Goal: Task Accomplishment & Management: Complete application form

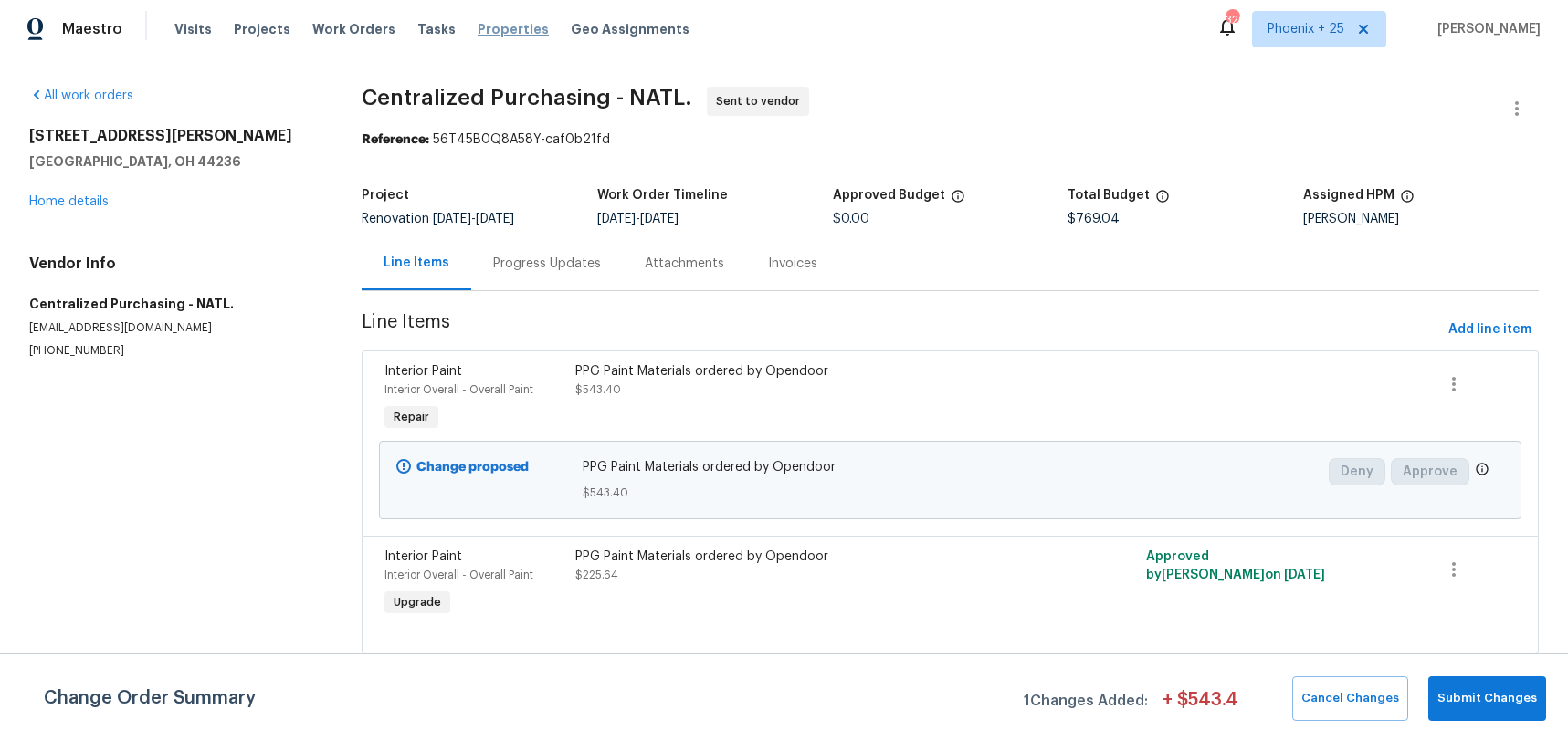
click at [342, 30] on span "Work Orders" at bounding box center [354, 28] width 83 height 18
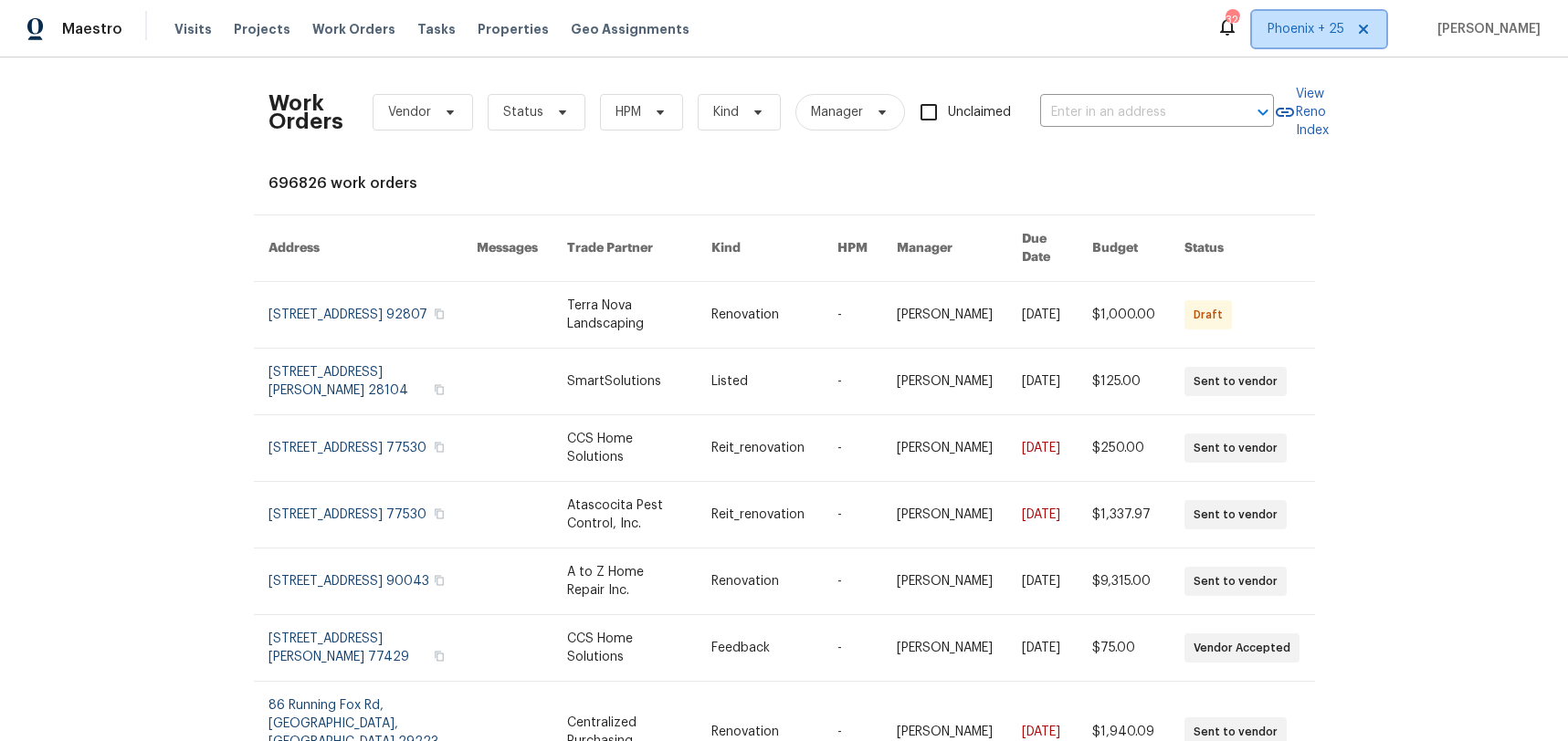
click at [1332, 25] on span "Phoenix + 25" at bounding box center [1305, 28] width 76 height 18
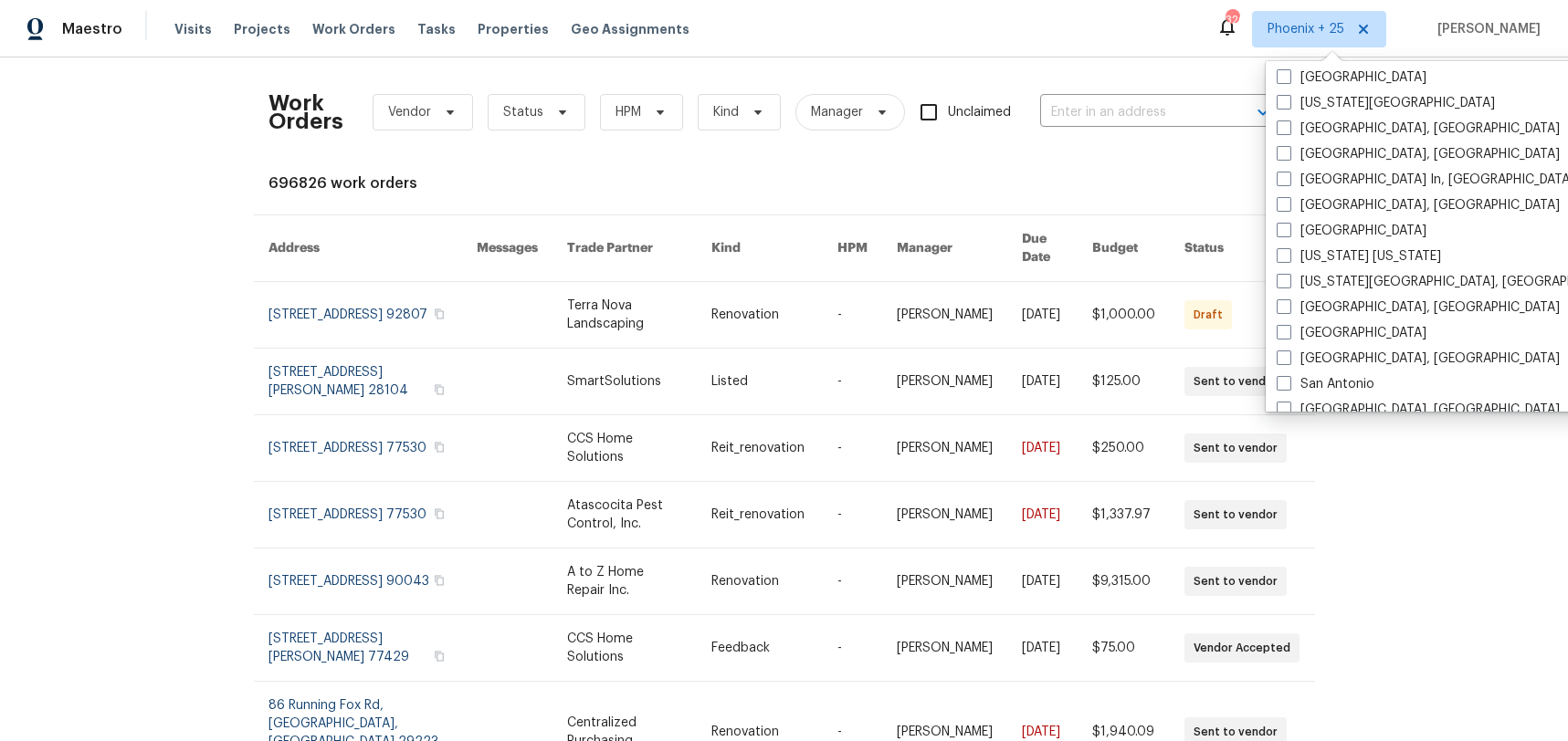
scroll to position [1248, 0]
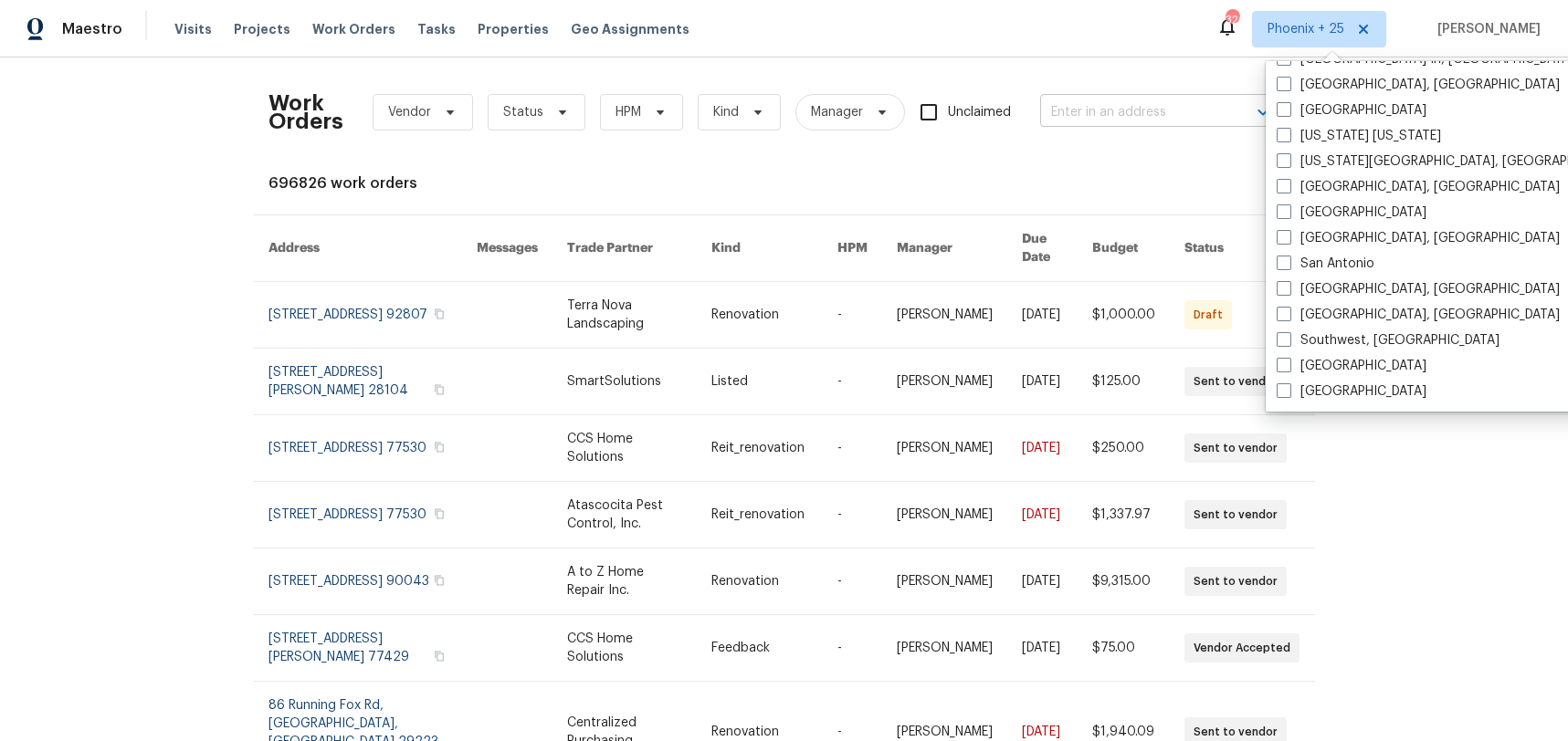
click at [1099, 105] on input "text" at bounding box center [1131, 113] width 183 height 28
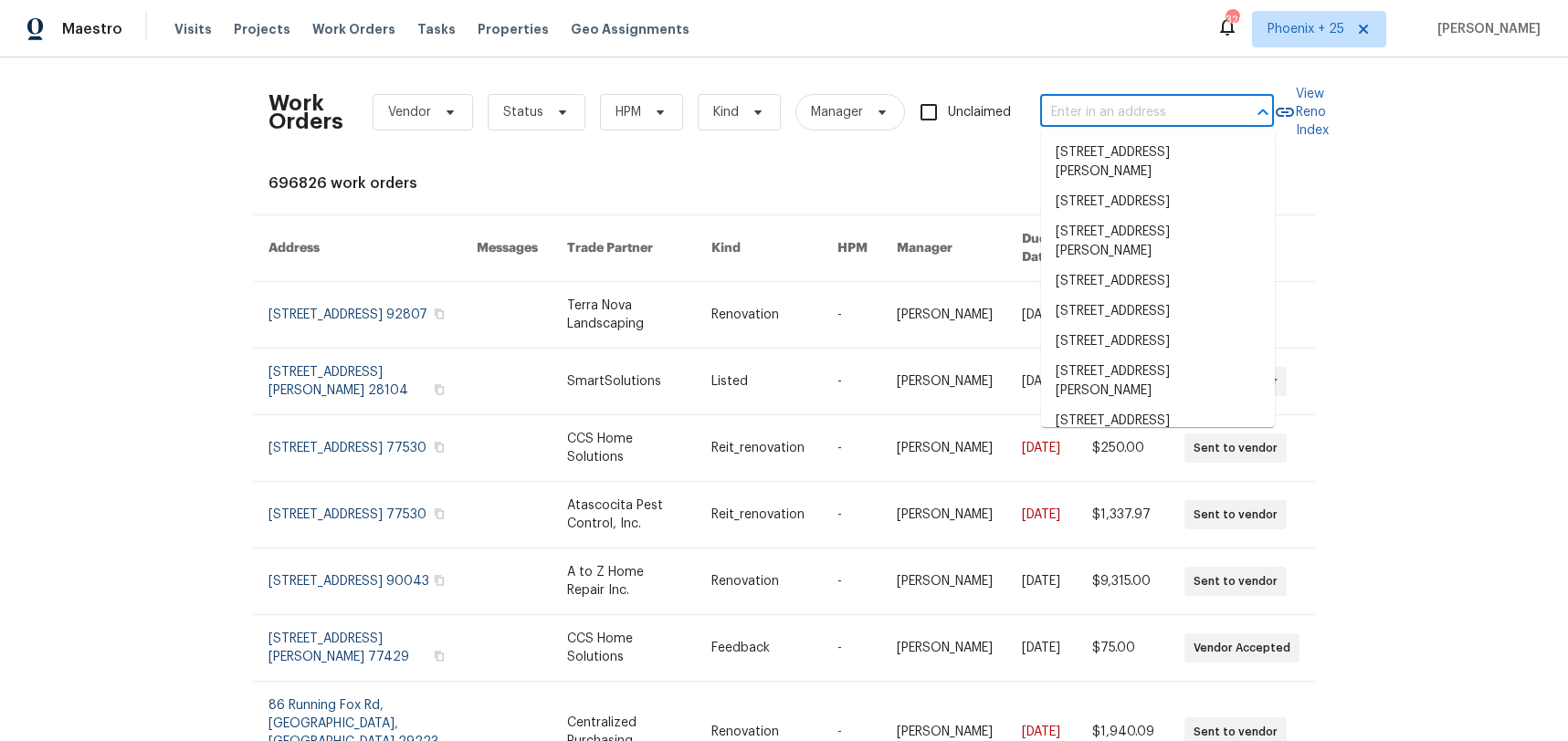
paste input "5533 Satel Dr, Orlando, FL 32810"
type input "5533 Satel Dr, Orlando, FL 32810"
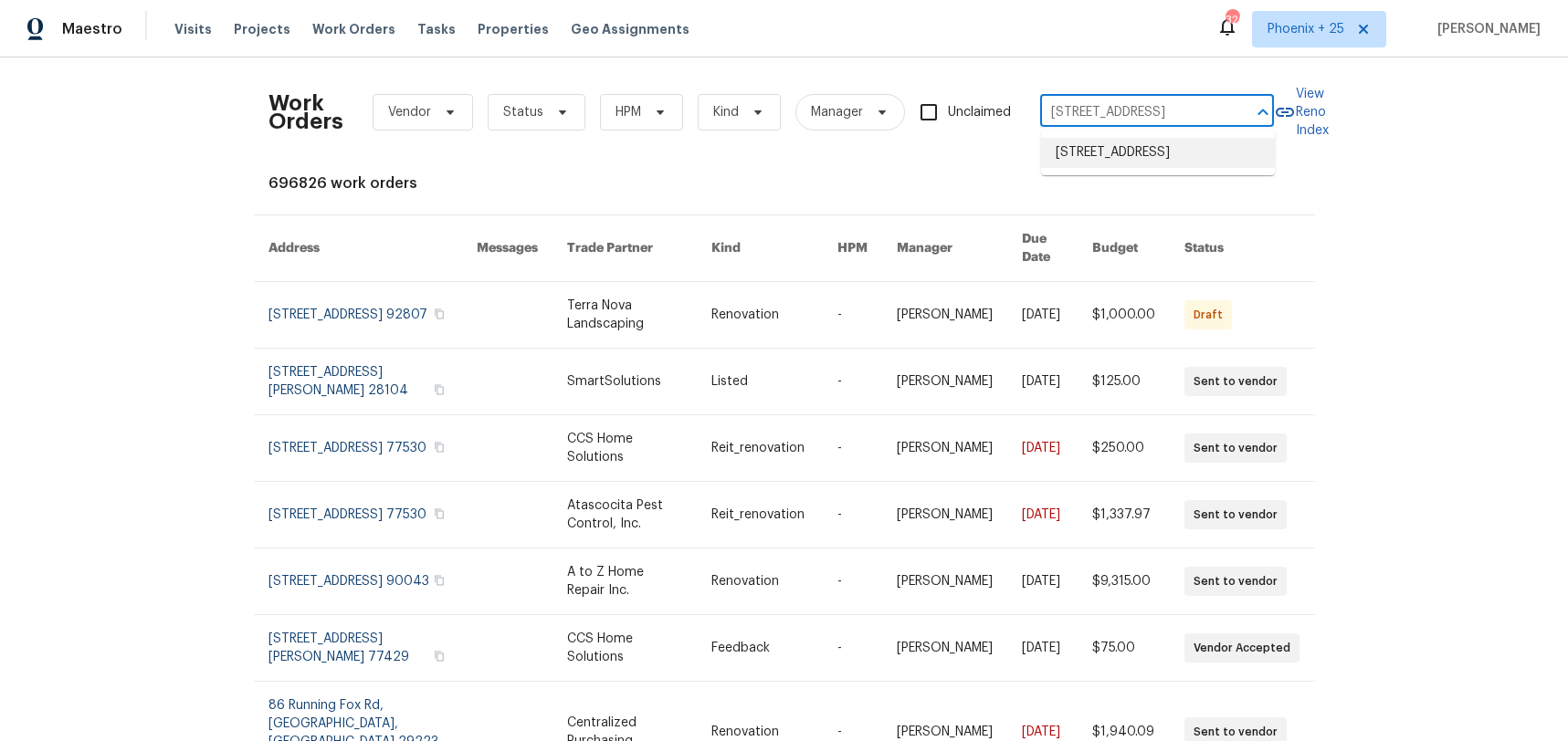
drag, startPoint x: 1112, startPoint y: 157, endPoint x: 1128, endPoint y: 154, distance: 16.3
click at [1112, 157] on li "5533 Satel Dr, Orlando, FL 32810" at bounding box center [1157, 153] width 234 height 30
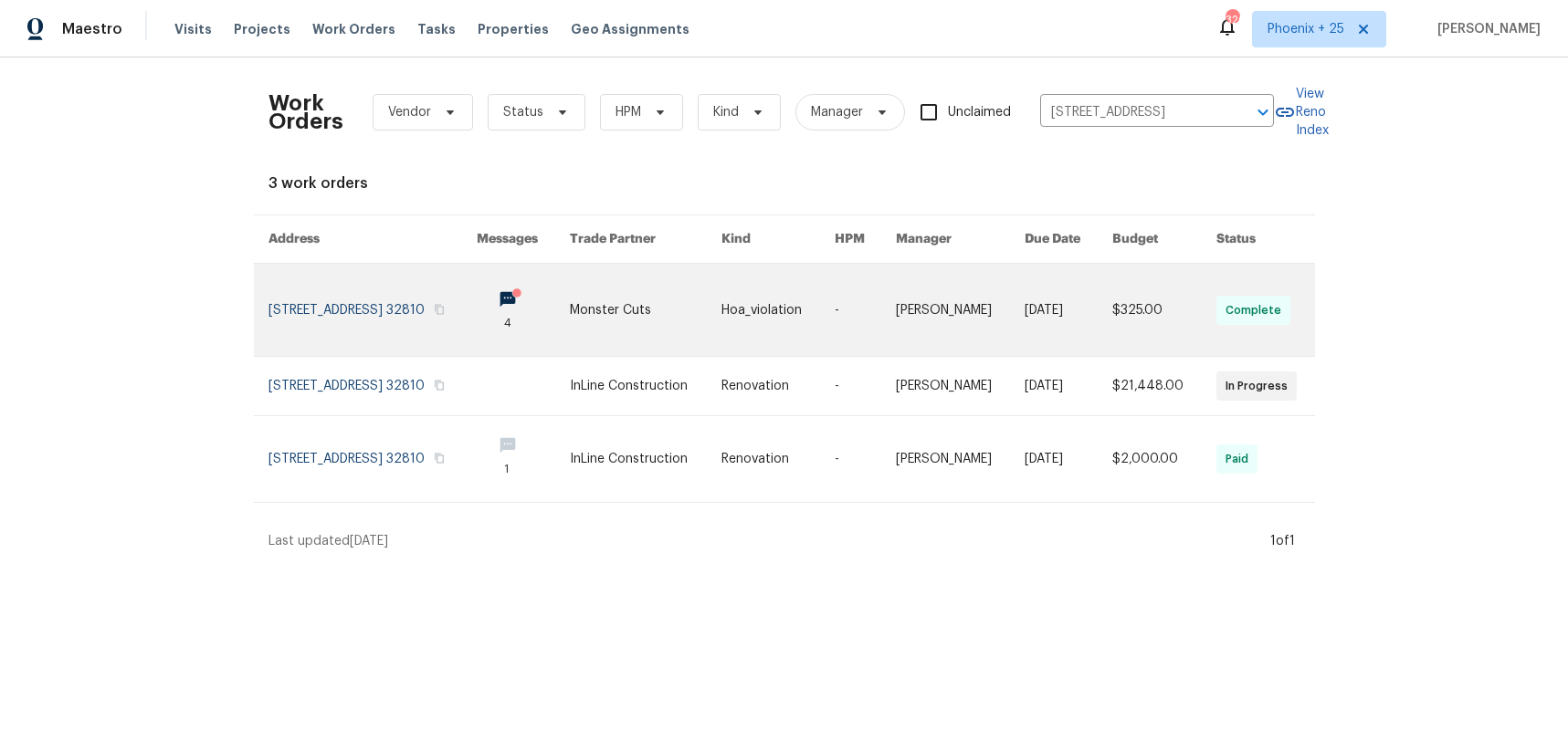
click at [682, 325] on link at bounding box center [645, 310] width 152 height 92
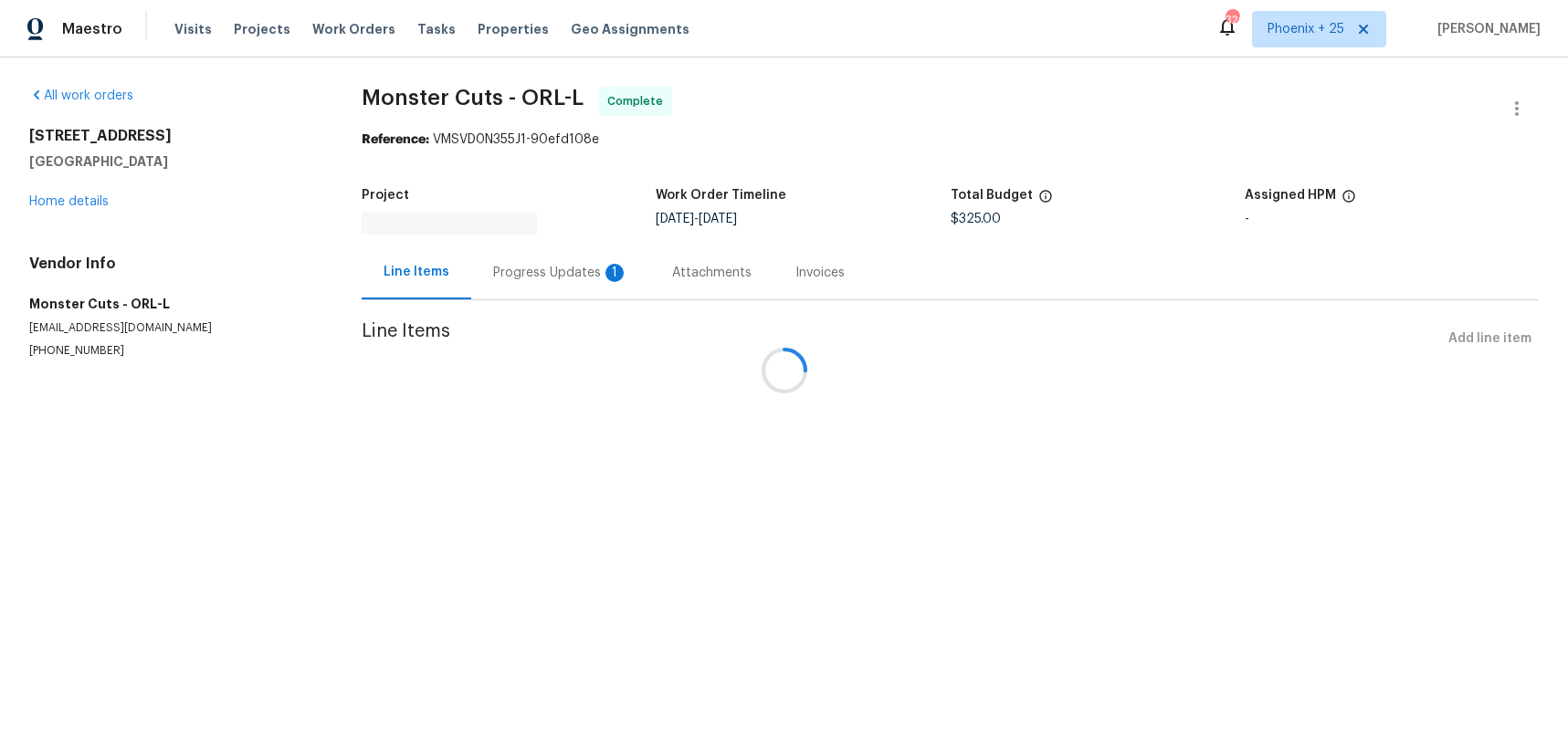
click at [64, 211] on div at bounding box center [784, 370] width 1568 height 741
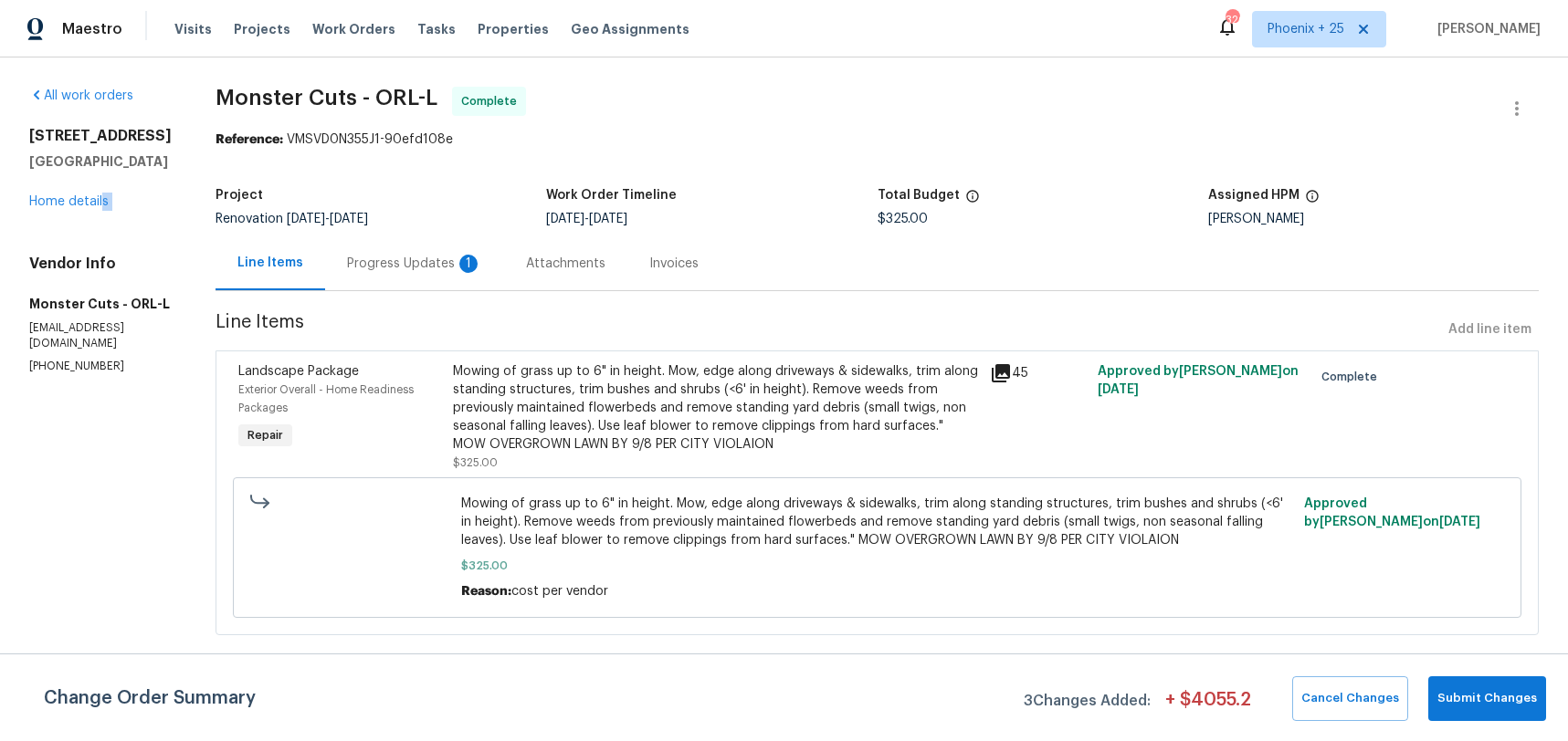
drag, startPoint x: 106, startPoint y: 210, endPoint x: 98, endPoint y: 209, distance: 8.1
click at [101, 209] on div "All work orders 5533 Satel Dr Orlando, FL 32810 Home details Vendor Info Monste…" at bounding box center [100, 230] width 142 height 287
click at [93, 206] on link "Home details" at bounding box center [69, 201] width 79 height 13
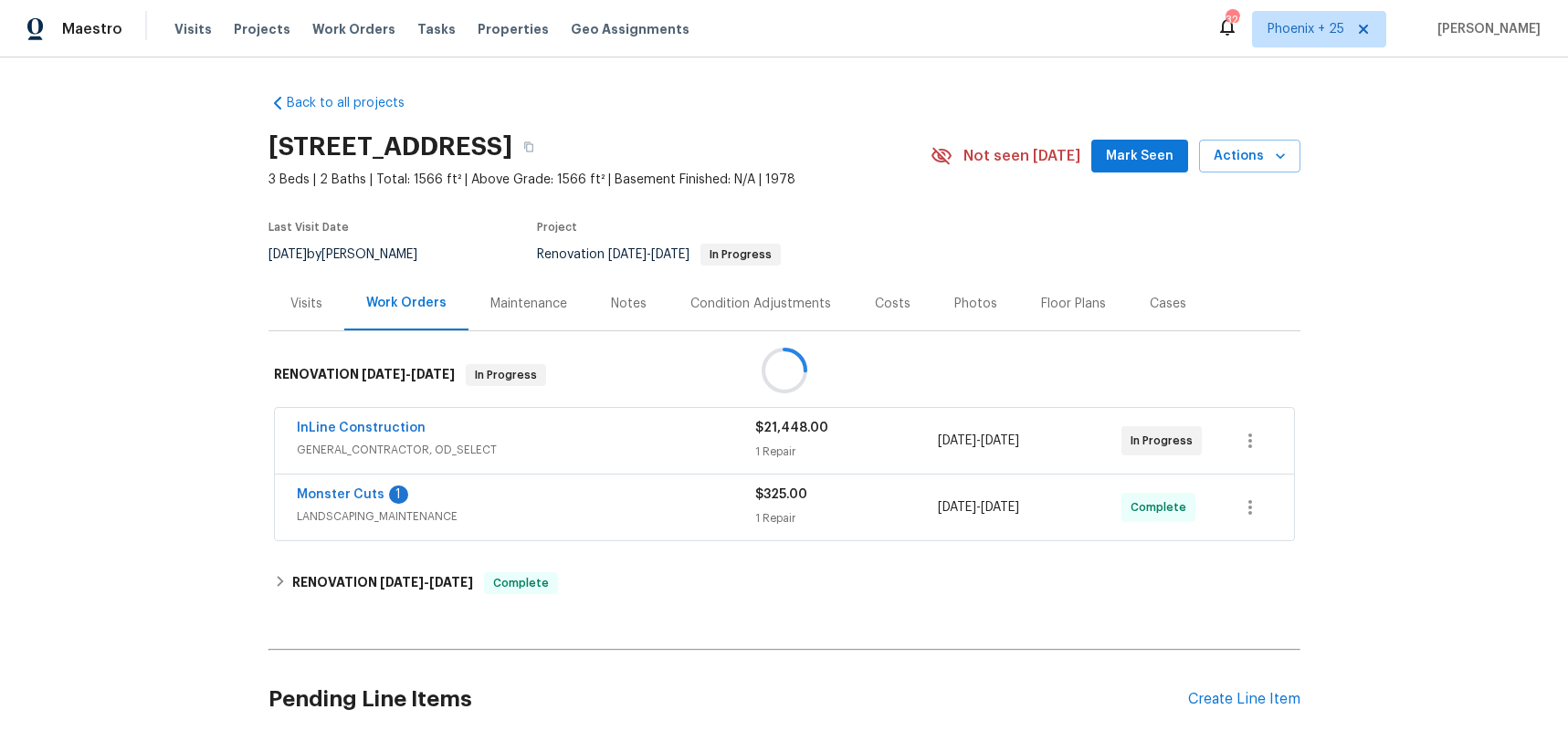
click at [1220, 682] on div at bounding box center [784, 370] width 1568 height 741
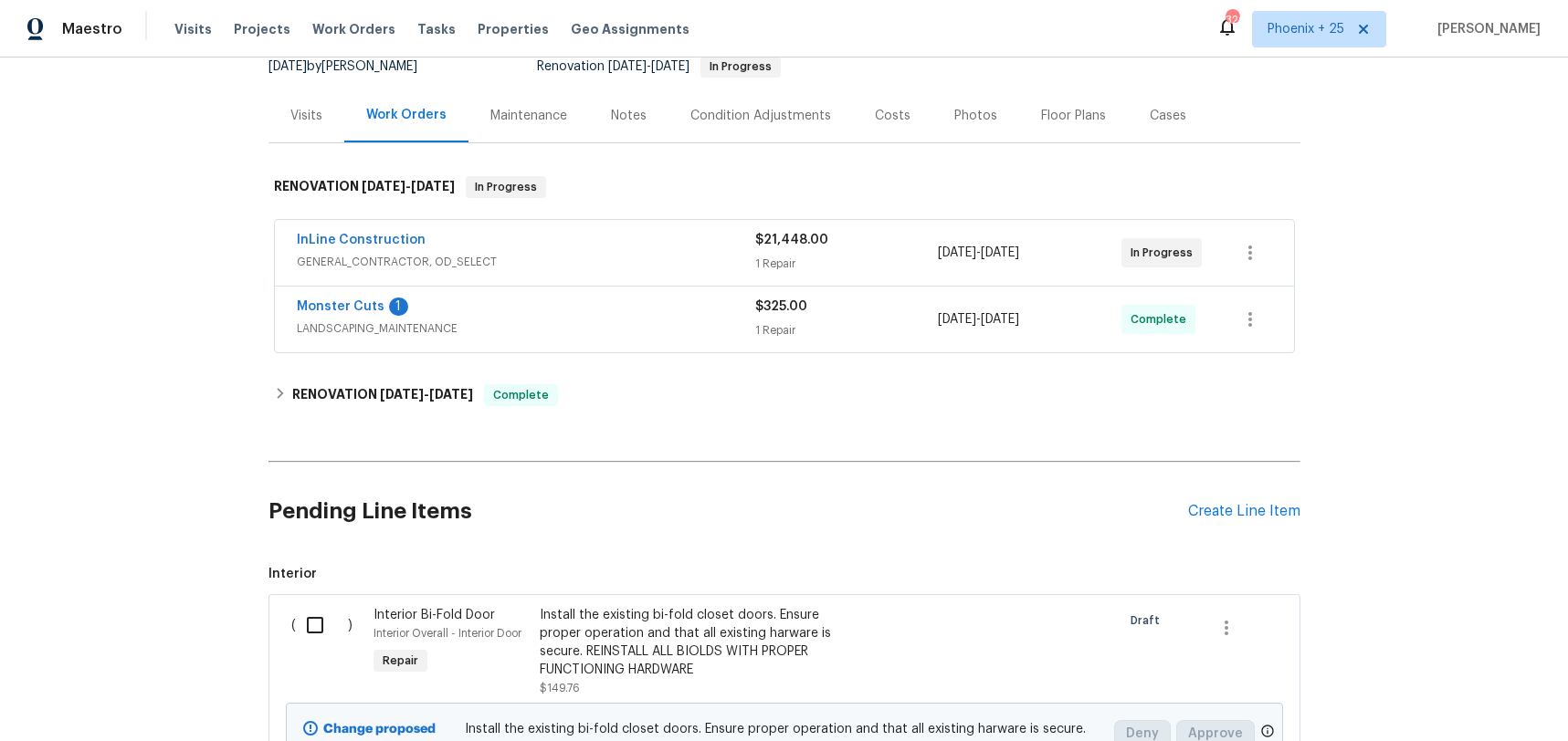
scroll to position [298, 0]
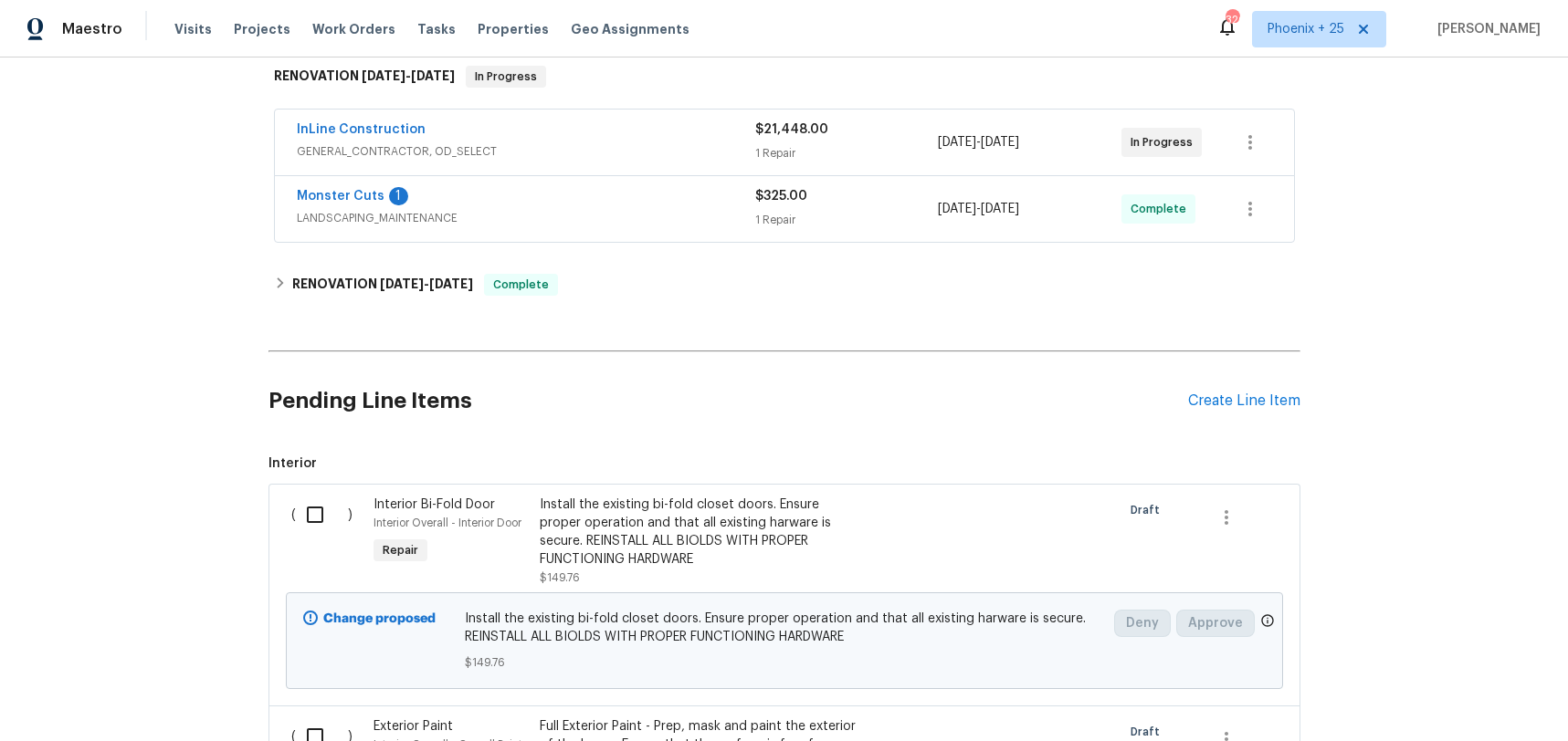
click at [1209, 413] on div "Pending Line Items Create Line Item" at bounding box center [784, 401] width 1032 height 85
click at [1204, 394] on div "Create Line Item" at bounding box center [1243, 401] width 112 height 17
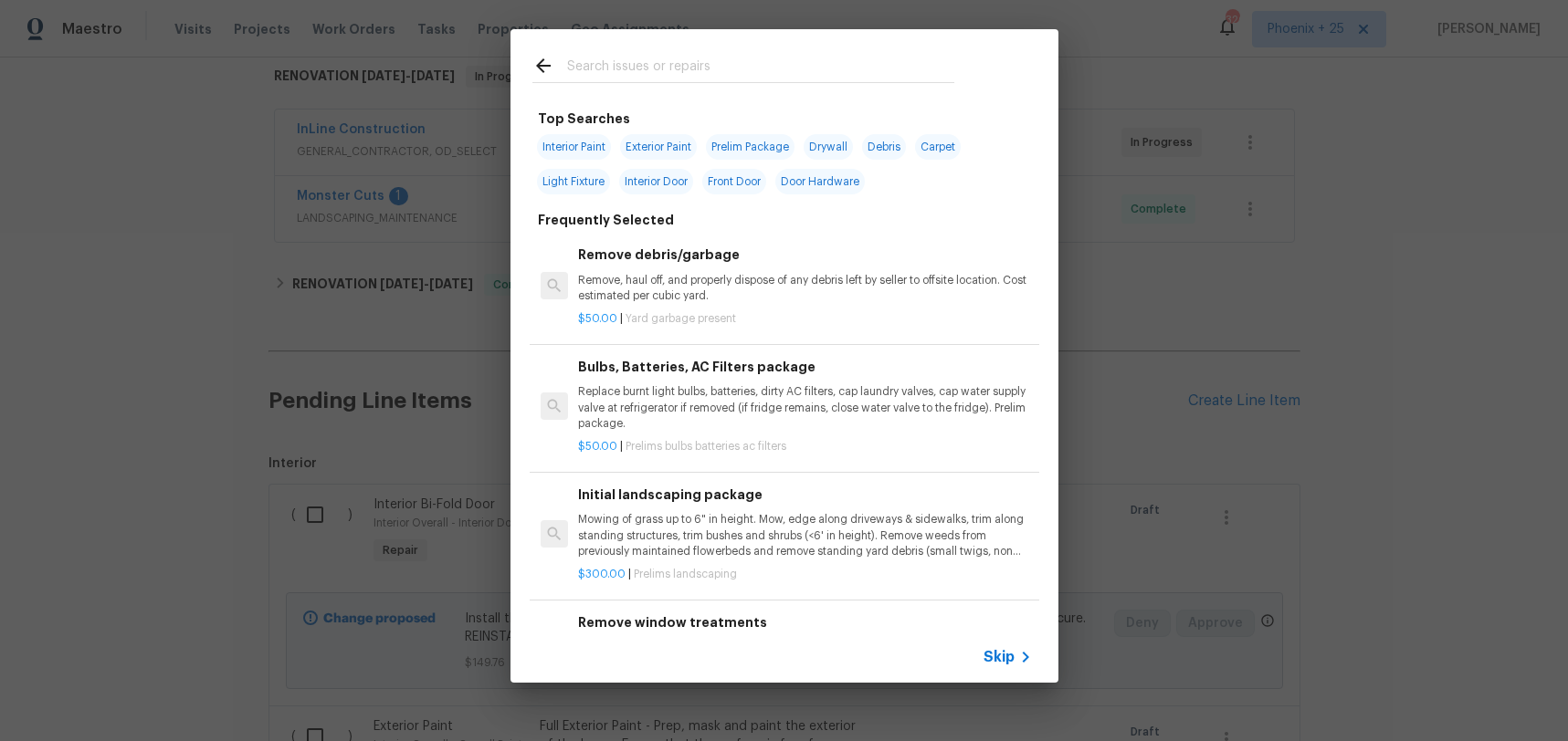
click at [693, 72] on input "text" at bounding box center [760, 68] width 387 height 27
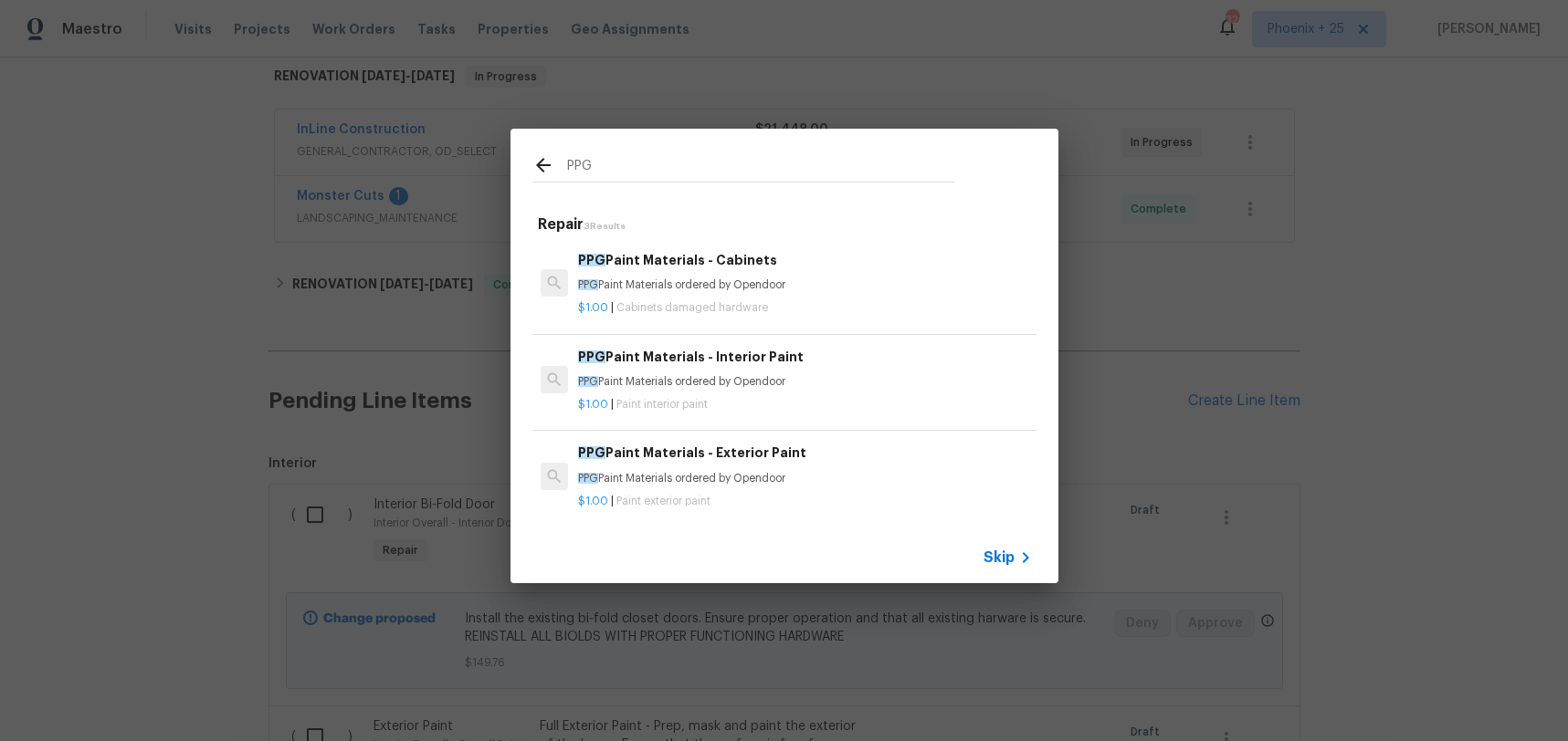
type input "PPG"
drag, startPoint x: 705, startPoint y: 98, endPoint x: 925, endPoint y: 355, distance: 338.3
click at [925, 355] on h6 "PPG Paint Materials - Interior Paint" at bounding box center [804, 356] width 453 height 20
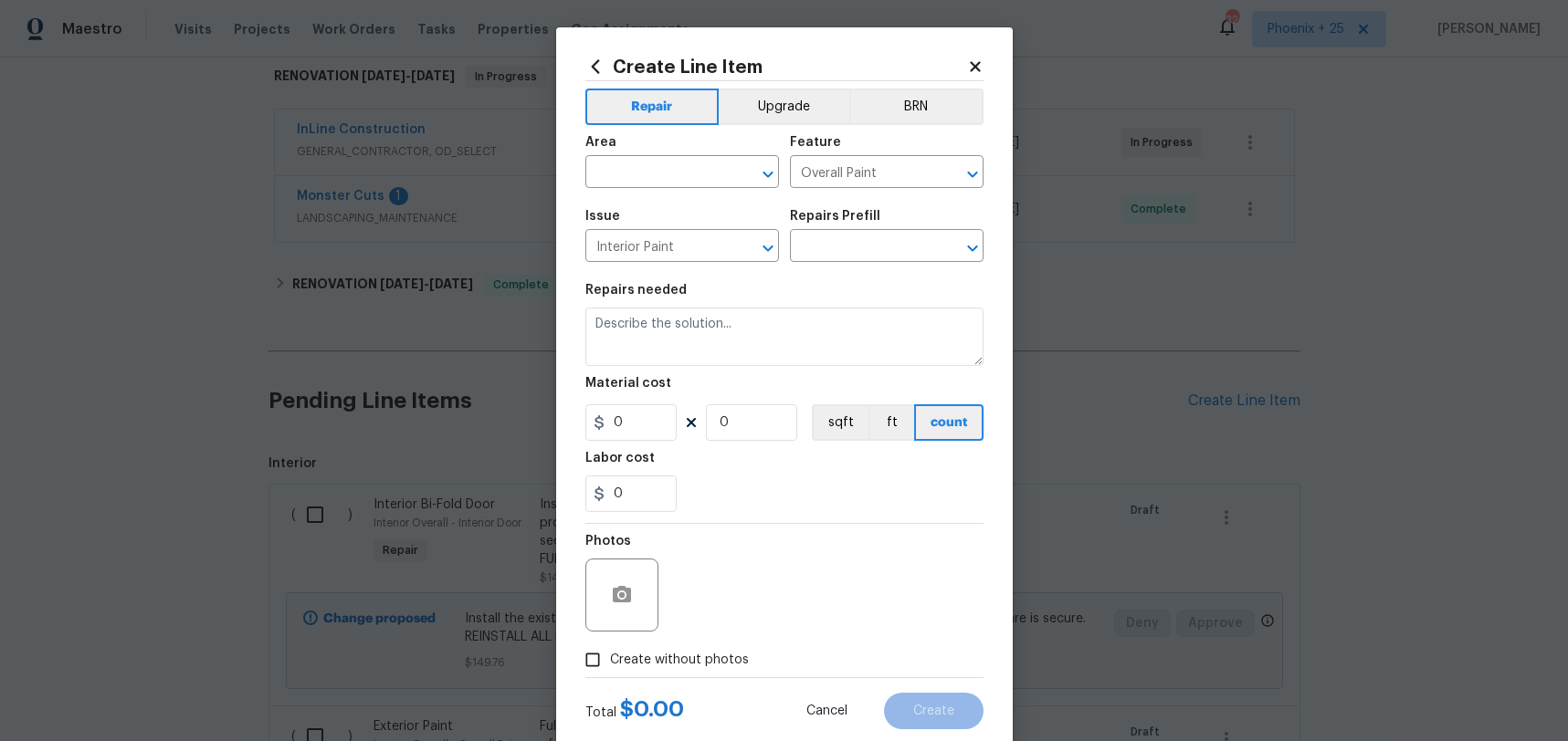
type input "PPG Paint Materials - Interior Paint $1.00"
type textarea "PPG Paint Materials ordered by Opendoor"
type input "1"
click at [665, 175] on input "text" at bounding box center [655, 174] width 142 height 28
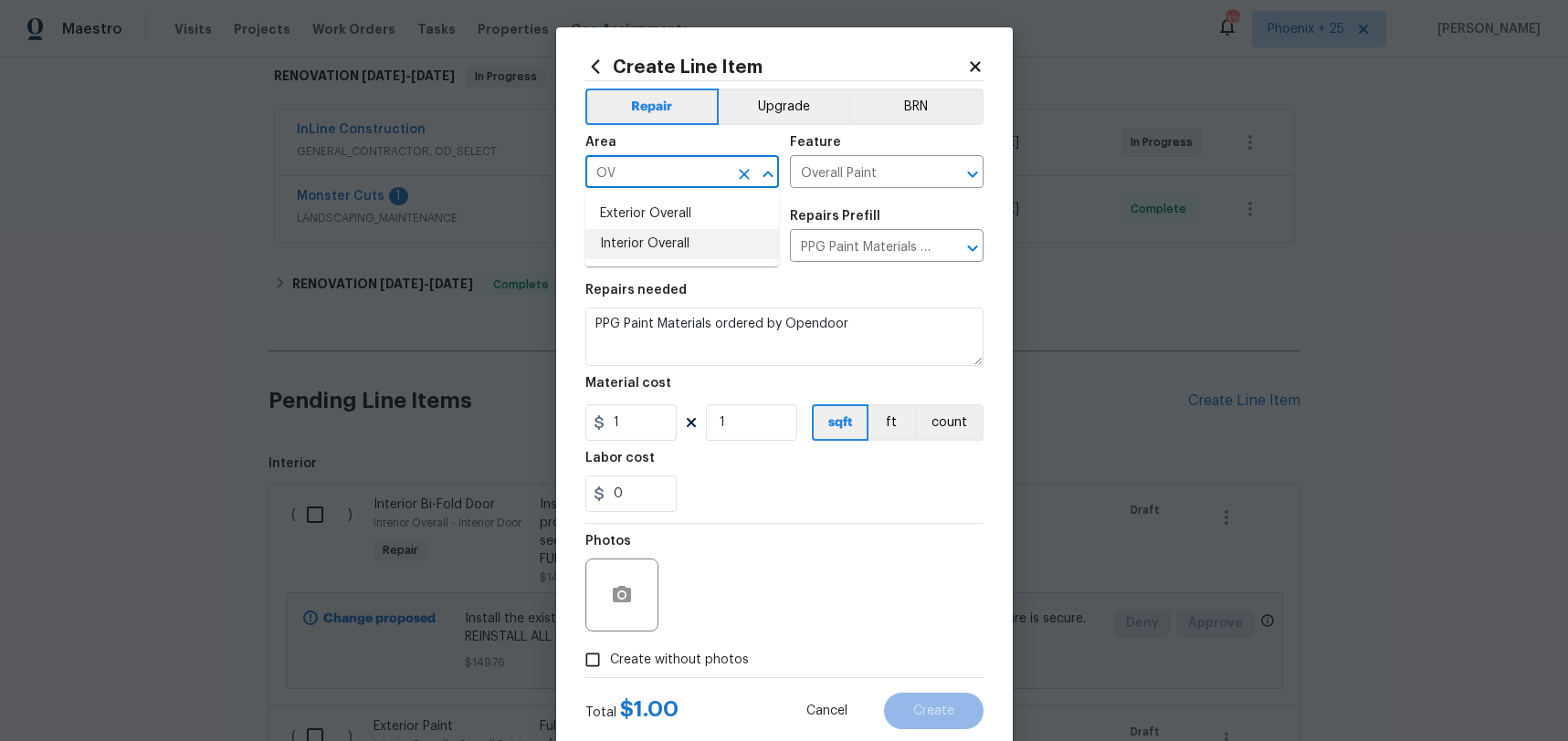
click at [674, 233] on li "Interior Overall" at bounding box center [682, 244] width 194 height 30
type input "Interior Overall"
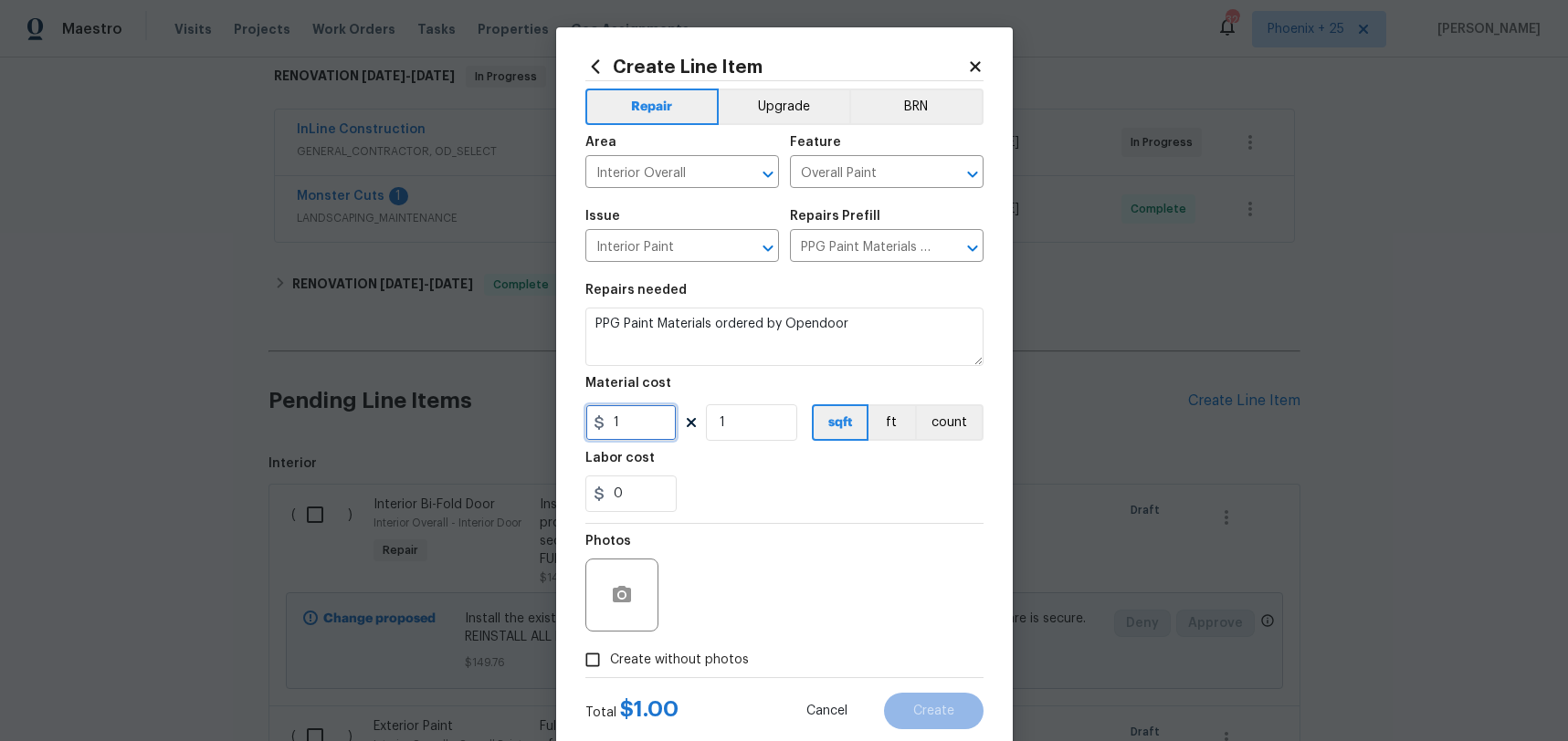
drag, startPoint x: 648, startPoint y: 427, endPoint x: 590, endPoint y: 423, distance: 58.1
click at [590, 423] on input "1" at bounding box center [630, 423] width 91 height 37
type input "344.76"
click at [643, 652] on span "Create without photos" at bounding box center [679, 660] width 138 height 19
click at [610, 652] on input "Create without photos" at bounding box center [592, 660] width 35 height 35
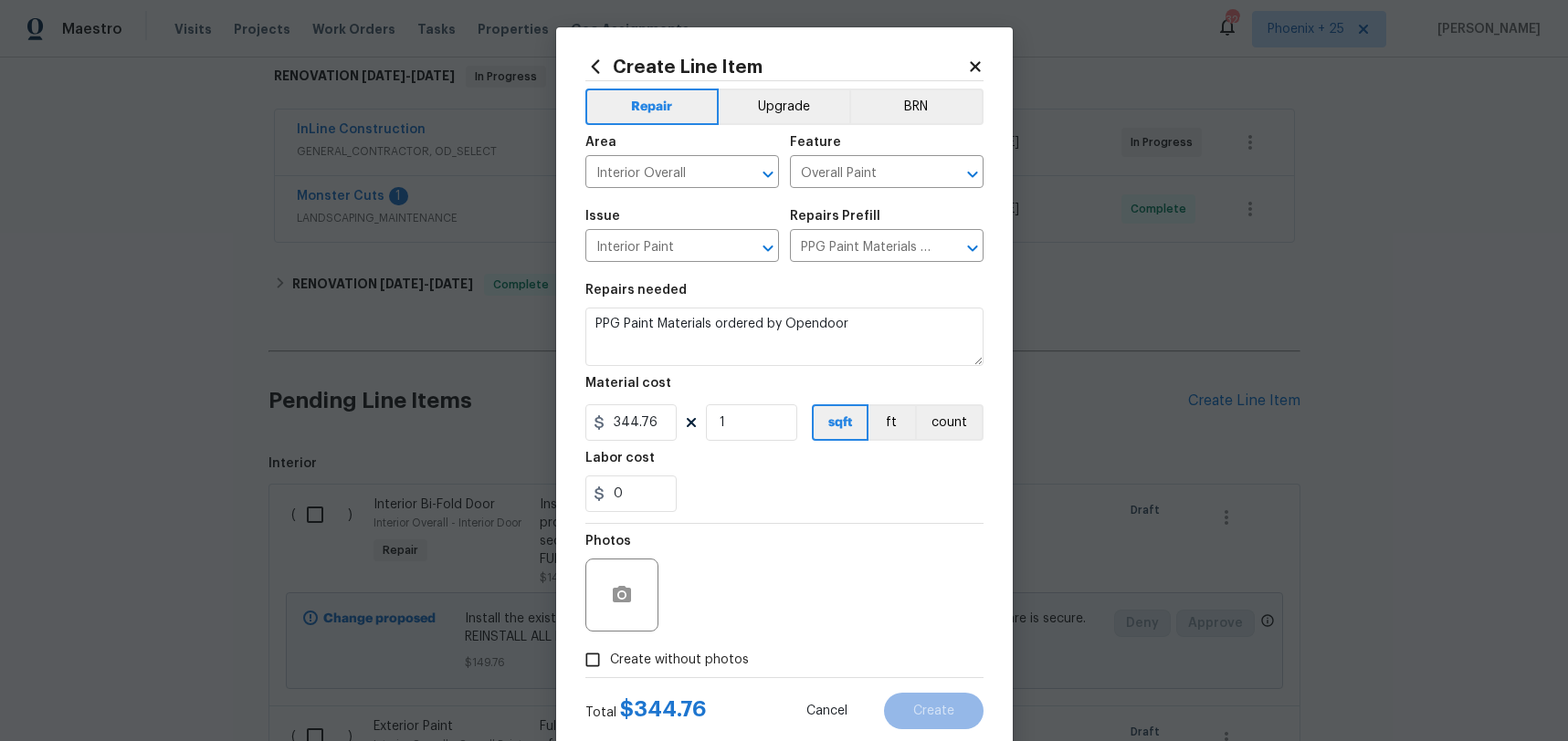
checkbox input "true"
click at [720, 628] on textarea at bounding box center [829, 595] width 311 height 73
type textarea "NA"
click at [943, 705] on span "Create" at bounding box center [934, 711] width 41 height 14
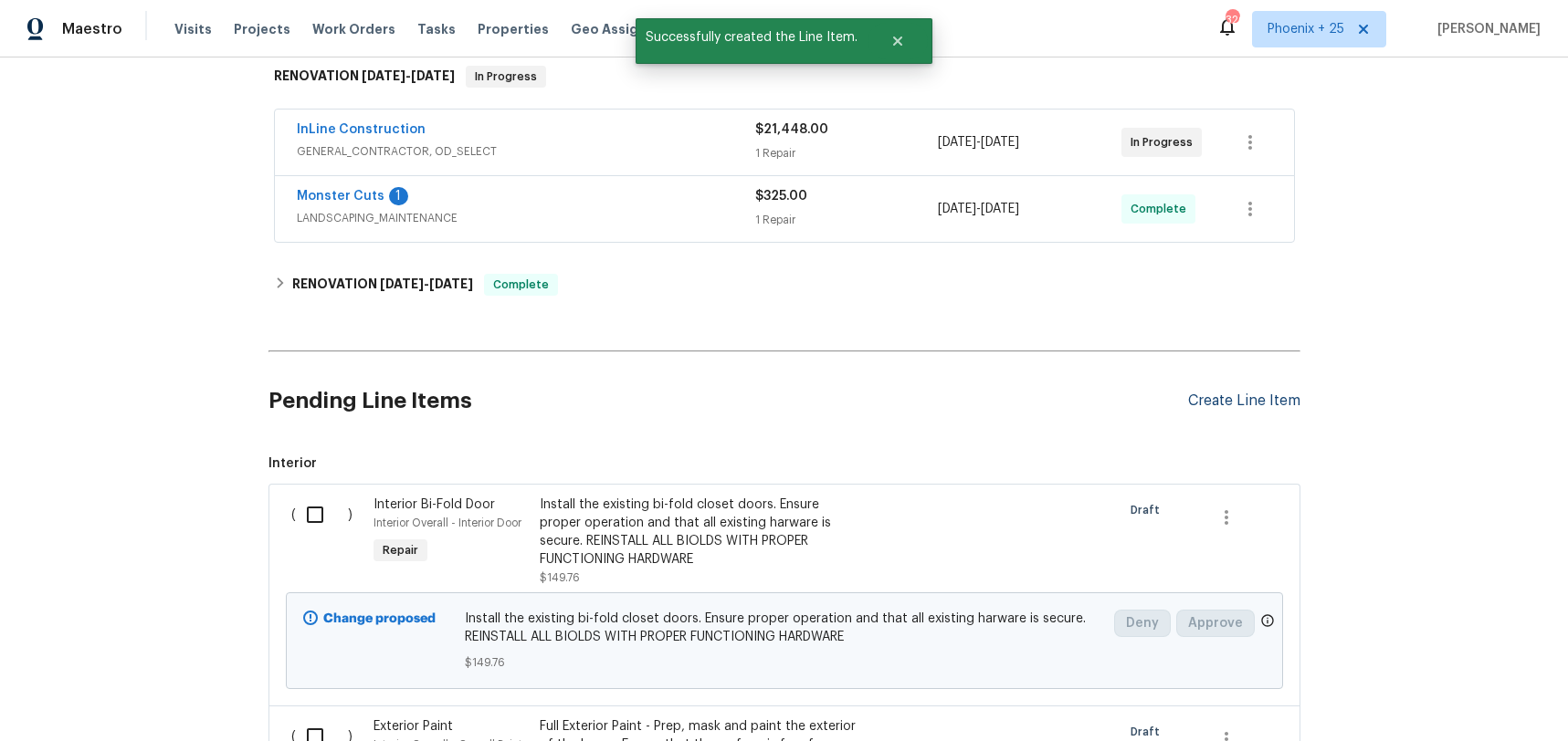
click at [1289, 396] on div "Create Line Item" at bounding box center [1243, 401] width 112 height 17
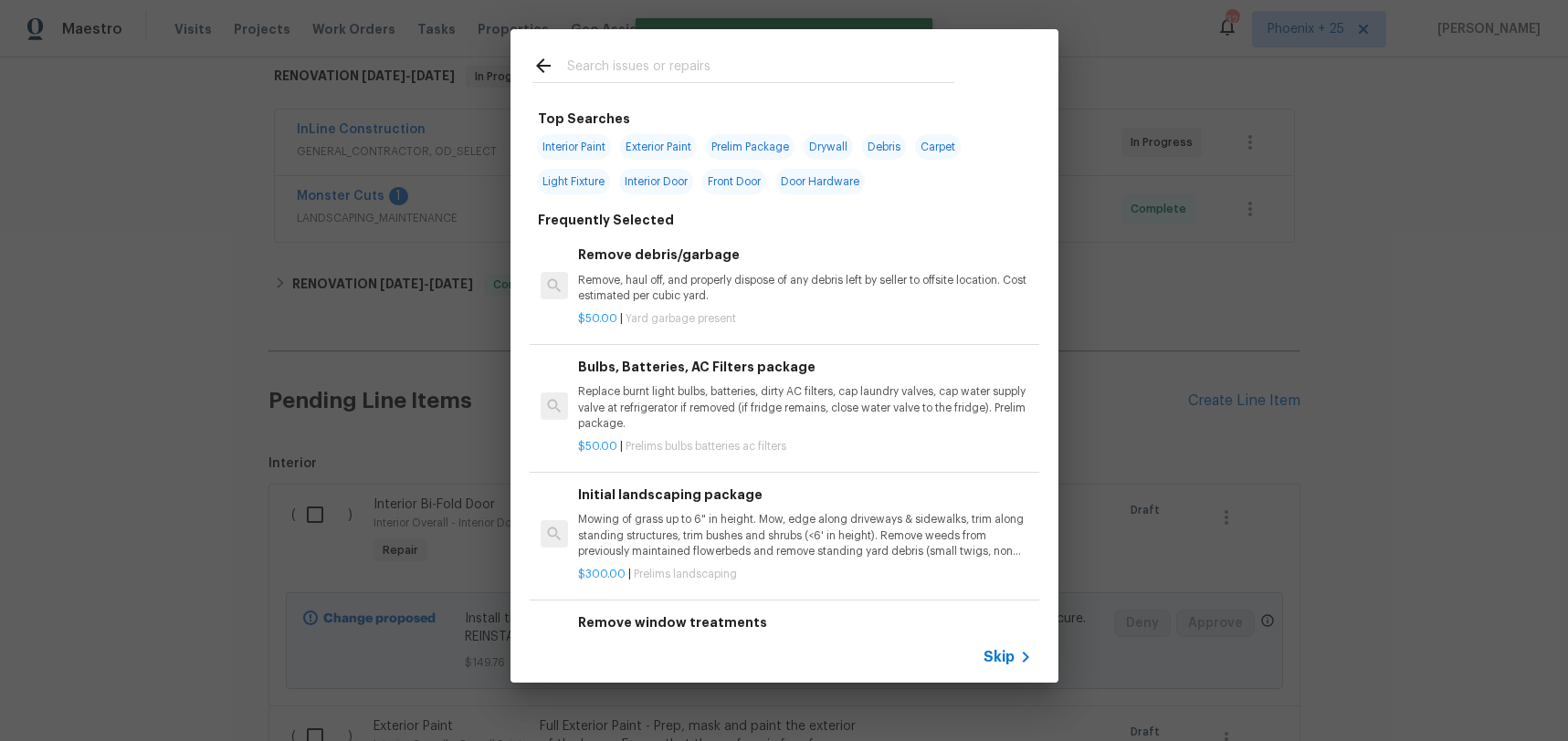
click at [655, 74] on input "text" at bounding box center [760, 68] width 387 height 27
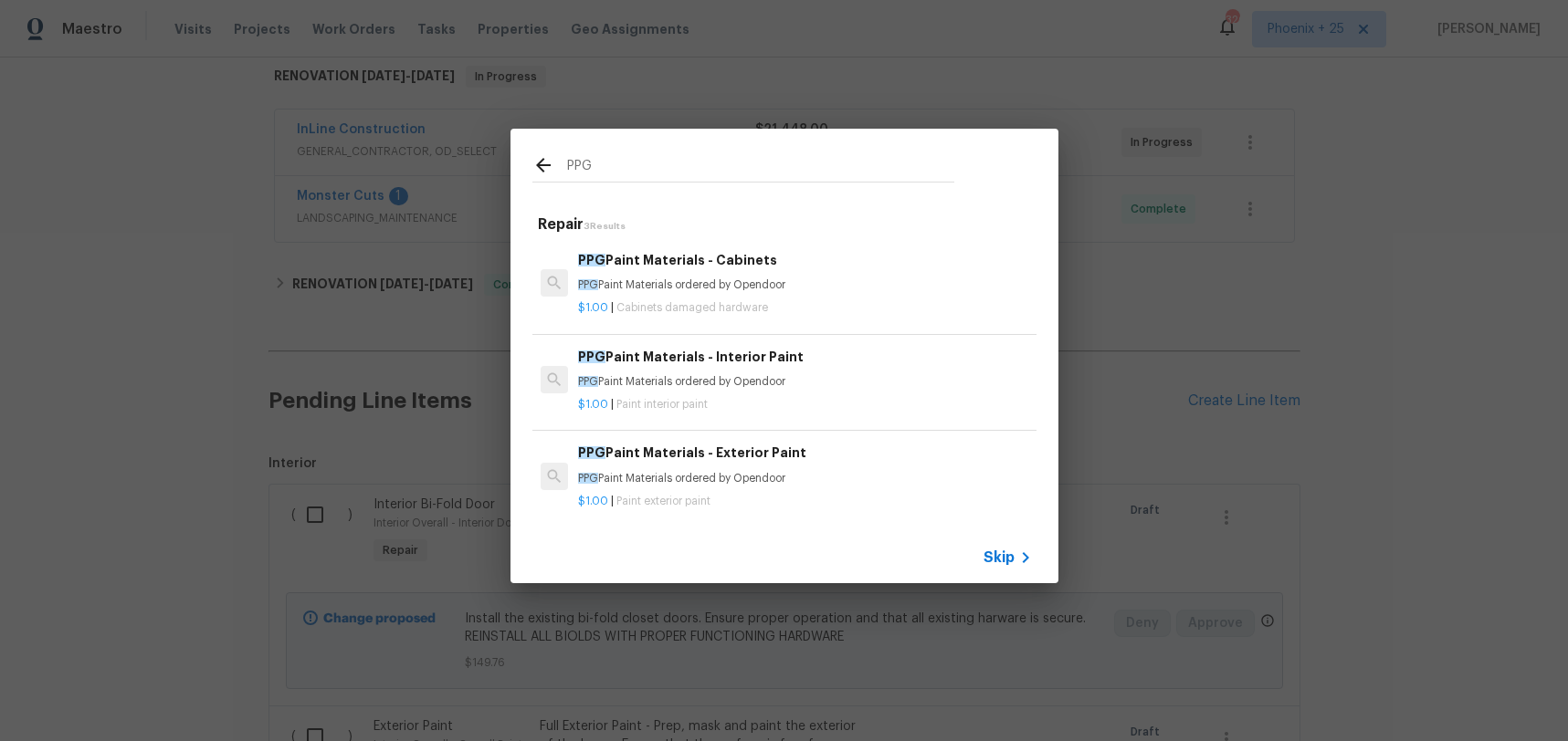
type input "PPG"
click at [833, 455] on h6 "PPG Paint Materials - Exterior Paint" at bounding box center [804, 452] width 453 height 20
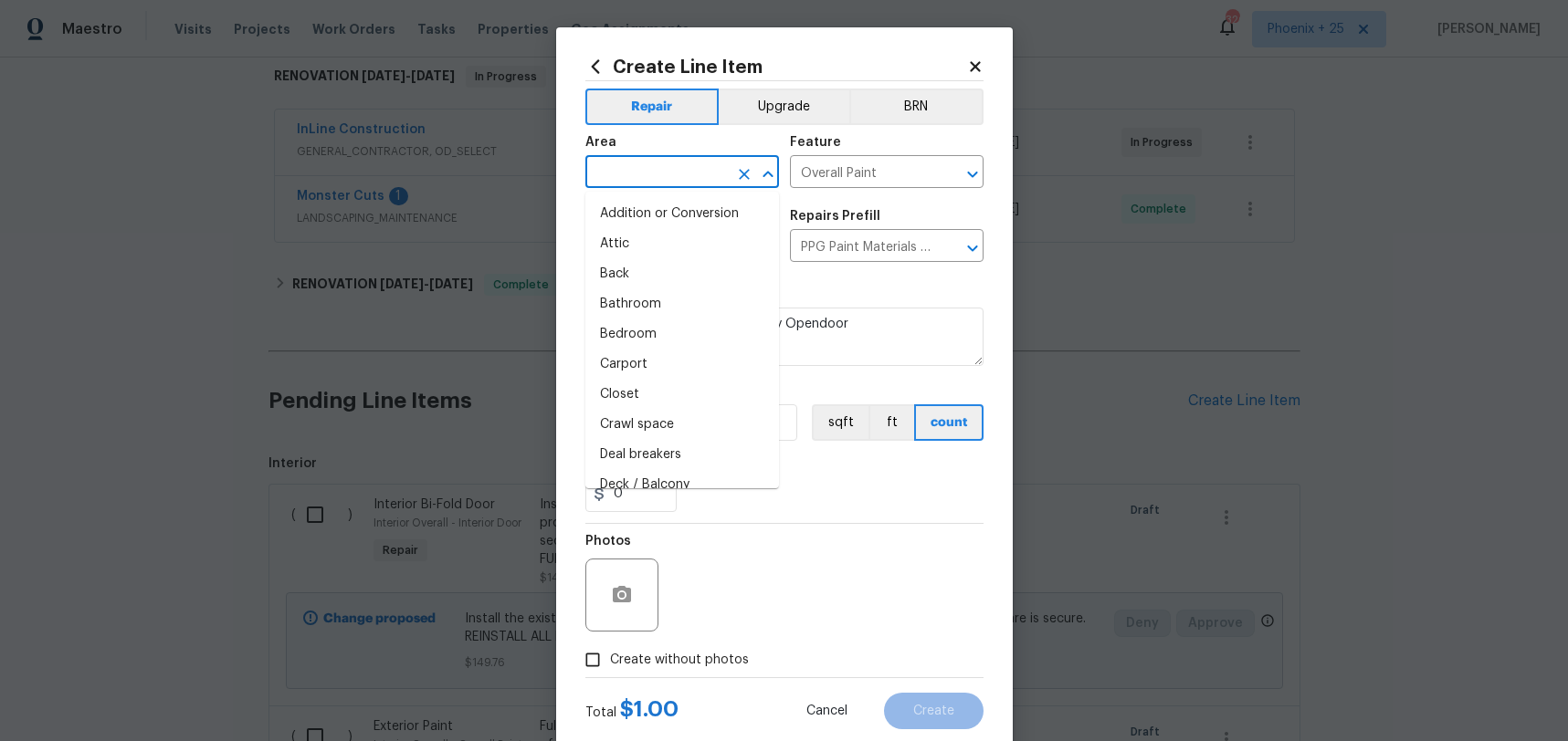
click at [649, 174] on input "text" at bounding box center [655, 174] width 142 height 28
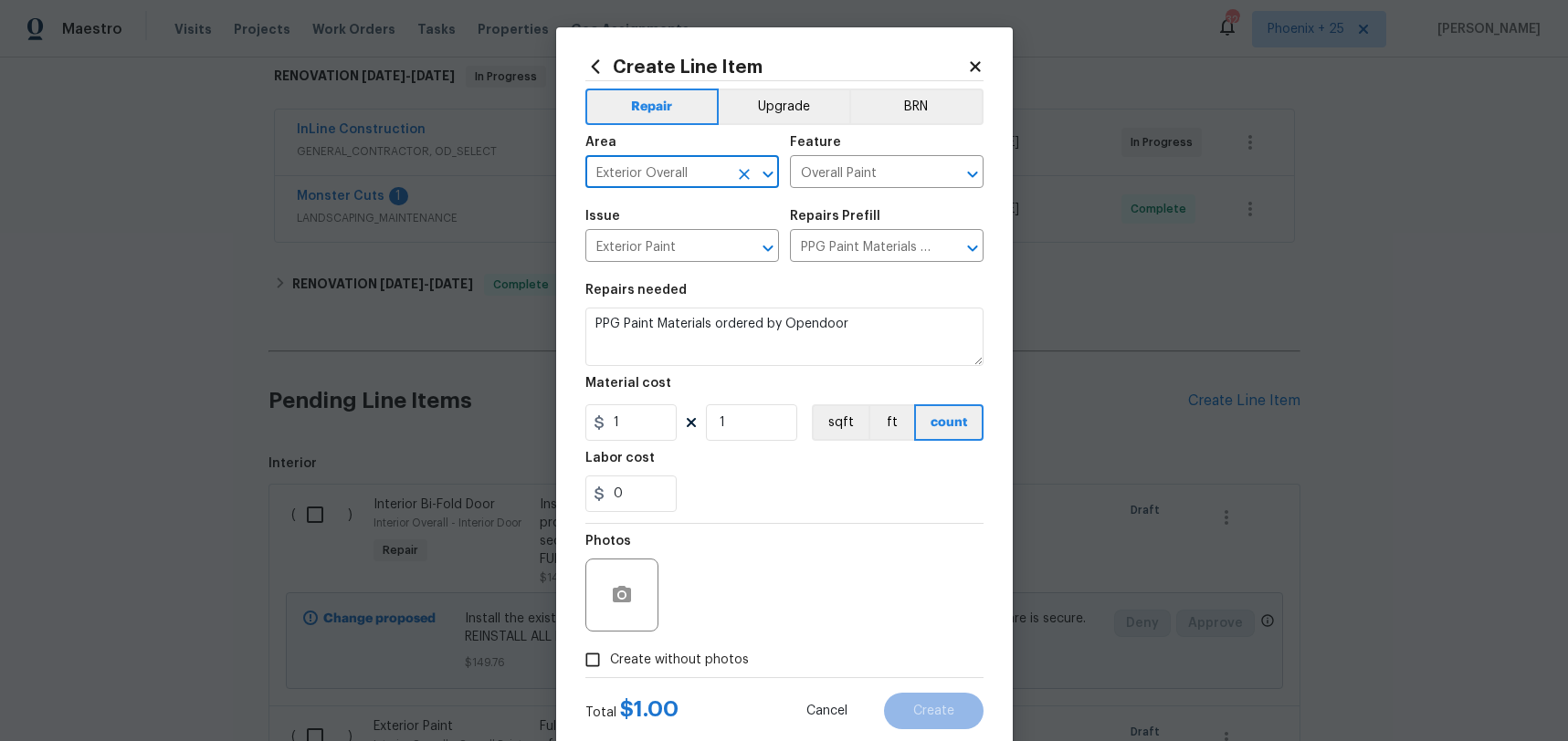
type input "Exterior Overall"
drag, startPoint x: 644, startPoint y: 419, endPoint x: 592, endPoint y: 414, distance: 52.2
click at [592, 414] on div "1" at bounding box center [630, 423] width 91 height 37
type input "560.98"
drag, startPoint x: 644, startPoint y: 652, endPoint x: 653, endPoint y: 648, distance: 9.8
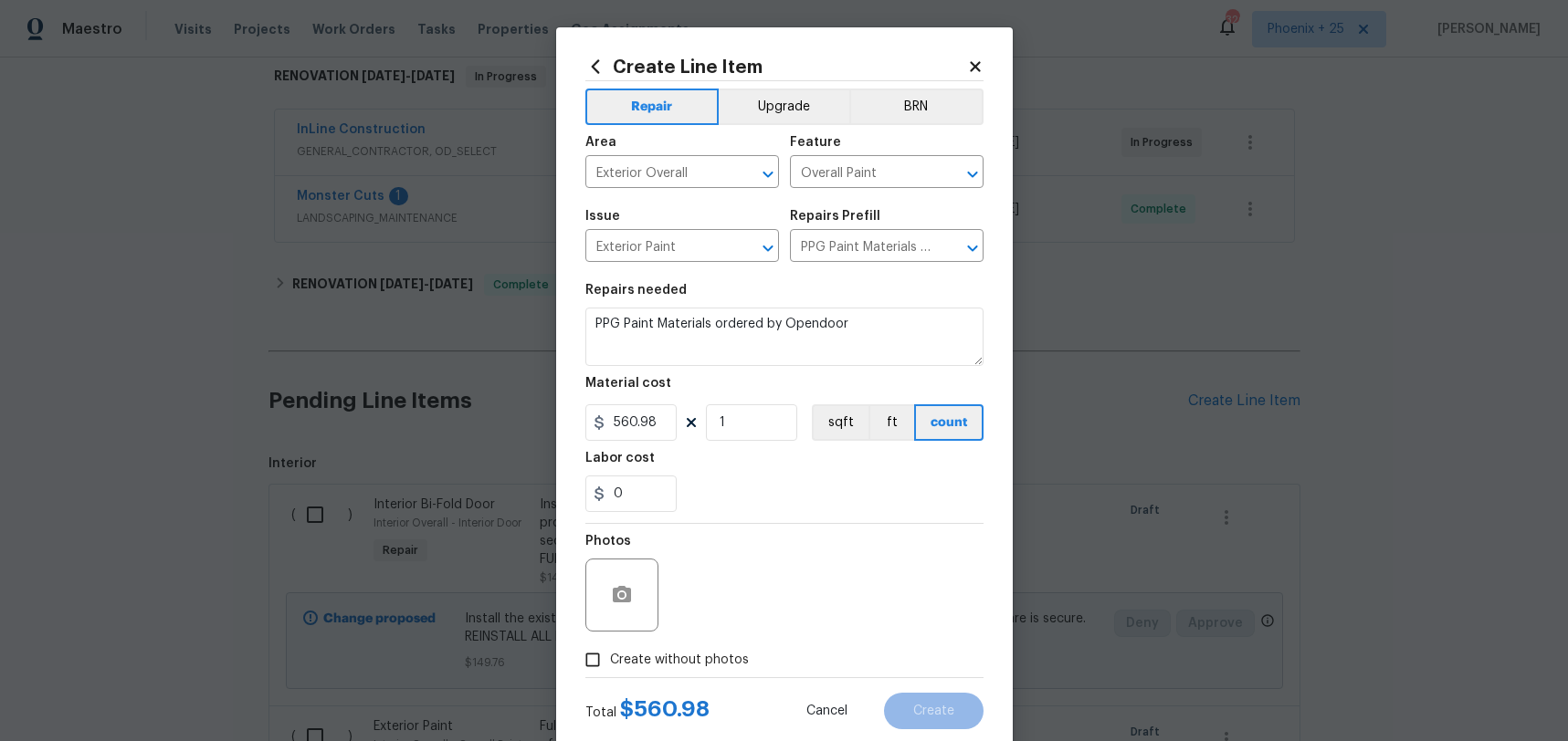
click at [644, 652] on span "Create without photos" at bounding box center [679, 660] width 138 height 19
click at [610, 652] on input "Create without photos" at bounding box center [592, 660] width 35 height 35
checkbox input "true"
click at [740, 588] on textarea at bounding box center [829, 595] width 311 height 73
type textarea "n"
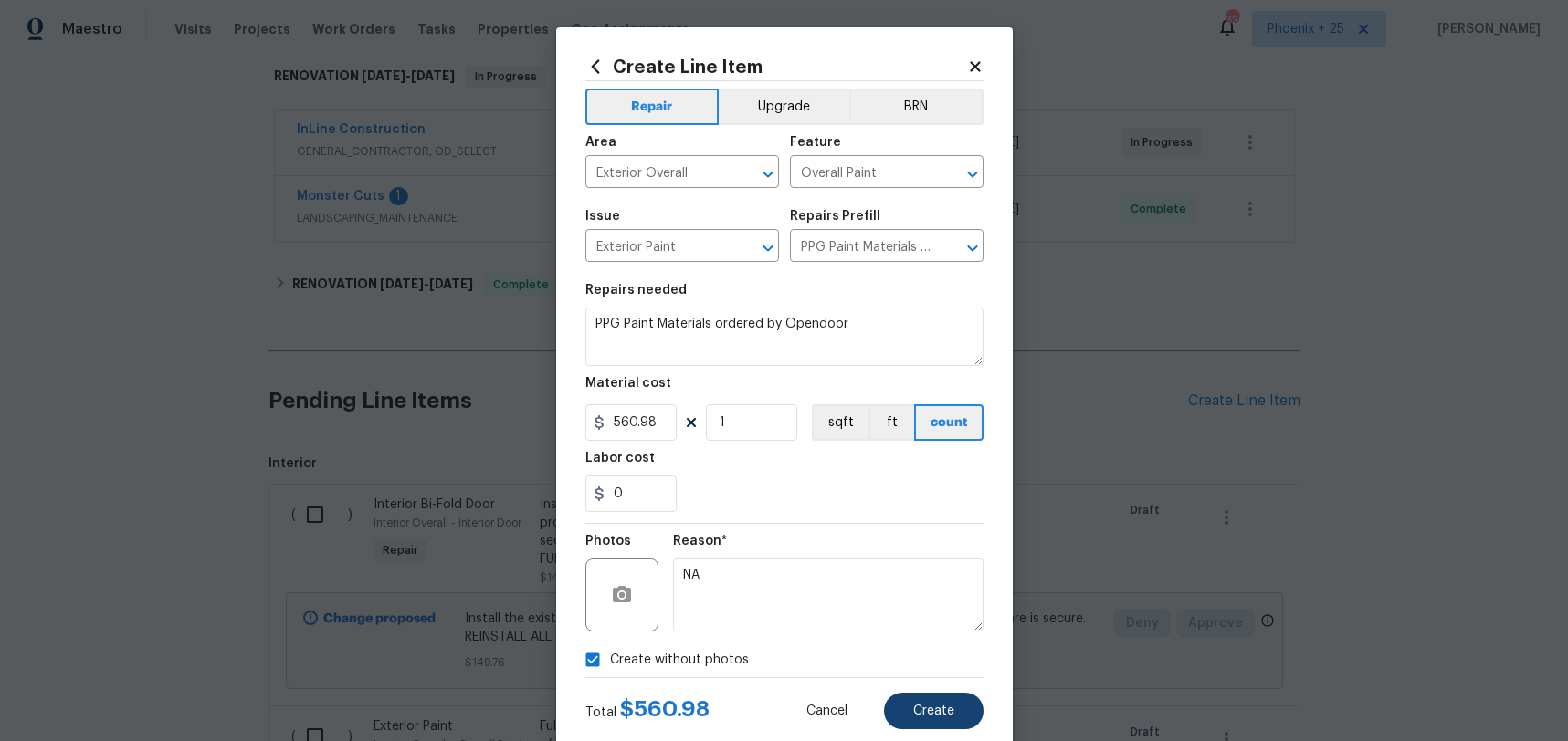
type textarea "NA"
click at [953, 704] on button "Create" at bounding box center [934, 711] width 100 height 37
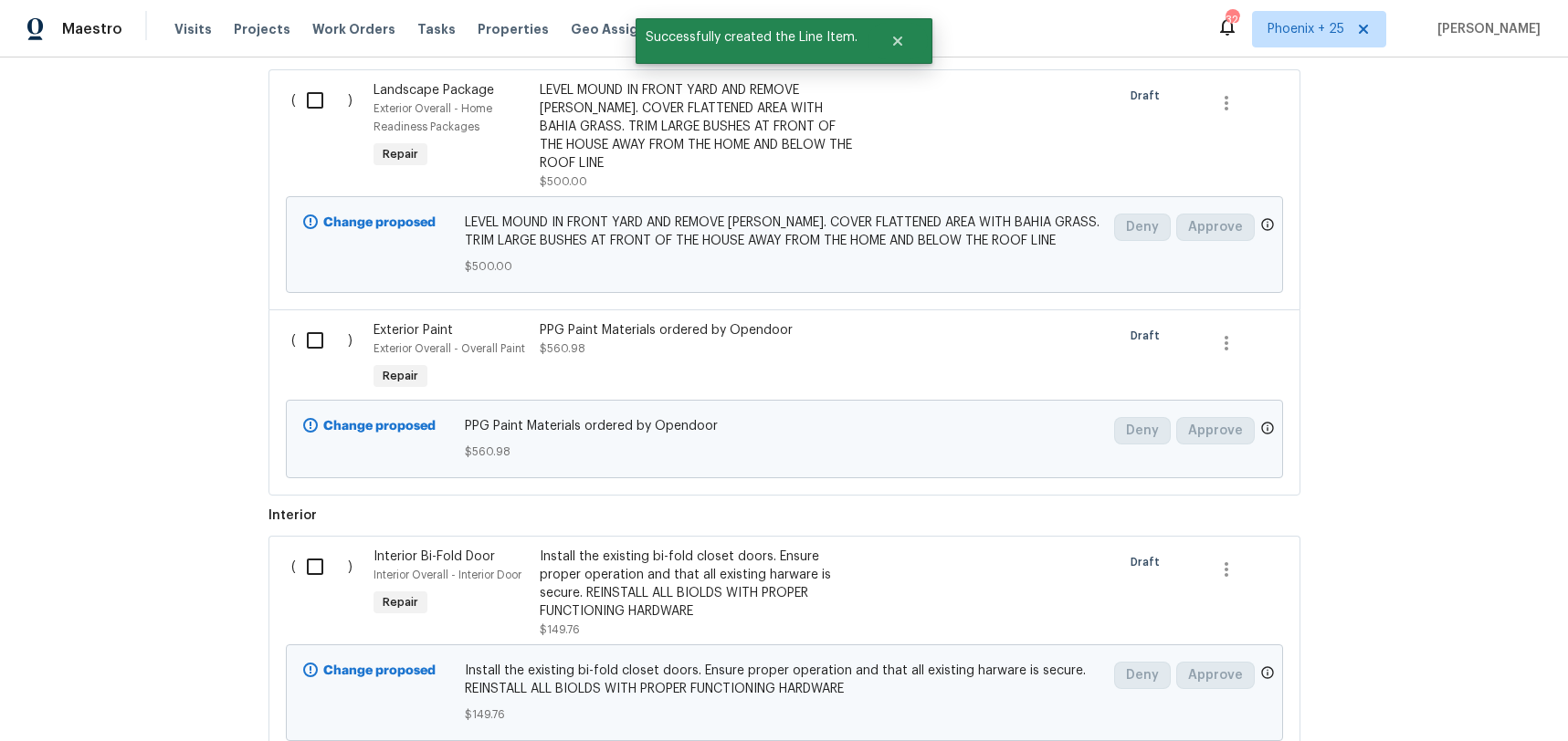
scroll to position [768, 0]
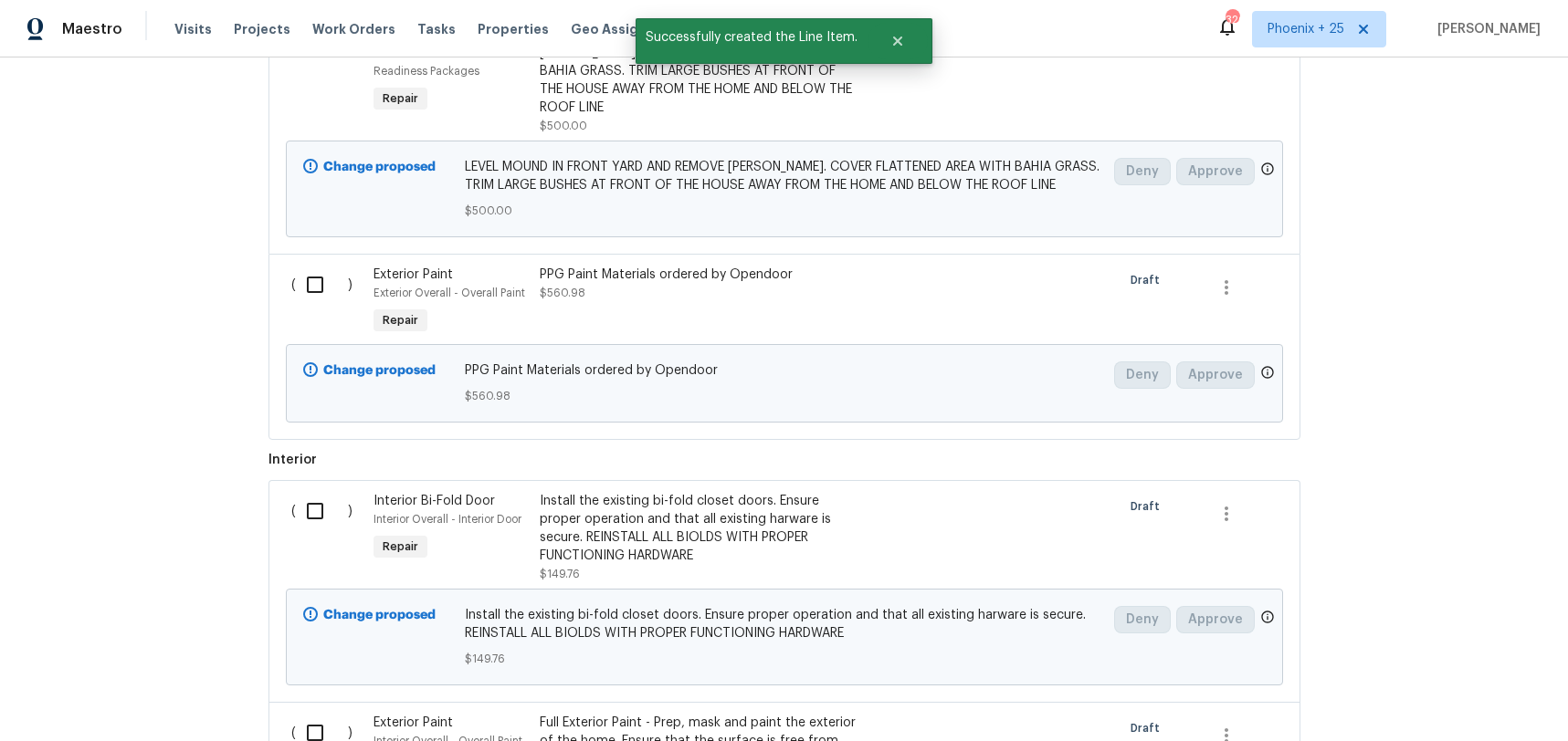
drag, startPoint x: 288, startPoint y: 272, endPoint x: 255, endPoint y: 271, distance: 33.0
click at [288, 272] on div "( )" at bounding box center [327, 301] width 83 height 84
click at [315, 267] on input "checkbox" at bounding box center [321, 284] width 52 height 39
checkbox input "true"
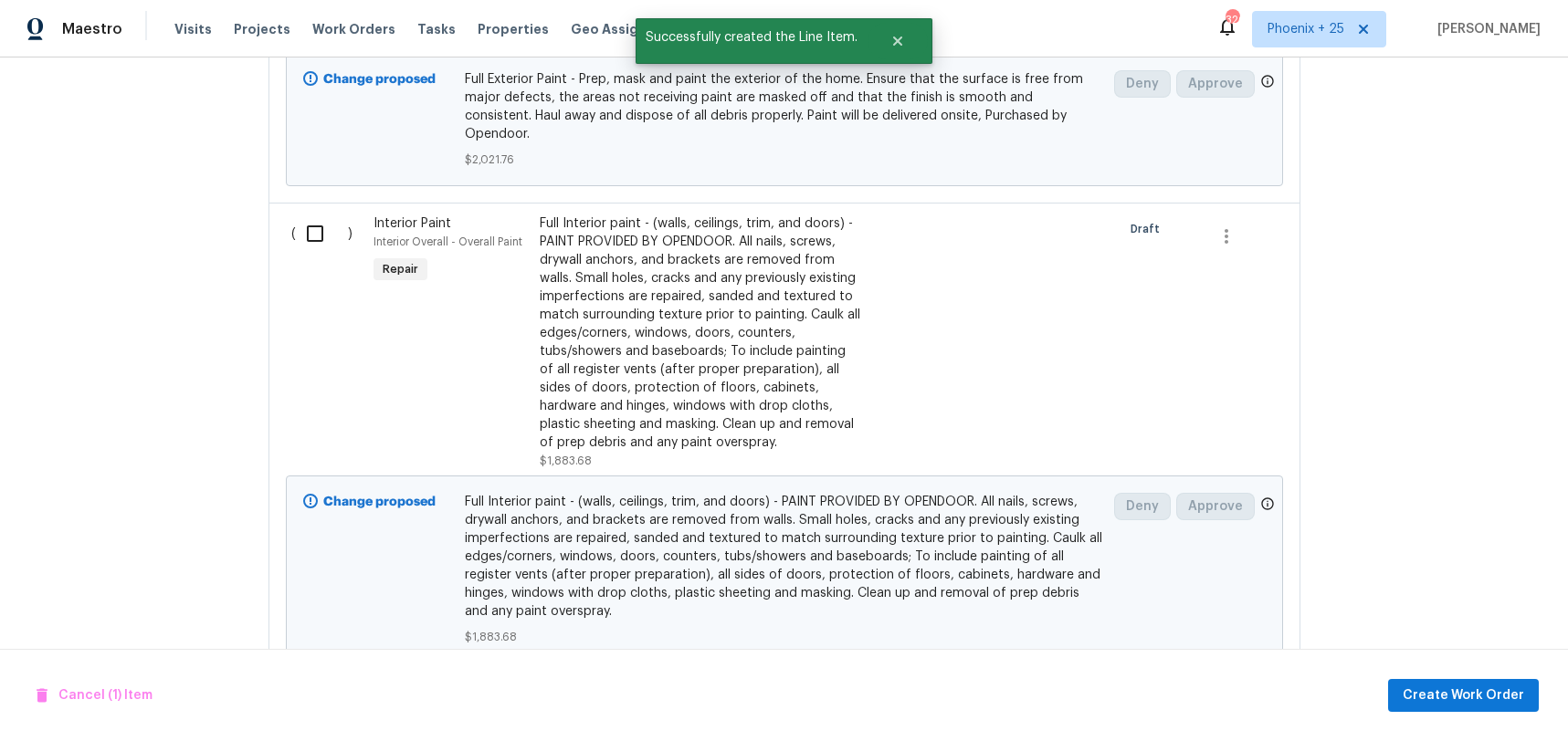
scroll to position [1794, 0]
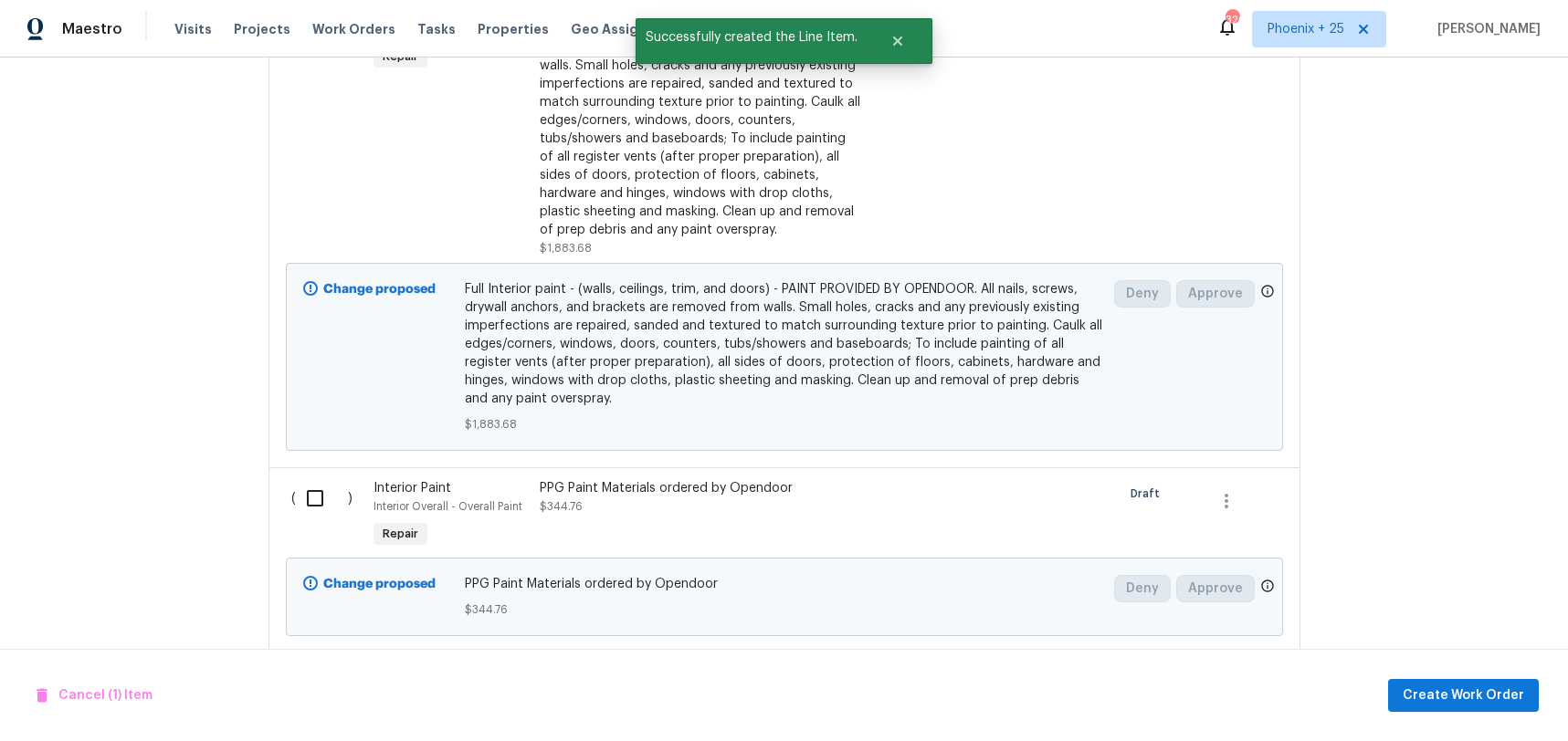
drag, startPoint x: 323, startPoint y: 485, endPoint x: 317, endPoint y: 467, distance: 19.0
click at [322, 482] on div "( )" at bounding box center [327, 515] width 83 height 84
drag, startPoint x: 313, startPoint y: 453, endPoint x: 651, endPoint y: 574, distance: 359.0
click at [313, 479] on input "checkbox" at bounding box center [321, 498] width 52 height 39
checkbox input "true"
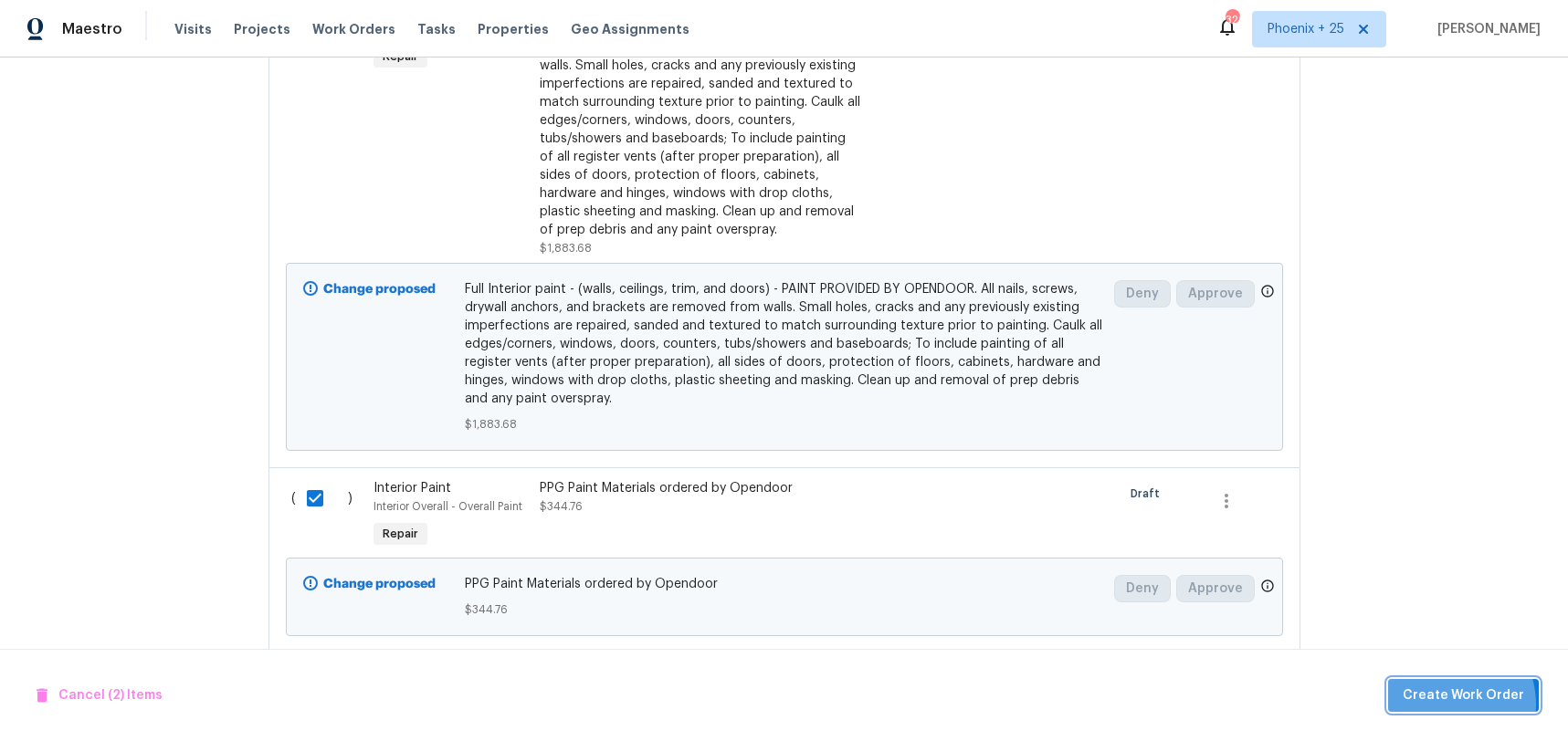
click at [1446, 704] on span "Create Work Order" at bounding box center [1463, 696] width 121 height 23
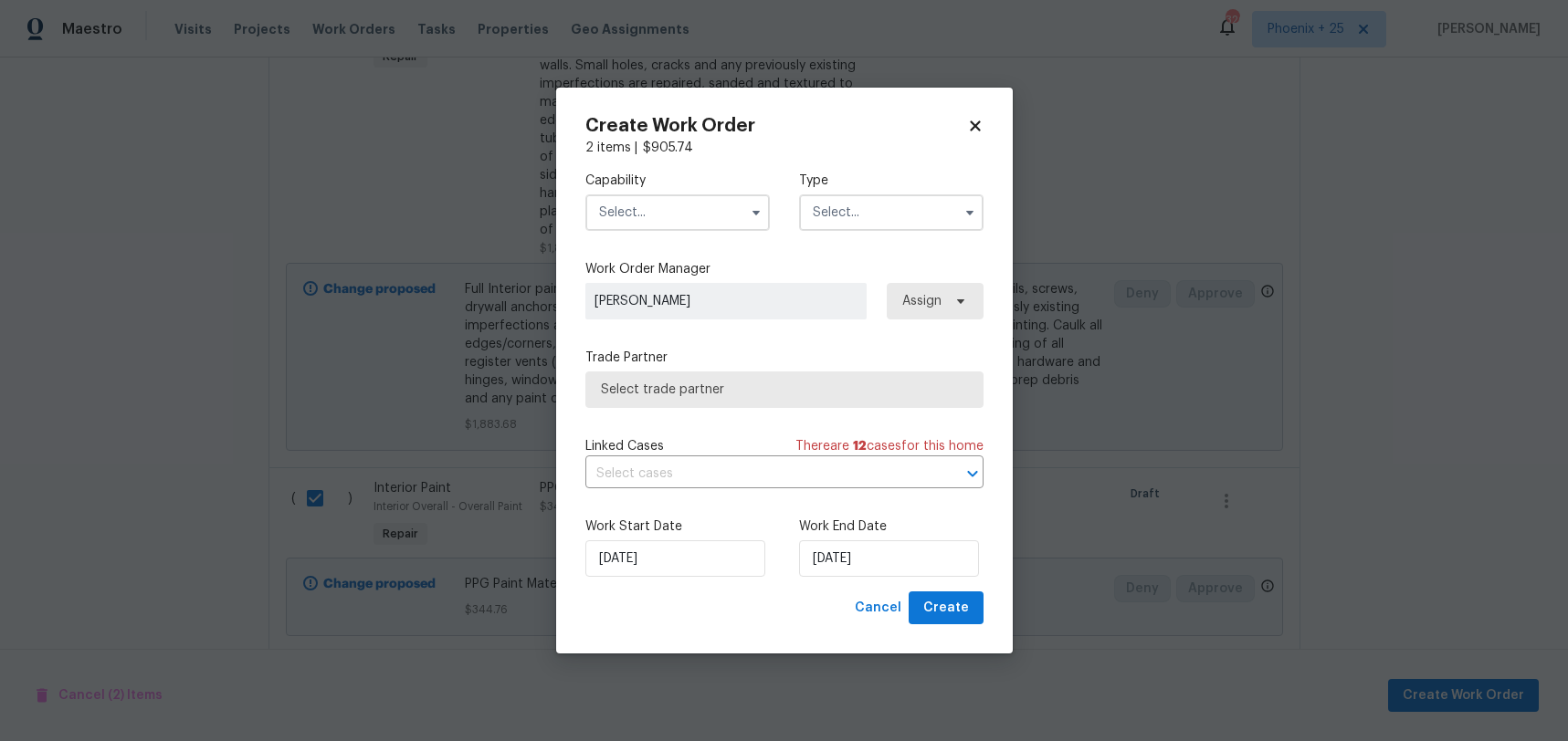
click at [726, 207] on input "text" at bounding box center [677, 213] width 185 height 37
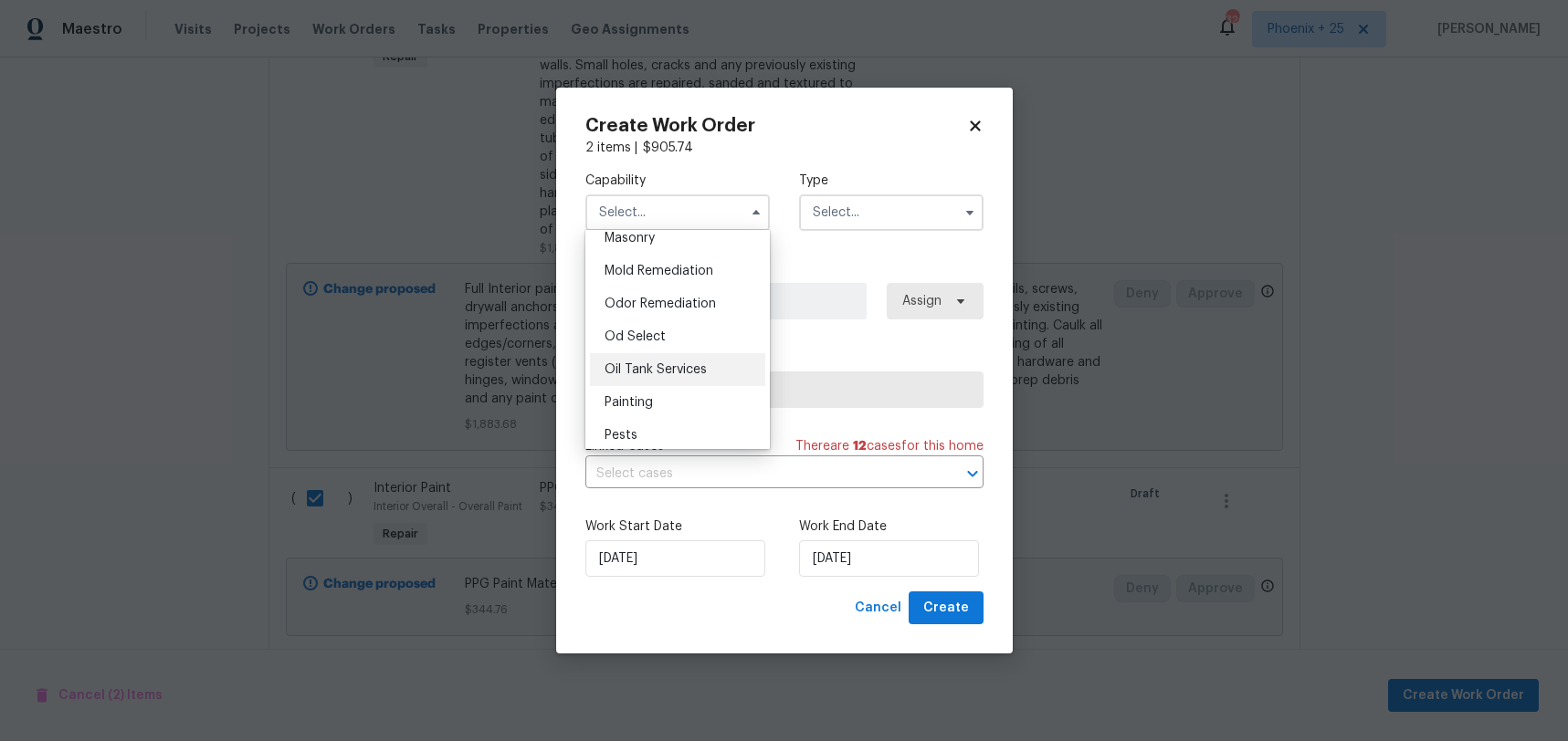
scroll to position [1397, 0]
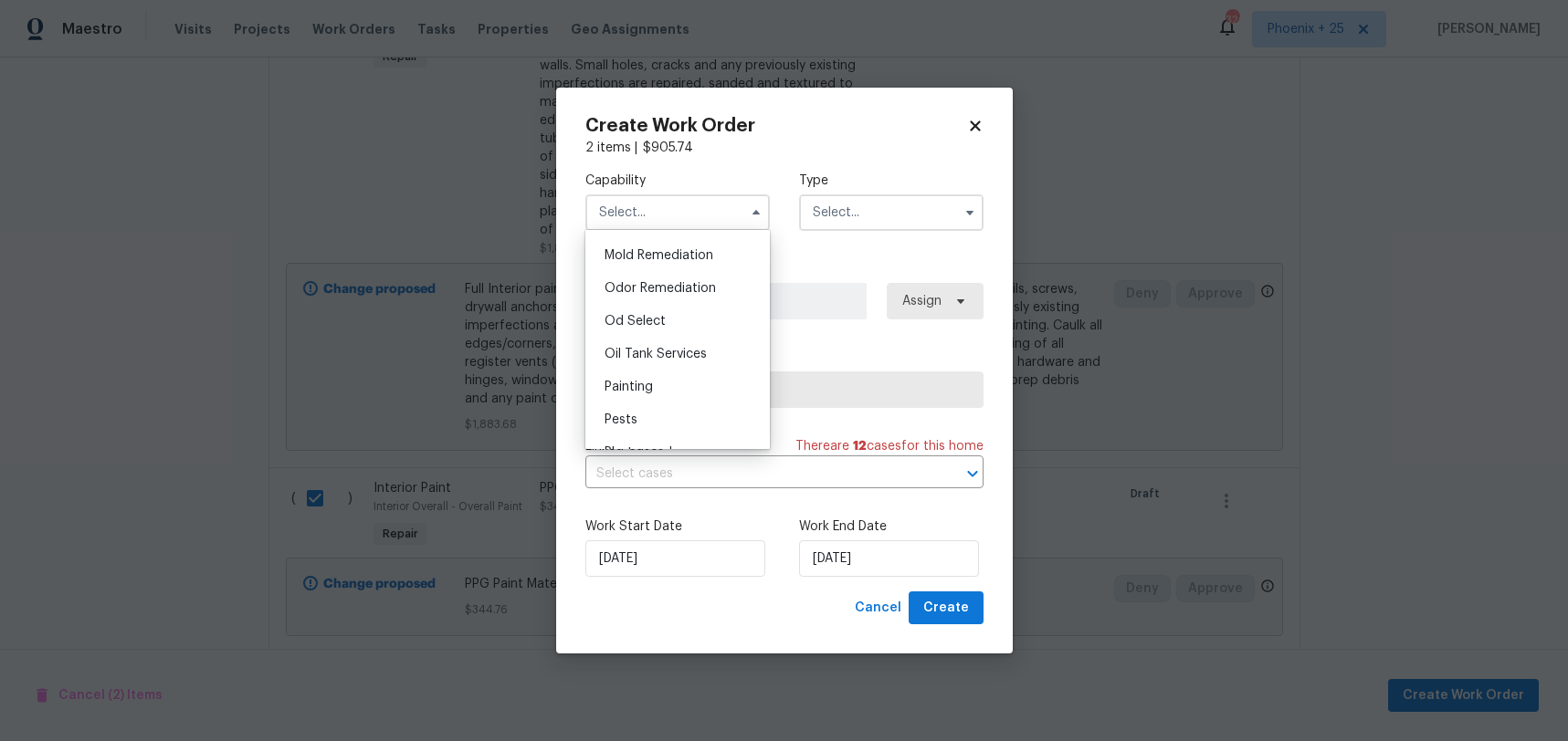
click at [669, 384] on div "Painting" at bounding box center [677, 387] width 175 height 33
type input "Painting"
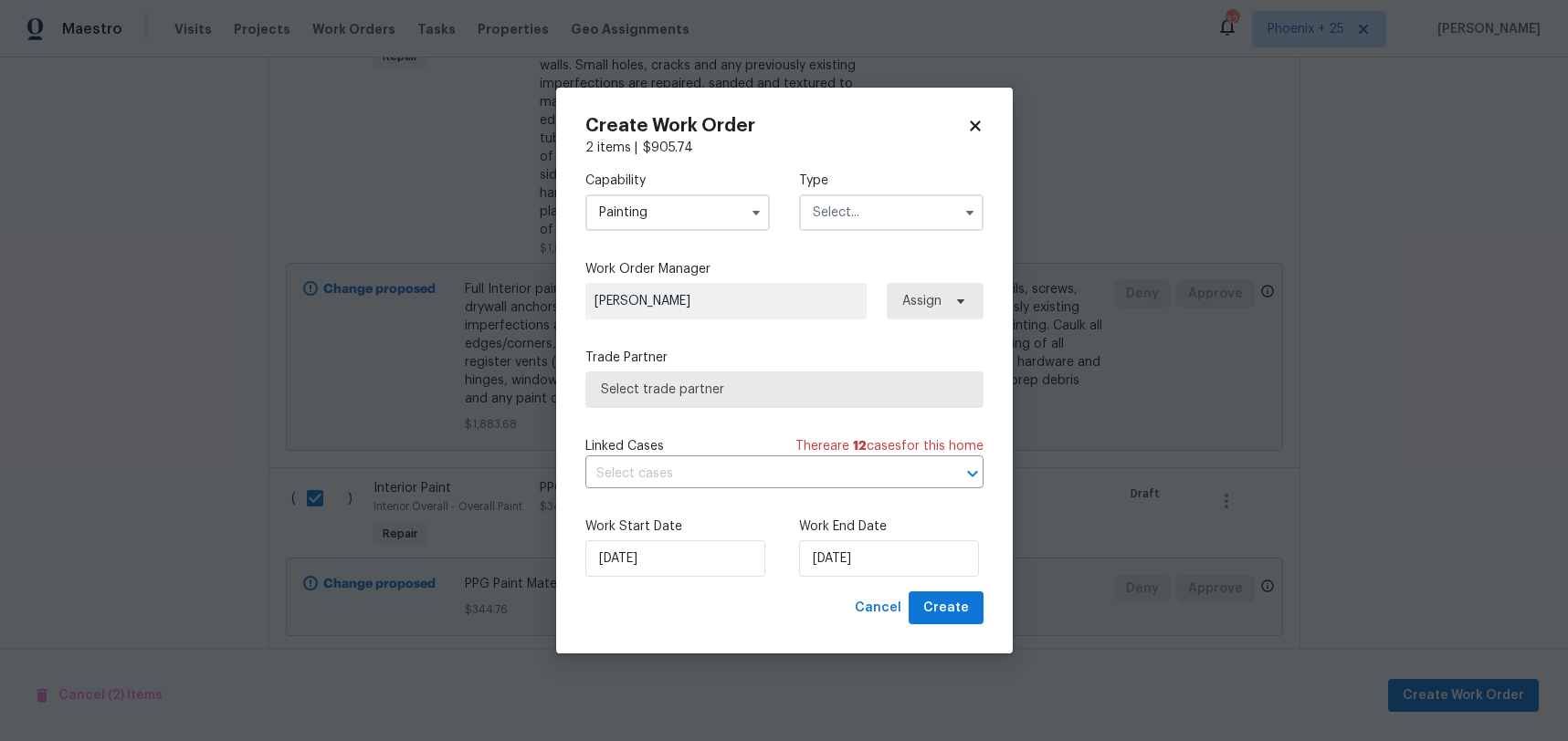
drag, startPoint x: 835, startPoint y: 234, endPoint x: 839, endPoint y: 217, distance: 17.5
click at [835, 234] on div "Capability Painting Type" at bounding box center [784, 201] width 398 height 89
drag, startPoint x: 839, startPoint y: 217, endPoint x: 841, endPoint y: 225, distance: 8.2
click at [840, 218] on input "text" at bounding box center [891, 213] width 185 height 37
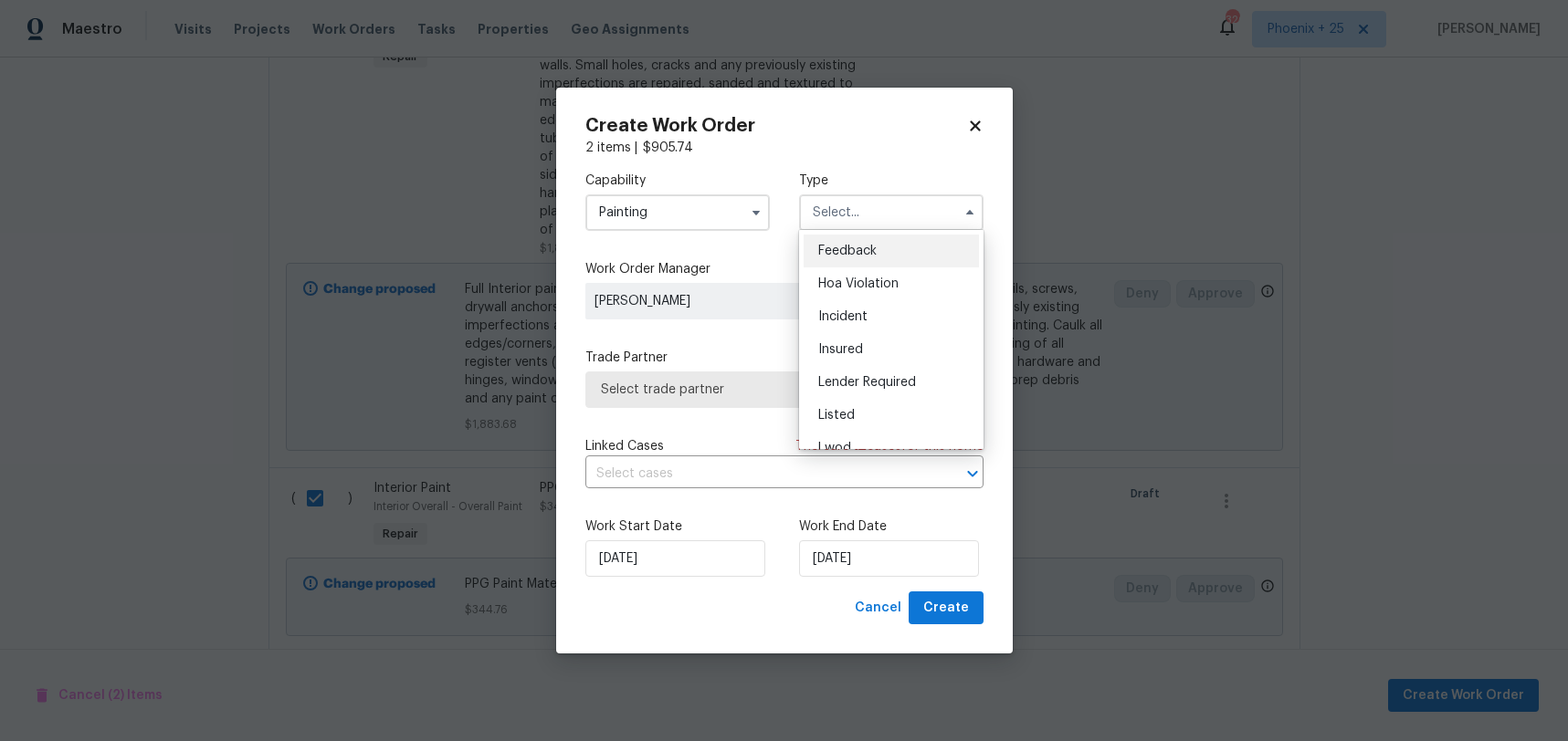
scroll to position [217, 0]
click at [866, 333] on span "Renovation" at bounding box center [852, 330] width 68 height 13
type input "Renovation"
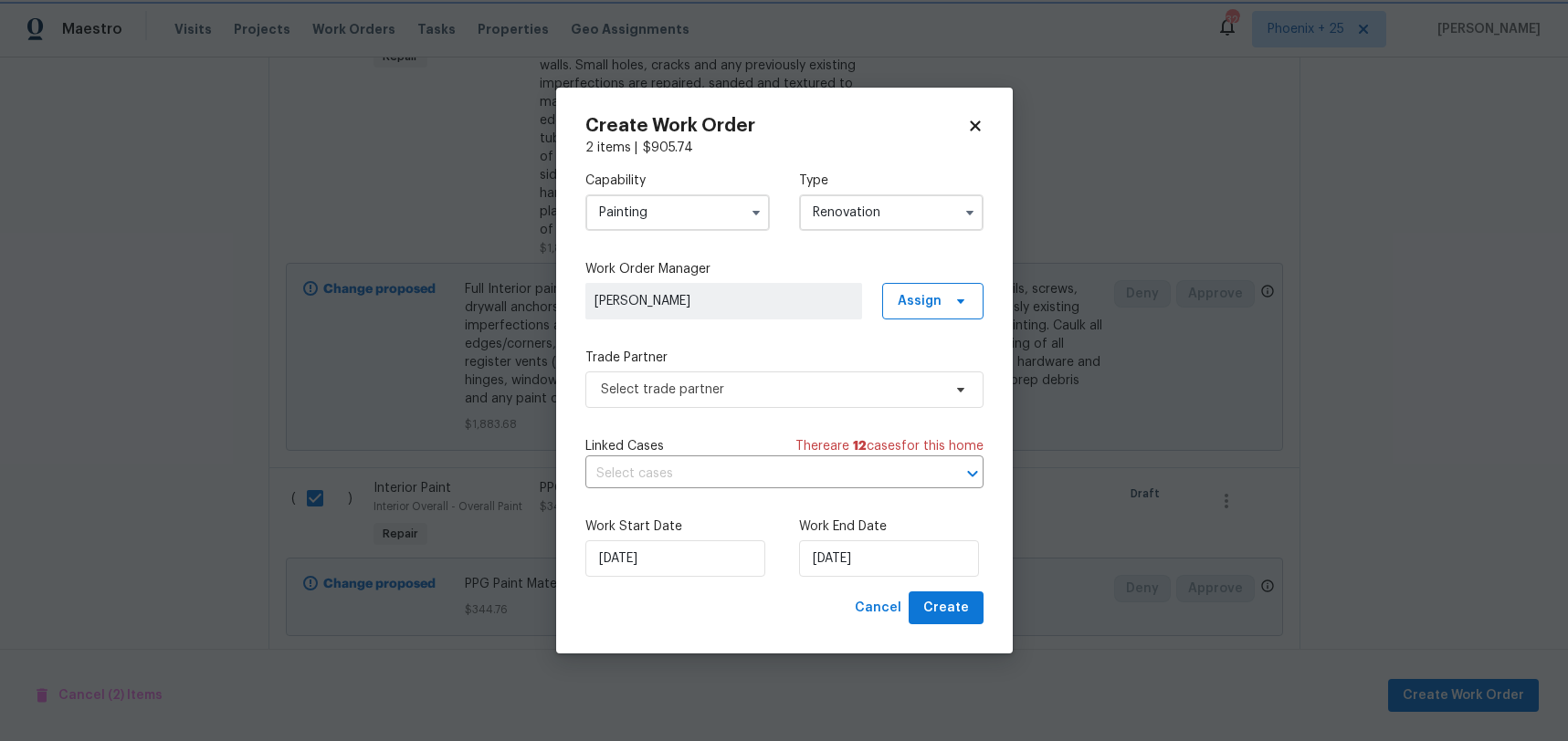
scroll to position [0, 0]
drag, startPoint x: 935, startPoint y: 304, endPoint x: 928, endPoint y: 323, distance: 20.2
click at [935, 304] on span "Assign" at bounding box center [919, 300] width 44 height 18
click at [921, 377] on div "Assign to me" at bounding box center [935, 378] width 79 height 18
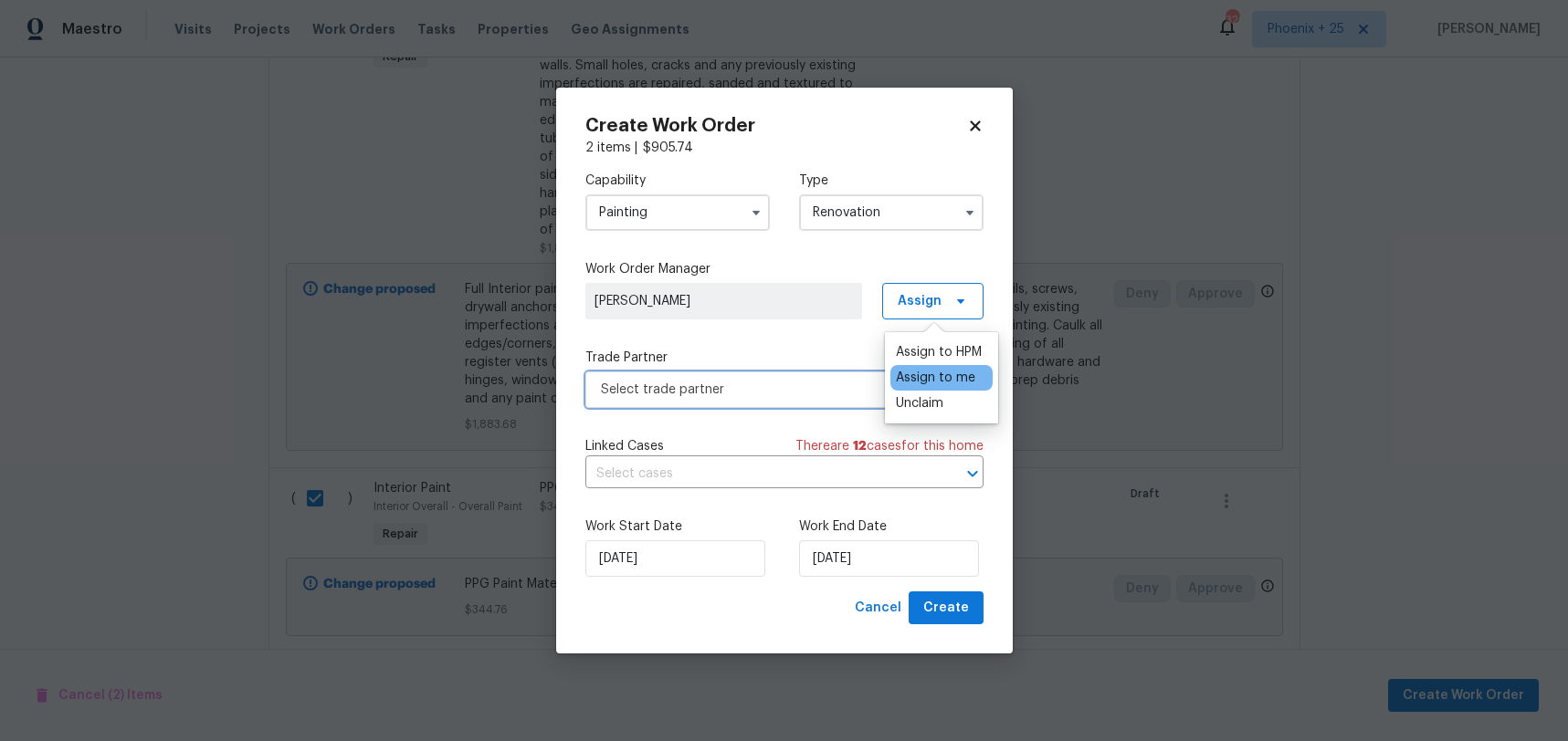
click at [801, 390] on span "Select trade partner" at bounding box center [771, 389] width 341 height 18
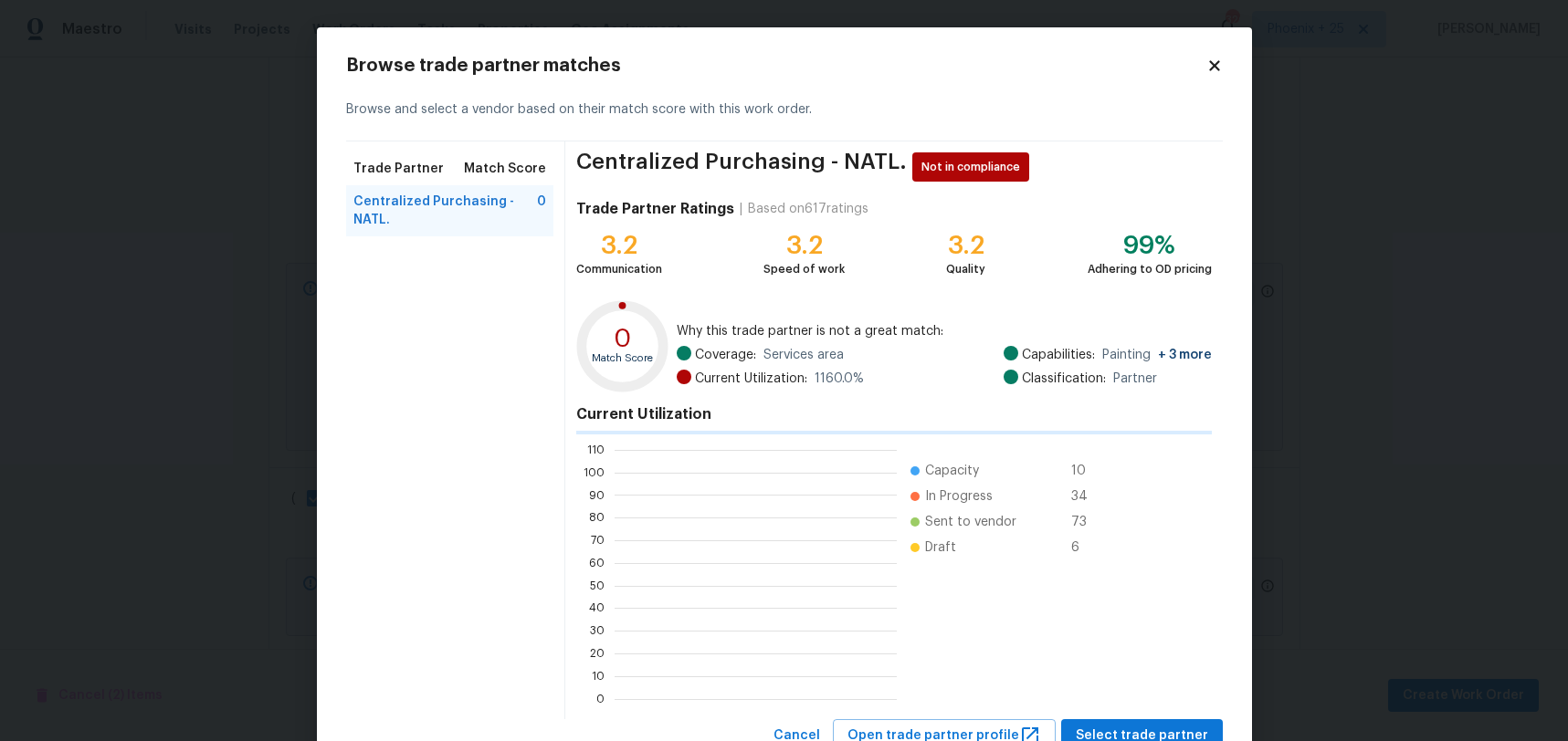
scroll to position [255, 283]
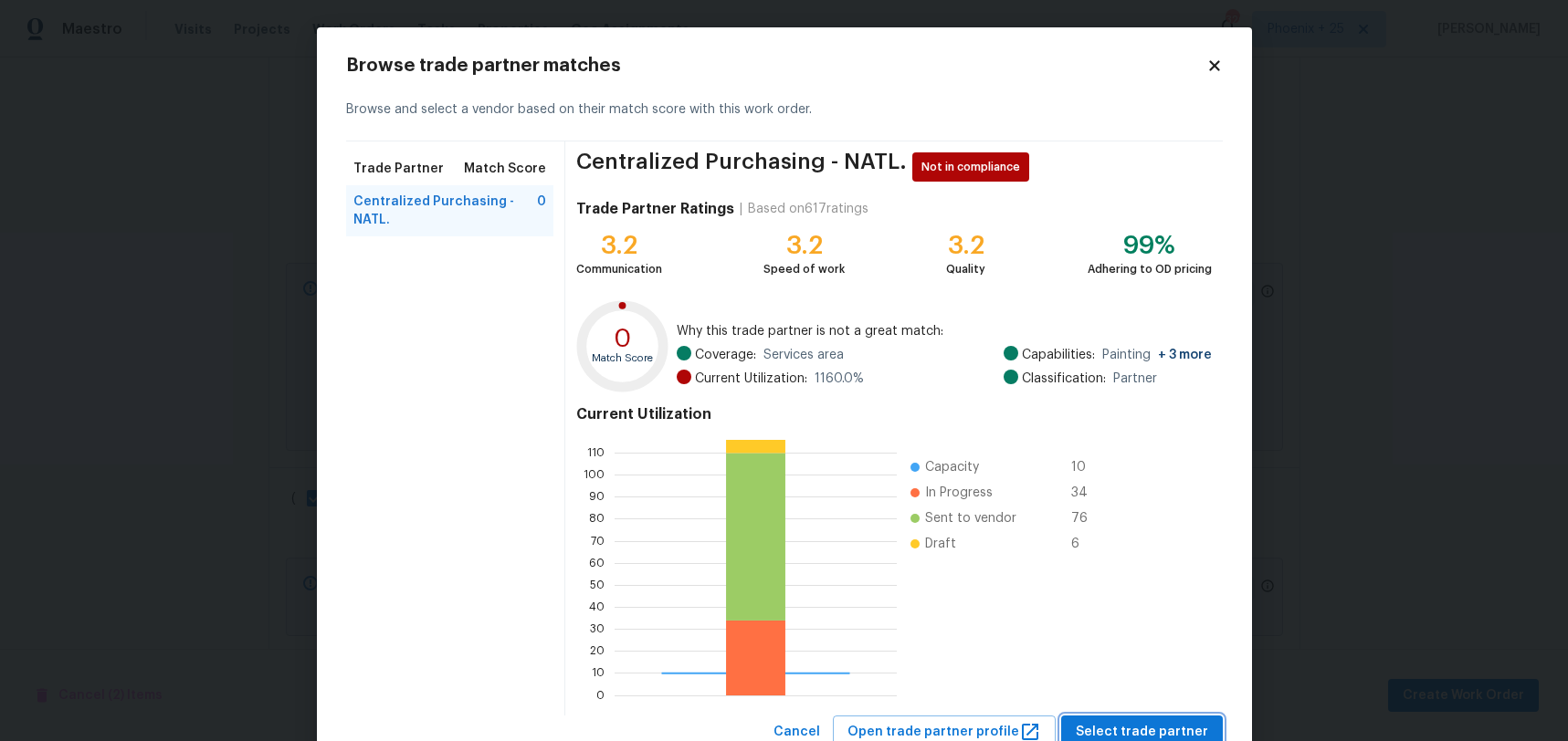
click at [1127, 717] on button "Select trade partner" at bounding box center [1142, 733] width 162 height 34
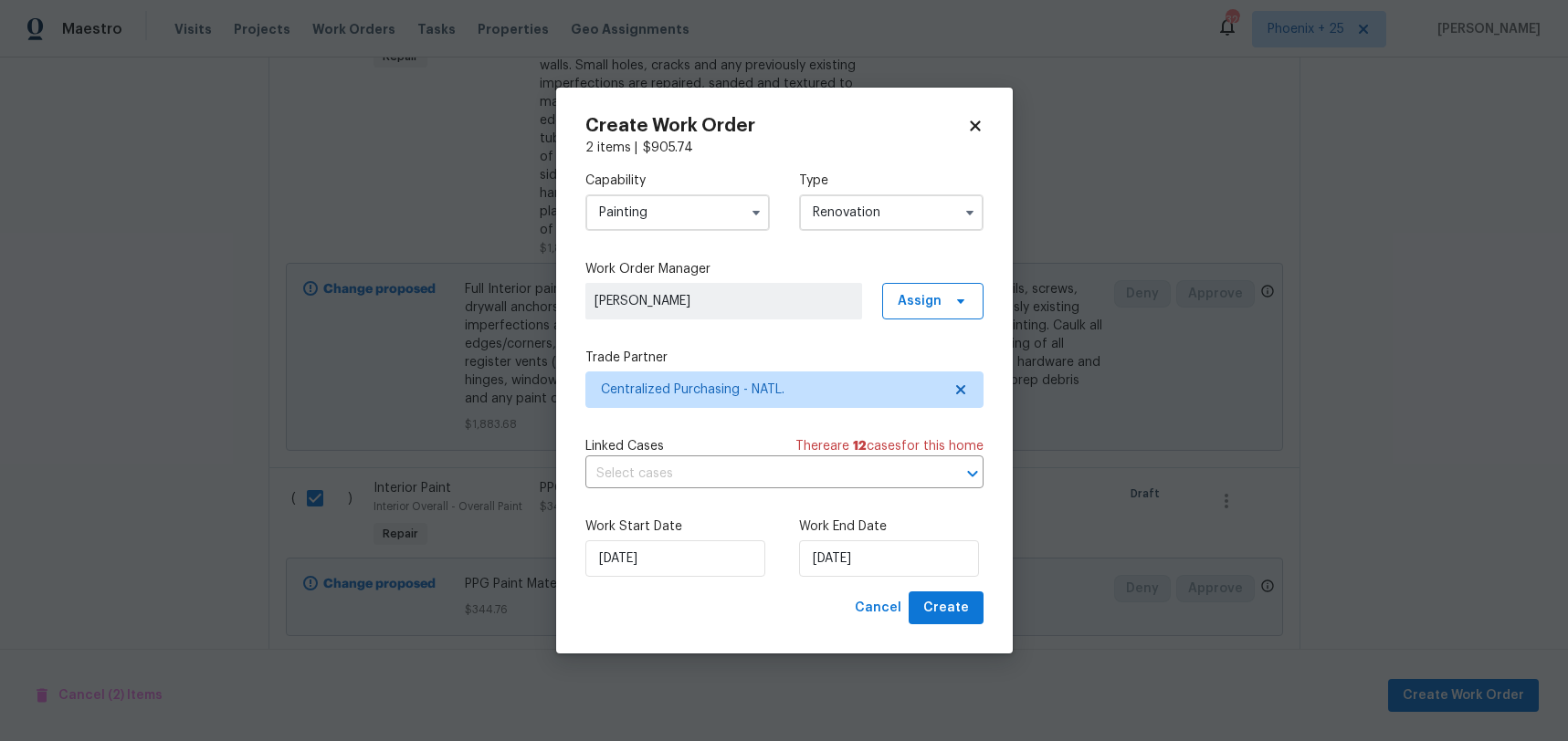
click at [970, 588] on div "Work Start Date 9/25/2025 Work End Date 9/25/2025" at bounding box center [784, 547] width 398 height 89
click at [969, 603] on button "Create" at bounding box center [946, 608] width 75 height 34
checkbox input "false"
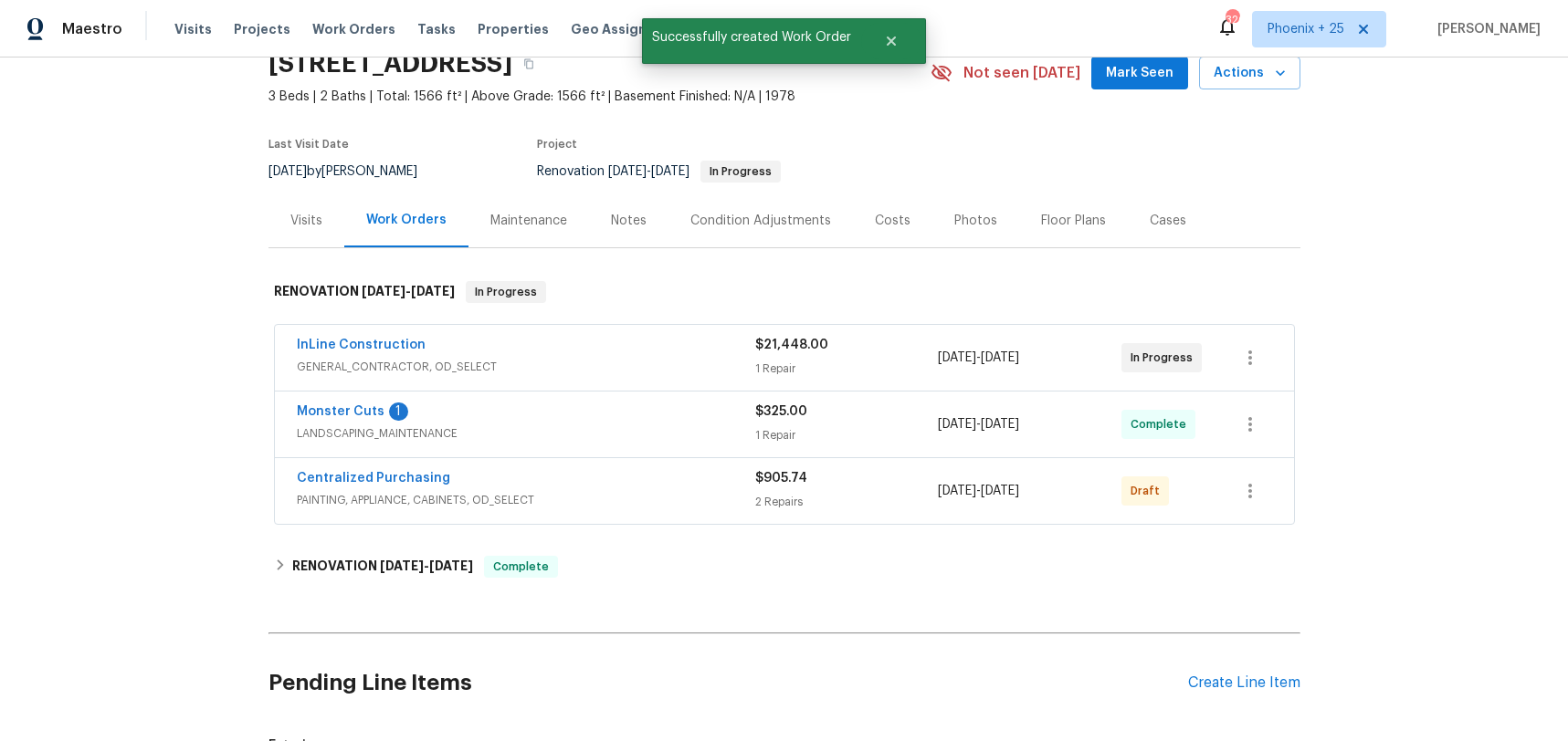
scroll to position [0, 0]
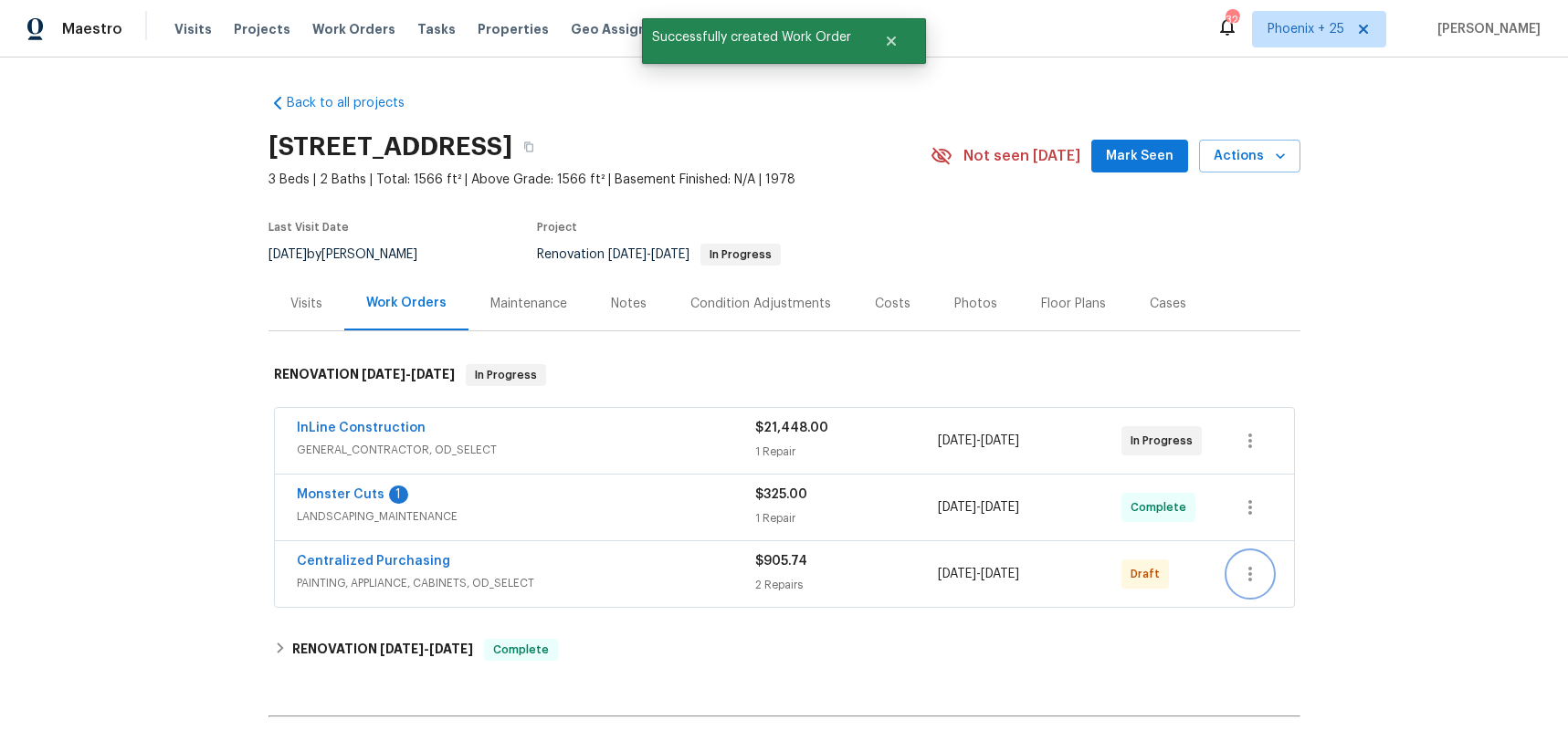
click at [1258, 561] on button "button" at bounding box center [1250, 574] width 44 height 44
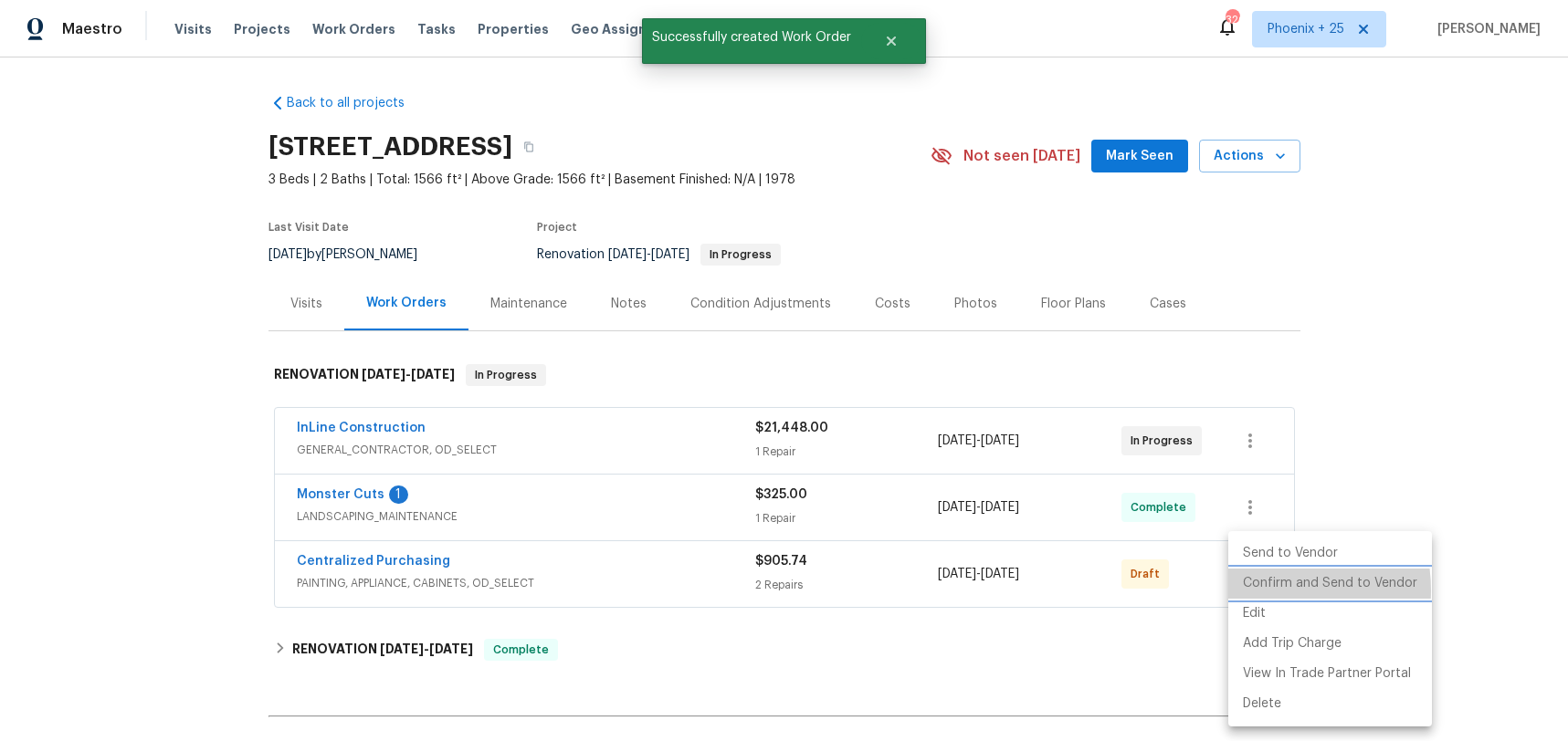
click at [1259, 590] on li "Confirm and Send to Vendor" at bounding box center [1330, 584] width 203 height 30
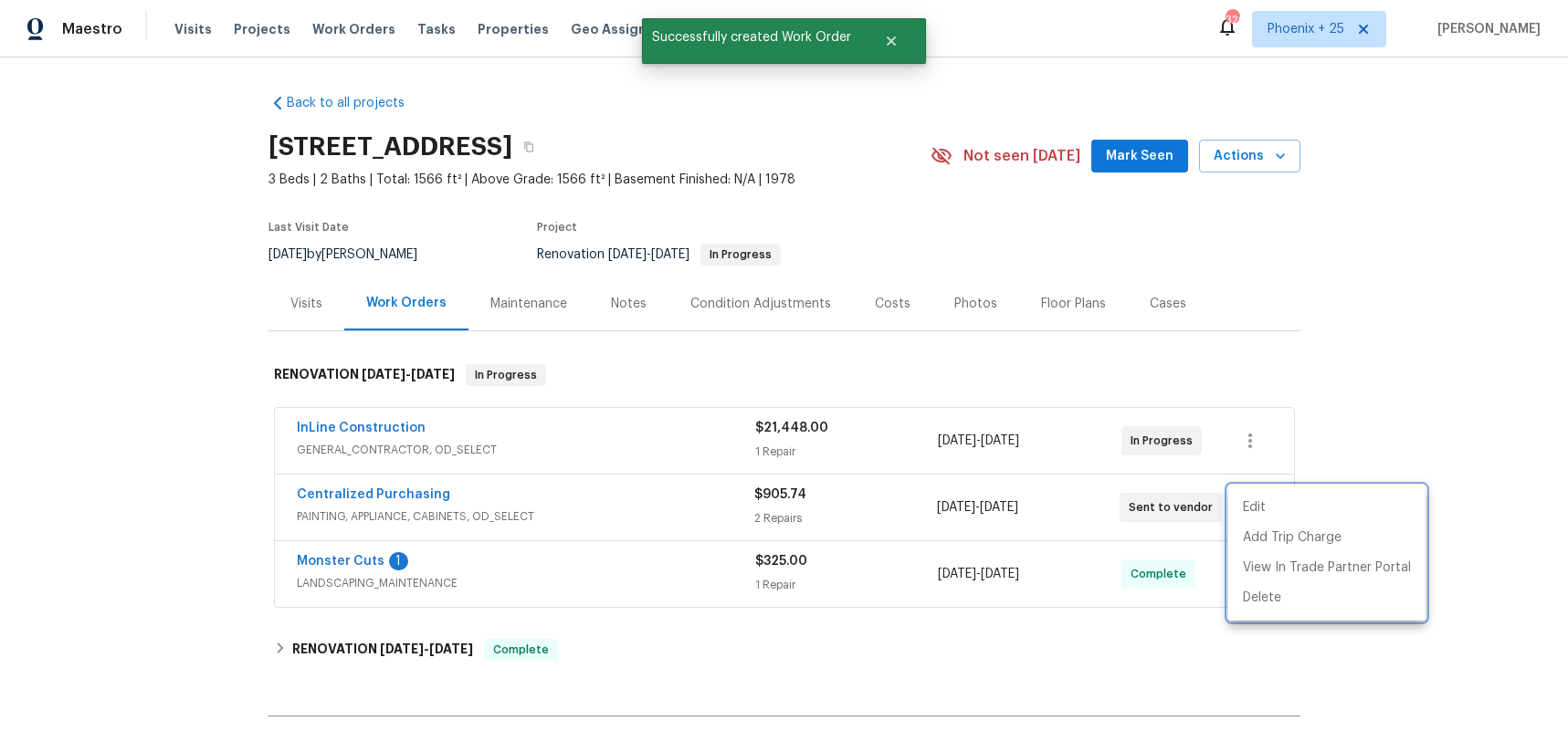
drag, startPoint x: 584, startPoint y: 495, endPoint x: 525, endPoint y: 491, distance: 59.1
click at [570, 493] on div at bounding box center [784, 370] width 1568 height 741
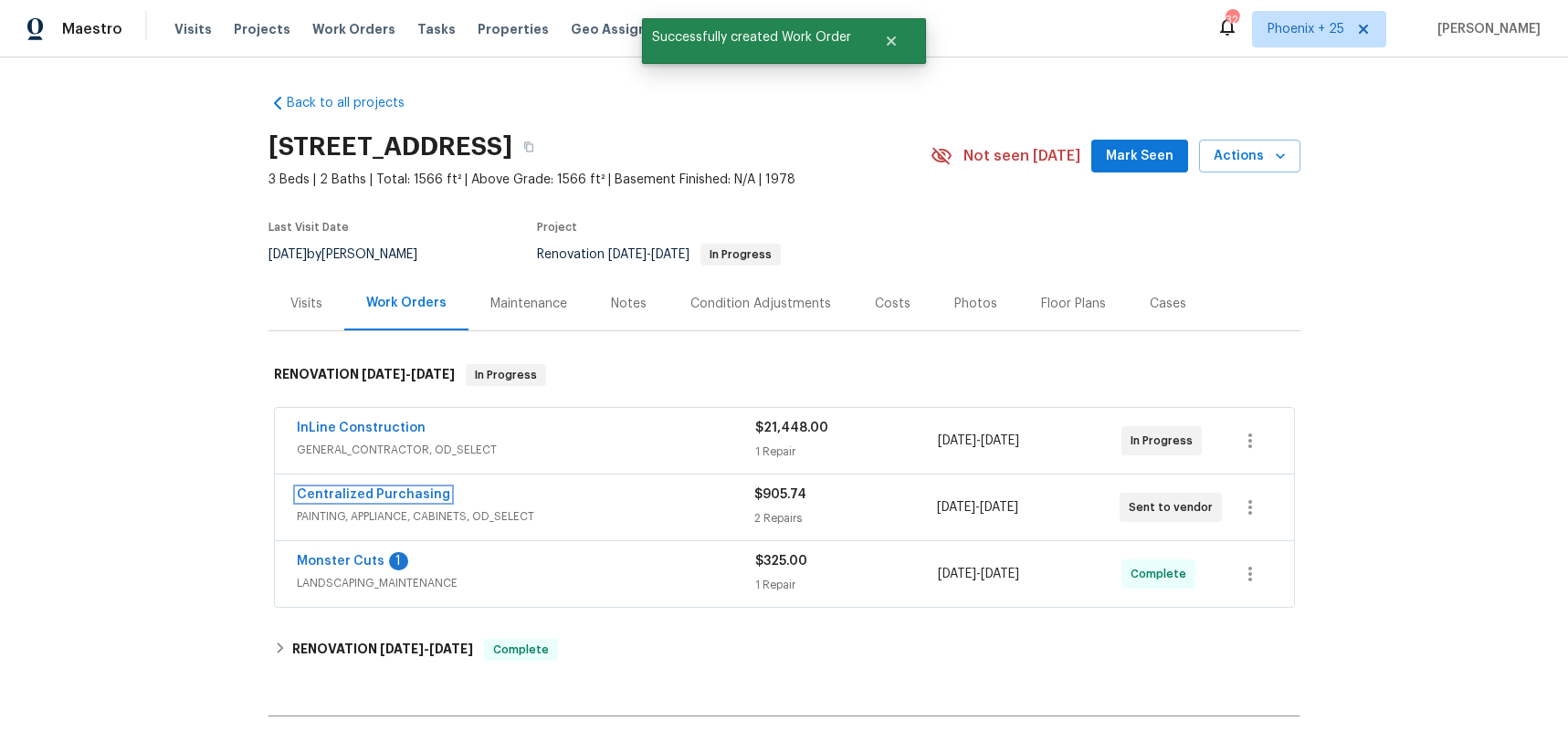
click at [364, 490] on link "Centralized Purchasing" at bounding box center [373, 495] width 154 height 13
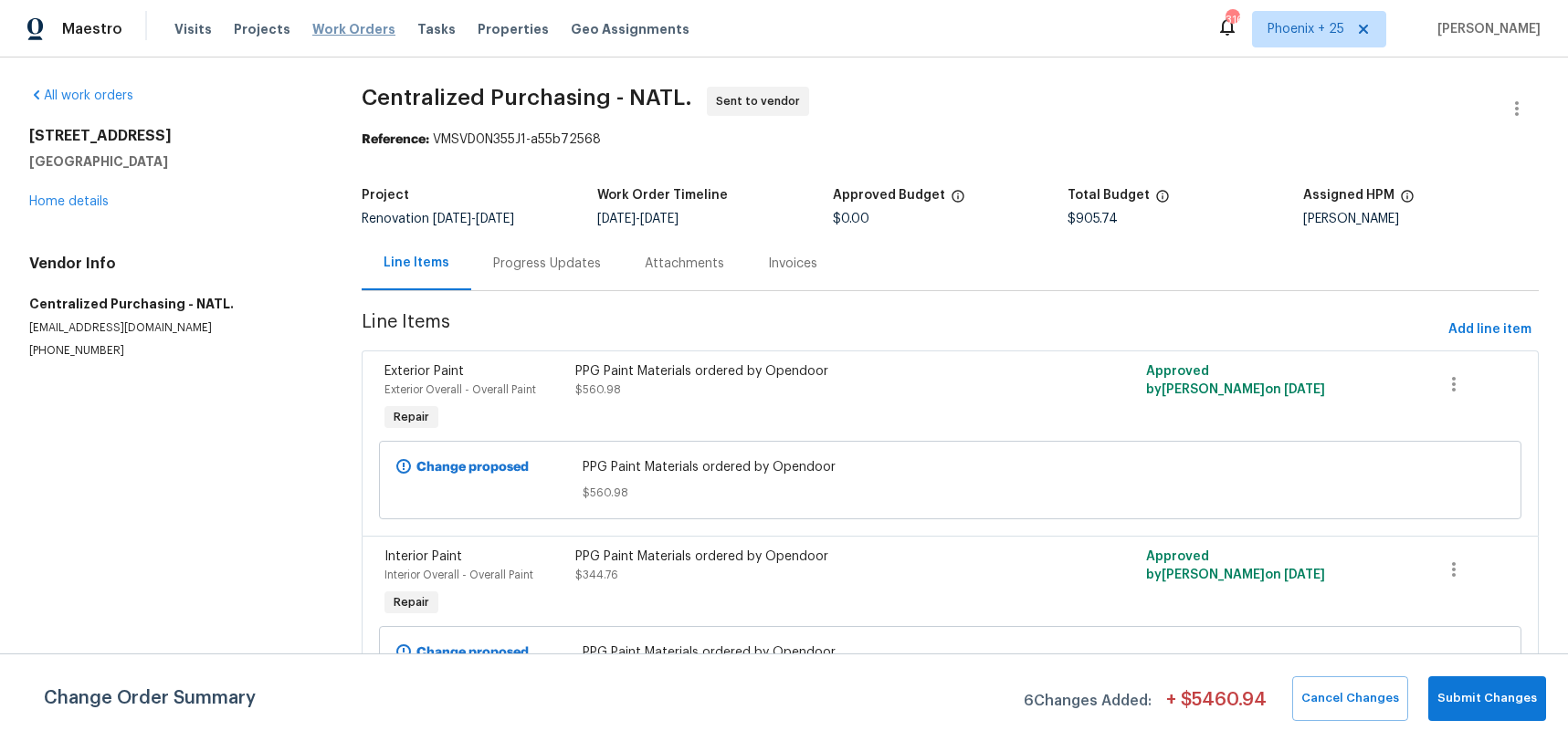
click at [331, 31] on span "Work Orders" at bounding box center [354, 28] width 83 height 18
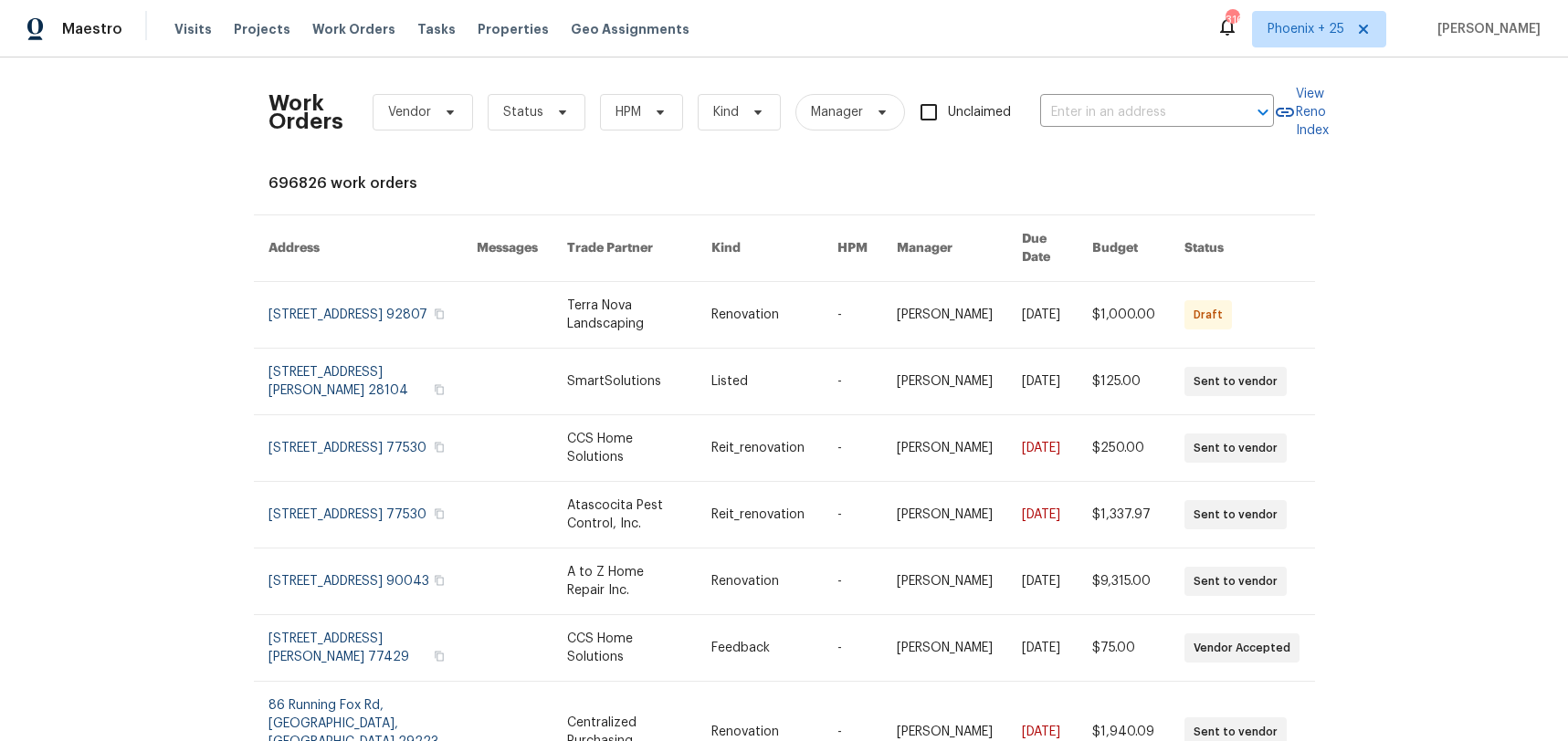
click at [1178, 83] on div "Work Orders Vendor Status HPM Kind Manager Unclaimed ​" at bounding box center [770, 112] width 1005 height 80
click at [1171, 109] on input "text" at bounding box center [1131, 113] width 183 height 28
paste input "5017 Haybridge Rd, Charlotte, NC 28269"
type input "5017 Haybridge Rd, Charlotte, NC 28269"
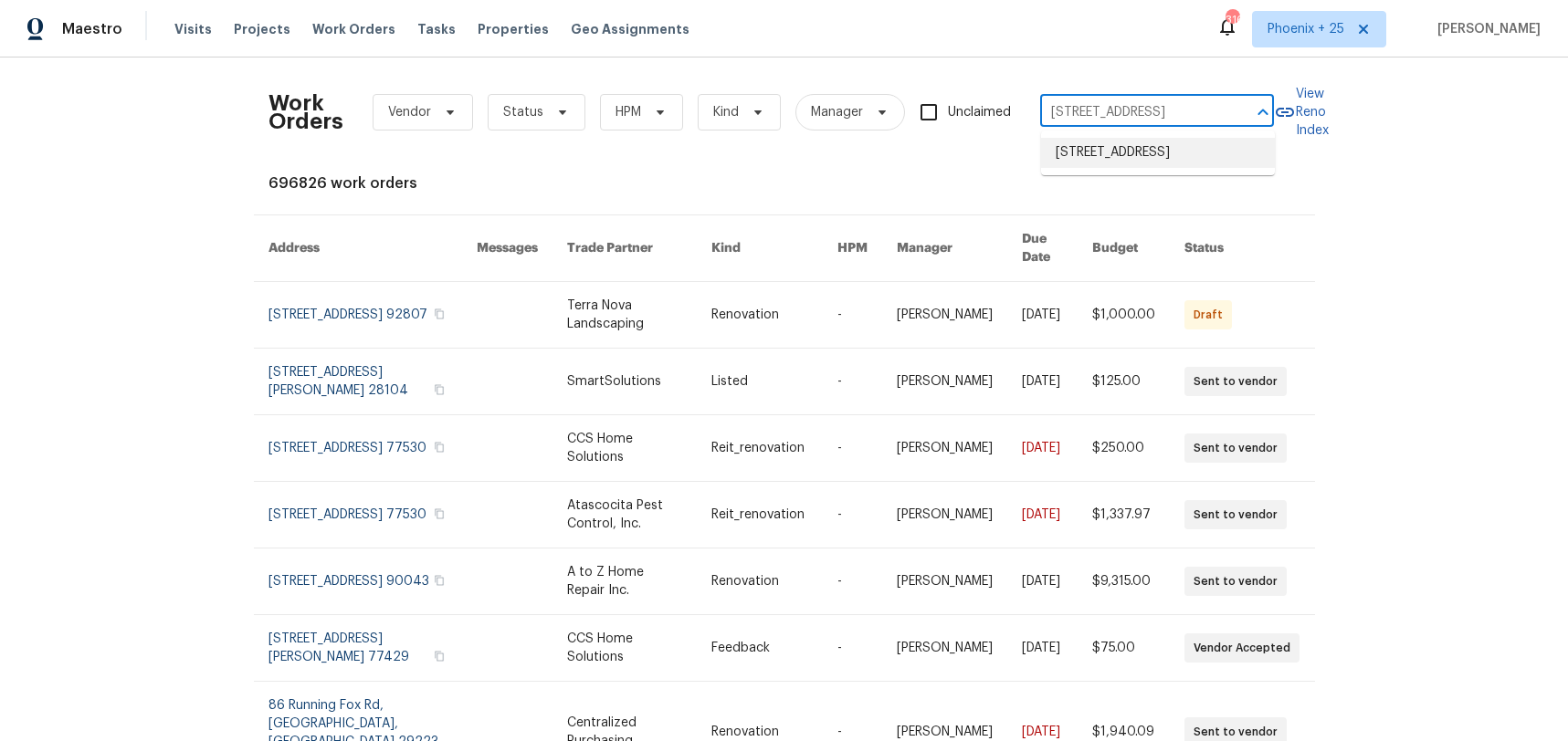
click at [1148, 161] on li "5017 Haybridge Rd, Charlotte, NC 28269" at bounding box center [1157, 153] width 234 height 30
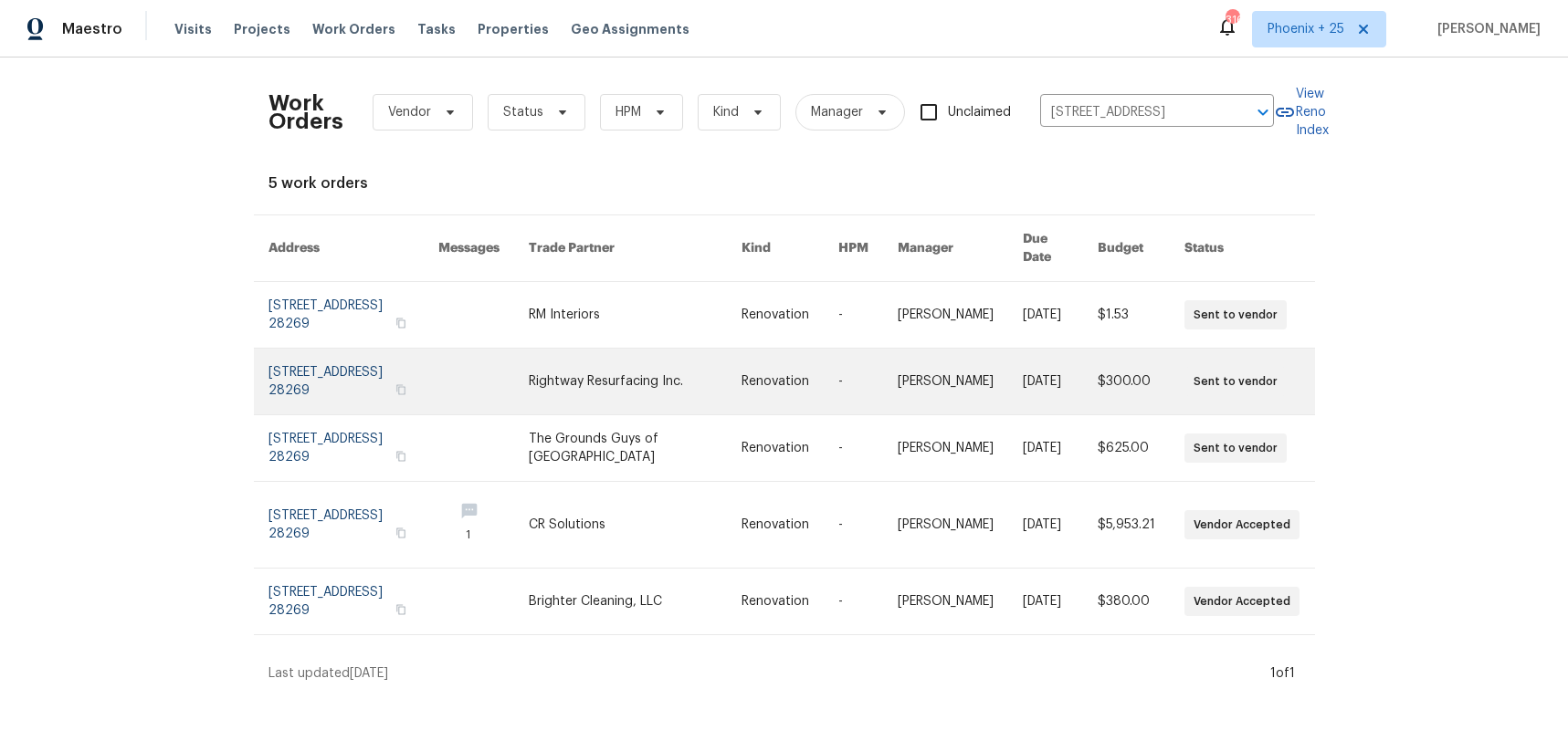
click at [669, 348] on link at bounding box center [635, 381] width 214 height 66
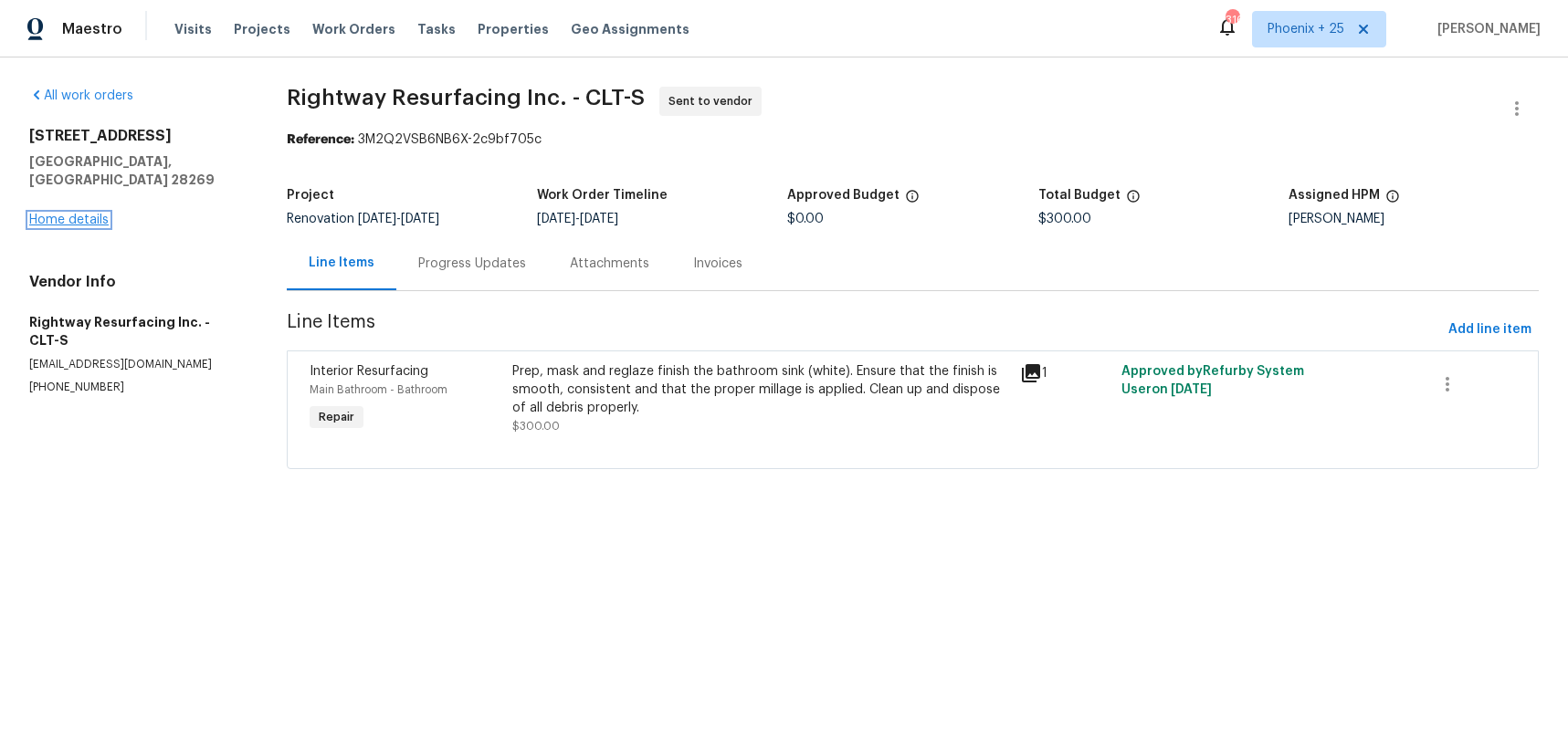
click at [101, 214] on link "Home details" at bounding box center [69, 220] width 79 height 13
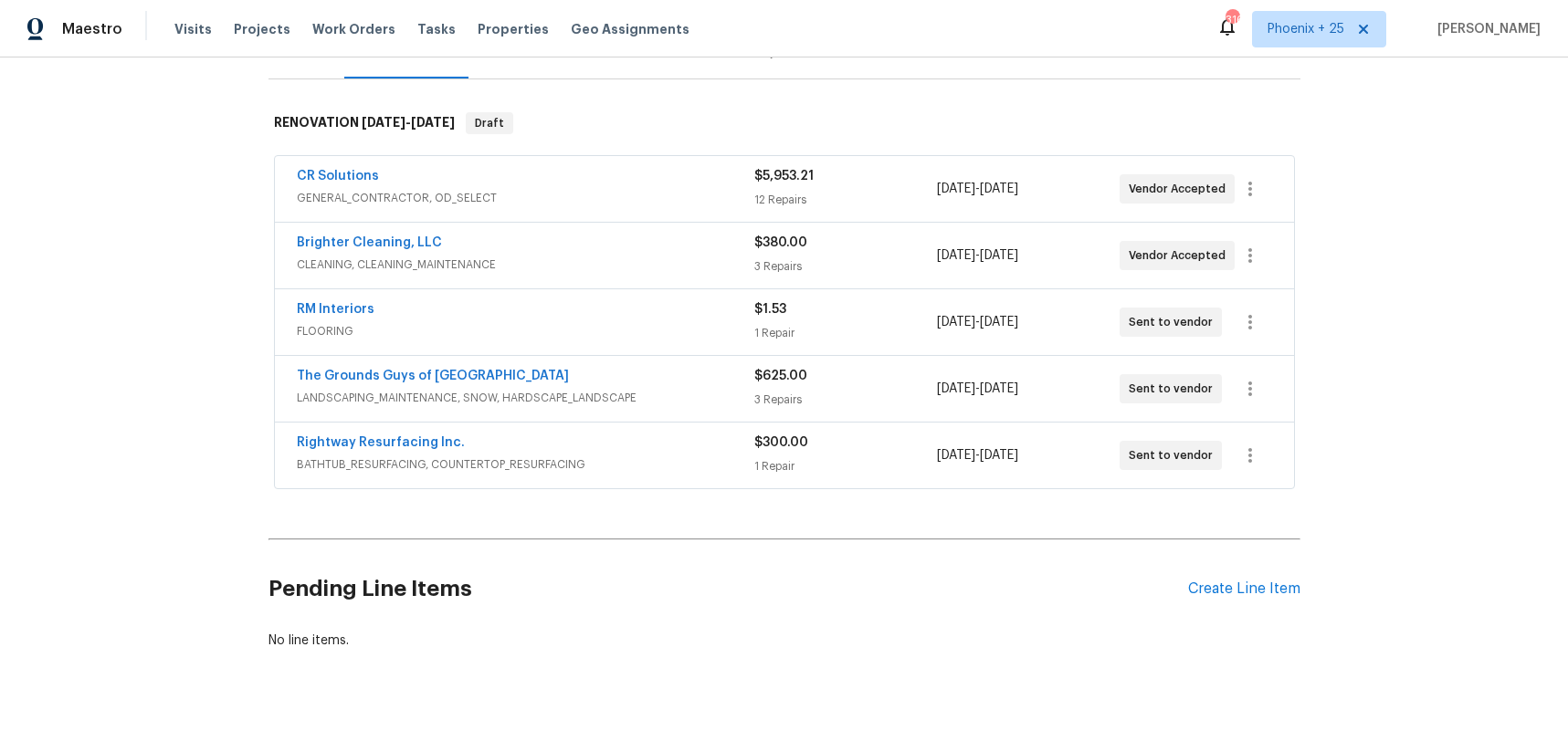
scroll to position [284, 0]
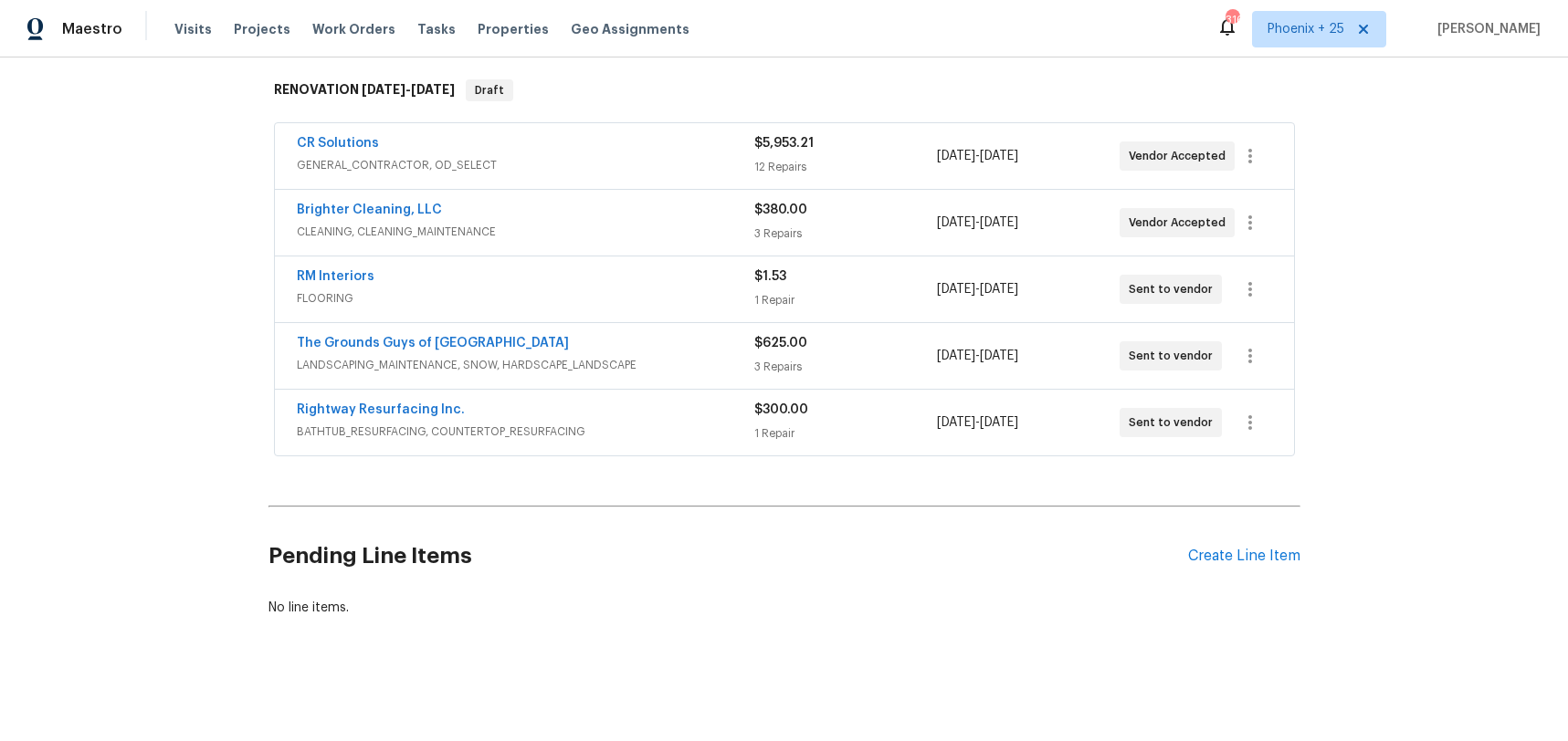
click at [1303, 544] on div "Back to all projects 5017 Haybridge Rd, Charlotte, NC 28269 3 Beds | 2 1/2 Bath…" at bounding box center [784, 399] width 1568 height 684
click at [1274, 558] on div "Create Line Item" at bounding box center [1243, 556] width 112 height 17
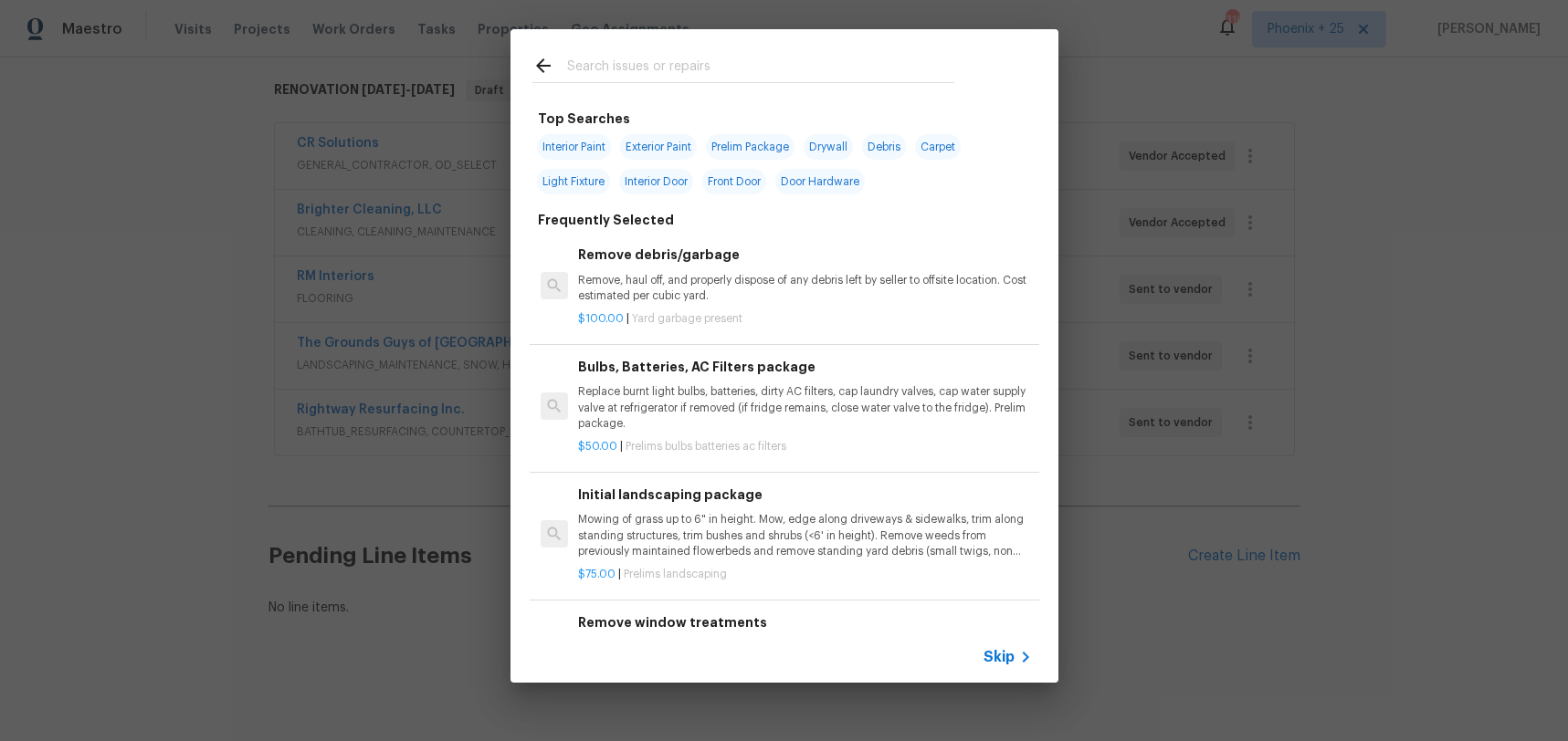
click at [642, 70] on input "text" at bounding box center [760, 68] width 387 height 27
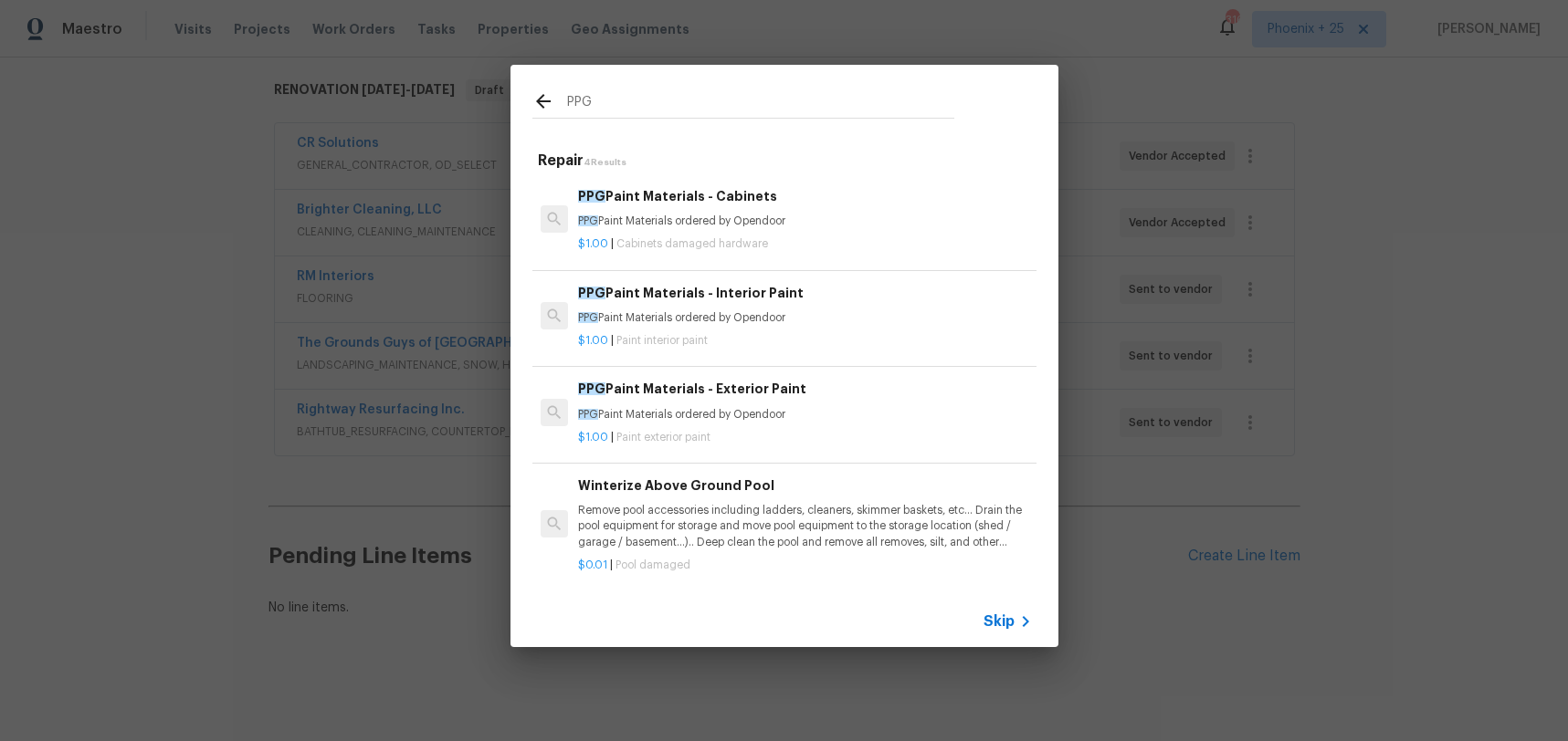
type input "PPG"
click at [778, 328] on div "$1.00 | Paint interior paint" at bounding box center [804, 337] width 453 height 23
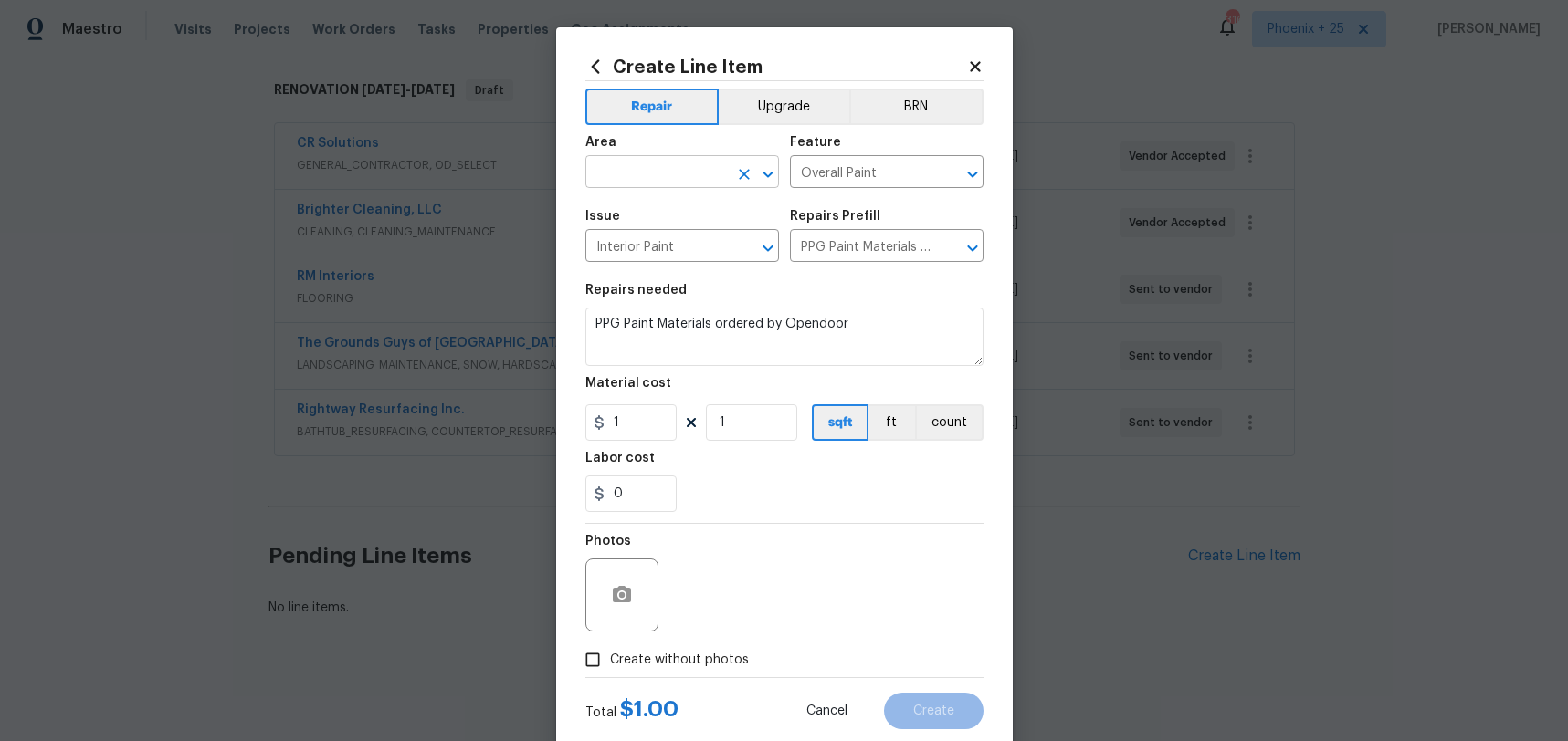
drag, startPoint x: 626, startPoint y: 149, endPoint x: 640, endPoint y: 165, distance: 21.3
click at [630, 153] on div "Area" at bounding box center [682, 147] width 194 height 24
click at [644, 172] on input "text" at bounding box center [655, 174] width 142 height 28
click at [672, 243] on li "Interior Overall" at bounding box center [682, 244] width 194 height 30
type input "Interior Overall"
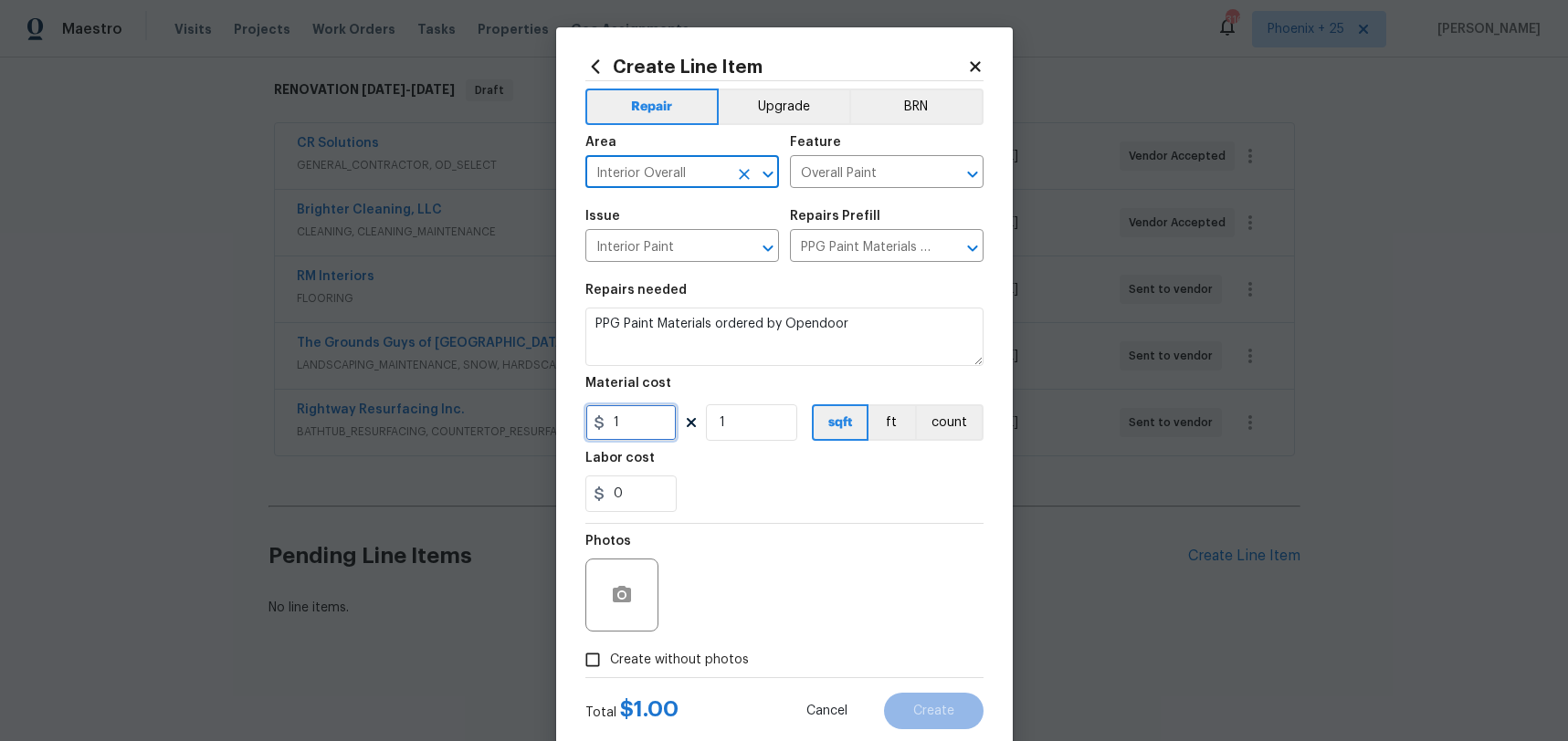
click at [641, 431] on input "1" at bounding box center [630, 423] width 91 height 37
drag, startPoint x: 644, startPoint y: 429, endPoint x: 600, endPoint y: 427, distance: 44.0
click at [600, 427] on div "1" at bounding box center [630, 423] width 91 height 37
type input "480.46"
click at [693, 652] on span "Create without photos" at bounding box center [679, 660] width 138 height 19
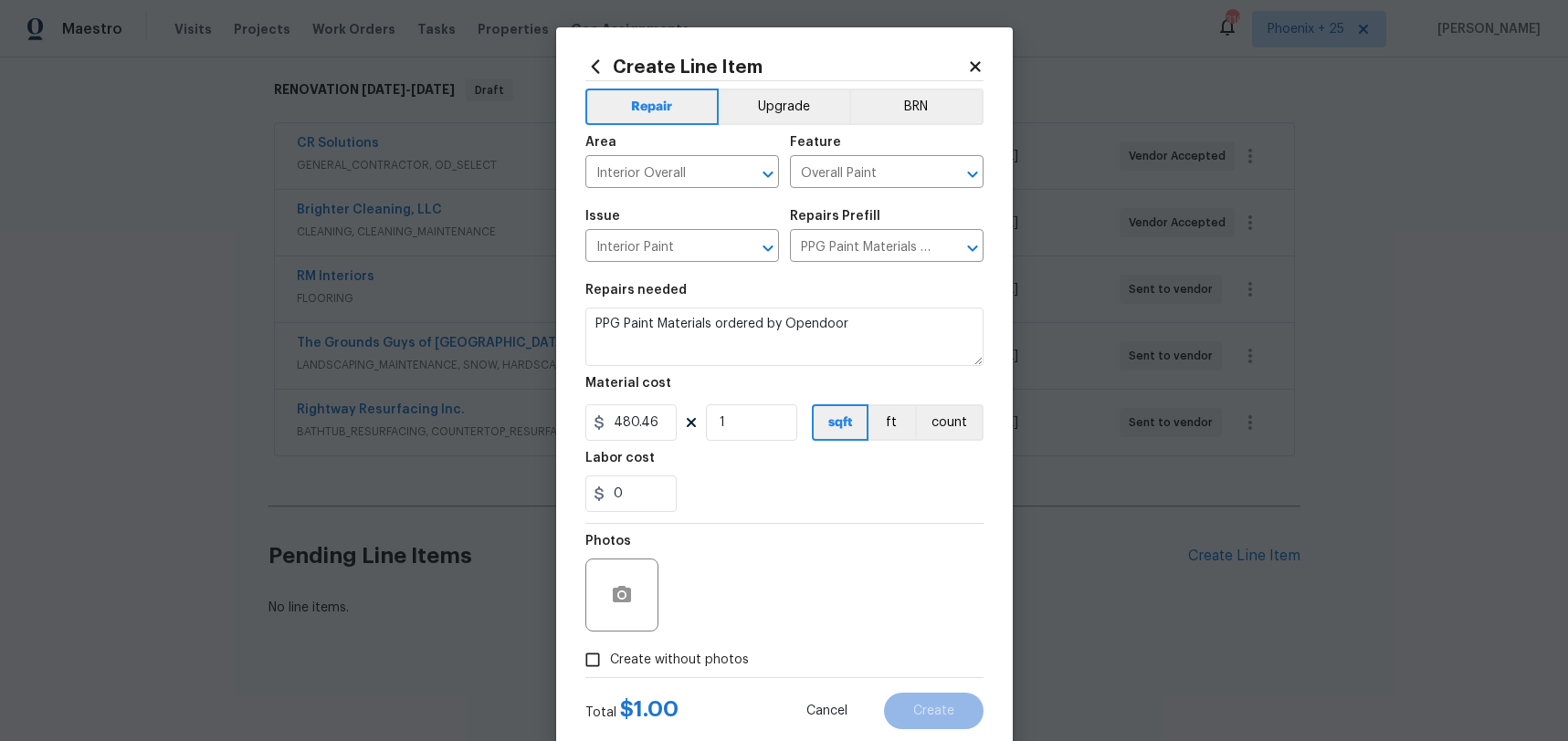
click at [610, 652] on input "Create without photos" at bounding box center [592, 660] width 35 height 35
checkbox input "true"
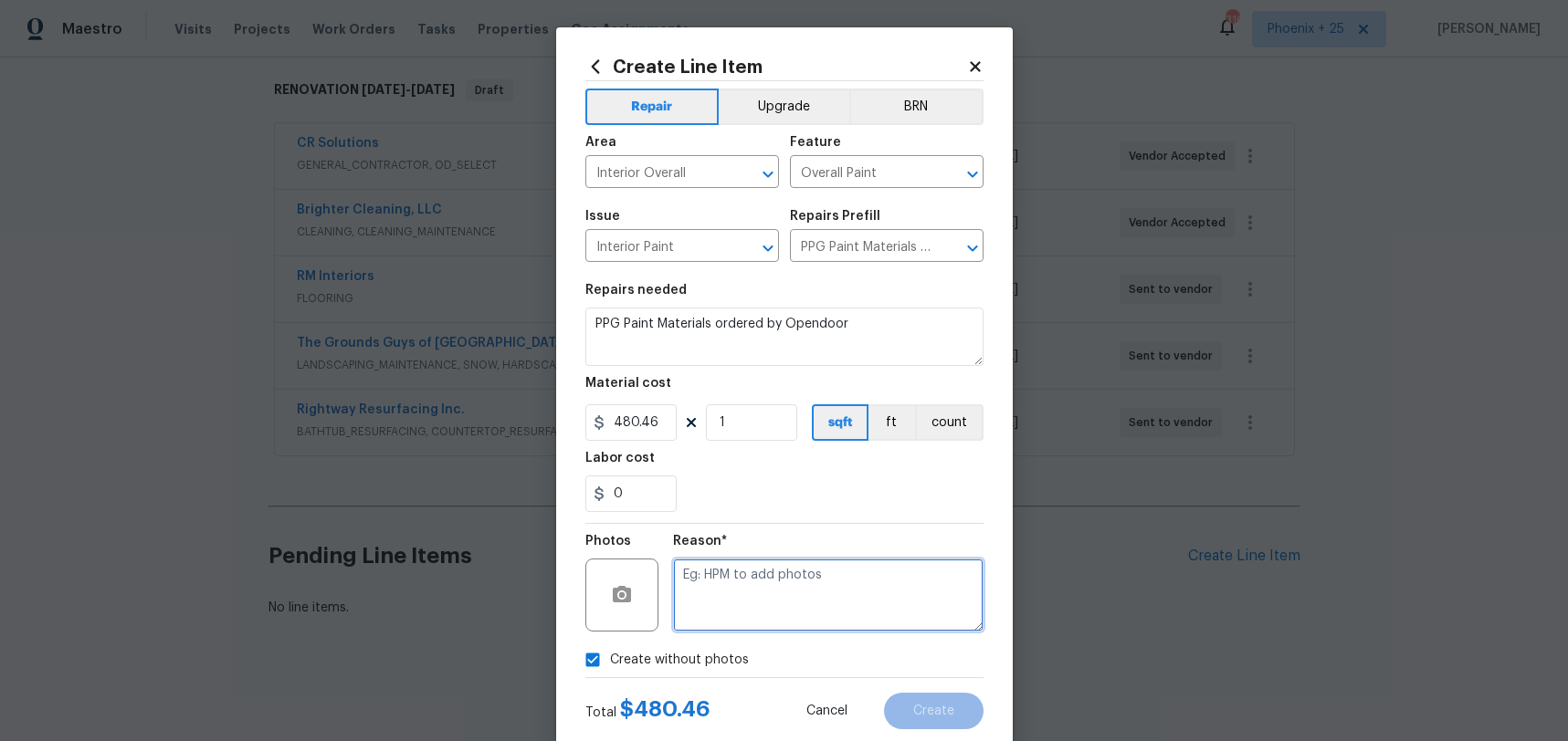
click at [738, 605] on textarea at bounding box center [829, 595] width 311 height 73
type textarea "n"
type textarea "NA"
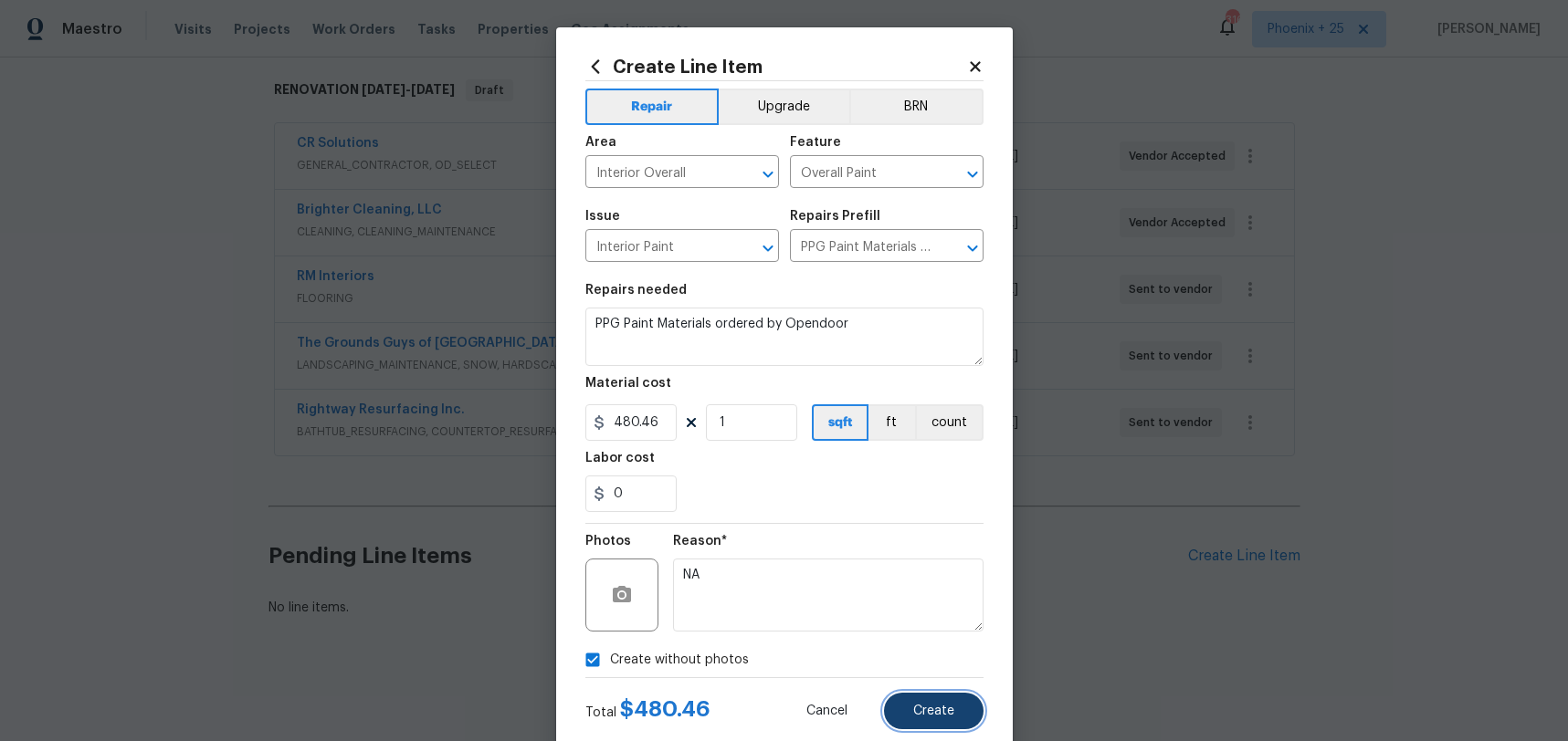
click at [949, 712] on span "Create" at bounding box center [934, 711] width 41 height 14
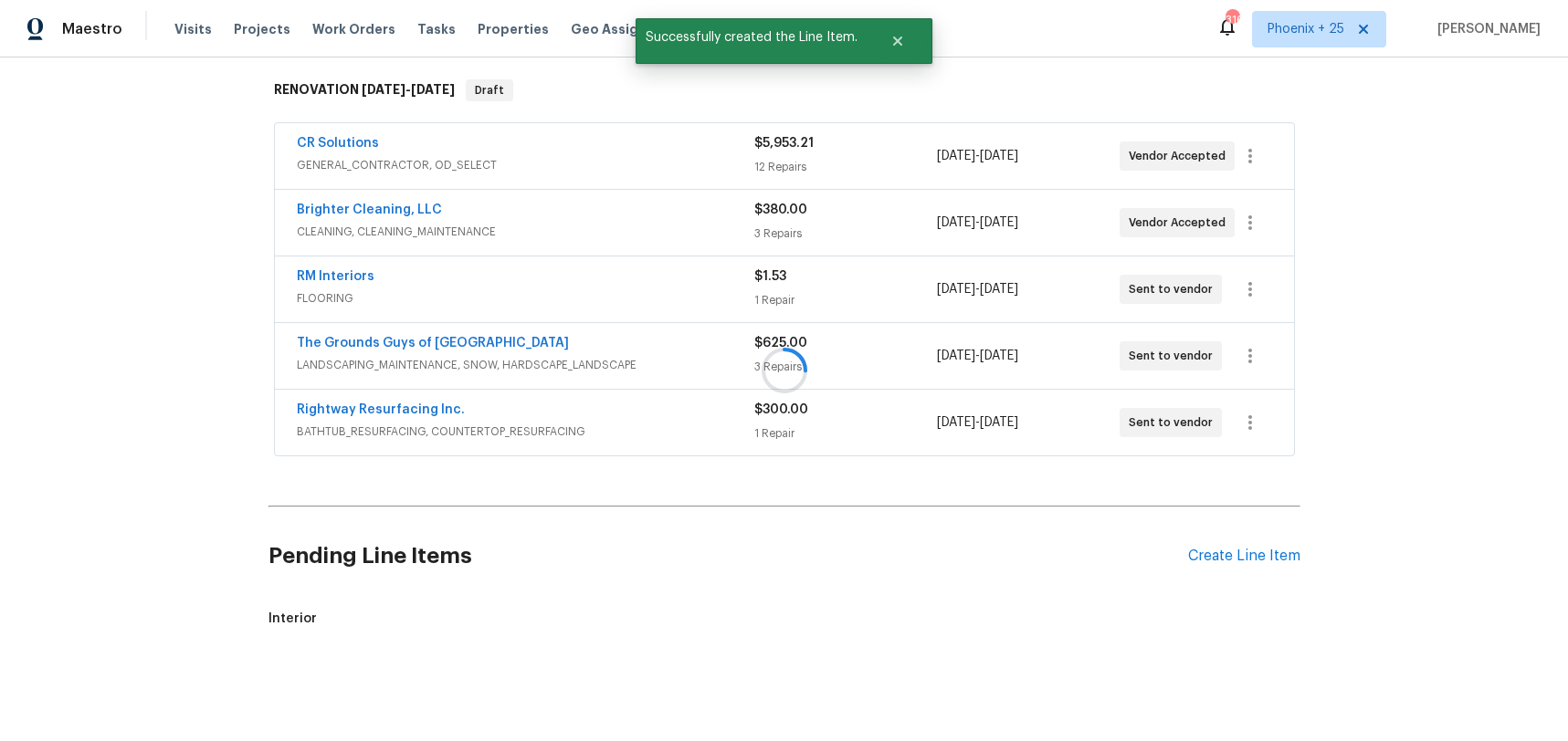
click at [1202, 560] on div at bounding box center [784, 370] width 1568 height 741
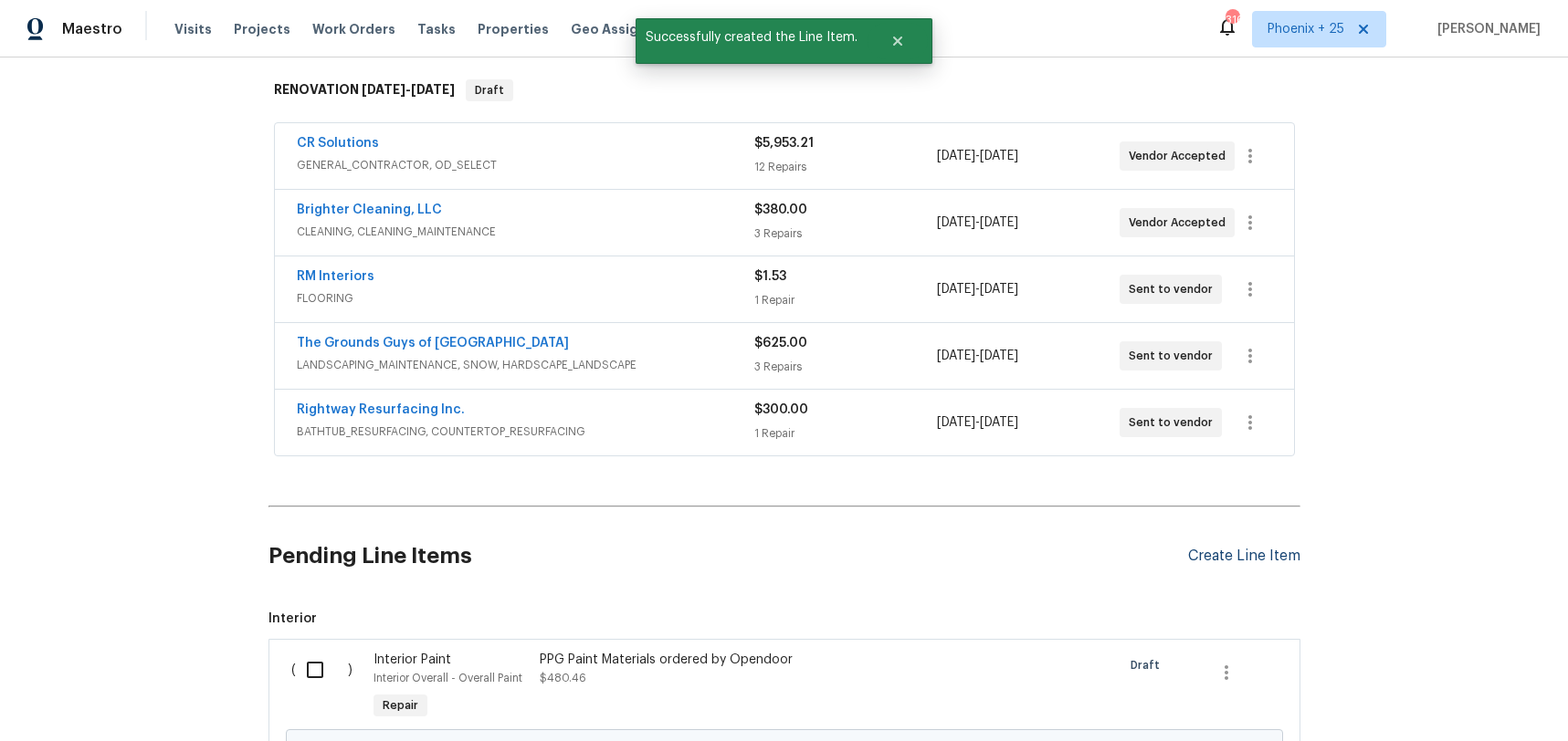
click at [1202, 560] on div "Create Line Item" at bounding box center [1243, 556] width 112 height 17
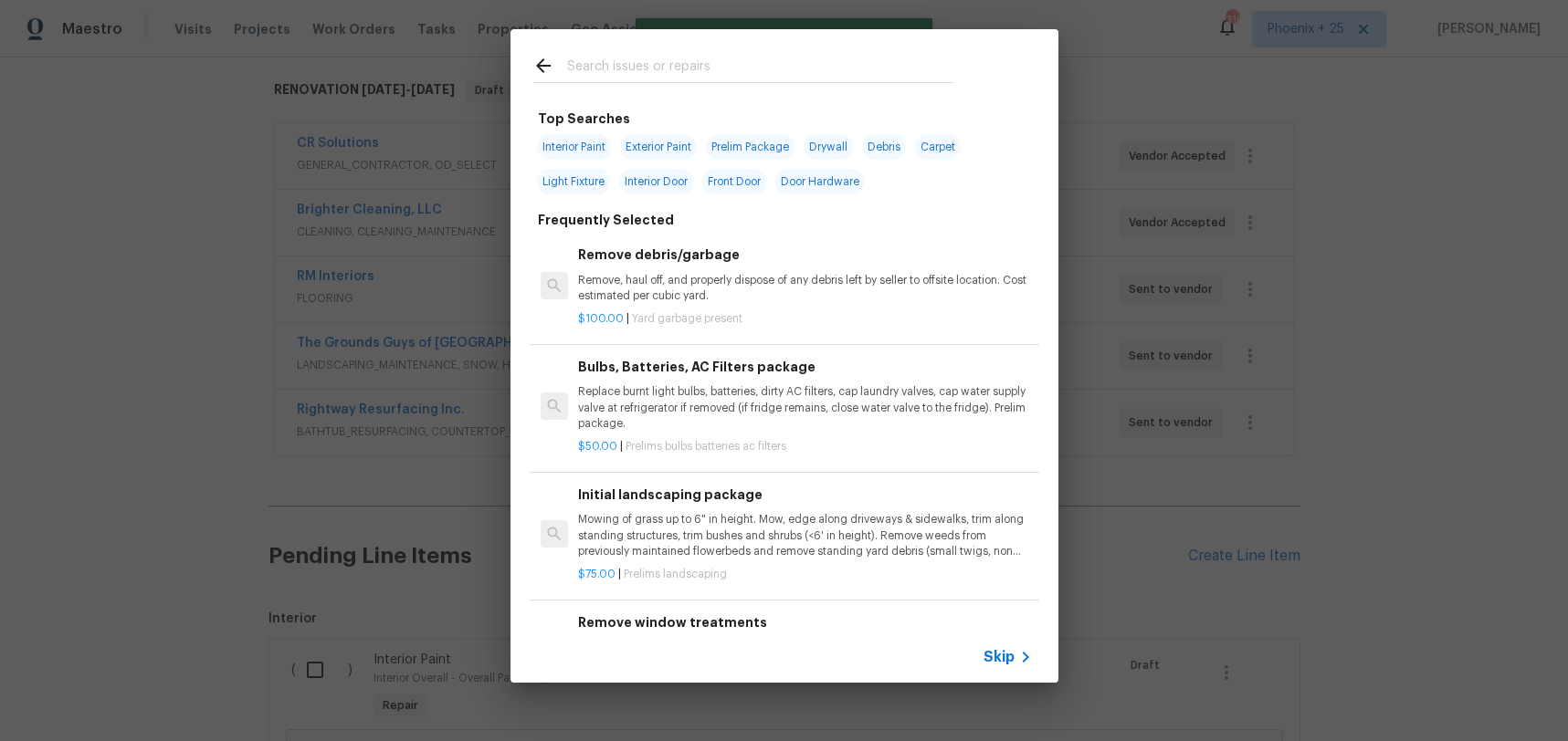
drag, startPoint x: 745, startPoint y: 92, endPoint x: 734, endPoint y: 84, distance: 13.6
click at [740, 89] on div at bounding box center [743, 65] width 465 height 72
click at [734, 84] on div at bounding box center [743, 65] width 465 height 72
click at [735, 67] on input "text" at bounding box center [760, 68] width 387 height 27
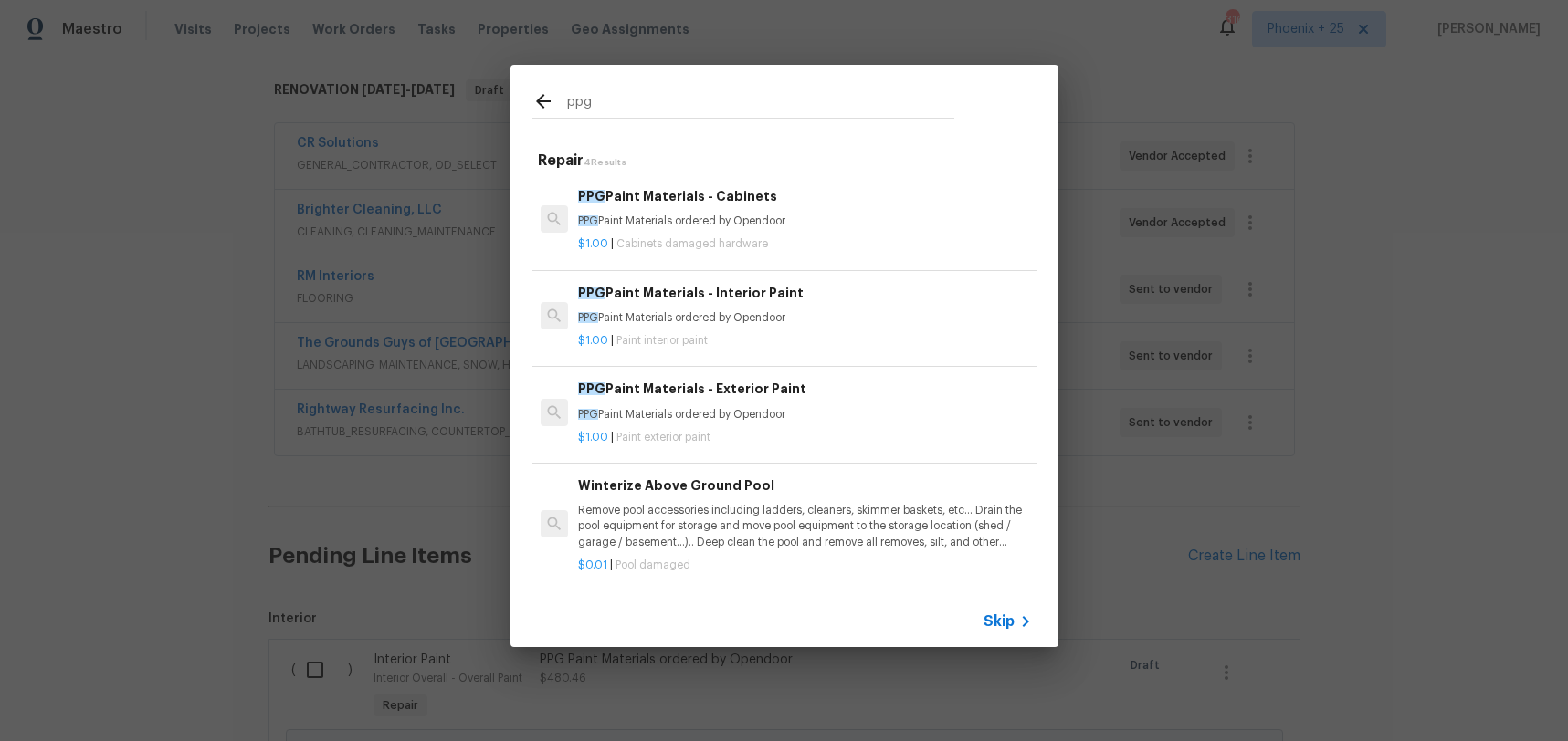
type input "ppg"
click at [787, 237] on p "$1.00 | Cabinets damaged hardware" at bounding box center [804, 244] width 453 height 15
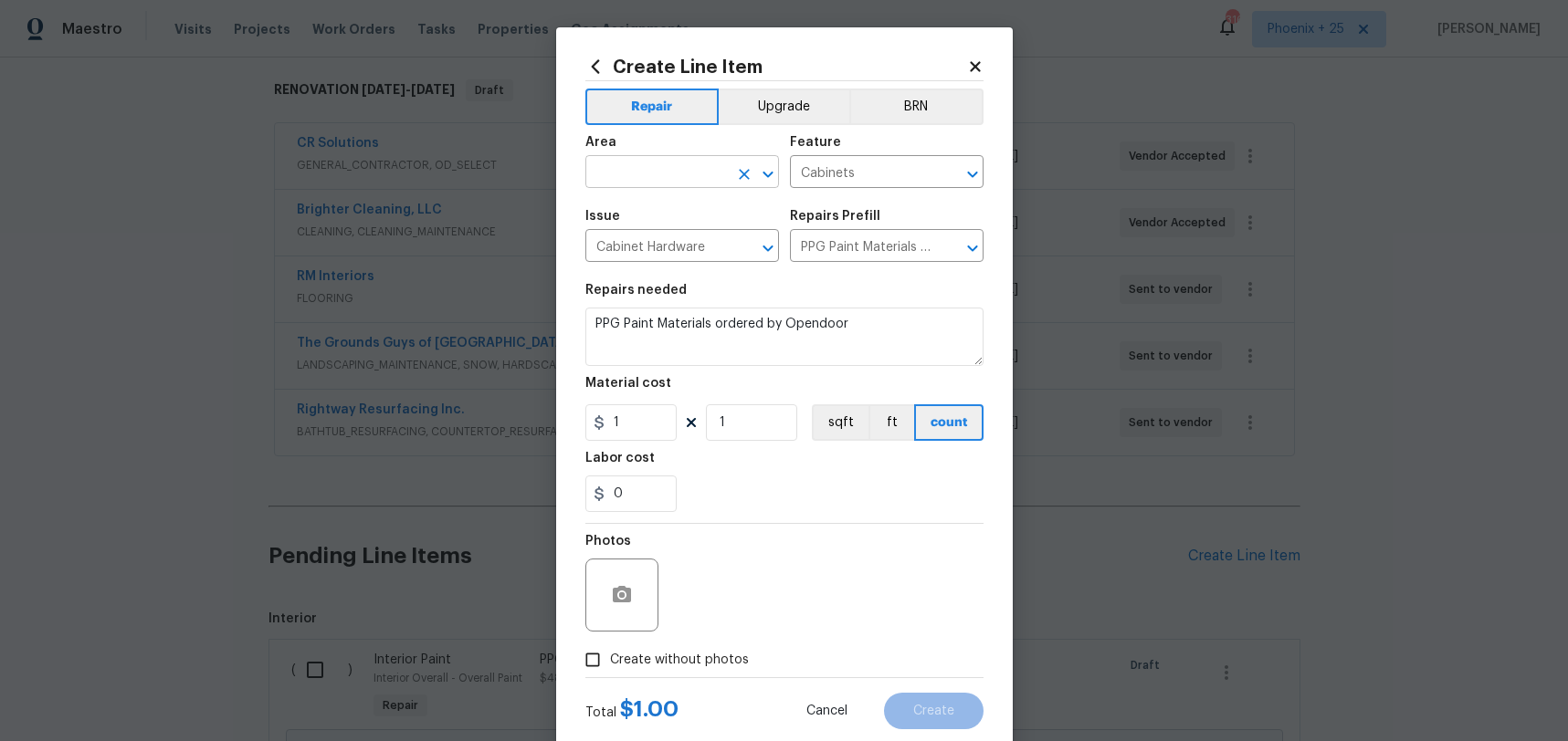
click at [715, 160] on input "text" at bounding box center [655, 174] width 142 height 28
click at [732, 233] on li "Interior Overall" at bounding box center [682, 244] width 194 height 30
type input "Interior Overall"
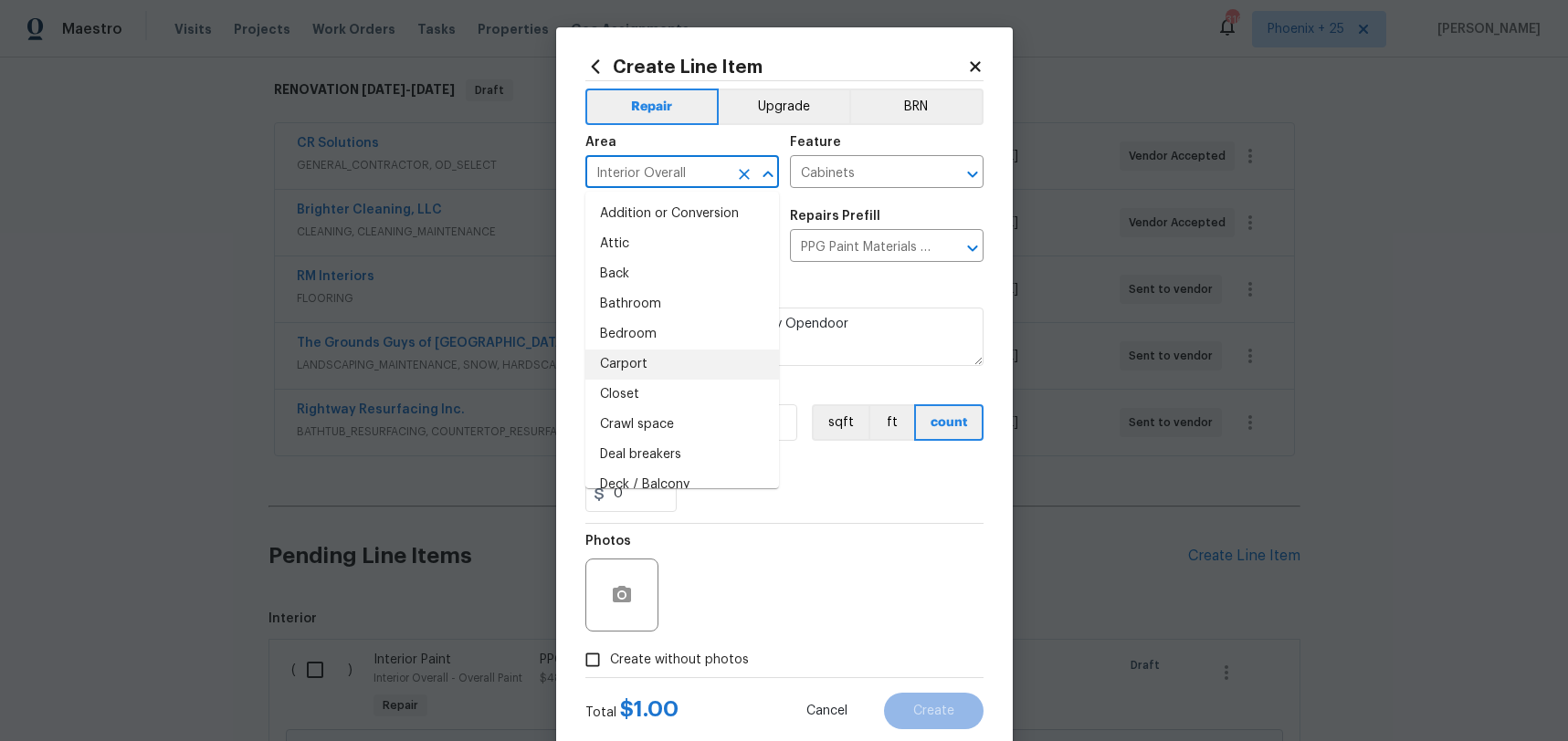
drag, startPoint x: 919, startPoint y: 483, endPoint x: 666, endPoint y: 434, distance: 257.7
click at [905, 483] on div "0" at bounding box center [784, 493] width 398 height 37
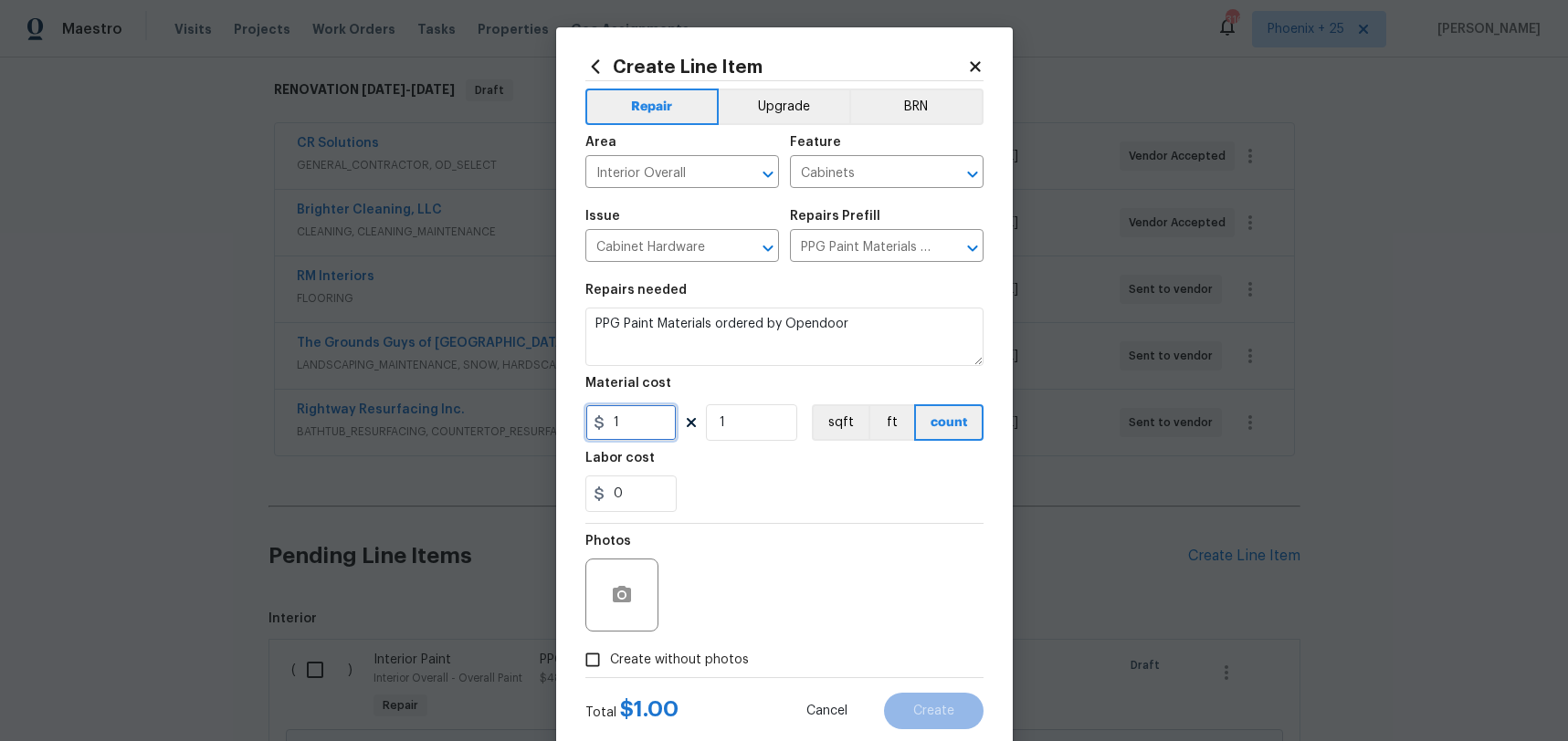
drag, startPoint x: 659, startPoint y: 428, endPoint x: 590, endPoint y: 421, distance: 69.4
click at [590, 421] on div "1" at bounding box center [630, 423] width 91 height 37
type input "243.83"
drag, startPoint x: 646, startPoint y: 662, endPoint x: 666, endPoint y: 649, distance: 23.9
click at [646, 662] on span "Create without photos" at bounding box center [679, 660] width 138 height 19
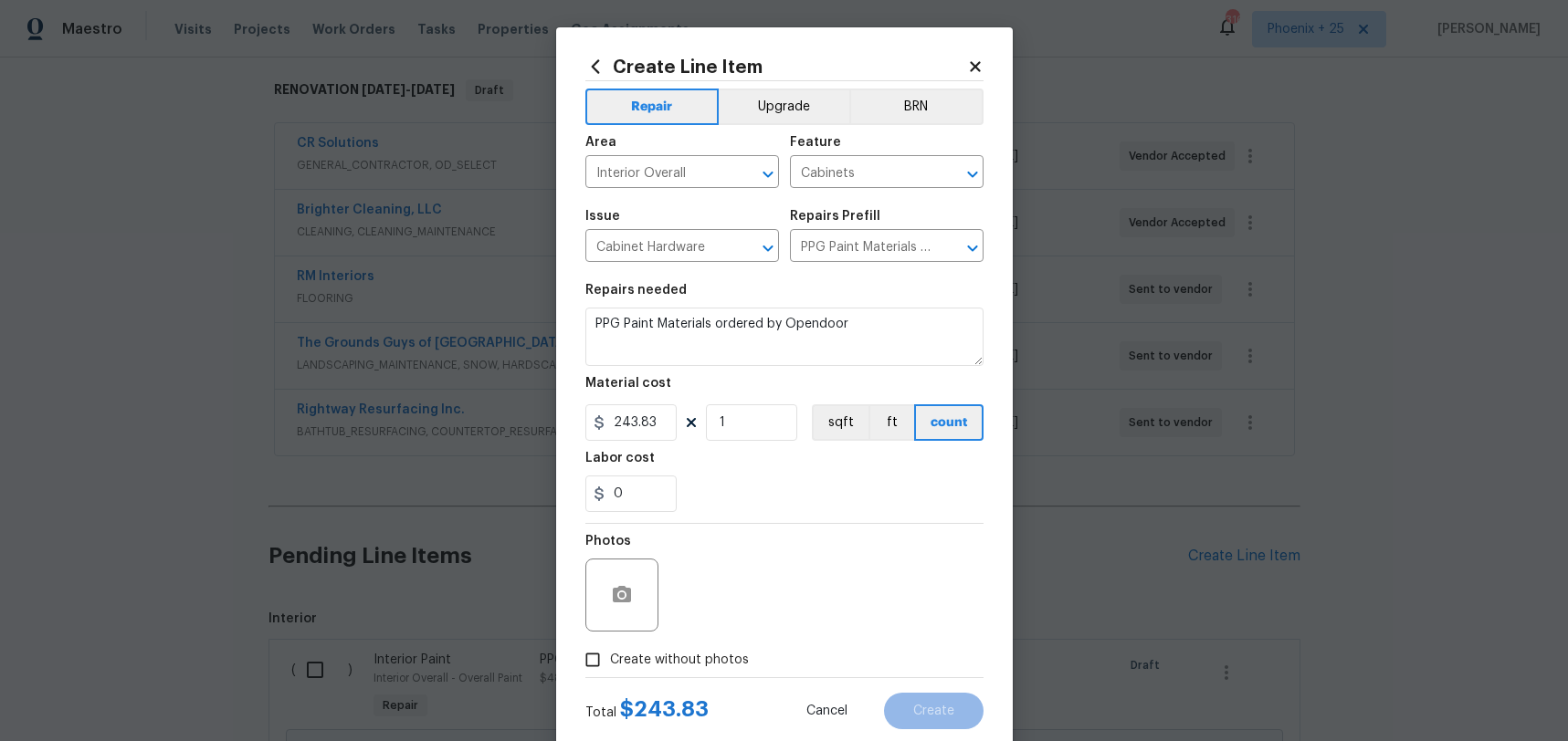
click at [610, 662] on input "Create without photos" at bounding box center [592, 660] width 35 height 35
checkbox input "true"
type textarea "NA"
click at [928, 708] on span "Create" at bounding box center [934, 711] width 41 height 14
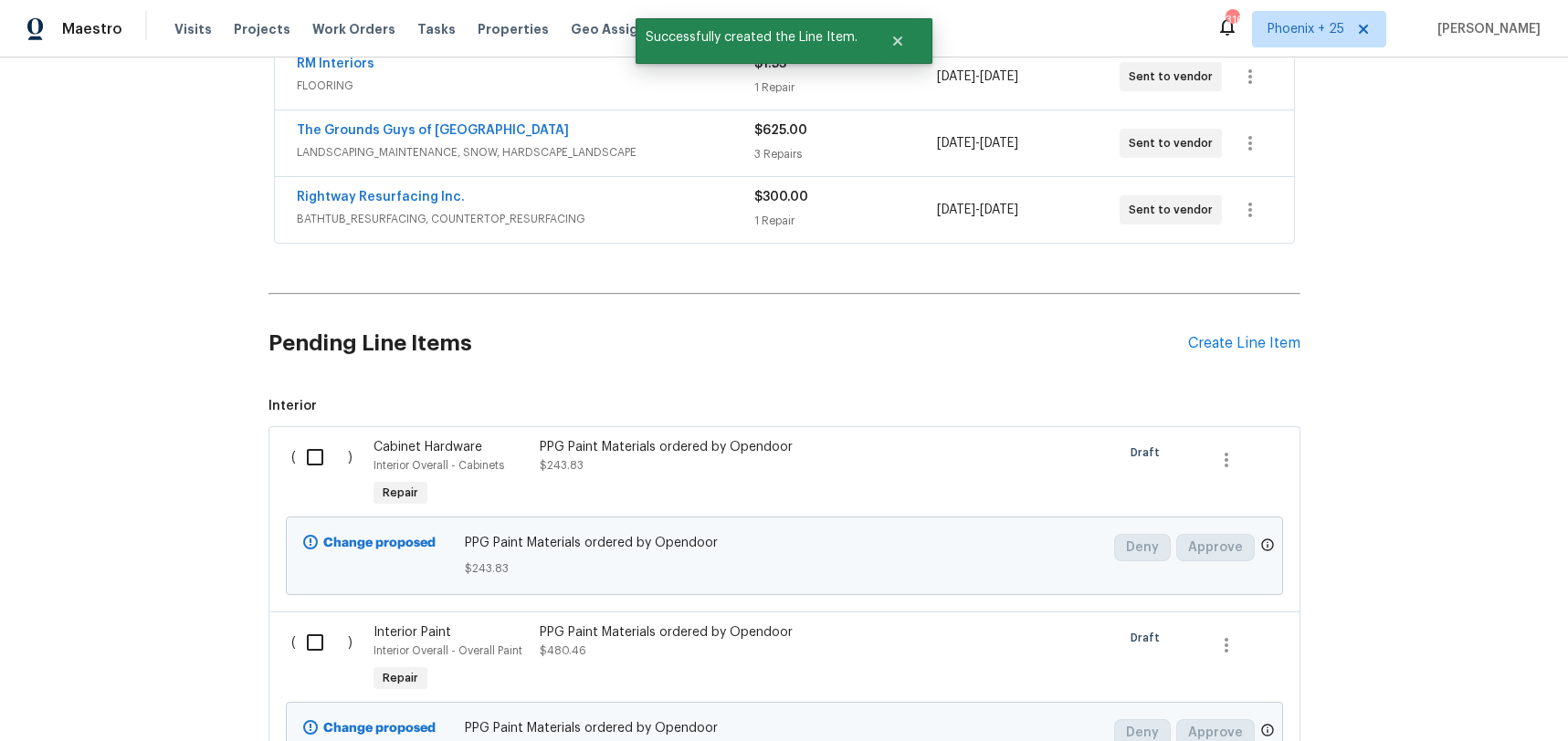
scroll to position [678, 0]
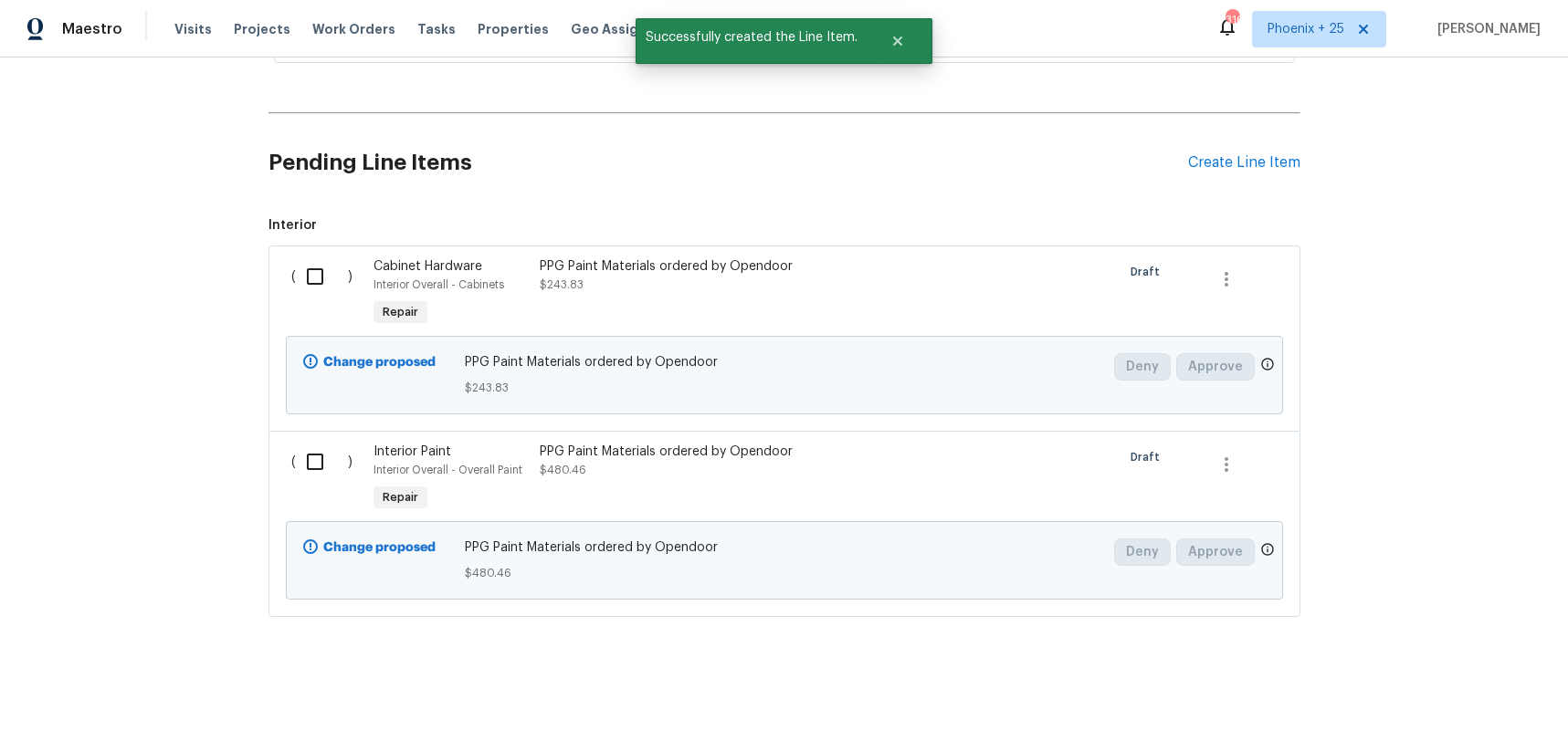
click at [315, 284] on input "checkbox" at bounding box center [321, 276] width 52 height 39
checkbox input "true"
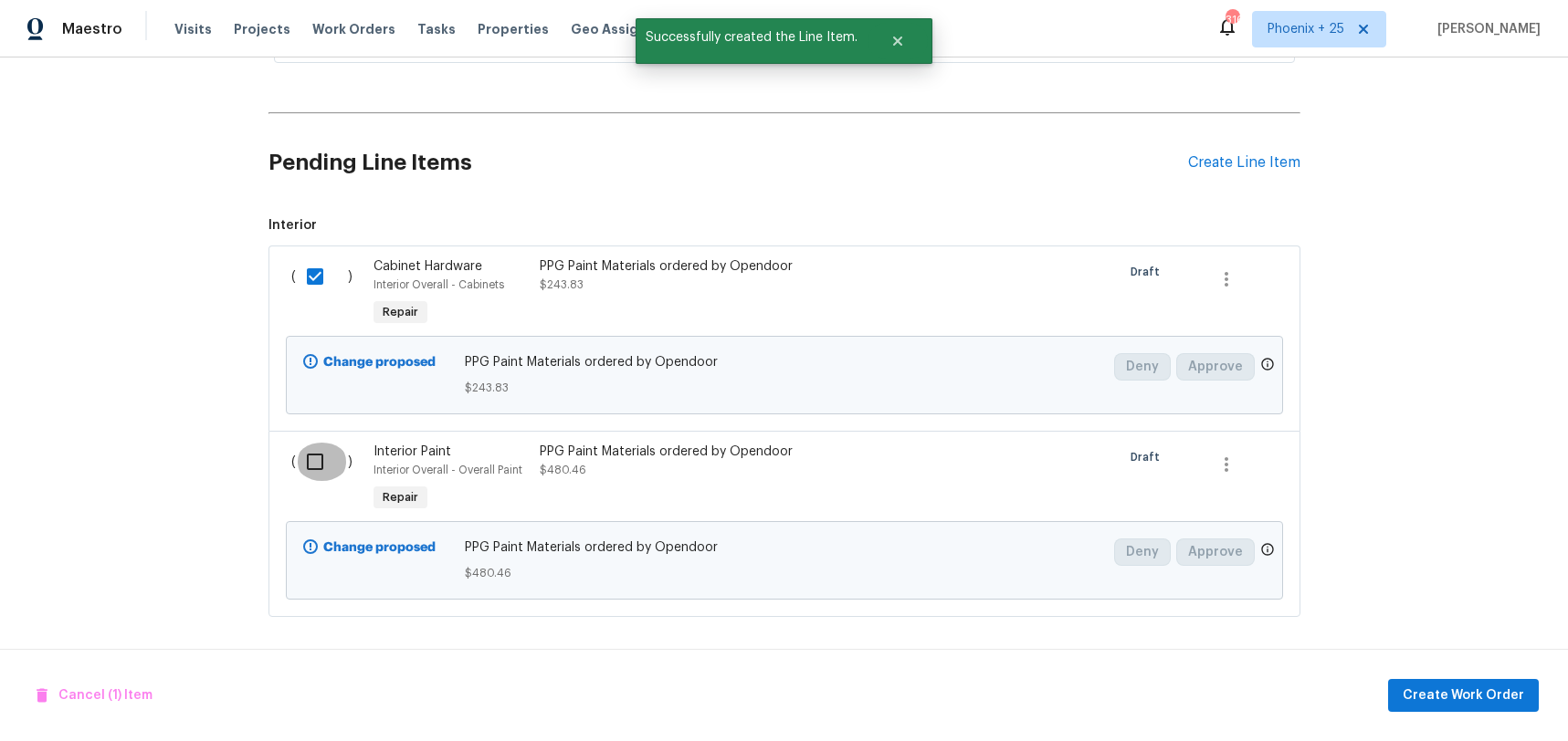
click at [320, 459] on input "checkbox" at bounding box center [321, 461] width 52 height 39
checkbox input "true"
click at [1410, 706] on button "Create Work Order" at bounding box center [1463, 696] width 151 height 34
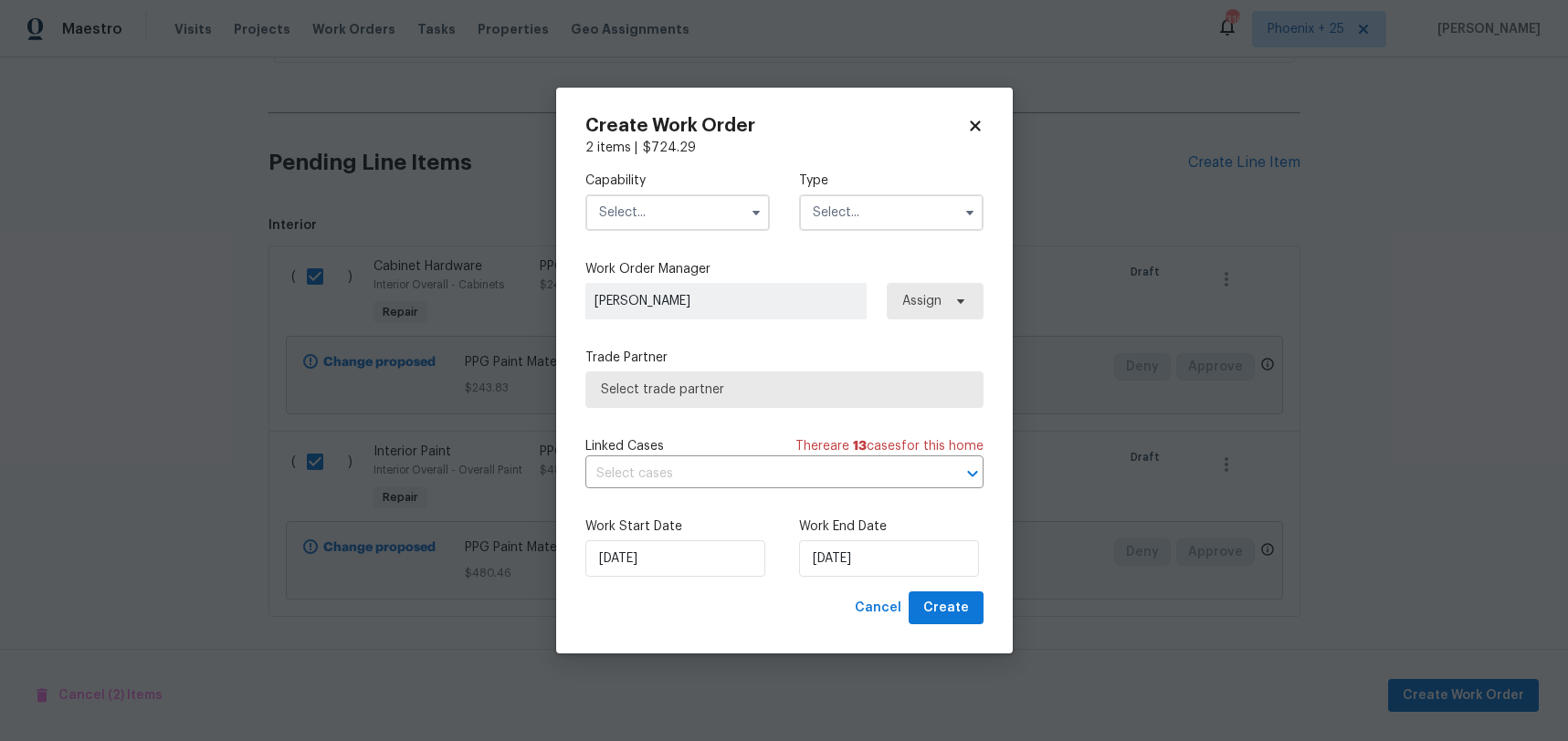
click at [668, 226] on input "text" at bounding box center [677, 213] width 185 height 37
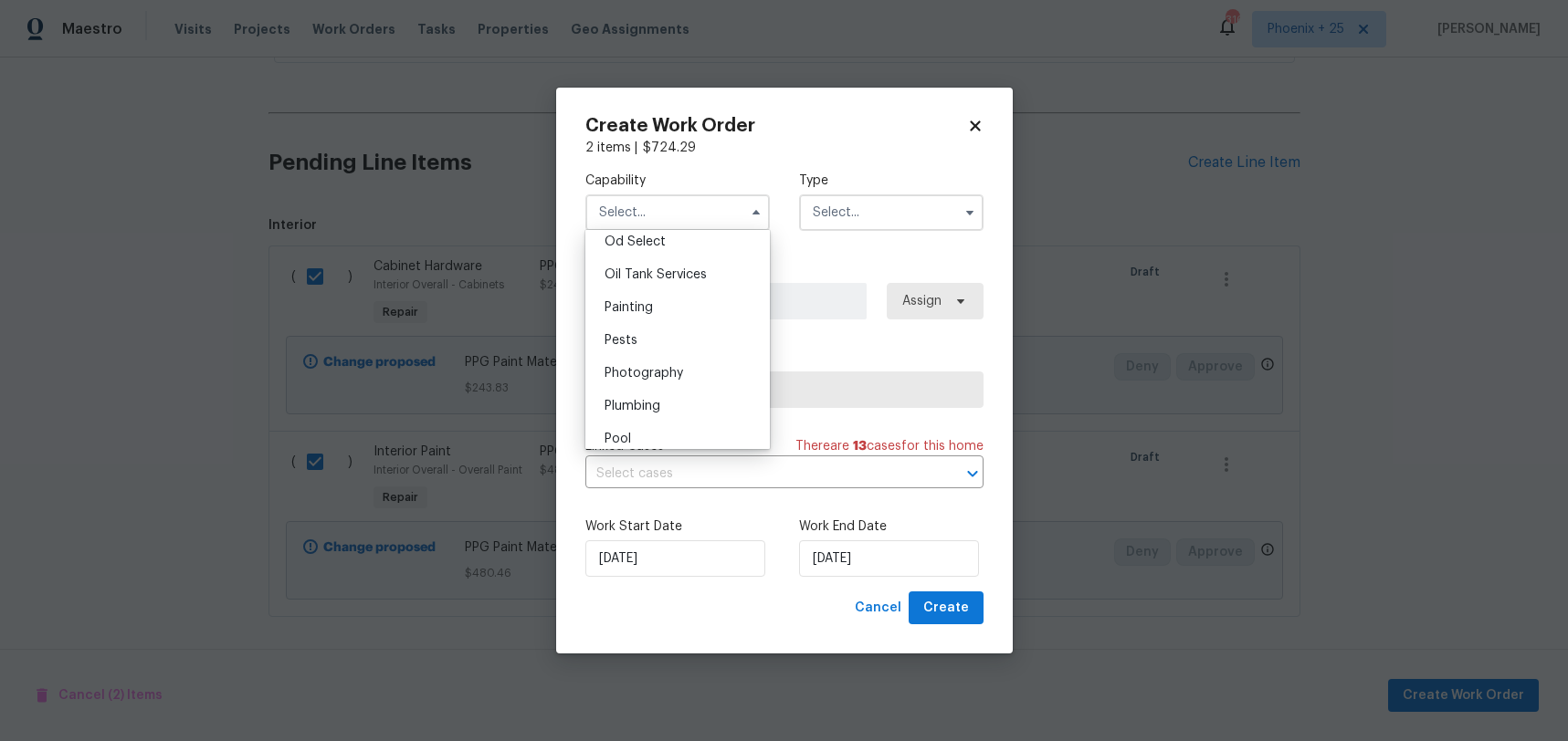
scroll to position [1479, 0]
click at [658, 291] on div "Painting" at bounding box center [677, 305] width 175 height 33
type input "Painting"
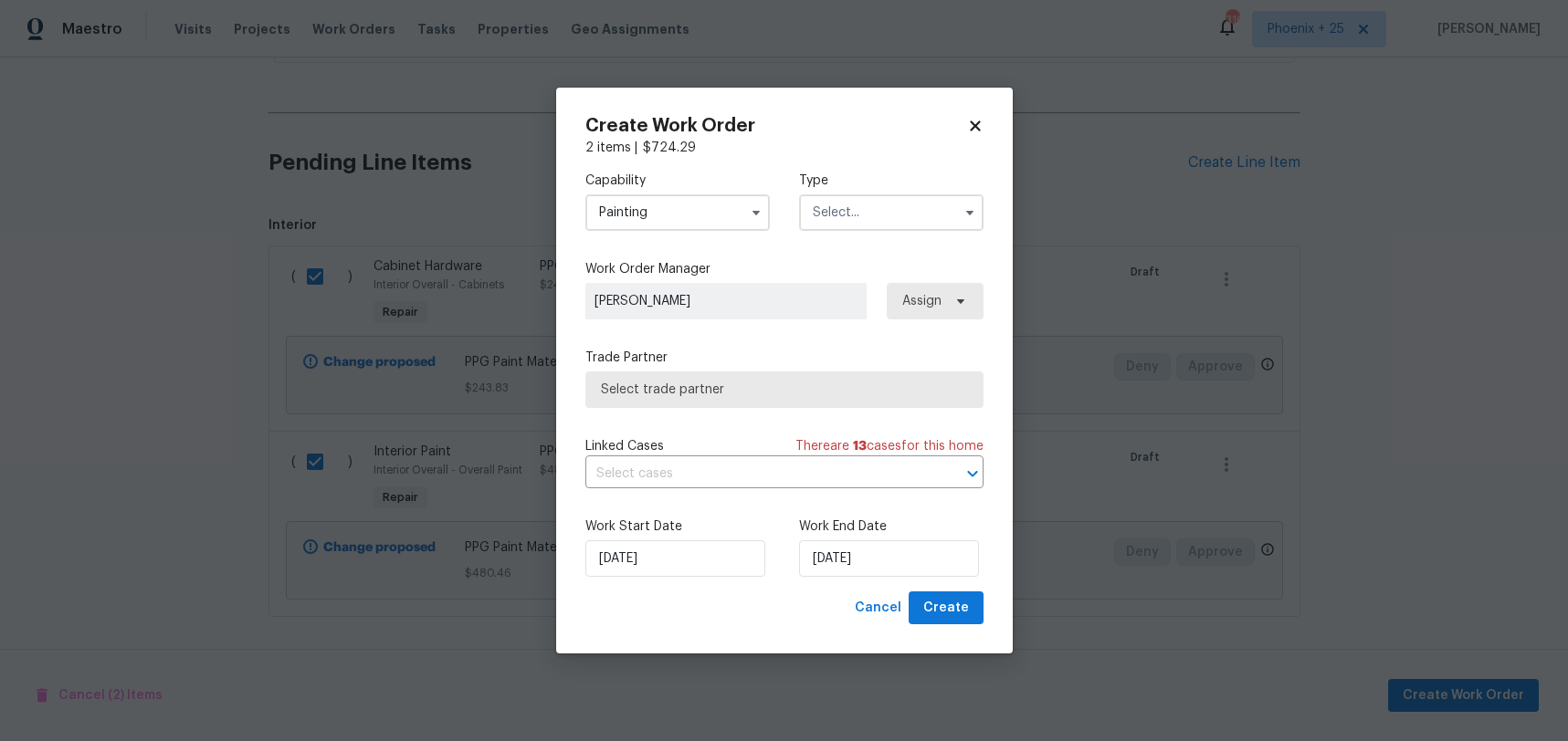
click at [856, 210] on input "text" at bounding box center [891, 213] width 185 height 37
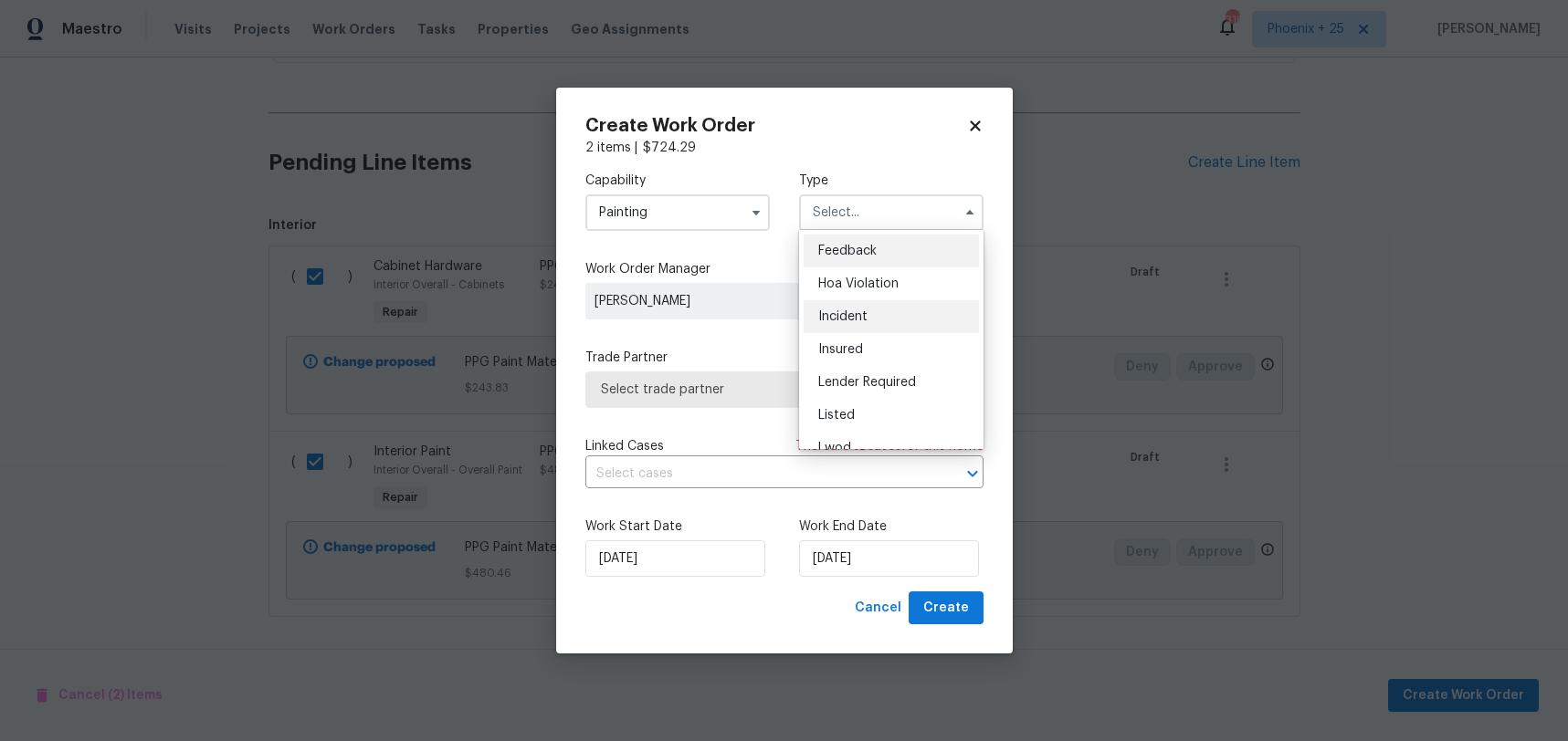
scroll to position [217, 0]
click at [882, 337] on div "Renovation" at bounding box center [891, 330] width 175 height 33
type input "Renovation"
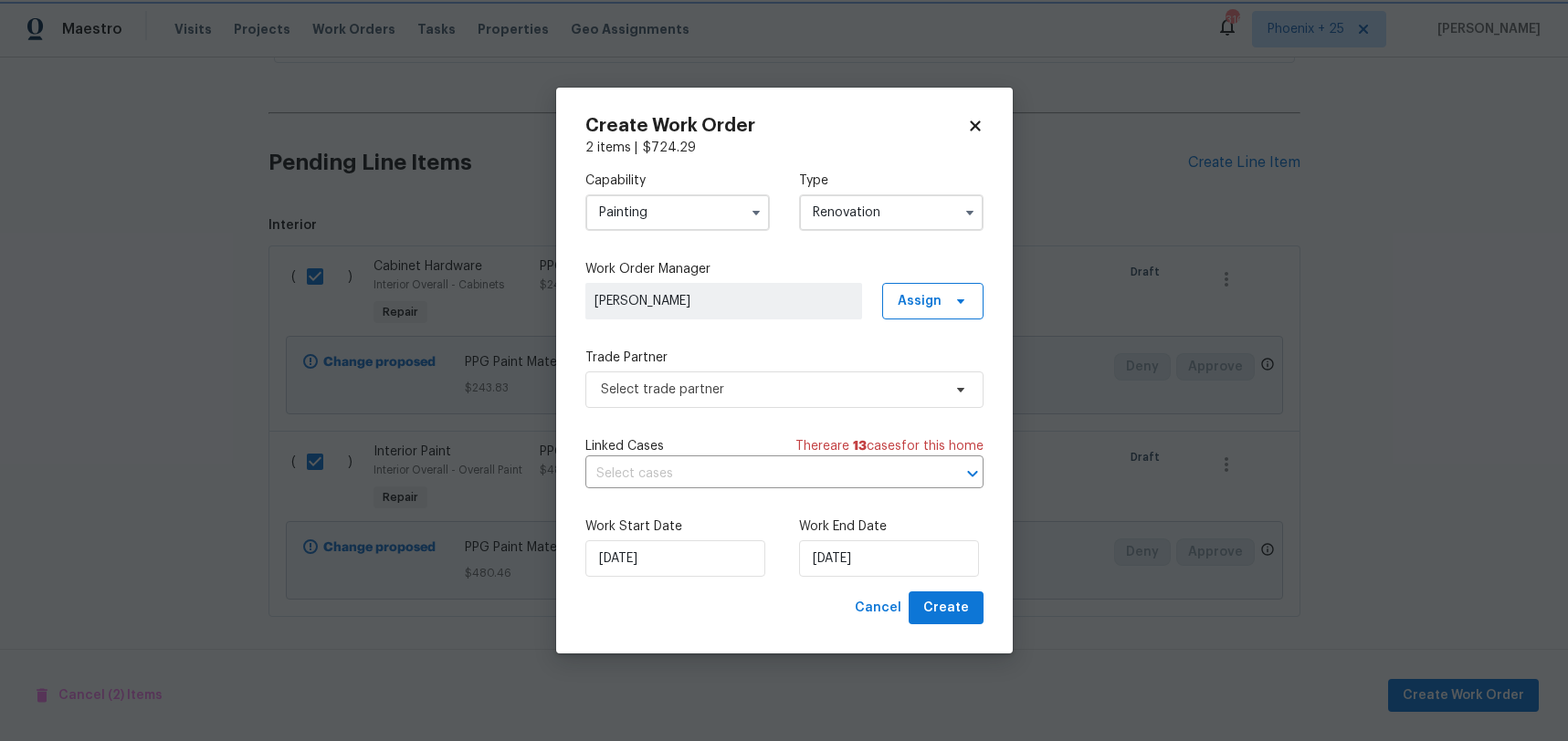
scroll to position [0, 0]
click at [914, 312] on span "Assign" at bounding box center [933, 301] width 102 height 37
click at [911, 375] on div "Assign to me" at bounding box center [935, 378] width 79 height 18
click at [689, 405] on span "Select trade partner" at bounding box center [784, 390] width 398 height 37
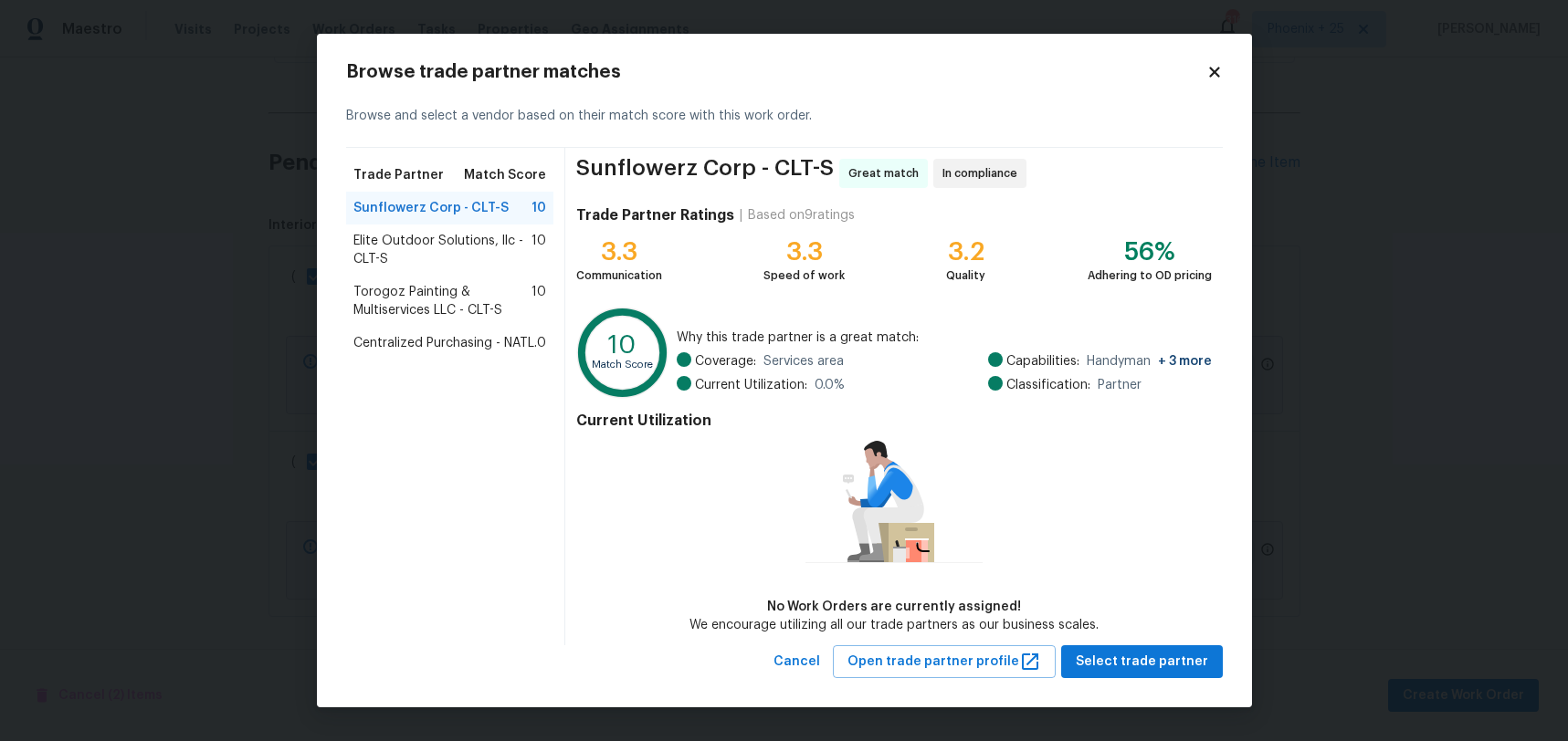
click at [434, 340] on span "Centralized Purchasing - NATL." at bounding box center [445, 343] width 184 height 18
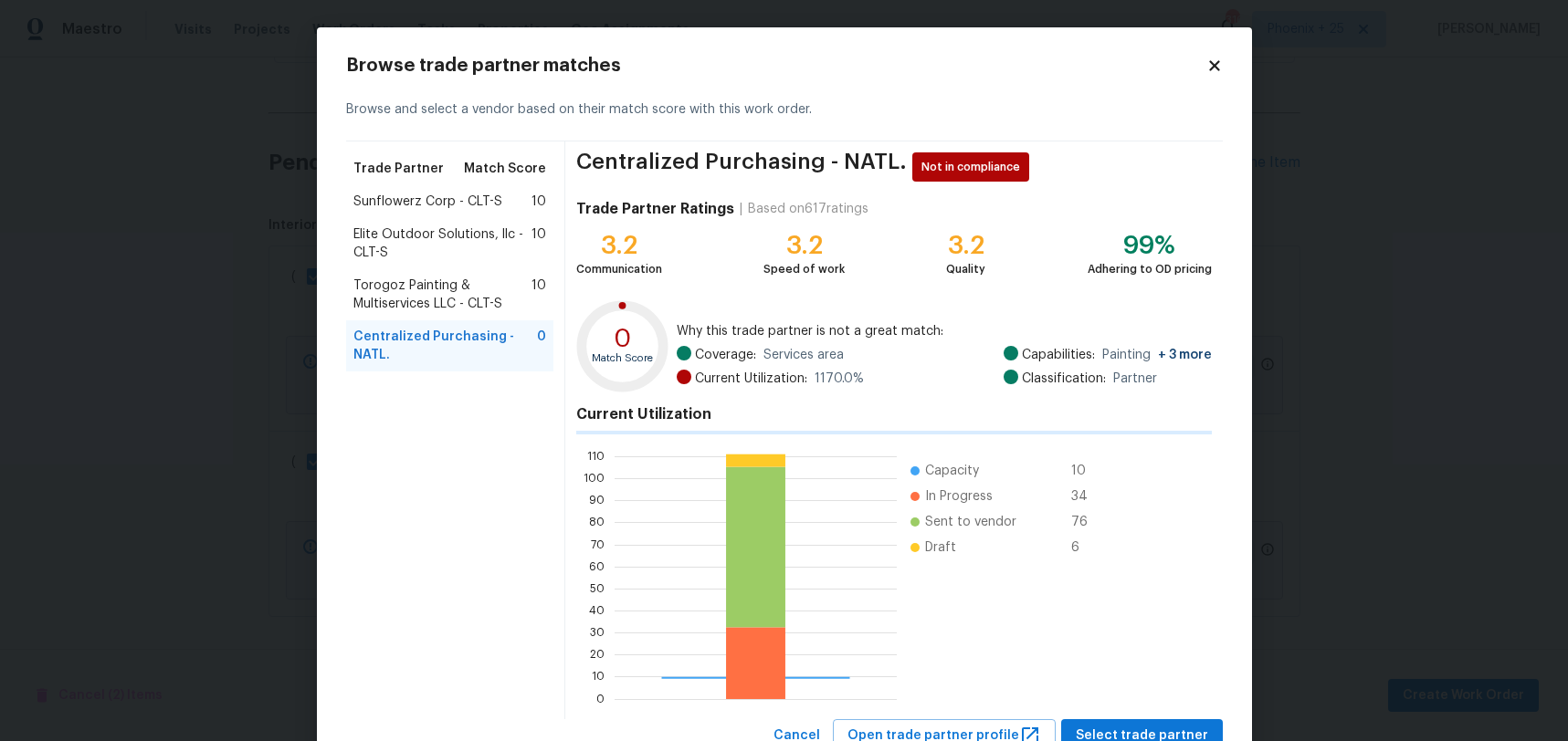
scroll to position [65, 0]
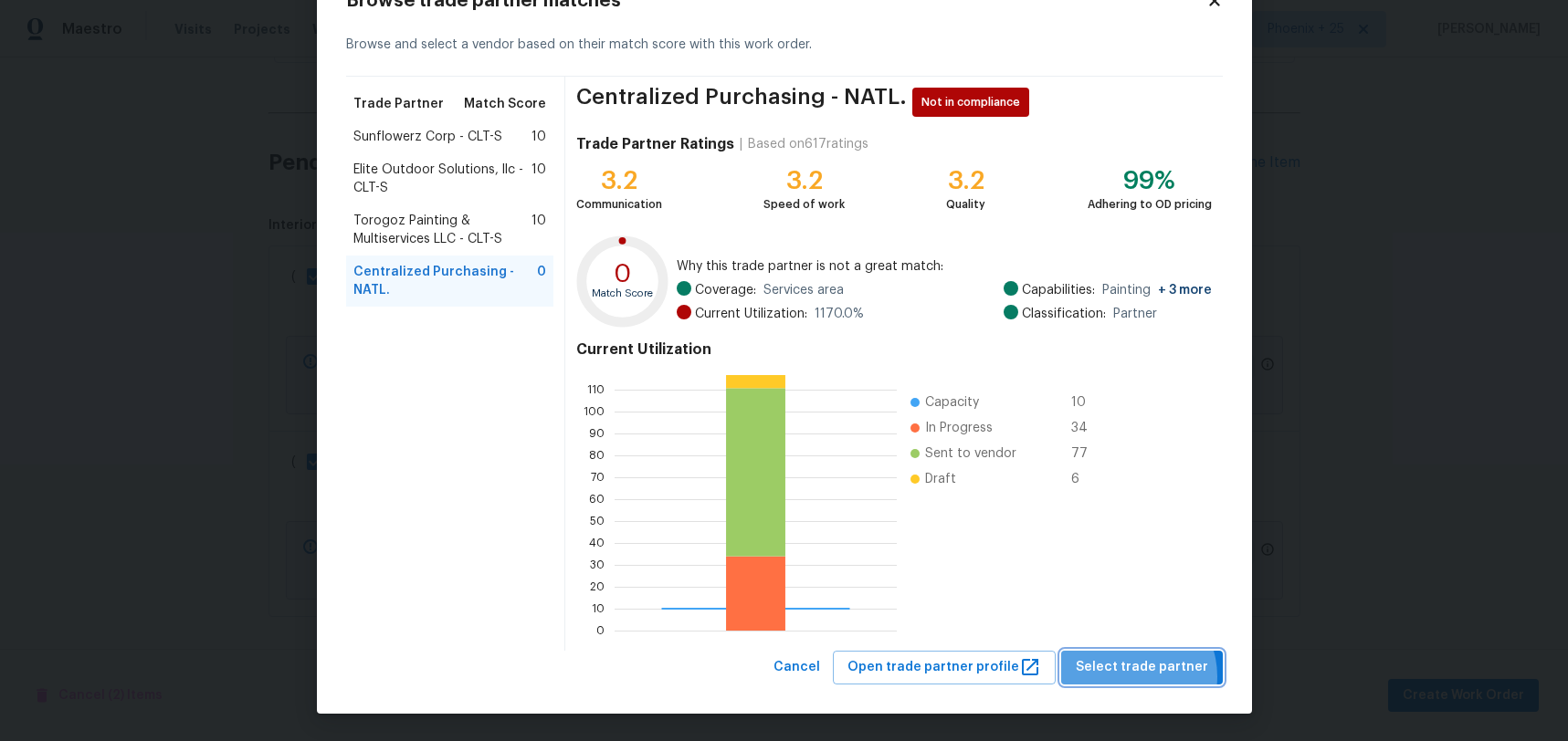
click at [1137, 676] on span "Select trade partner" at bounding box center [1141, 668] width 133 height 23
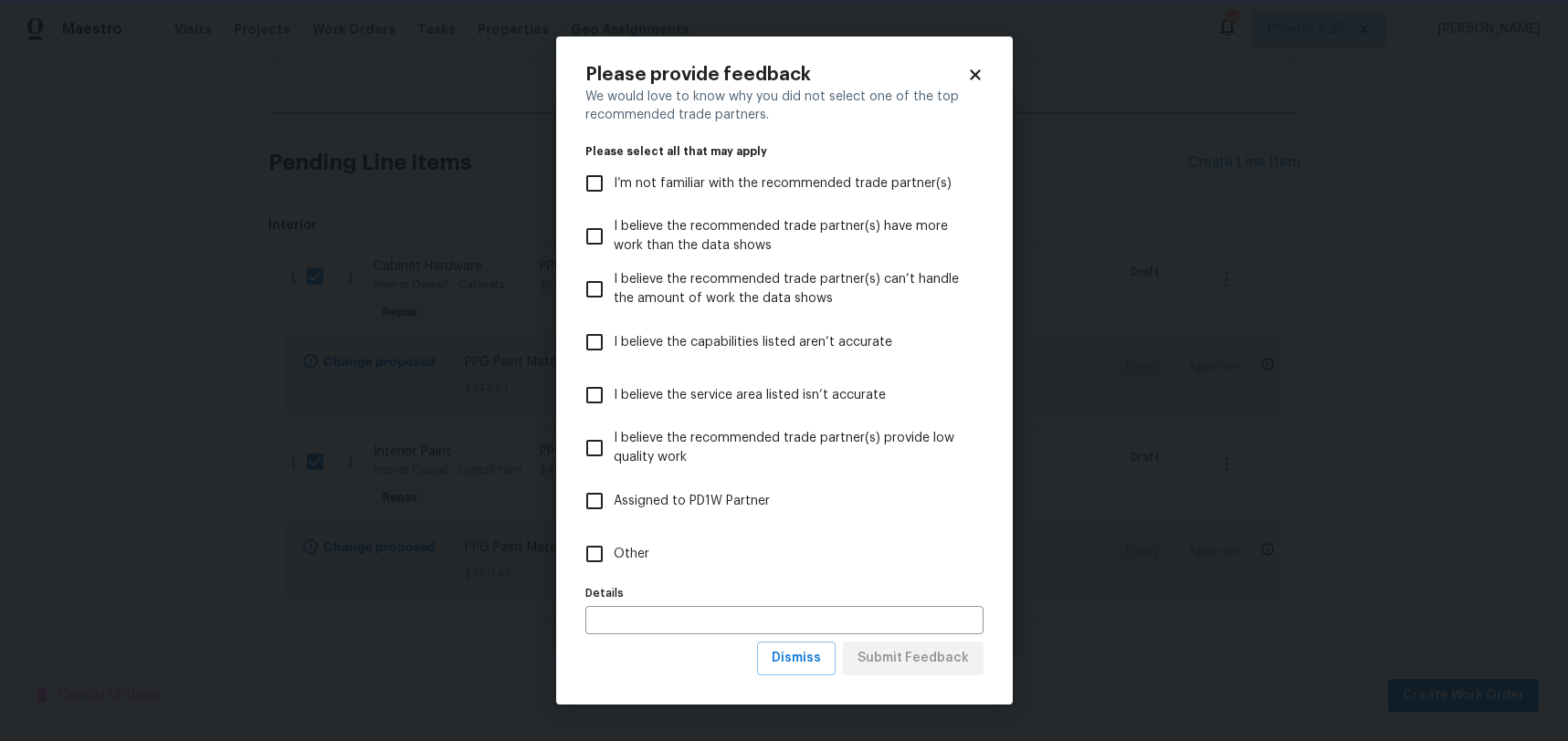
scroll to position [0, 0]
click at [689, 570] on label "Other" at bounding box center [772, 554] width 394 height 53
click at [614, 570] on input "Other" at bounding box center [594, 554] width 39 height 39
checkbox input "true"
click at [895, 653] on span "Submit Feedback" at bounding box center [913, 658] width 111 height 23
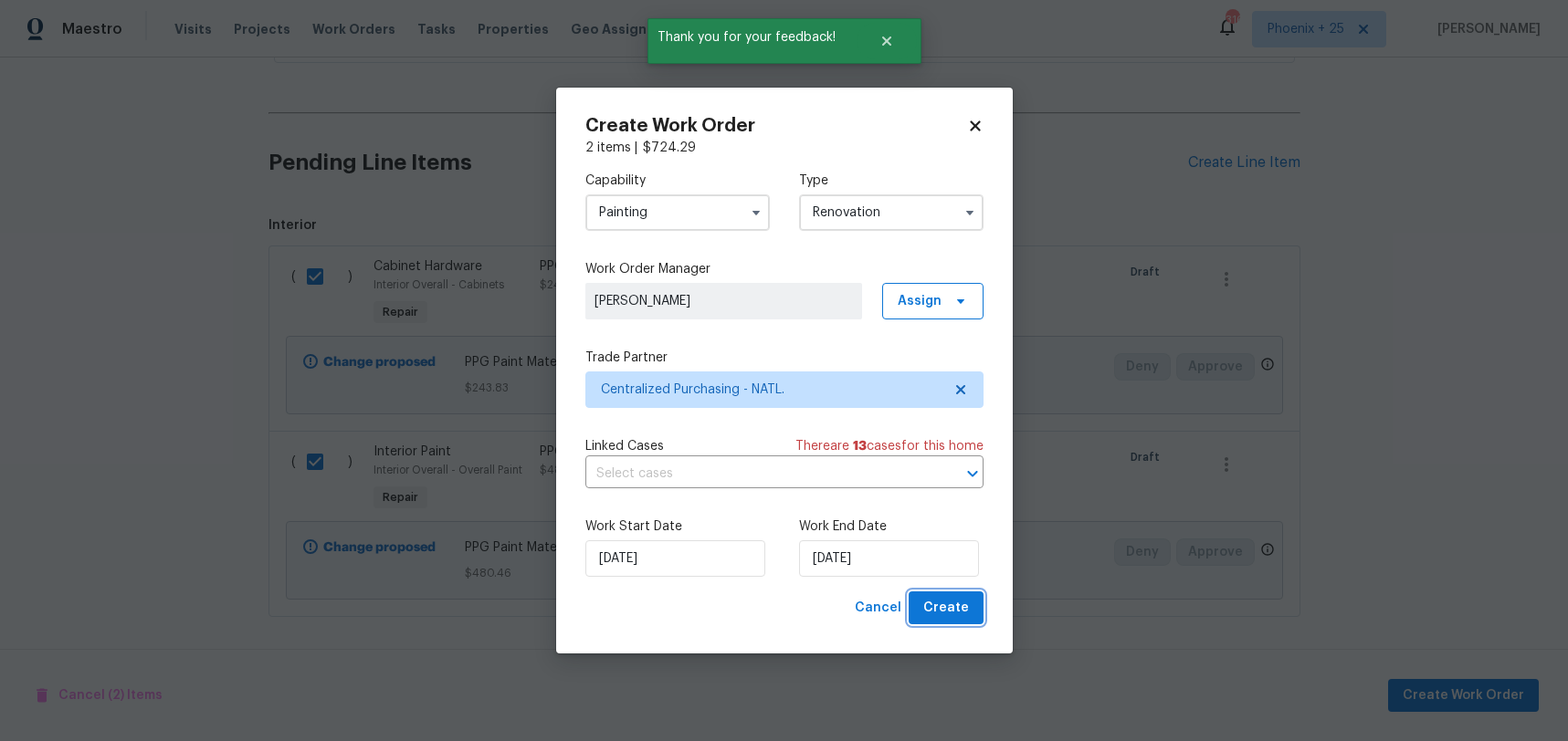
click at [949, 620] on button "Create" at bounding box center [946, 608] width 75 height 34
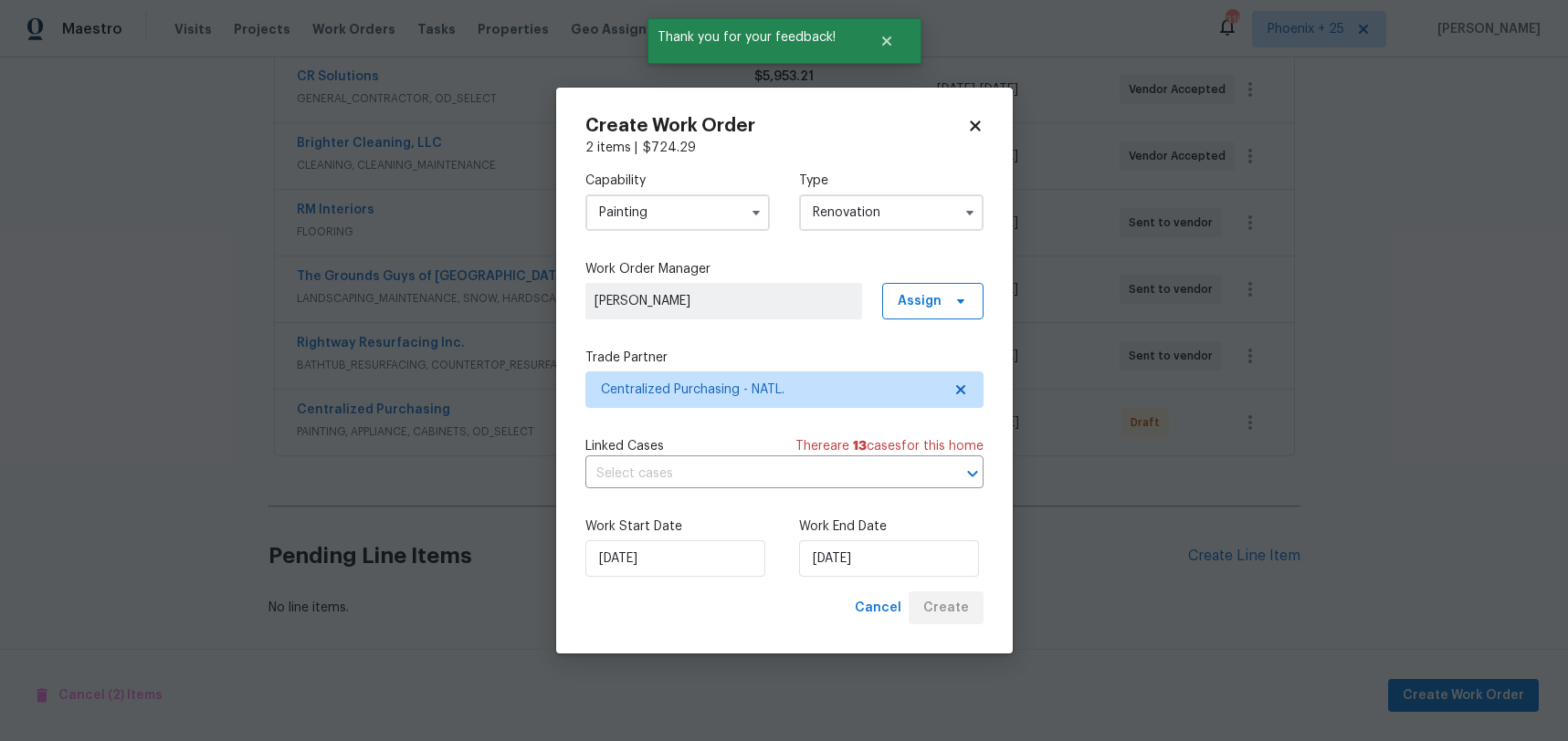
scroll to position [351, 0]
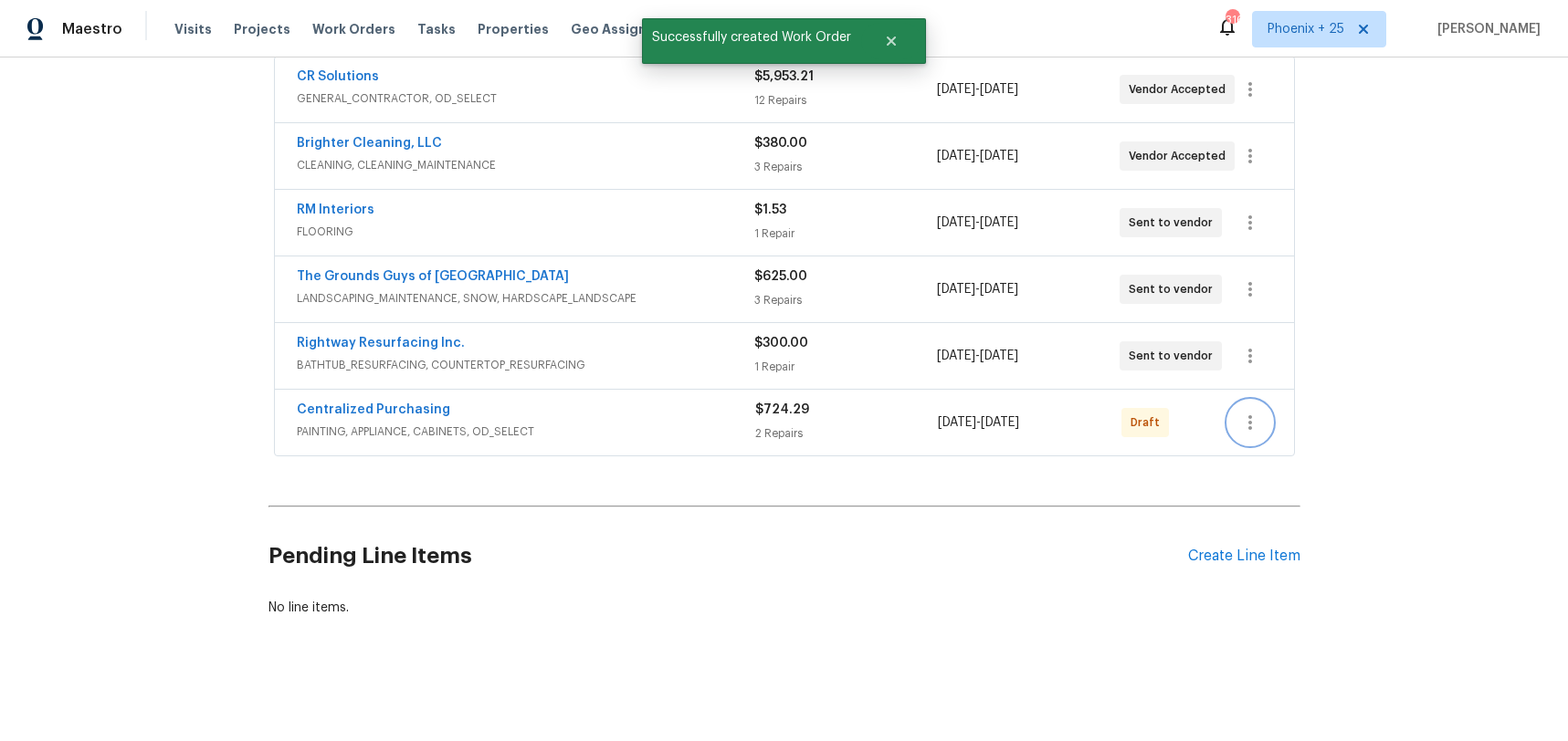
click at [1259, 427] on icon "button" at bounding box center [1250, 422] width 22 height 22
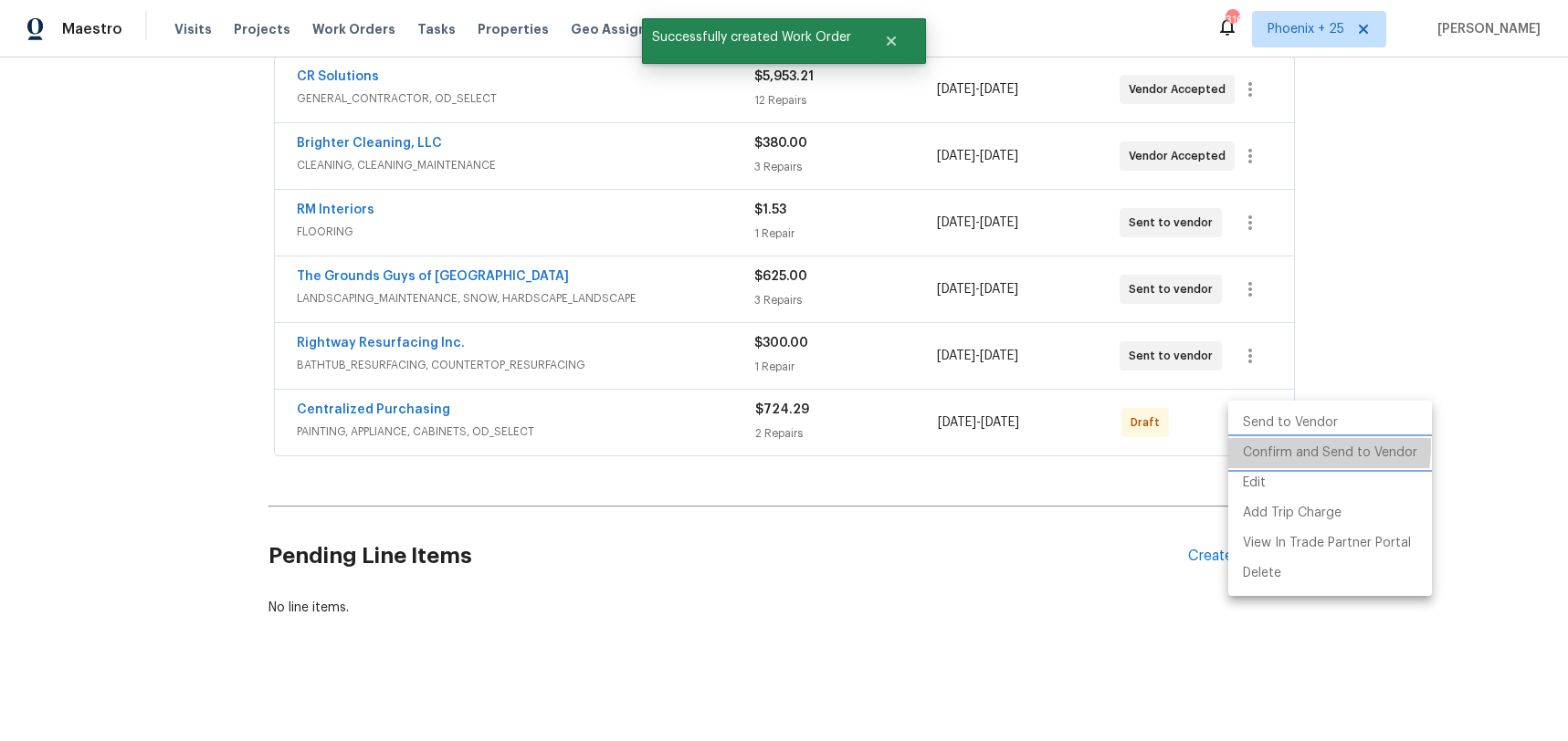
click at [1263, 445] on li "Confirm and Send to Vendor" at bounding box center [1330, 453] width 203 height 30
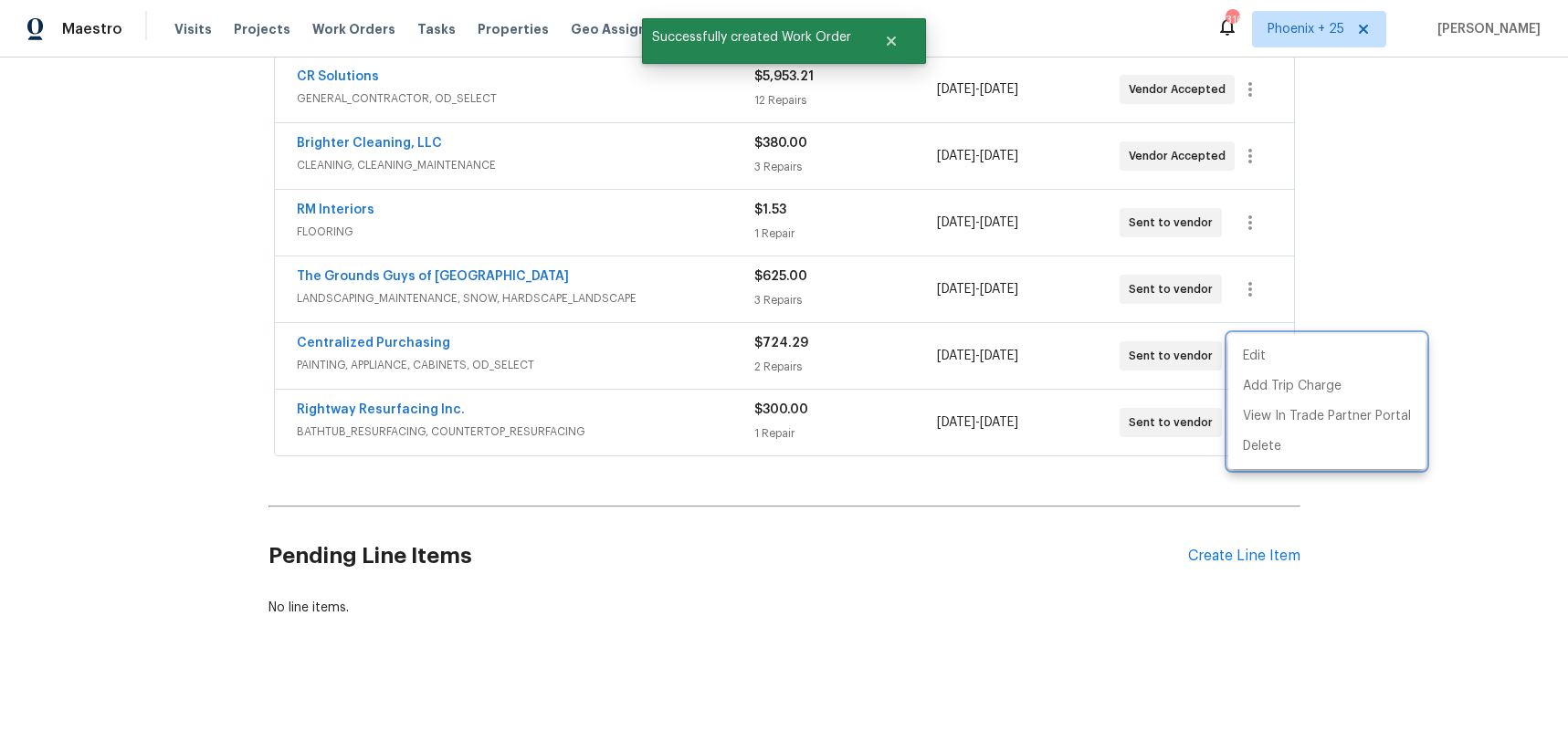
click at [364, 324] on div at bounding box center [784, 370] width 1568 height 741
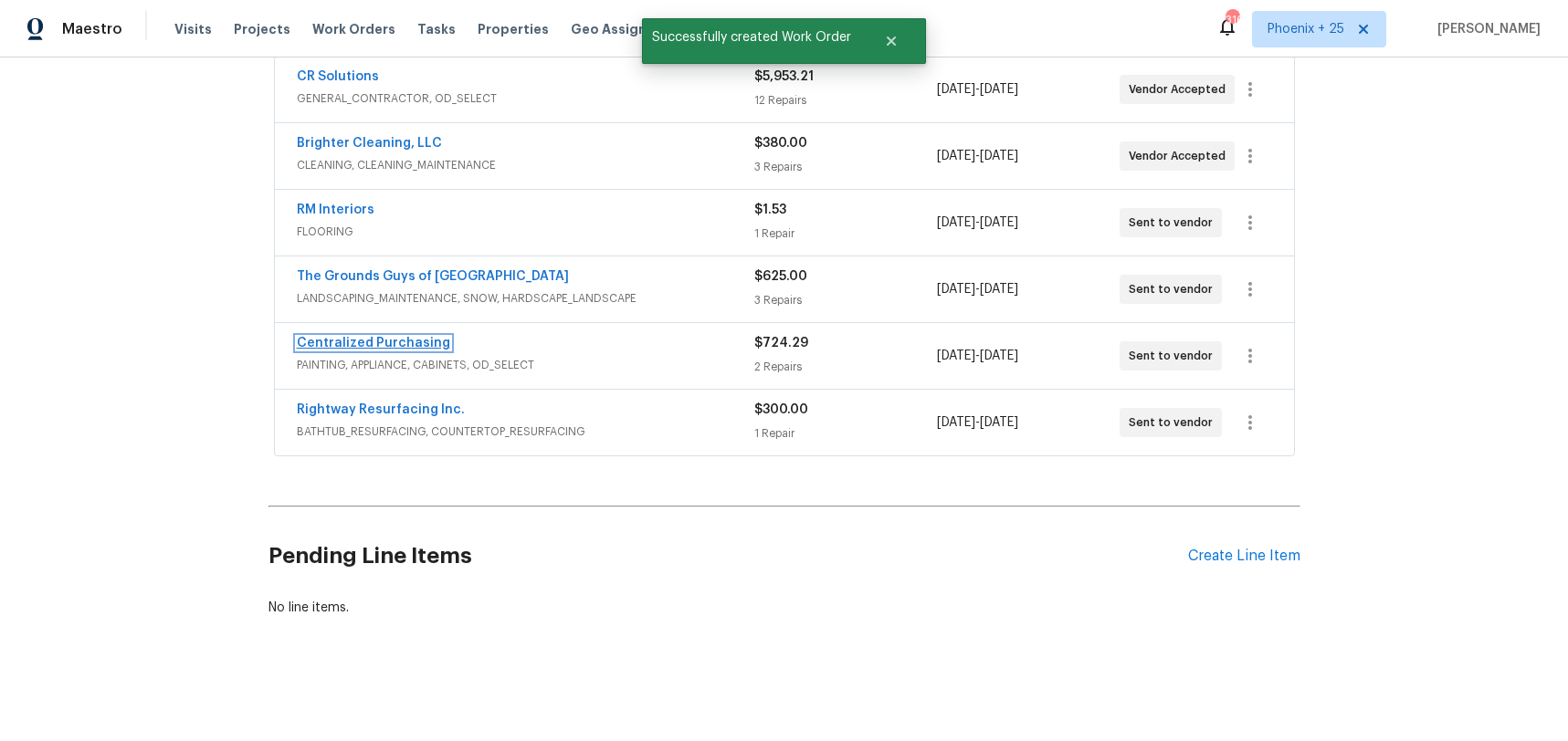
click at [377, 338] on link "Centralized Purchasing" at bounding box center [373, 344] width 154 height 13
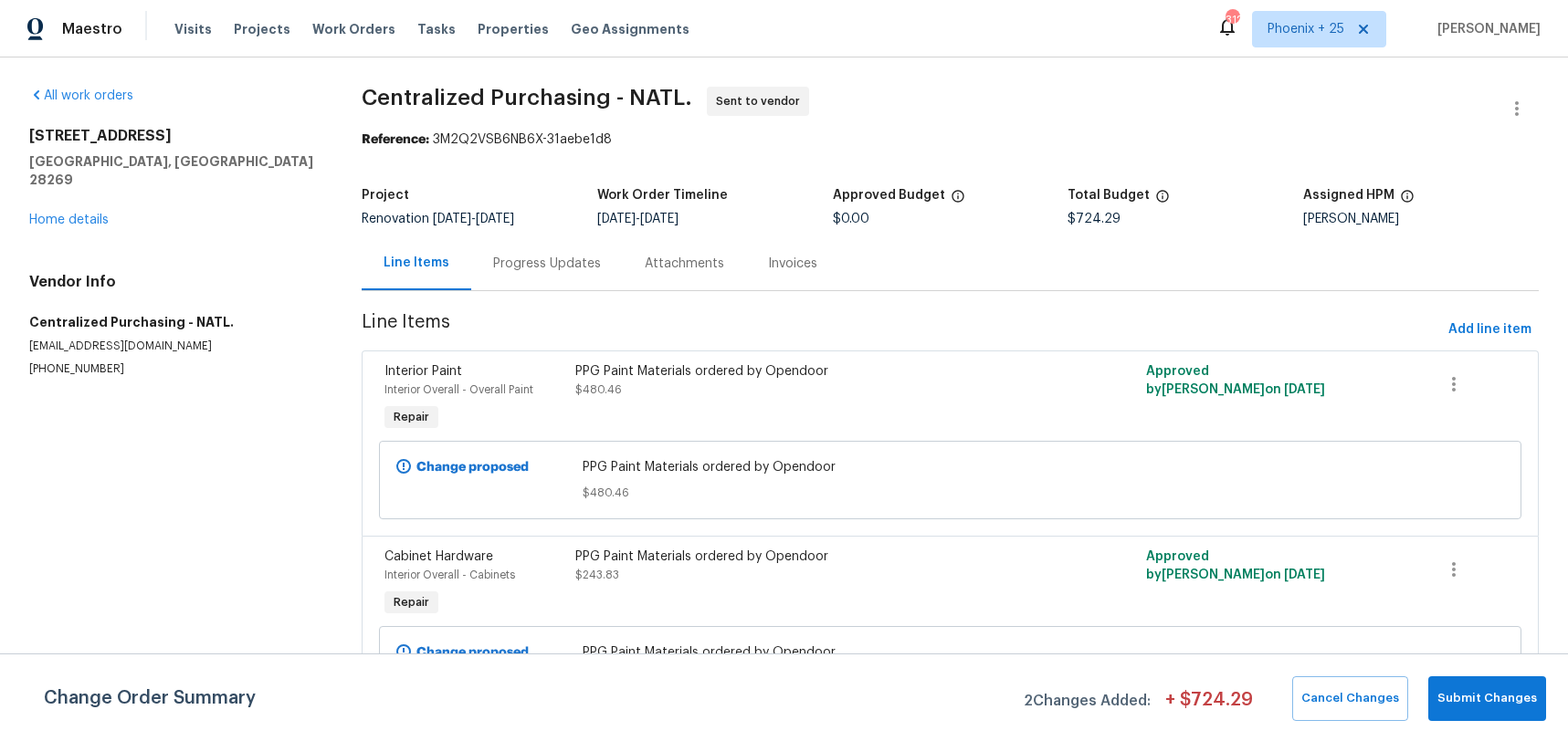
scroll to position [2, 0]
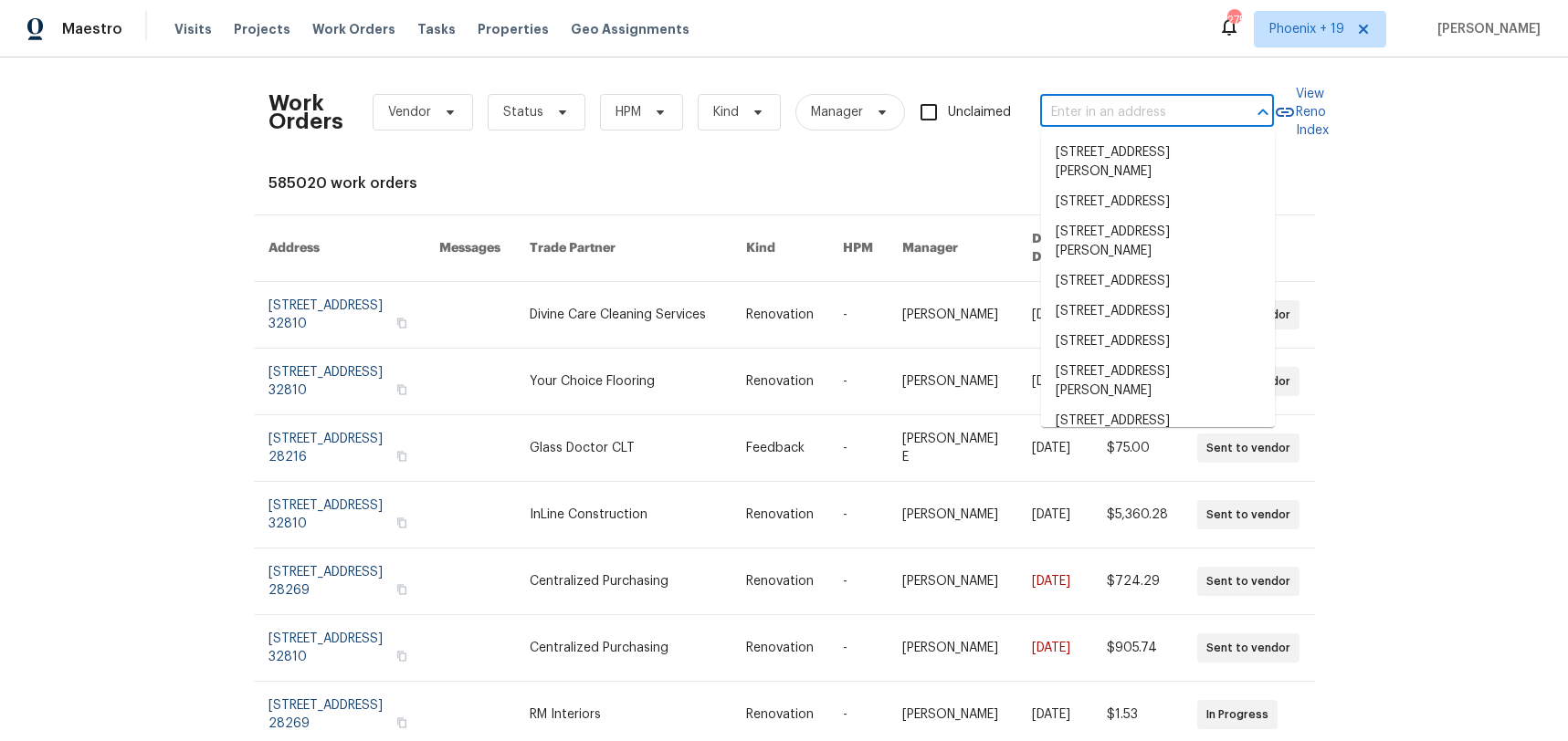
click at [1064, 108] on input "text" at bounding box center [1131, 113] width 183 height 28
click at [443, 117] on icon at bounding box center [450, 112] width 15 height 15
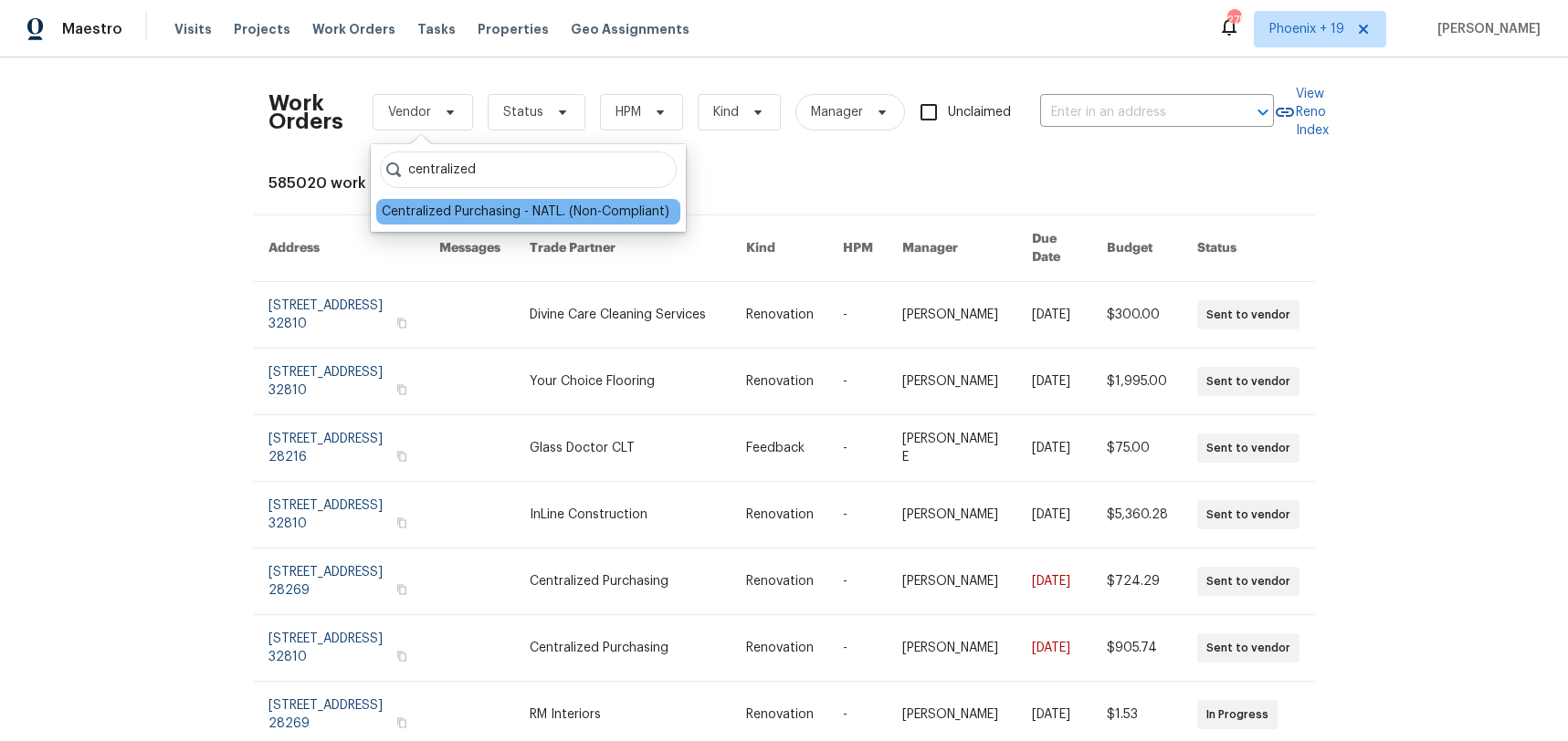
type input "centralized"
click at [475, 203] on div "Centralized Purchasing - NATL. (Non-Compliant)" at bounding box center [525, 211] width 287 height 18
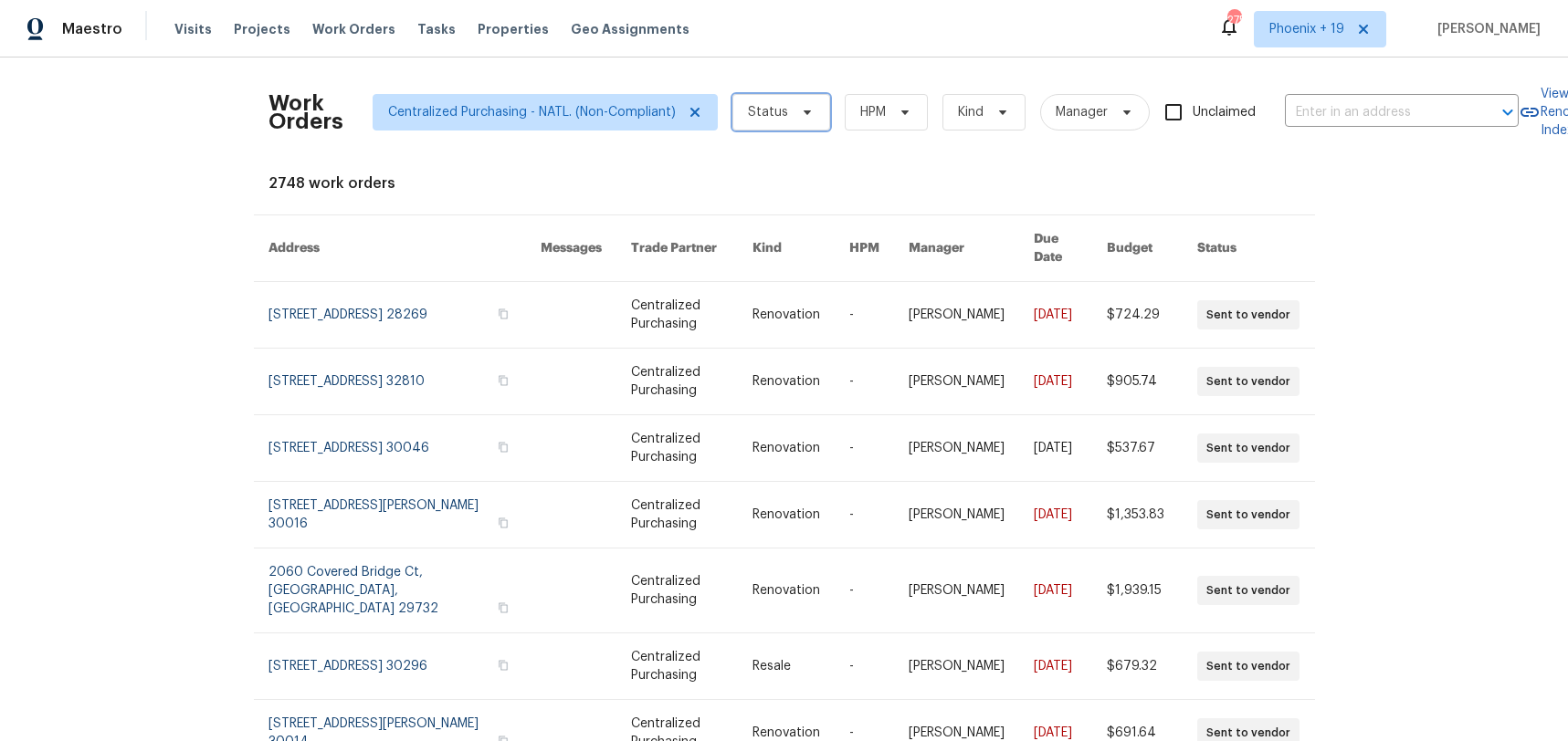
click at [745, 121] on span "Status" at bounding box center [782, 112] width 98 height 37
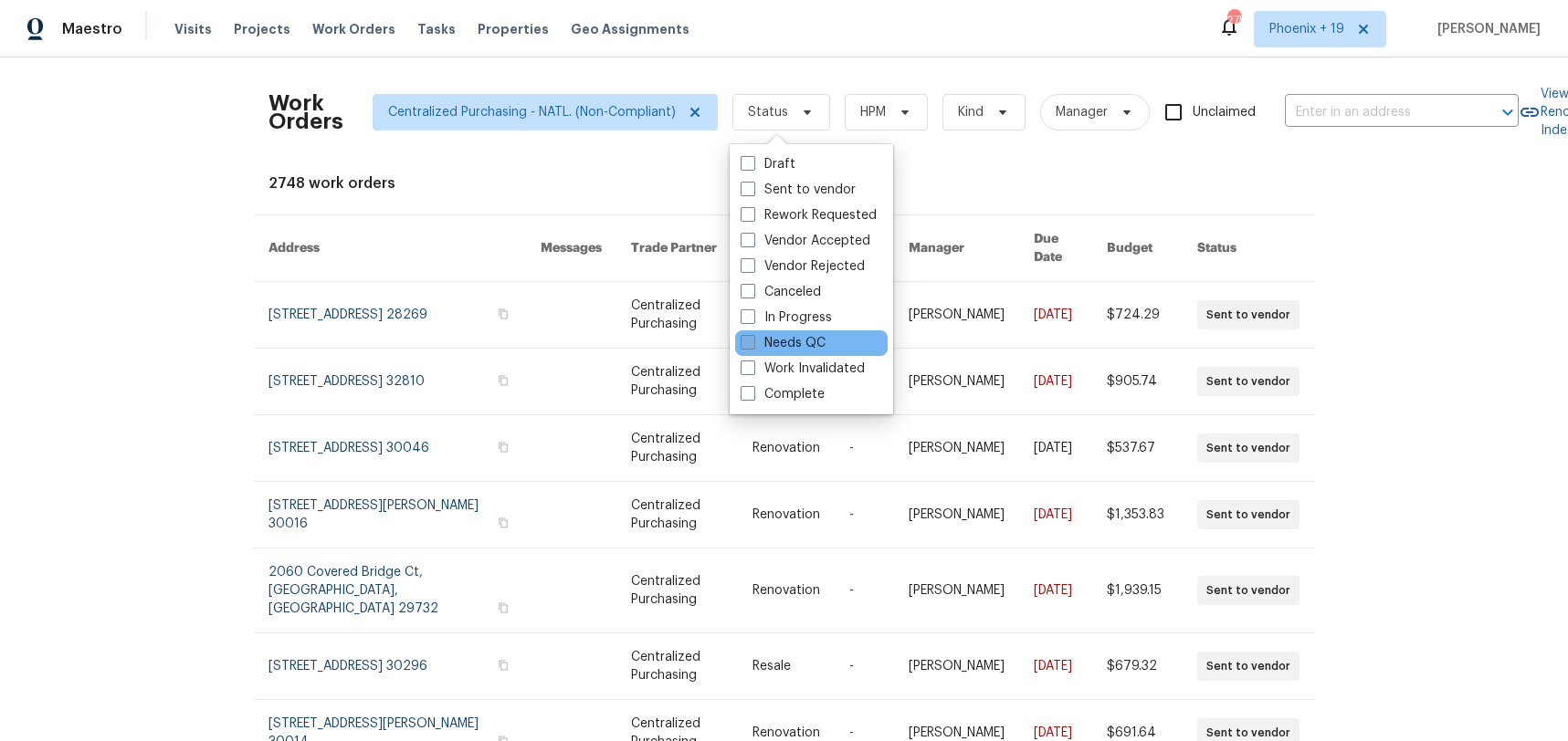
click at [781, 339] on label "Needs QC" at bounding box center [783, 343] width 85 height 18
click at [752, 339] on input "Needs QC" at bounding box center [746, 340] width 12 height 12
checkbox input "true"
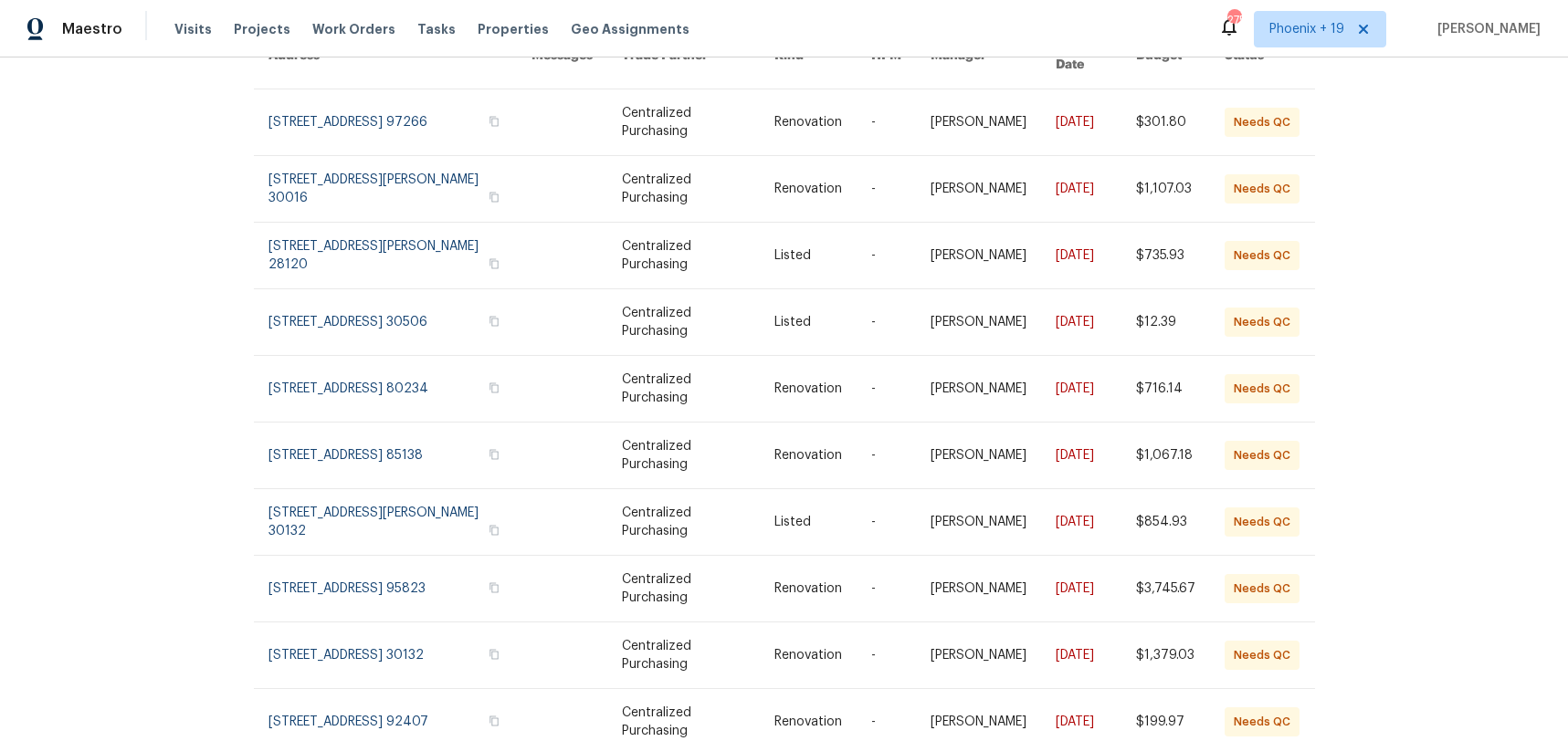
scroll to position [201, 0]
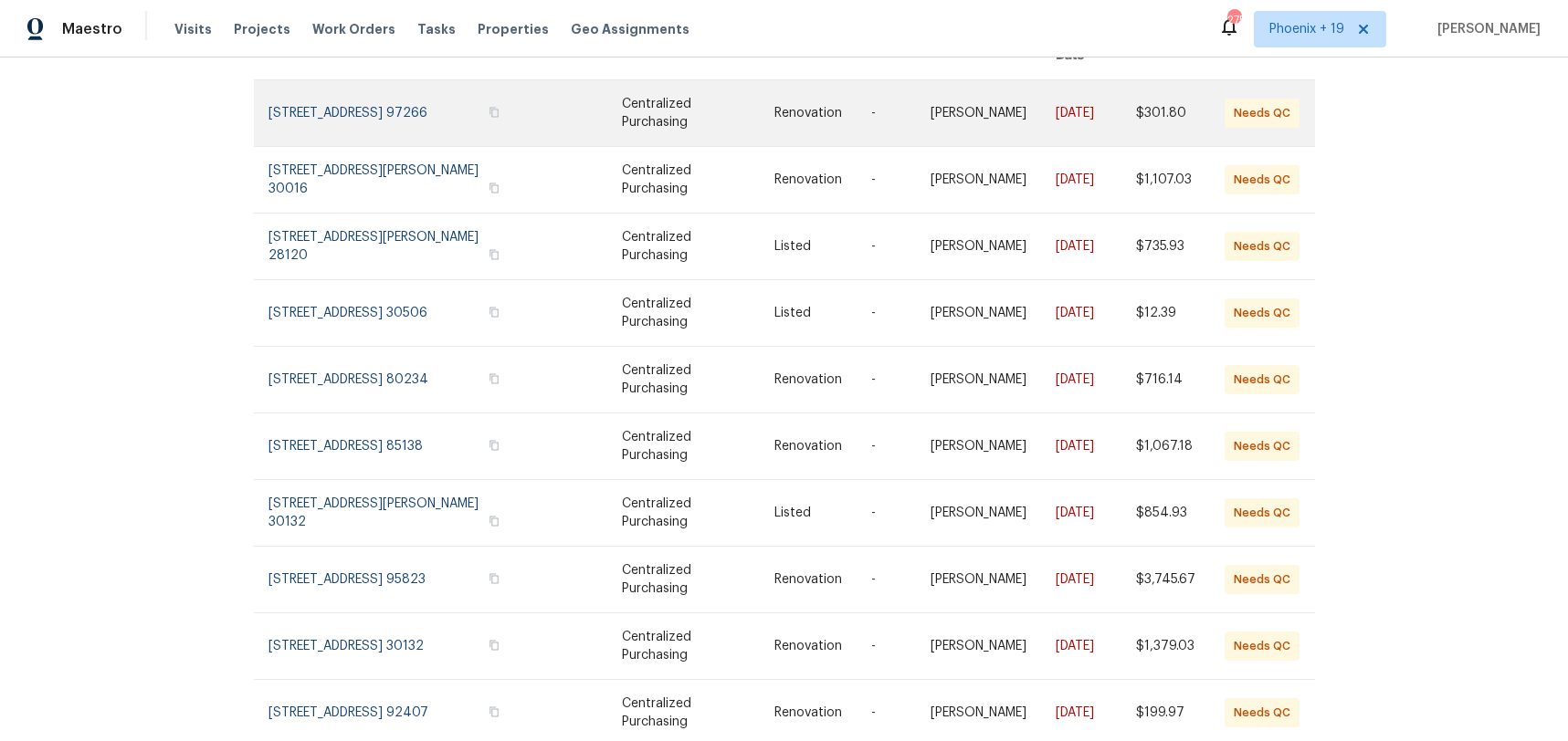
drag, startPoint x: 310, startPoint y: 73, endPoint x: 315, endPoint y: 122, distance: 49.3
click at [310, 80] on link at bounding box center [400, 113] width 264 height 66
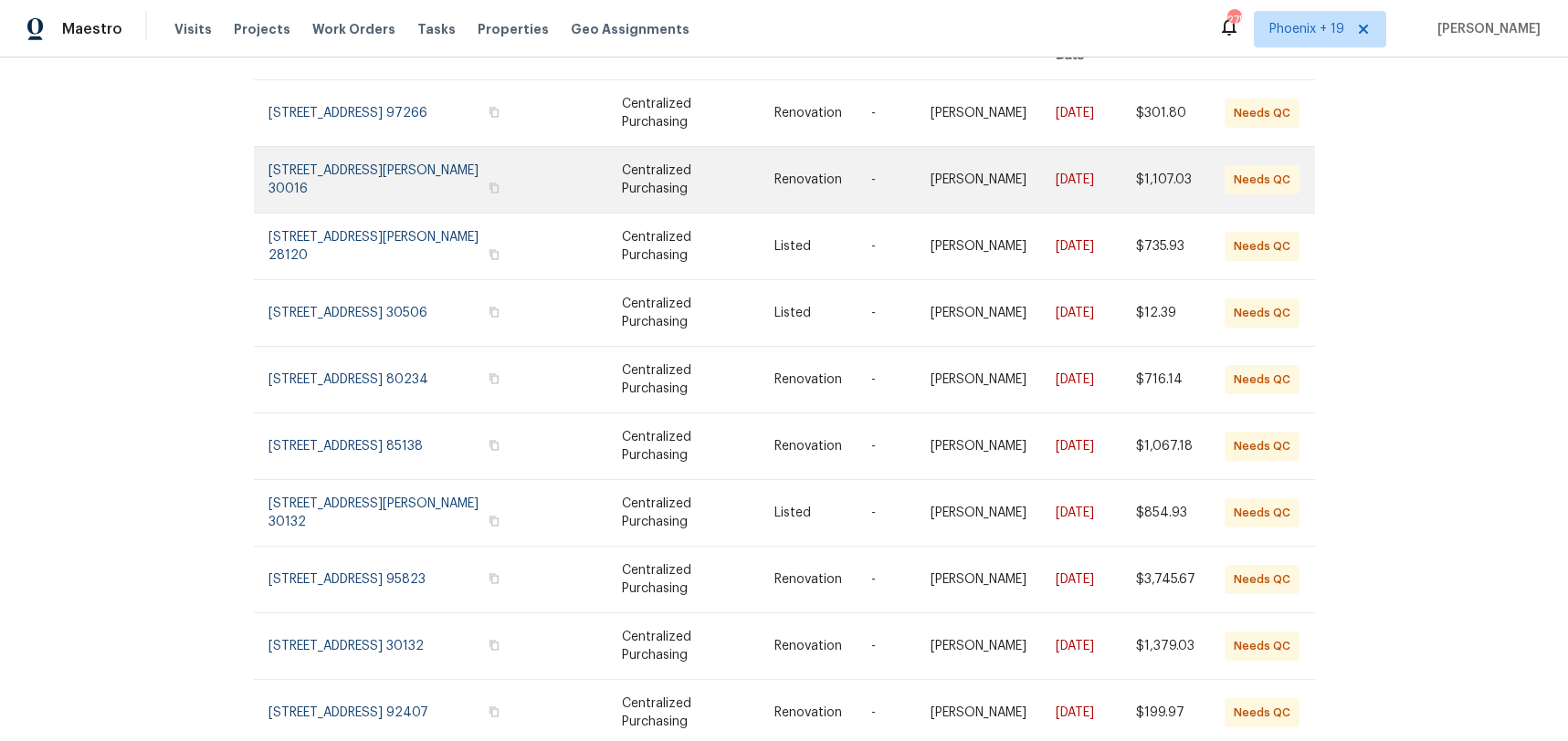
click at [324, 155] on link at bounding box center [400, 180] width 264 height 66
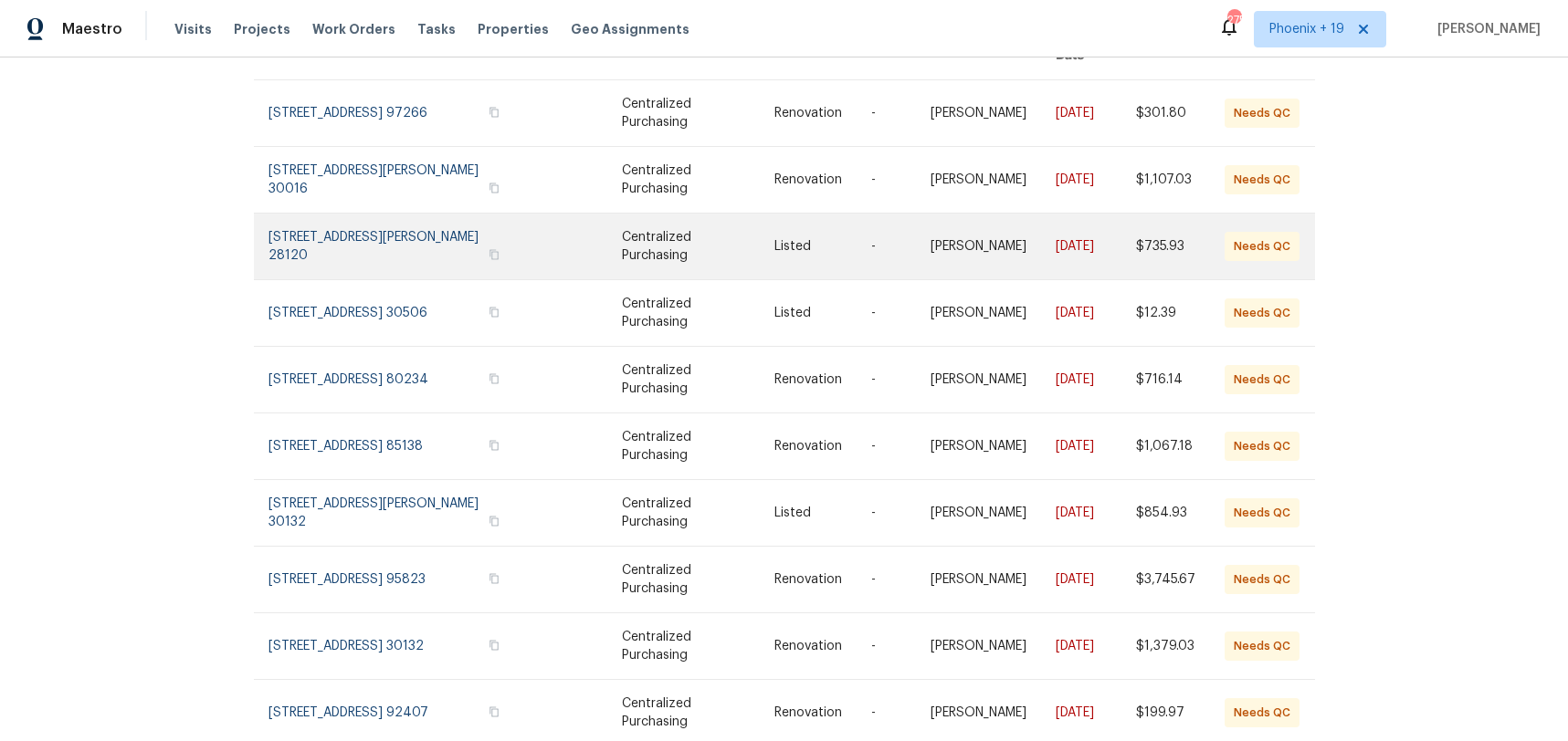
click at [333, 214] on link at bounding box center [400, 247] width 264 height 66
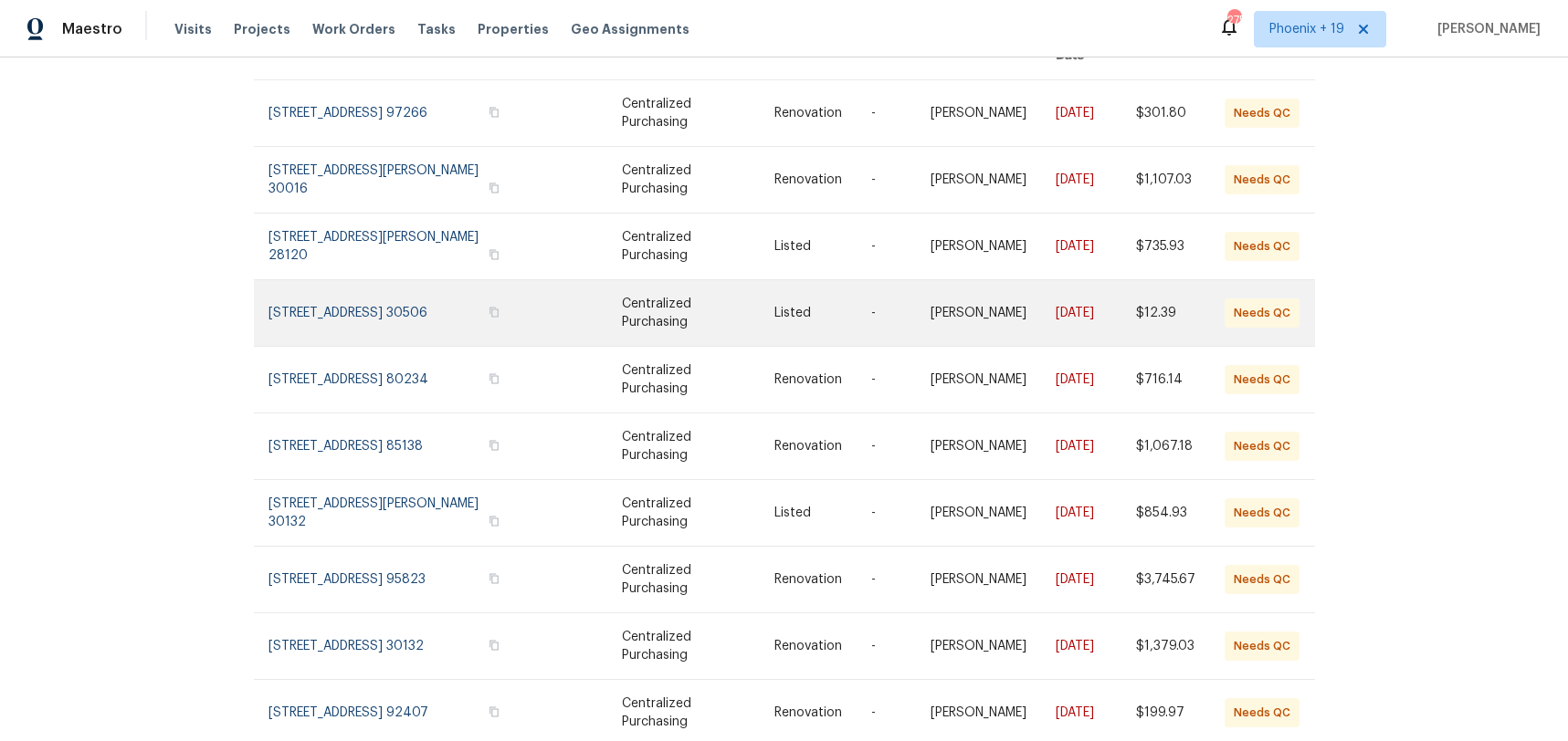
click at [342, 281] on link at bounding box center [400, 314] width 264 height 66
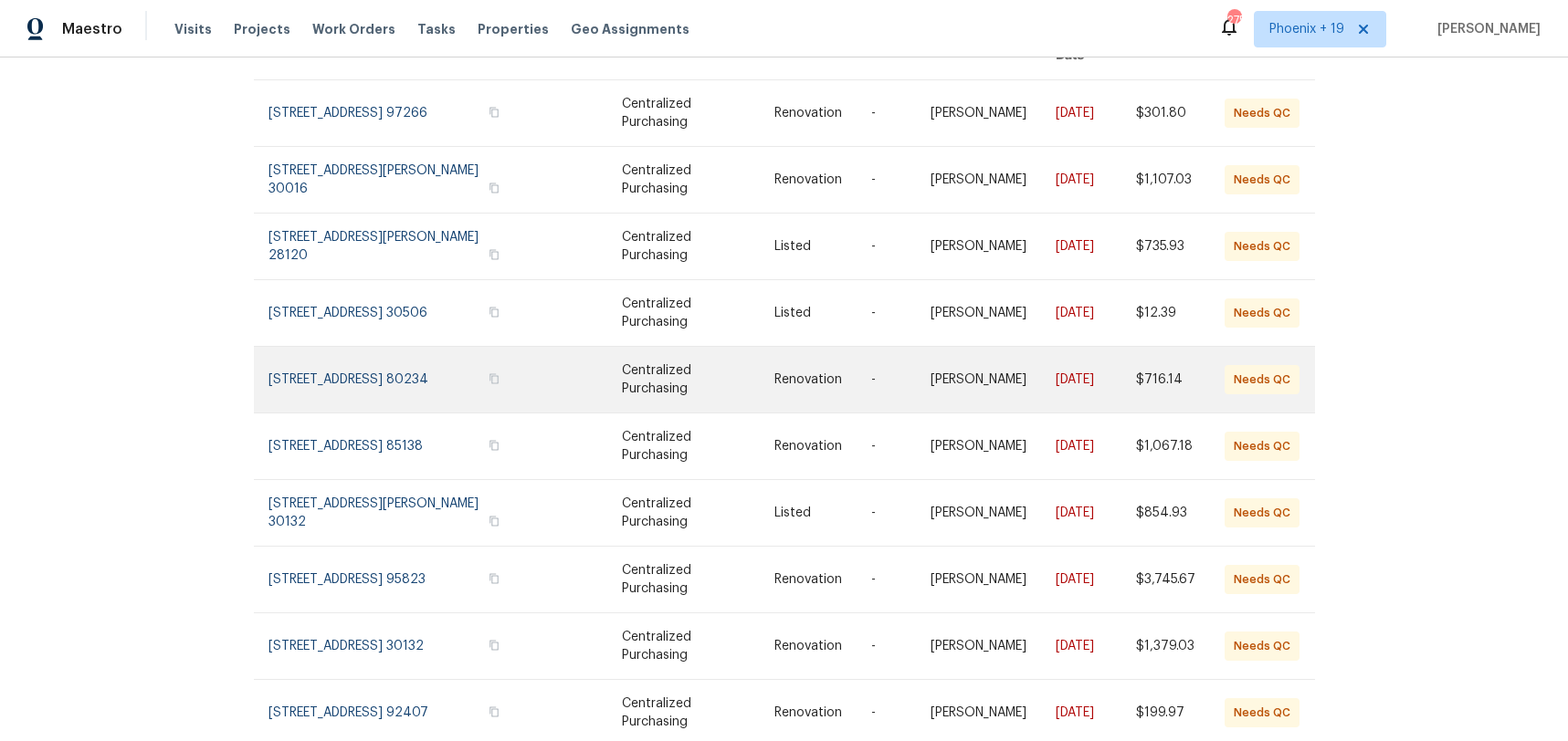
click at [363, 346] on link at bounding box center [400, 379] width 264 height 66
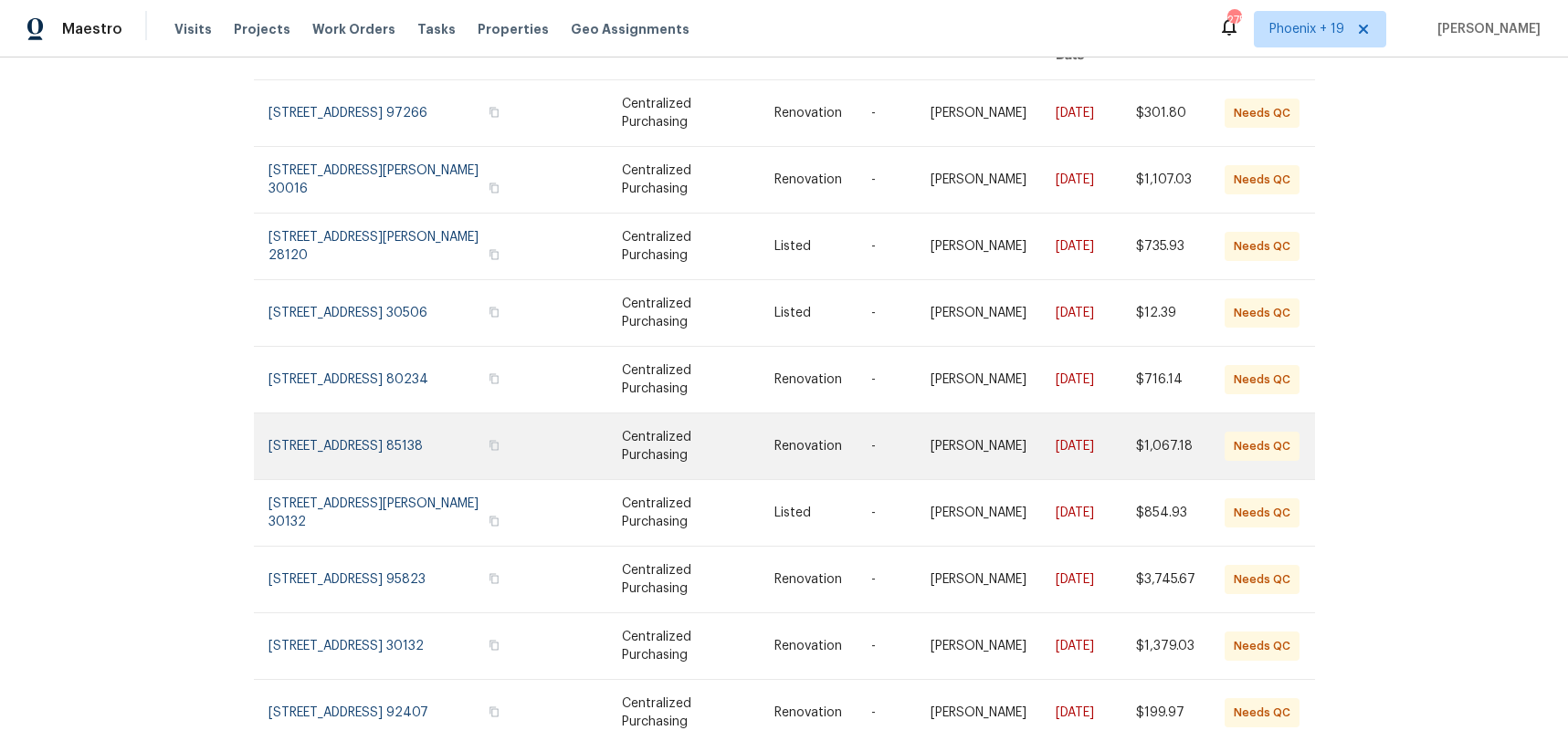
click at [388, 415] on link at bounding box center [400, 446] width 264 height 66
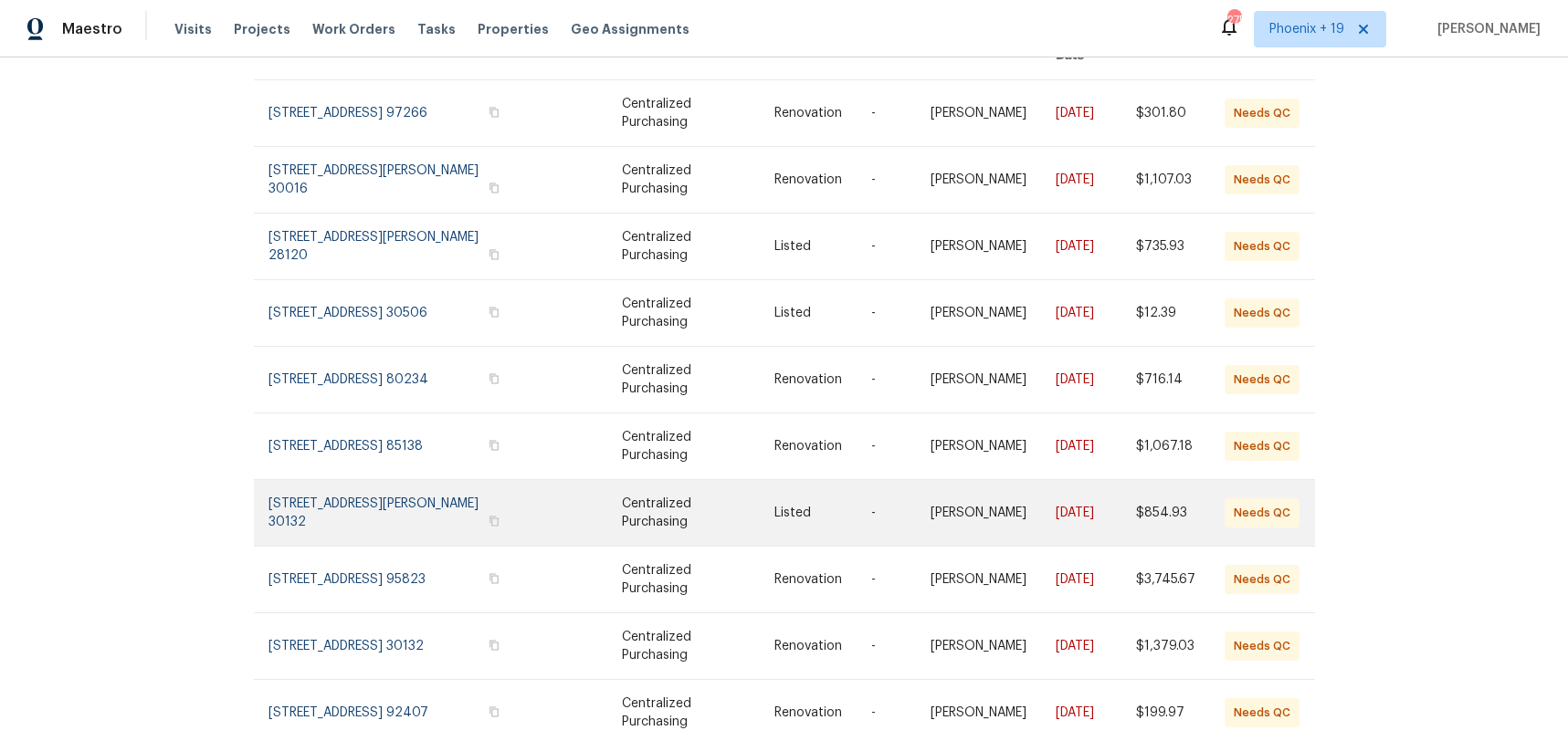
click at [393, 480] on link at bounding box center [400, 513] width 264 height 66
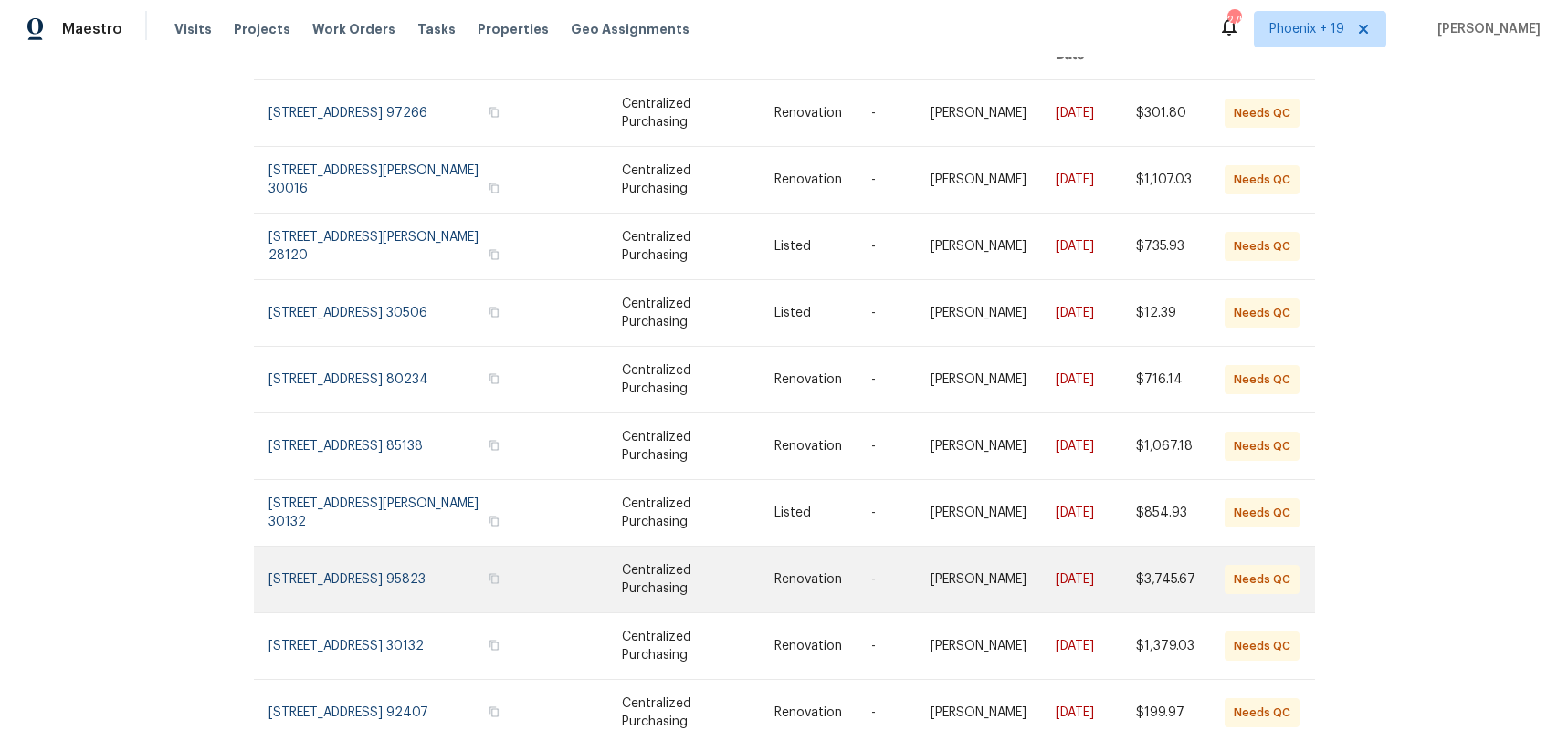
click at [403, 563] on link at bounding box center [400, 580] width 264 height 66
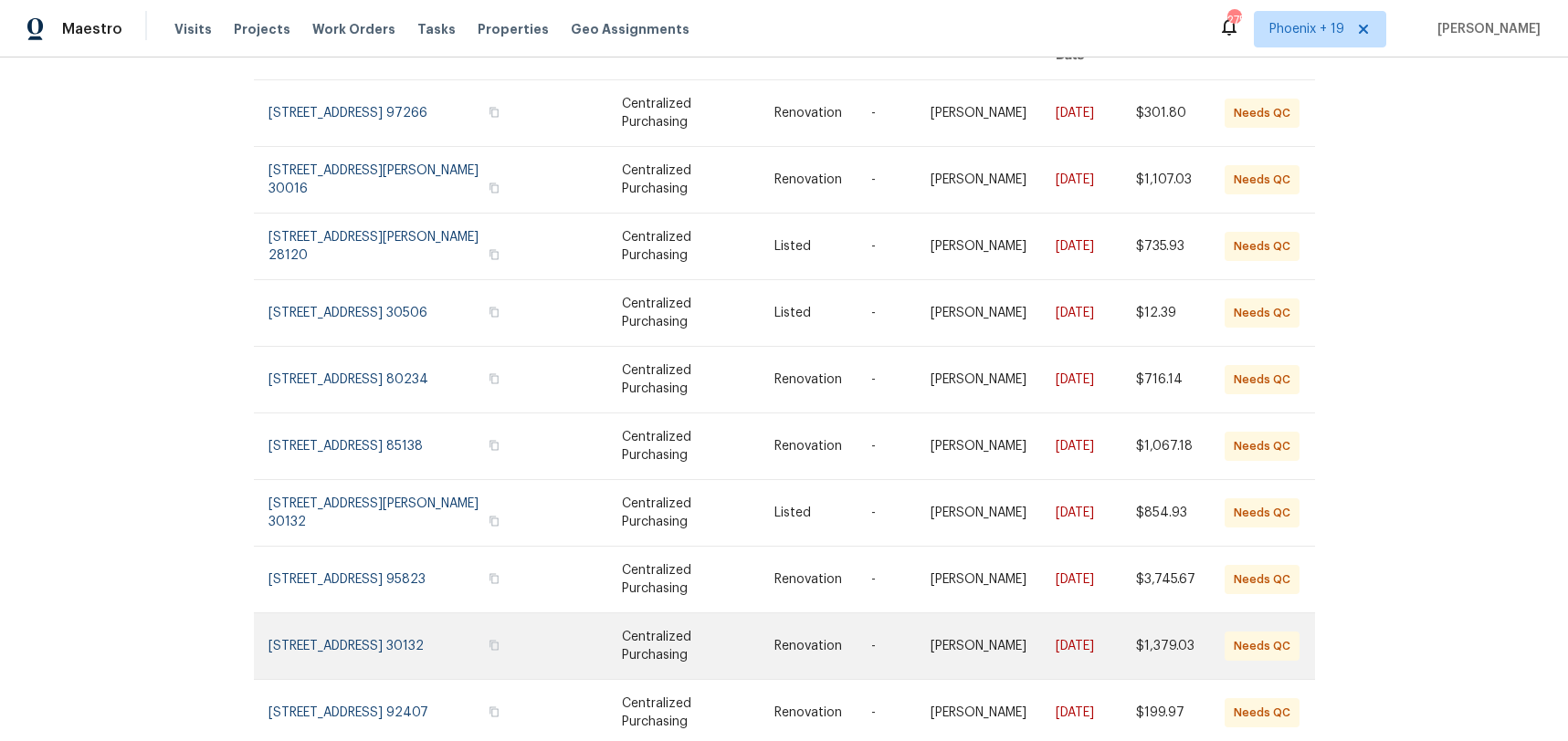
click at [405, 641] on link at bounding box center [400, 647] width 264 height 66
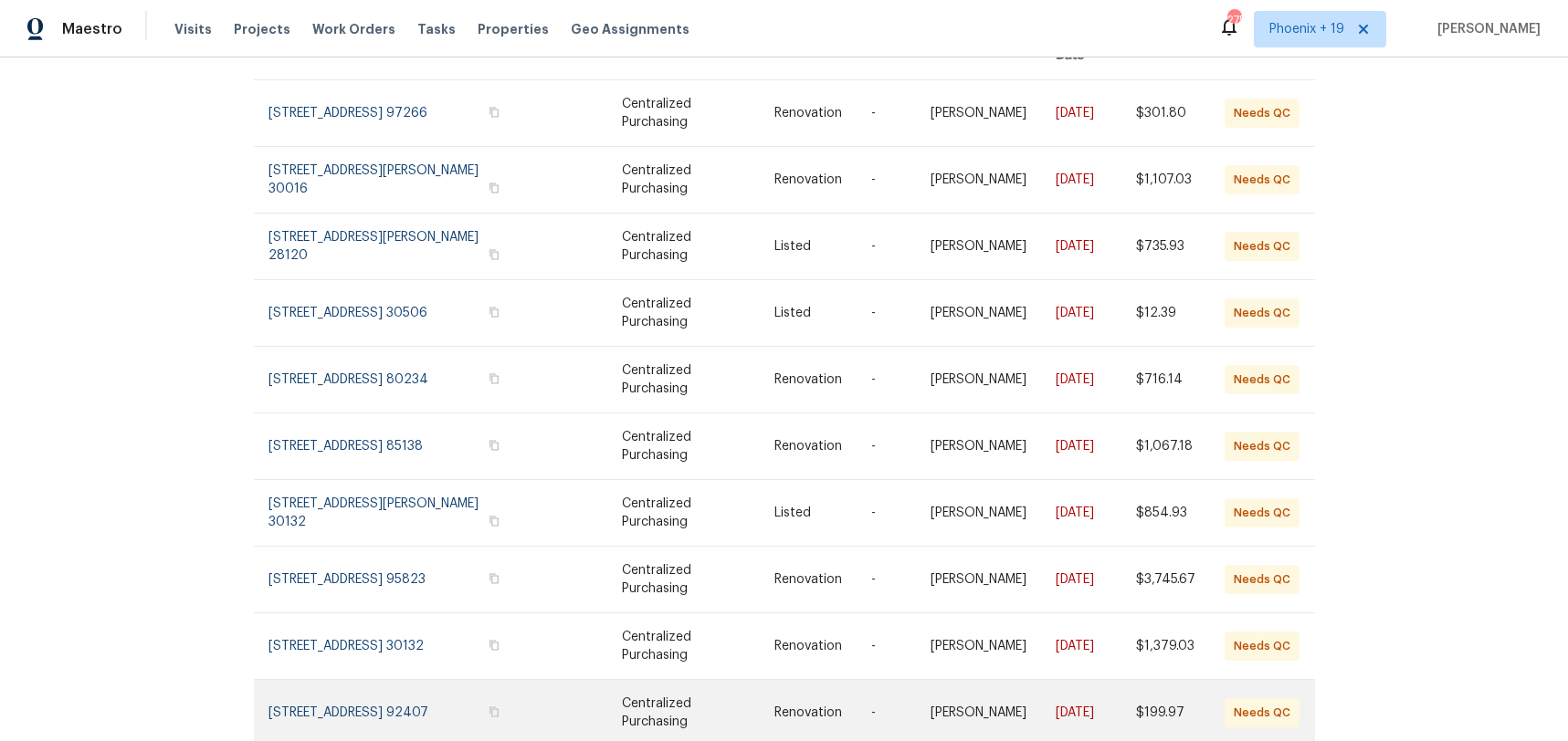
click at [405, 680] on link at bounding box center [400, 713] width 264 height 66
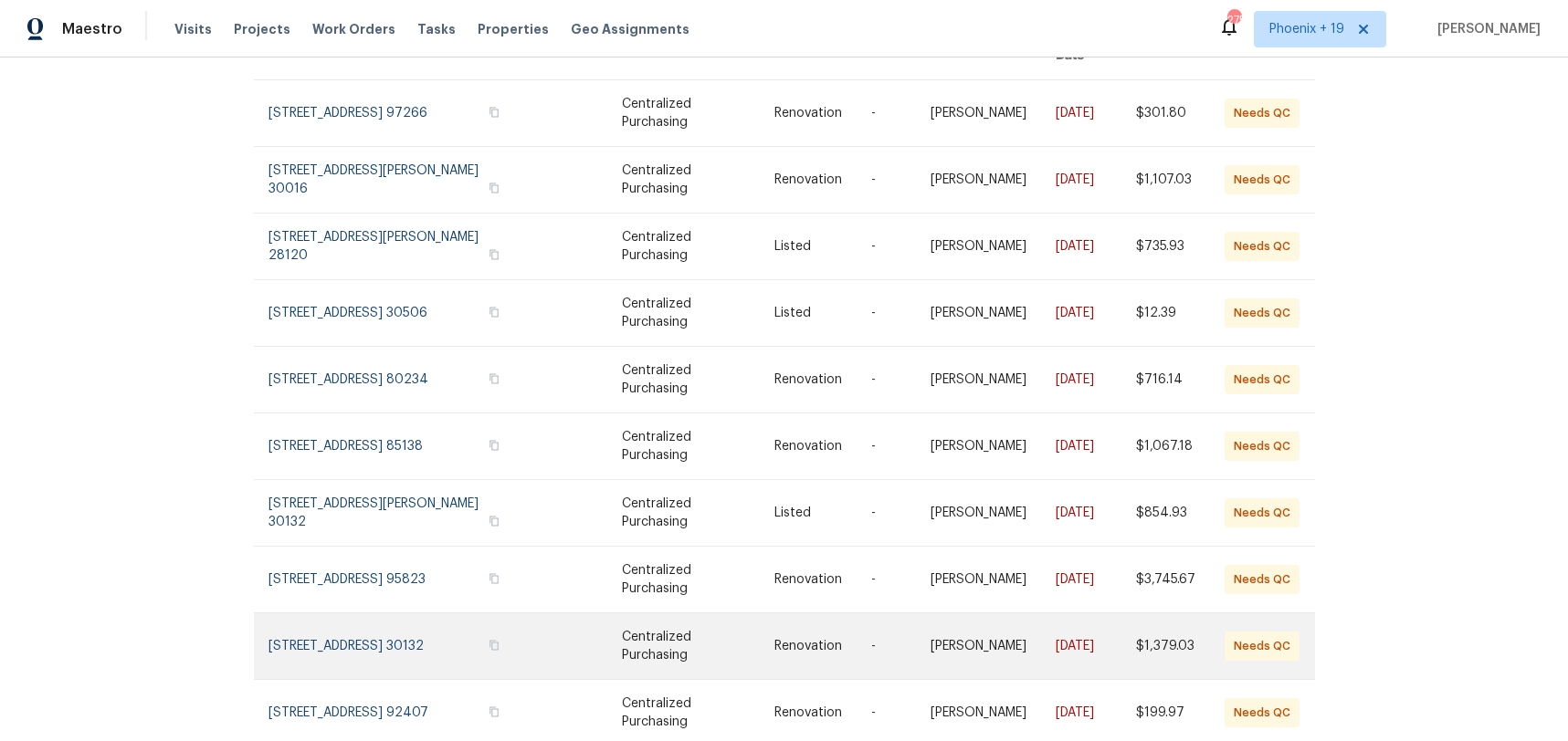
scroll to position [251, 0]
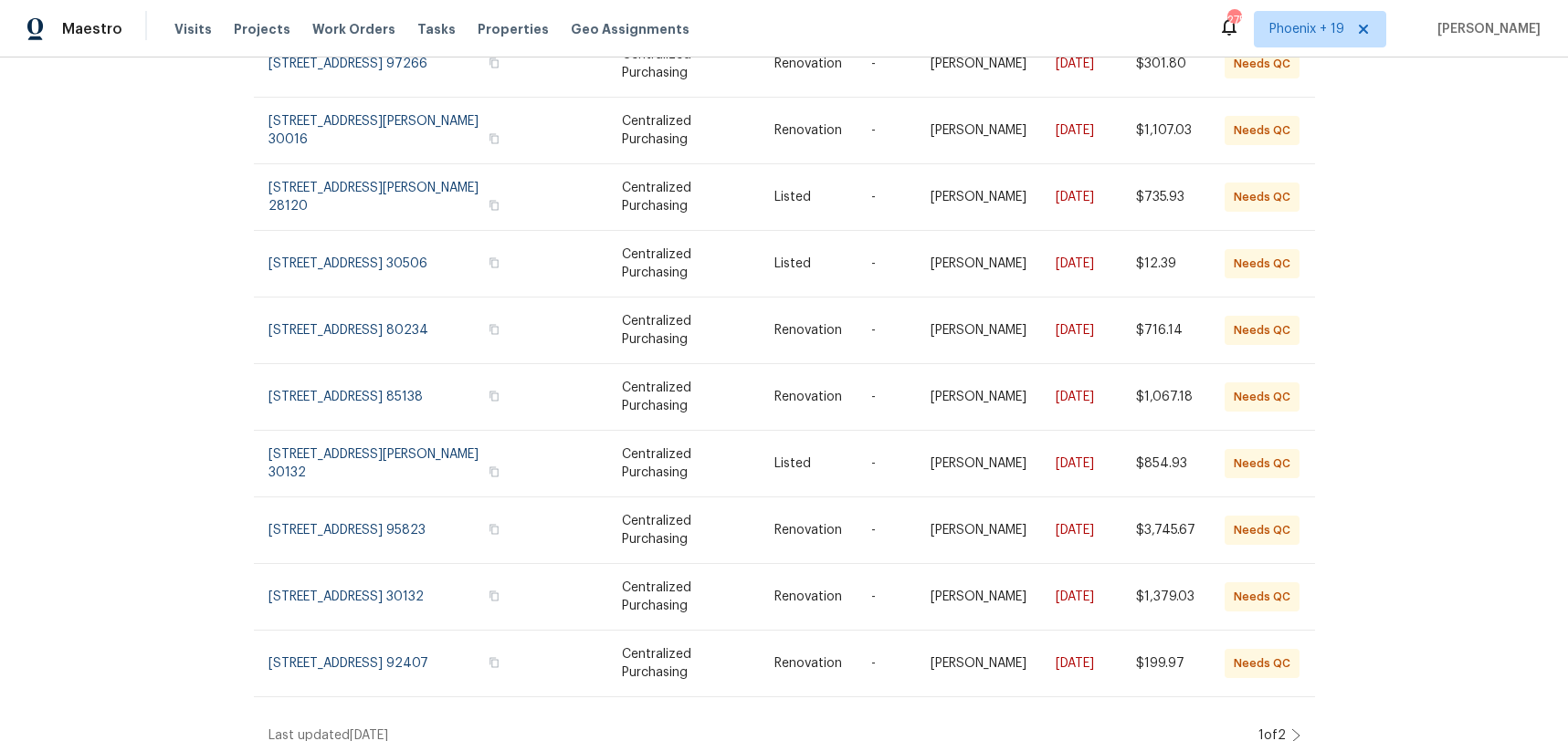
click at [1297, 729] on icon at bounding box center [1296, 736] width 9 height 15
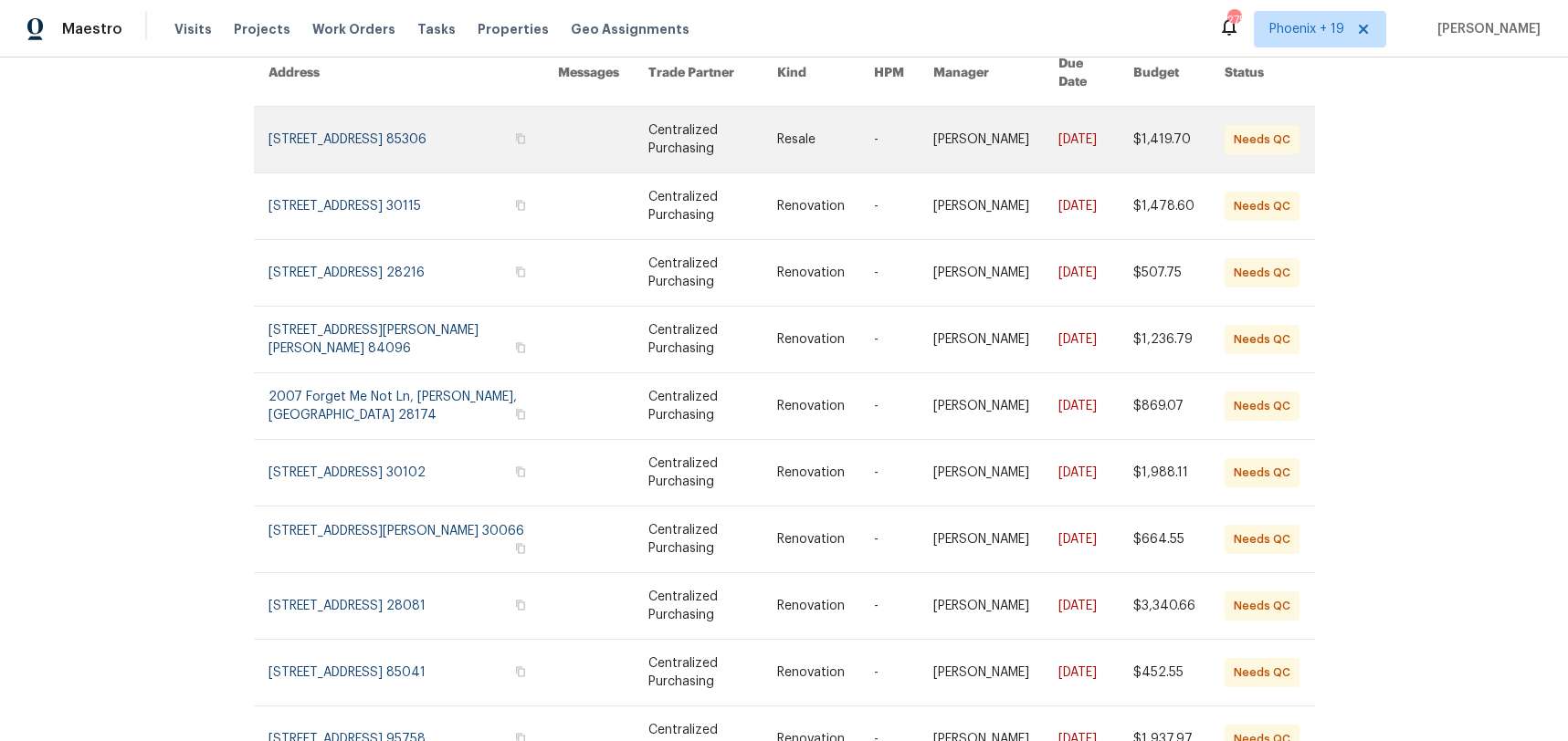
click at [388, 128] on link at bounding box center [413, 139] width 290 height 66
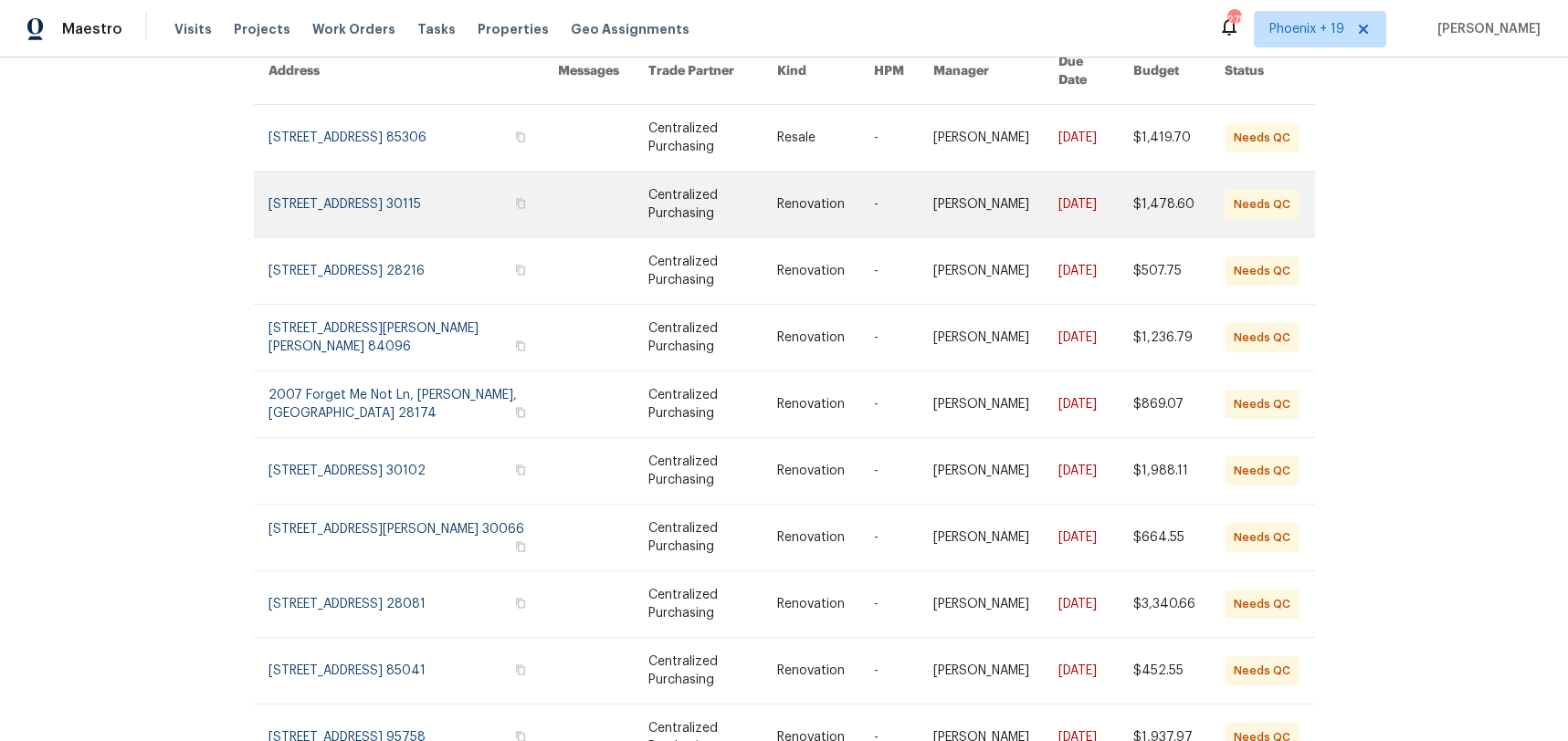
click at [395, 182] on link at bounding box center [413, 204] width 290 height 66
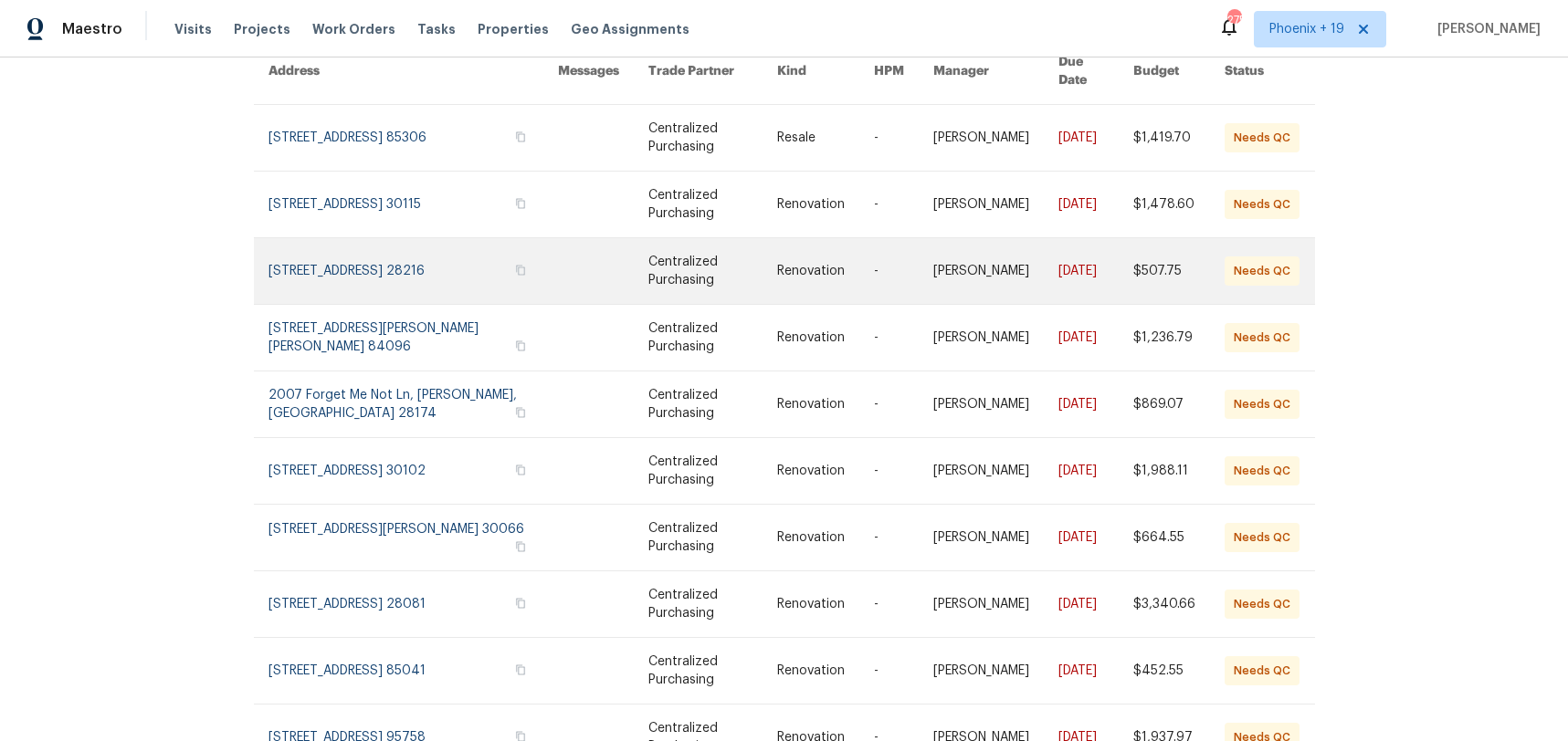
scroll to position [172, 0]
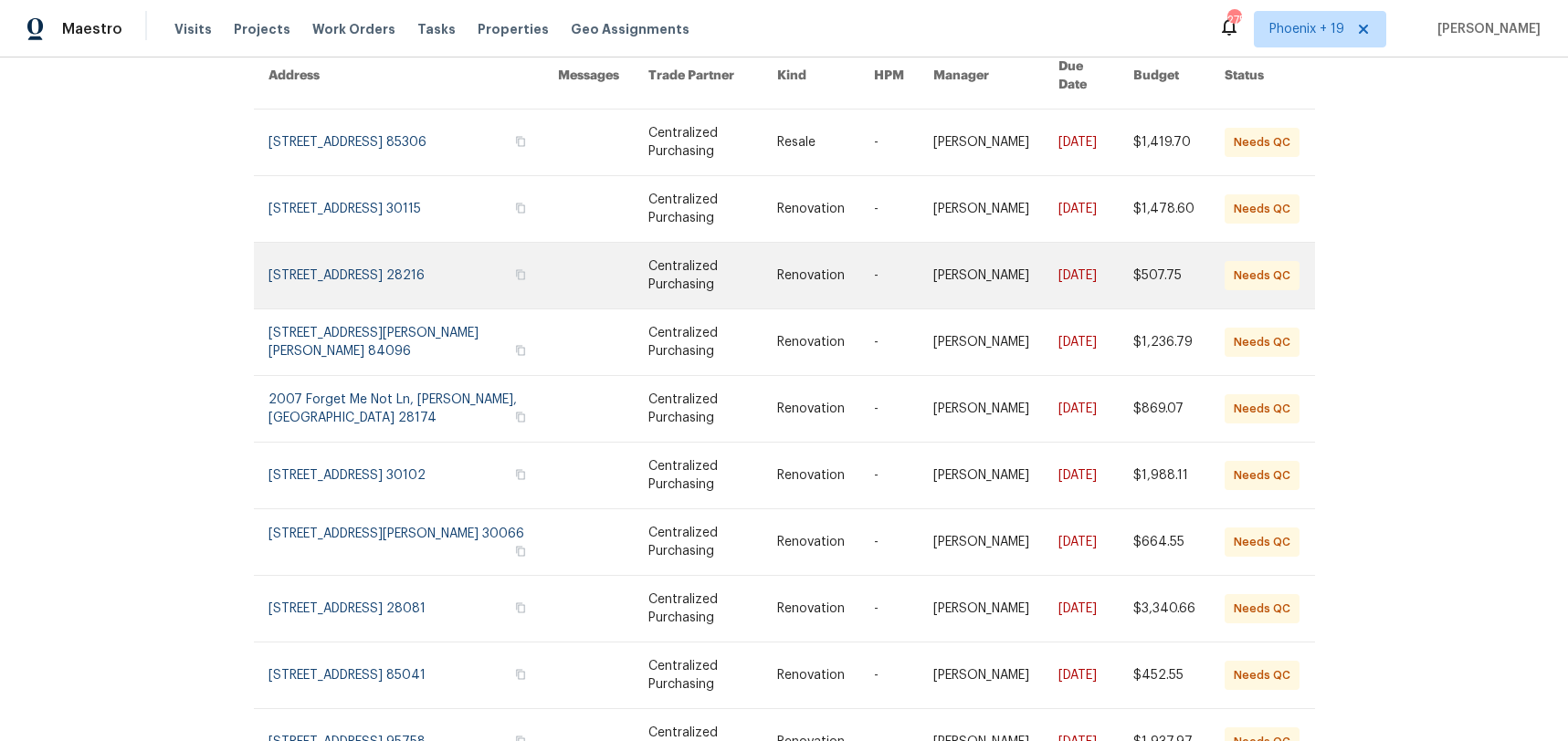
click at [405, 265] on link at bounding box center [413, 276] width 290 height 66
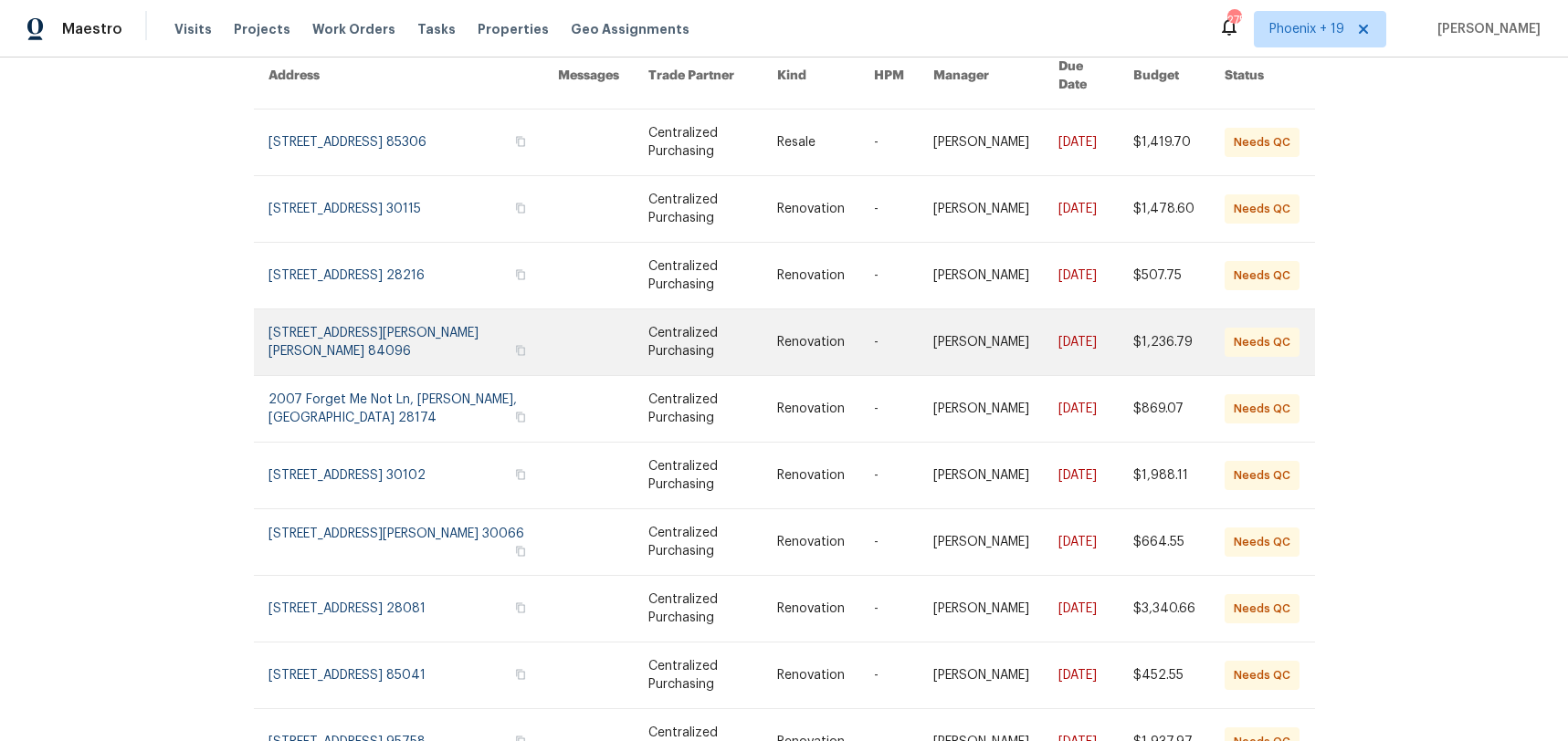
click at [400, 320] on link at bounding box center [413, 343] width 290 height 66
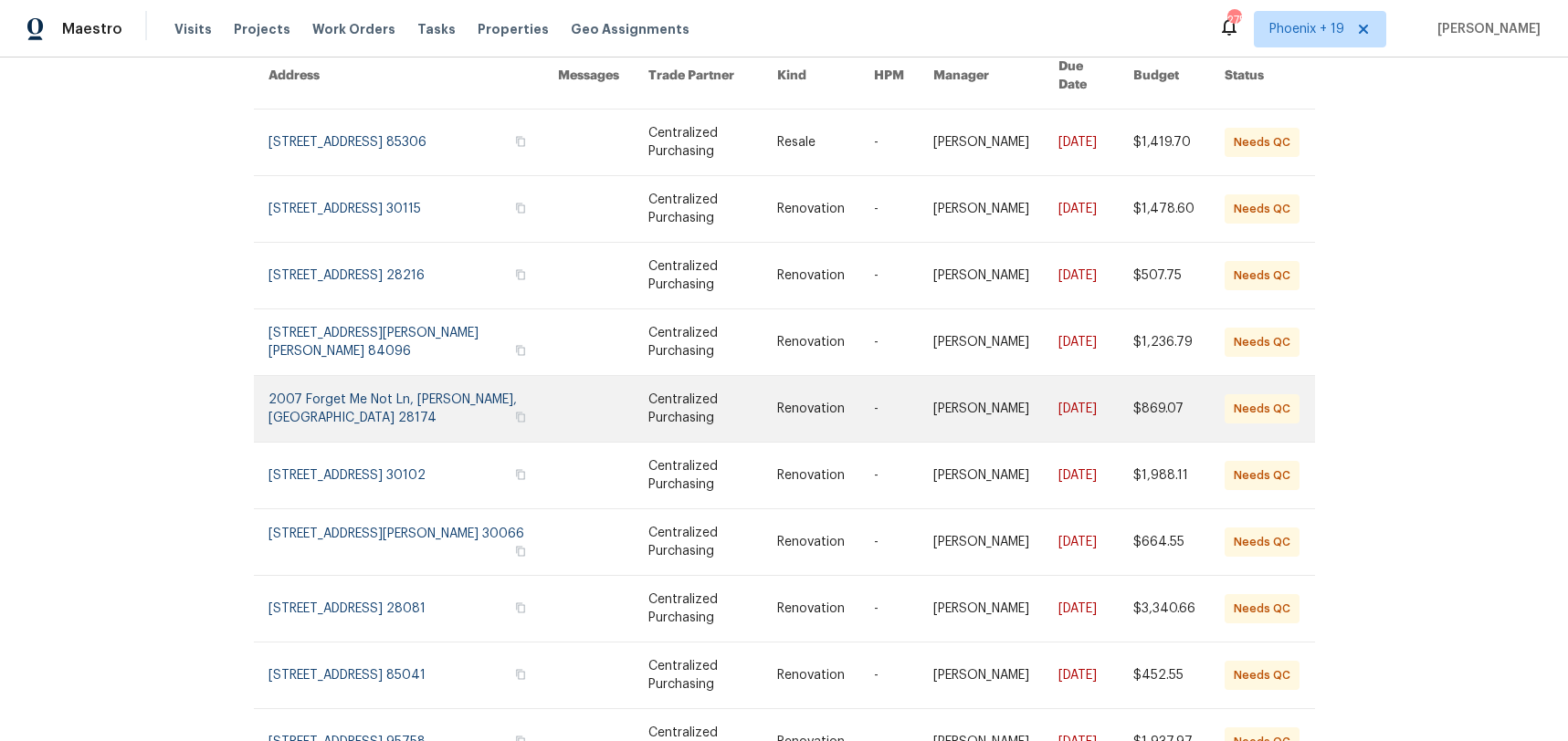
click at [420, 411] on link at bounding box center [413, 409] width 290 height 66
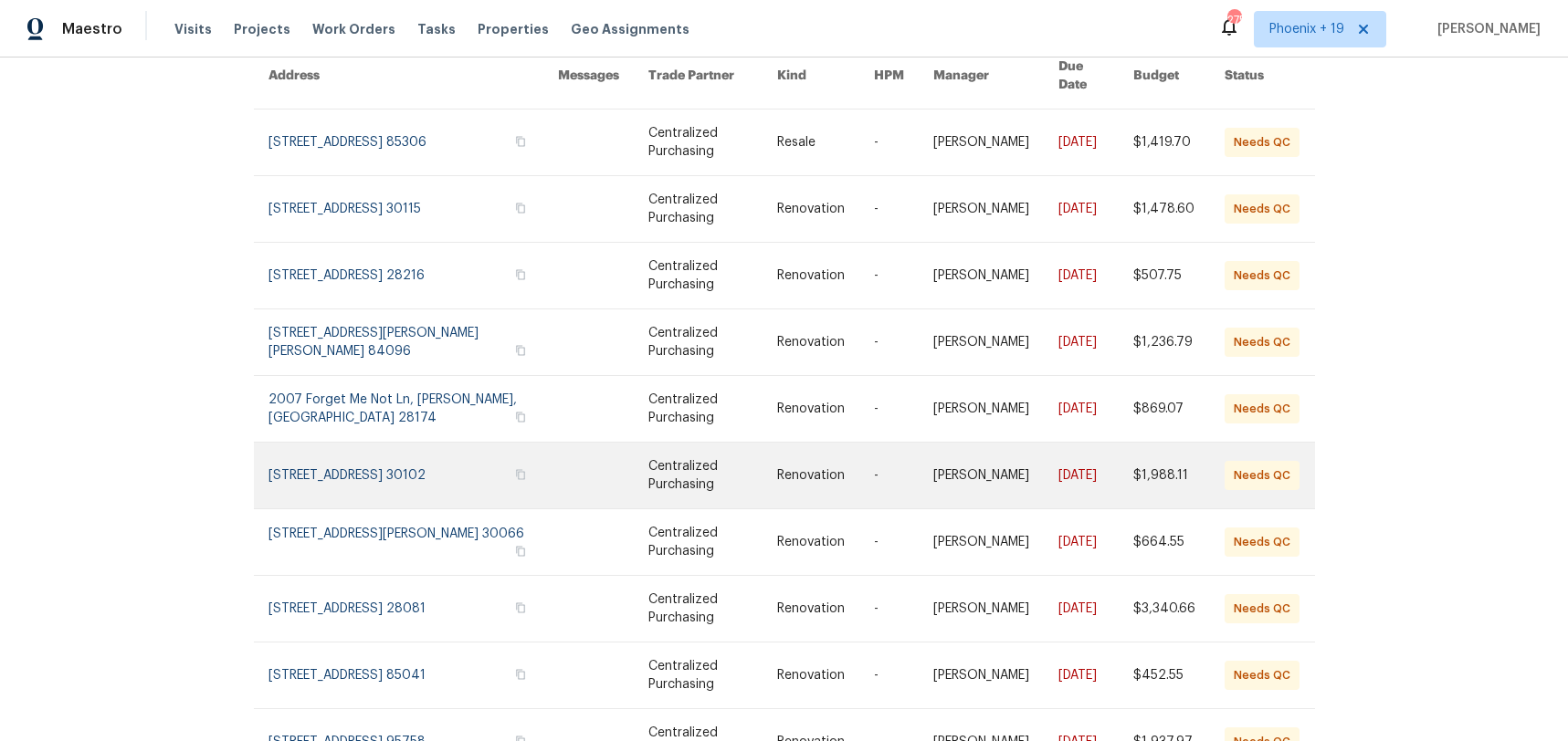
scroll to position [168, 0]
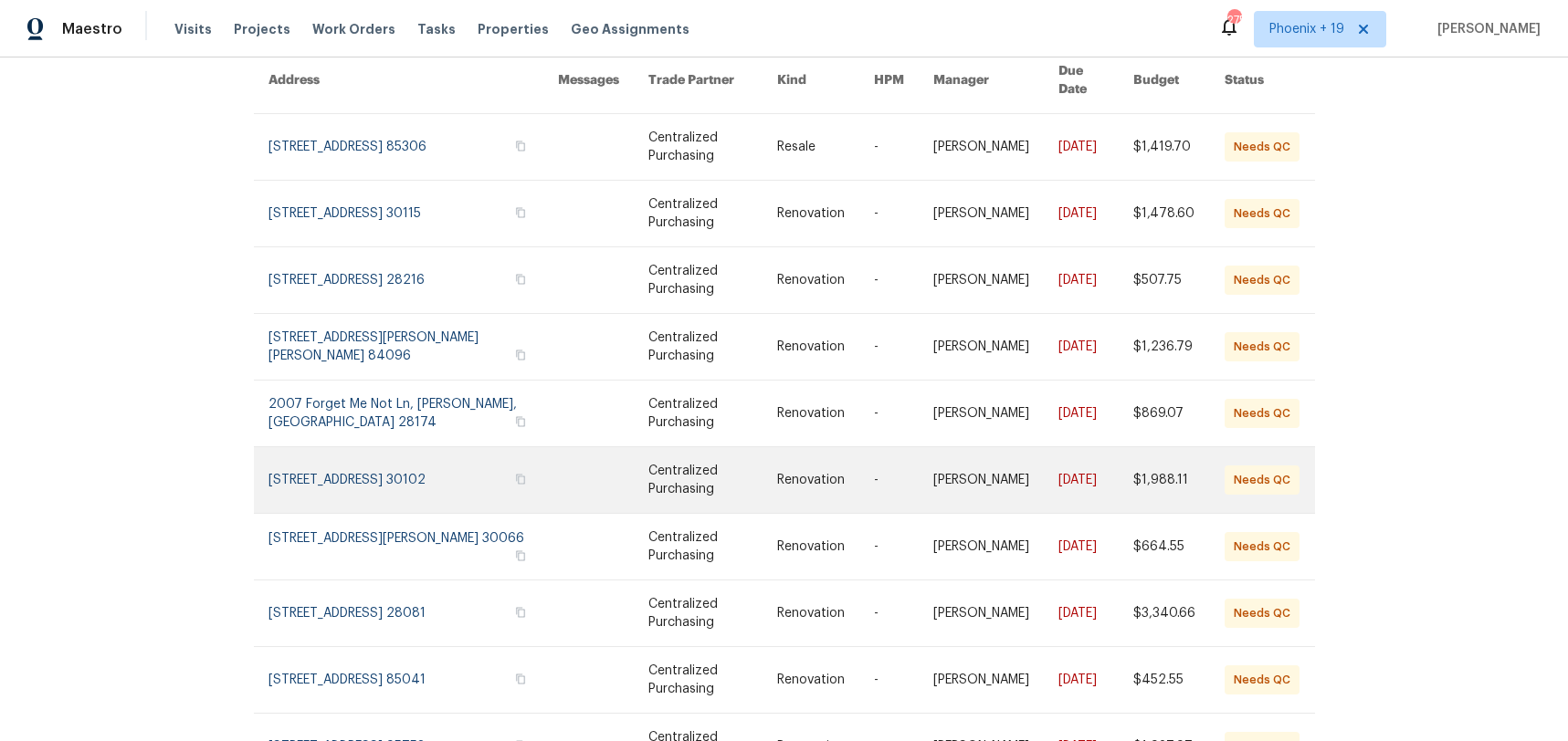
click at [422, 468] on link at bounding box center [413, 480] width 290 height 66
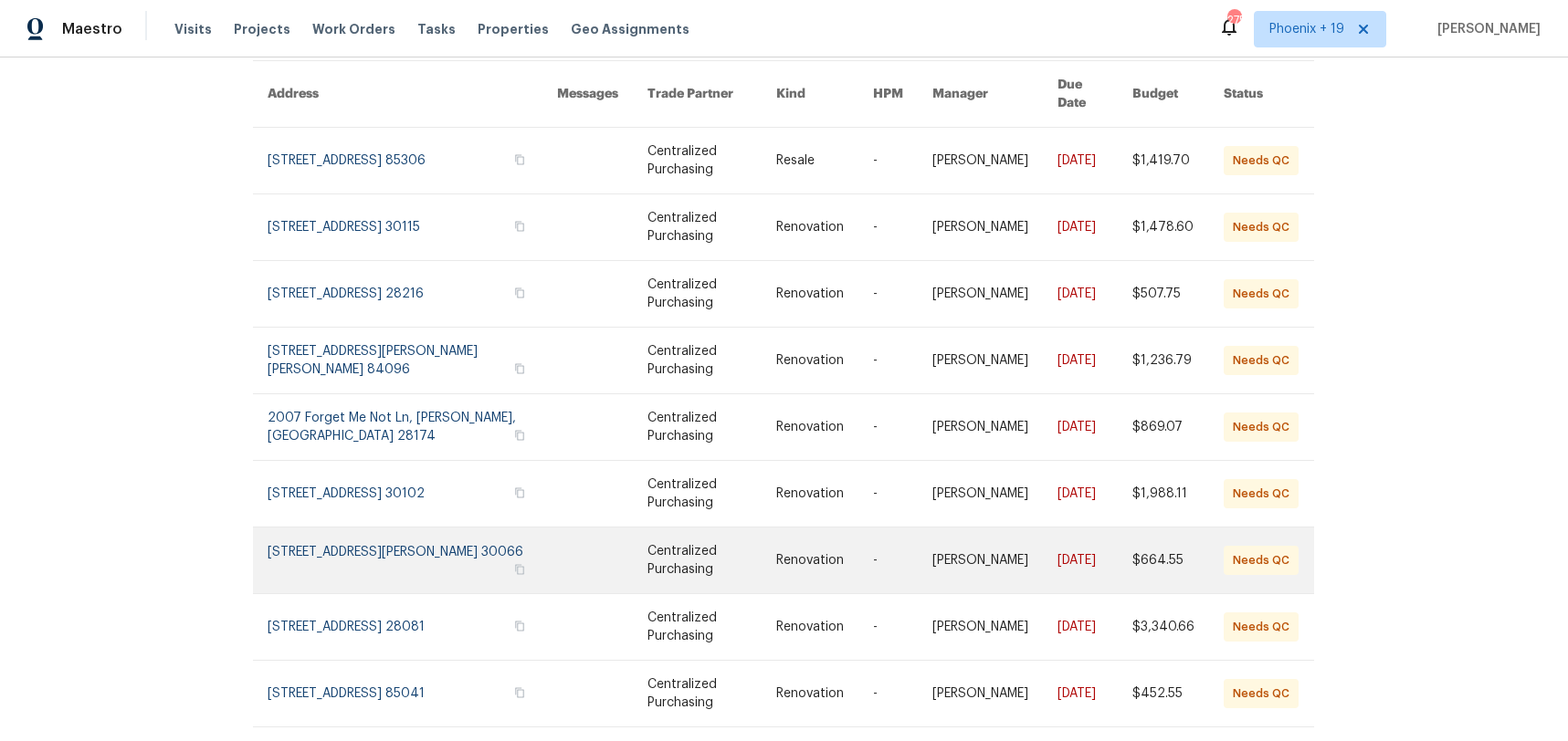
scroll to position [152, 1]
click at [445, 542] on link at bounding box center [412, 563] width 290 height 66
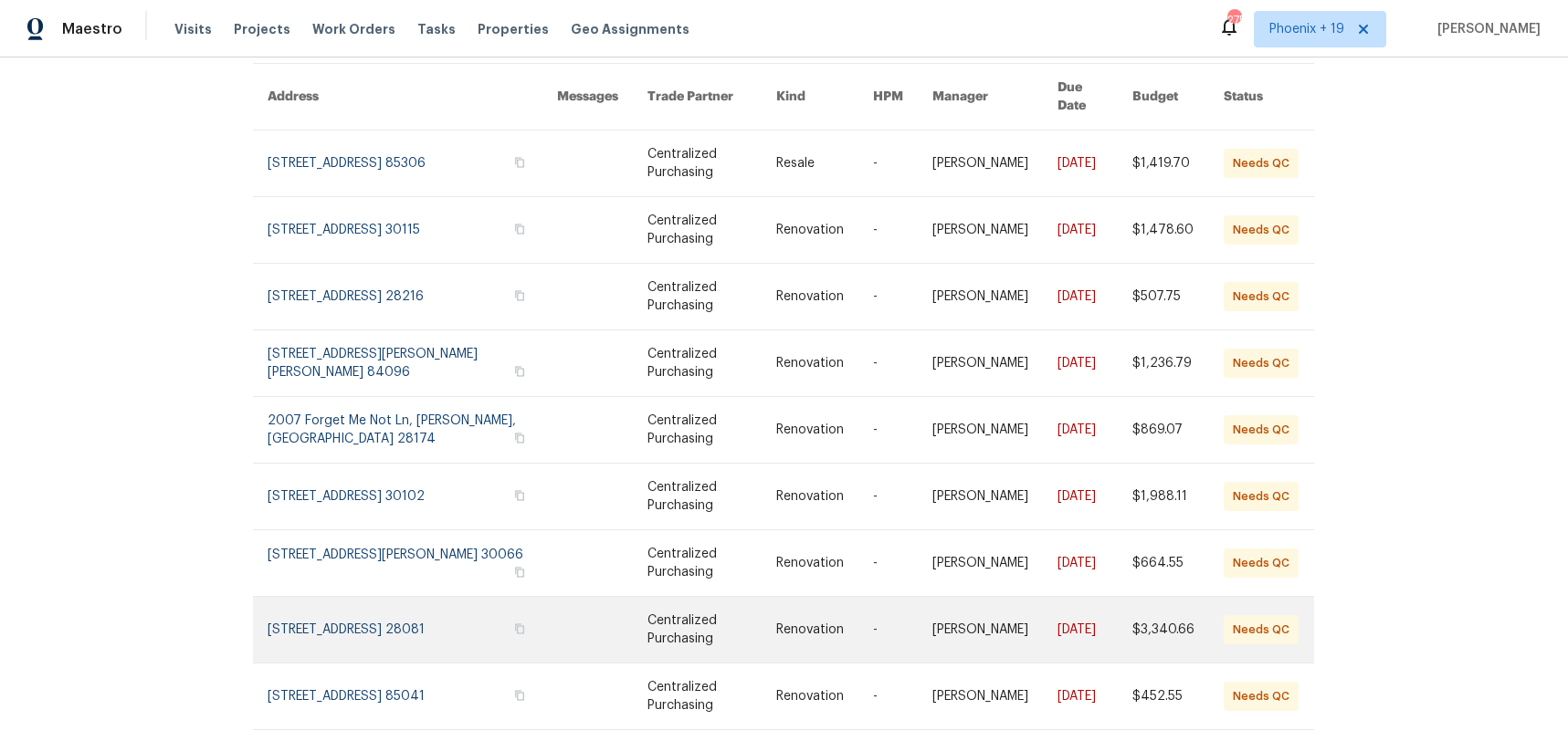
click at [450, 598] on link at bounding box center [412, 630] width 290 height 66
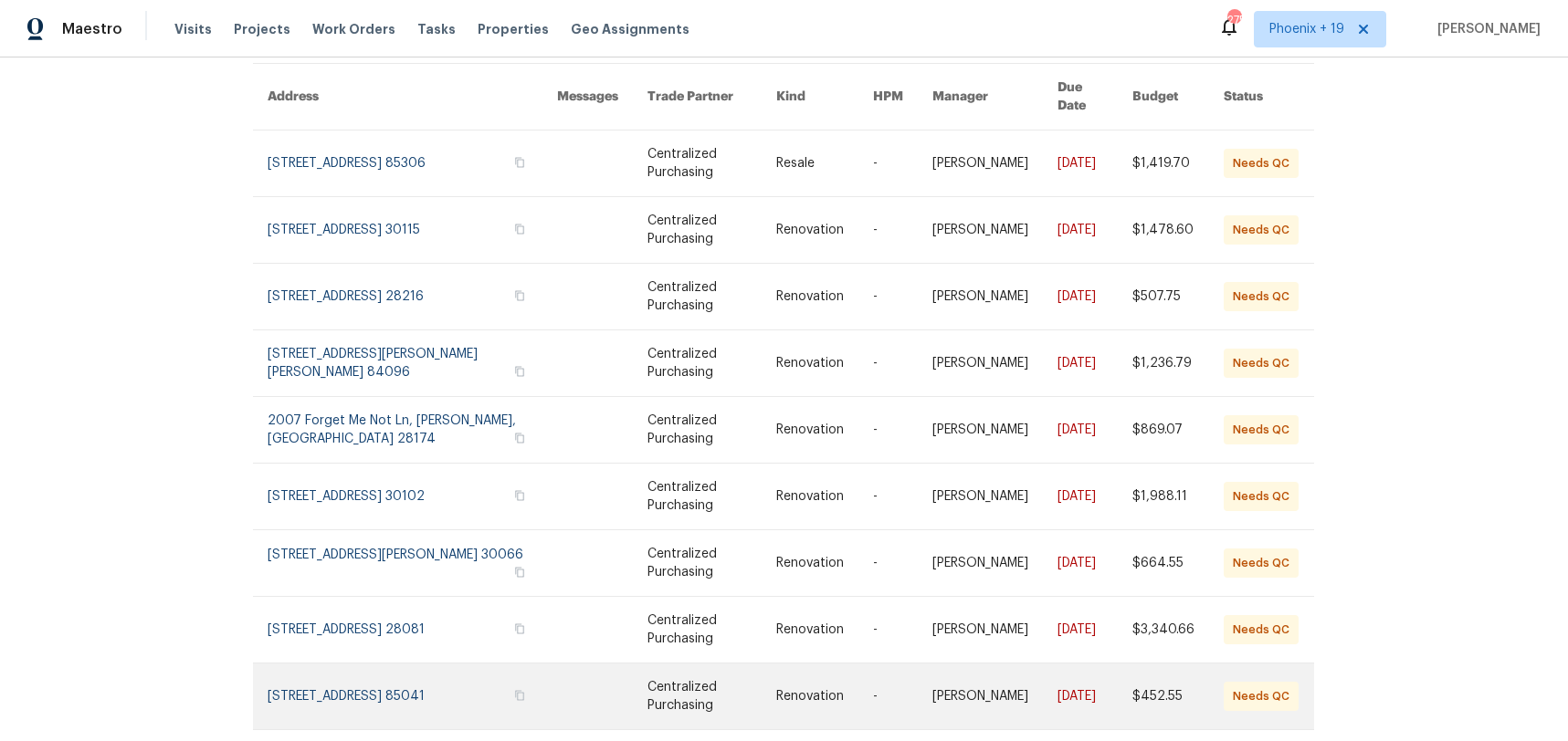
click at [444, 664] on link at bounding box center [412, 697] width 290 height 66
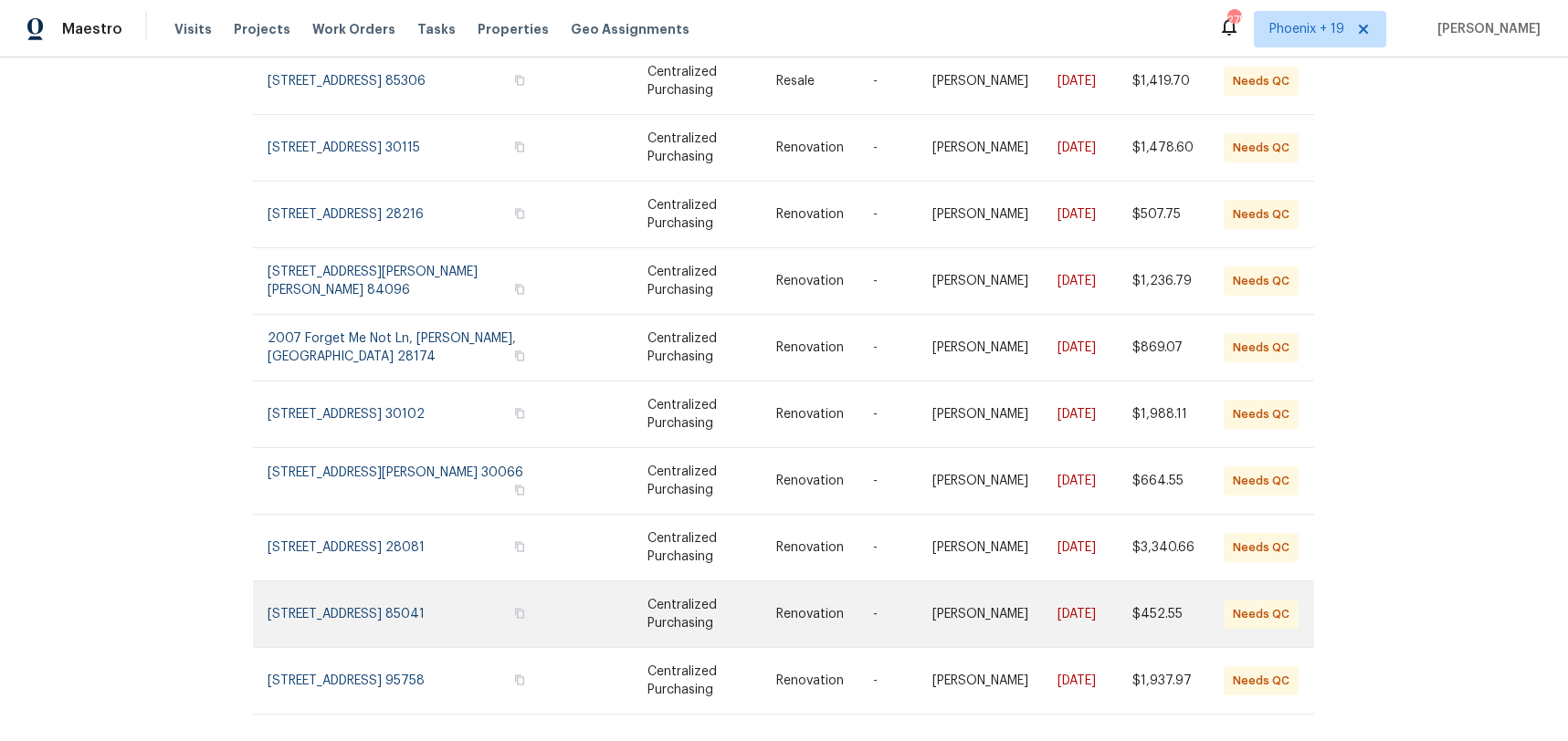
scroll to position [251, 1]
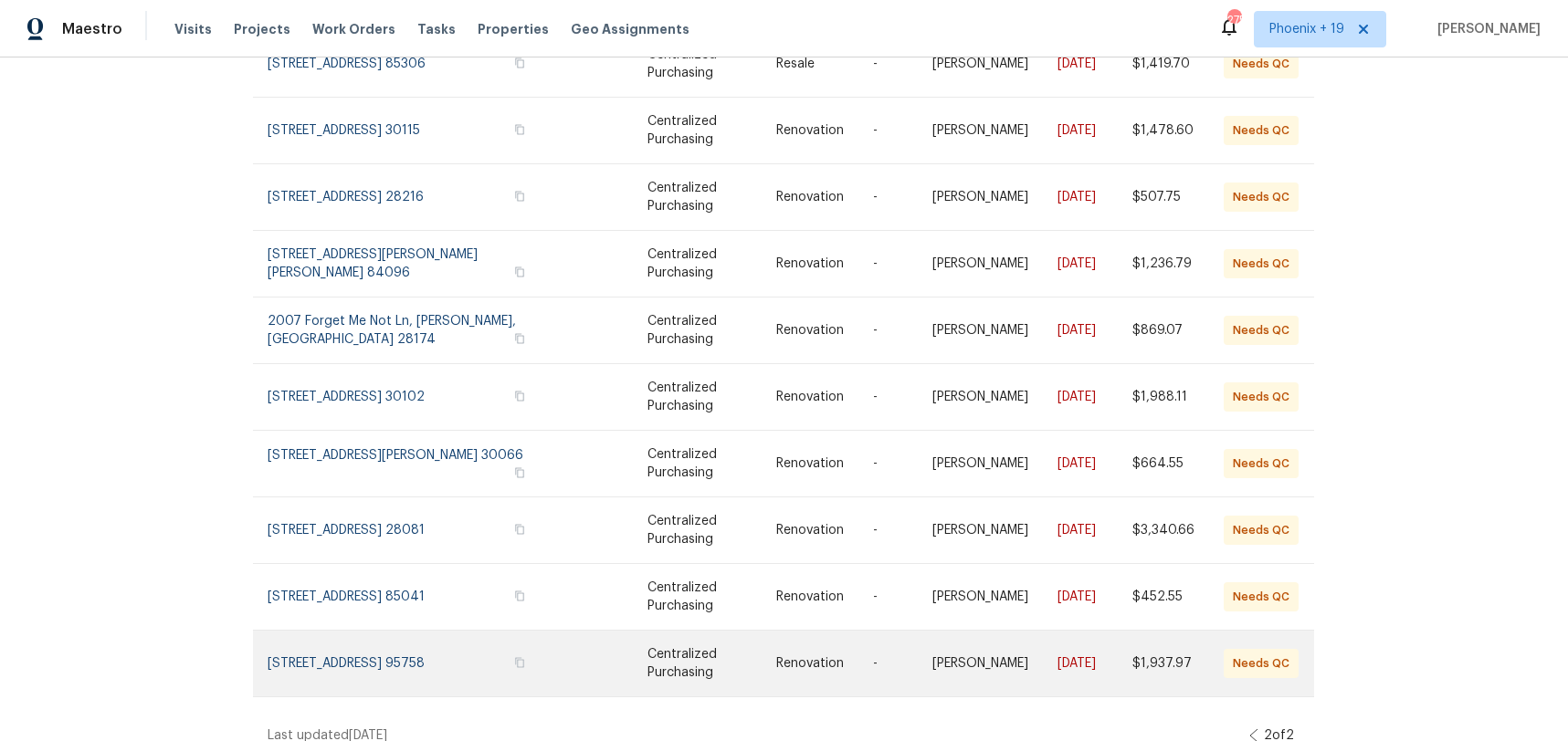
click at [440, 654] on link at bounding box center [412, 664] width 290 height 66
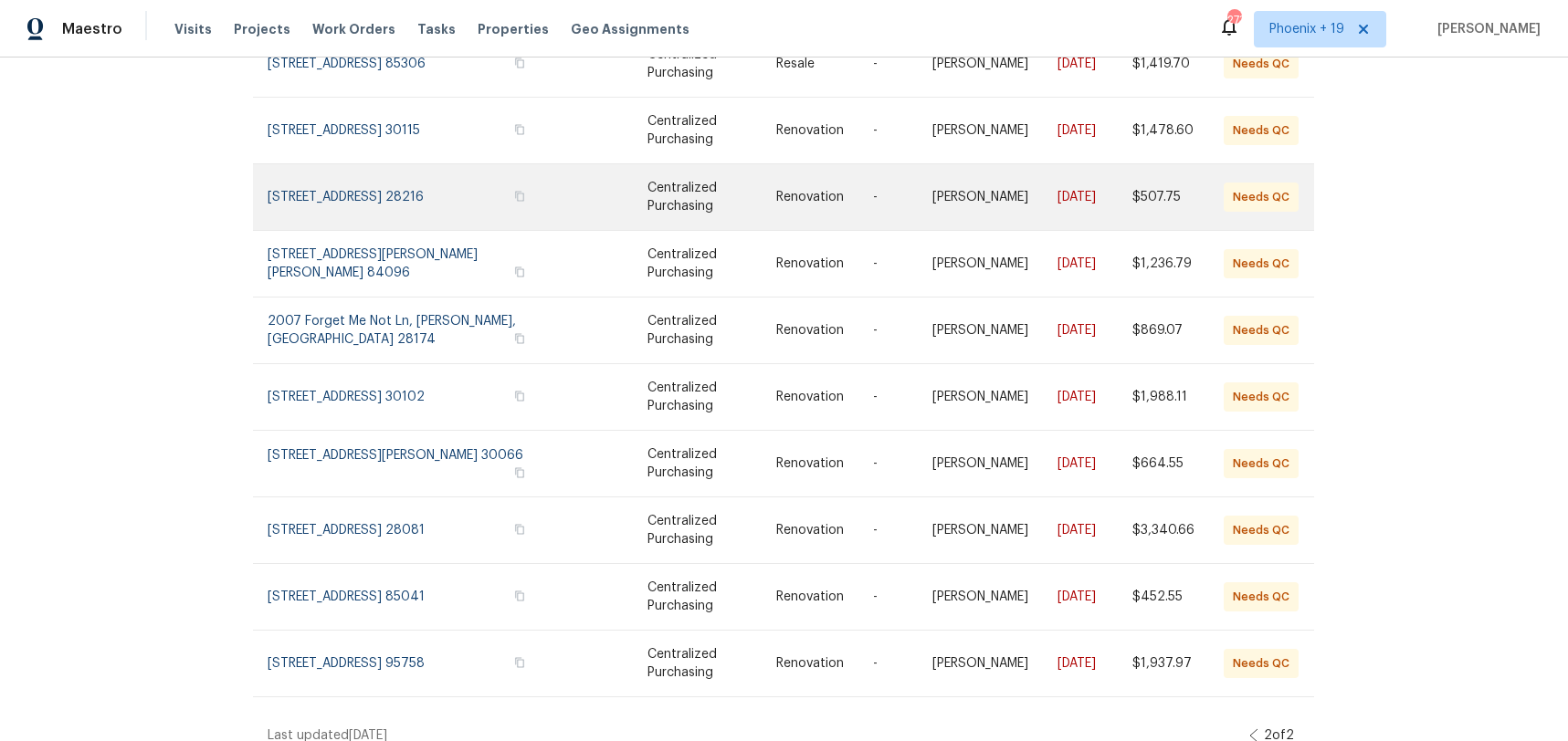
scroll to position [0, 1]
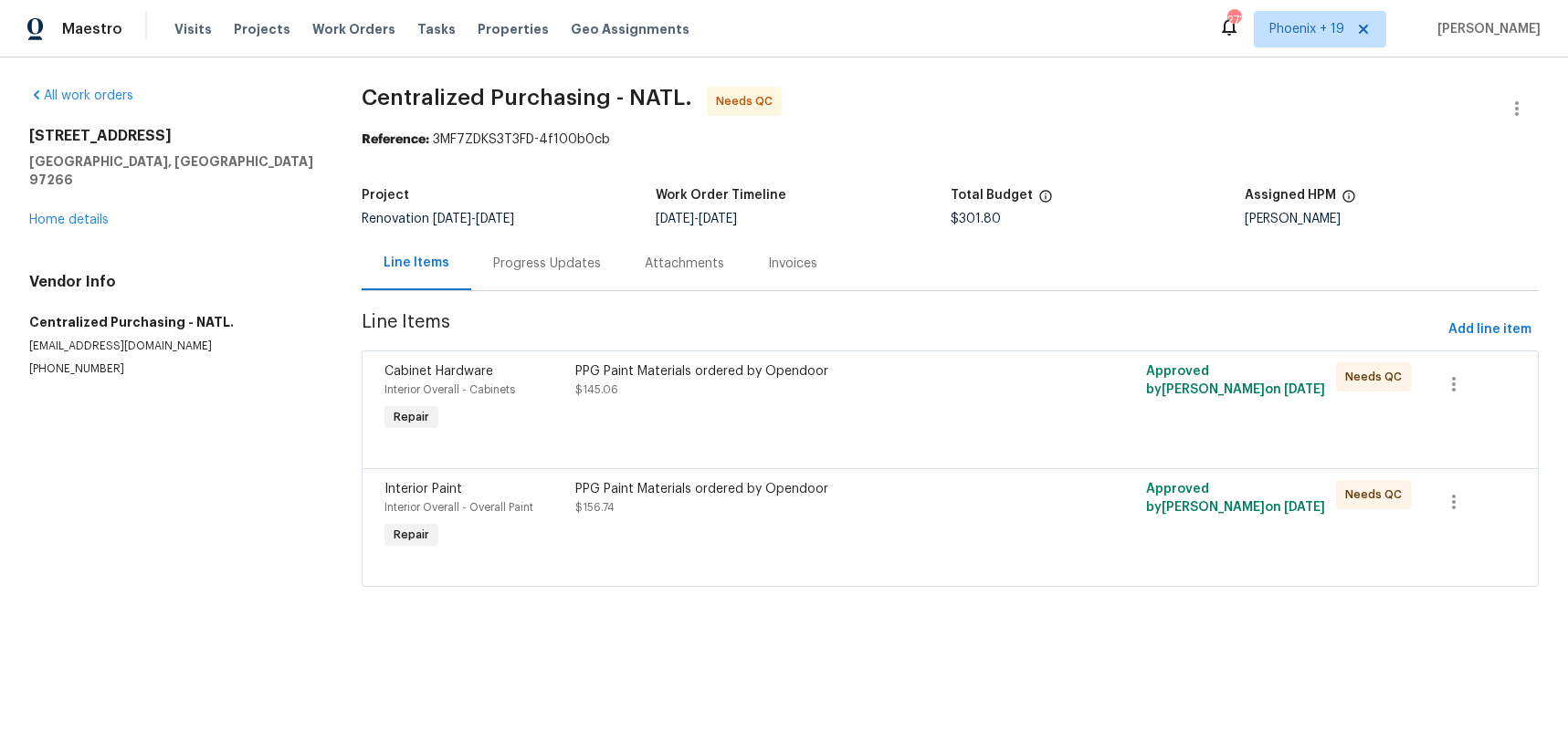
click at [928, 409] on div "PPG Paint Materials ordered by Opendoor $145.06" at bounding box center [807, 398] width 476 height 84
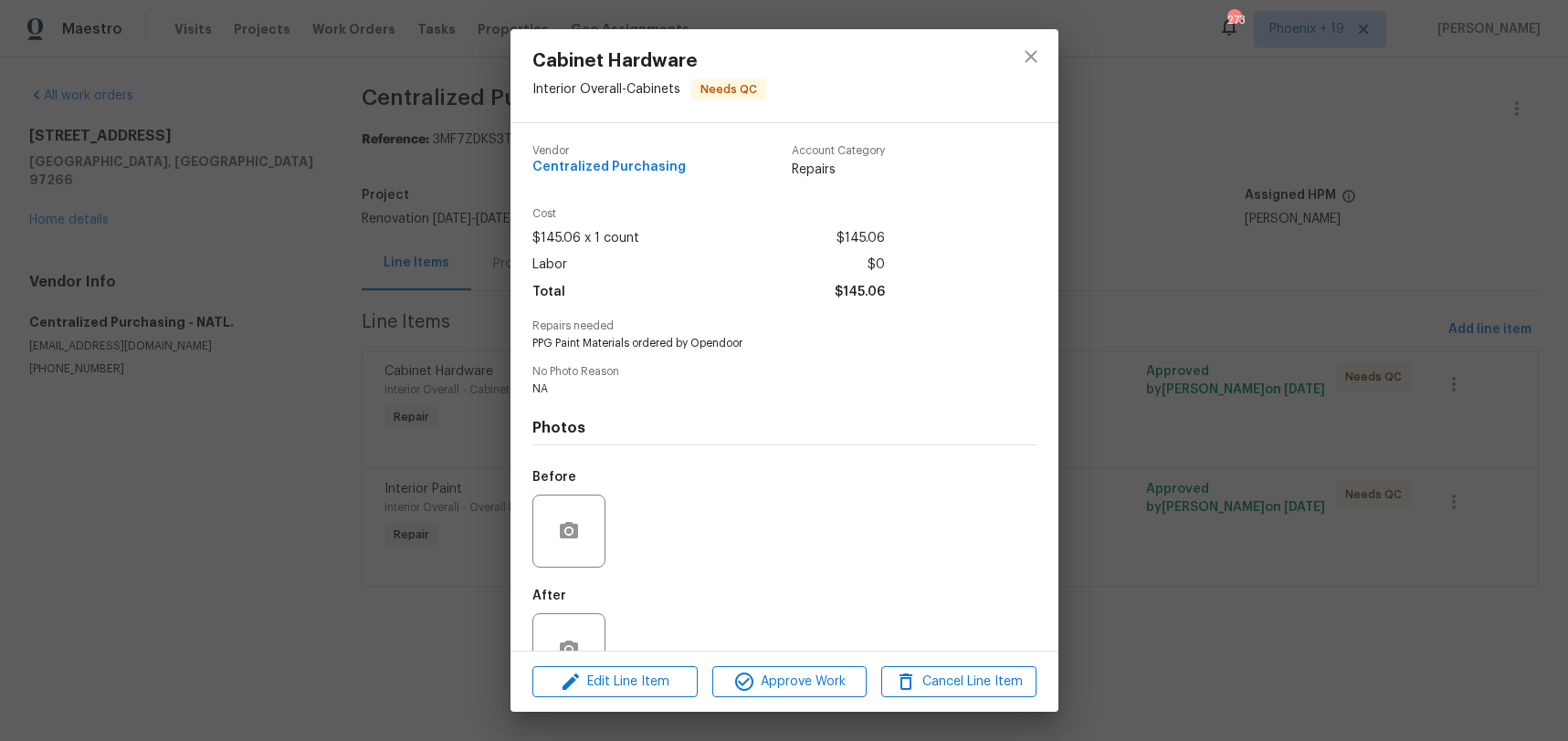
drag, startPoint x: 840, startPoint y: 659, endPoint x: 838, endPoint y: 671, distance: 12.2
click at [840, 660] on div "Edit Line Item Approve Work Cancel Line Item" at bounding box center [784, 682] width 548 height 61
click at [838, 671] on span "Approve Work" at bounding box center [789, 683] width 143 height 23
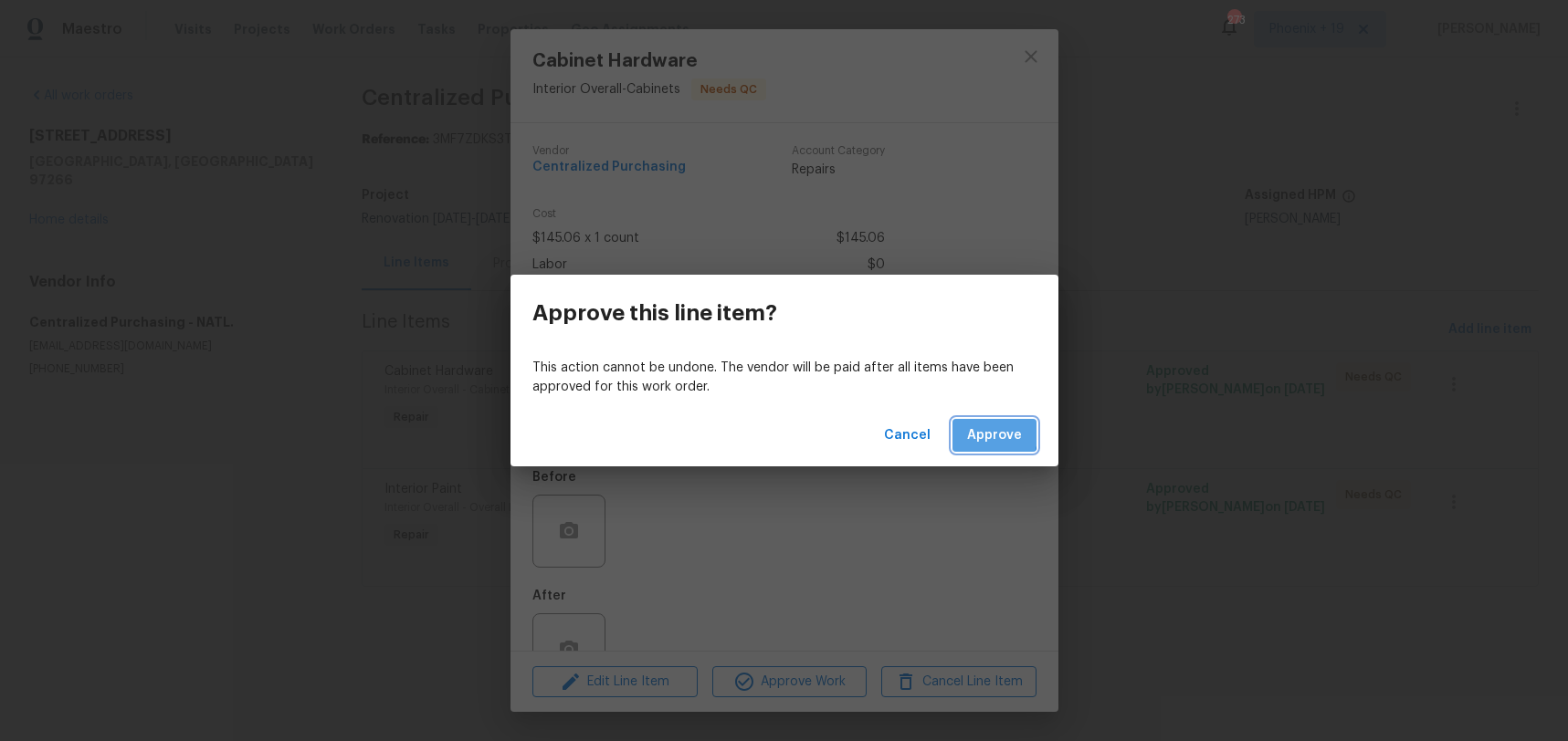
click at [962, 429] on button "Approve" at bounding box center [994, 436] width 84 height 34
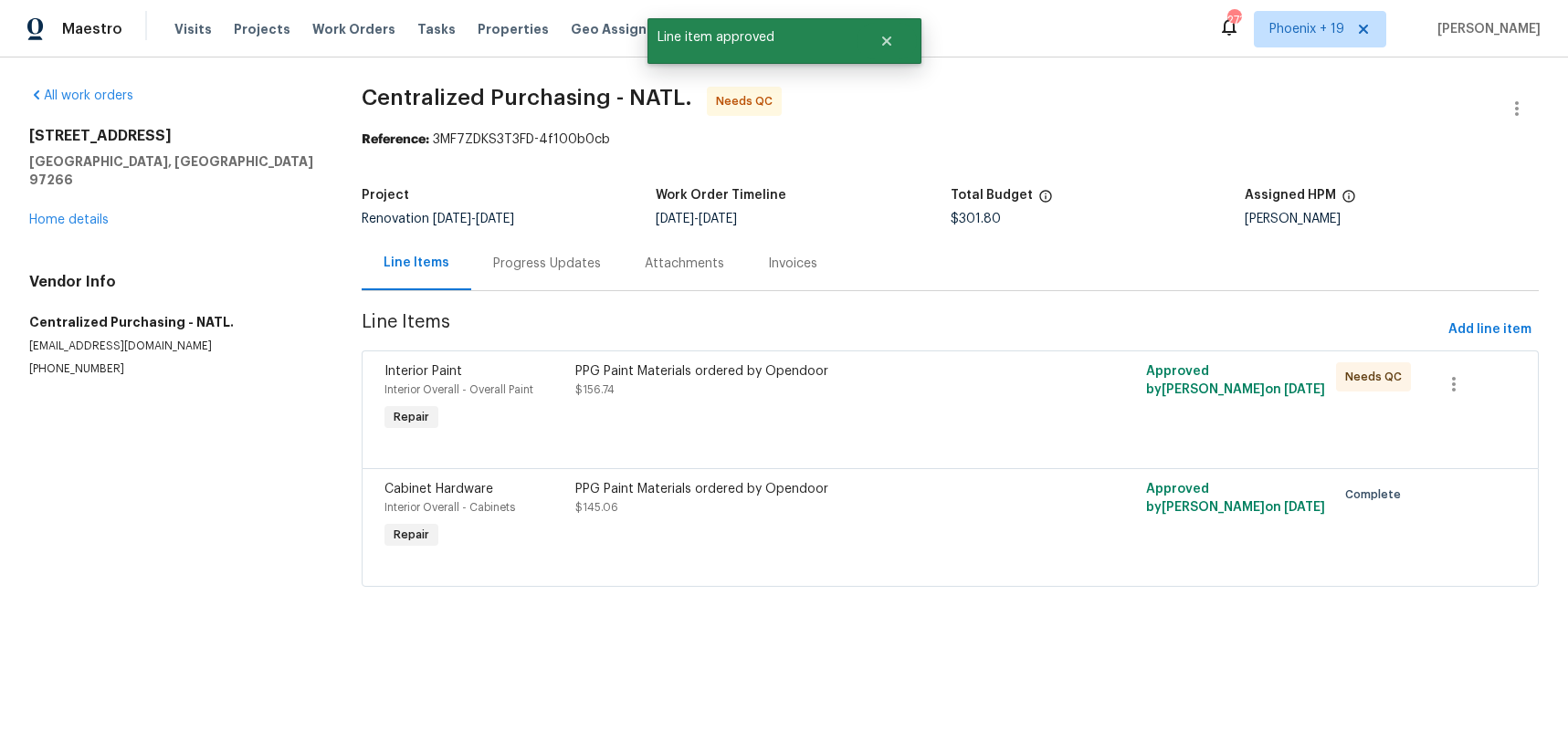
click at [962, 429] on div "PPG Paint Materials ordered by Opendoor $156.74" at bounding box center [807, 398] width 476 height 84
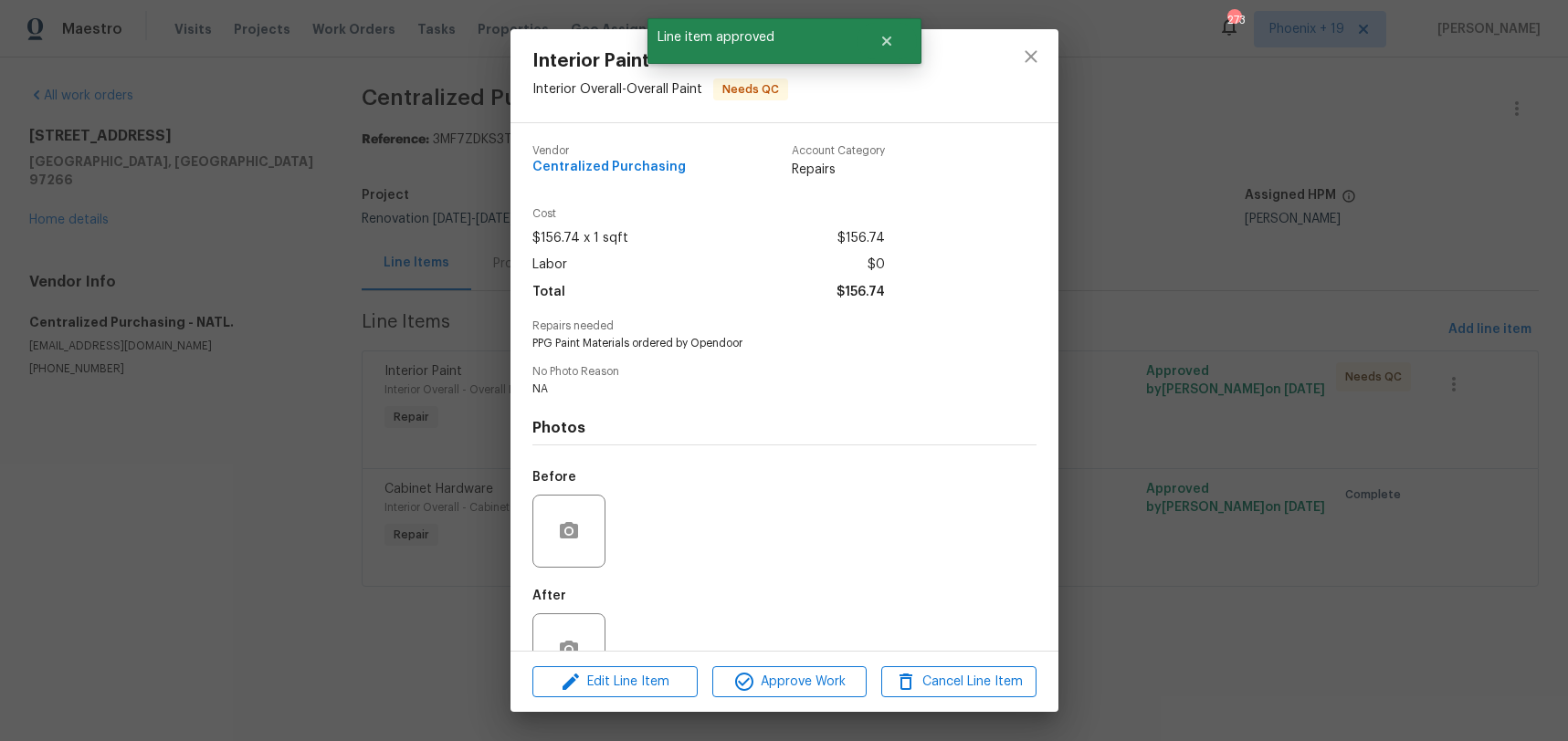
click at [849, 701] on div "Edit Line Item Approve Work Cancel Line Item" at bounding box center [784, 682] width 548 height 61
click at [850, 695] on button "Approve Work" at bounding box center [789, 683] width 154 height 32
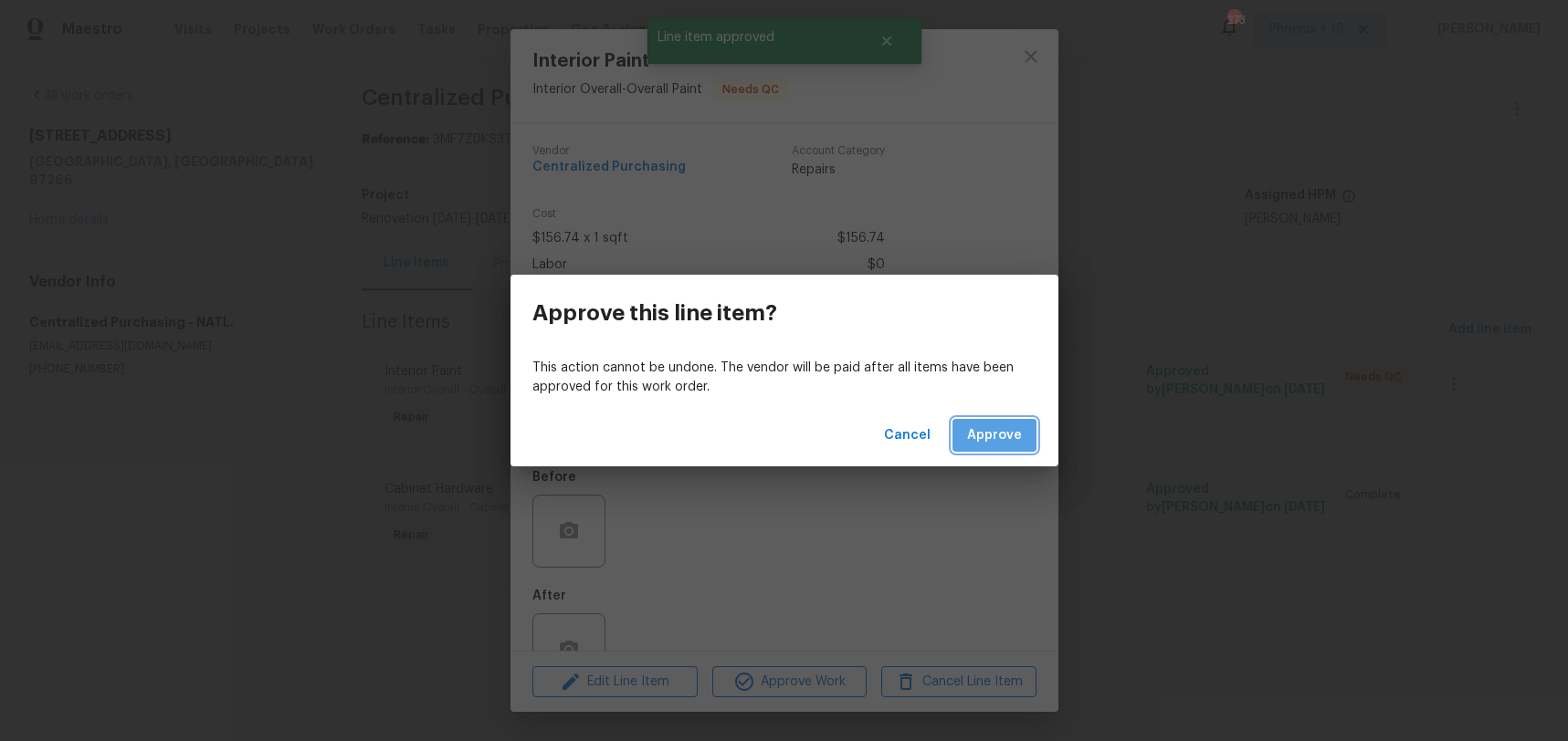
click at [987, 449] on button "Approve" at bounding box center [994, 436] width 84 height 34
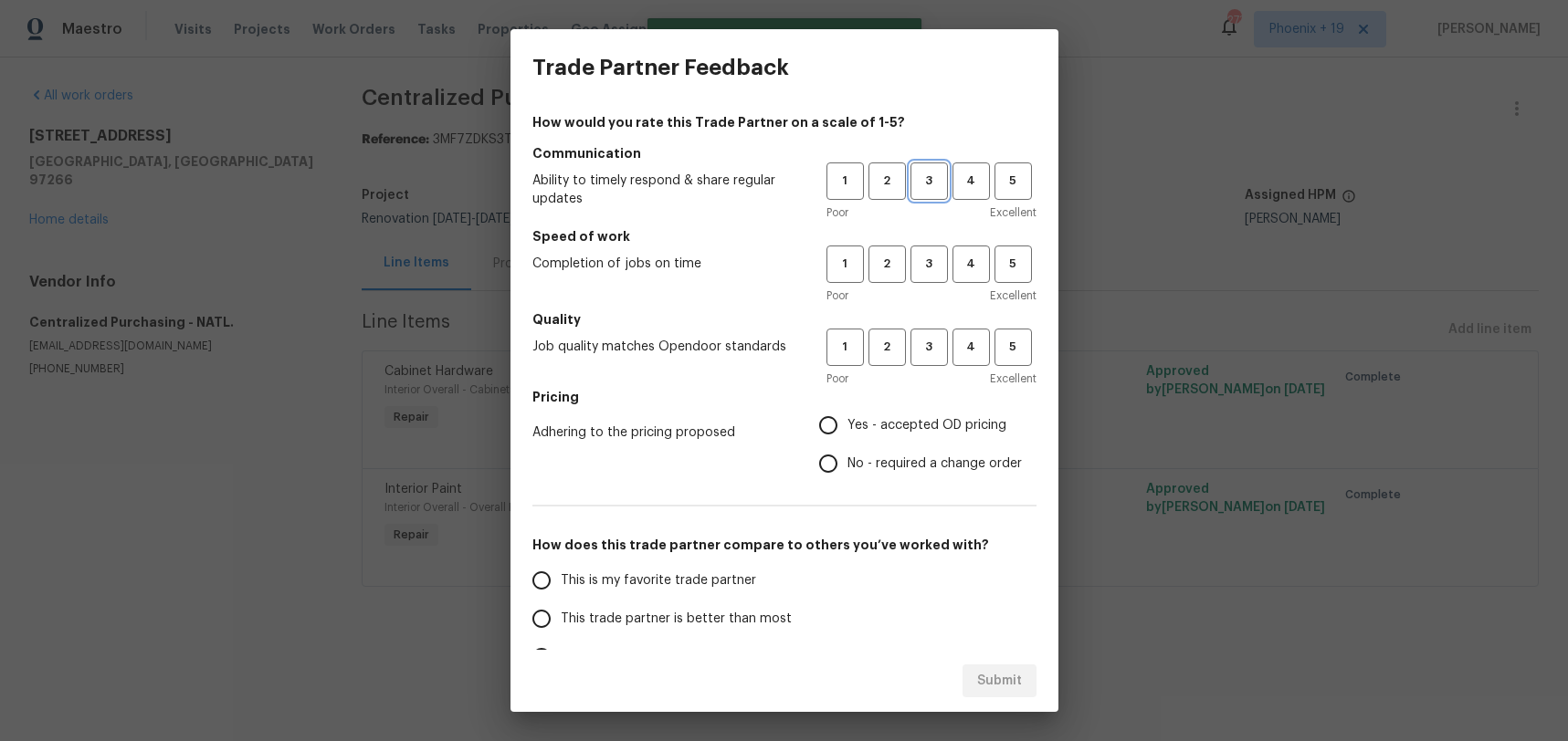
click at [941, 175] on span "3" at bounding box center [929, 181] width 34 height 21
click at [935, 266] on span "3" at bounding box center [929, 265] width 34 height 21
click at [934, 322] on h5 "Quality" at bounding box center [784, 319] width 504 height 18
click at [935, 355] on span "3" at bounding box center [929, 347] width 34 height 21
click at [892, 450] on label "No - required a change order" at bounding box center [915, 463] width 213 height 39
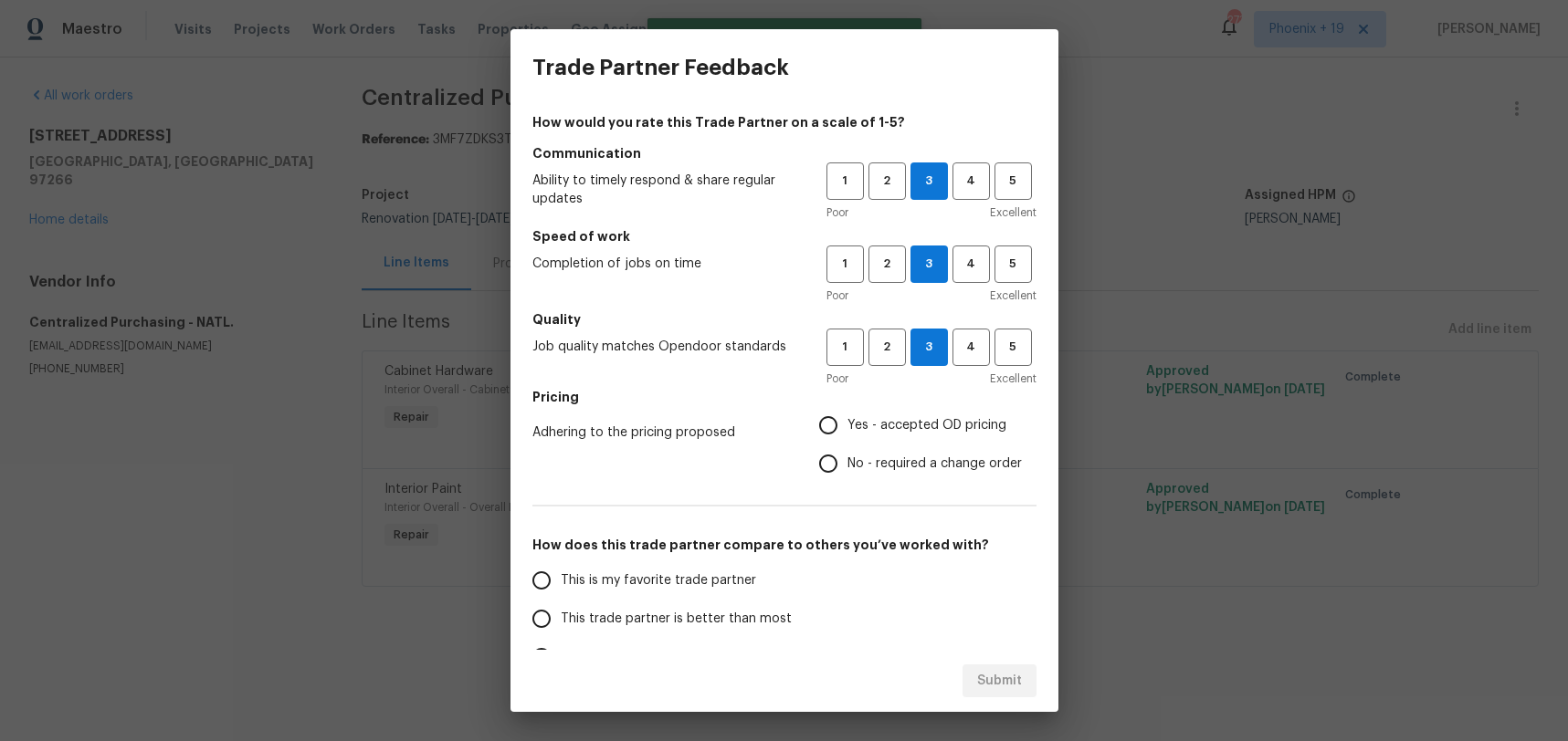
click at [848, 450] on input "No - required a change order" at bounding box center [828, 463] width 39 height 39
radio input "true"
click at [886, 432] on span "Yes - accepted OD pricing" at bounding box center [927, 426] width 159 height 19
click at [848, 432] on input "Yes - accepted OD pricing" at bounding box center [828, 425] width 39 height 39
radio input "true"
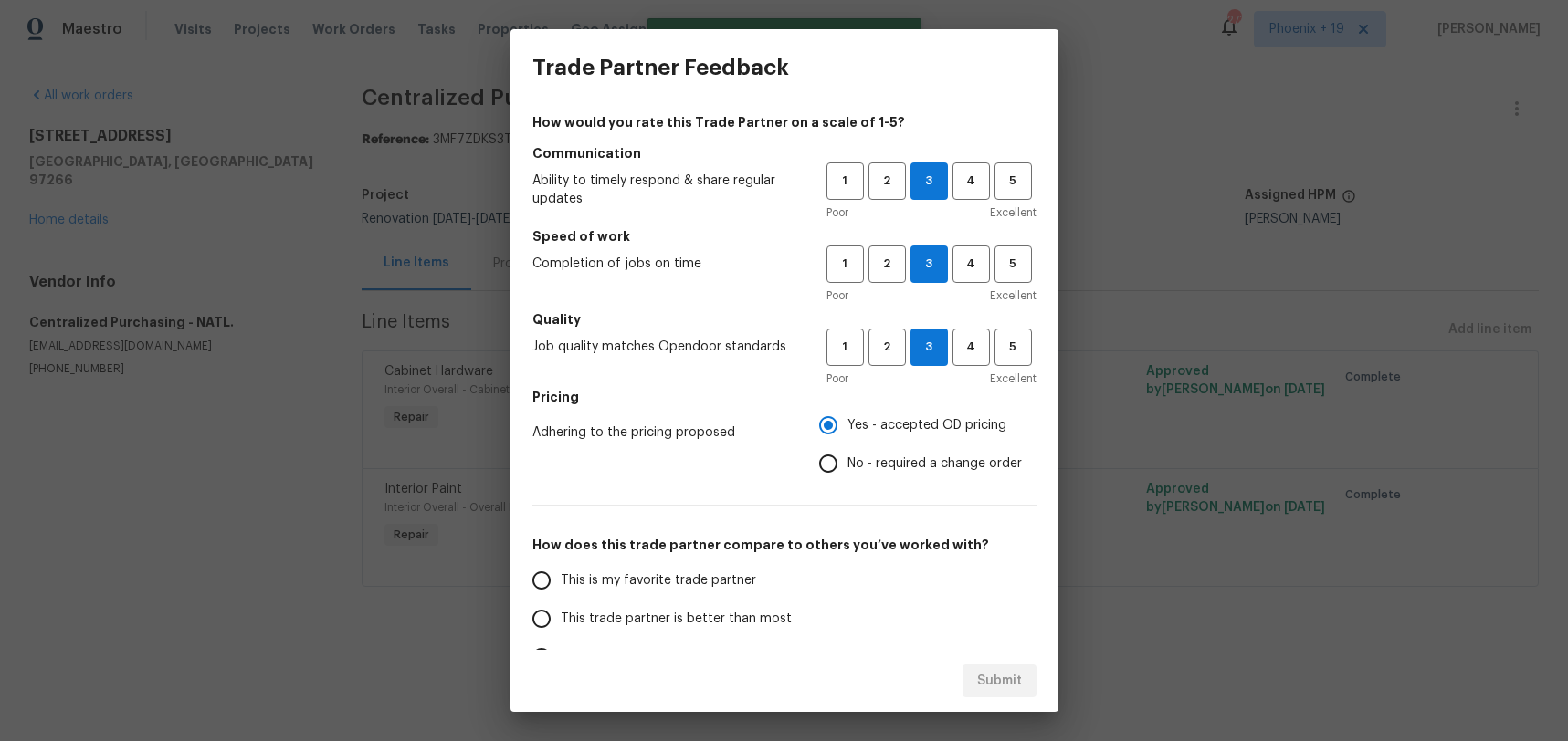
click at [623, 588] on span "This is my favorite trade partner" at bounding box center [657, 581] width 195 height 19
click at [560, 588] on input "This is my favorite trade partner" at bounding box center [542, 580] width 39 height 39
click at [982, 679] on span "Submit" at bounding box center [999, 682] width 45 height 23
radio input "true"
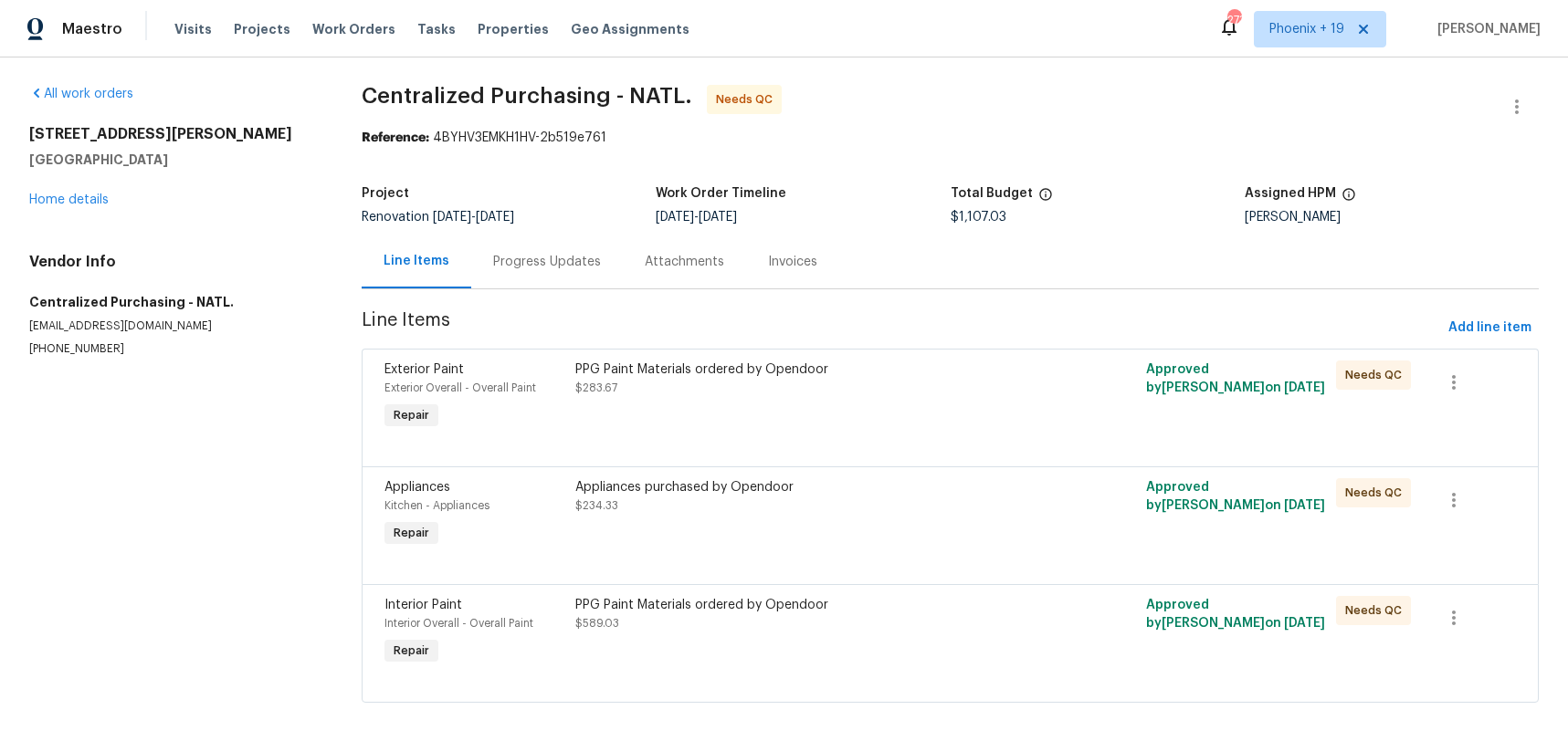
scroll to position [15, 0]
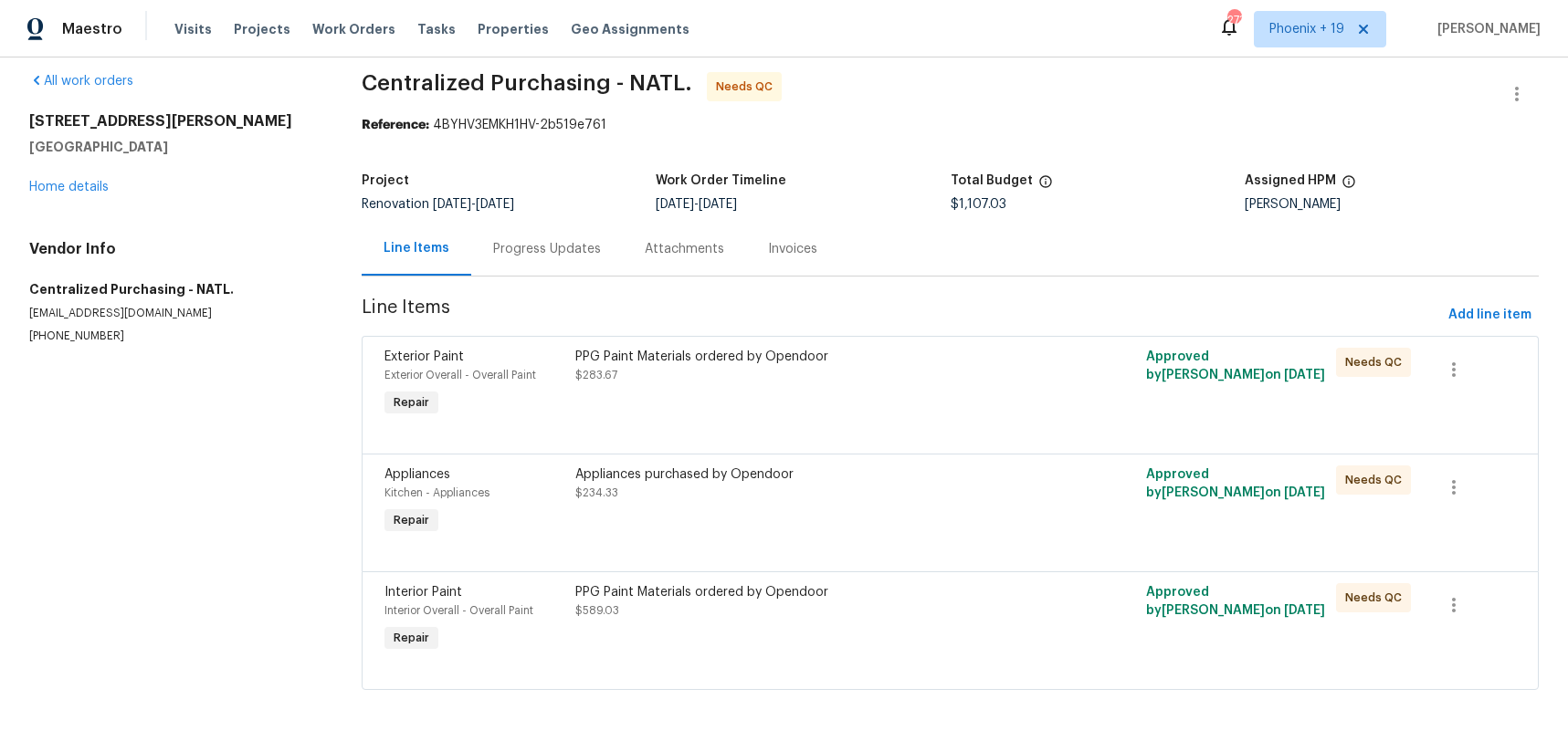
click at [946, 382] on div "PPG Paint Materials ordered by Opendoor $283.67" at bounding box center [807, 365] width 464 height 37
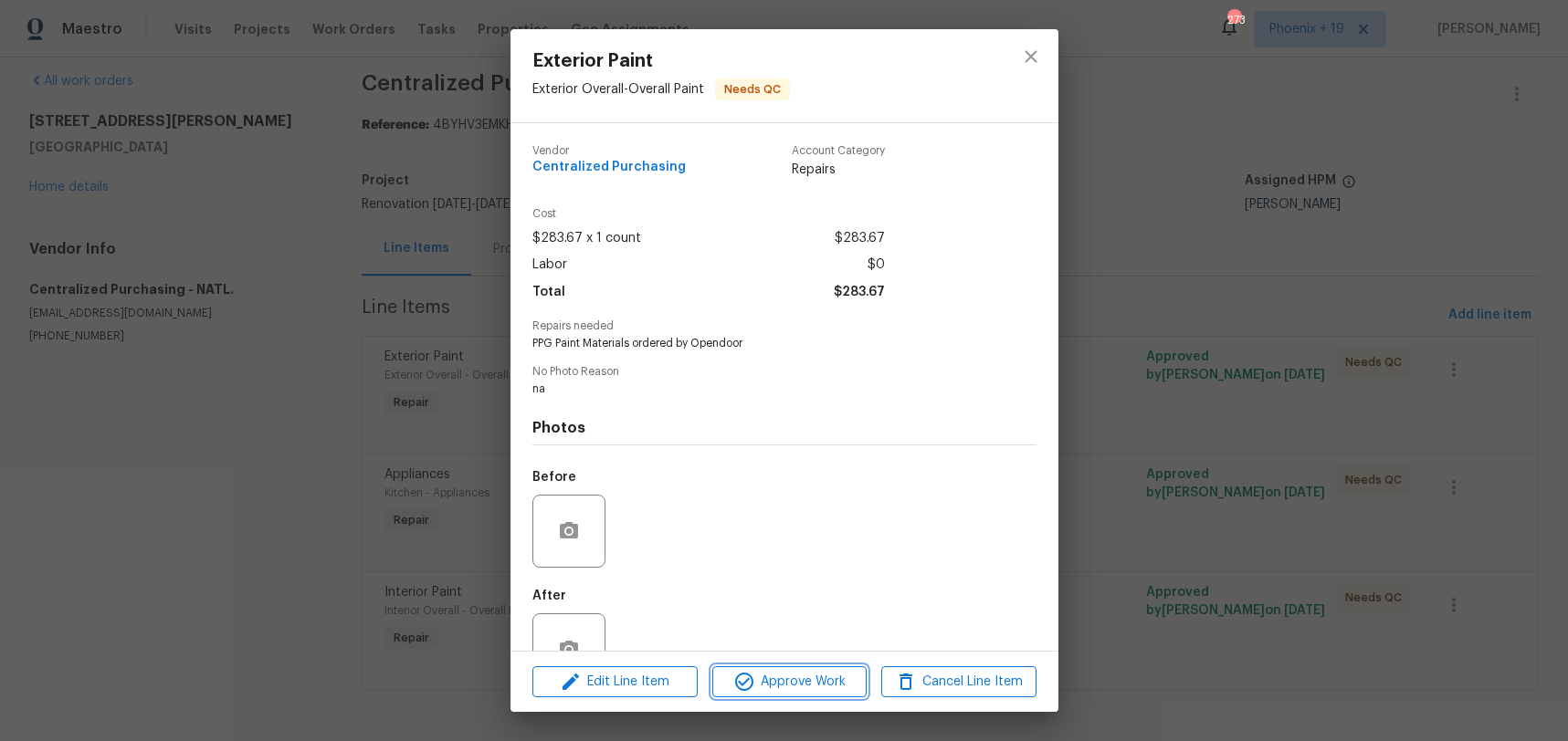
click at [825, 692] on button "Approve Work" at bounding box center [789, 683] width 154 height 32
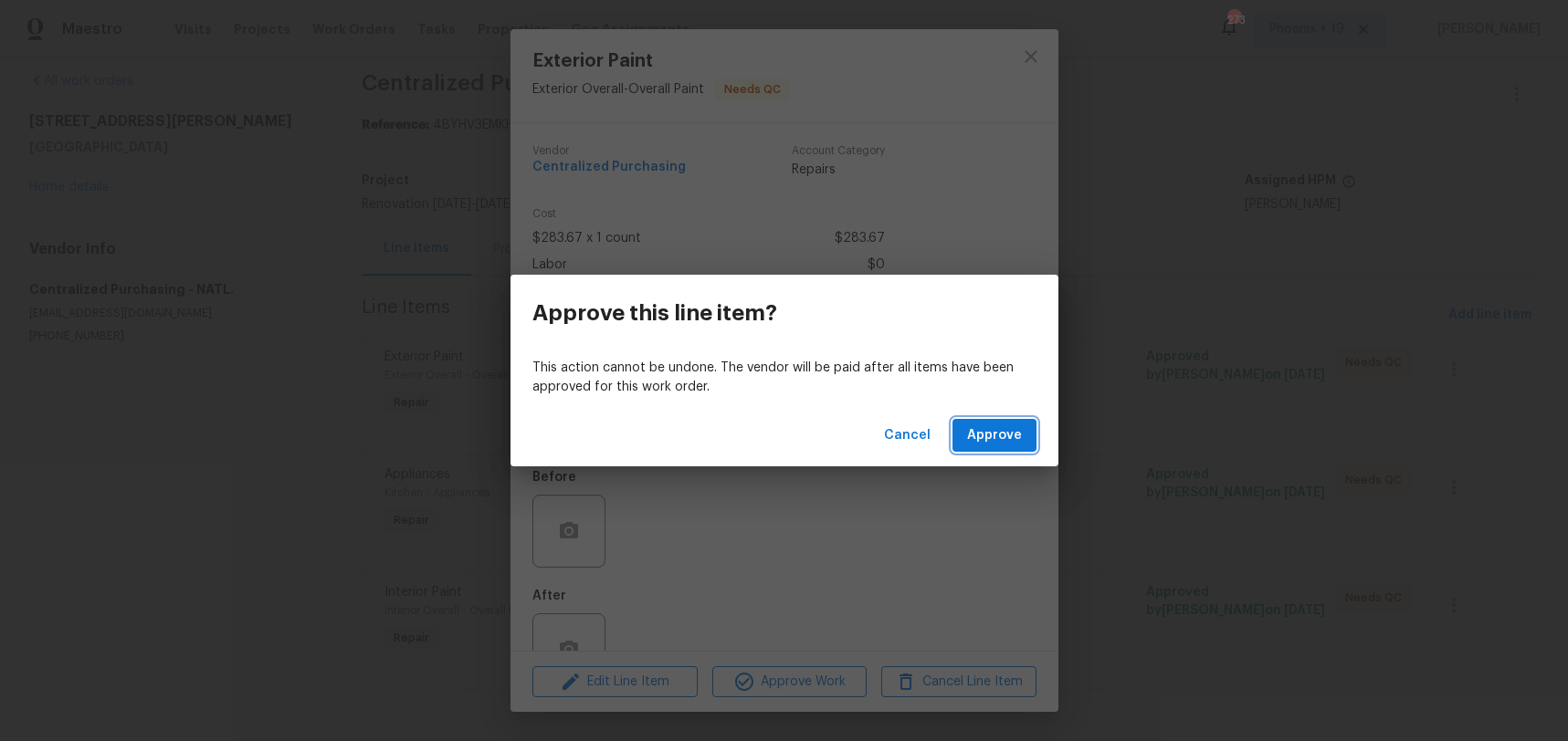
click at [971, 429] on span "Approve" at bounding box center [994, 436] width 55 height 23
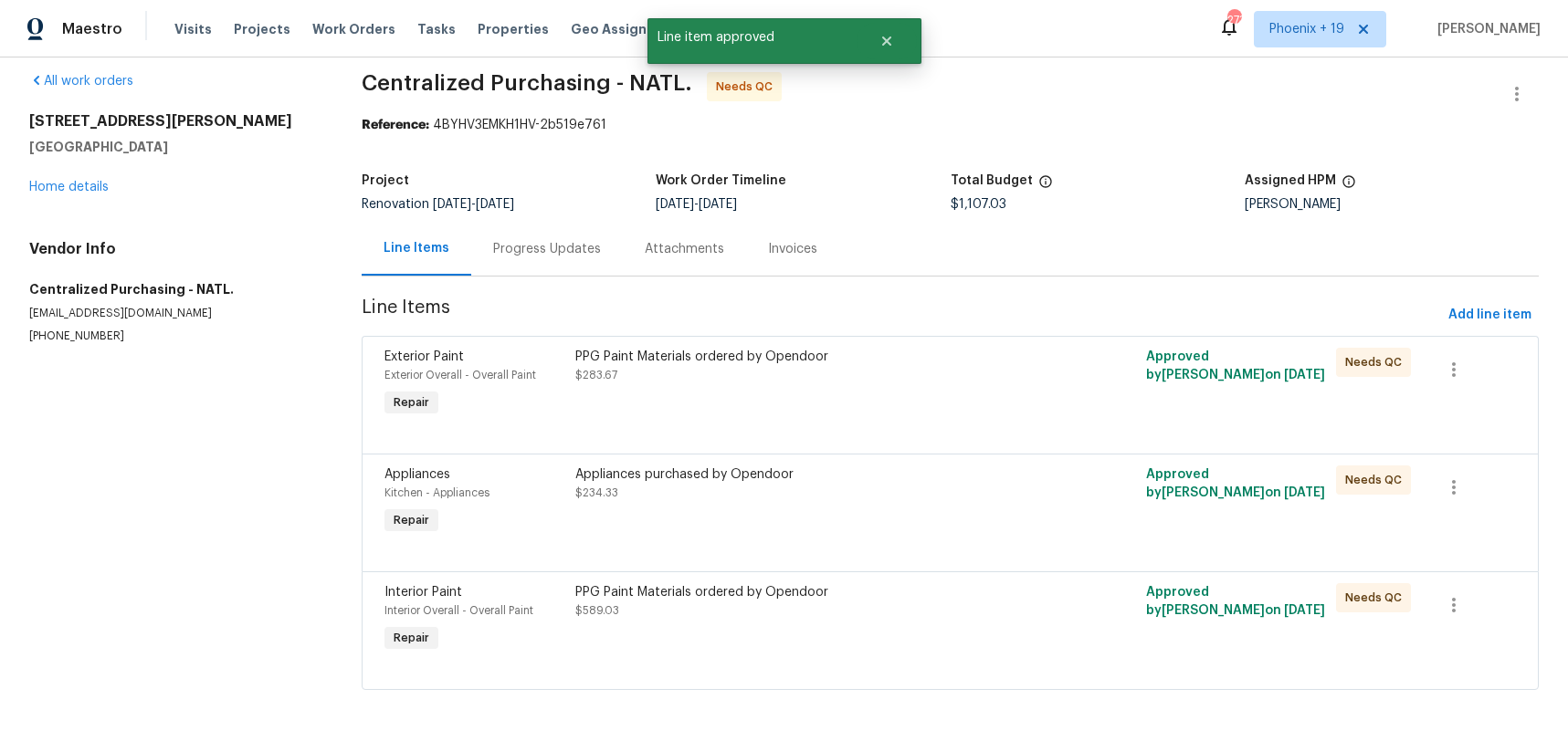
scroll to position [0, 0]
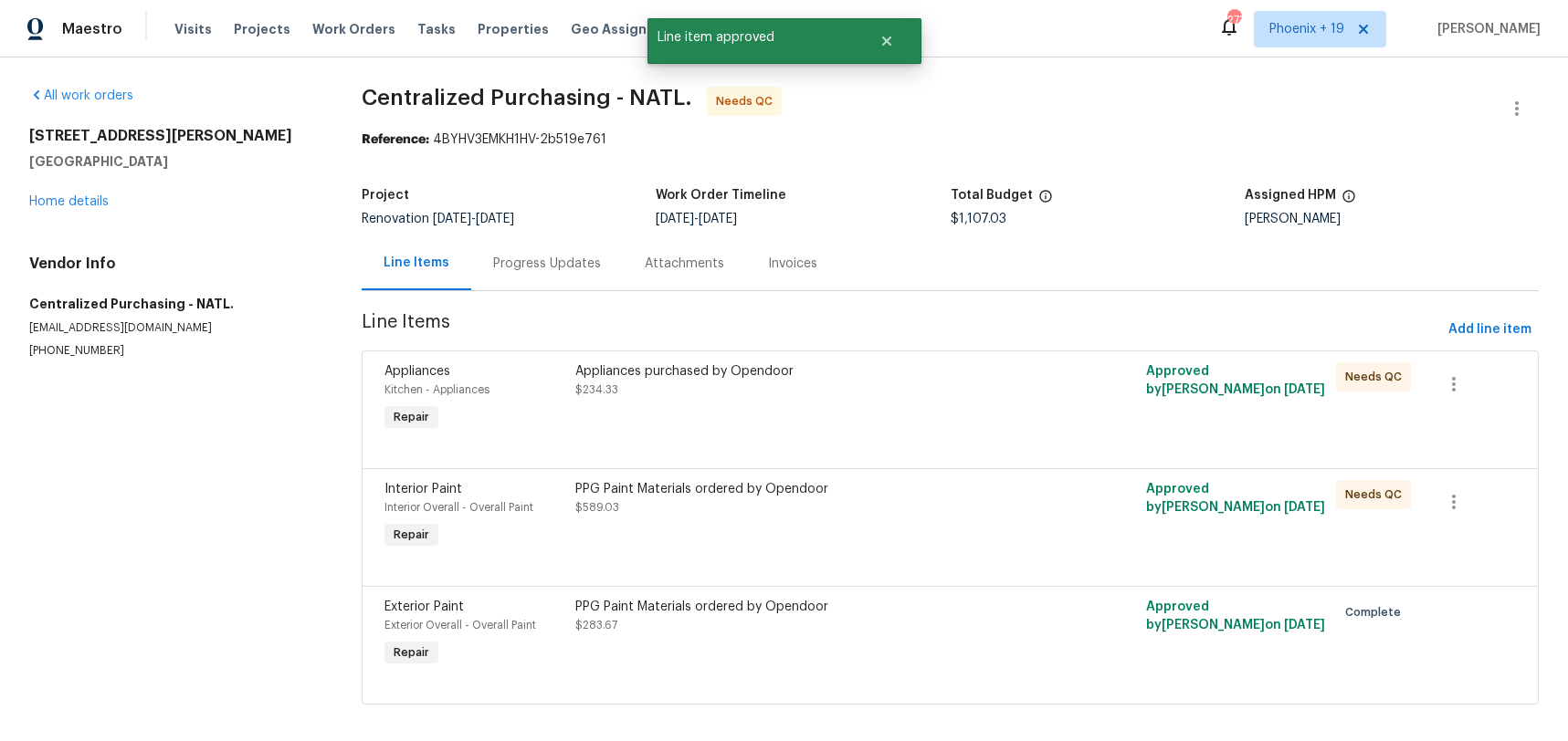
click at [938, 442] on div at bounding box center [949, 445] width 1131 height 22
click at [876, 444] on div at bounding box center [949, 445] width 1131 height 22
click at [899, 406] on div "Appliances purchased by Opendoor $234.33" at bounding box center [807, 398] width 476 height 84
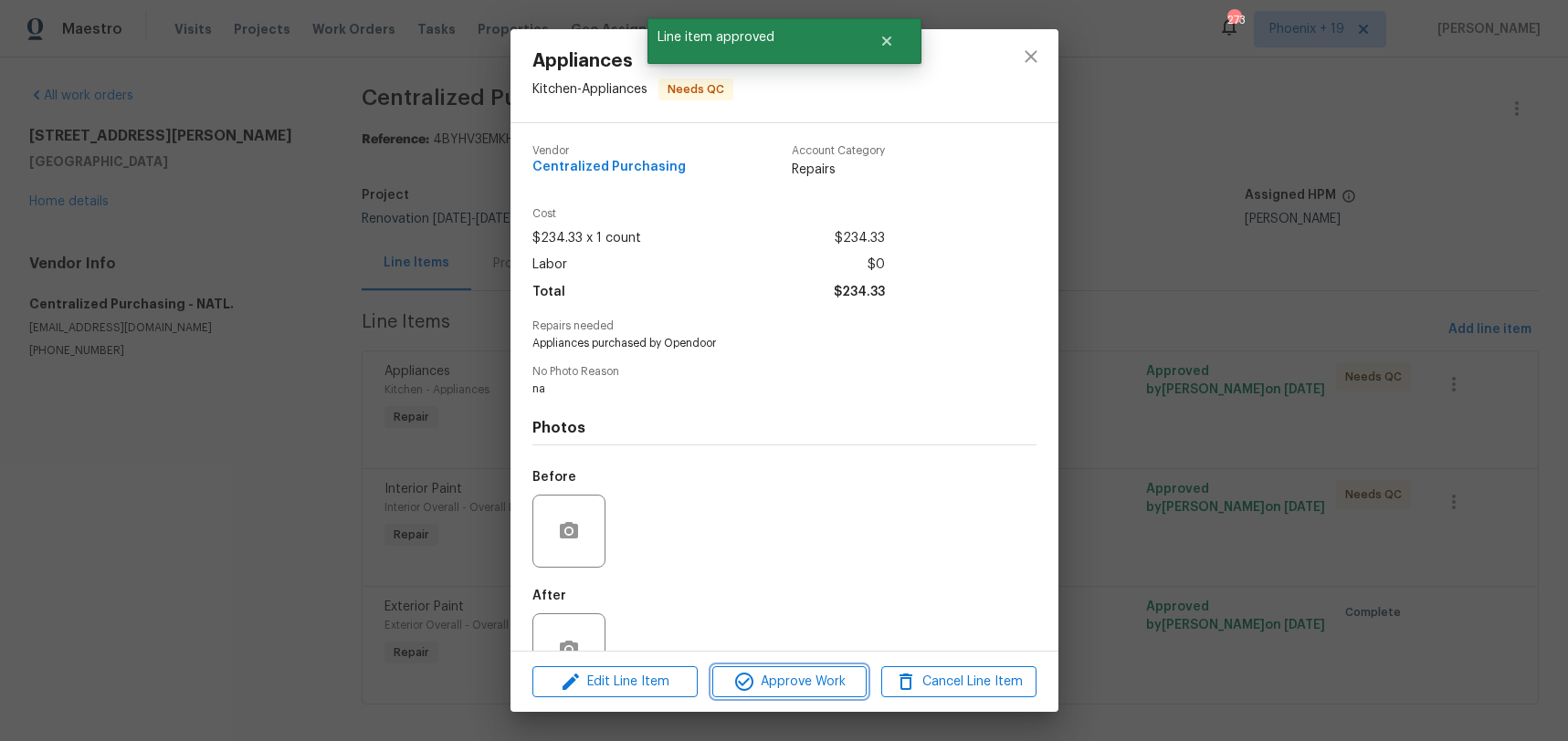
click at [805, 680] on span "Approve Work" at bounding box center [789, 683] width 143 height 23
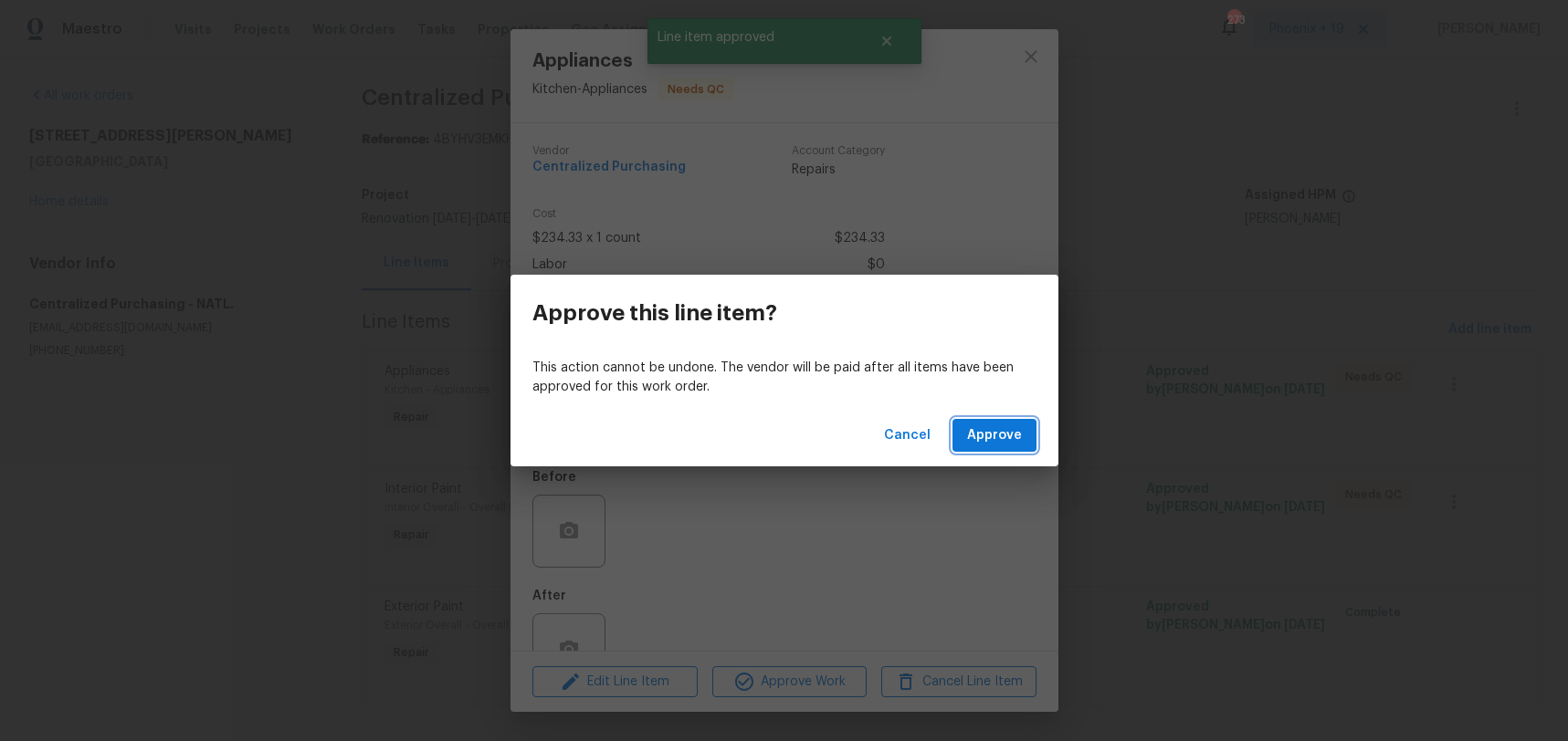
click at [987, 438] on span "Approve" at bounding box center [994, 436] width 55 height 23
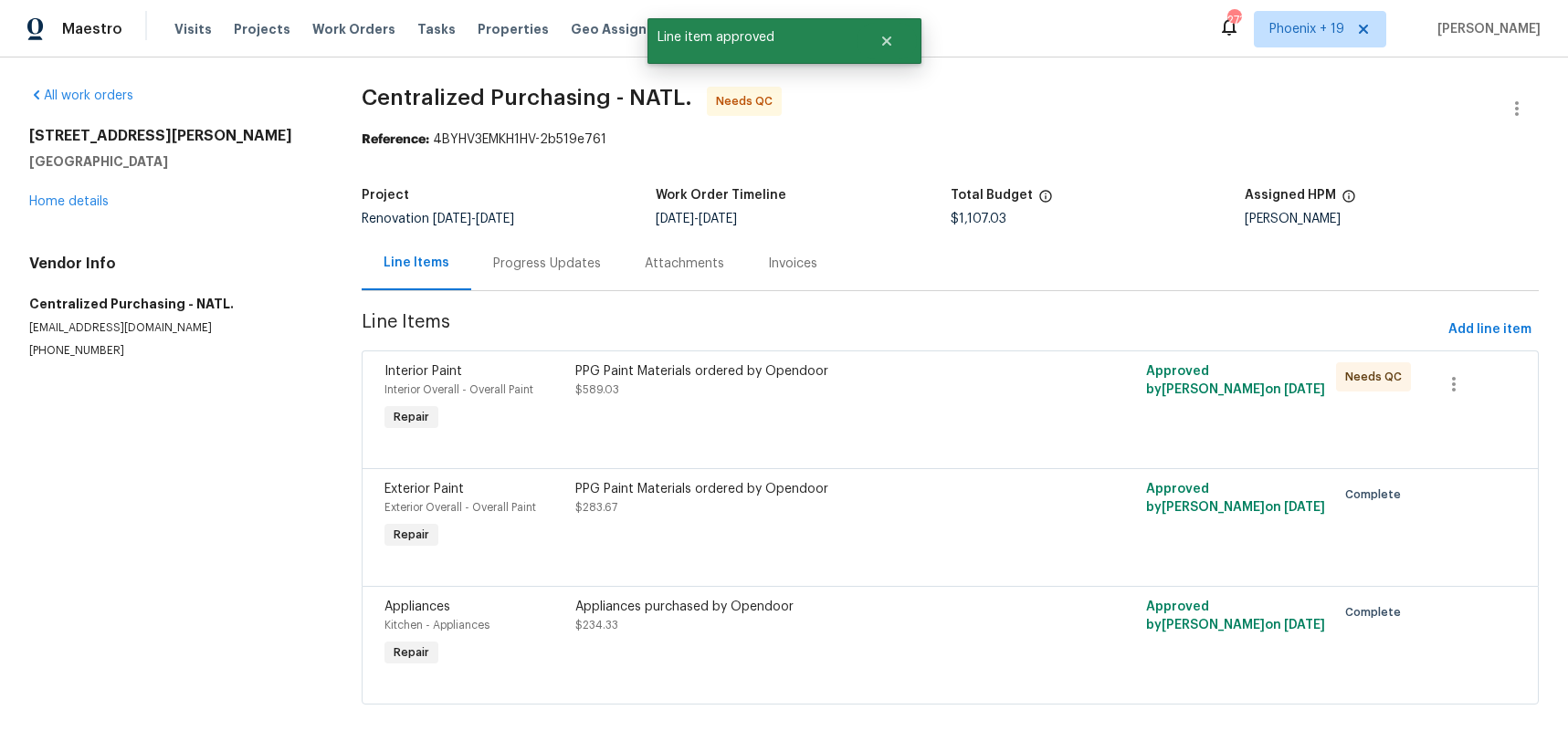
click at [975, 384] on div "PPG Paint Materials ordered by Opendoor $589.03" at bounding box center [807, 380] width 464 height 37
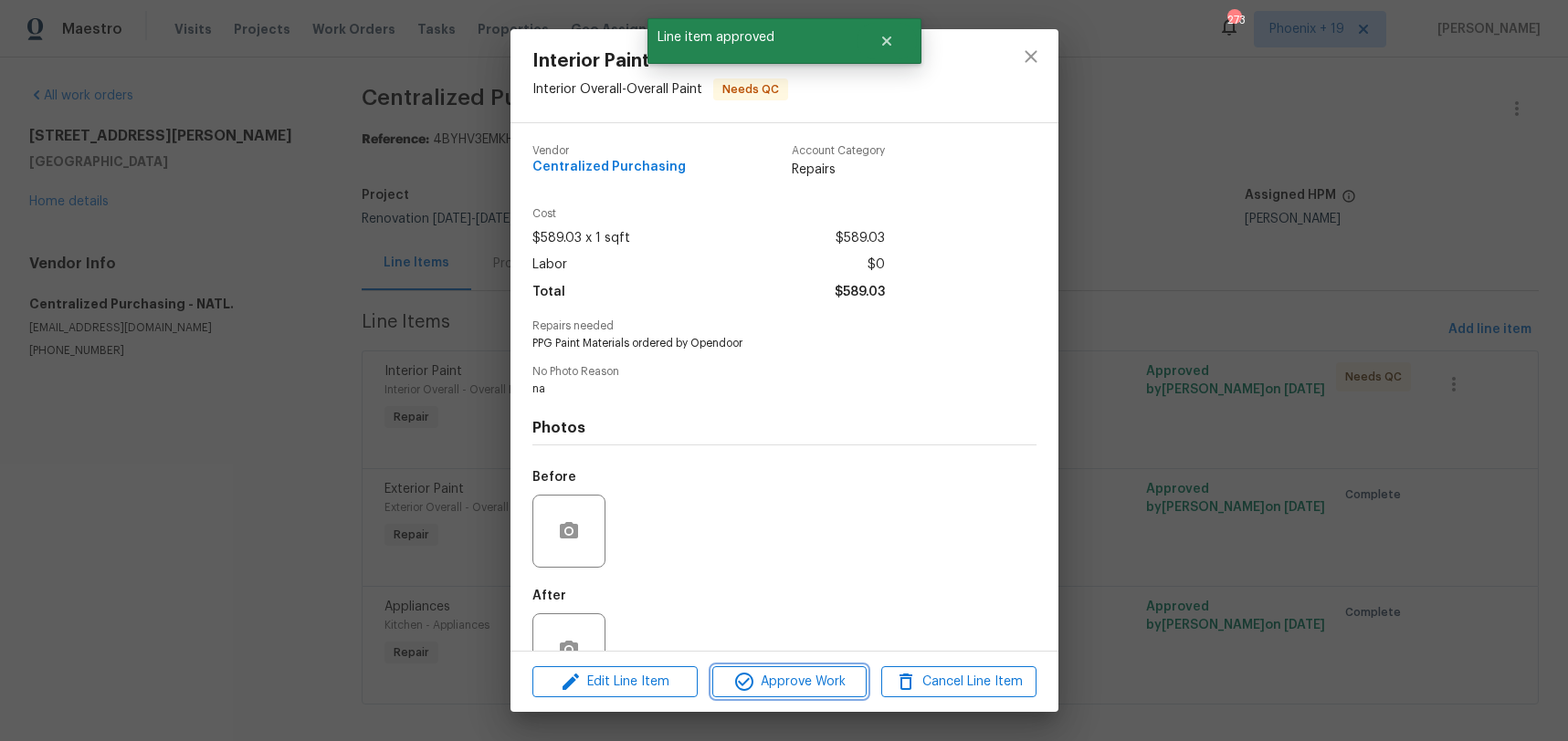
click at [833, 687] on span "Approve Work" at bounding box center [789, 683] width 143 height 23
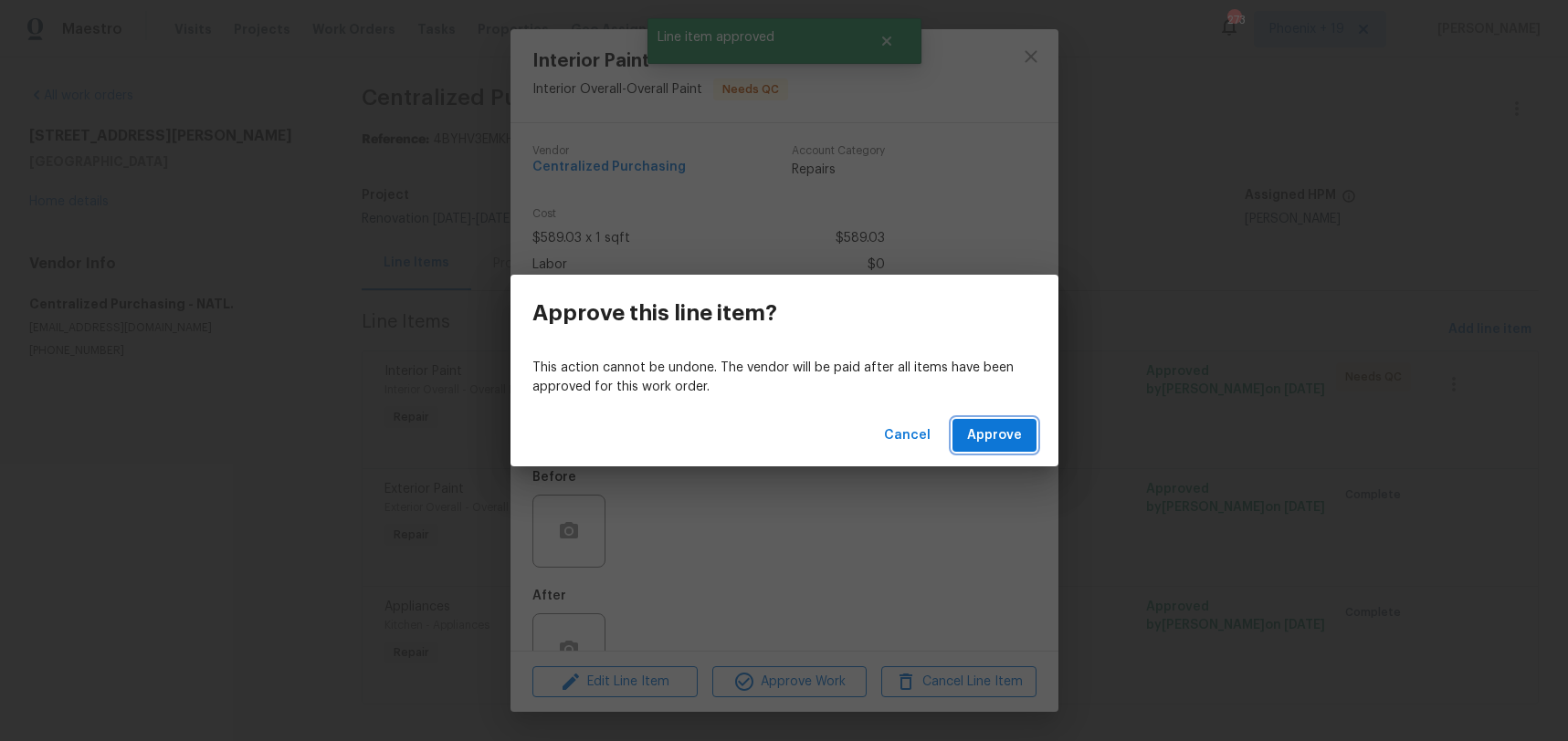
click at [1004, 443] on span "Approve" at bounding box center [994, 436] width 55 height 23
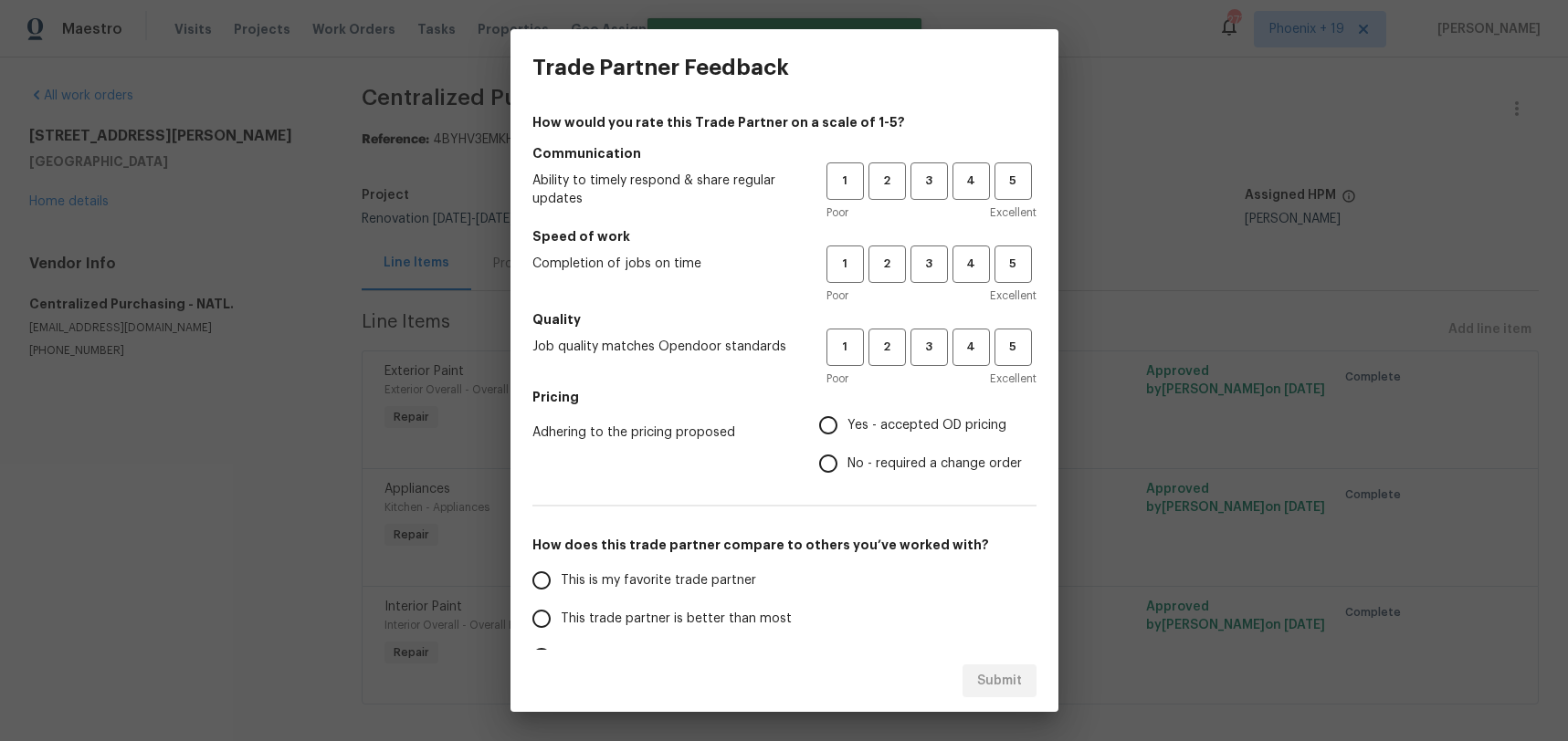
scroll to position [1, 0]
drag, startPoint x: 929, startPoint y: 173, endPoint x: 931, endPoint y: 280, distance: 107.0
click at [929, 179] on span "3" at bounding box center [929, 180] width 34 height 21
drag, startPoint x: 931, startPoint y: 280, endPoint x: 924, endPoint y: 356, distance: 76.3
click at [931, 281] on button "3" at bounding box center [929, 264] width 38 height 38
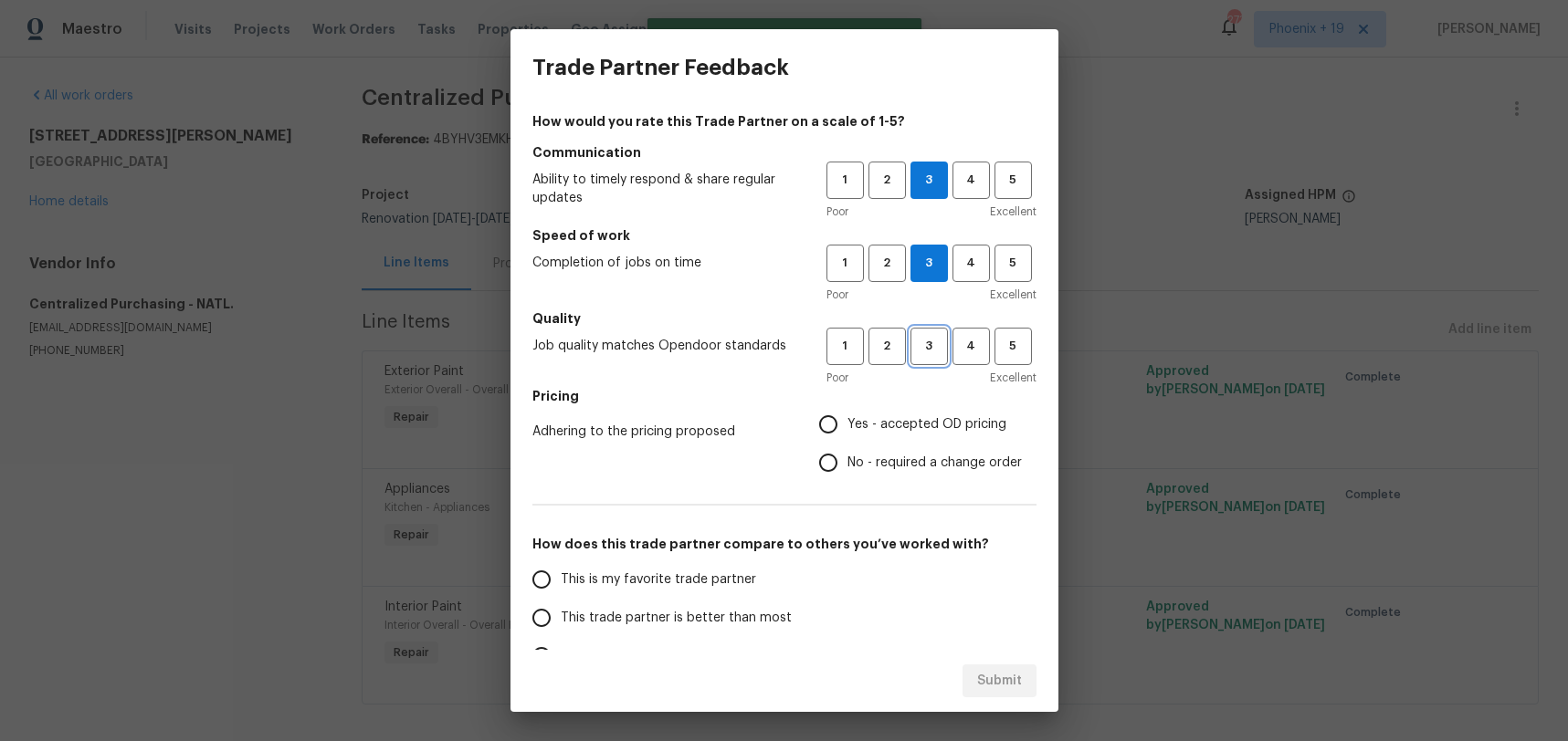
click at [924, 356] on span "3" at bounding box center [929, 346] width 34 height 21
click at [915, 418] on span "Yes - accepted OD pricing" at bounding box center [927, 425] width 159 height 19
click at [848, 418] on input "Yes - accepted OD pricing" at bounding box center [828, 424] width 39 height 39
radio input "true"
click at [641, 576] on span "This is my favorite trade partner" at bounding box center [657, 580] width 195 height 19
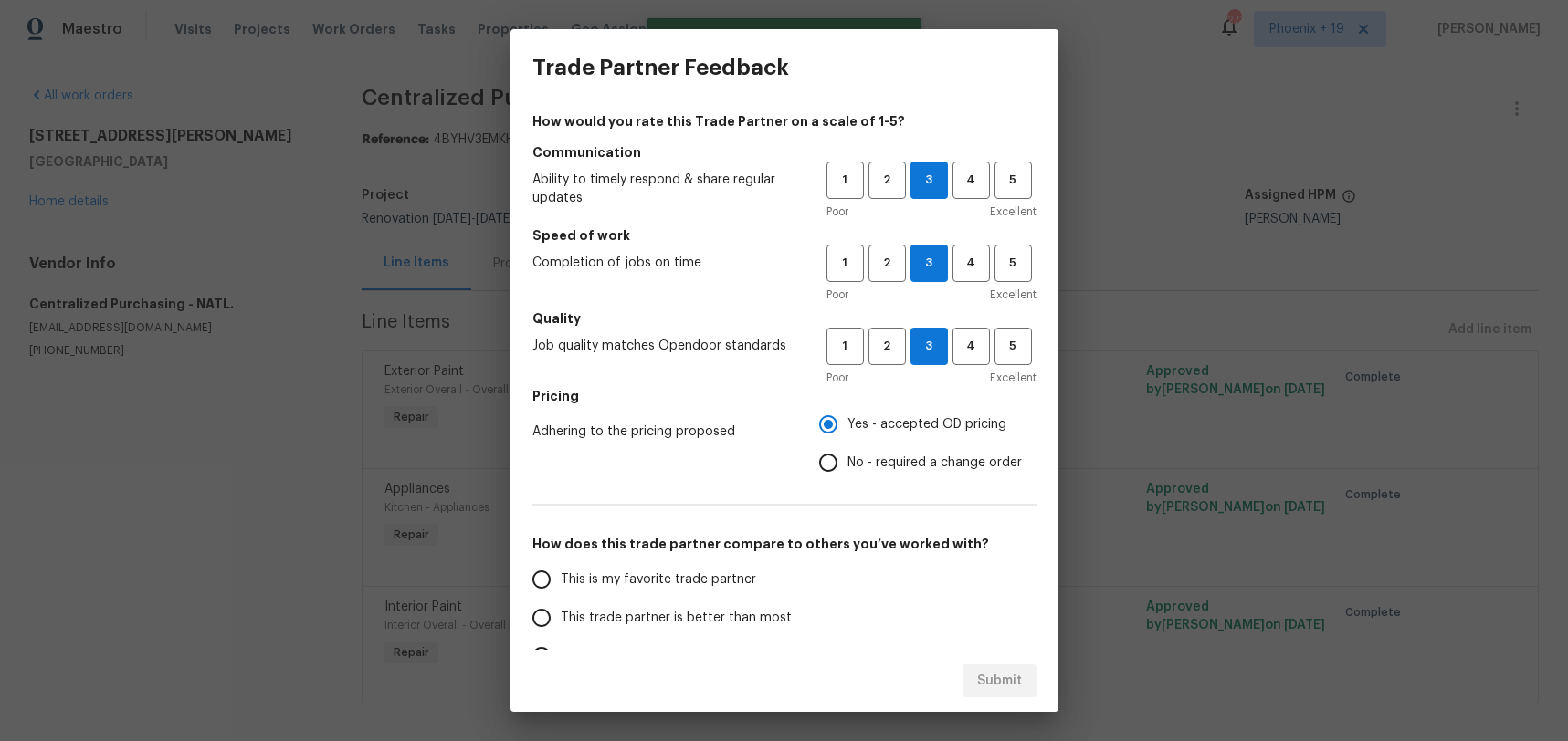
click at [560, 576] on input "This is my favorite trade partner" at bounding box center [542, 579] width 39 height 39
click at [994, 674] on span "Submit" at bounding box center [999, 682] width 45 height 23
radio input "true"
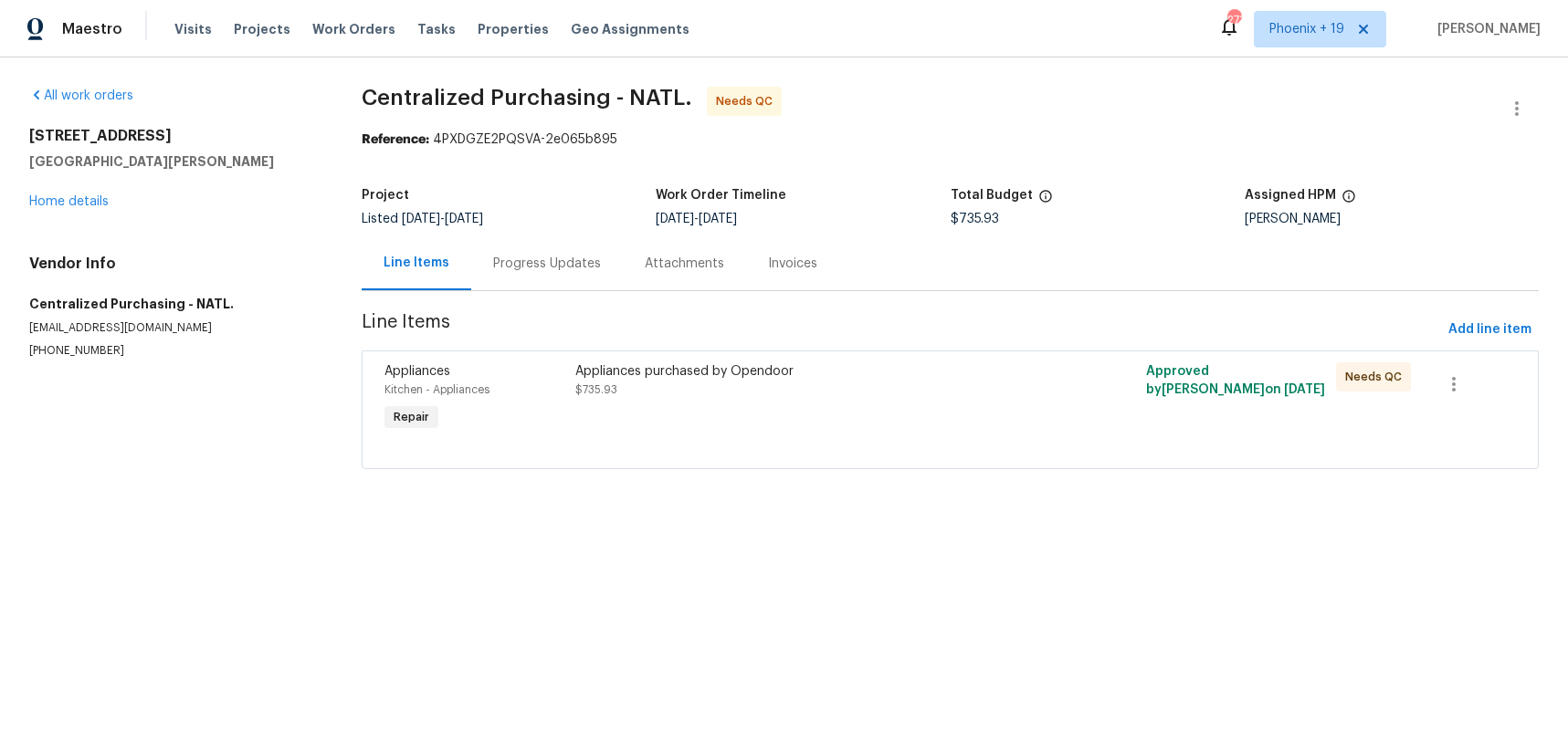
click at [935, 401] on div "Appliances purchased by Opendoor $735.93" at bounding box center [807, 398] width 476 height 84
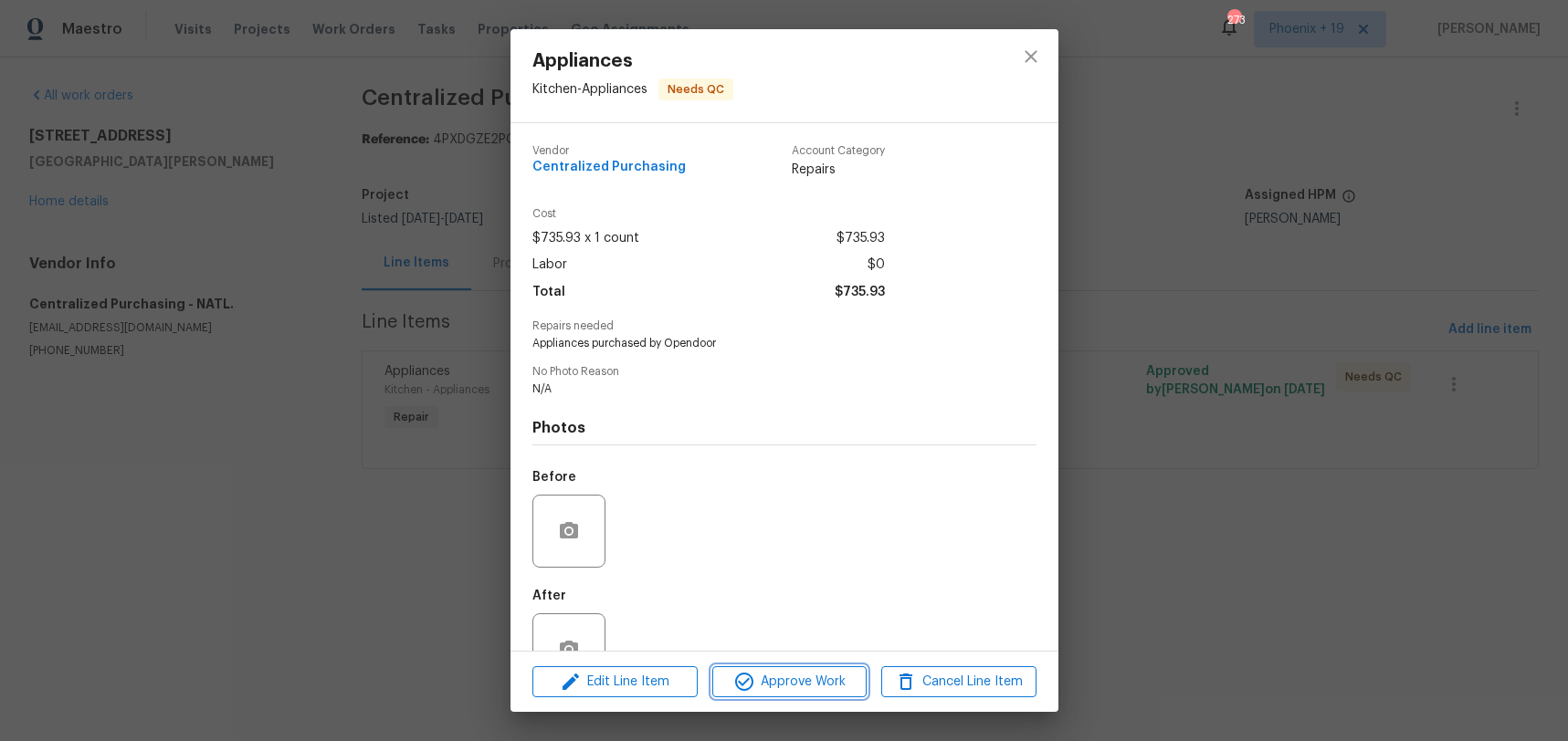
click at [846, 688] on span "Approve Work" at bounding box center [789, 683] width 143 height 23
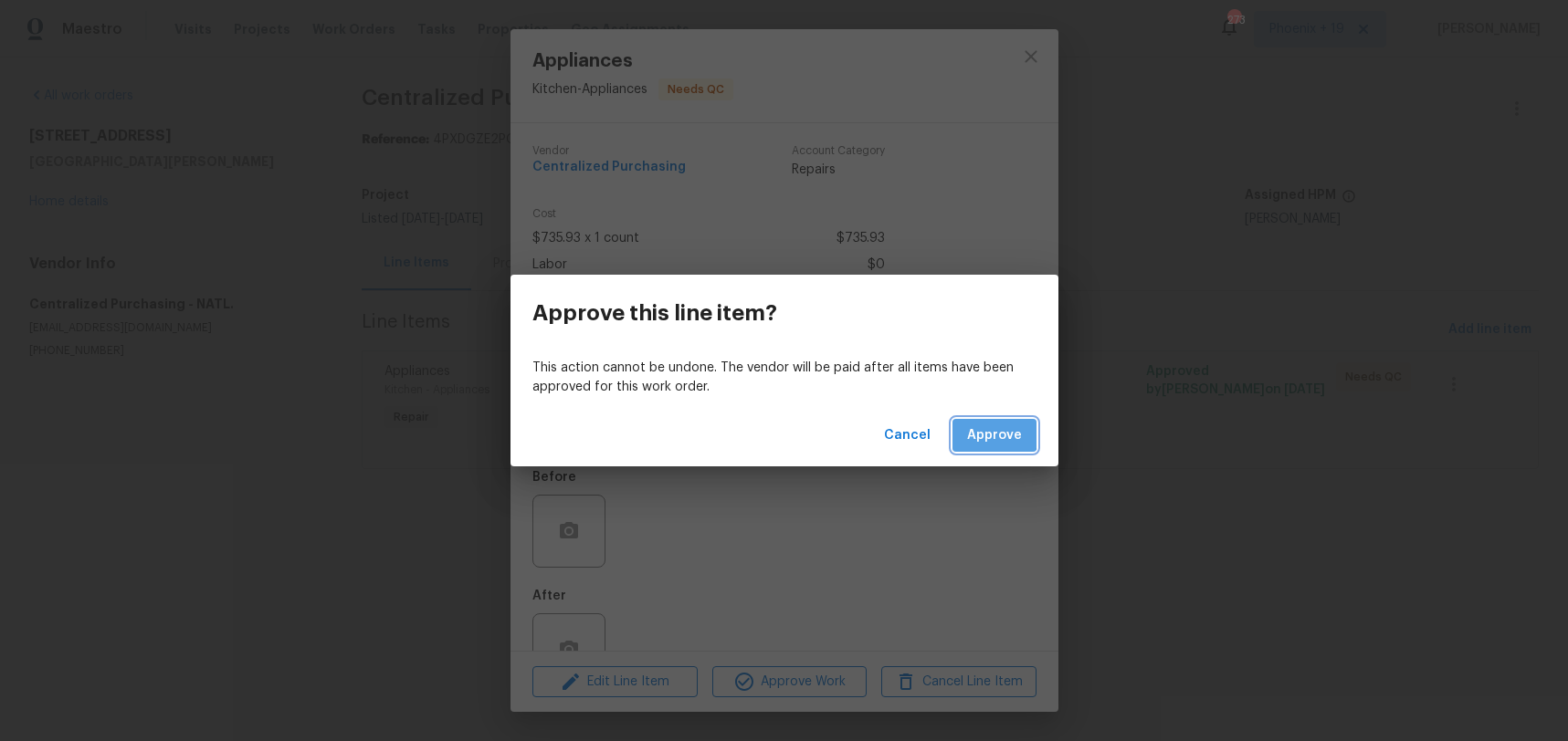
click at [982, 426] on span "Approve" at bounding box center [994, 436] width 55 height 23
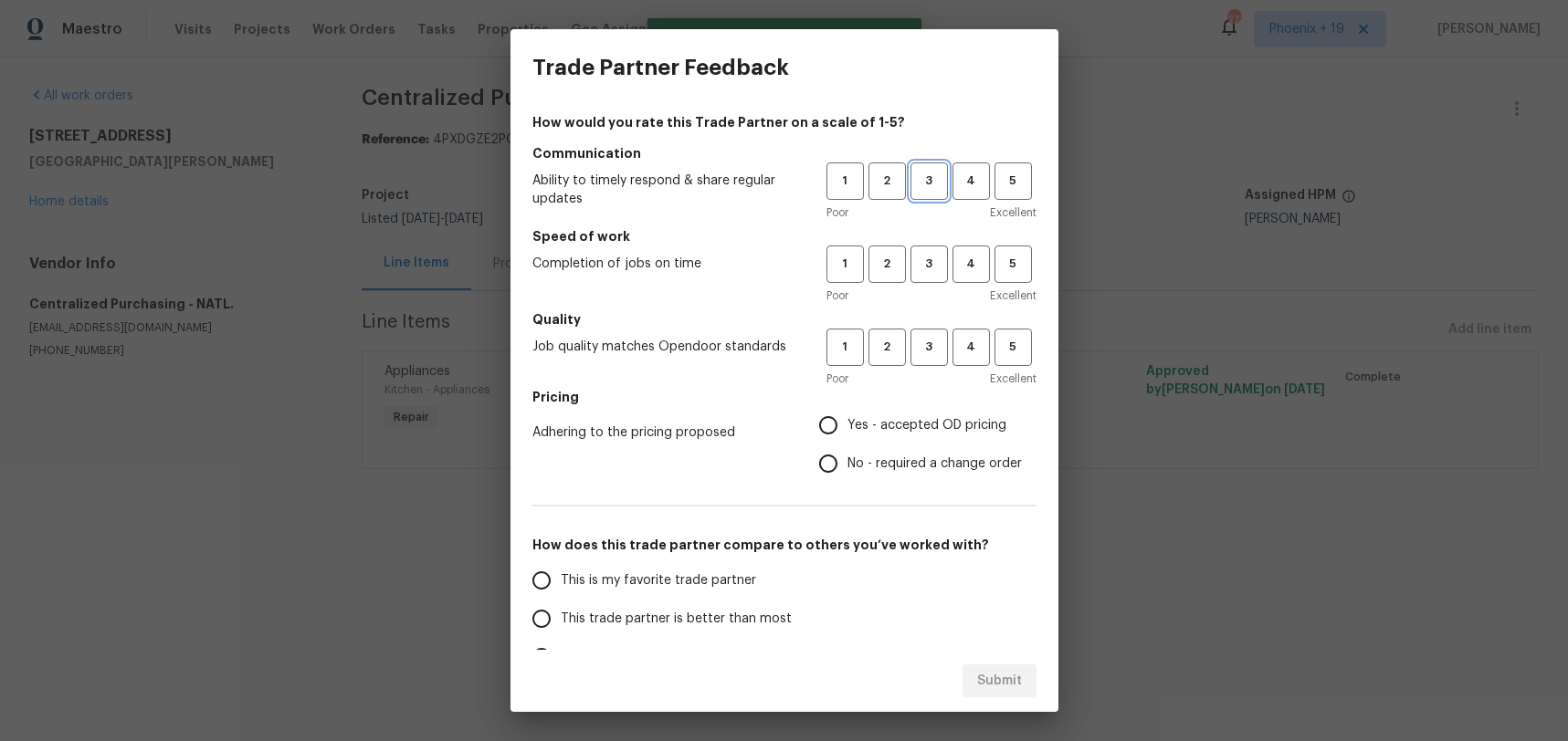
click at [921, 186] on span "3" at bounding box center [929, 181] width 34 height 21
click at [934, 278] on button "3" at bounding box center [929, 265] width 38 height 38
click at [932, 355] on span "3" at bounding box center [929, 347] width 34 height 21
click at [890, 426] on span "Yes - accepted OD pricing" at bounding box center [927, 426] width 159 height 19
click at [848, 426] on input "Yes - accepted OD pricing" at bounding box center [828, 425] width 39 height 39
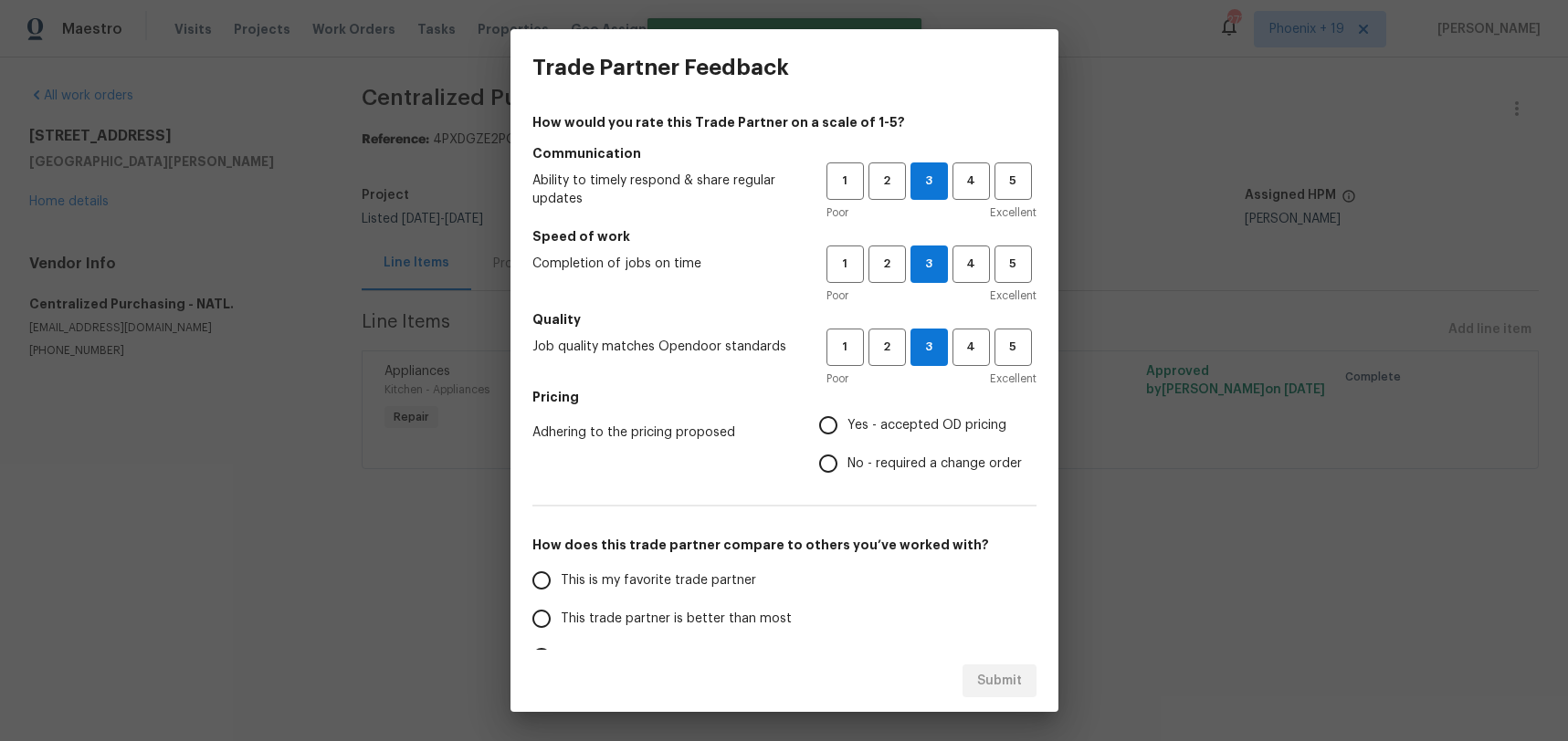
radio input "true"
click at [730, 580] on span "This is my favorite trade partner" at bounding box center [657, 581] width 195 height 19
click at [560, 580] on input "This is my favorite trade partner" at bounding box center [542, 580] width 39 height 39
click at [1010, 672] on span "Submit" at bounding box center [999, 682] width 45 height 23
radio input "true"
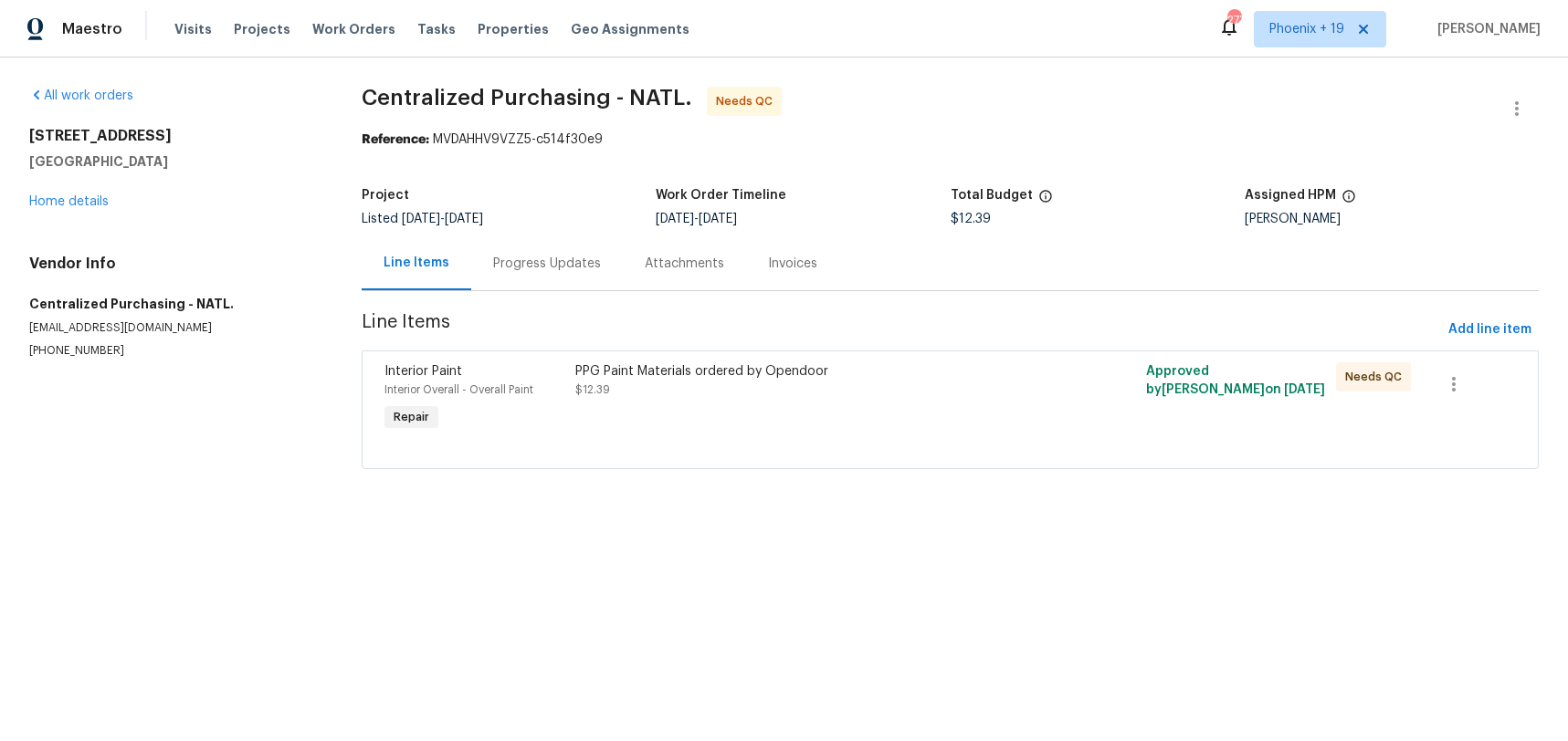
click at [1061, 370] on div at bounding box center [1092, 398] width 95 height 84
click at [907, 443] on div at bounding box center [949, 445] width 1131 height 22
click at [889, 423] on div "PPG Paint Materials ordered by Opendoor $12.39" at bounding box center [807, 398] width 476 height 84
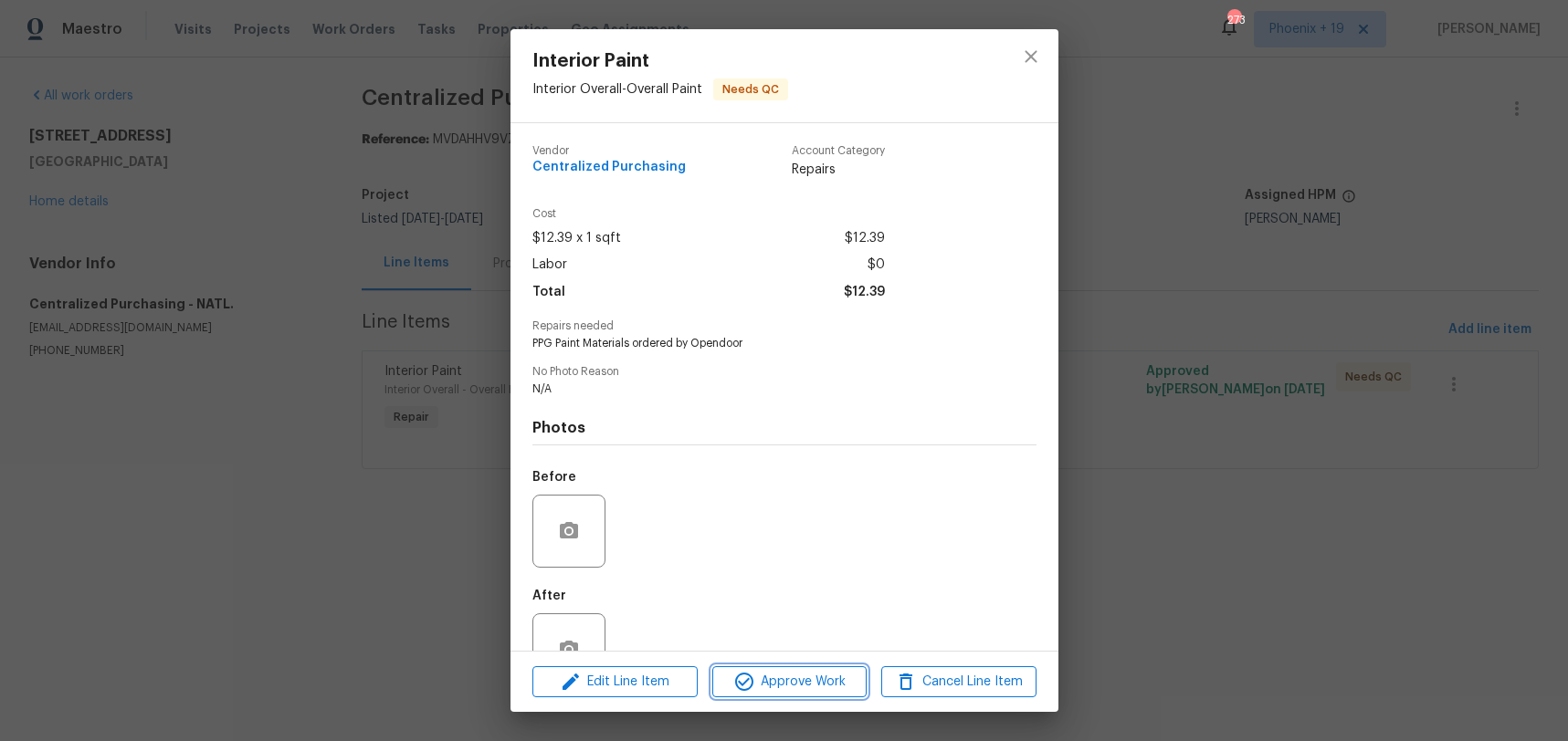
click at [843, 671] on span "Approve Work" at bounding box center [789, 683] width 143 height 23
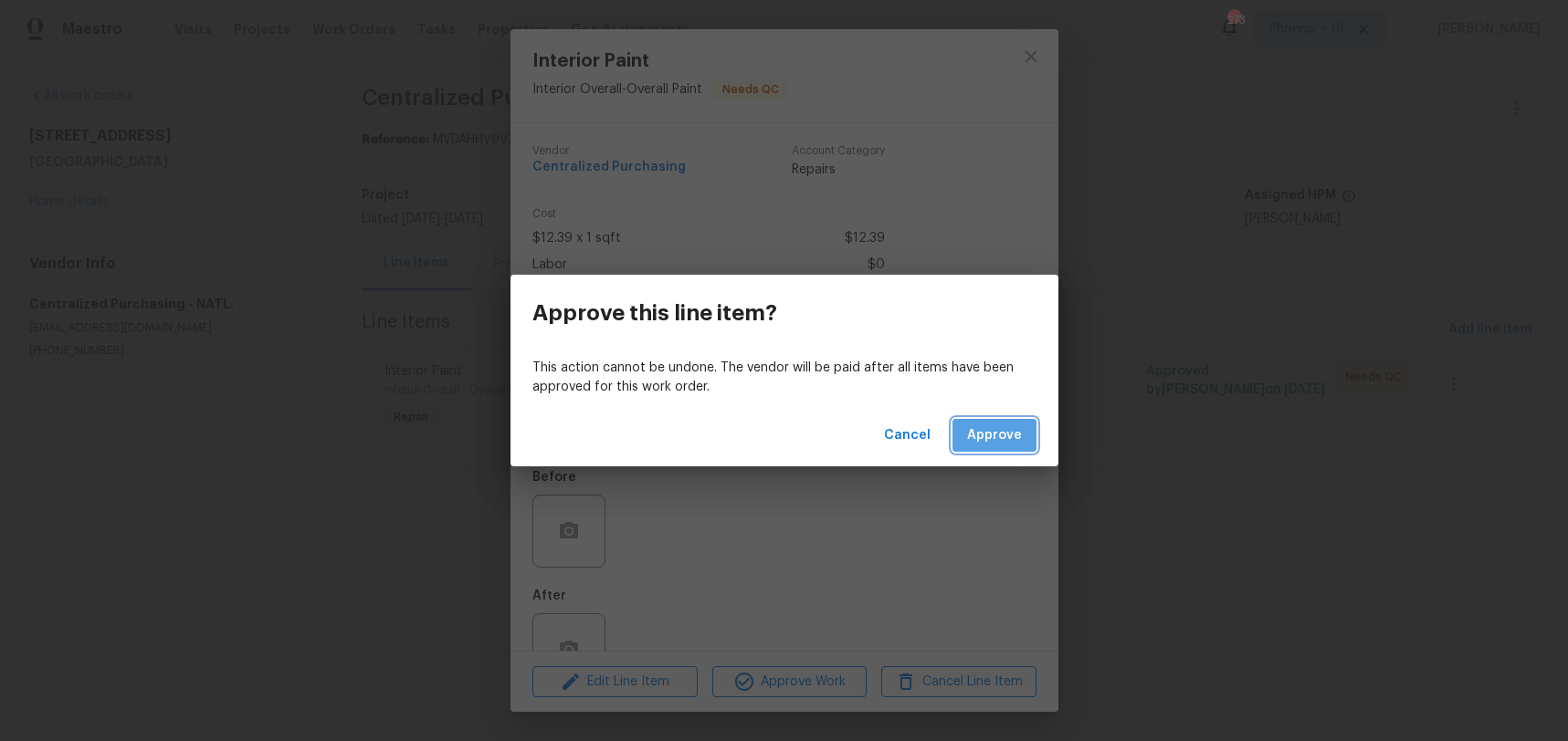
click at [1001, 425] on span "Approve" at bounding box center [994, 436] width 55 height 23
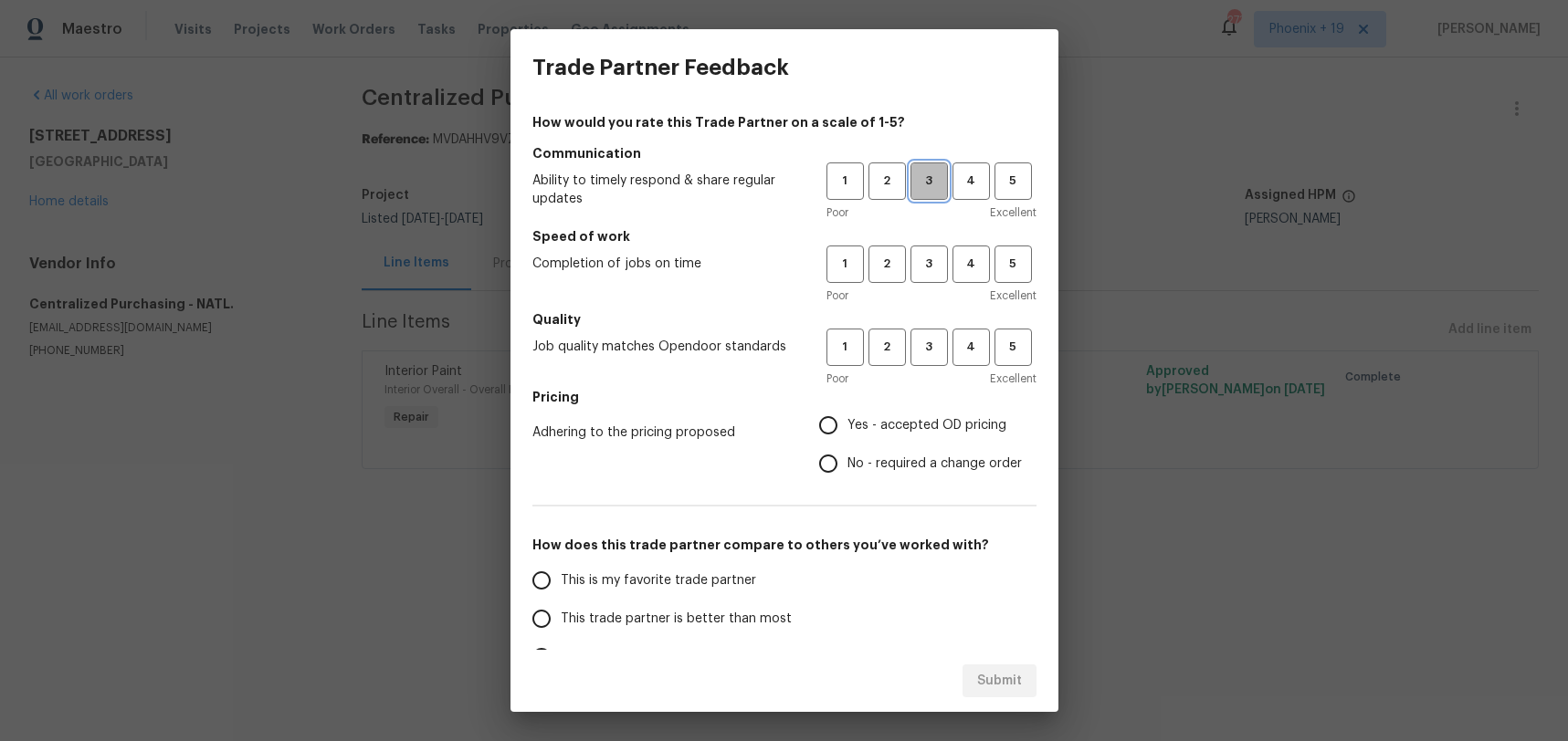
click at [943, 184] on span "3" at bounding box center [929, 181] width 34 height 21
drag, startPoint x: 928, startPoint y: 258, endPoint x: 931, endPoint y: 324, distance: 66.1
click at [929, 266] on span "3" at bounding box center [929, 265] width 34 height 21
click at [929, 340] on span "3" at bounding box center [929, 347] width 34 height 21
click at [901, 422] on span "Yes - accepted OD pricing" at bounding box center [927, 426] width 159 height 19
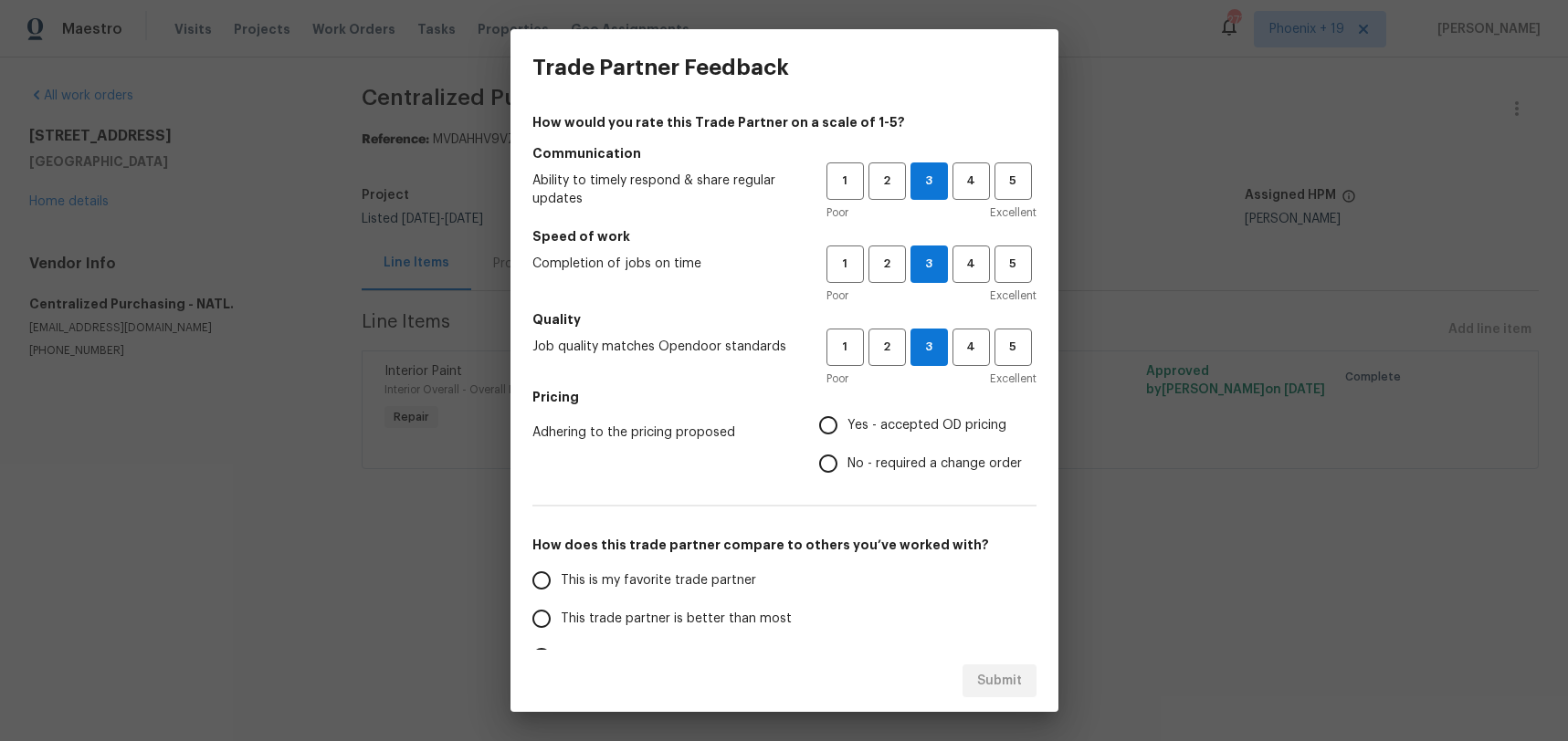
click at [848, 422] on input "Yes - accepted OD pricing" at bounding box center [828, 425] width 39 height 39
radio input "true"
drag, startPoint x: 677, startPoint y: 571, endPoint x: 890, endPoint y: 649, distance: 226.8
click at [679, 572] on span "This is my favorite trade partner" at bounding box center [657, 581] width 195 height 19
click at [756, 593] on label "This is my favorite trade partner" at bounding box center [667, 580] width 288 height 39
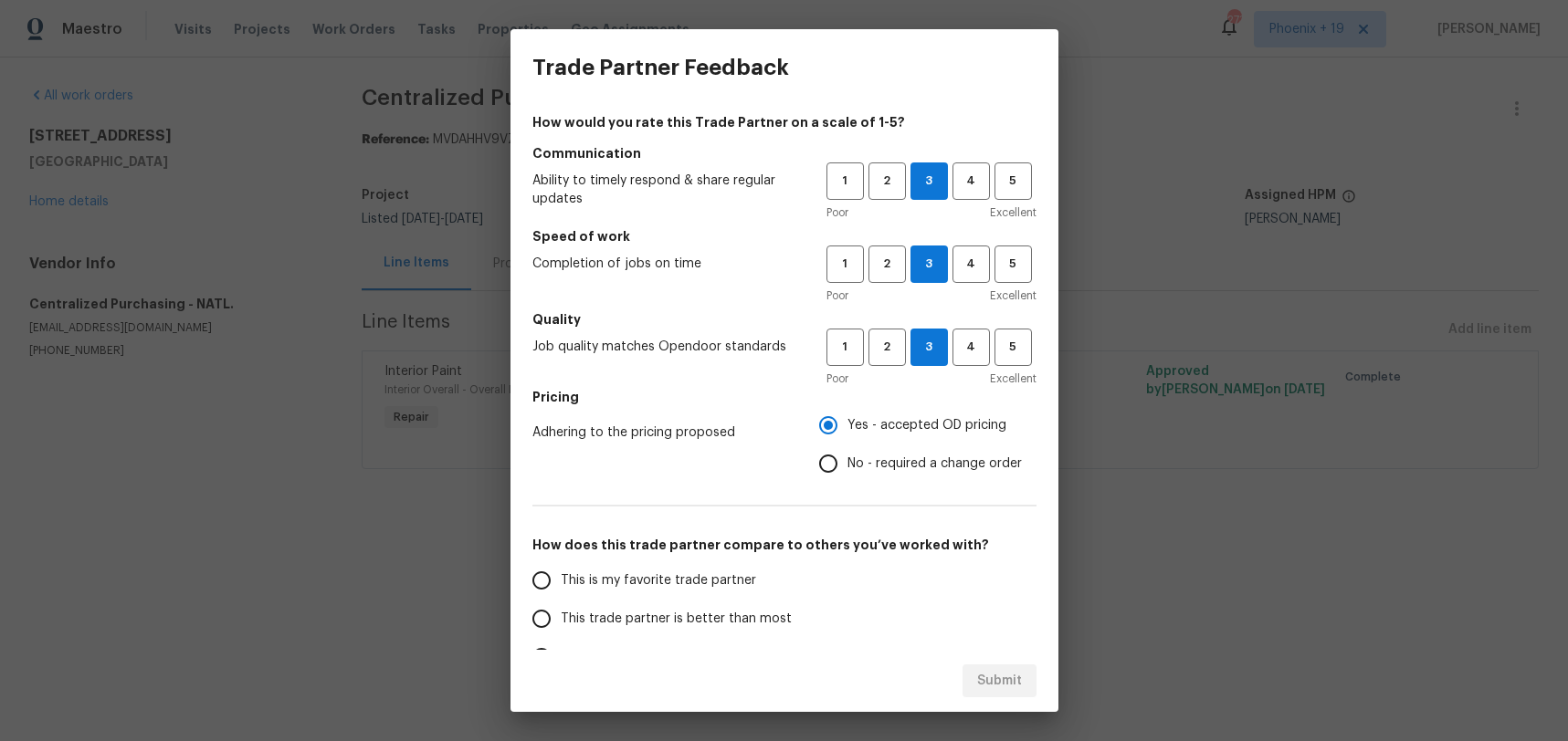
click at [560, 593] on input "This is my favorite trade partner" at bounding box center [542, 580] width 39 height 39
click at [1011, 682] on span "Submit" at bounding box center [999, 682] width 45 height 23
radio input "true"
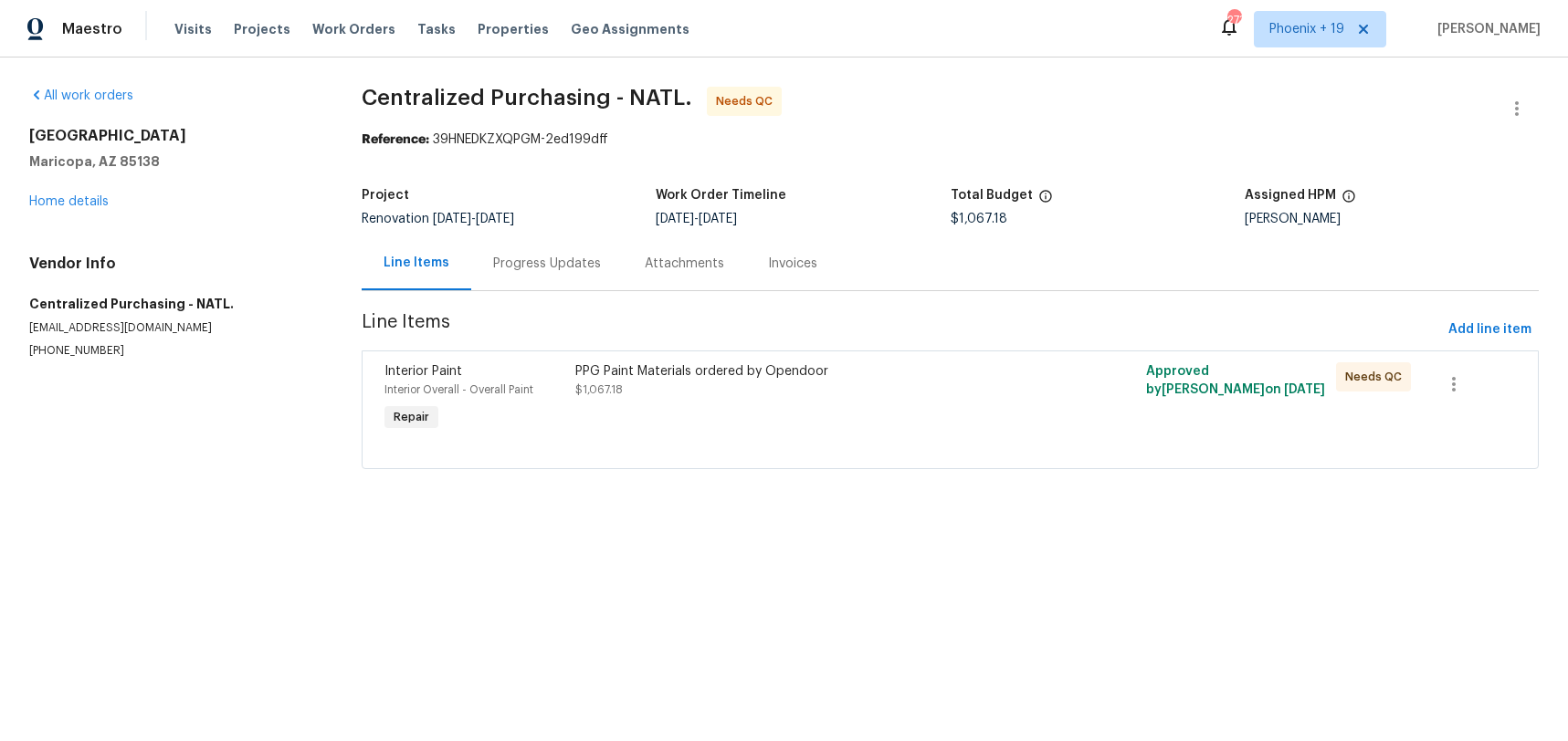
click at [902, 407] on div "PPG Paint Materials ordered by Opendoor $1,067.18" at bounding box center [807, 398] width 476 height 84
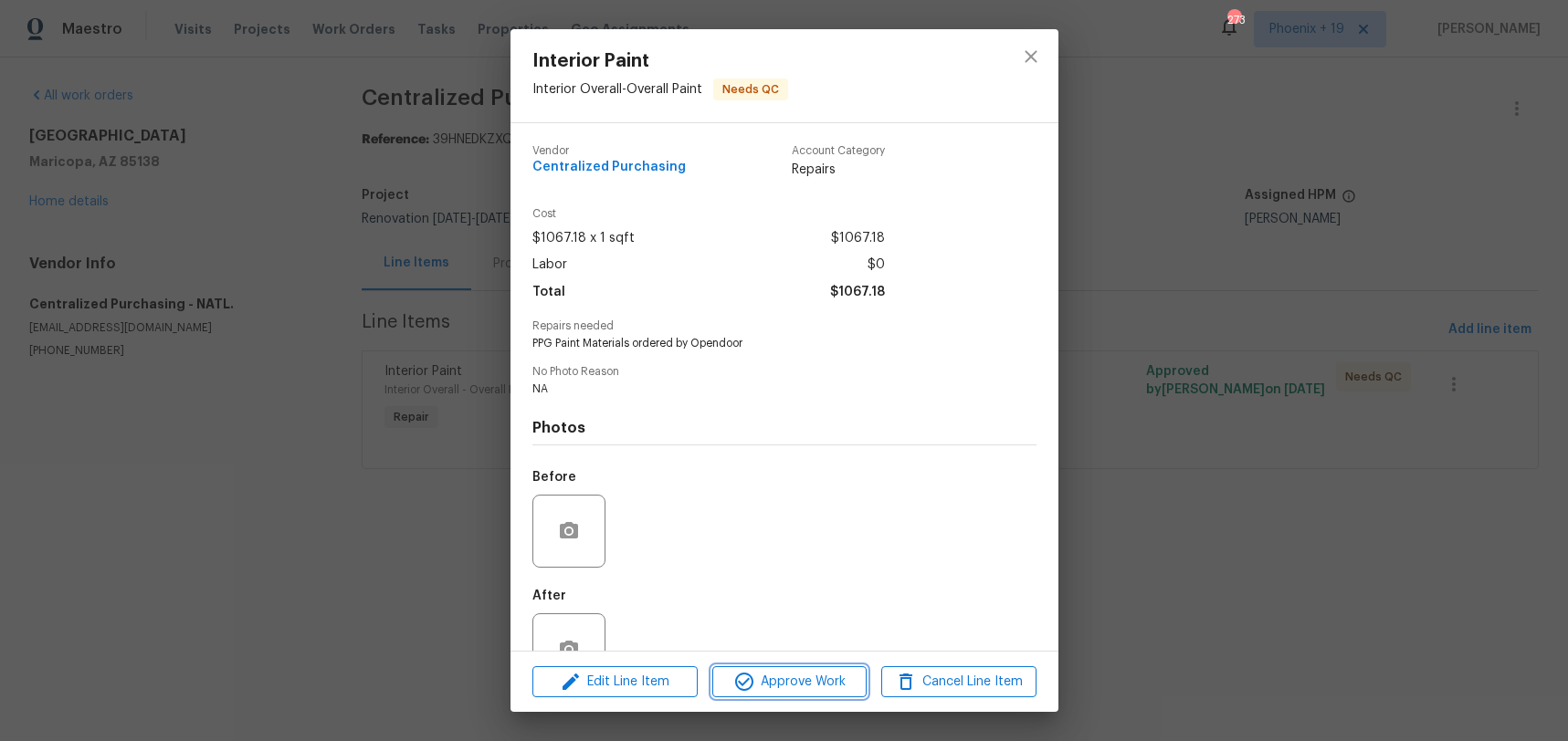
click at [848, 671] on span "Approve Work" at bounding box center [789, 683] width 143 height 23
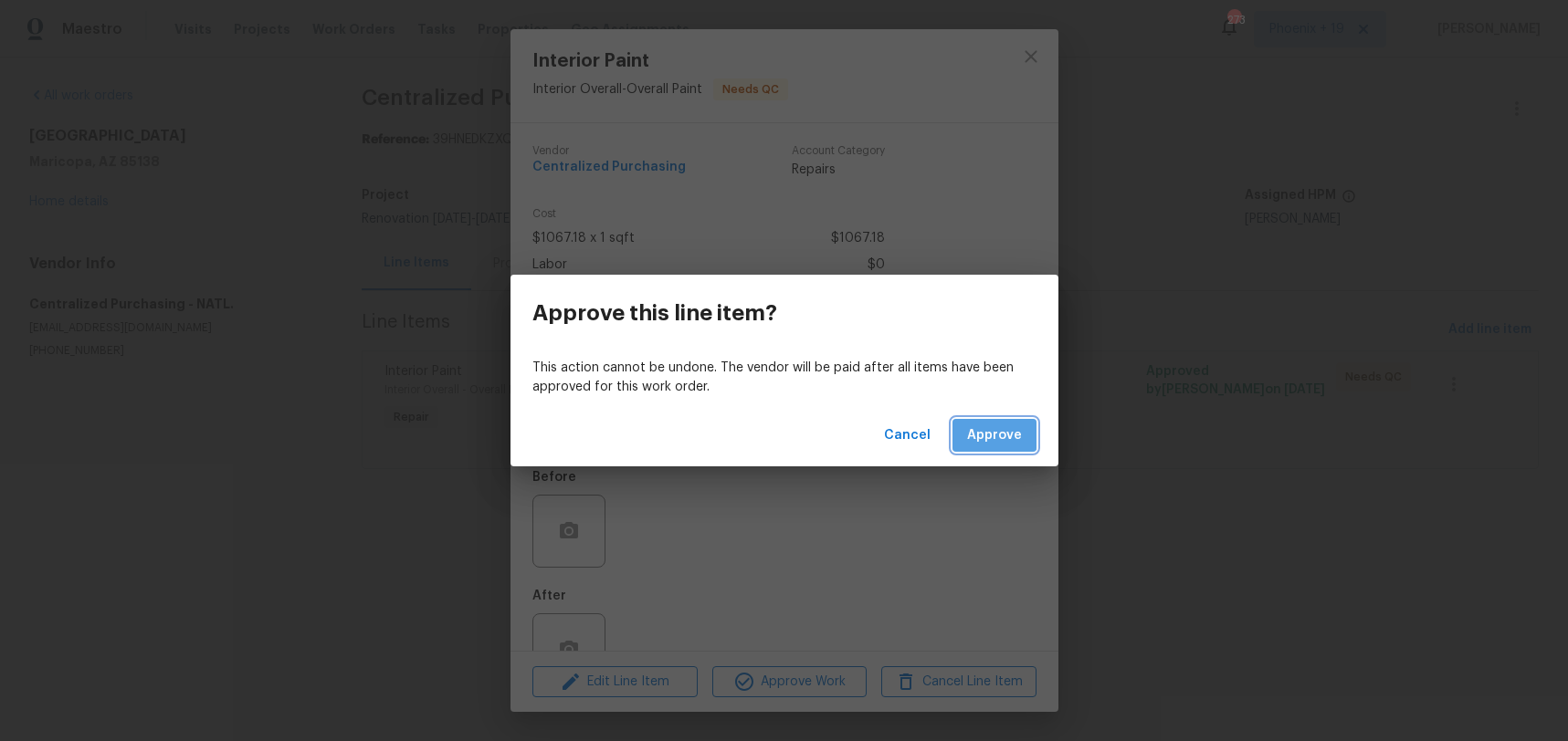
drag, startPoint x: 990, startPoint y: 424, endPoint x: 987, endPoint y: 445, distance: 21.2
click at [990, 425] on span "Approve" at bounding box center [994, 436] width 55 height 23
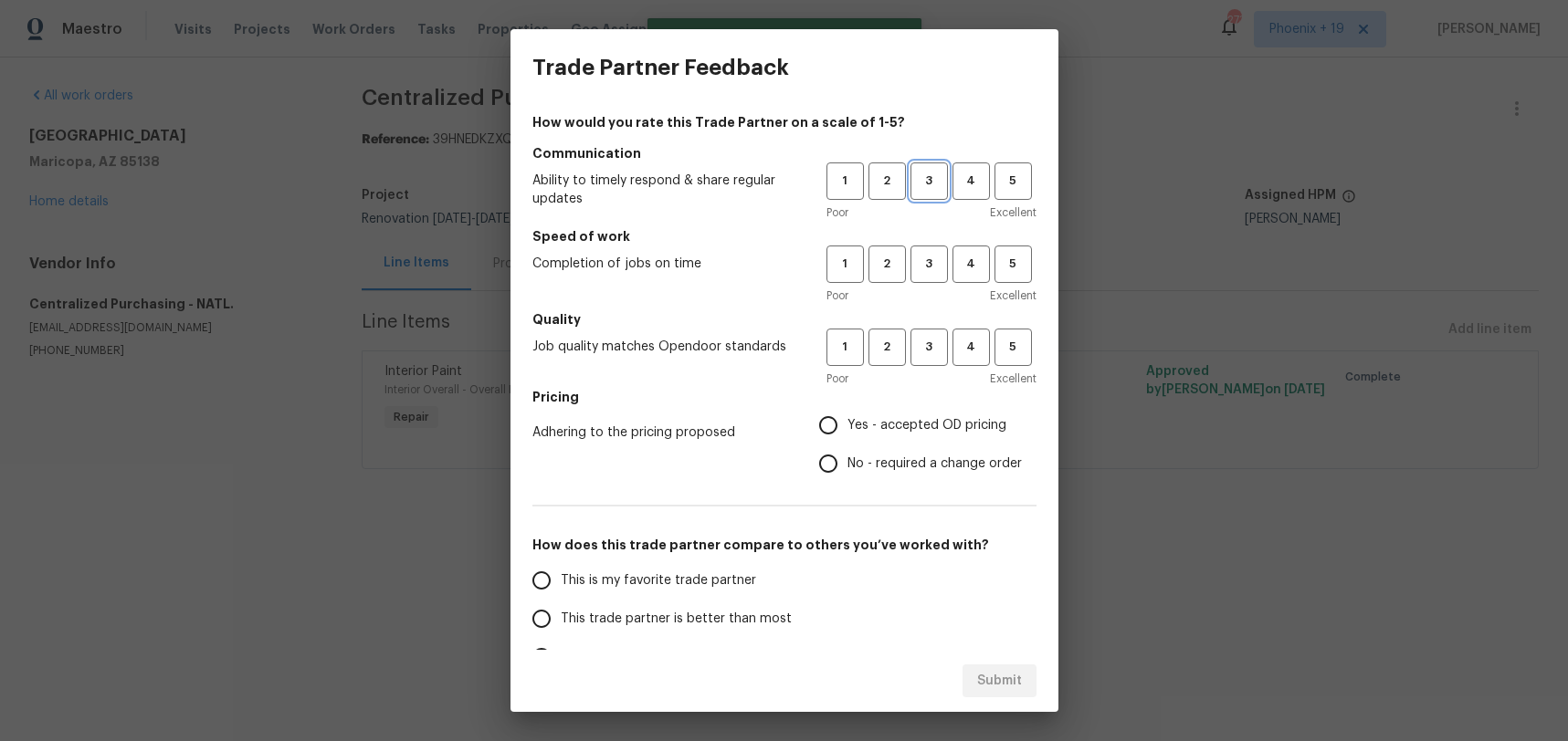
click at [934, 177] on span "3" at bounding box center [929, 181] width 34 height 21
click at [932, 264] on span "3" at bounding box center [929, 265] width 34 height 21
click at [926, 330] on button "3" at bounding box center [929, 347] width 38 height 38
click at [903, 417] on span "Yes - accepted OD pricing" at bounding box center [927, 426] width 159 height 19
click at [848, 417] on input "Yes - accepted OD pricing" at bounding box center [828, 425] width 39 height 39
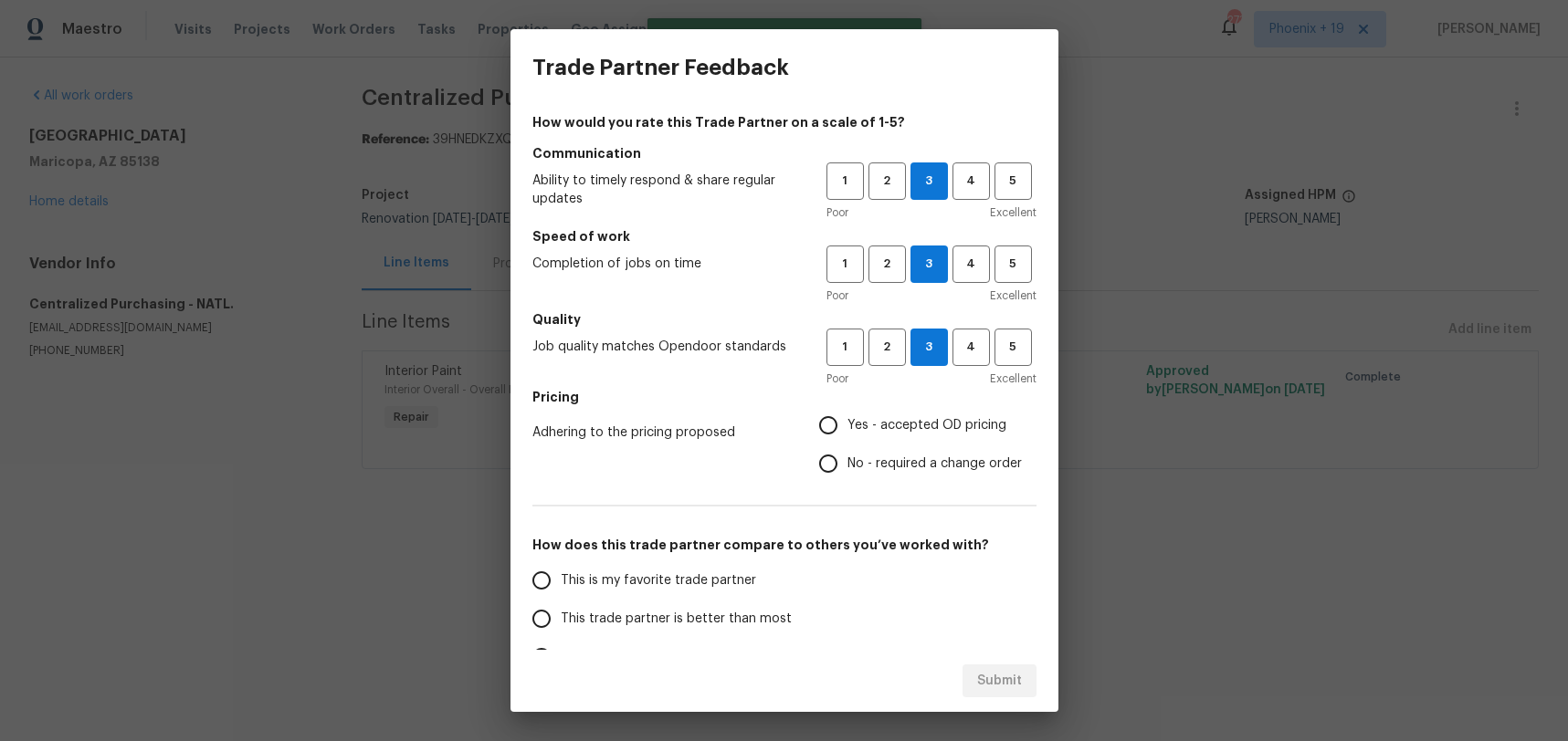
radio input "true"
click at [675, 570] on label "This is my favorite trade partner" at bounding box center [667, 580] width 288 height 39
click at [560, 570] on input "This is my favorite trade partner" at bounding box center [542, 580] width 39 height 39
click at [983, 670] on span "Submit" at bounding box center [999, 682] width 45 height 23
radio input "true"
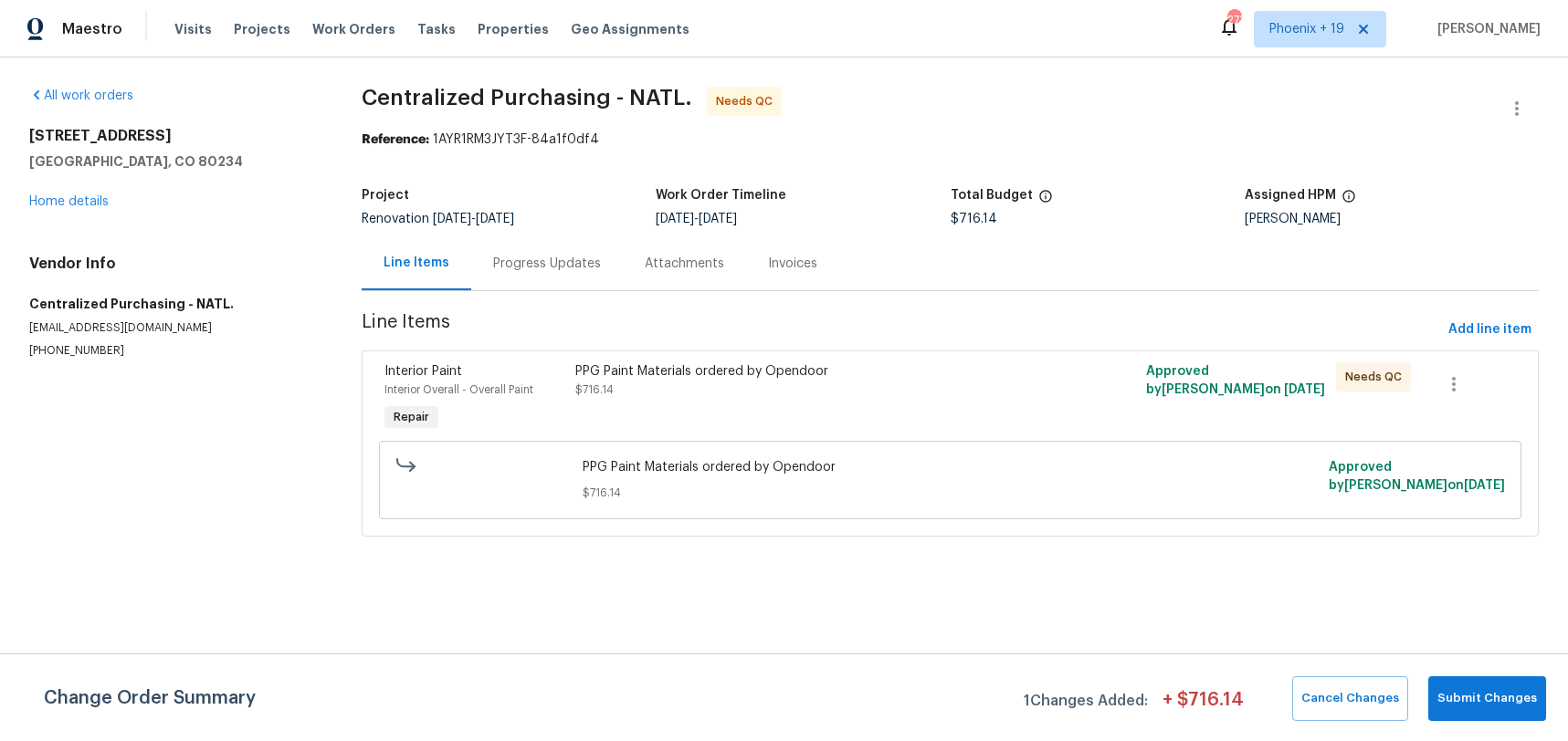
click at [959, 402] on div "PPG Paint Materials ordered by Opendoor $716.14" at bounding box center [807, 398] width 476 height 84
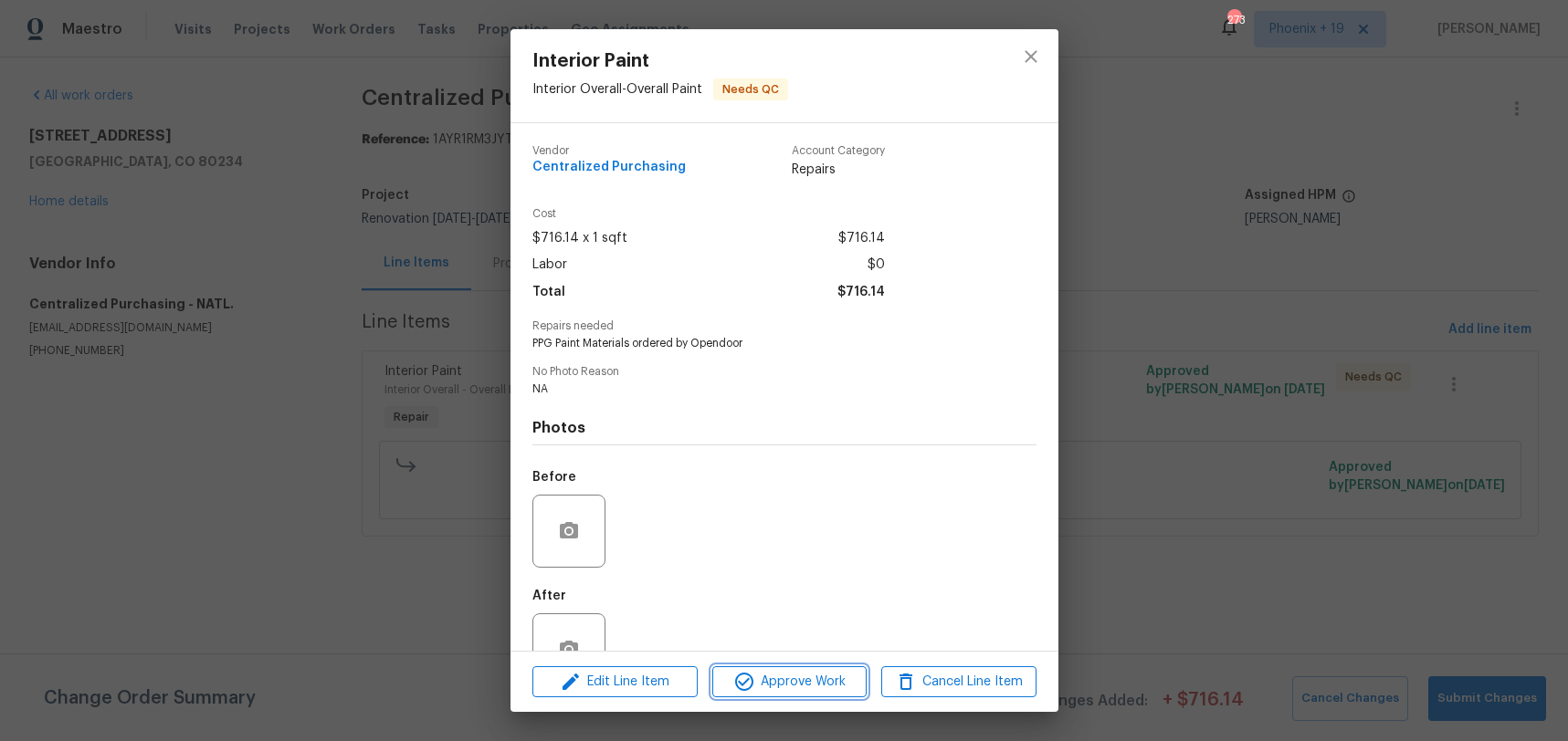
click at [827, 685] on span "Approve Work" at bounding box center [789, 683] width 143 height 23
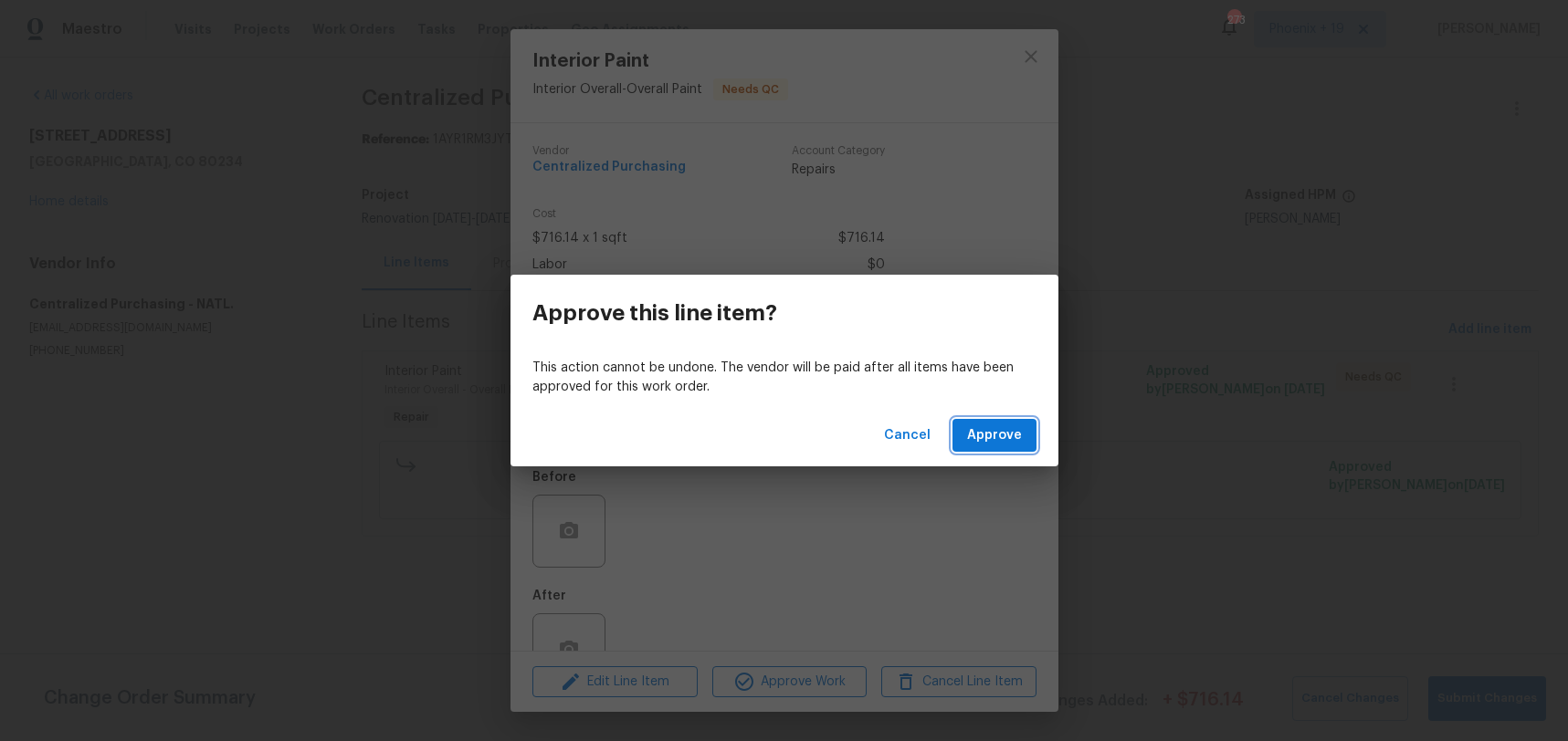
click at [959, 428] on button "Approve" at bounding box center [994, 436] width 84 height 34
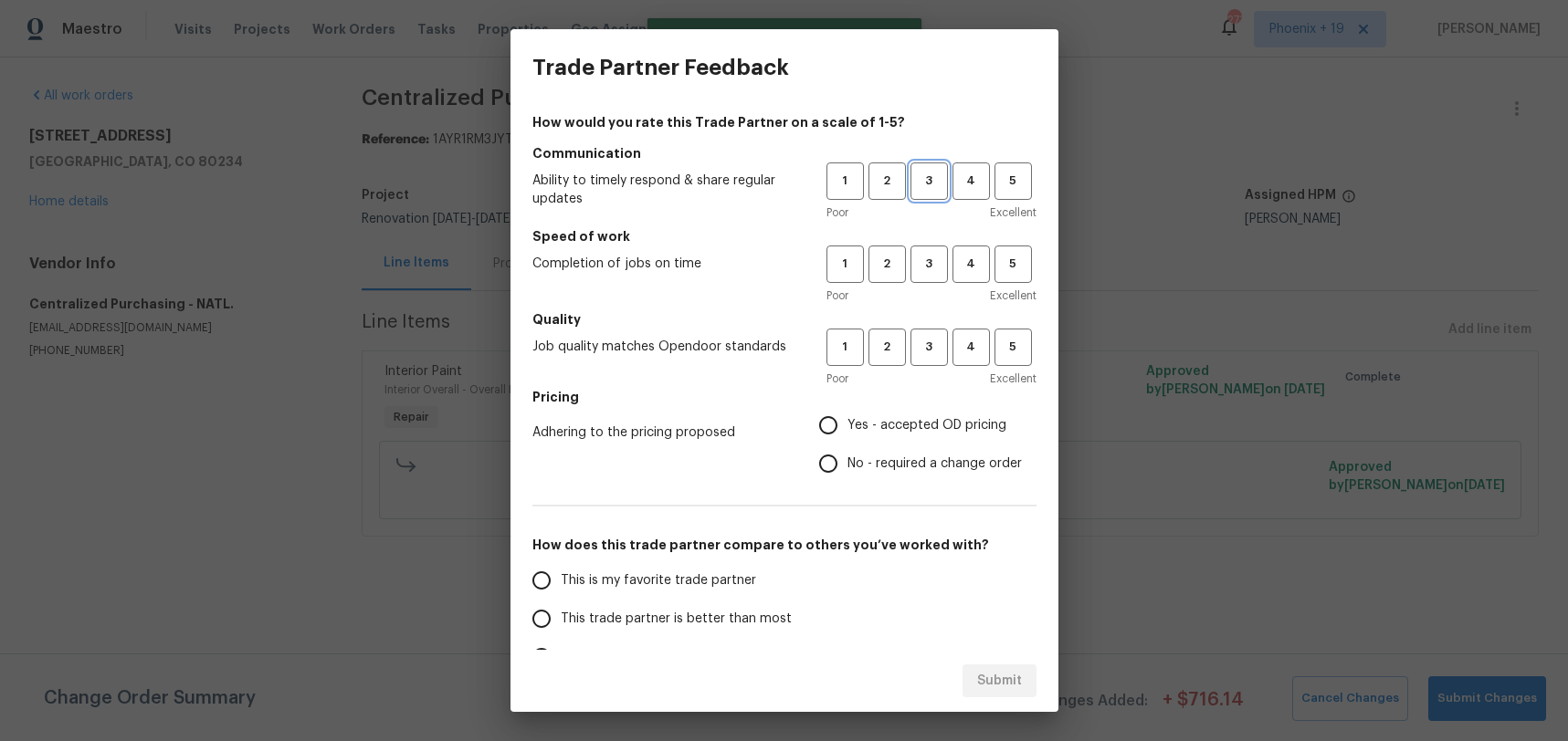
drag, startPoint x: 929, startPoint y: 174, endPoint x: 936, endPoint y: 266, distance: 92.3
click at [929, 174] on span "3" at bounding box center [929, 181] width 34 height 21
click at [936, 266] on span "3" at bounding box center [929, 265] width 34 height 21
click at [930, 316] on h5 "Quality" at bounding box center [784, 319] width 504 height 18
click at [927, 349] on span "3" at bounding box center [929, 347] width 34 height 21
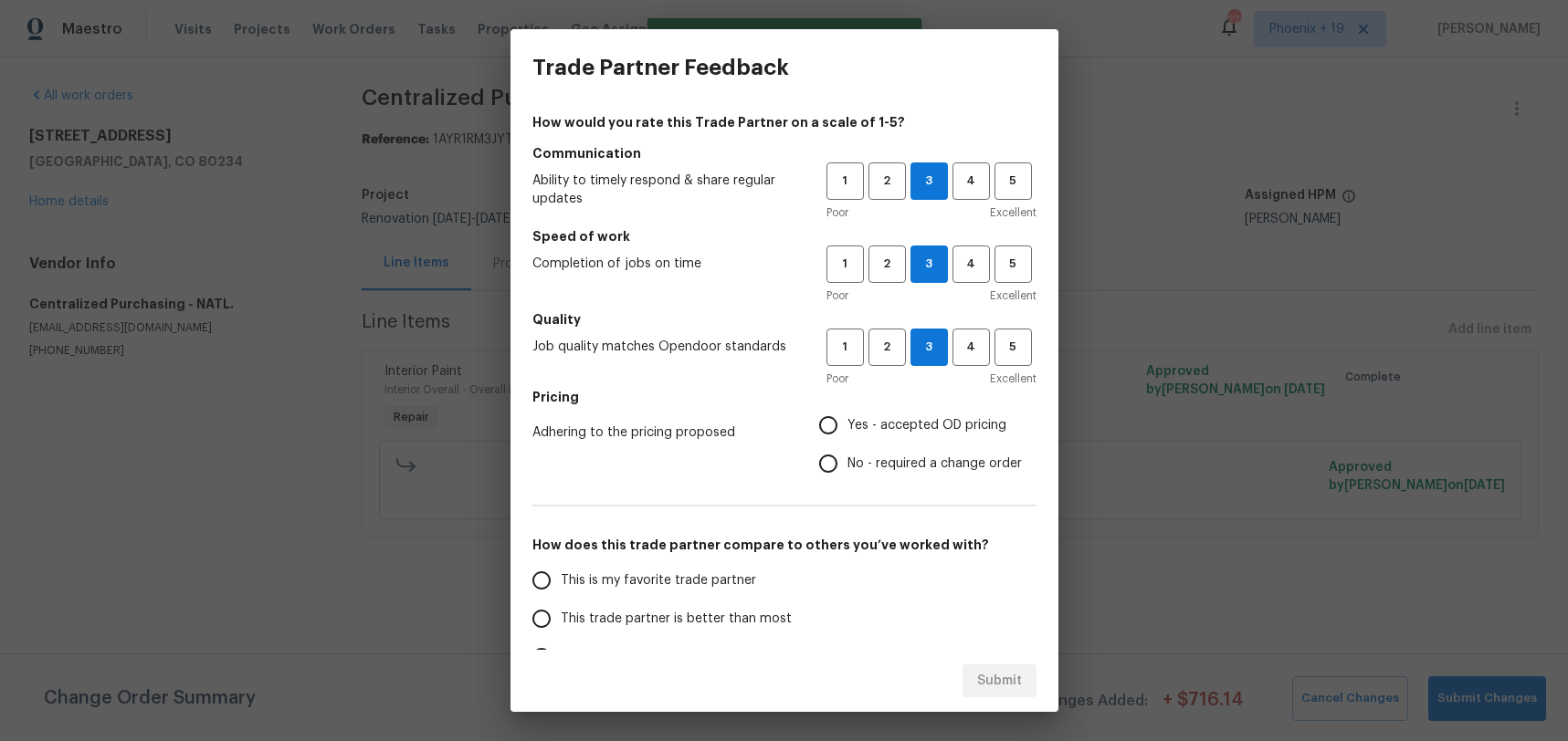
click at [894, 420] on span "Yes - accepted OD pricing" at bounding box center [927, 426] width 159 height 19
click at [848, 420] on input "Yes - accepted OD pricing" at bounding box center [828, 425] width 39 height 39
radio input "true"
click at [726, 575] on span "This is my favorite trade partner" at bounding box center [657, 581] width 195 height 19
click at [560, 575] on input "This is my favorite trade partner" at bounding box center [542, 580] width 39 height 39
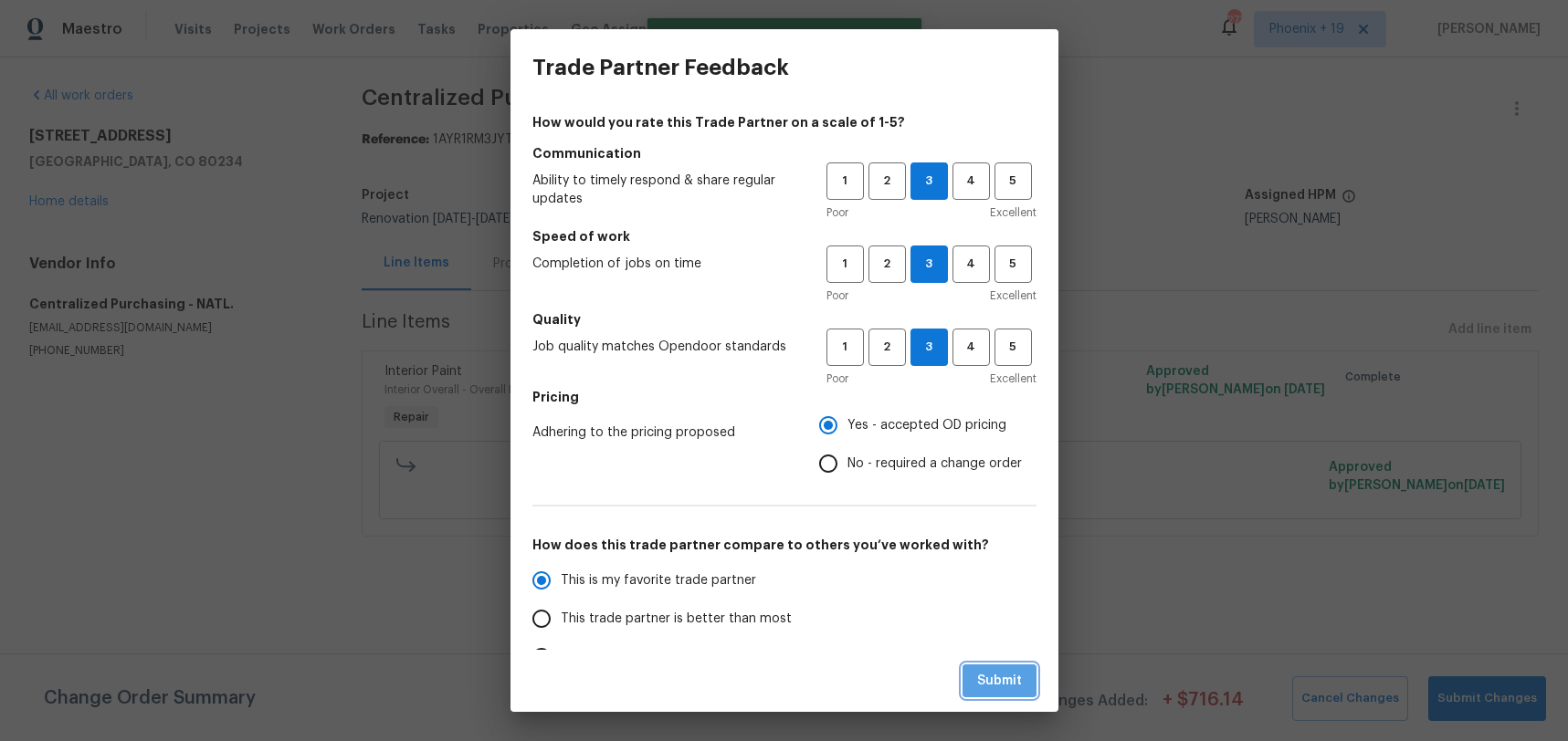
click at [983, 678] on span "Submit" at bounding box center [999, 682] width 45 height 23
radio input "true"
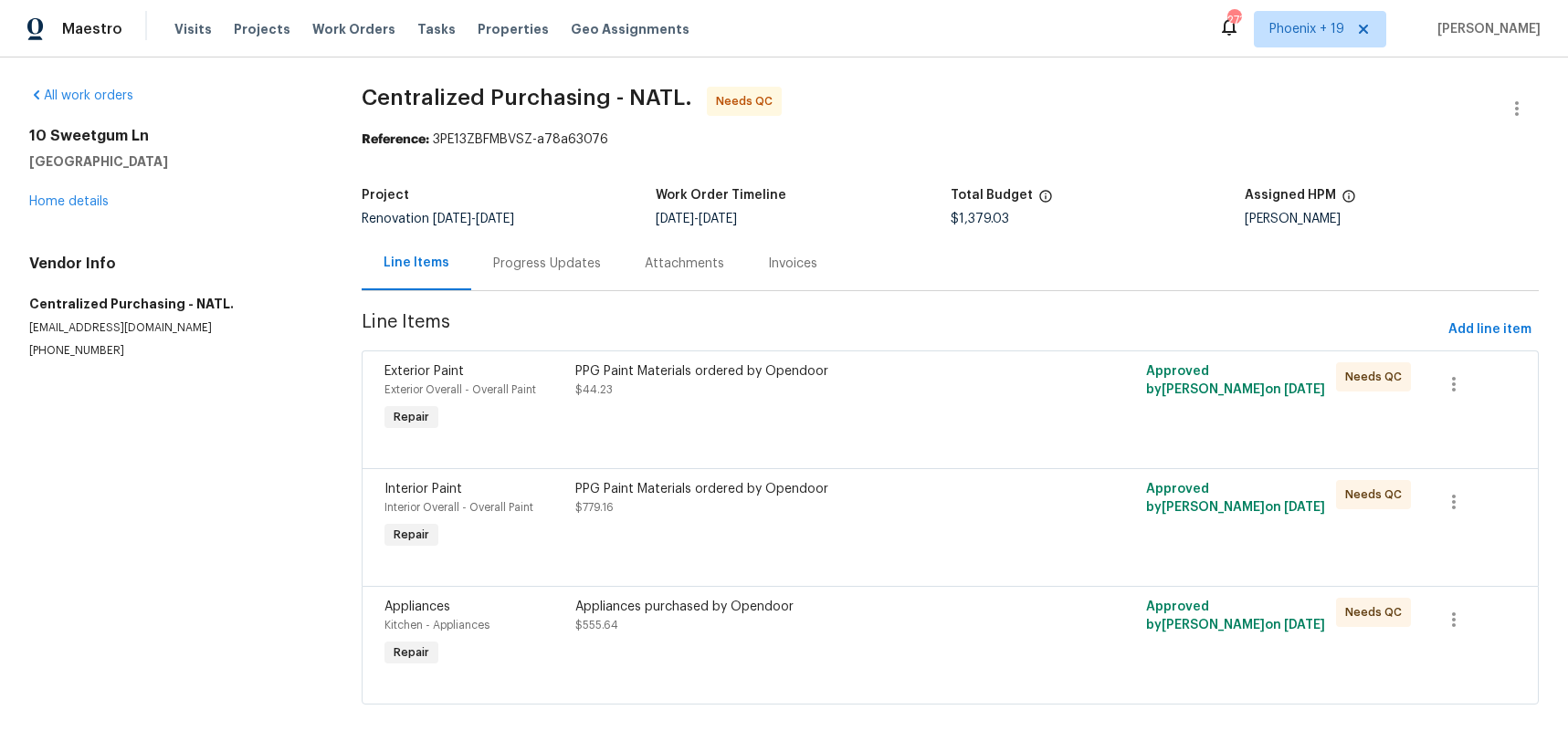
scroll to position [15, 0]
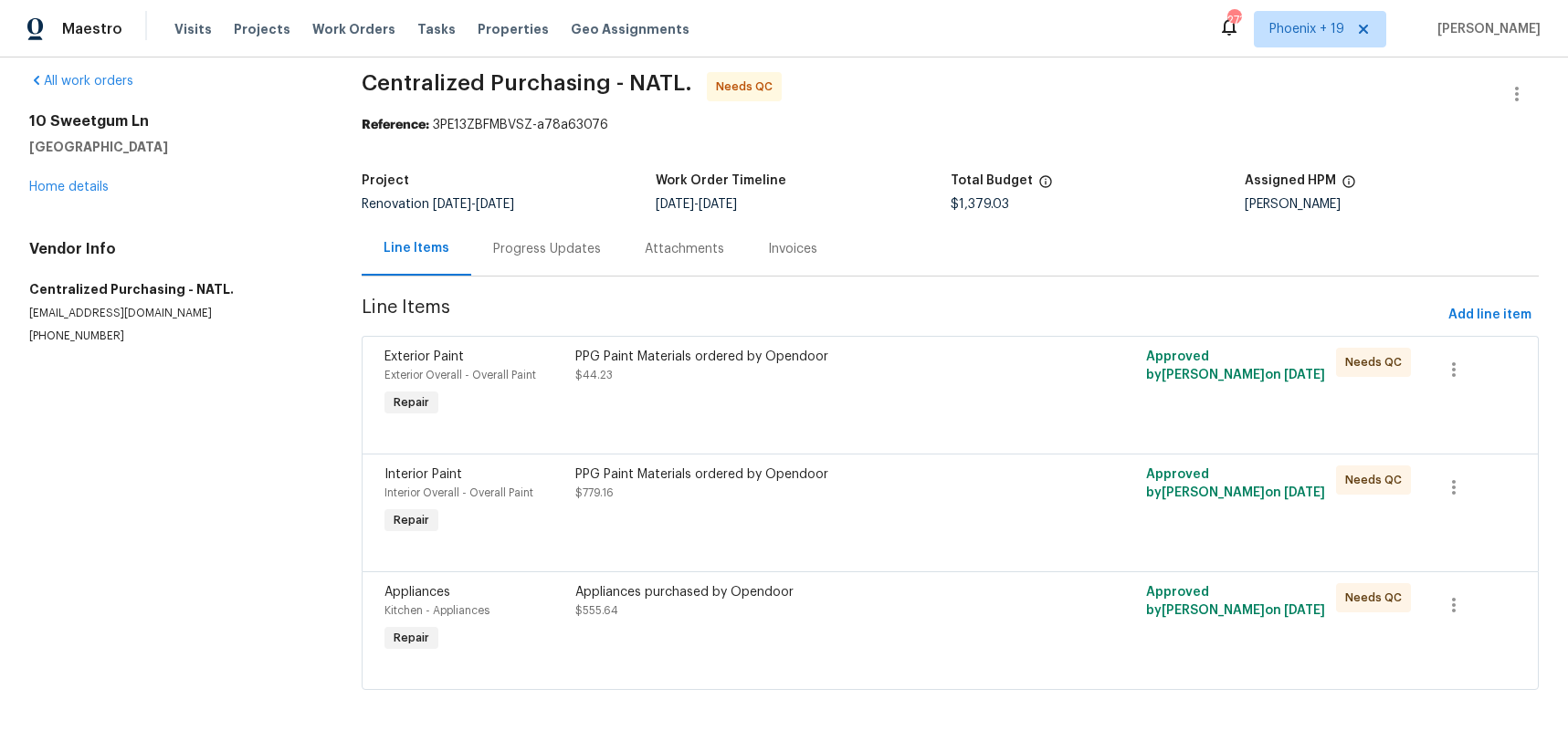
click at [861, 371] on div "PPG Paint Materials ordered by Opendoor $44.23" at bounding box center [807, 365] width 464 height 37
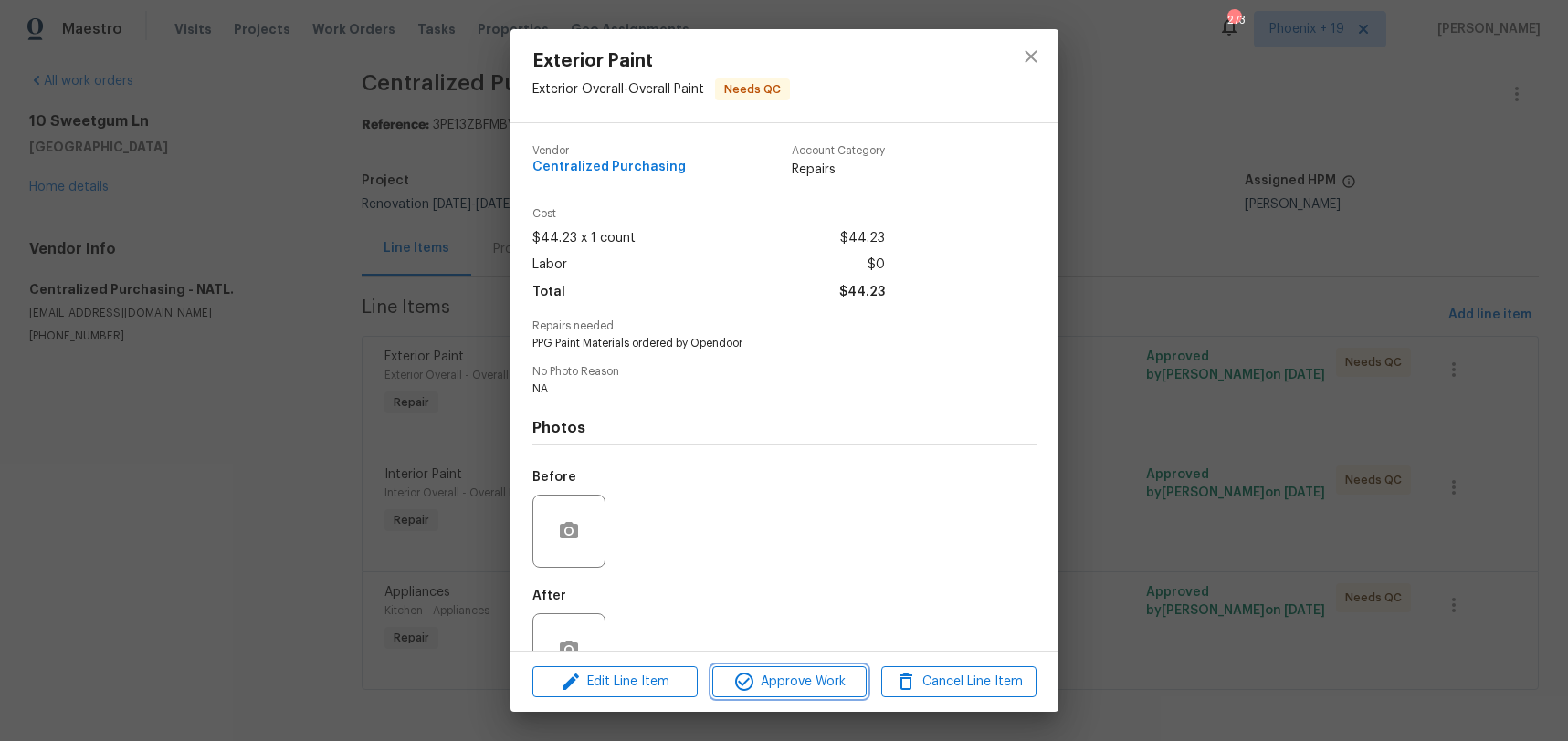
click at [765, 677] on span "Approve Work" at bounding box center [789, 683] width 143 height 23
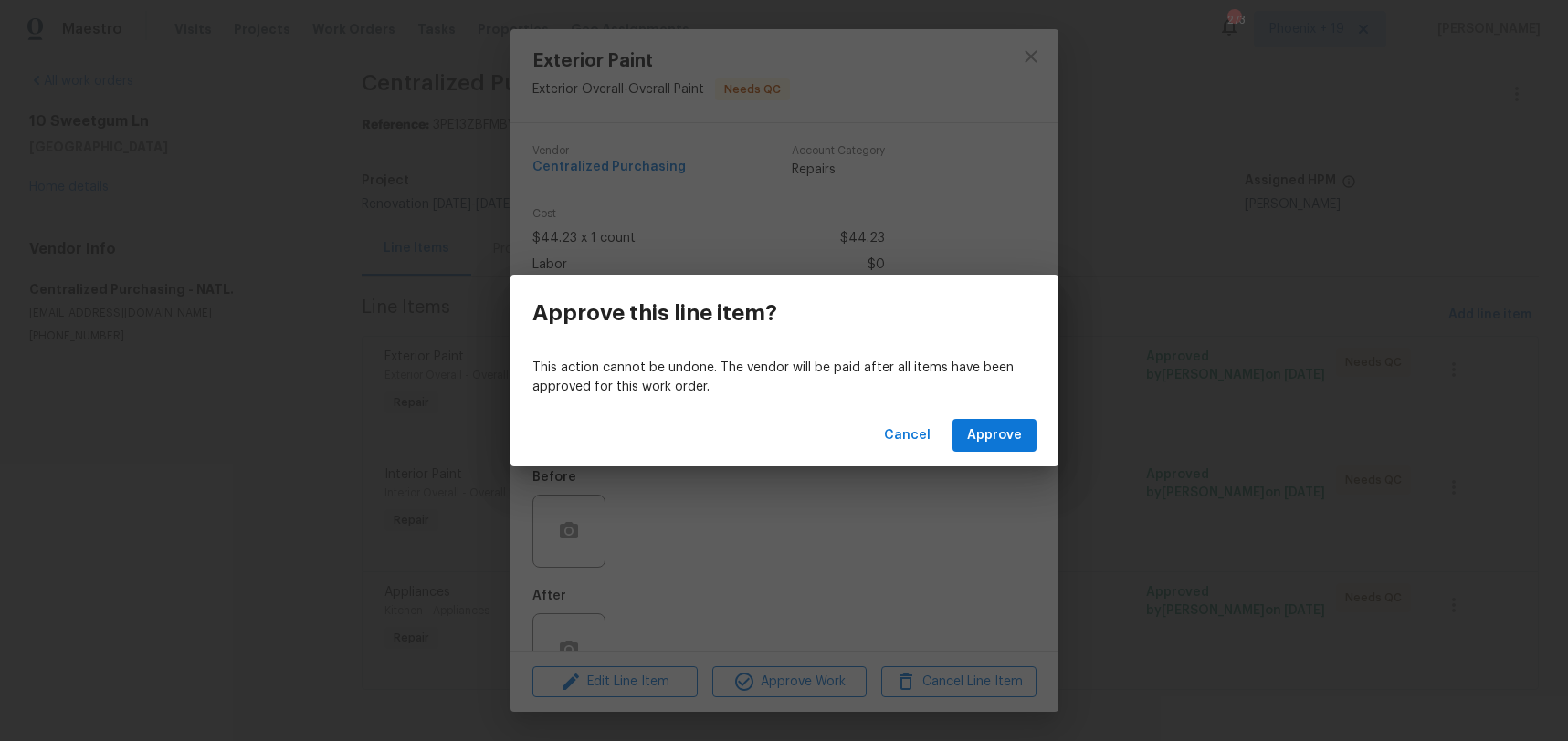
click at [969, 452] on div "Cancel Approve" at bounding box center [784, 436] width 548 height 63
click at [967, 443] on button "Approve" at bounding box center [994, 436] width 84 height 34
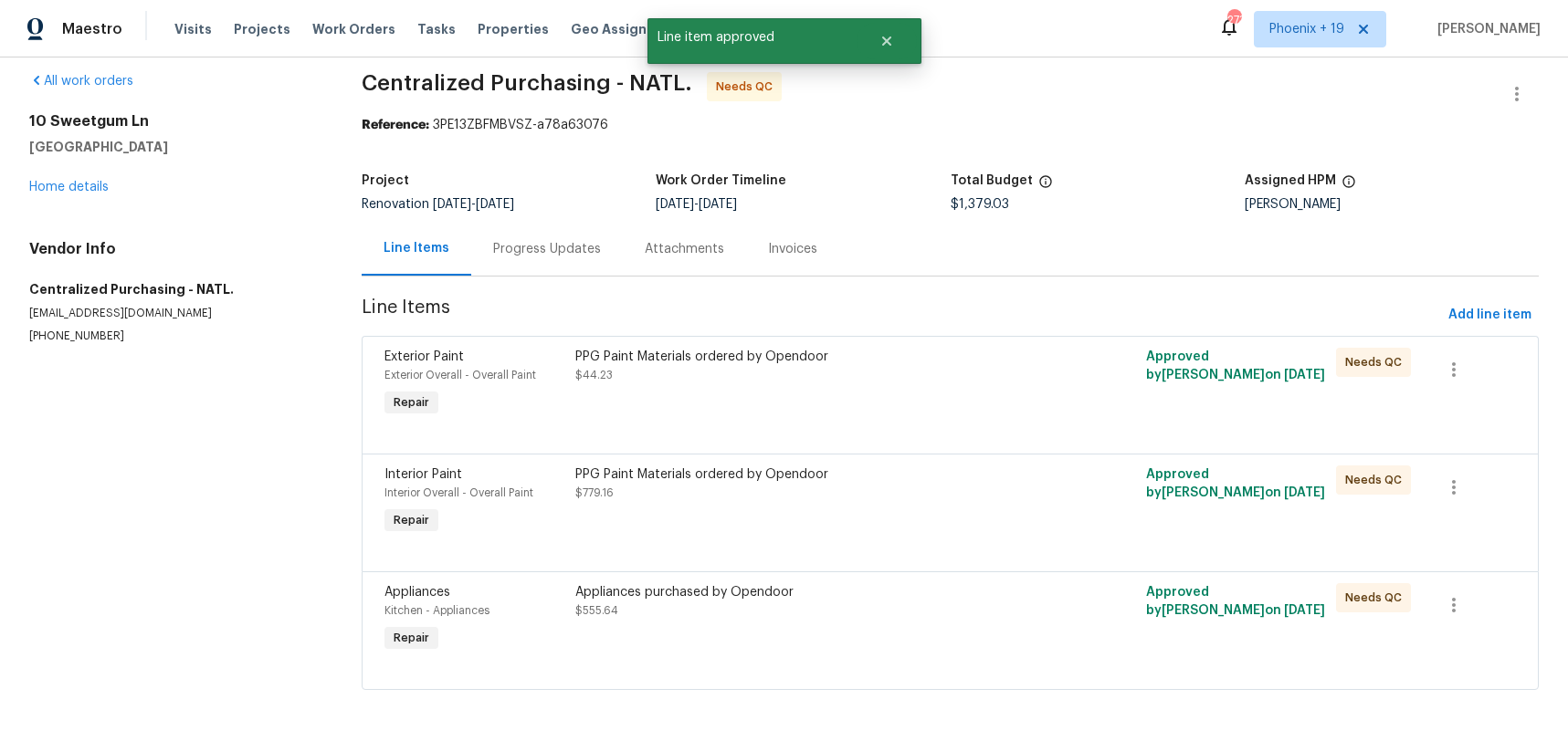
scroll to position [0, 0]
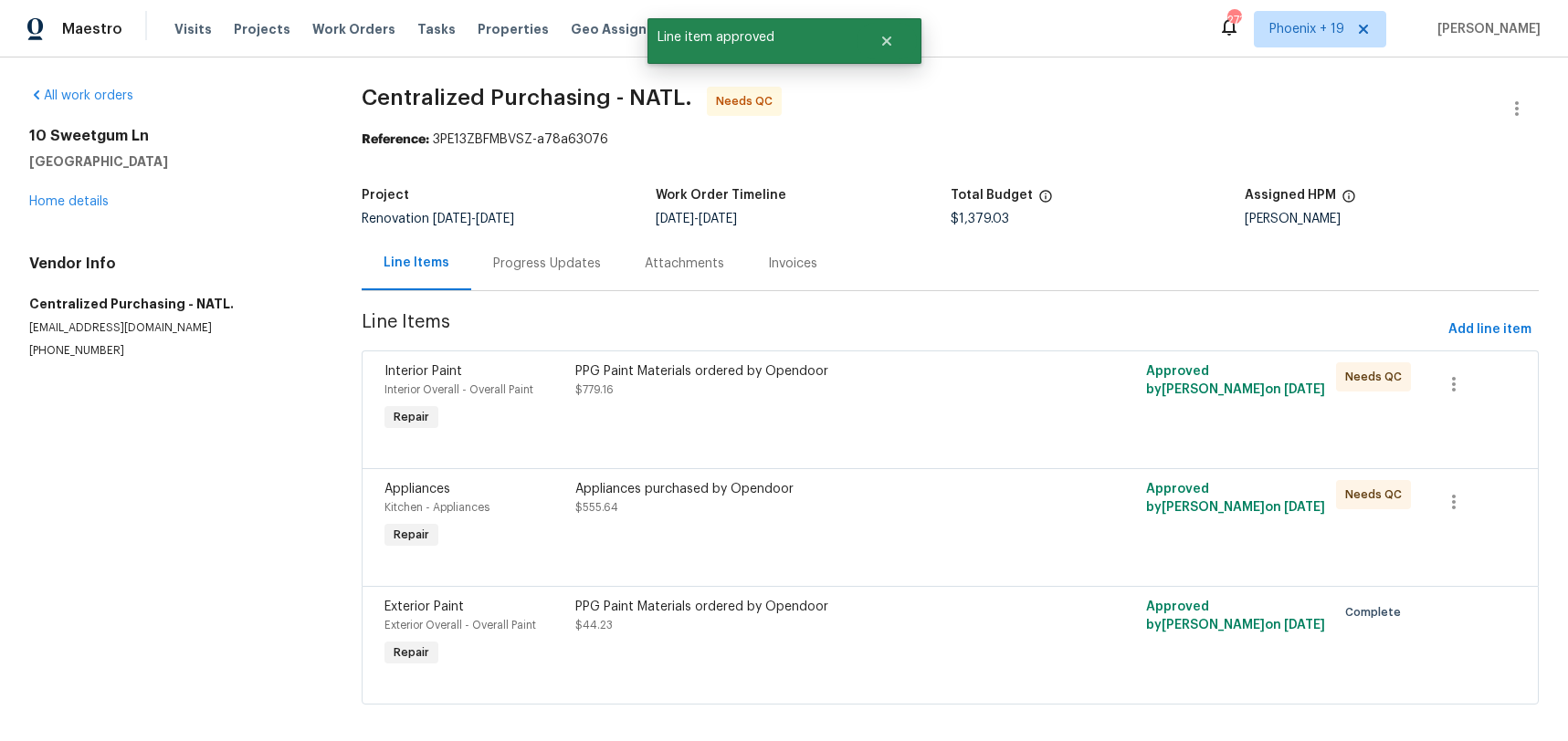
click at [955, 430] on div "PPG Paint Materials ordered by Opendoor $779.16" at bounding box center [807, 398] width 476 height 84
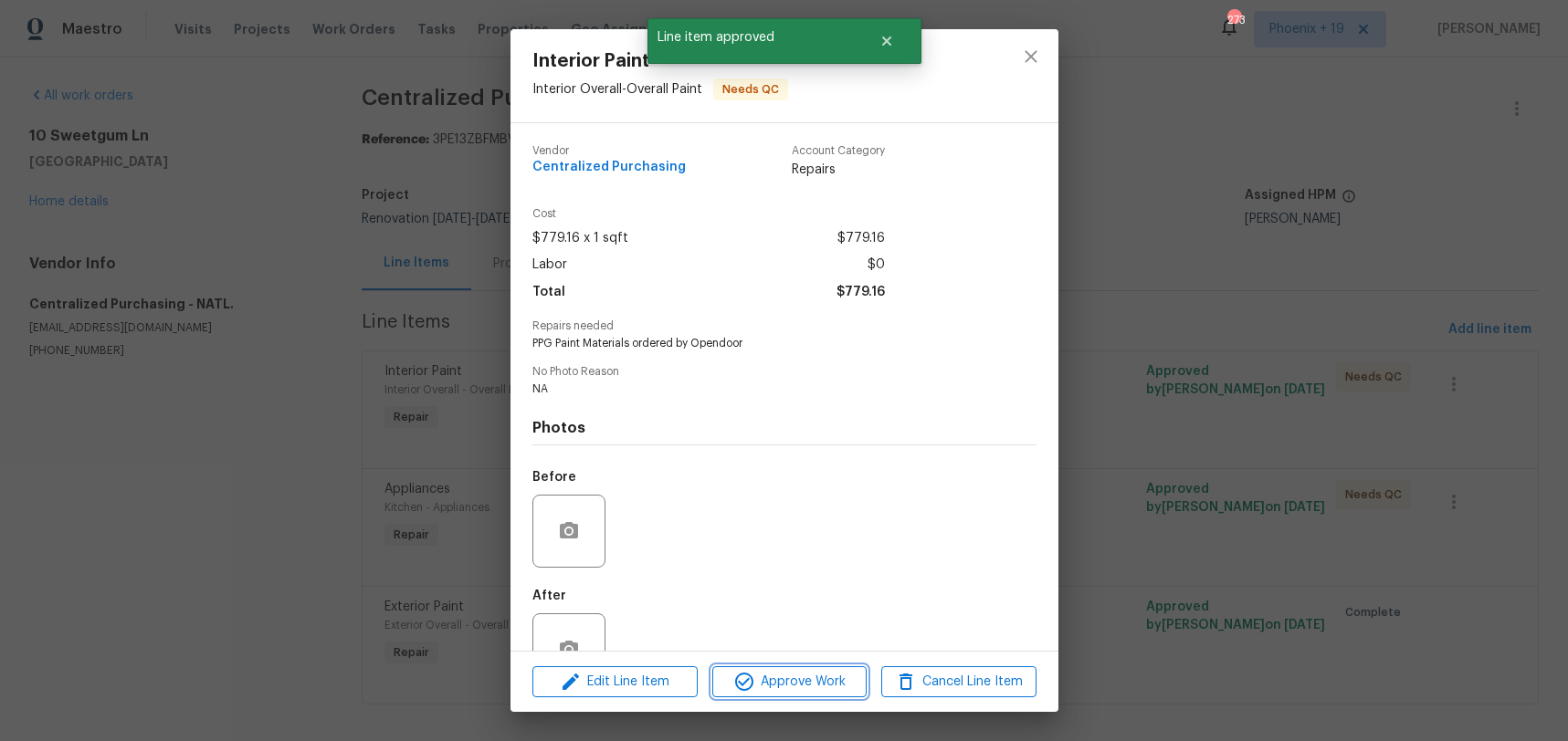
click at [811, 674] on span "Approve Work" at bounding box center [789, 683] width 143 height 23
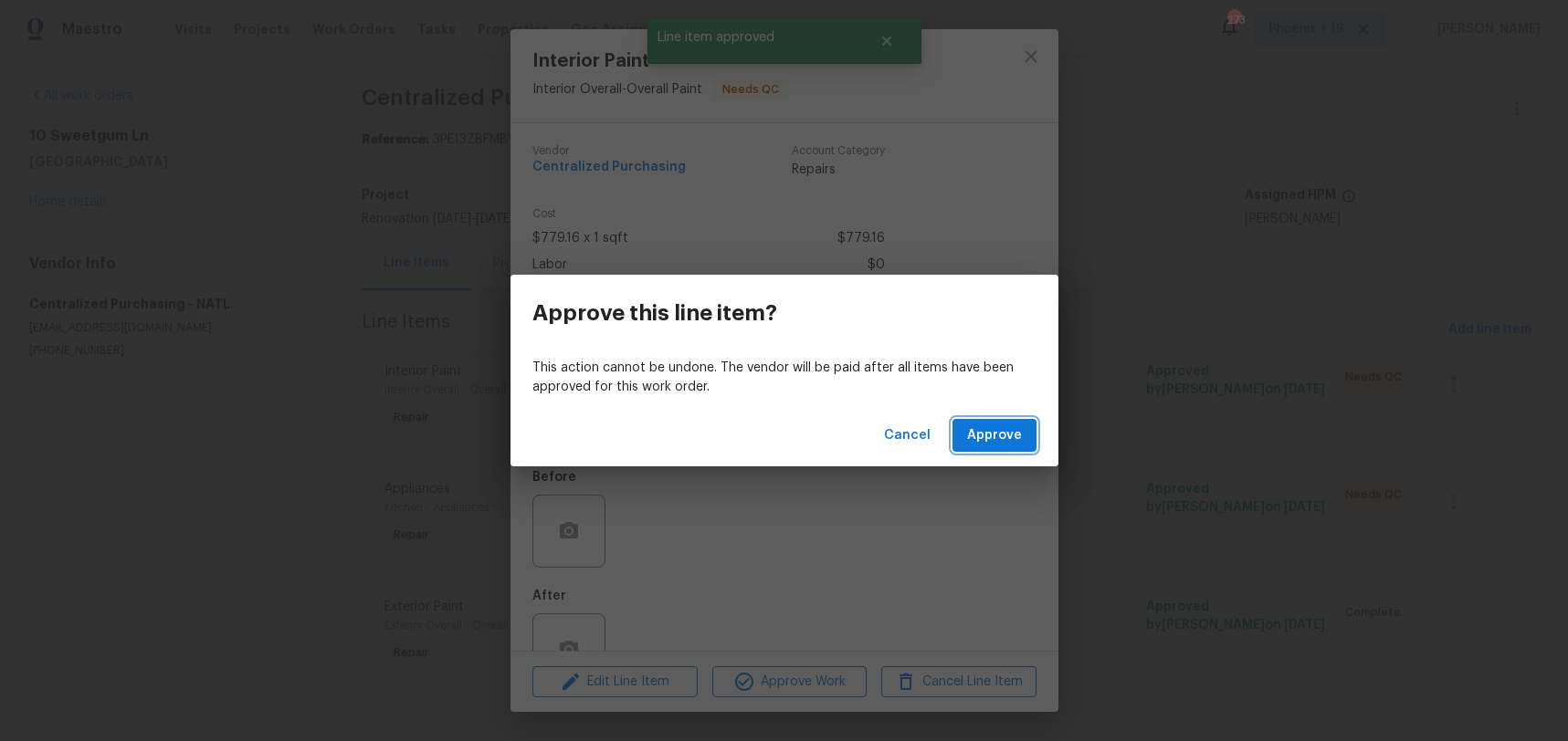
click at [1008, 442] on span "Approve" at bounding box center [994, 436] width 55 height 23
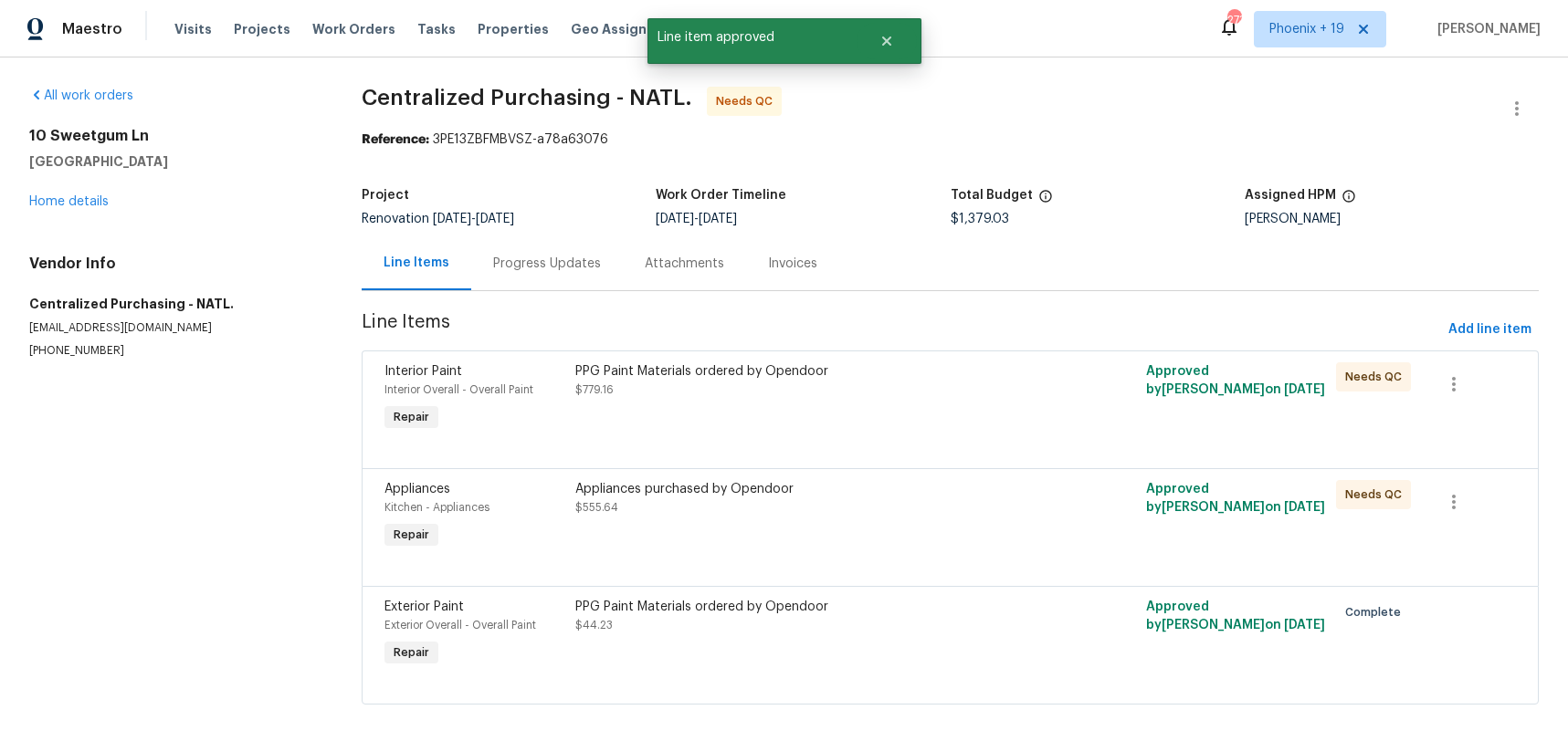
click at [974, 397] on div "PPG Paint Materials ordered by Opendoor $779.16" at bounding box center [807, 380] width 464 height 37
click at [960, 404] on div "Appliances purchased by Opendoor $555.64" at bounding box center [807, 398] width 476 height 84
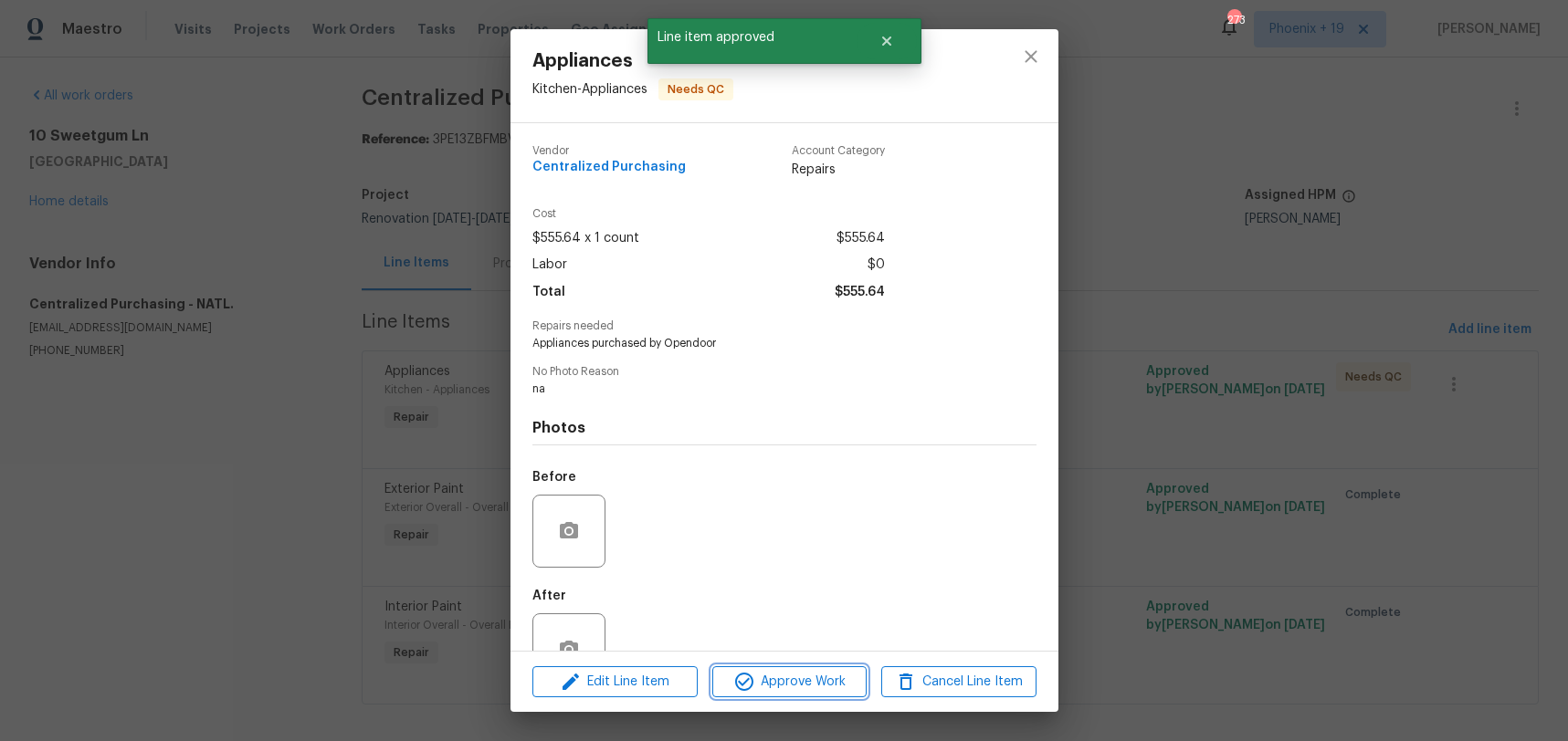
click at [803, 674] on span "Approve Work" at bounding box center [789, 683] width 143 height 23
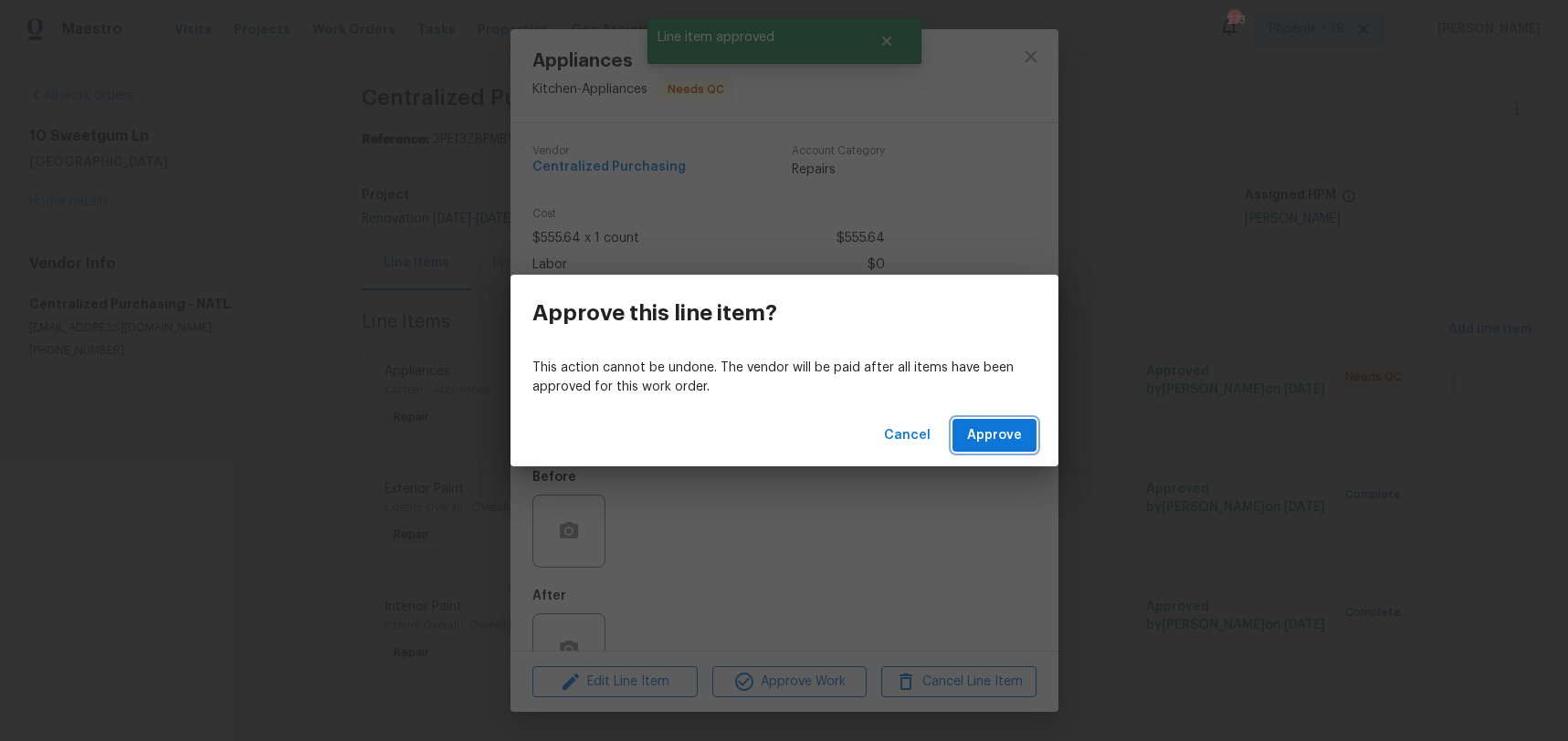
click at [992, 432] on span "Approve" at bounding box center [994, 436] width 55 height 23
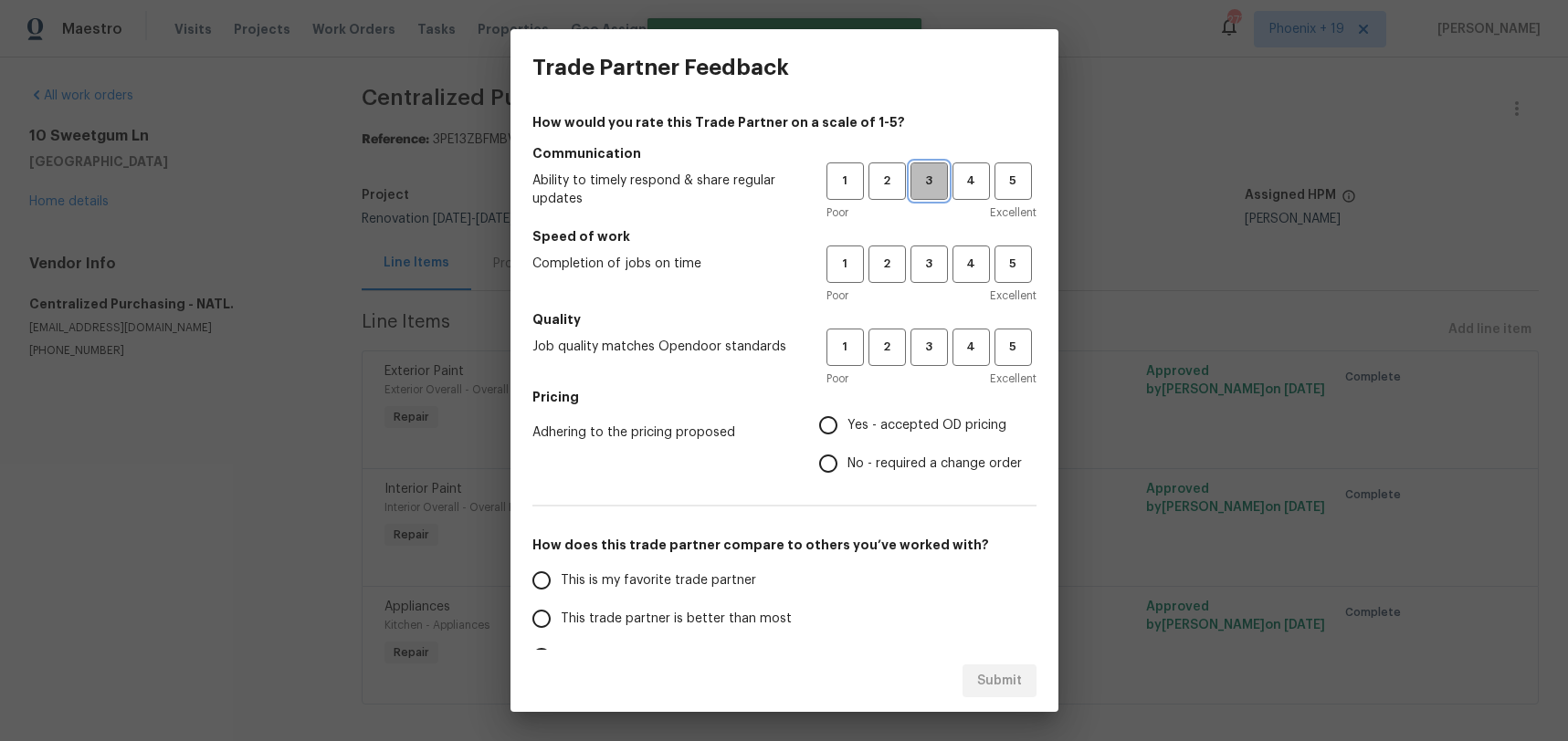
click at [933, 179] on span "3" at bounding box center [929, 181] width 34 height 21
click at [926, 284] on div "1 2 3 4 5 Poor Excellent" at bounding box center [930, 275] width 210 height 59
drag, startPoint x: 924, startPoint y: 279, endPoint x: 917, endPoint y: 349, distance: 70.3
click at [924, 279] on button "3" at bounding box center [929, 265] width 38 height 38
click at [921, 352] on span "3" at bounding box center [929, 347] width 34 height 21
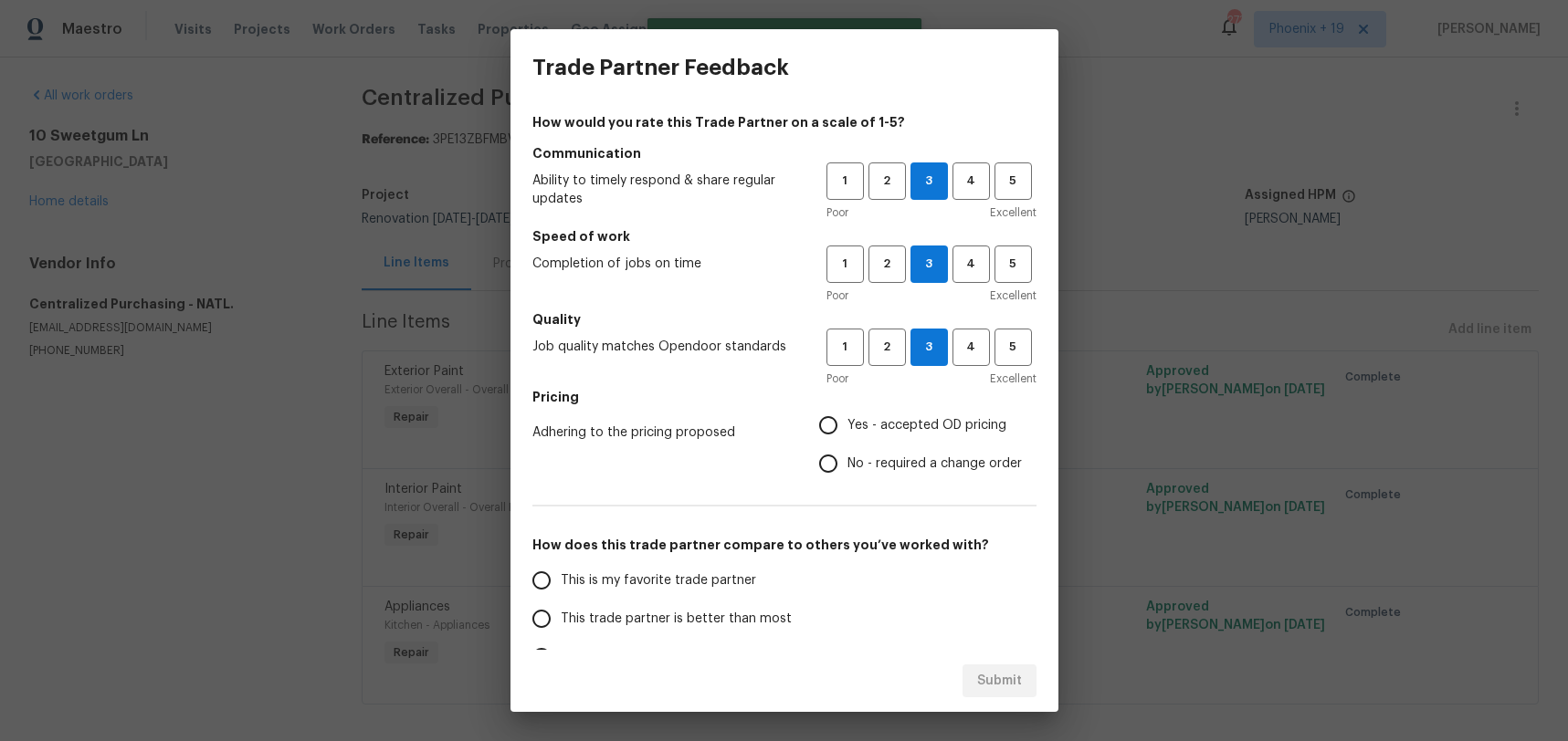
click at [849, 420] on span "Yes - accepted OD pricing" at bounding box center [927, 426] width 159 height 19
click at [848, 420] on input "Yes - accepted OD pricing" at bounding box center [828, 425] width 39 height 39
radio input "true"
click at [693, 578] on span "This is my favorite trade partner" at bounding box center [657, 581] width 195 height 19
click at [560, 578] on input "This is my favorite trade partner" at bounding box center [542, 580] width 39 height 39
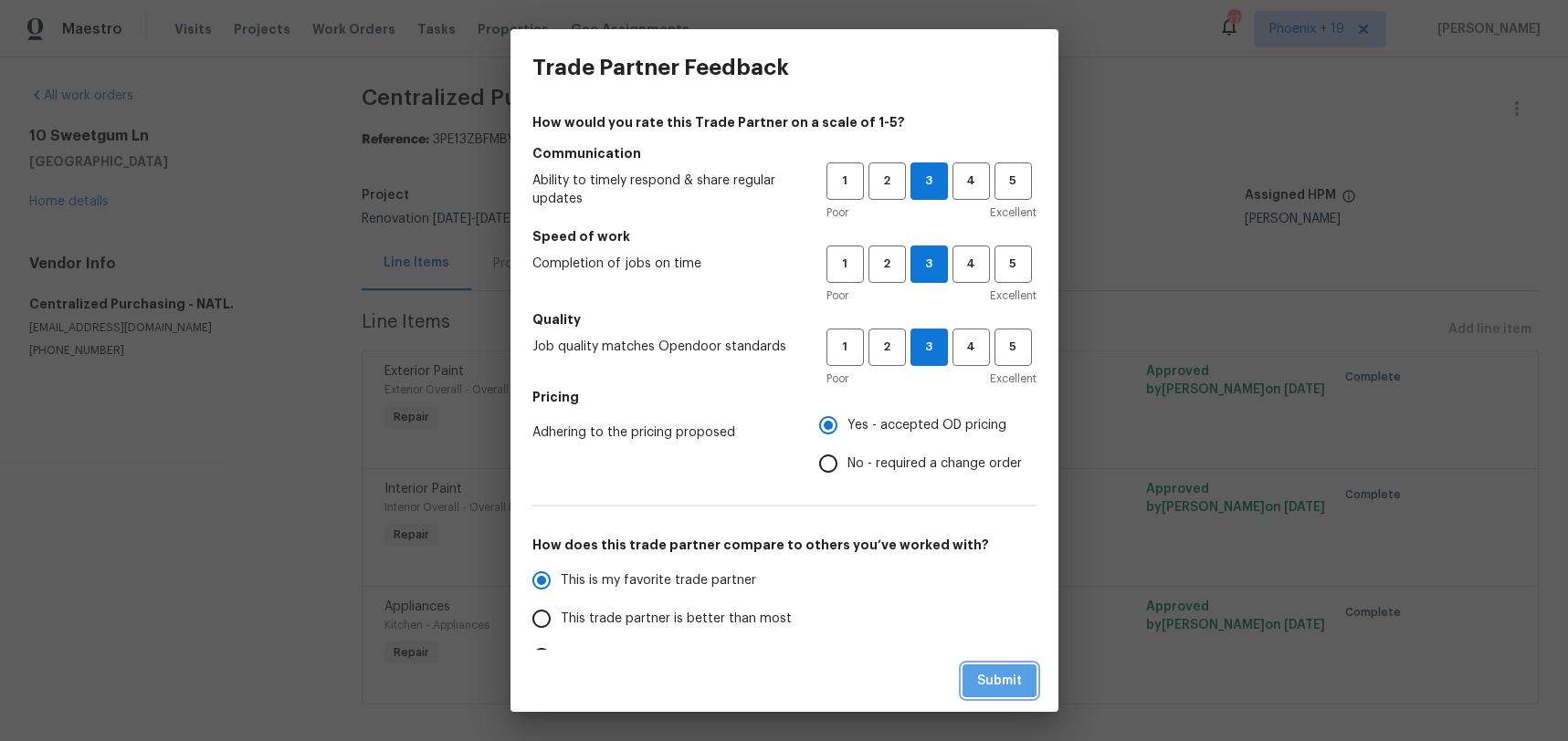
click at [1009, 677] on span "Submit" at bounding box center [999, 682] width 45 height 23
radio input "true"
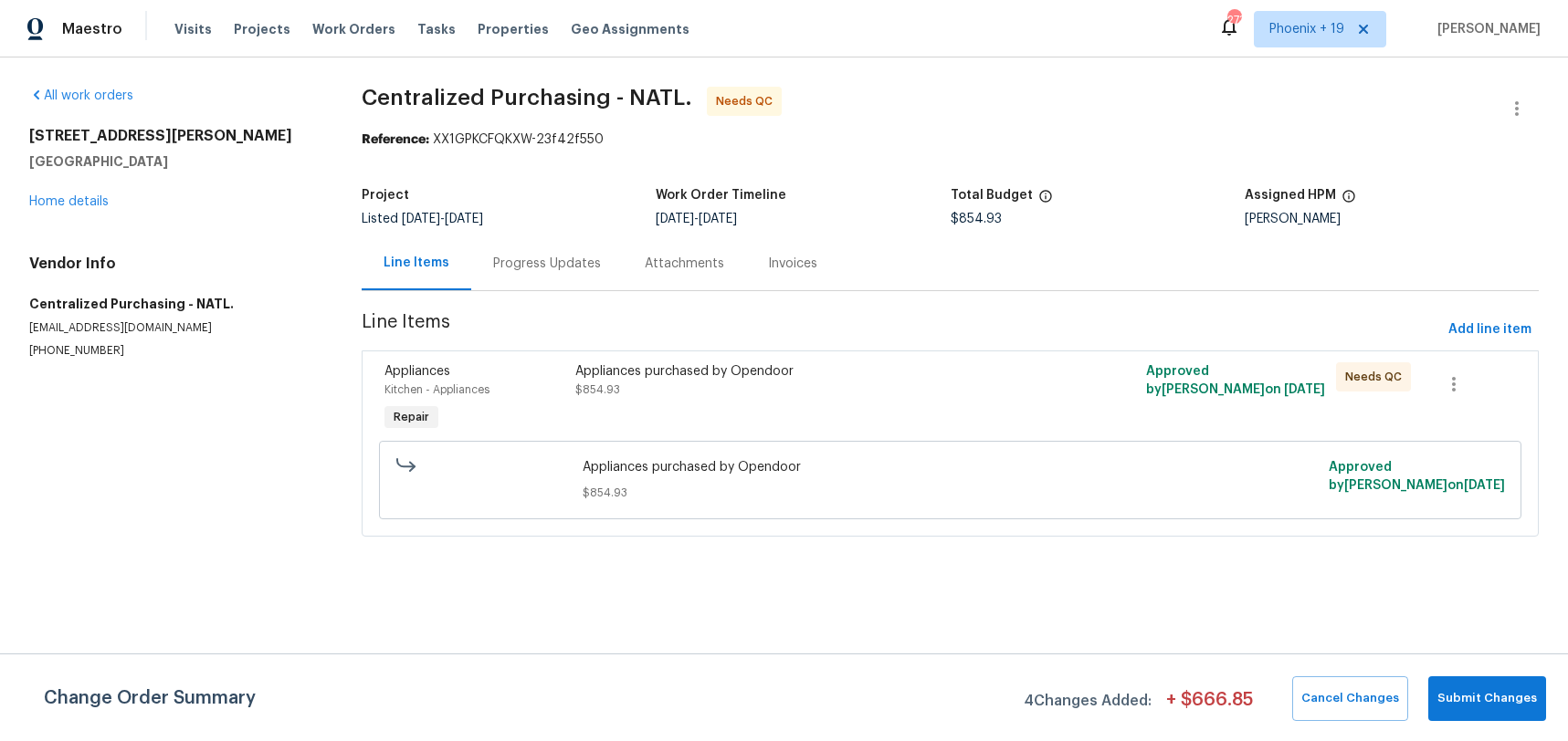
click at [857, 400] on div "Appliances purchased by Opendoor $854.93" at bounding box center [807, 398] width 476 height 84
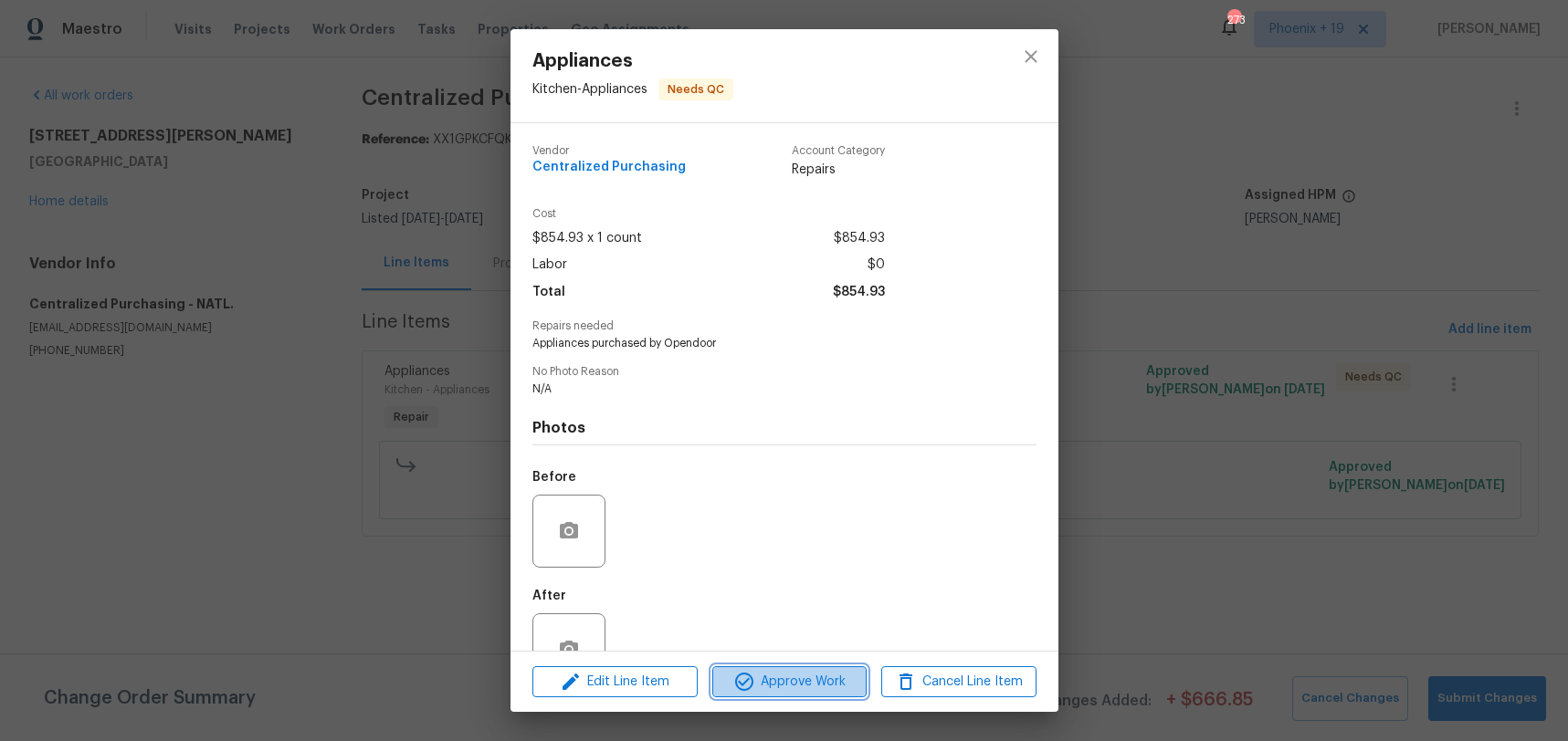
click at [770, 675] on span "Approve Work" at bounding box center [789, 683] width 143 height 23
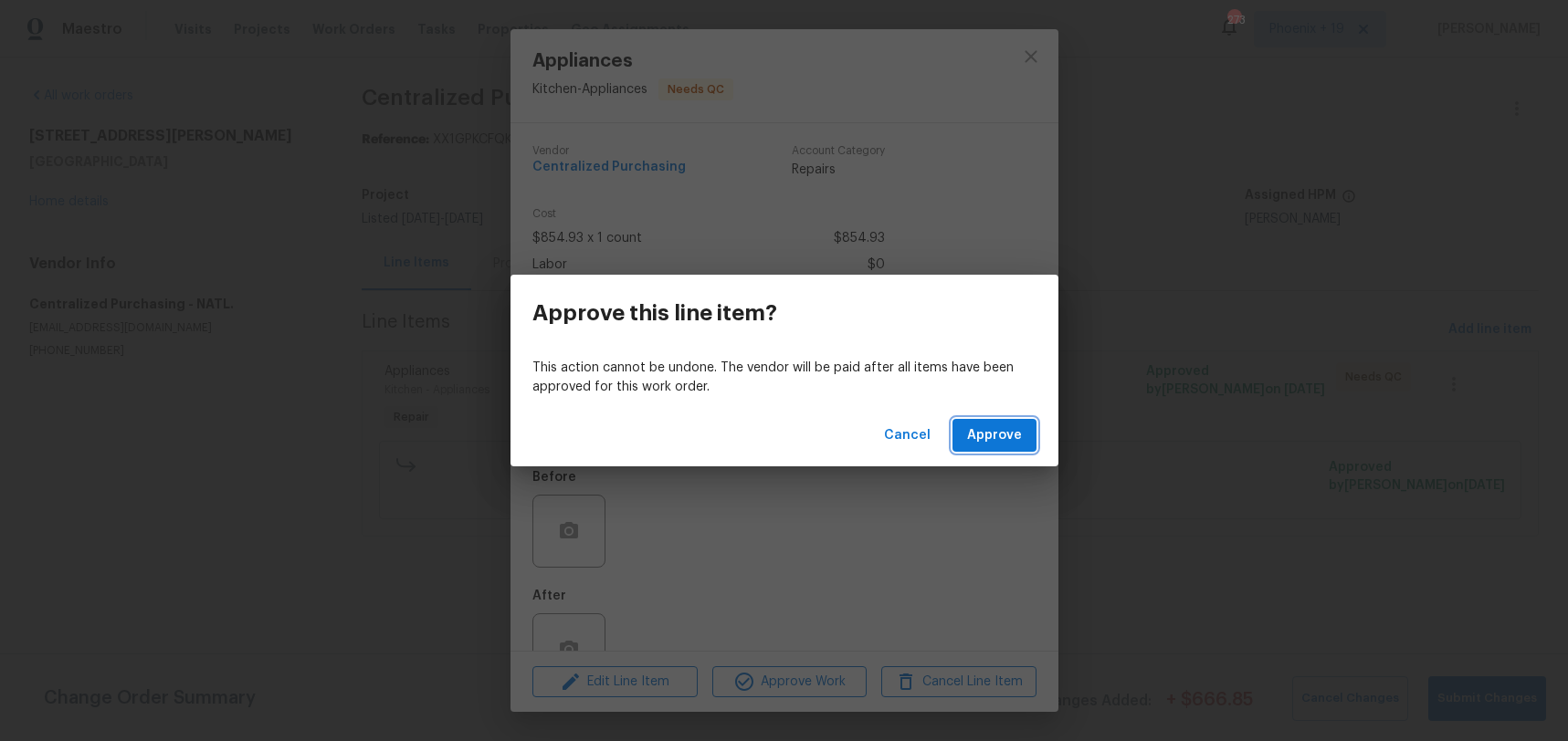
click at [996, 439] on span "Approve" at bounding box center [994, 436] width 55 height 23
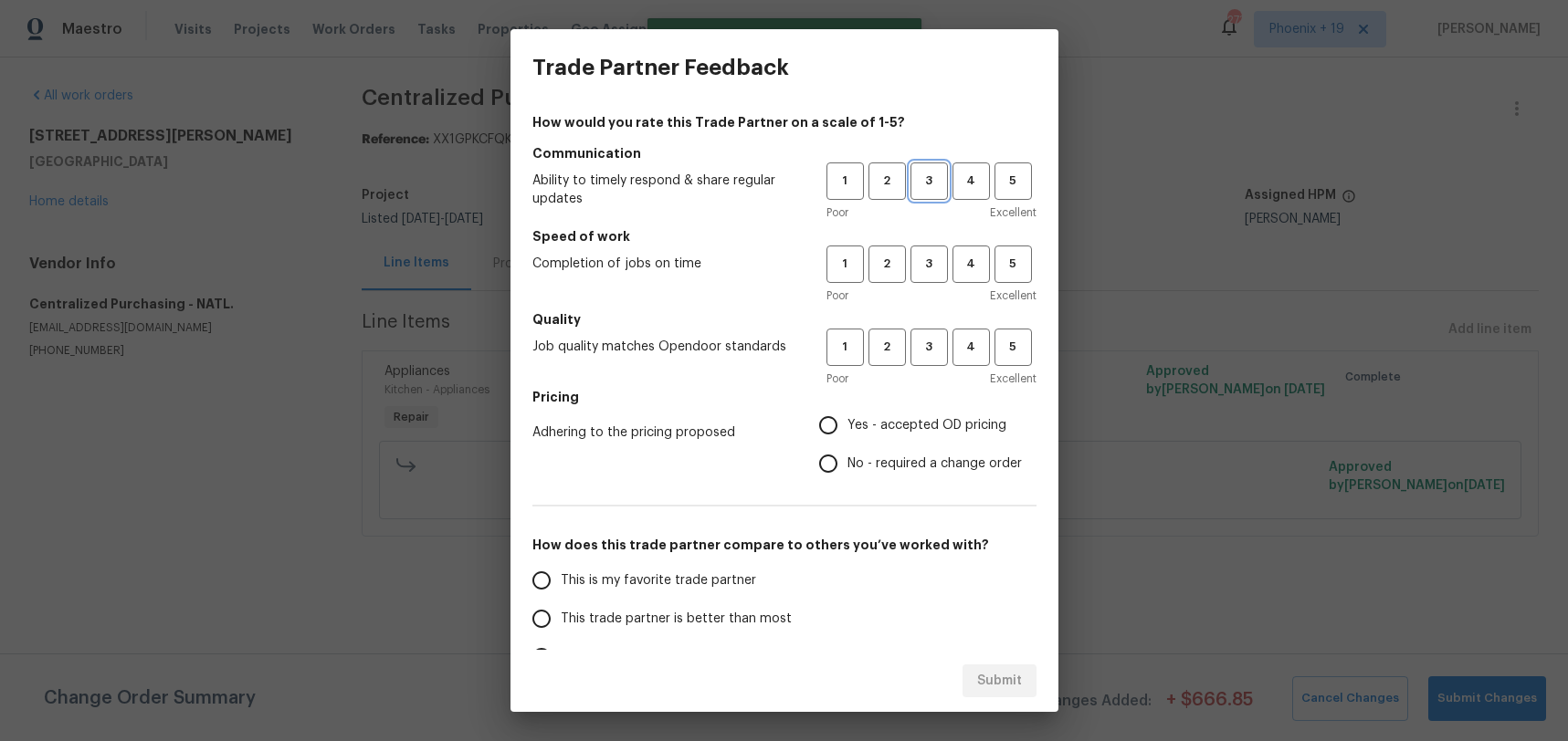
drag, startPoint x: 934, startPoint y: 173, endPoint x: 928, endPoint y: 248, distance: 75.2
click at [934, 173] on span "3" at bounding box center [929, 181] width 34 height 21
click at [915, 262] on span "3" at bounding box center [929, 265] width 34 height 21
click at [919, 327] on h5 "Quality" at bounding box center [784, 319] width 504 height 18
click at [920, 334] on button "3" at bounding box center [929, 347] width 38 height 38
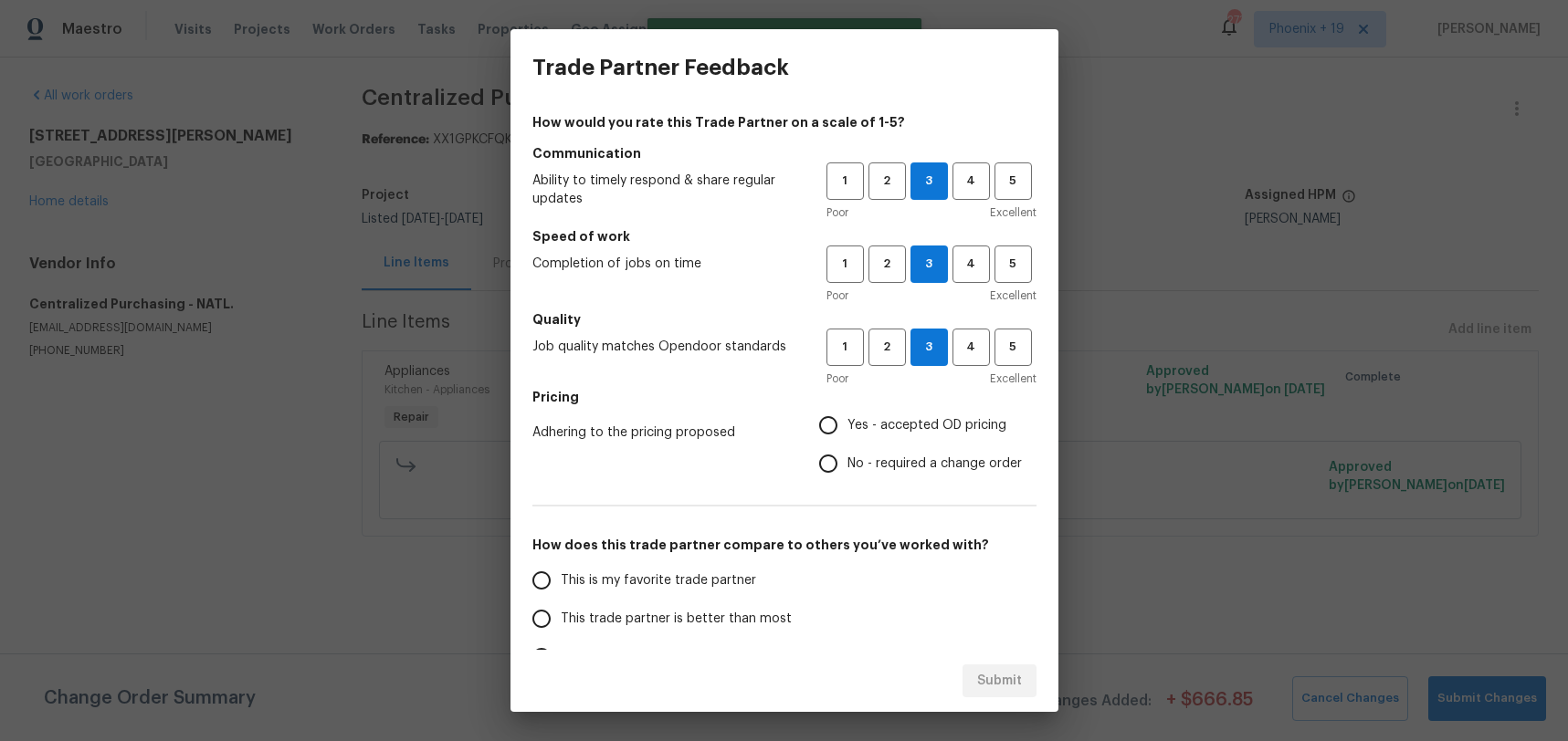
click at [870, 438] on label "Yes - accepted OD pricing" at bounding box center [915, 425] width 213 height 39
click at [848, 438] on input "Yes - accepted OD pricing" at bounding box center [828, 425] width 39 height 39
radio input "true"
click at [728, 574] on span "This is my favorite trade partner" at bounding box center [657, 581] width 195 height 19
click at [560, 574] on input "This is my favorite trade partner" at bounding box center [542, 580] width 39 height 39
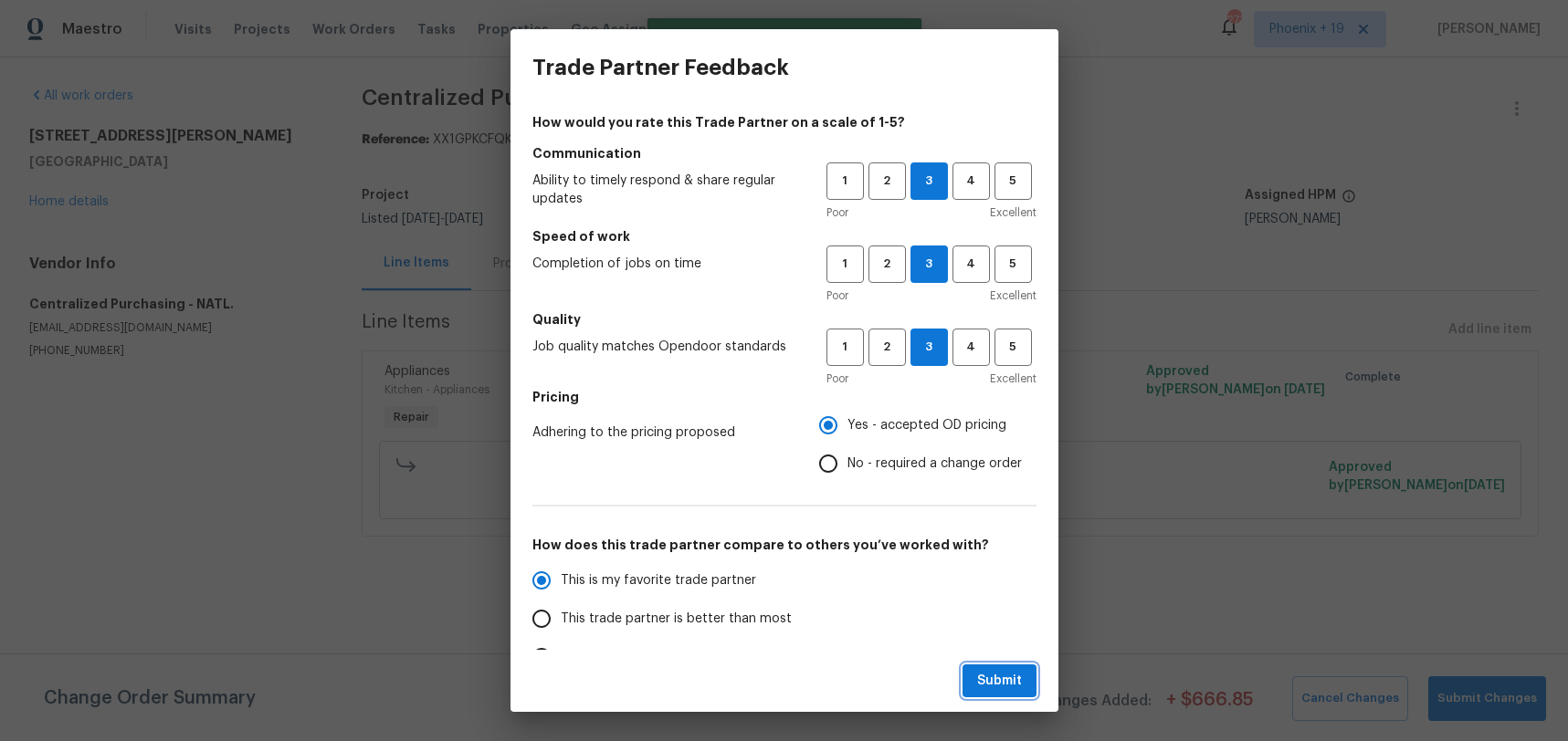
click at [1028, 695] on button "Submit" at bounding box center [999, 682] width 74 height 34
radio input "true"
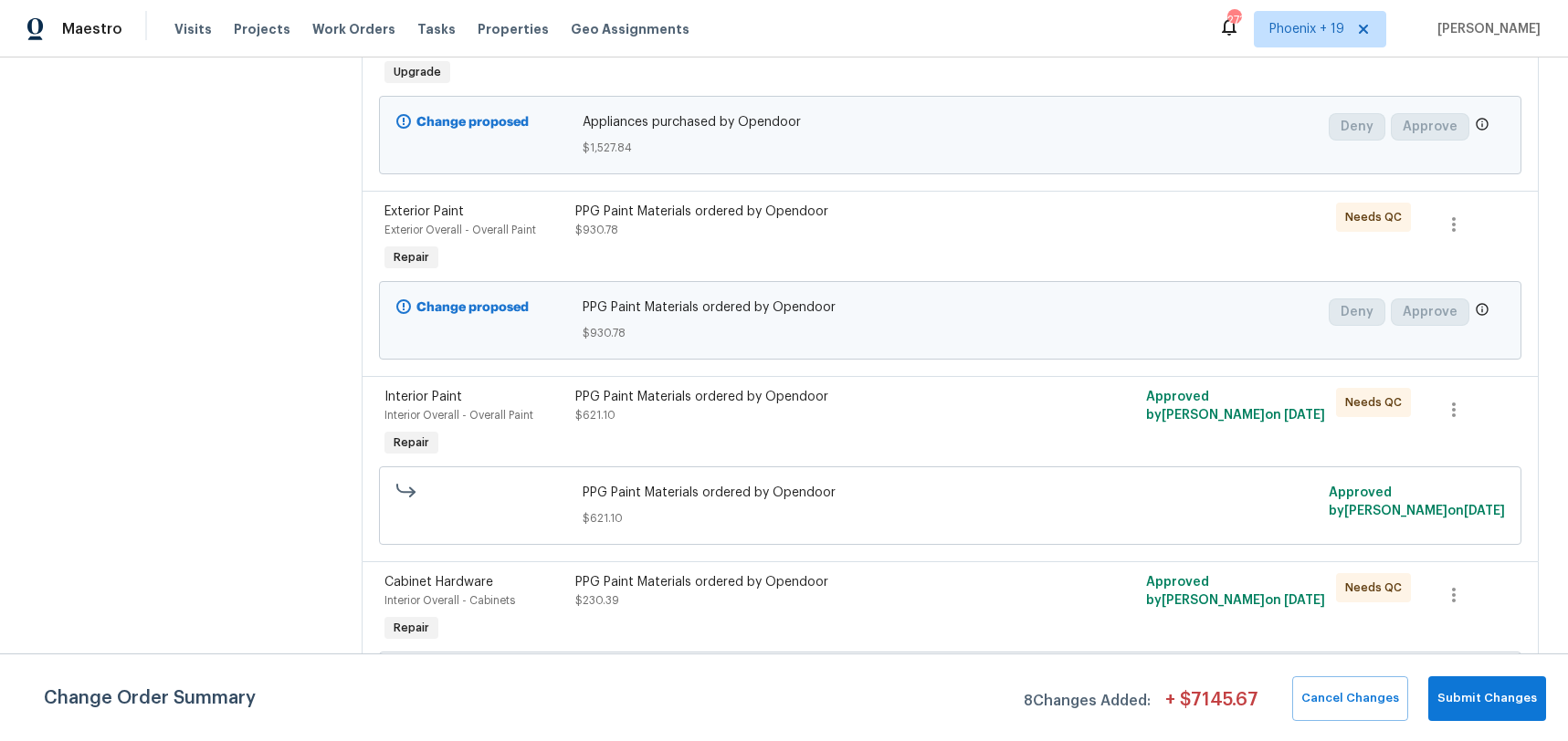
scroll to position [588, 0]
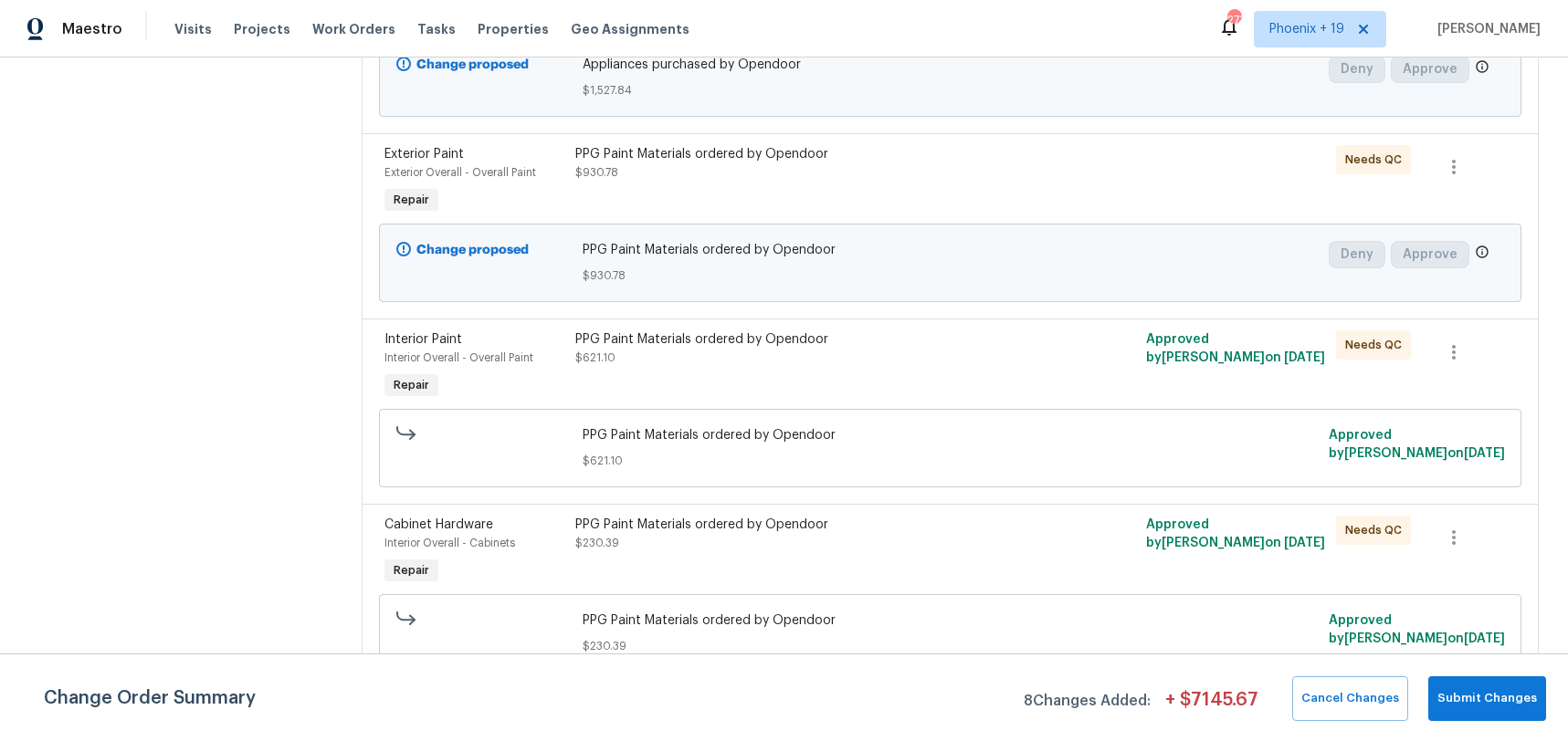
click at [978, 520] on div "PPG Paint Materials ordered by Opendoor" at bounding box center [807, 524] width 464 height 18
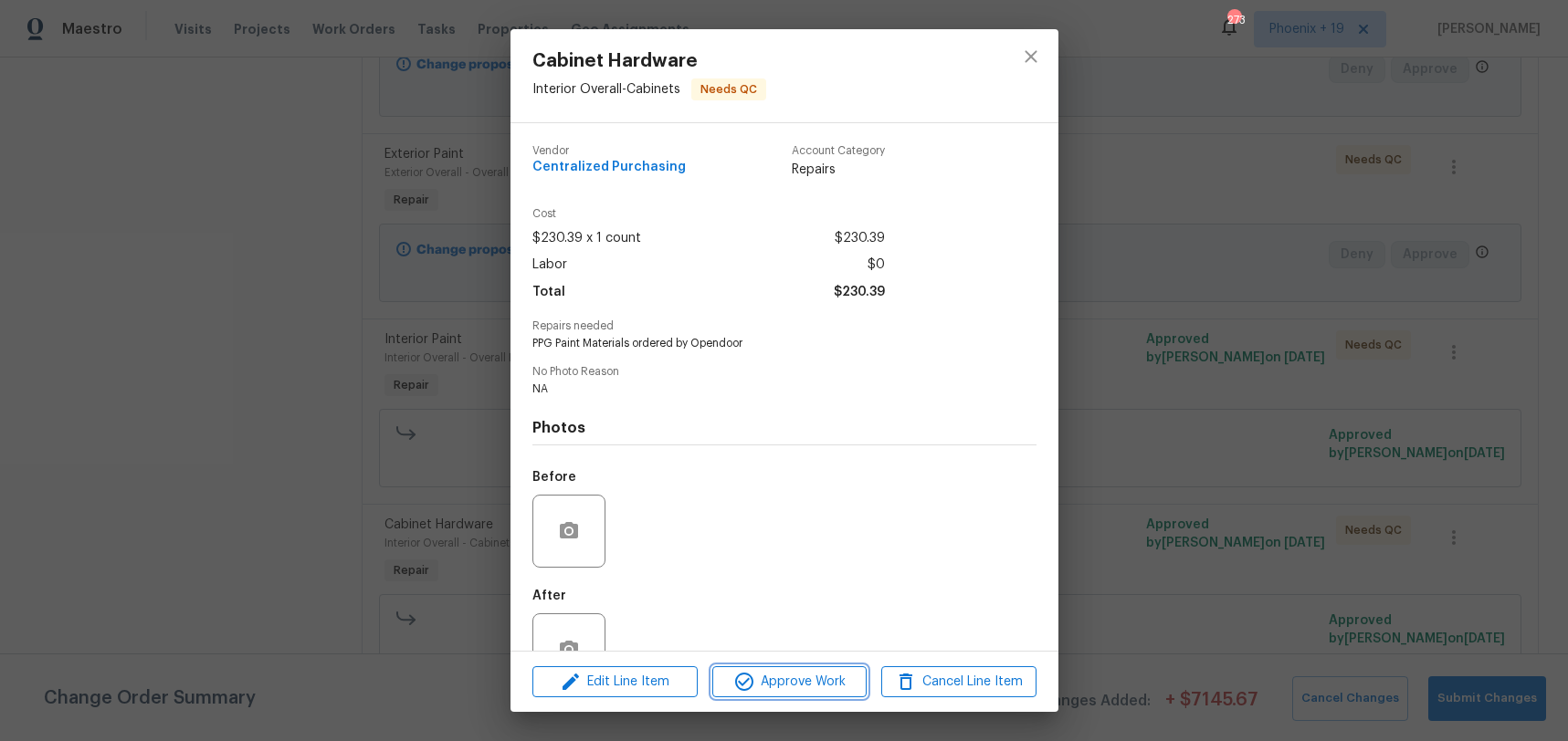
click at [837, 678] on span "Approve Work" at bounding box center [789, 683] width 143 height 23
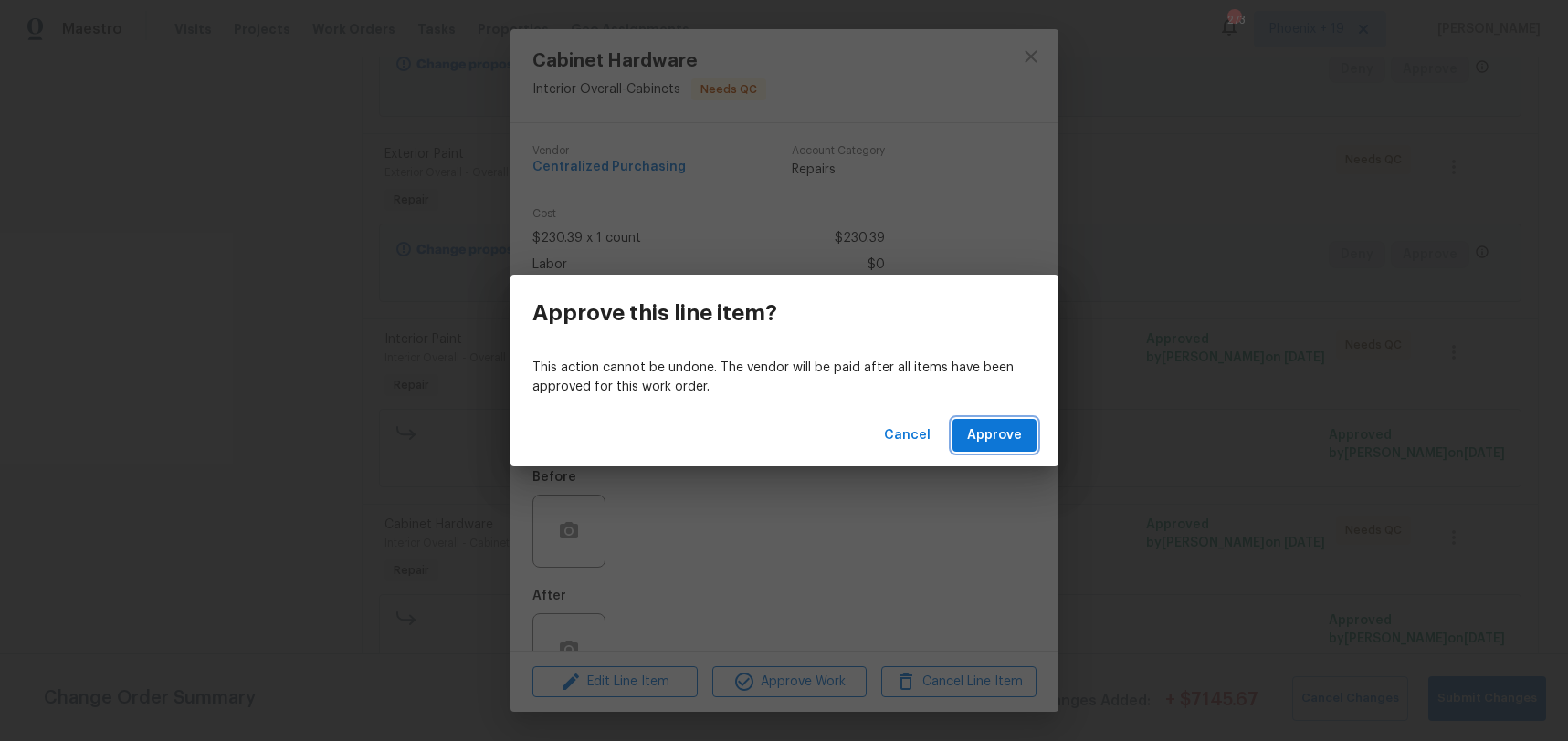
click at [1005, 441] on span "Approve" at bounding box center [994, 436] width 55 height 23
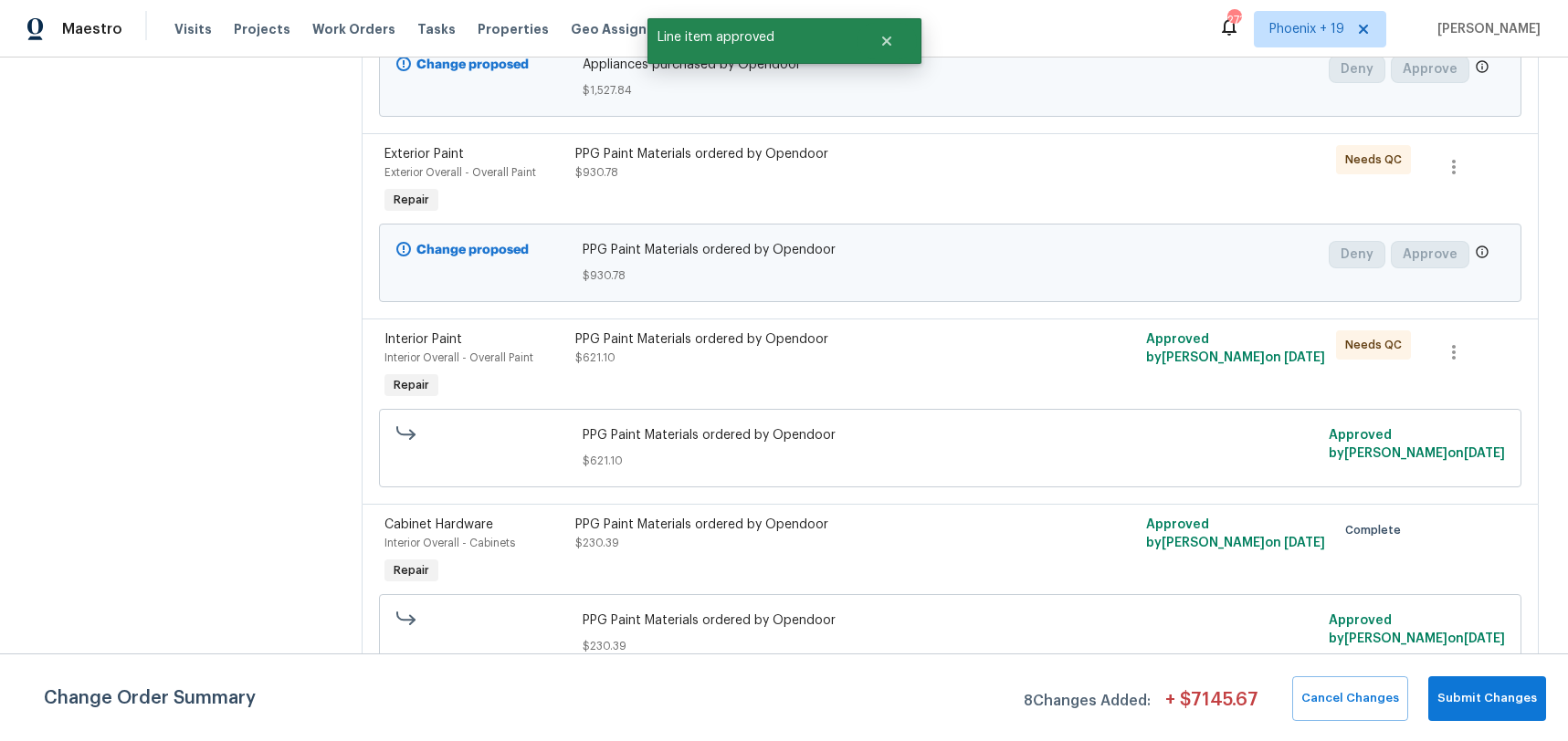
click at [882, 376] on div "PPG Paint Materials ordered by Opendoor $621.10" at bounding box center [807, 366] width 476 height 84
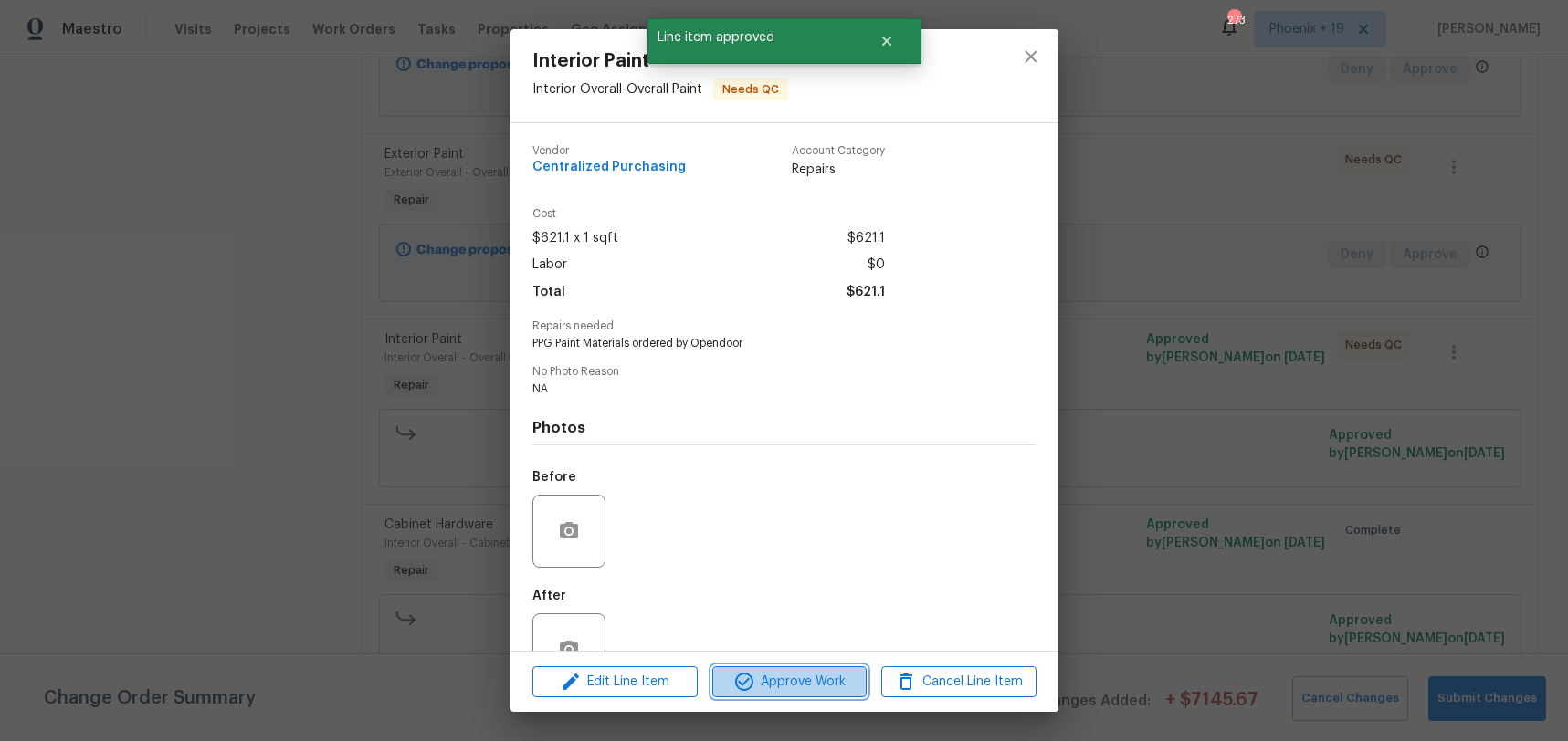
click at [853, 680] on span "Approve Work" at bounding box center [789, 683] width 143 height 23
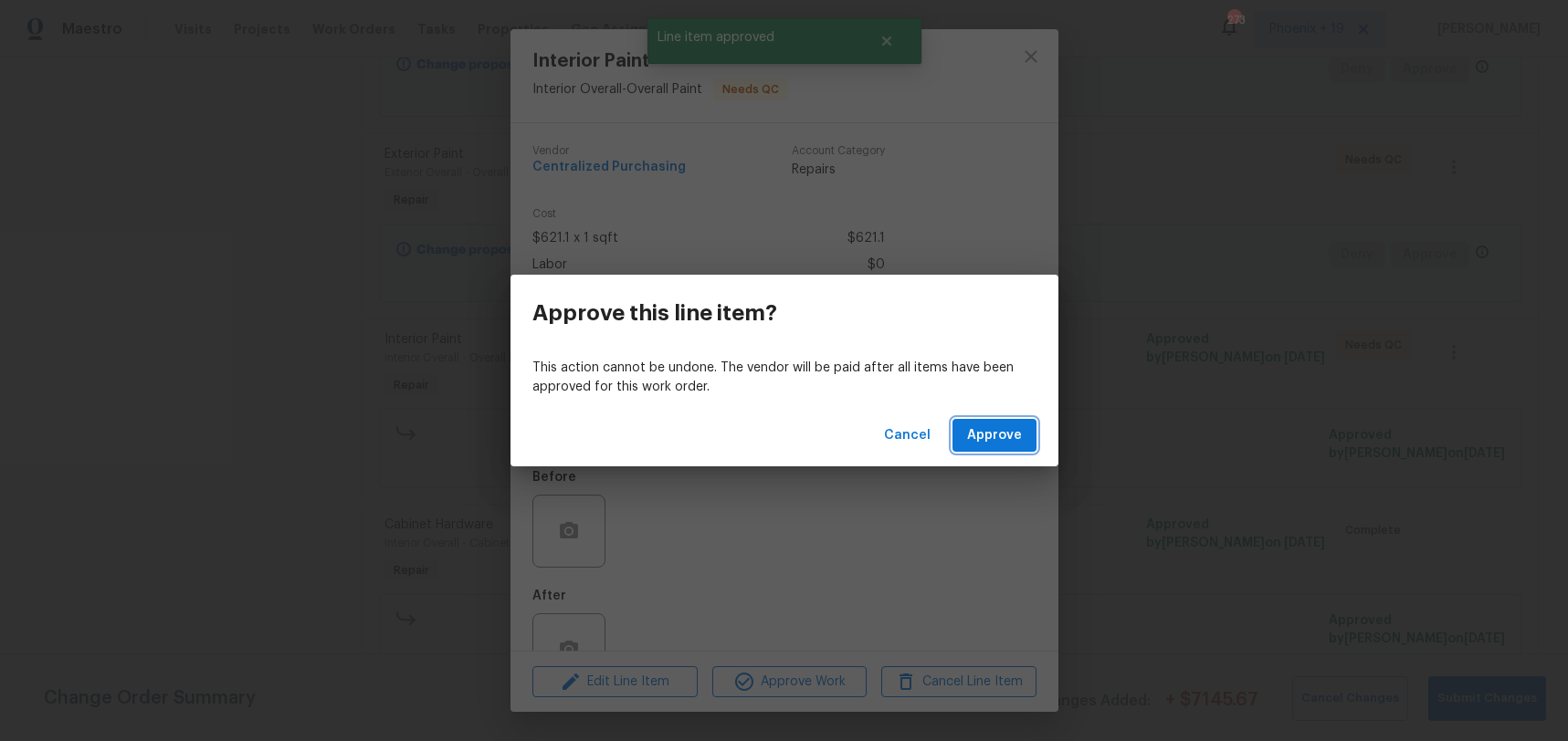
click at [965, 442] on button "Approve" at bounding box center [994, 436] width 84 height 34
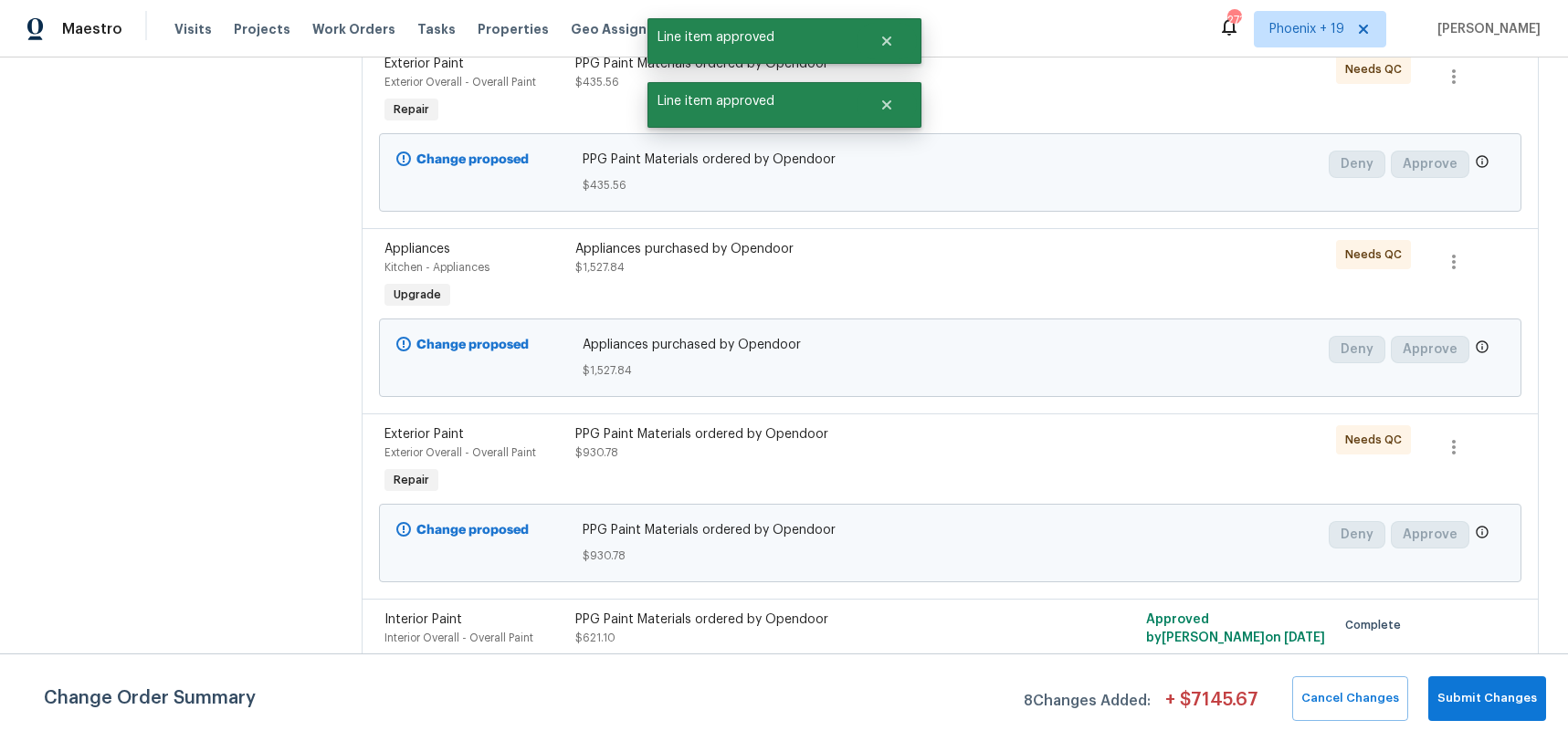
scroll to position [278, 0]
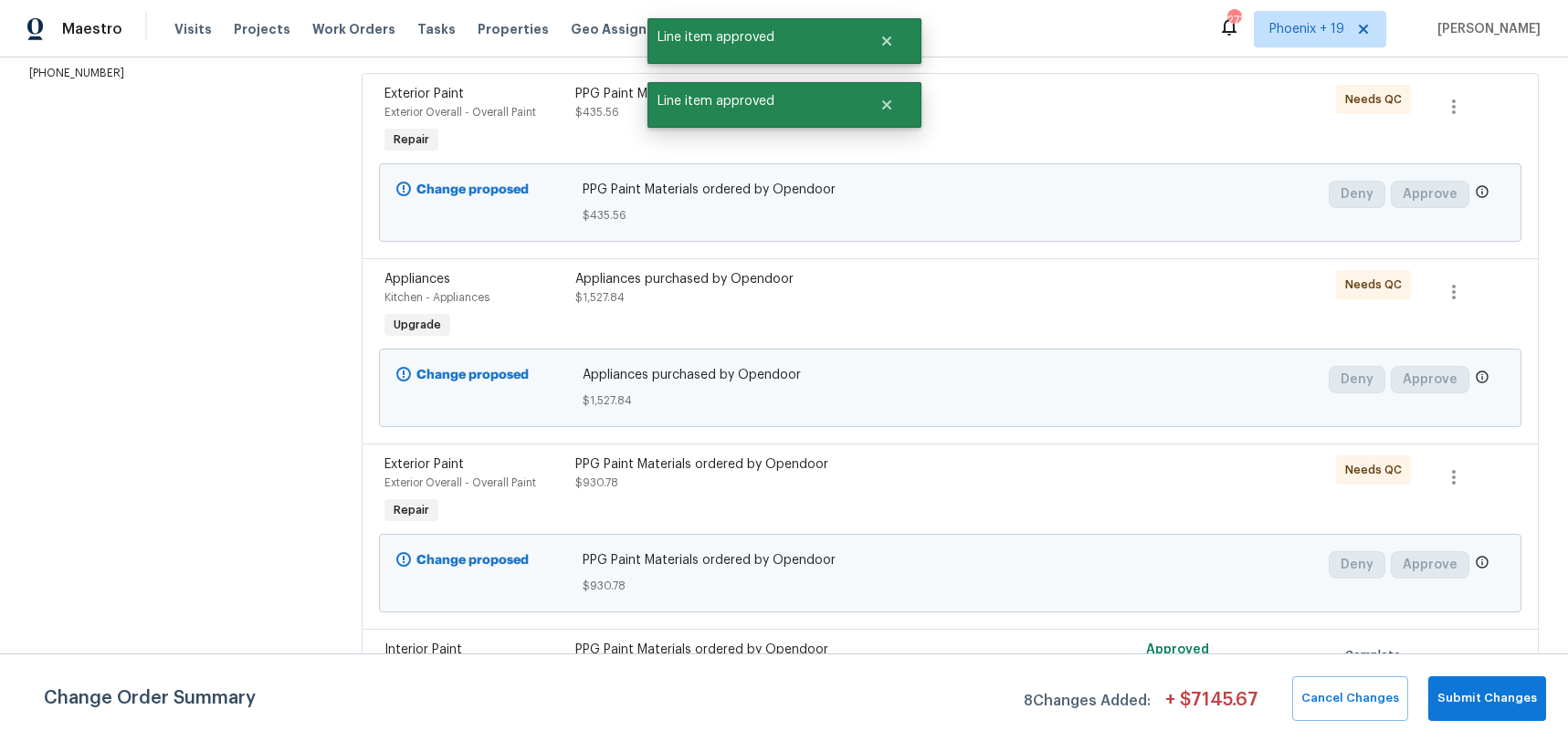
click at [950, 480] on div "PPG Paint Materials ordered by Opendoor $930.78" at bounding box center [807, 474] width 464 height 37
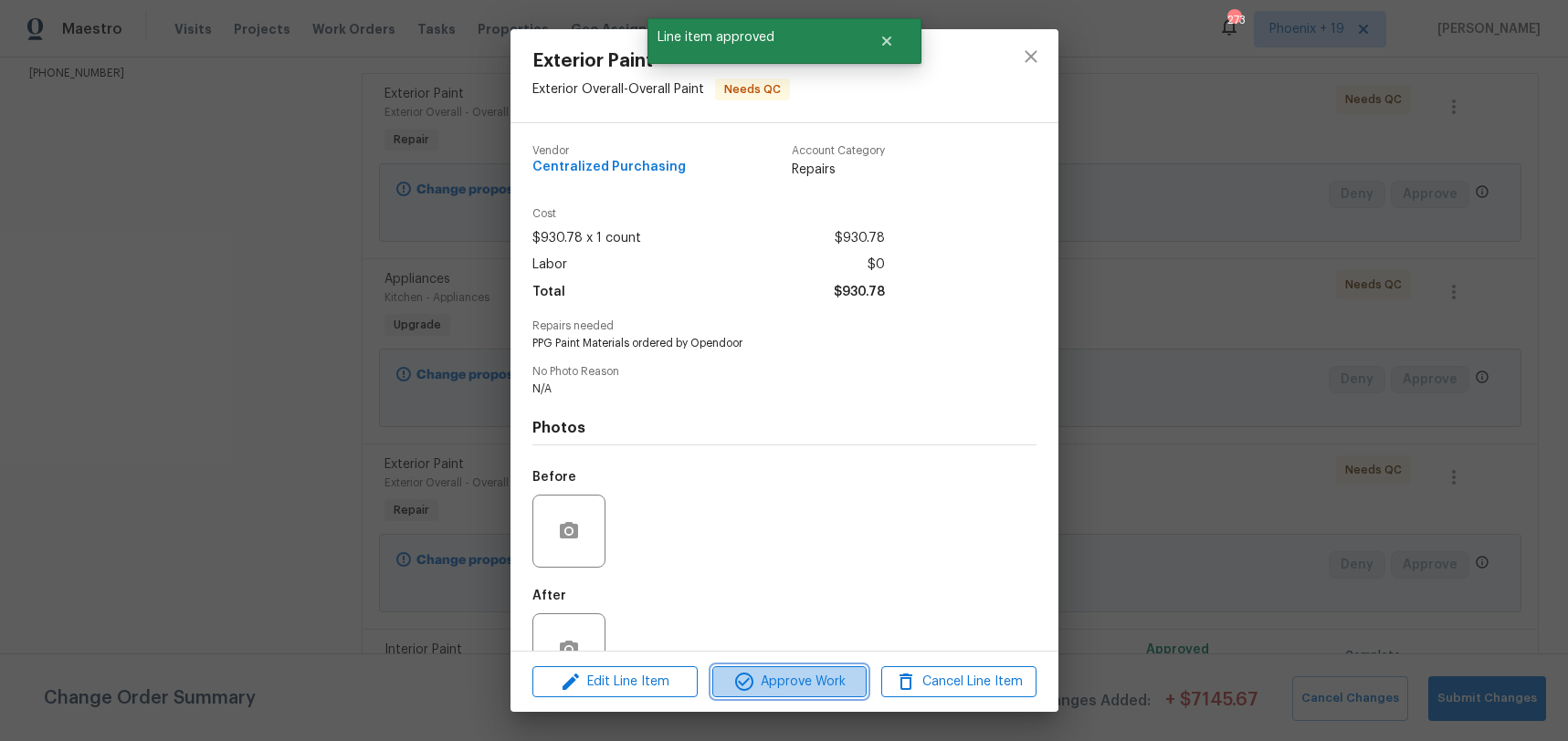
click at [795, 688] on span "Approve Work" at bounding box center [789, 683] width 143 height 23
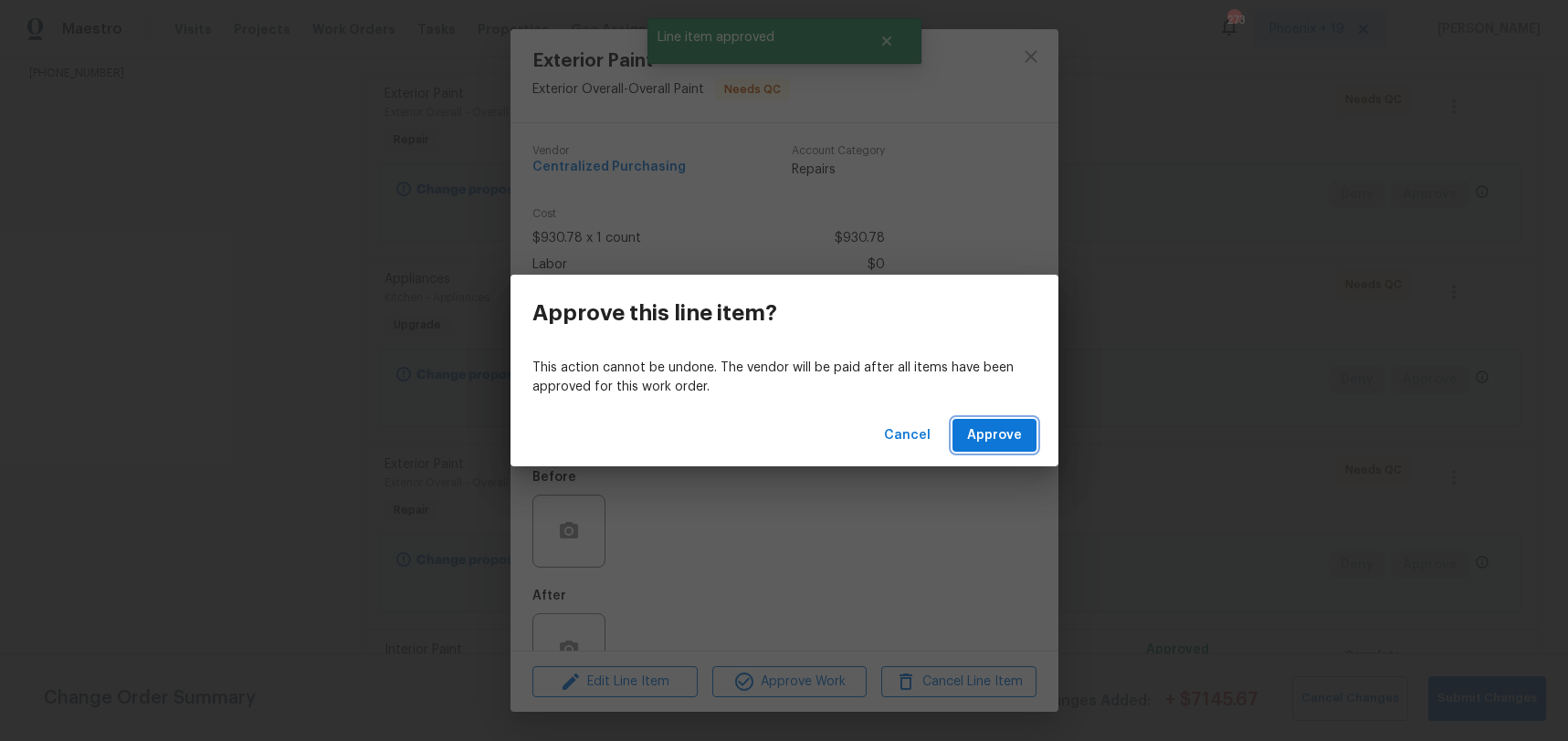
click at [1019, 425] on span "Approve" at bounding box center [994, 436] width 55 height 23
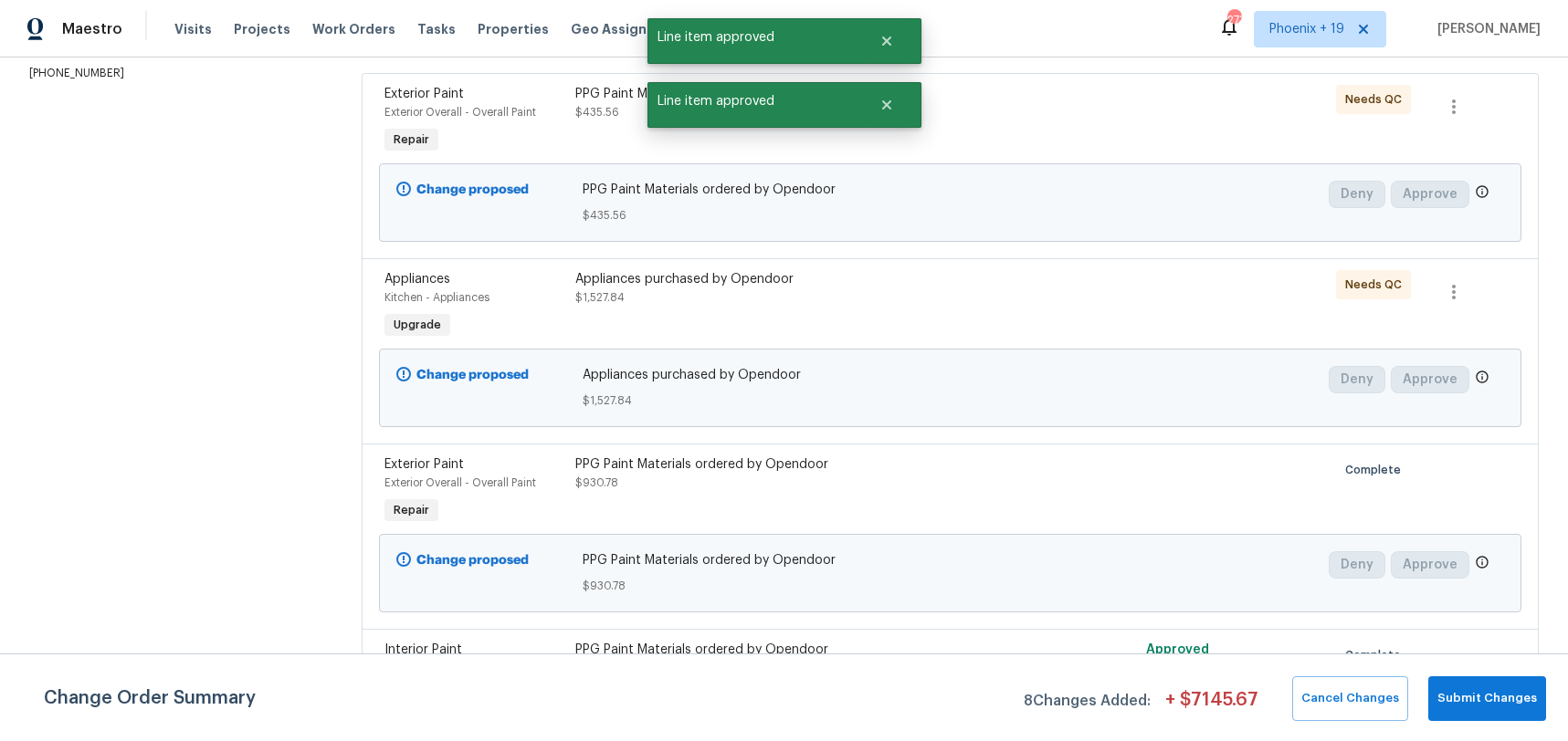
click at [982, 281] on div "Appliances purchased by Opendoor" at bounding box center [807, 279] width 464 height 18
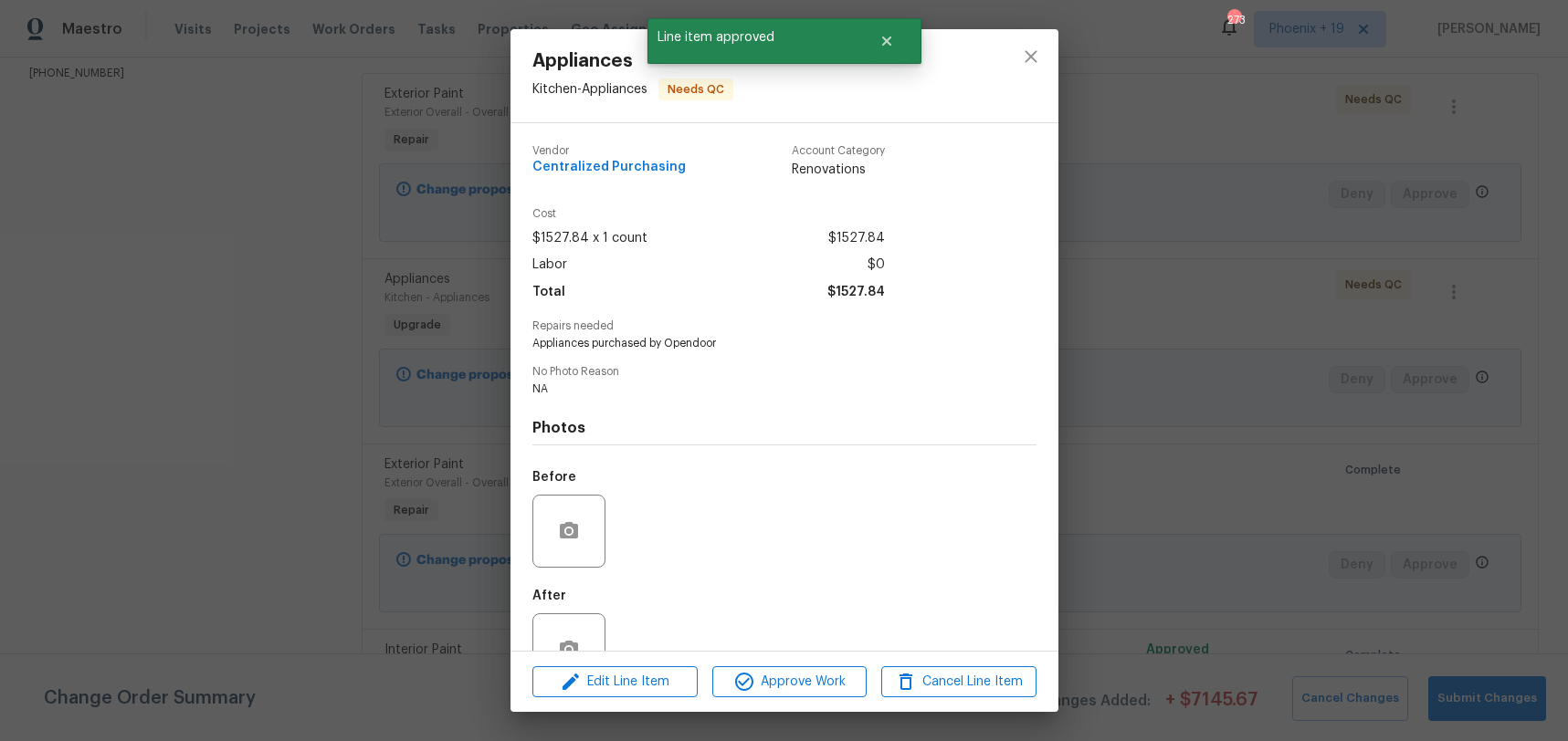
click at [852, 660] on div "Edit Line Item Approve Work Cancel Line Item" at bounding box center [784, 682] width 548 height 61
click at [851, 678] on span "Approve Work" at bounding box center [789, 683] width 143 height 23
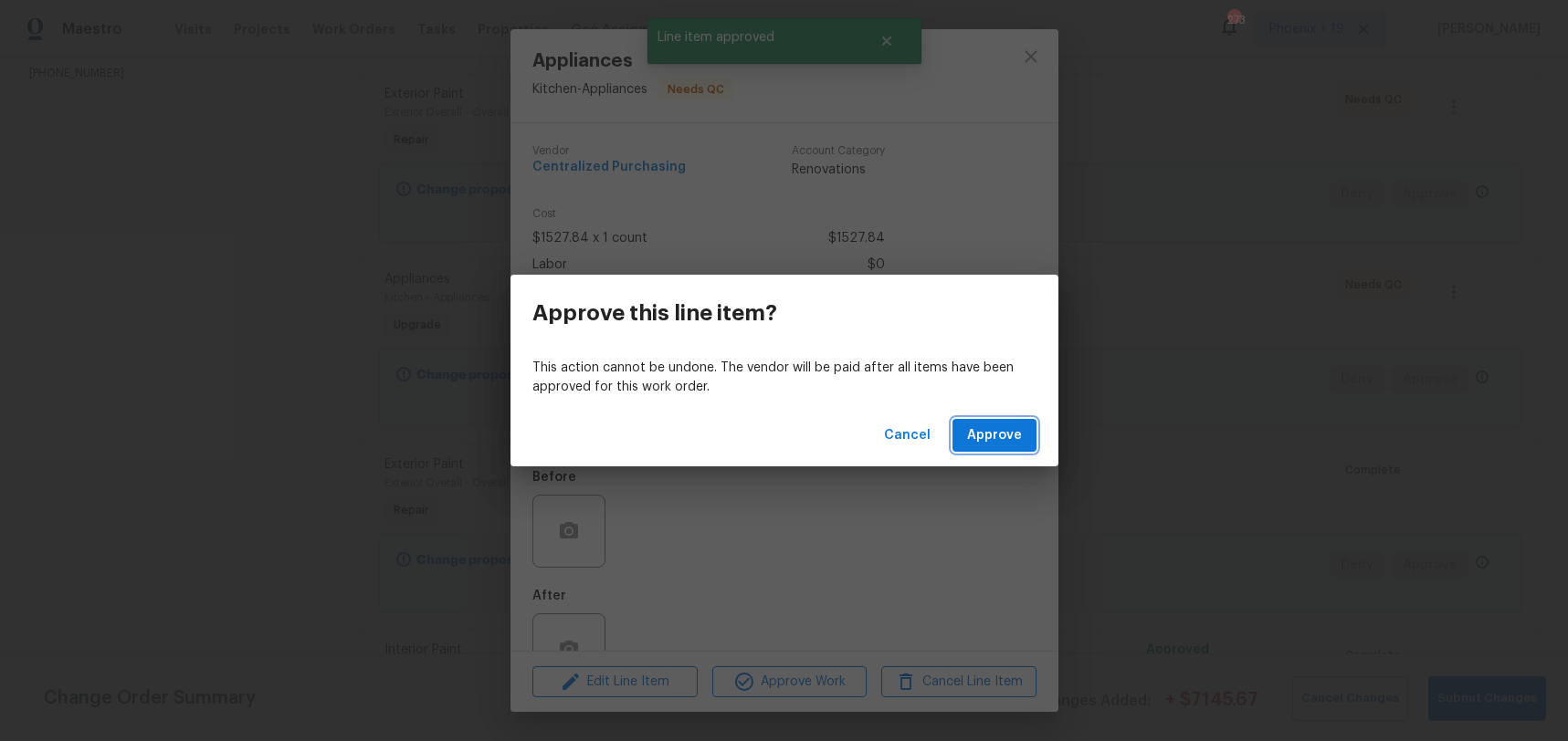
click at [1019, 428] on span "Approve" at bounding box center [994, 436] width 55 height 23
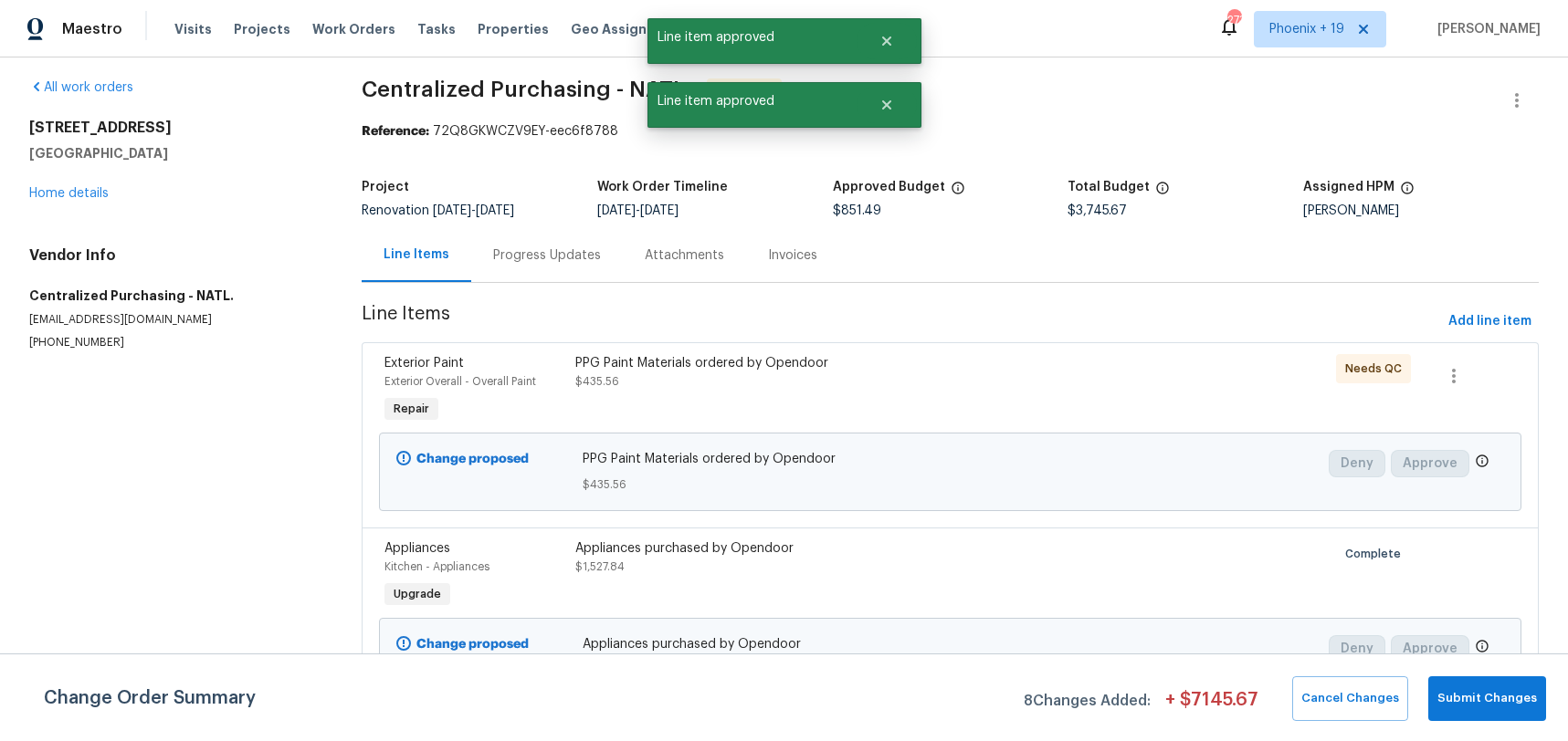
scroll to position [6, 0]
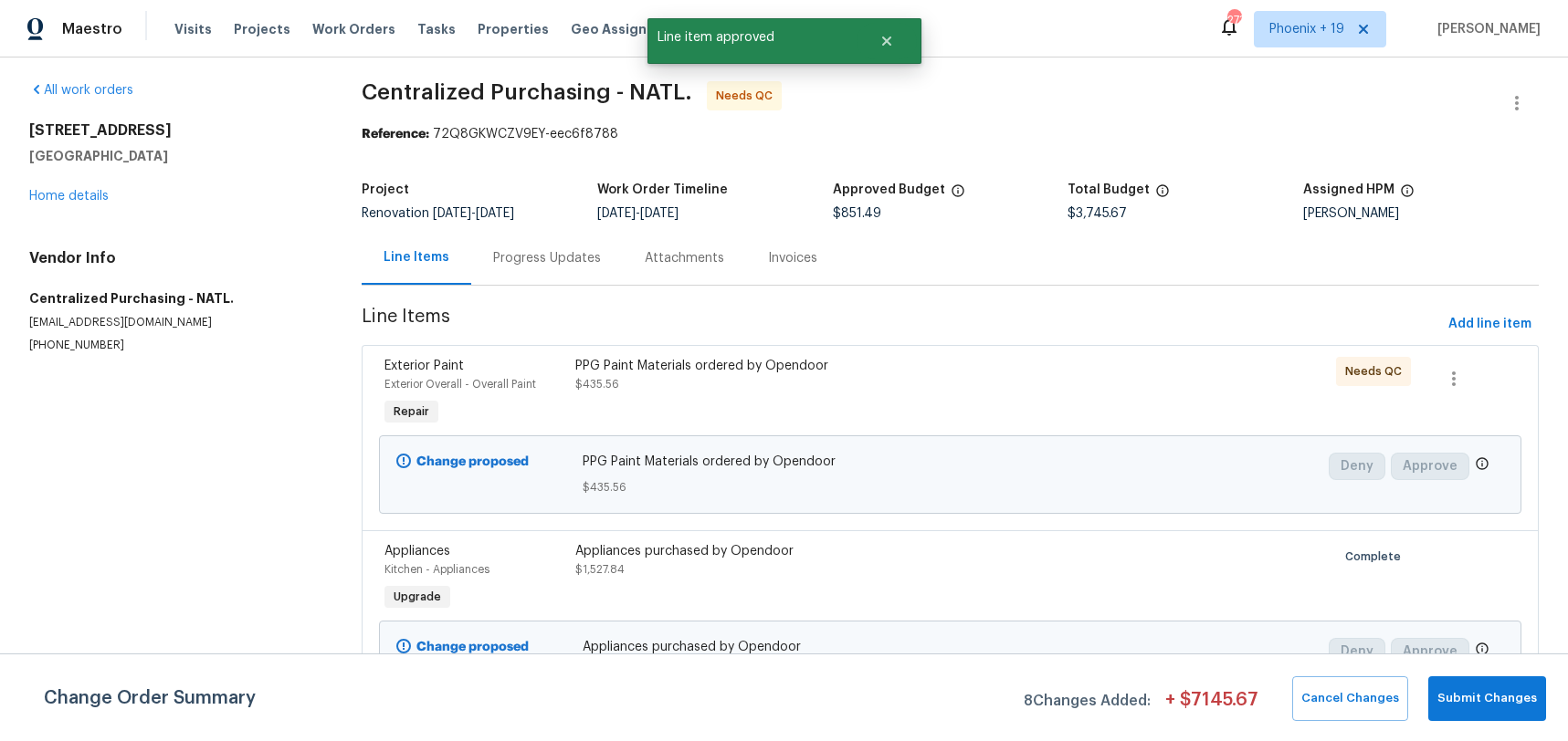
click at [945, 427] on div "PPG Paint Materials ordered by Opendoor $435.56" at bounding box center [807, 393] width 476 height 84
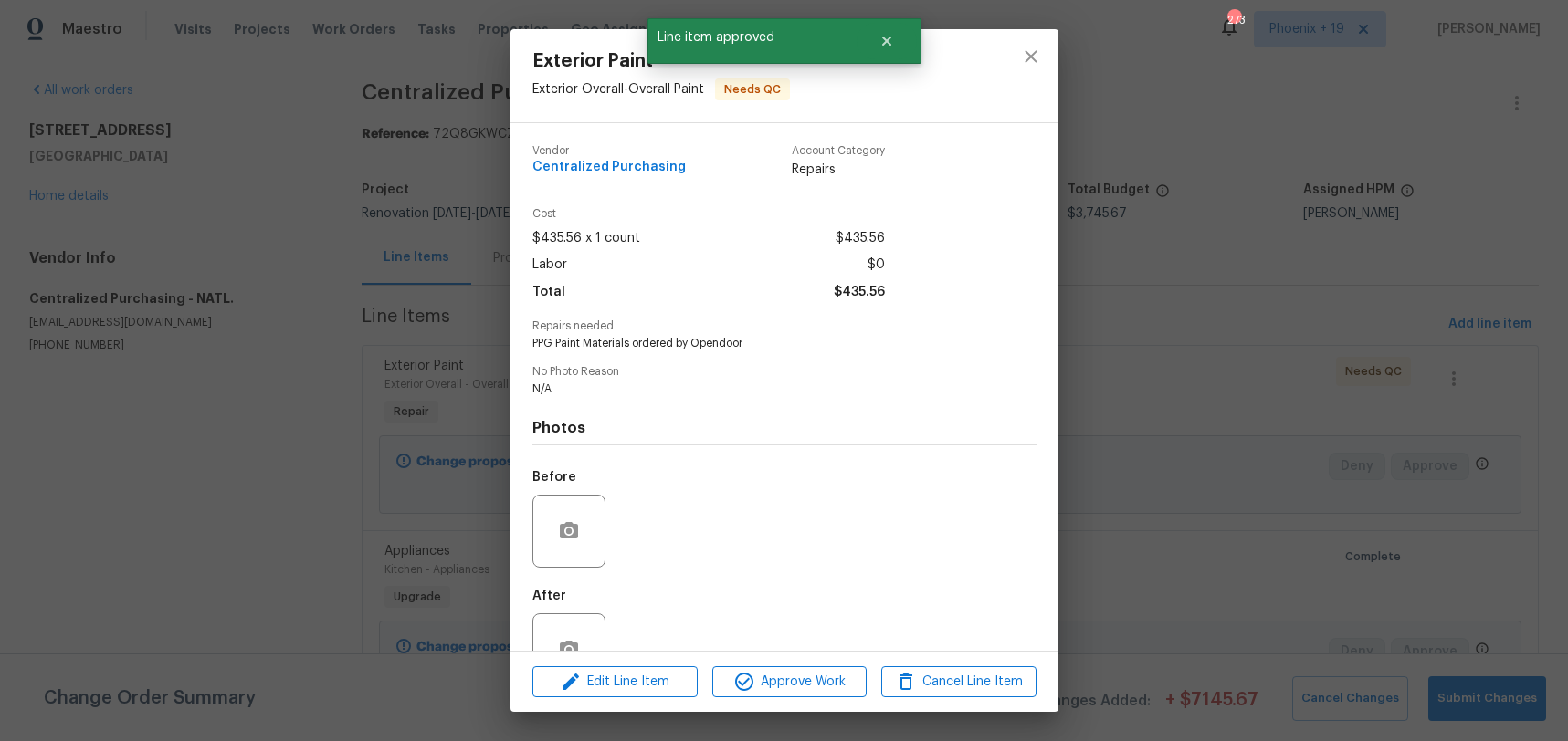
click at [832, 667] on div "Approve Work" at bounding box center [789, 683] width 154 height 32
click at [839, 672] on span "Approve Work" at bounding box center [789, 683] width 143 height 23
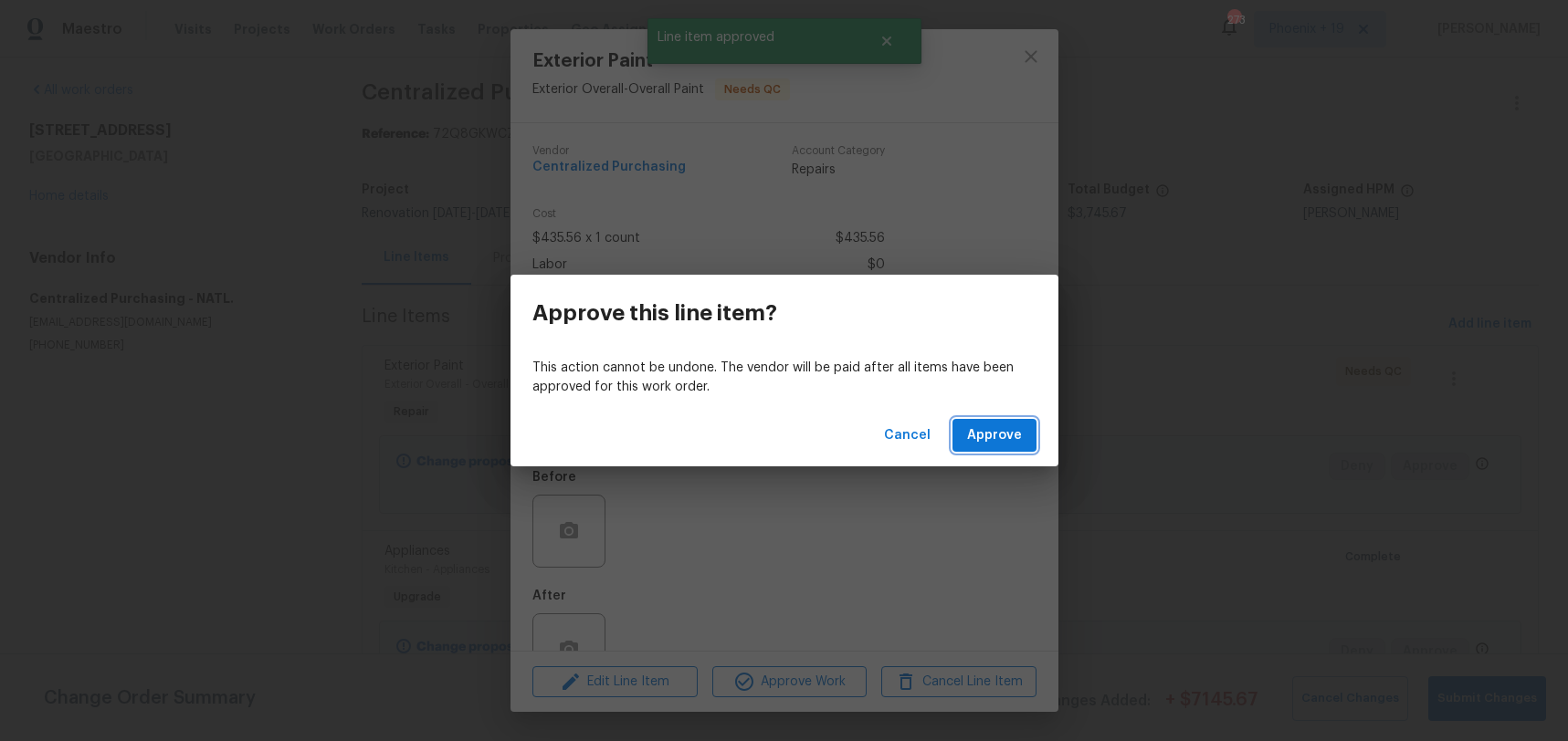
click at [987, 429] on span "Approve" at bounding box center [994, 436] width 55 height 23
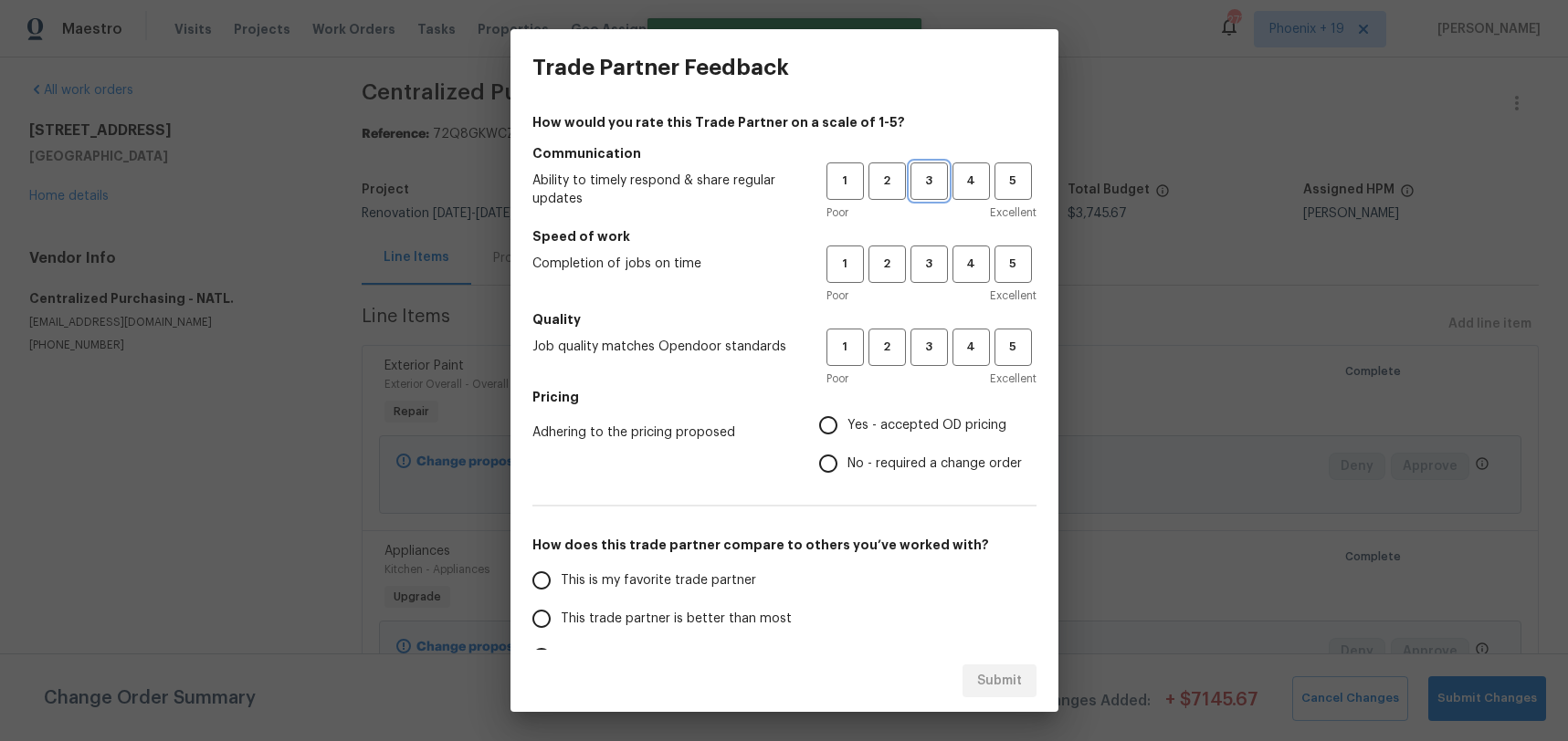
click at [929, 191] on span "3" at bounding box center [929, 181] width 34 height 21
click at [943, 255] on span "3" at bounding box center [929, 265] width 34 height 21
click at [936, 330] on button "3" at bounding box center [929, 347] width 38 height 38
click at [893, 427] on span "Yes - accepted OD pricing" at bounding box center [927, 426] width 159 height 19
click at [848, 427] on input "Yes - accepted OD pricing" at bounding box center [828, 425] width 39 height 39
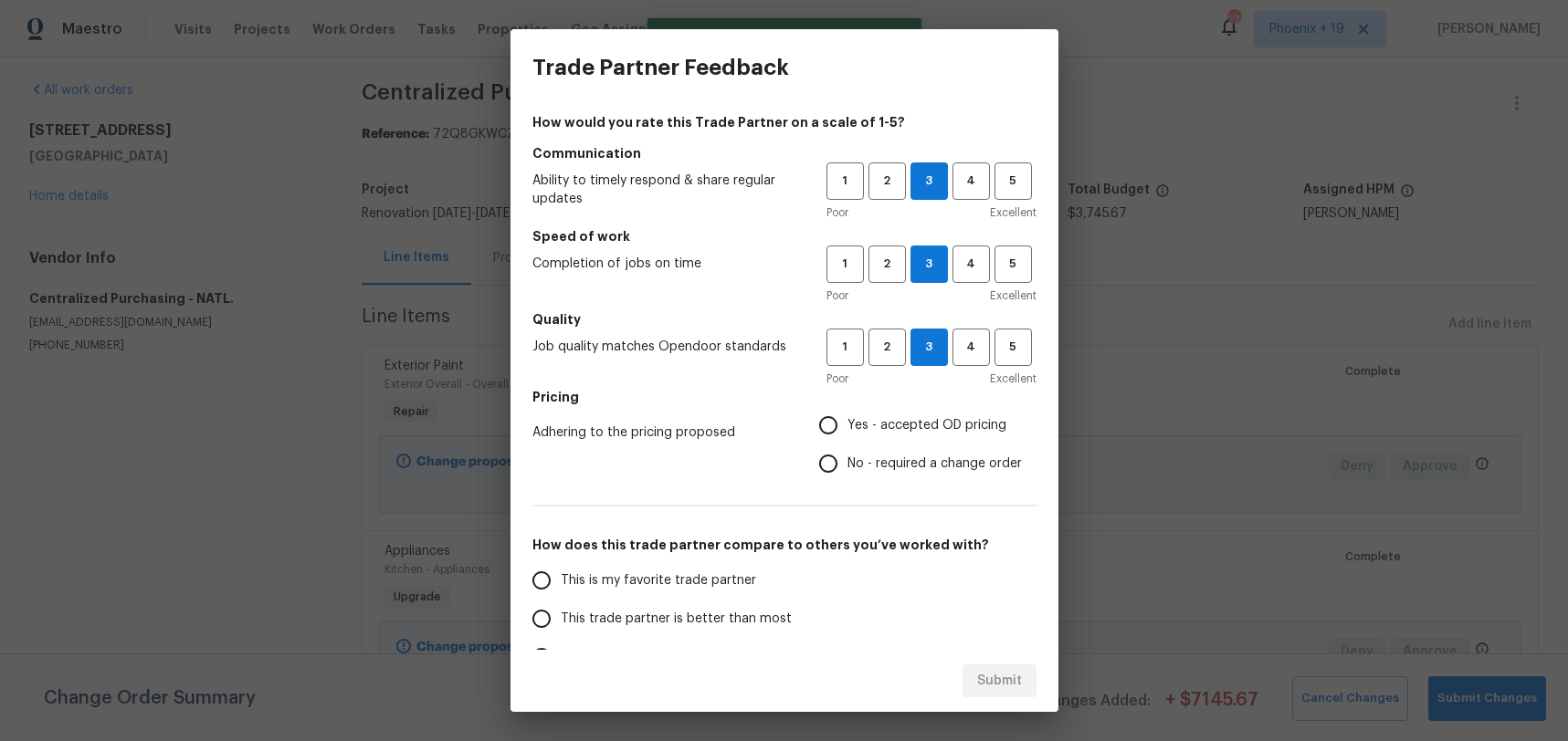
radio input "true"
click at [645, 576] on span "This is my favorite trade partner" at bounding box center [657, 581] width 195 height 19
click at [560, 576] on input "This is my favorite trade partner" at bounding box center [542, 580] width 39 height 39
click at [1060, 686] on div "Trade Partner Feedback How would you rate this Trade Partner on a scale of 1-5?…" at bounding box center [784, 370] width 1568 height 741
click at [1022, 684] on button "Submit" at bounding box center [999, 682] width 74 height 34
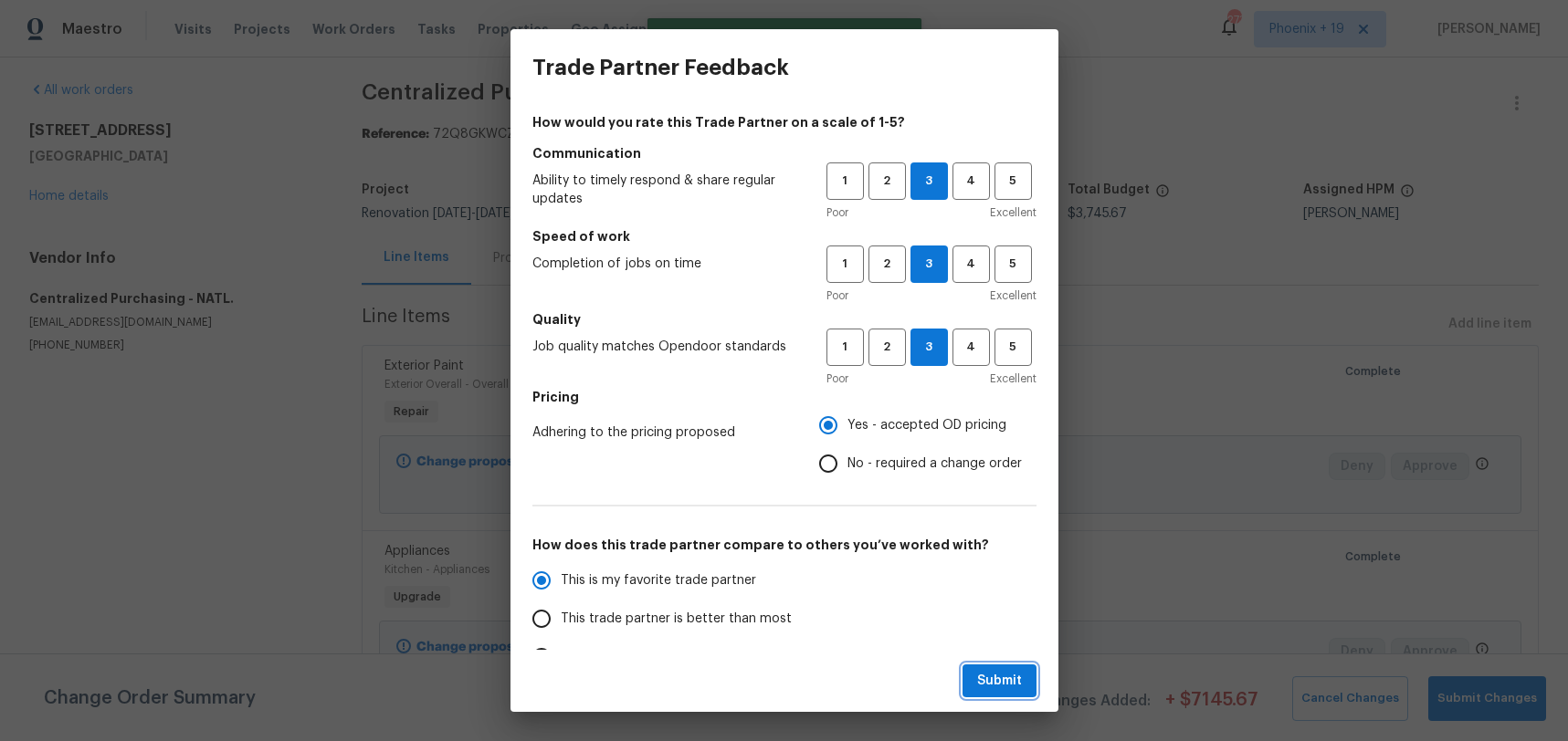
radio input "true"
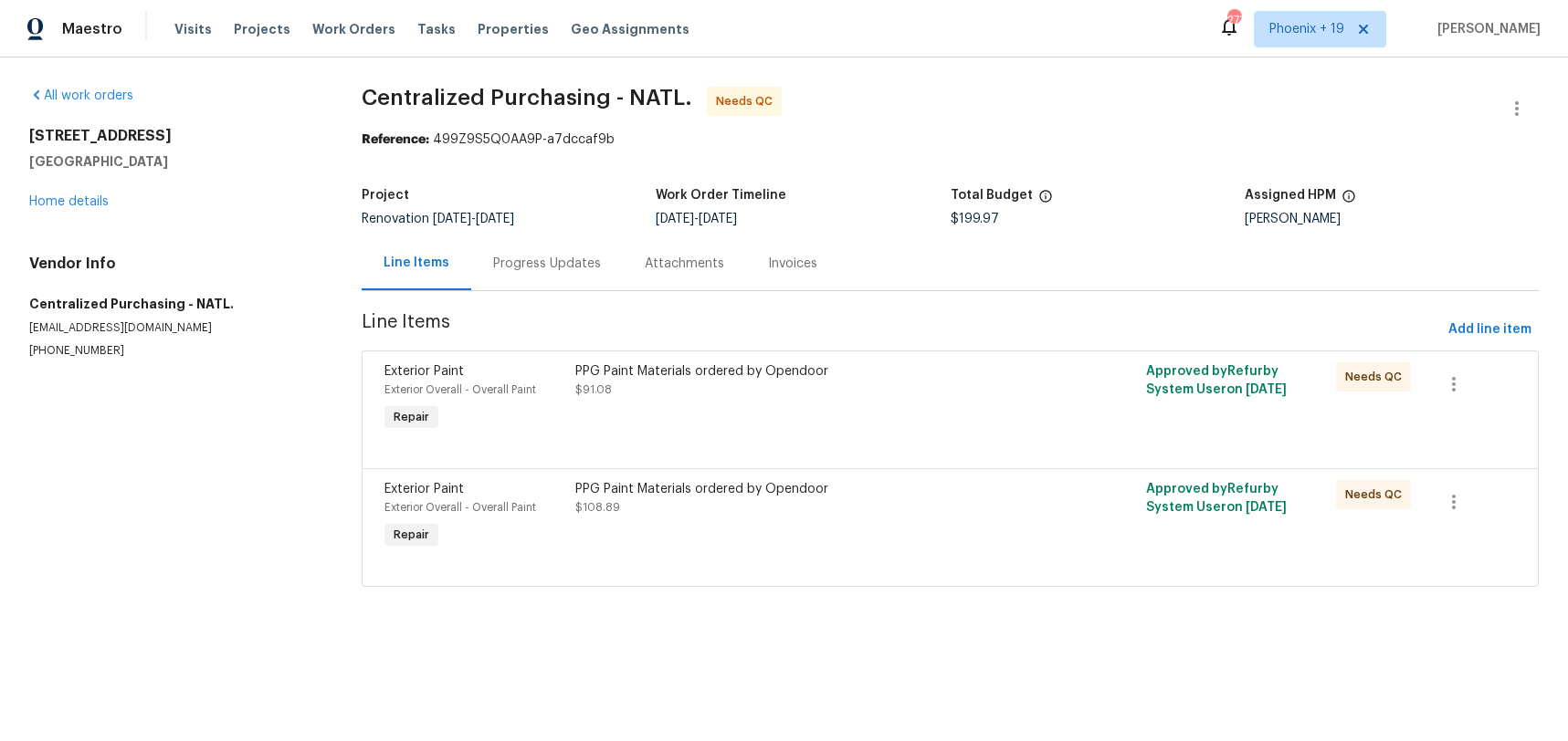
click at [874, 508] on div "PPG Paint Materials ordered by Opendoor $108.89" at bounding box center [807, 498] width 464 height 37
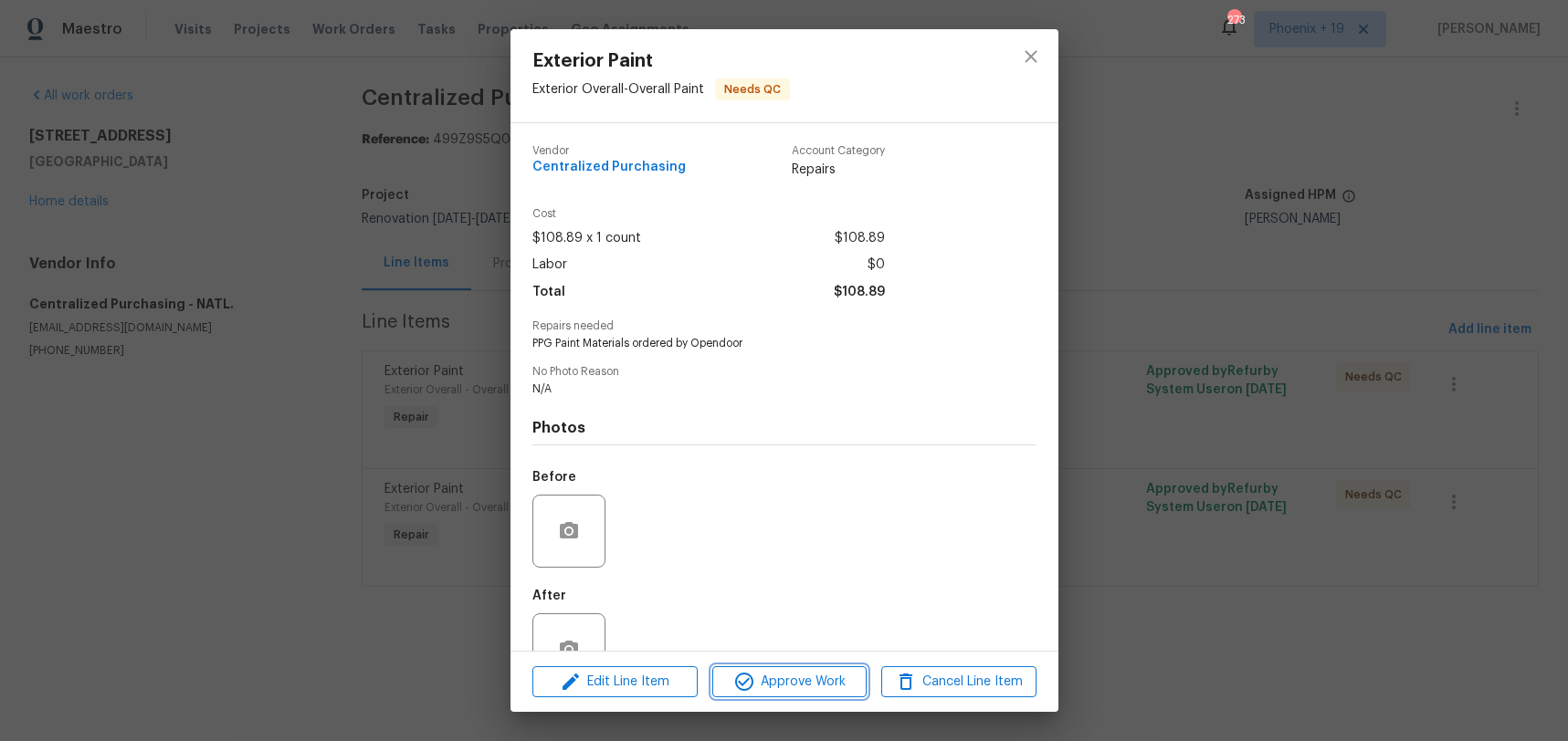
click at [786, 677] on span "Approve Work" at bounding box center [789, 683] width 143 height 23
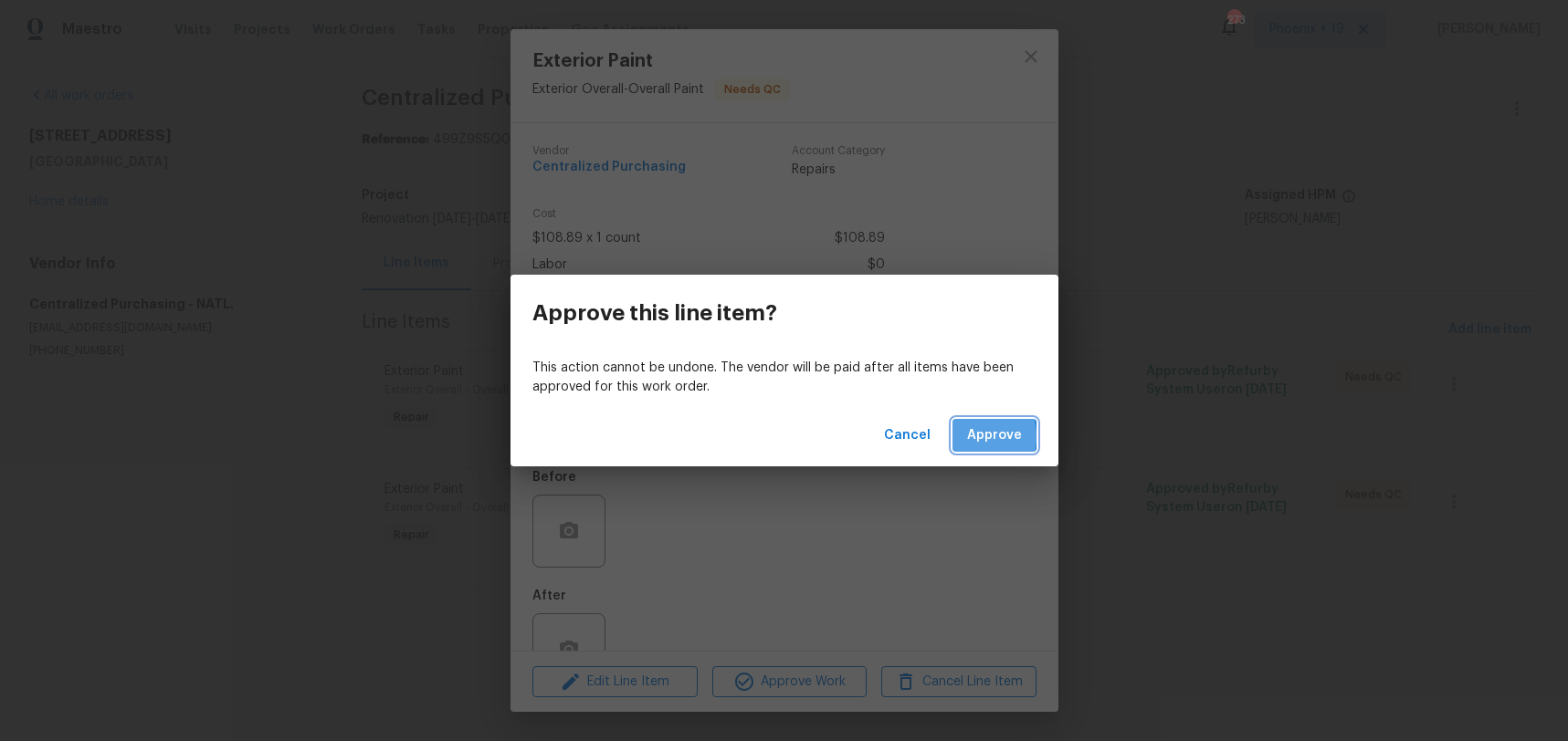
click at [959, 437] on button "Approve" at bounding box center [994, 436] width 84 height 34
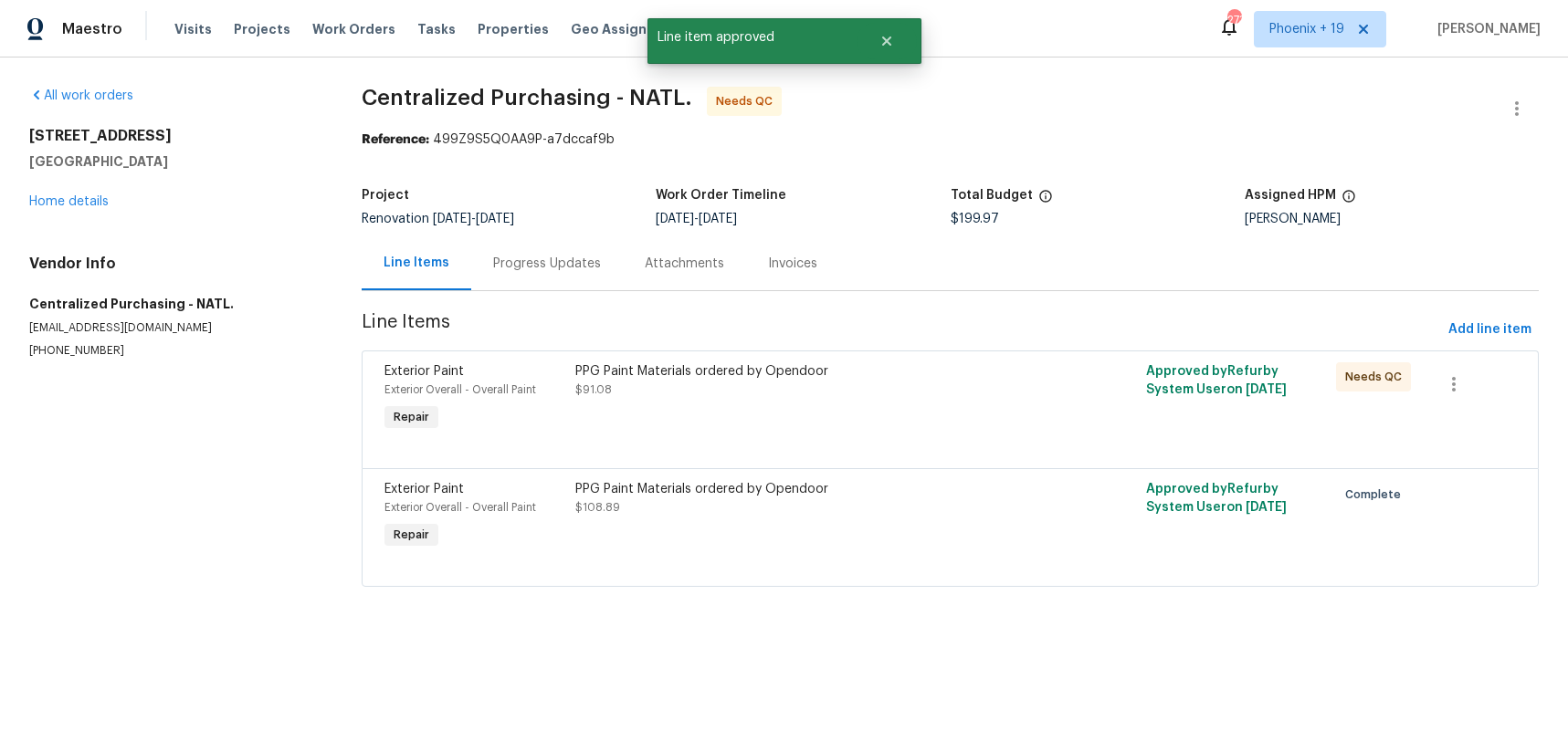
click at [908, 406] on div "PPG Paint Materials ordered by Opendoor $91.08" at bounding box center [807, 398] width 476 height 84
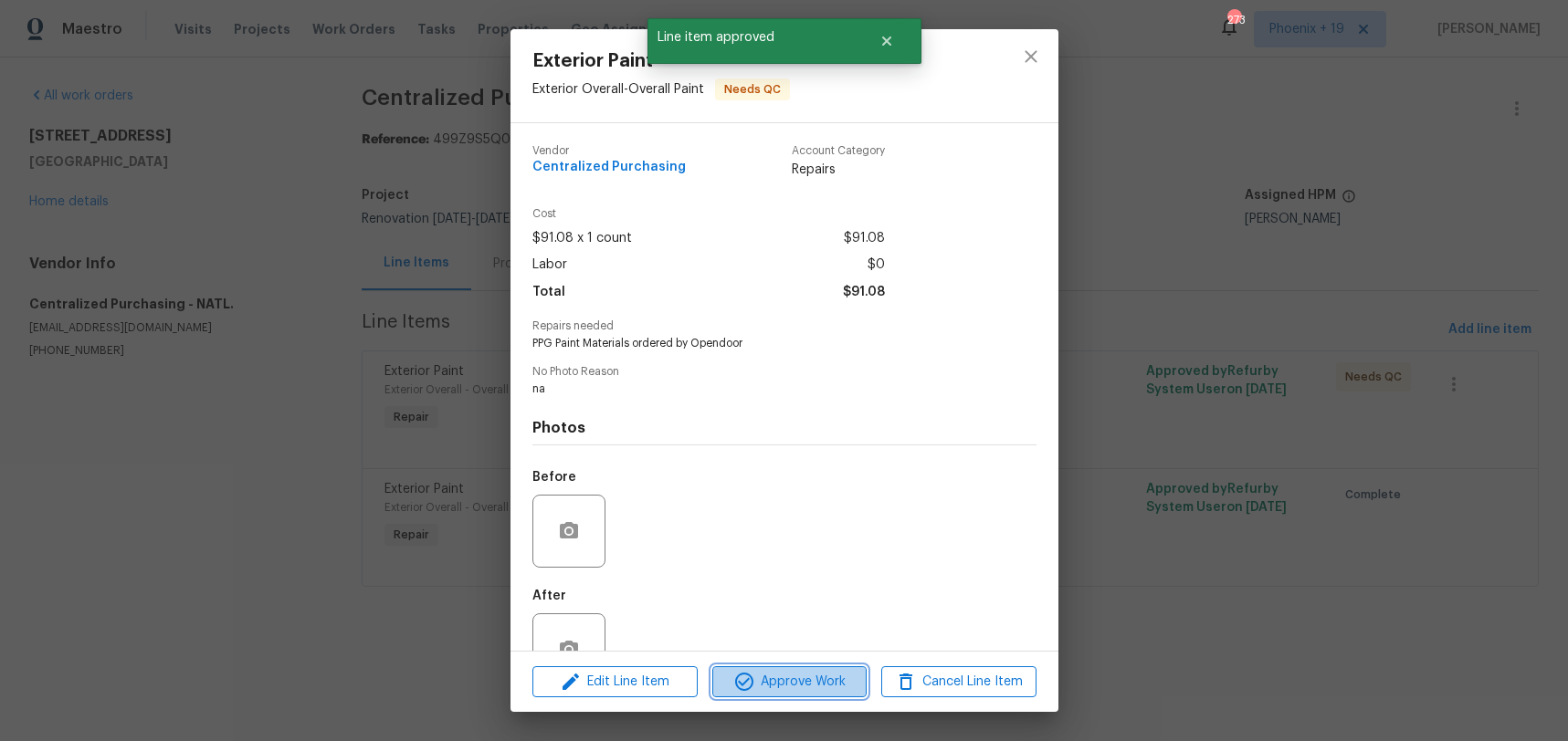
click at [805, 690] on span "Approve Work" at bounding box center [789, 683] width 143 height 23
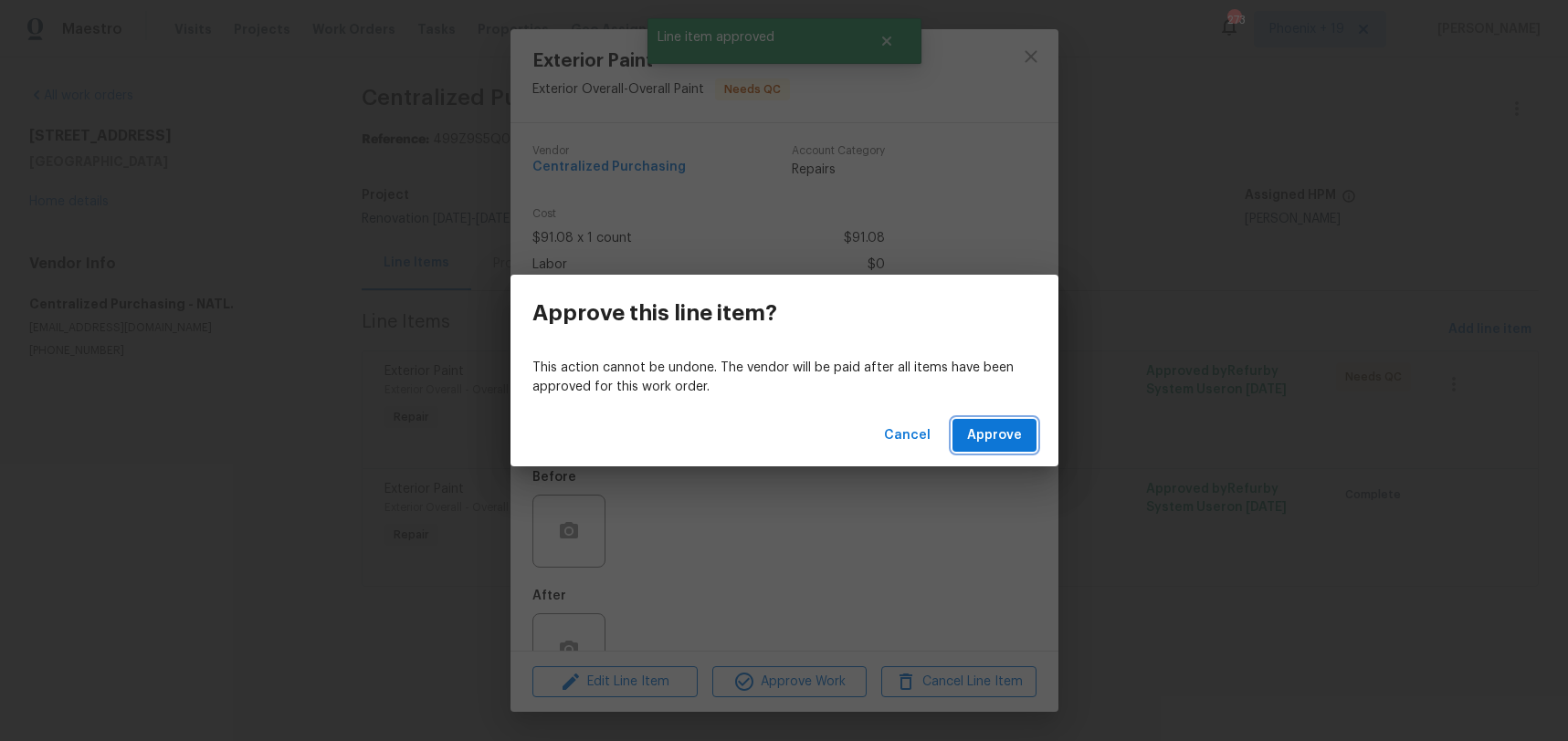
click at [974, 434] on span "Approve" at bounding box center [994, 436] width 55 height 23
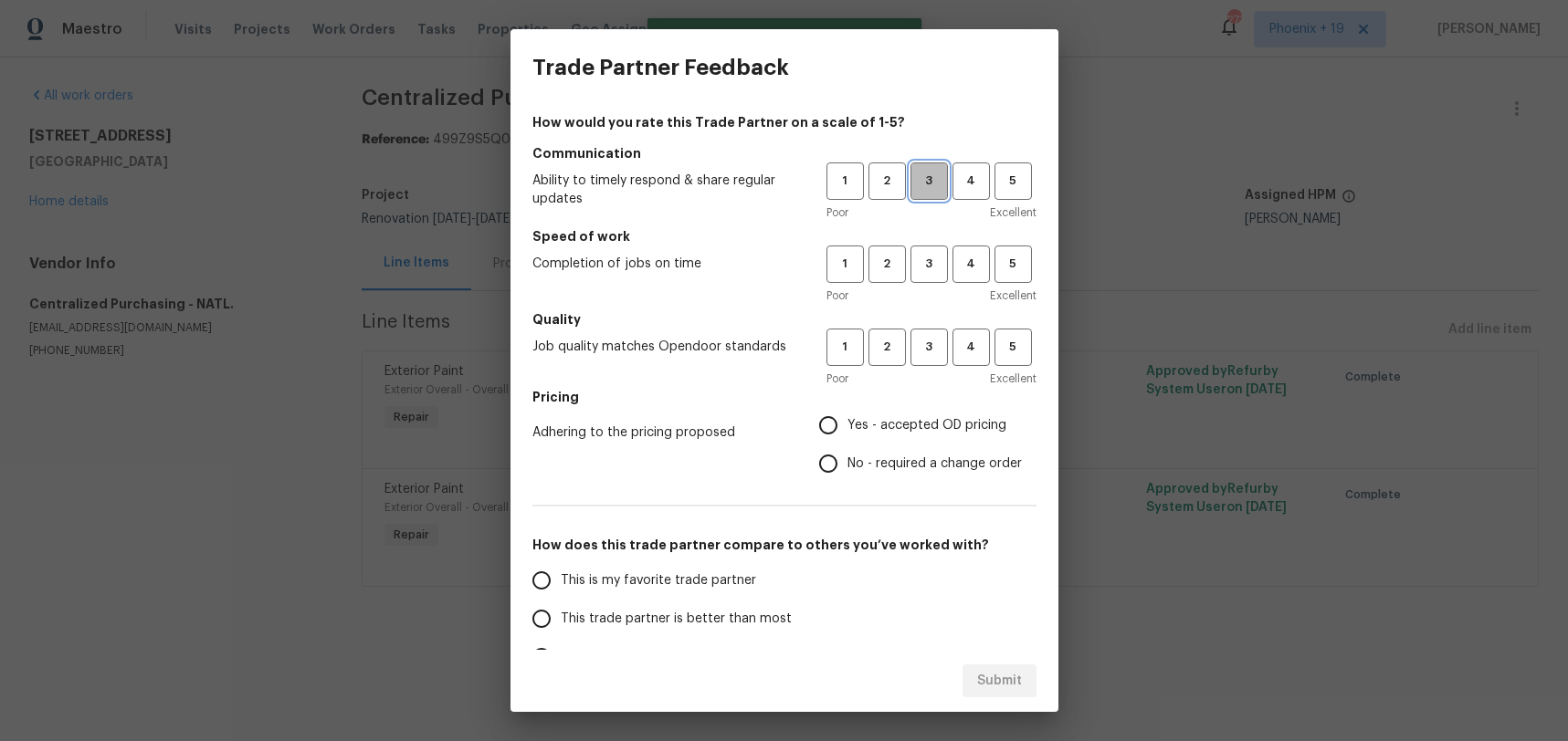
click at [940, 198] on button "3" at bounding box center [929, 182] width 38 height 38
click at [941, 275] on button "3" at bounding box center [929, 265] width 38 height 38
click at [936, 363] on button "3" at bounding box center [929, 347] width 38 height 38
click at [909, 447] on label "No - required a change order" at bounding box center [915, 463] width 213 height 39
click at [848, 447] on input "No - required a change order" at bounding box center [828, 463] width 39 height 39
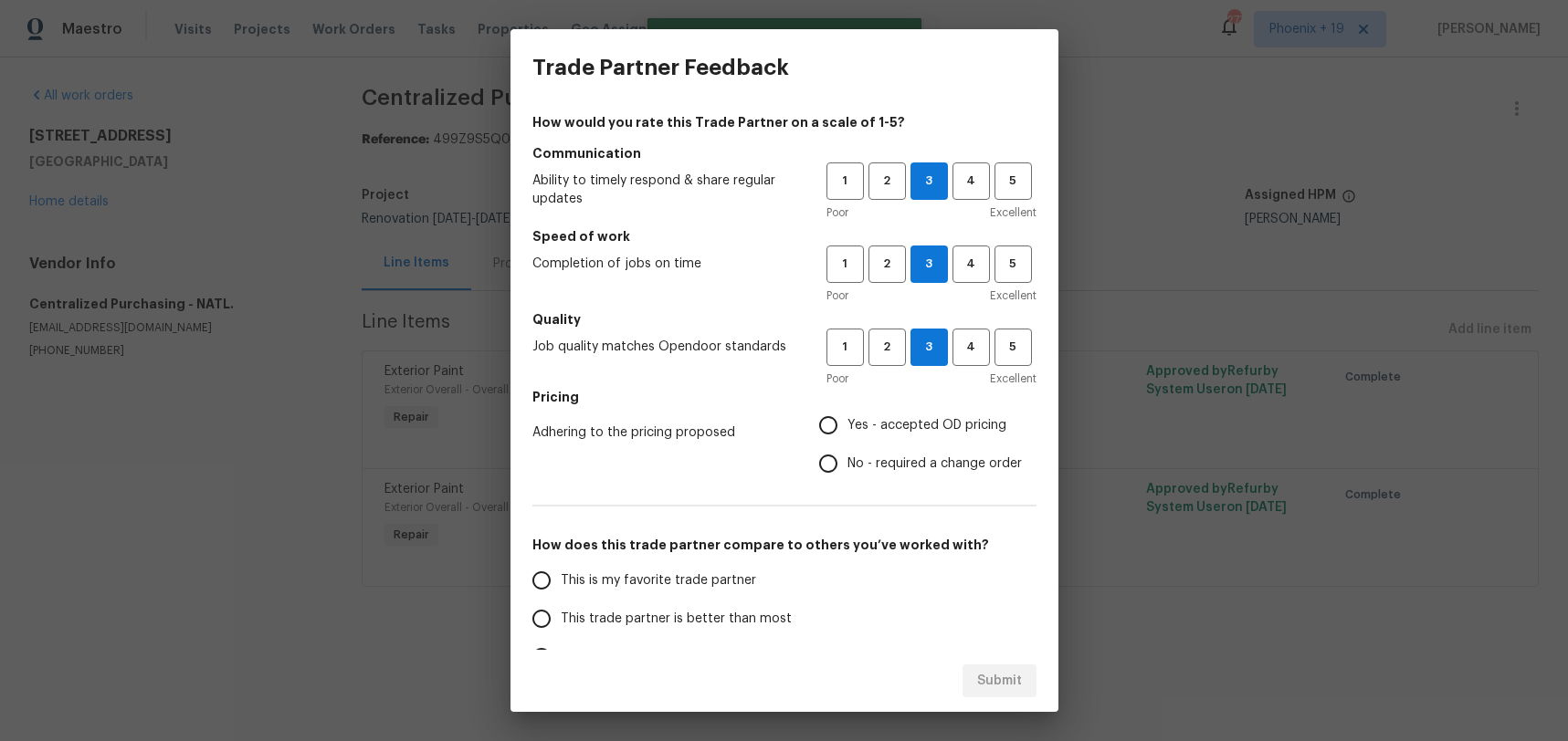
radio input "true"
click at [889, 411] on label "Yes - accepted OD pricing" at bounding box center [915, 425] width 213 height 39
click at [848, 411] on input "Yes - accepted OD pricing" at bounding box center [828, 425] width 39 height 39
radio input "true"
click at [696, 561] on label "This is my favorite trade partner" at bounding box center [667, 580] width 288 height 39
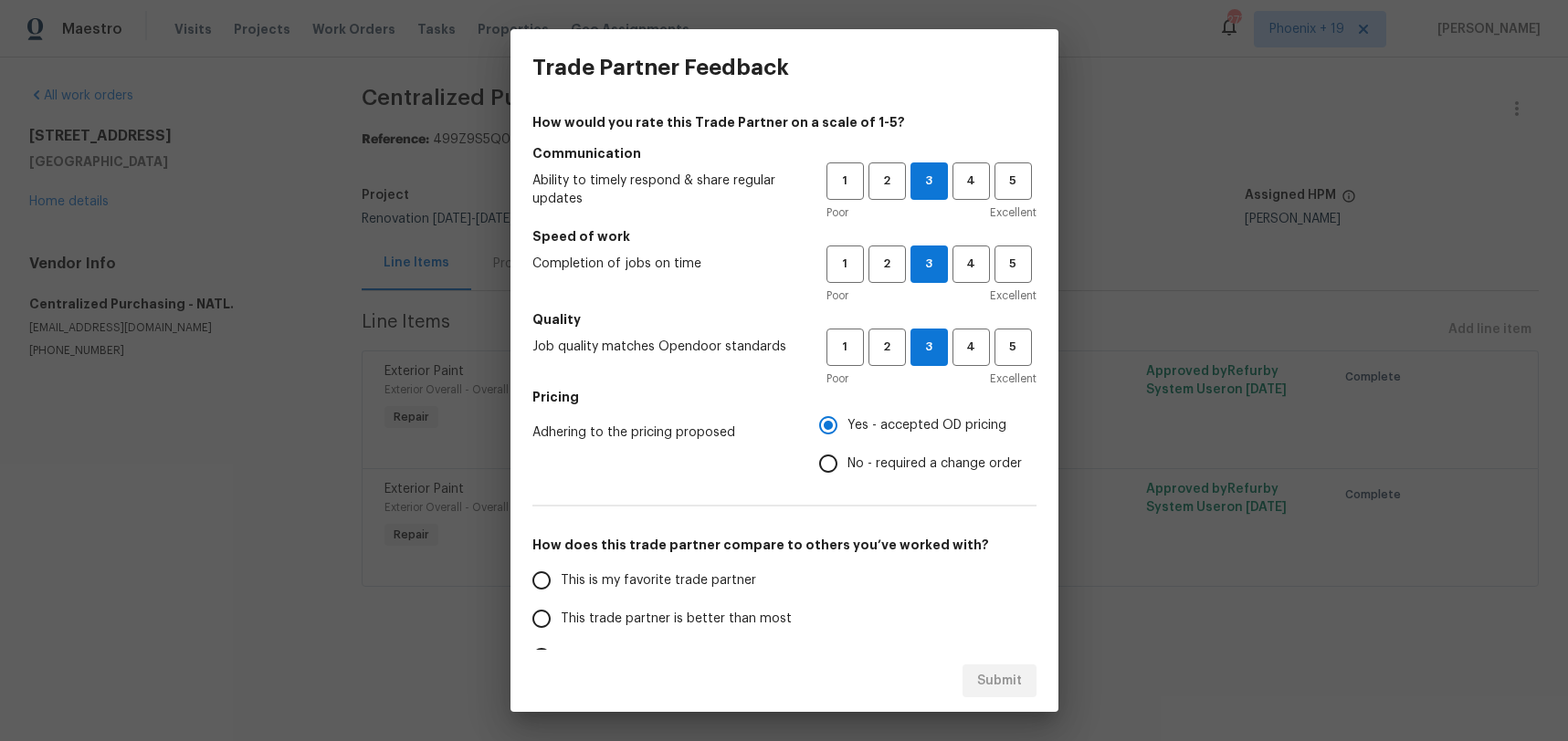
click at [560, 561] on input "This is my favorite trade partner" at bounding box center [542, 580] width 39 height 39
click at [988, 686] on span "Submit" at bounding box center [999, 682] width 45 height 23
radio input "true"
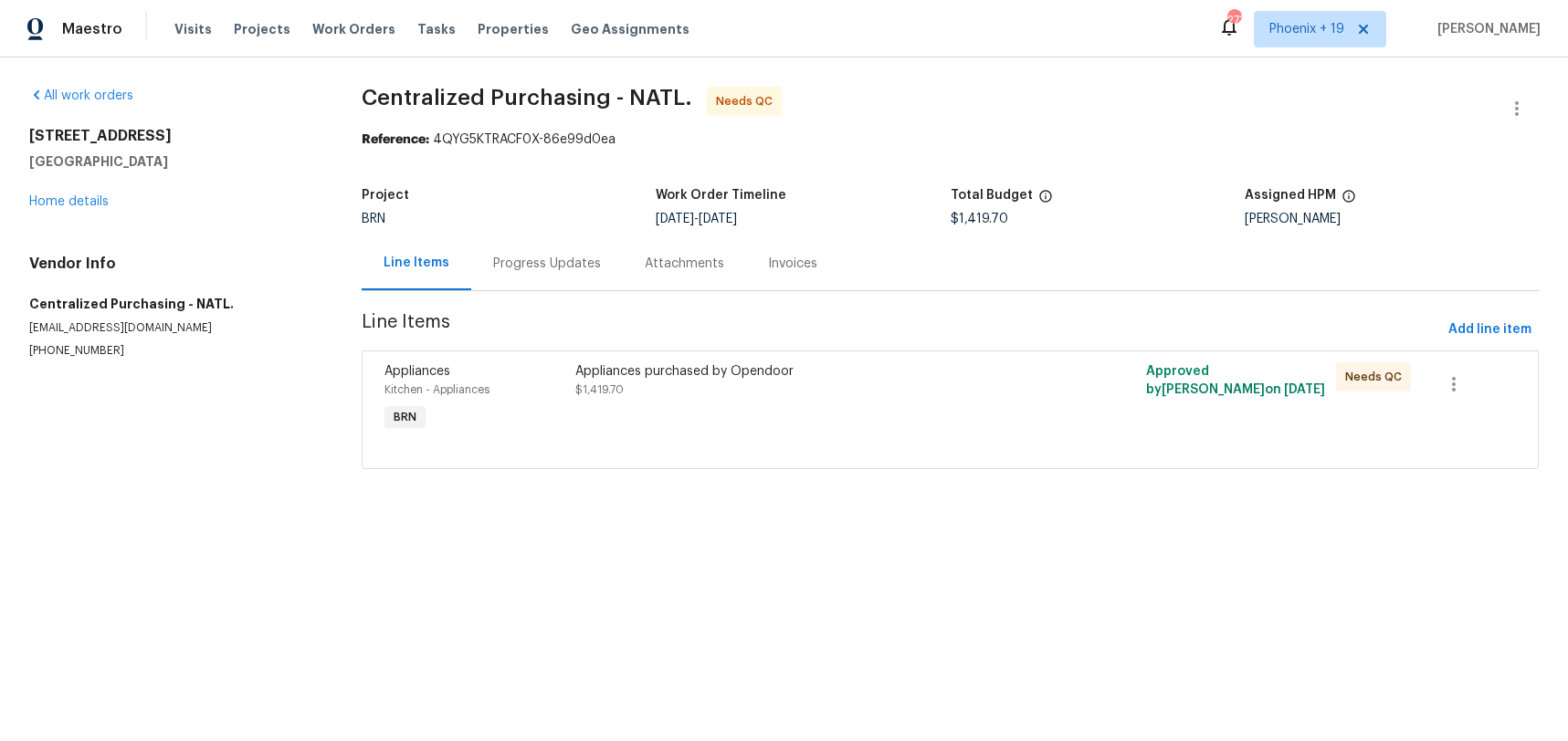
click at [845, 416] on div "Appliances purchased by Opendoor $1,419.70" at bounding box center [807, 398] width 476 height 84
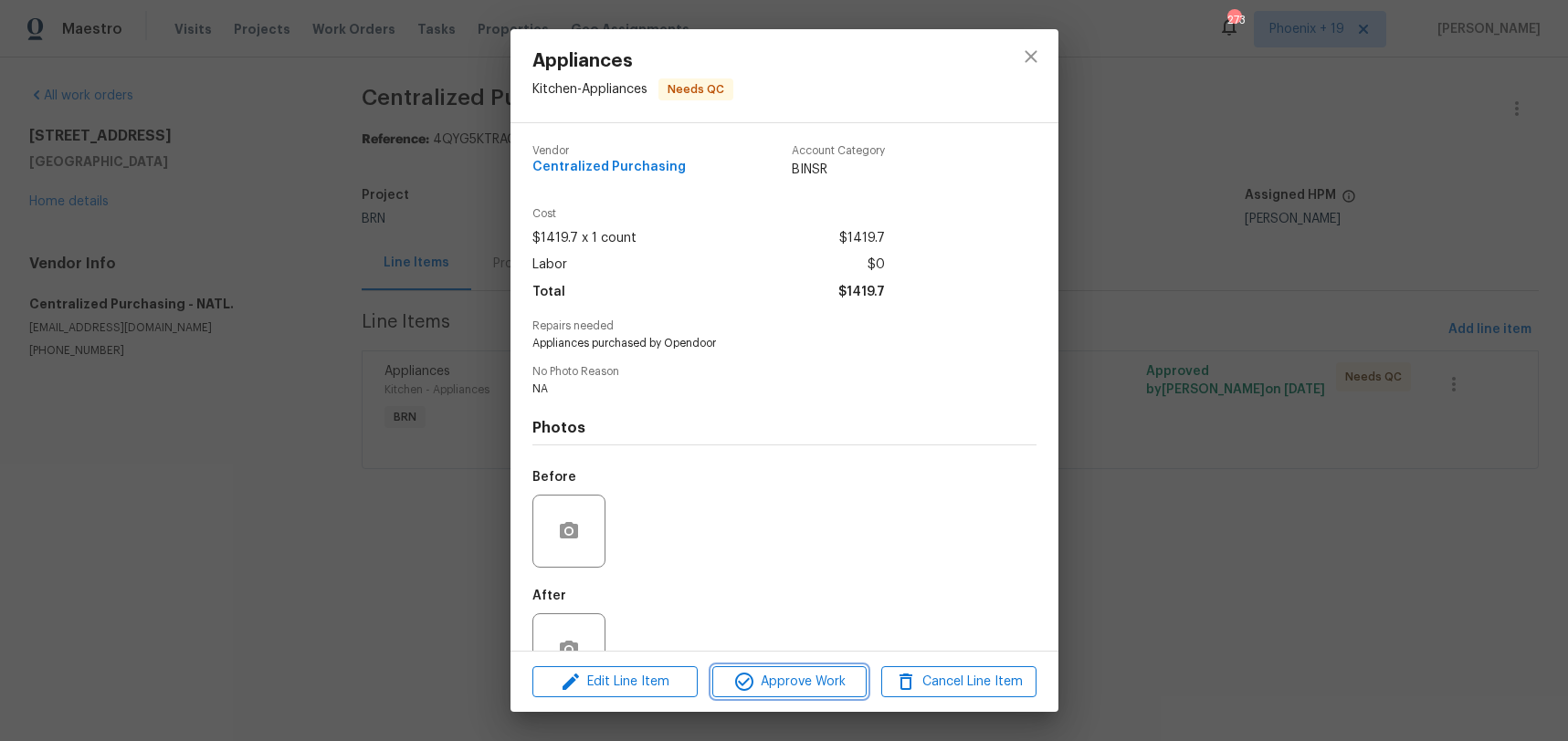
click at [762, 682] on span "Approve Work" at bounding box center [789, 683] width 143 height 23
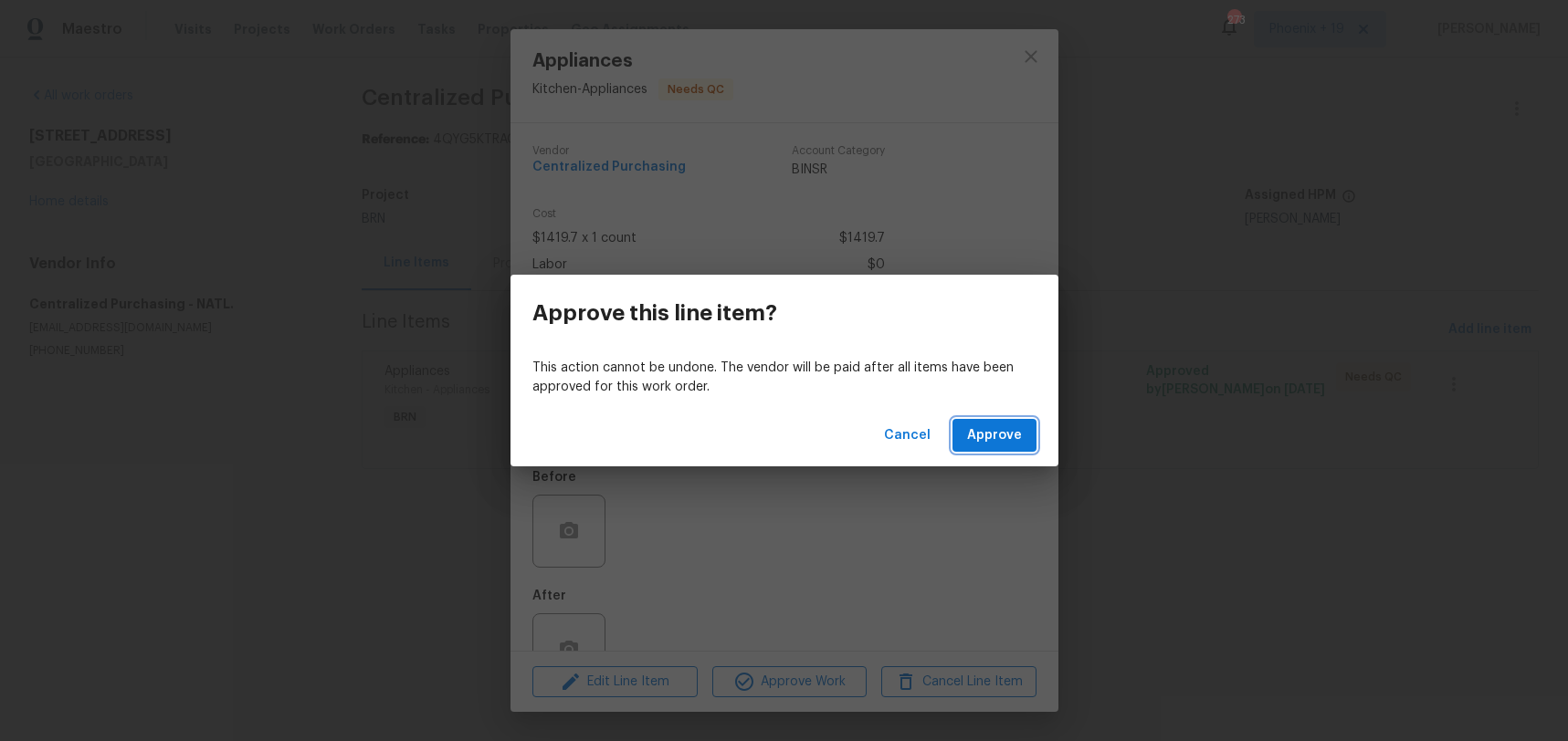
click at [1009, 427] on span "Approve" at bounding box center [994, 436] width 55 height 23
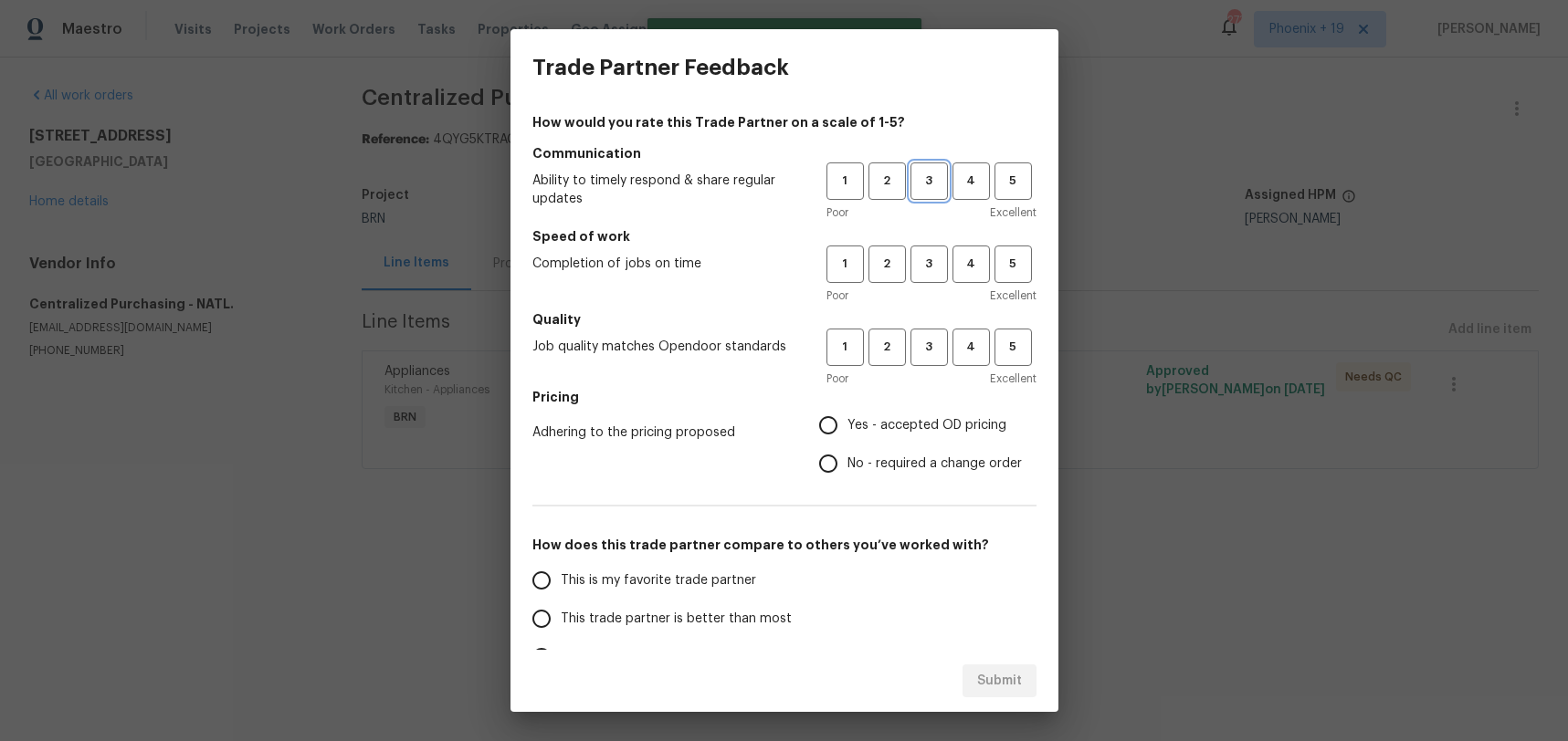
click at [914, 183] on span "3" at bounding box center [929, 181] width 34 height 21
drag, startPoint x: 920, startPoint y: 269, endPoint x: 929, endPoint y: 307, distance: 39.1
click at [920, 269] on span "3" at bounding box center [929, 265] width 34 height 21
click at [933, 332] on button "3" at bounding box center [929, 347] width 38 height 38
click at [904, 412] on label "Yes - accepted OD pricing" at bounding box center [915, 425] width 213 height 39
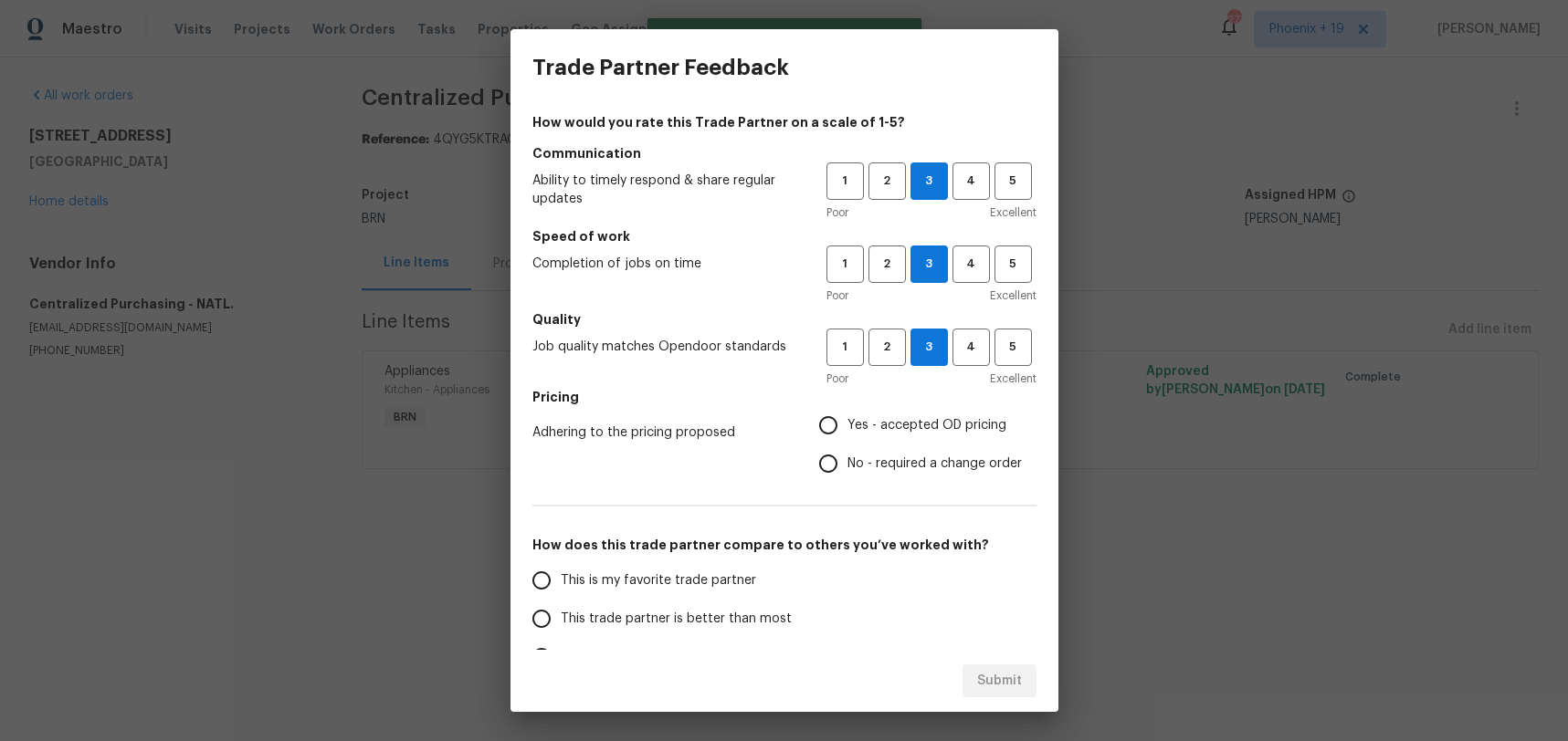
click at [848, 412] on input "Yes - accepted OD pricing" at bounding box center [828, 425] width 39 height 39
radio input "true"
click at [646, 566] on label "This is my favorite trade partner" at bounding box center [667, 580] width 288 height 39
click at [560, 566] on input "This is my favorite trade partner" at bounding box center [542, 580] width 39 height 39
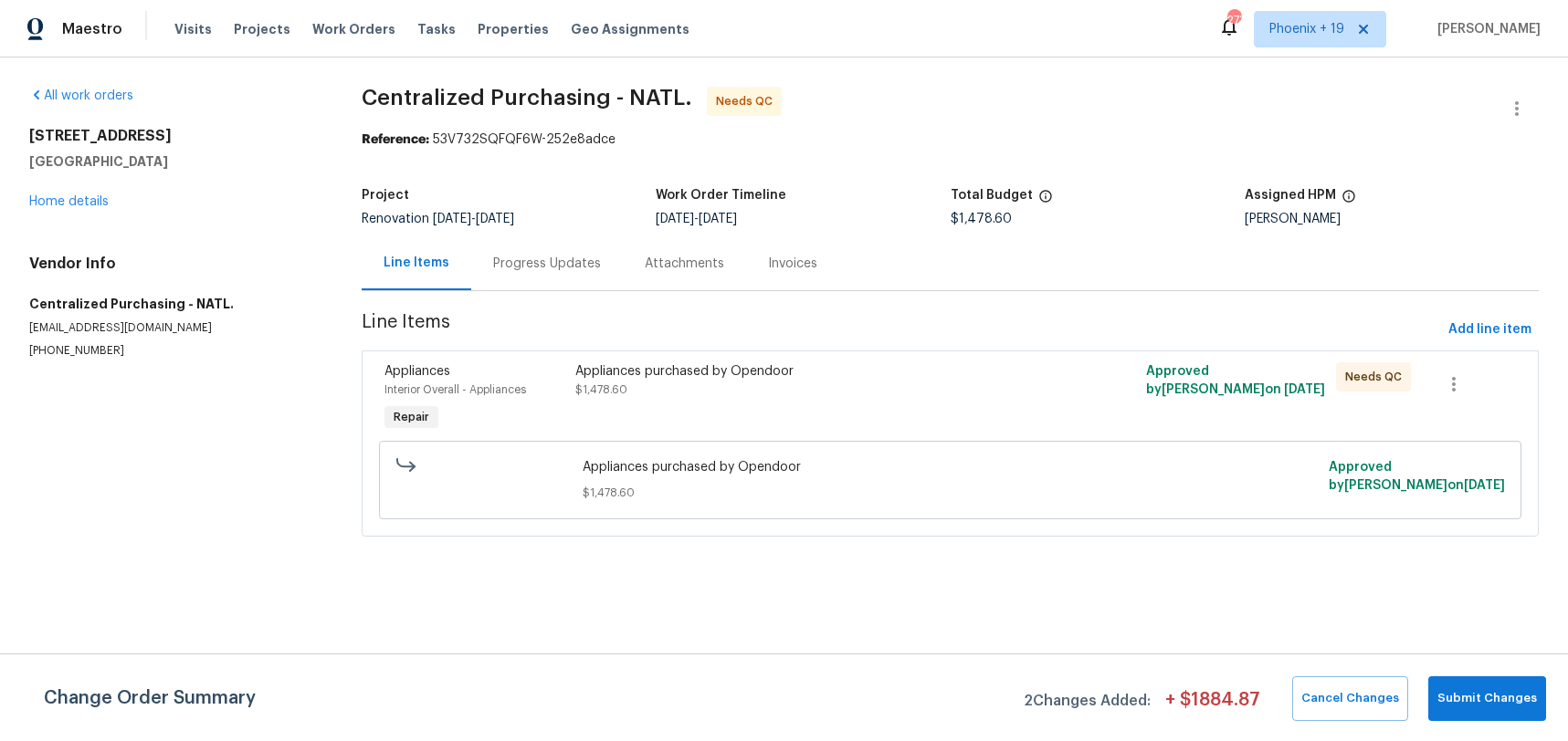
click at [967, 409] on div "Appliances purchased by Opendoor $1,478.60" at bounding box center [807, 398] width 476 height 84
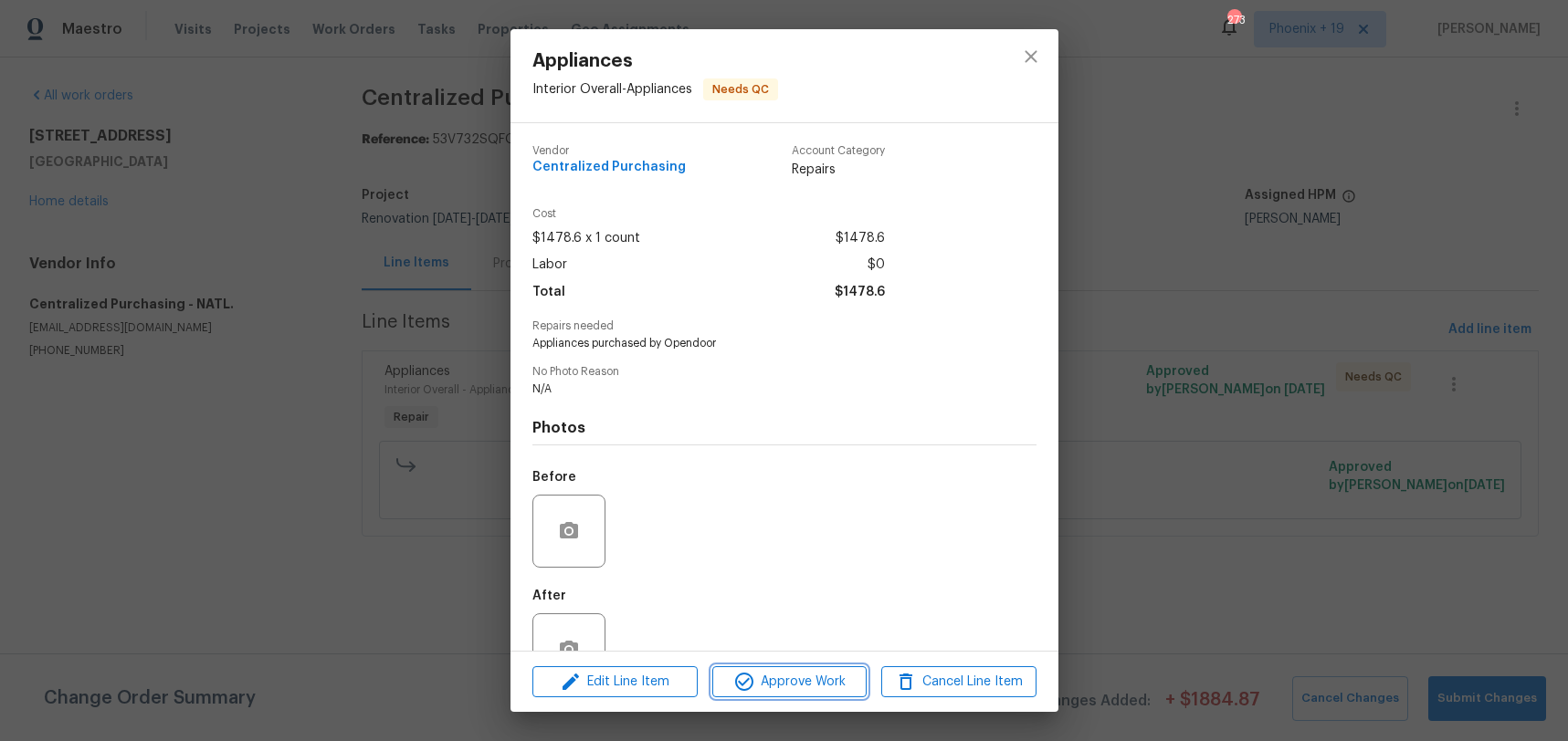
click at [850, 674] on span "Approve Work" at bounding box center [789, 683] width 143 height 23
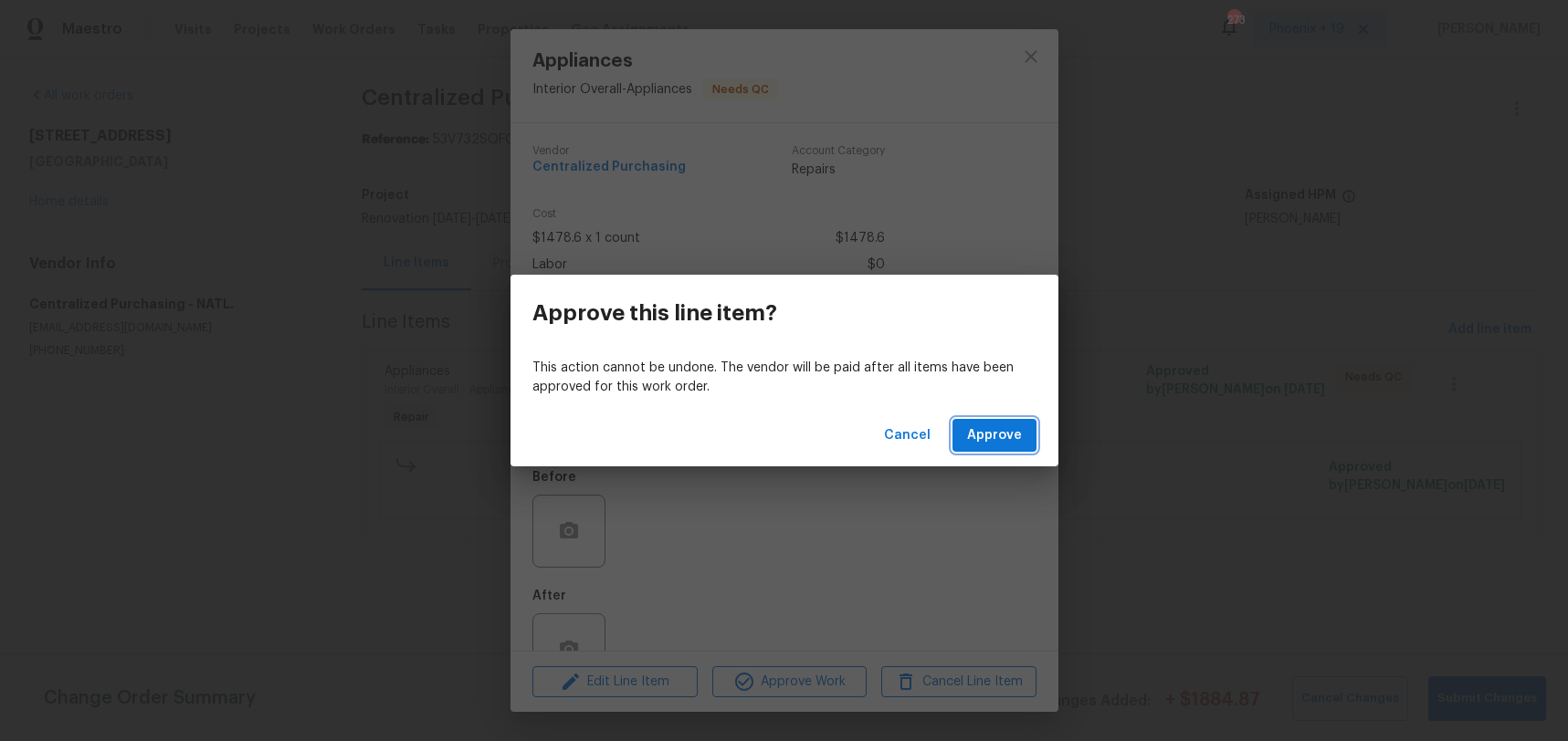
click at [1000, 435] on span "Approve" at bounding box center [994, 436] width 55 height 23
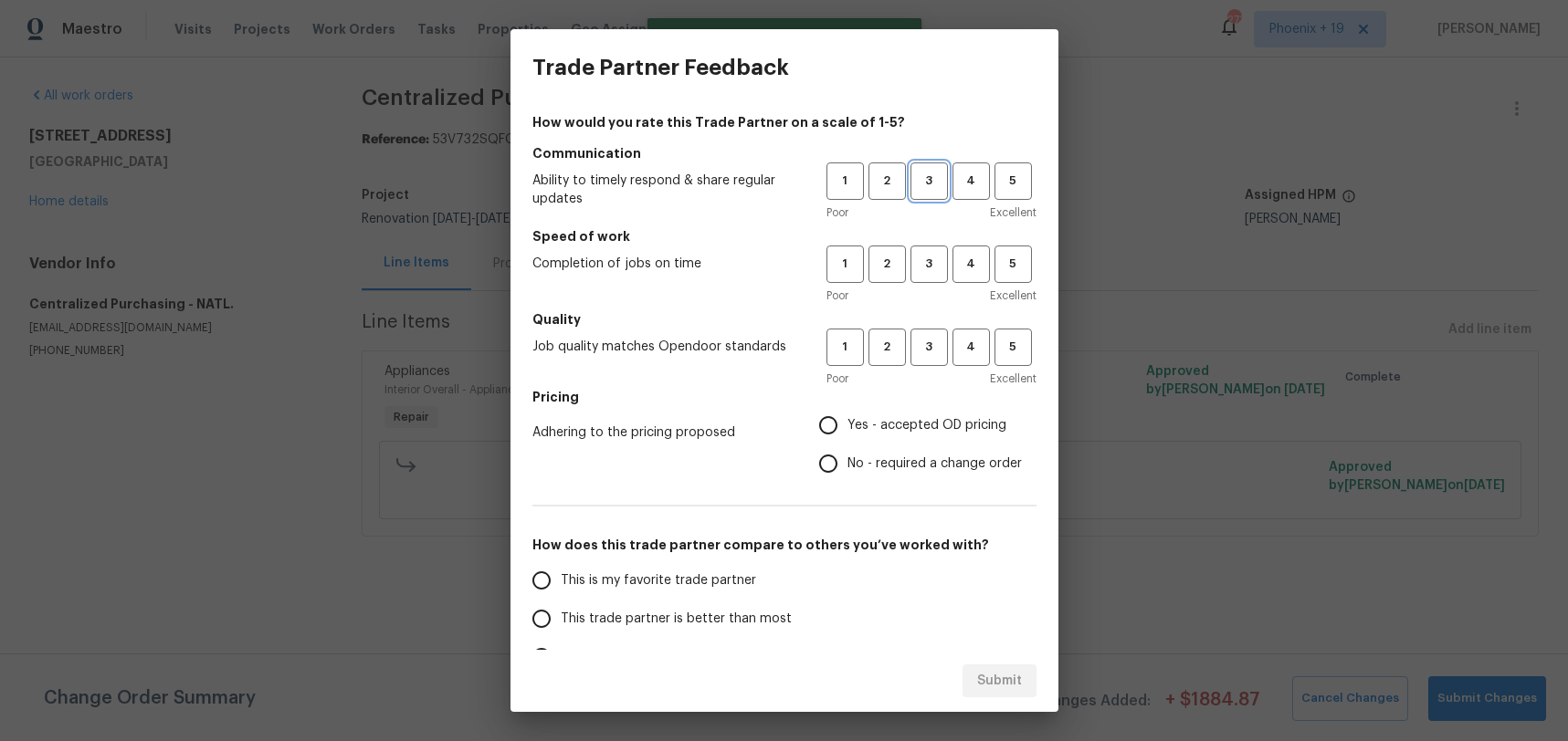
drag, startPoint x: 914, startPoint y: 178, endPoint x: 916, endPoint y: 212, distance: 34.1
click at [914, 178] on span "3" at bounding box center [929, 181] width 34 height 21
click at [932, 300] on div "Poor Excellent" at bounding box center [930, 295] width 210 height 18
drag, startPoint x: 928, startPoint y: 272, endPoint x: 934, endPoint y: 352, distance: 80.2
click at [929, 276] on button "3" at bounding box center [929, 265] width 38 height 38
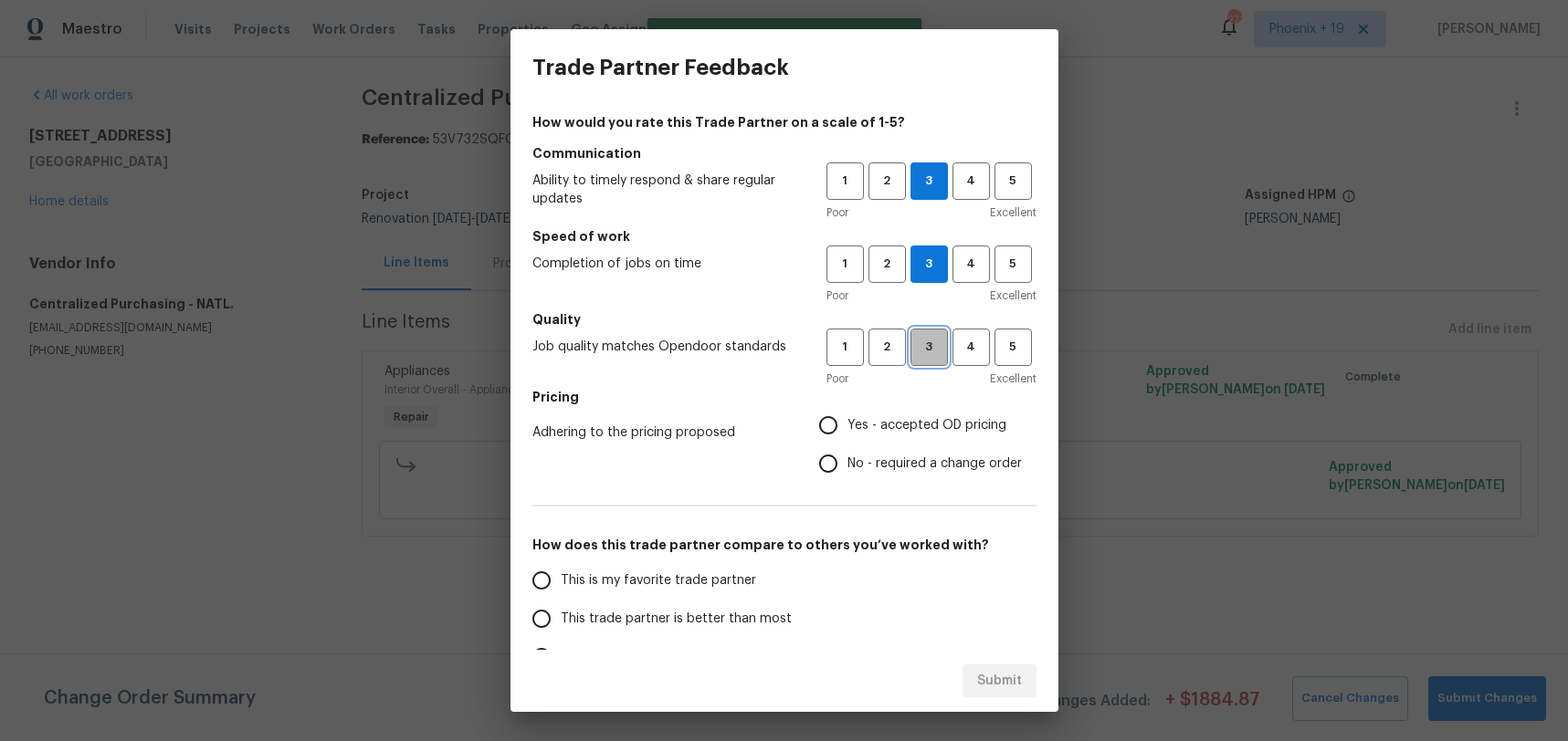
drag, startPoint x: 934, startPoint y: 352, endPoint x: 921, endPoint y: 413, distance: 62.4
click at [934, 352] on span "3" at bounding box center [929, 347] width 34 height 21
click at [919, 423] on span "Yes - accepted OD pricing" at bounding box center [927, 426] width 159 height 19
click at [848, 423] on input "Yes - accepted OD pricing" at bounding box center [828, 425] width 39 height 39
radio input "true"
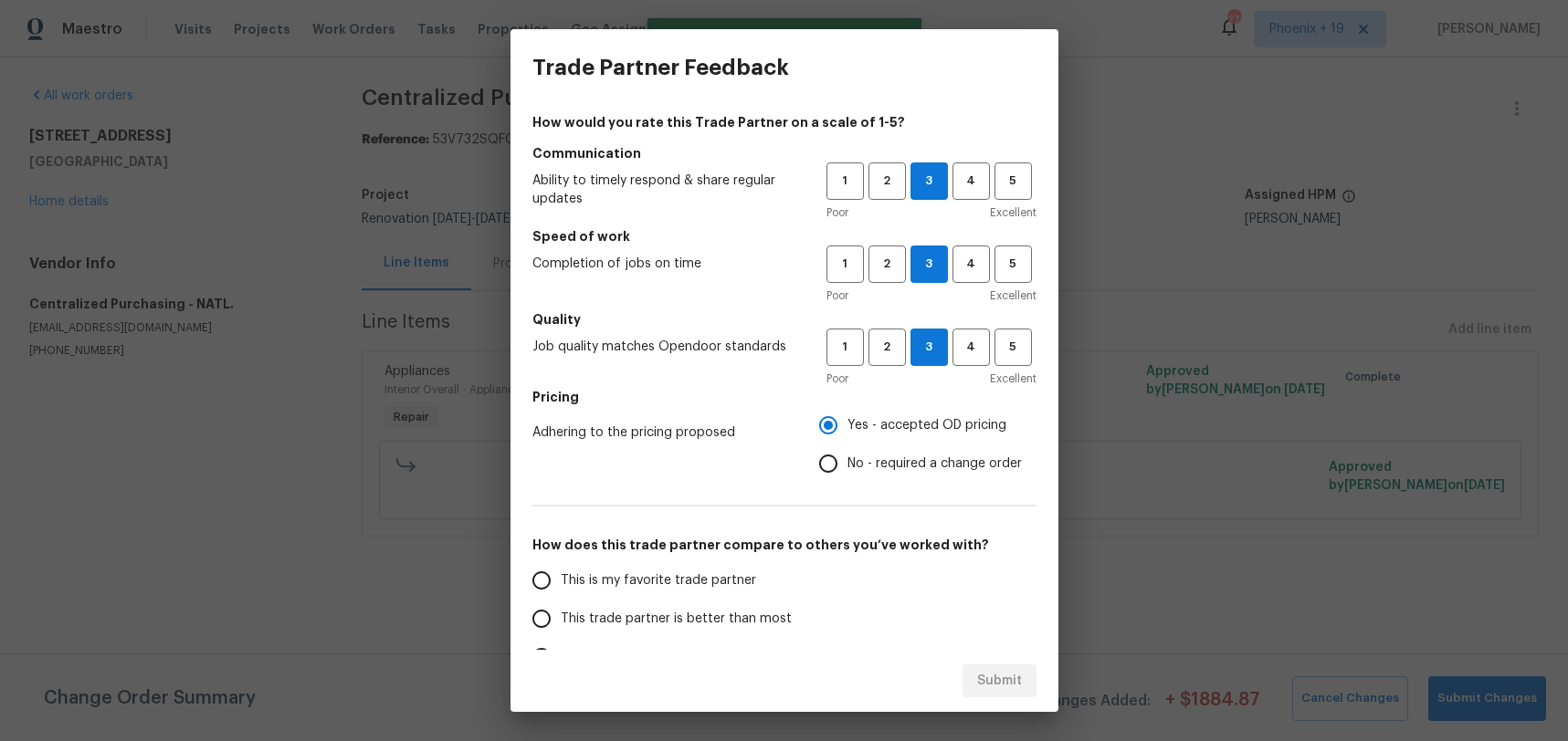
click at [656, 588] on span "This is my favorite trade partner" at bounding box center [657, 581] width 195 height 19
click at [560, 588] on input "This is my favorite trade partner" at bounding box center [542, 580] width 39 height 39
drag, startPoint x: 959, startPoint y: 664, endPoint x: 978, endPoint y: 669, distance: 19.6
click at [962, 665] on div "Submit" at bounding box center [784, 681] width 548 height 63
click at [978, 669] on button "Submit" at bounding box center [999, 682] width 74 height 34
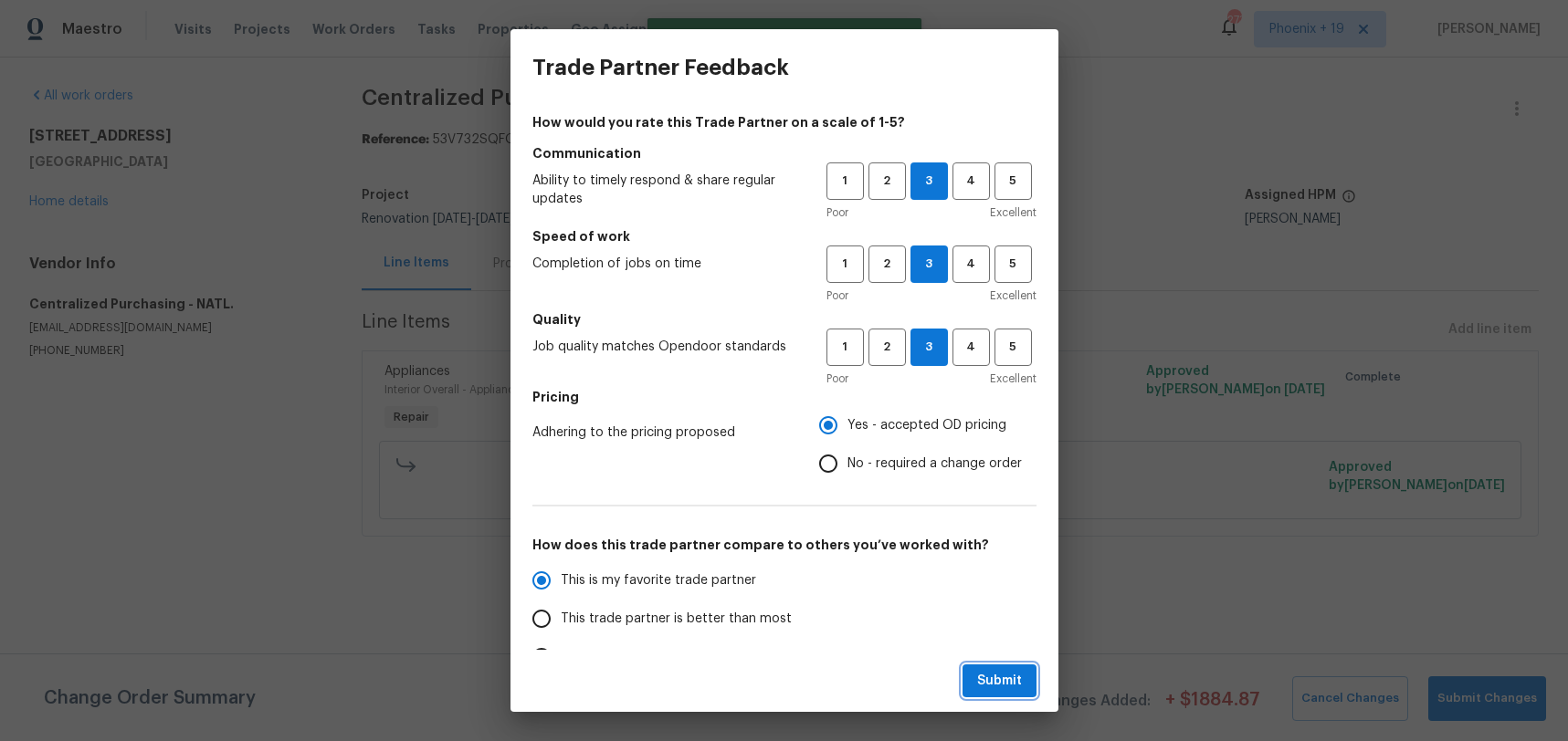
radio input "true"
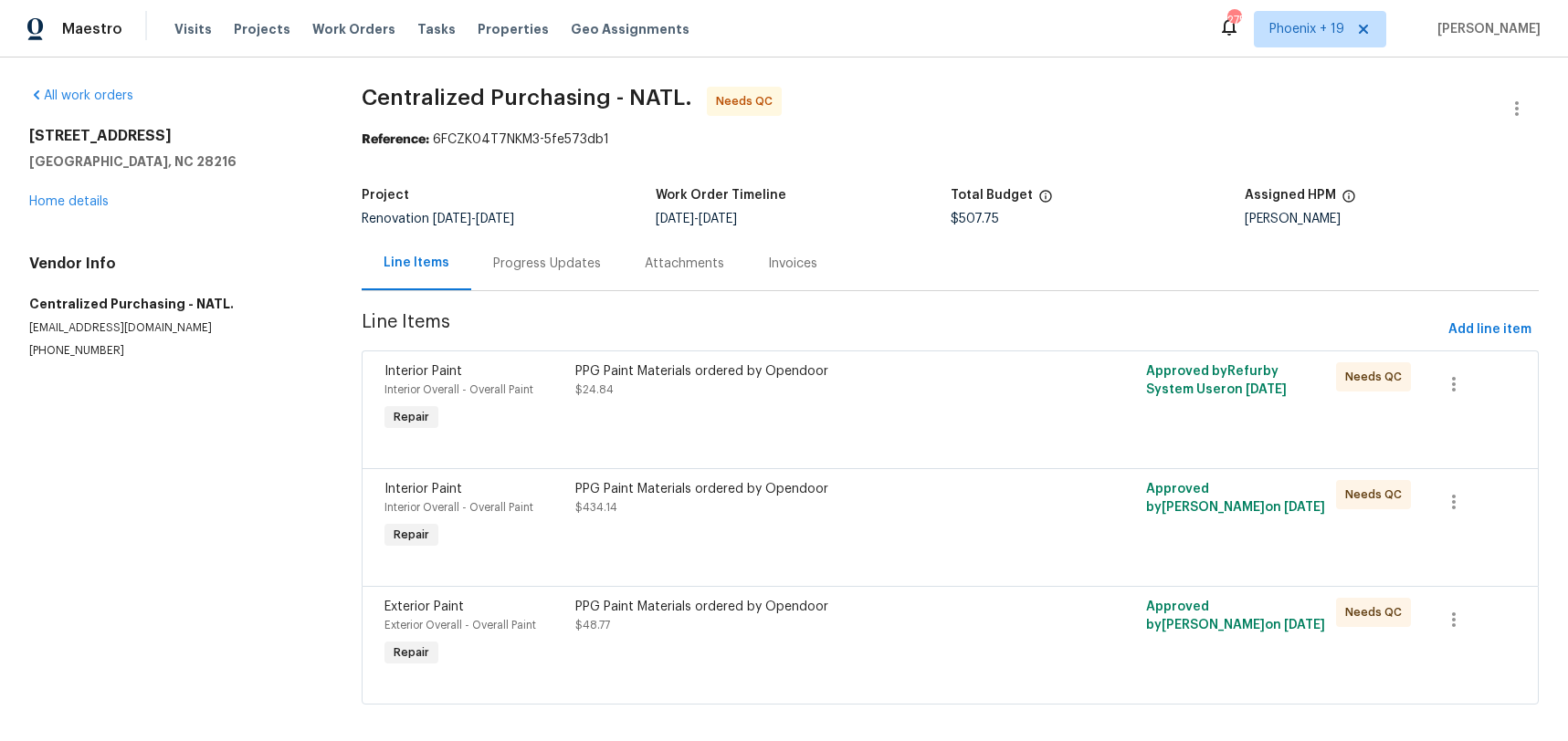
click at [927, 593] on div "PPG Paint Materials ordered by Opendoor $48.77" at bounding box center [807, 634] width 476 height 84
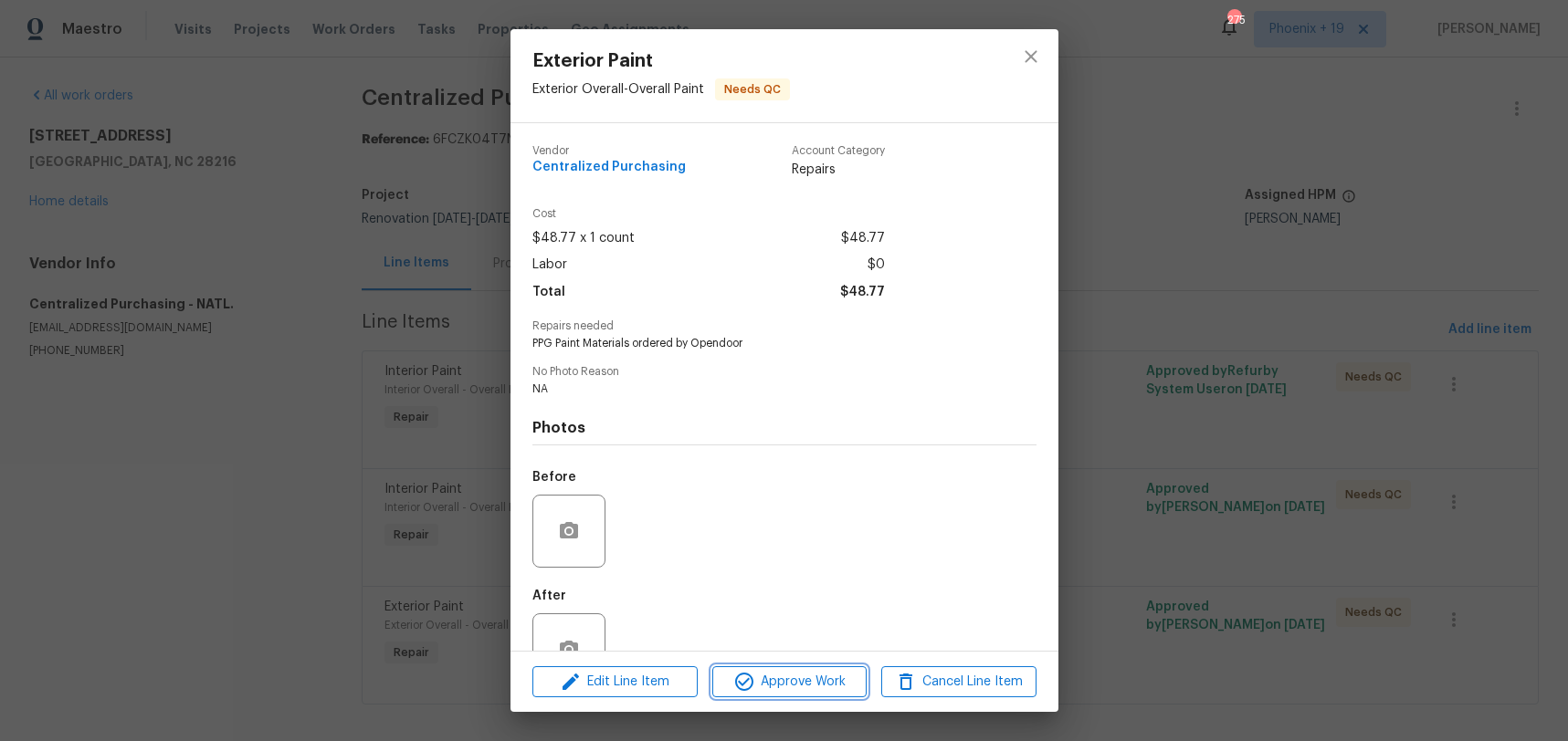
click at [811, 694] on button "Approve Work" at bounding box center [789, 683] width 154 height 32
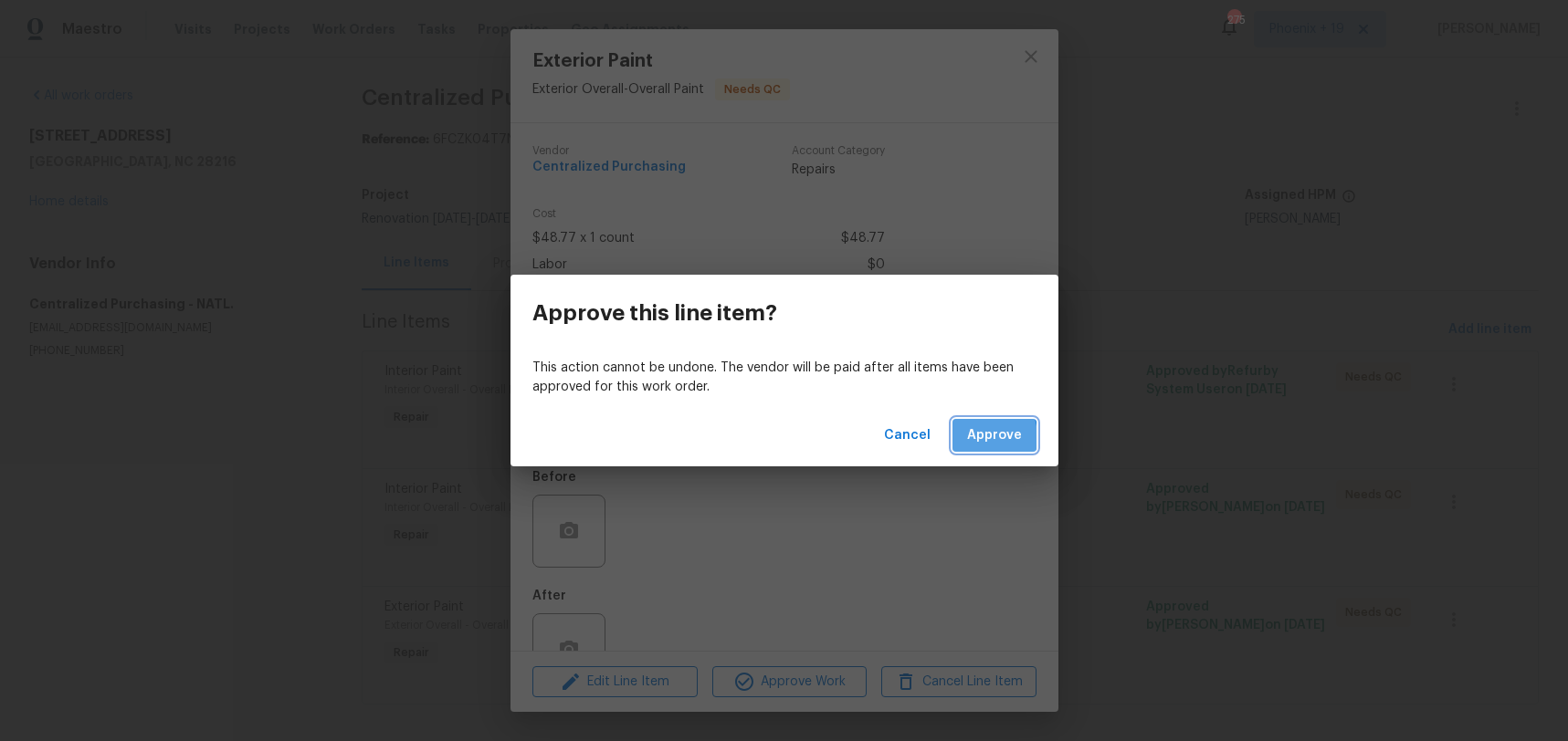
click at [975, 437] on span "Approve" at bounding box center [994, 436] width 55 height 23
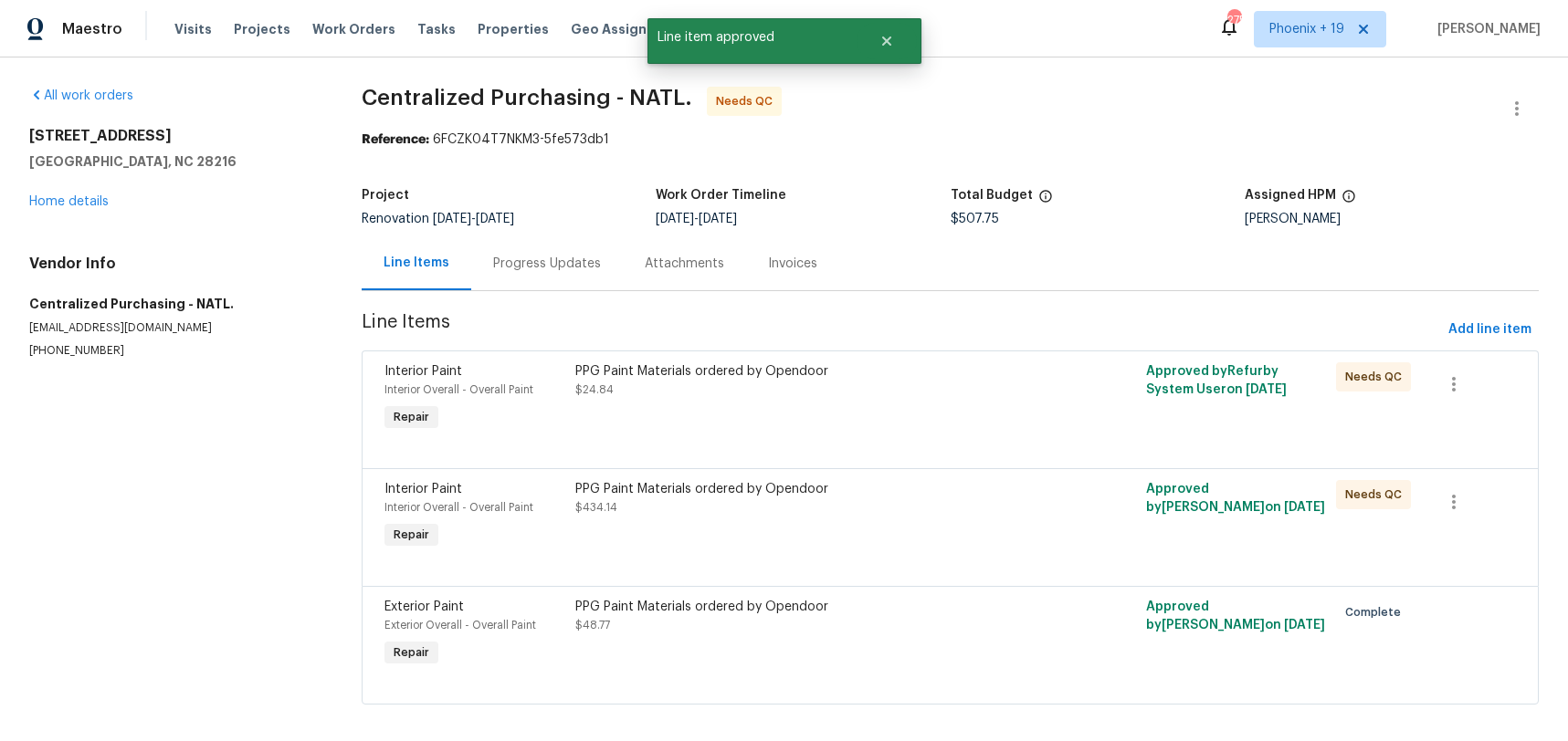
click at [910, 523] on div "PPG Paint Materials ordered by Opendoor $434.14" at bounding box center [807, 516] width 476 height 84
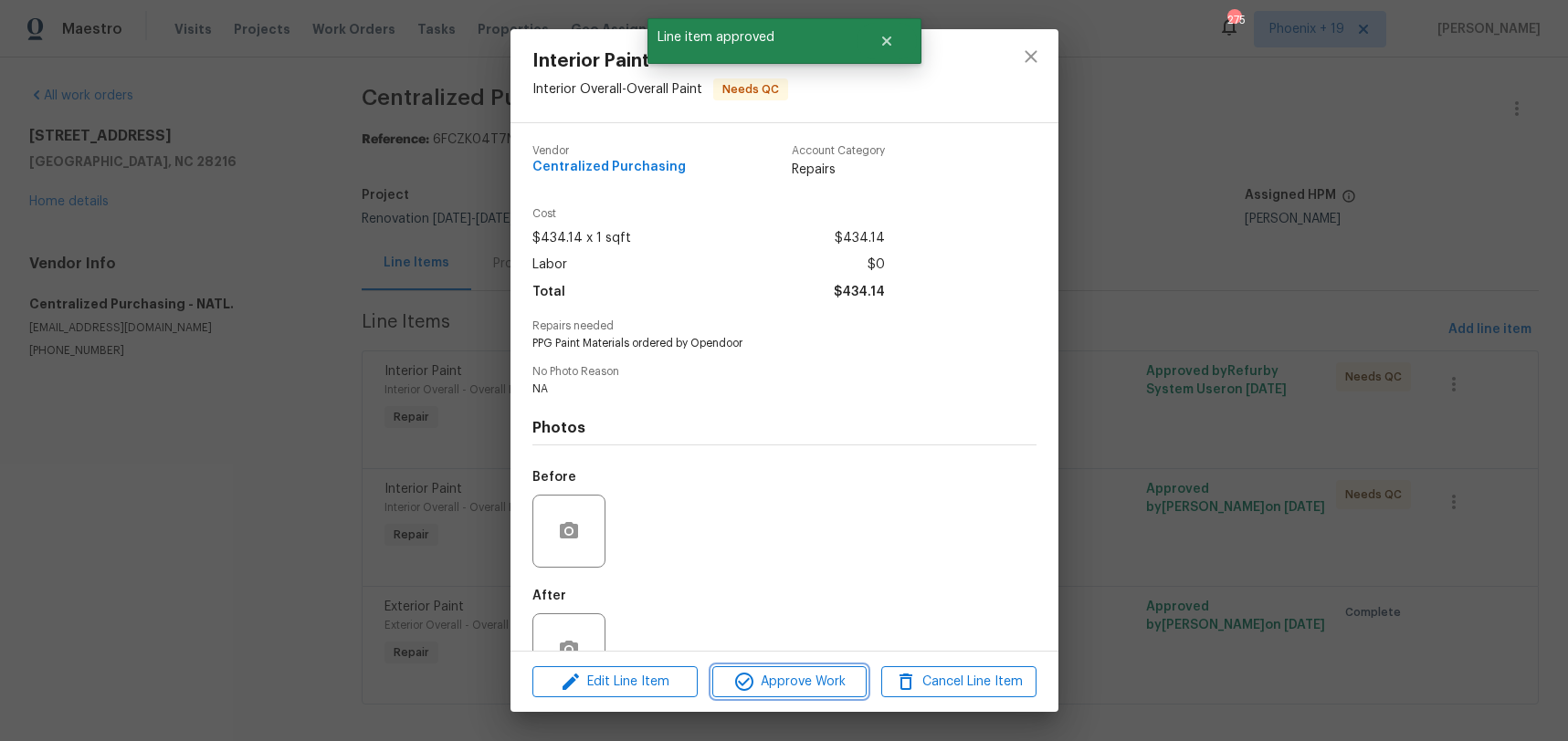
click at [801, 674] on span "Approve Work" at bounding box center [789, 683] width 143 height 23
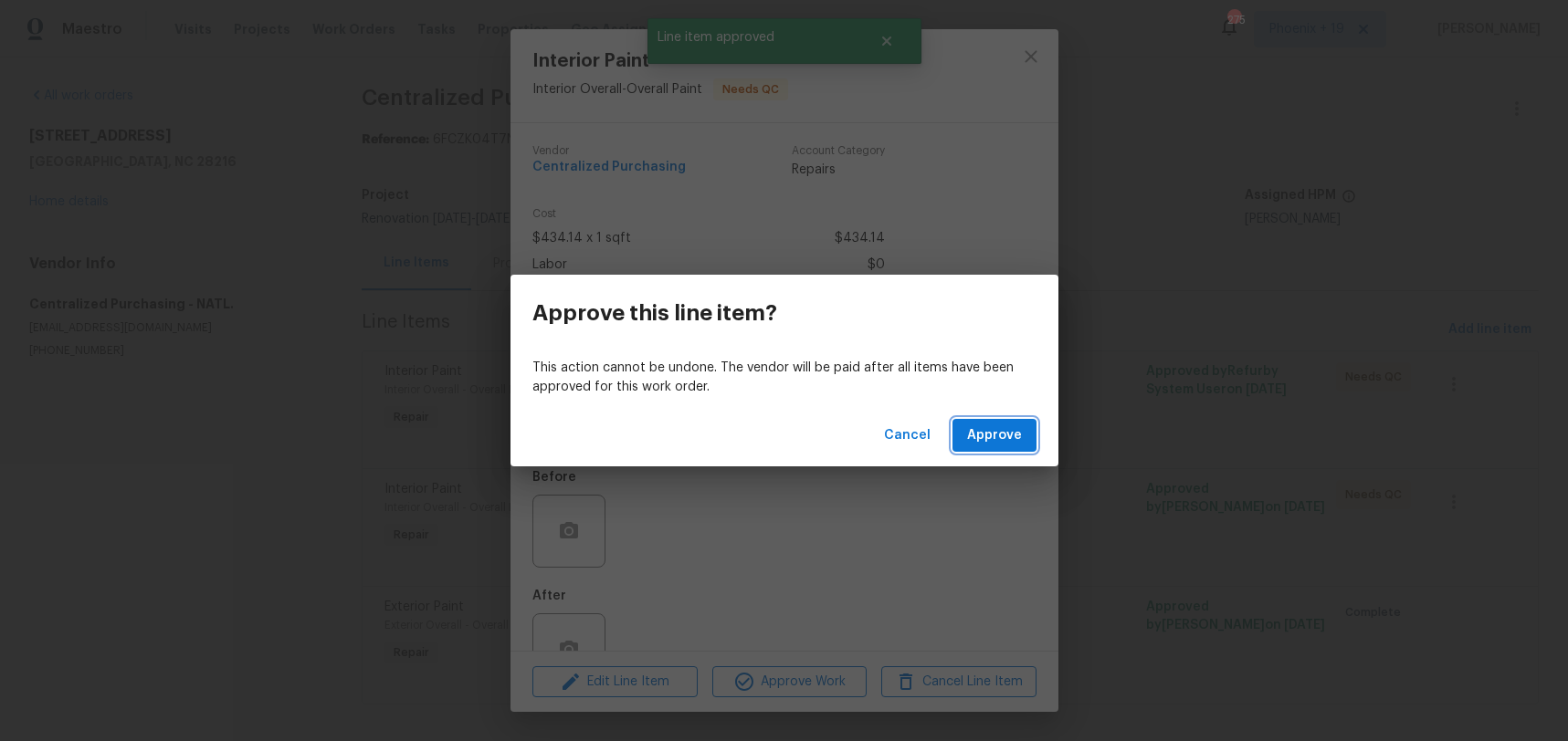
click at [993, 429] on span "Approve" at bounding box center [994, 436] width 55 height 23
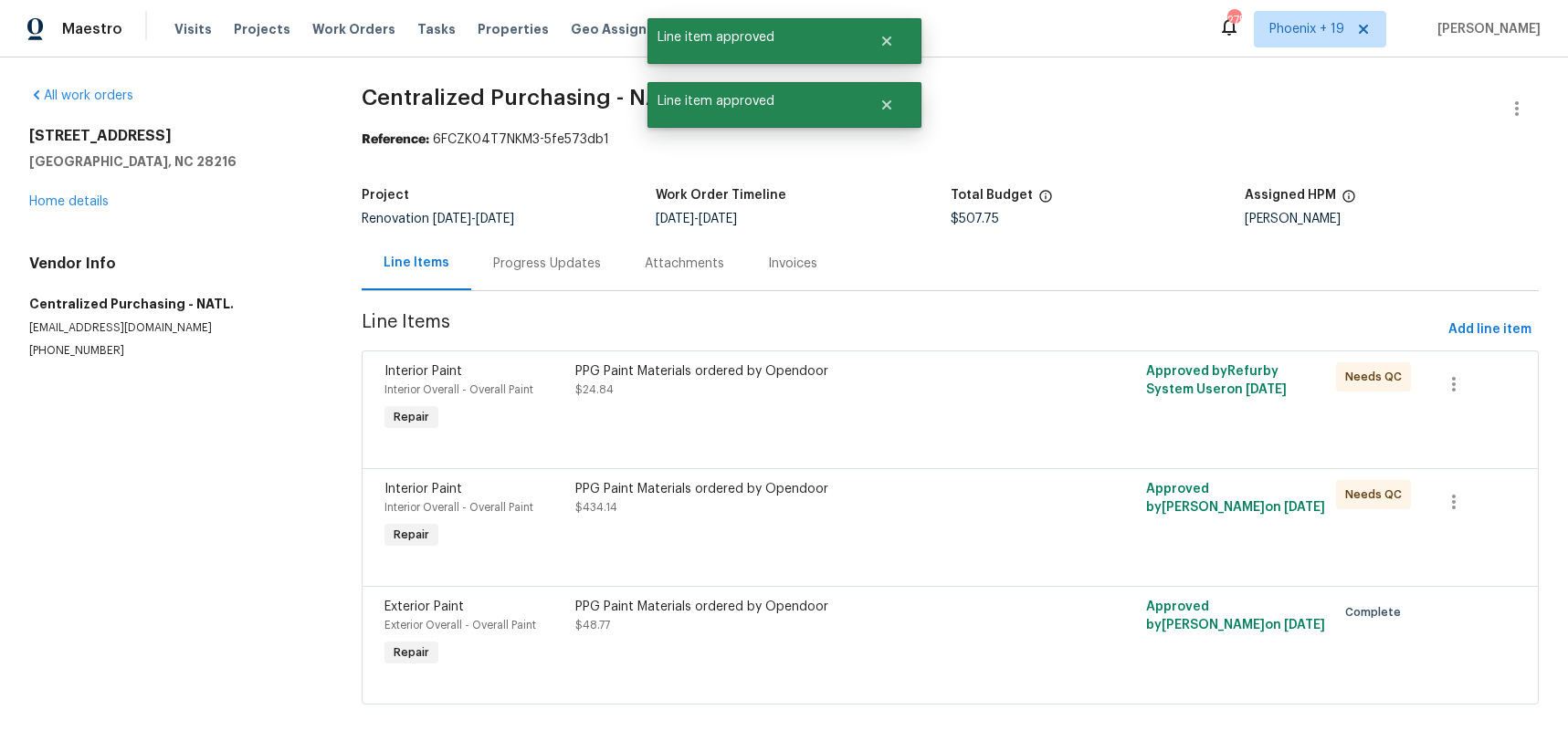
click at [987, 410] on div "PPG Paint Materials ordered by Opendoor $24.84" at bounding box center [807, 398] width 476 height 84
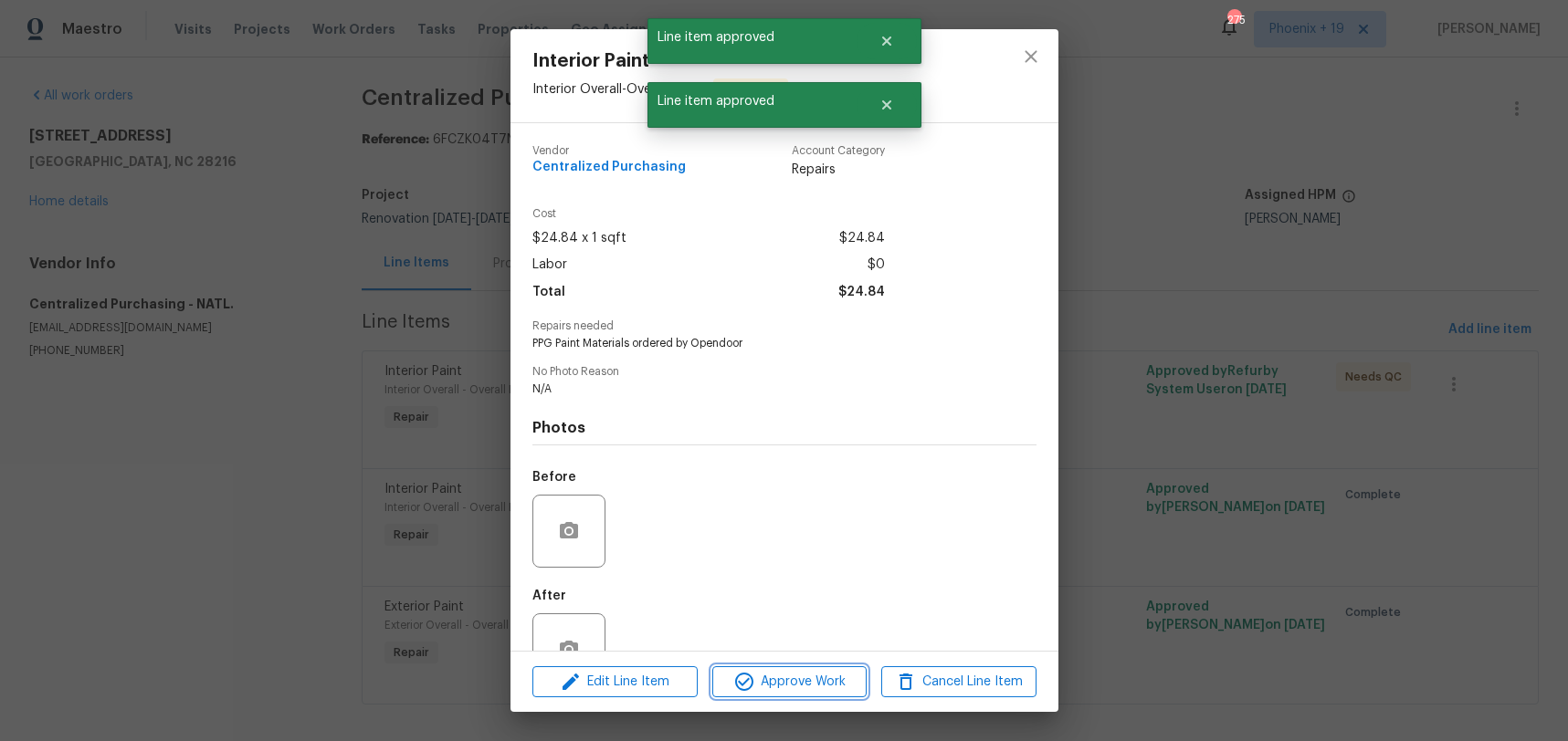
click at [824, 671] on span "Approve Work" at bounding box center [789, 683] width 143 height 23
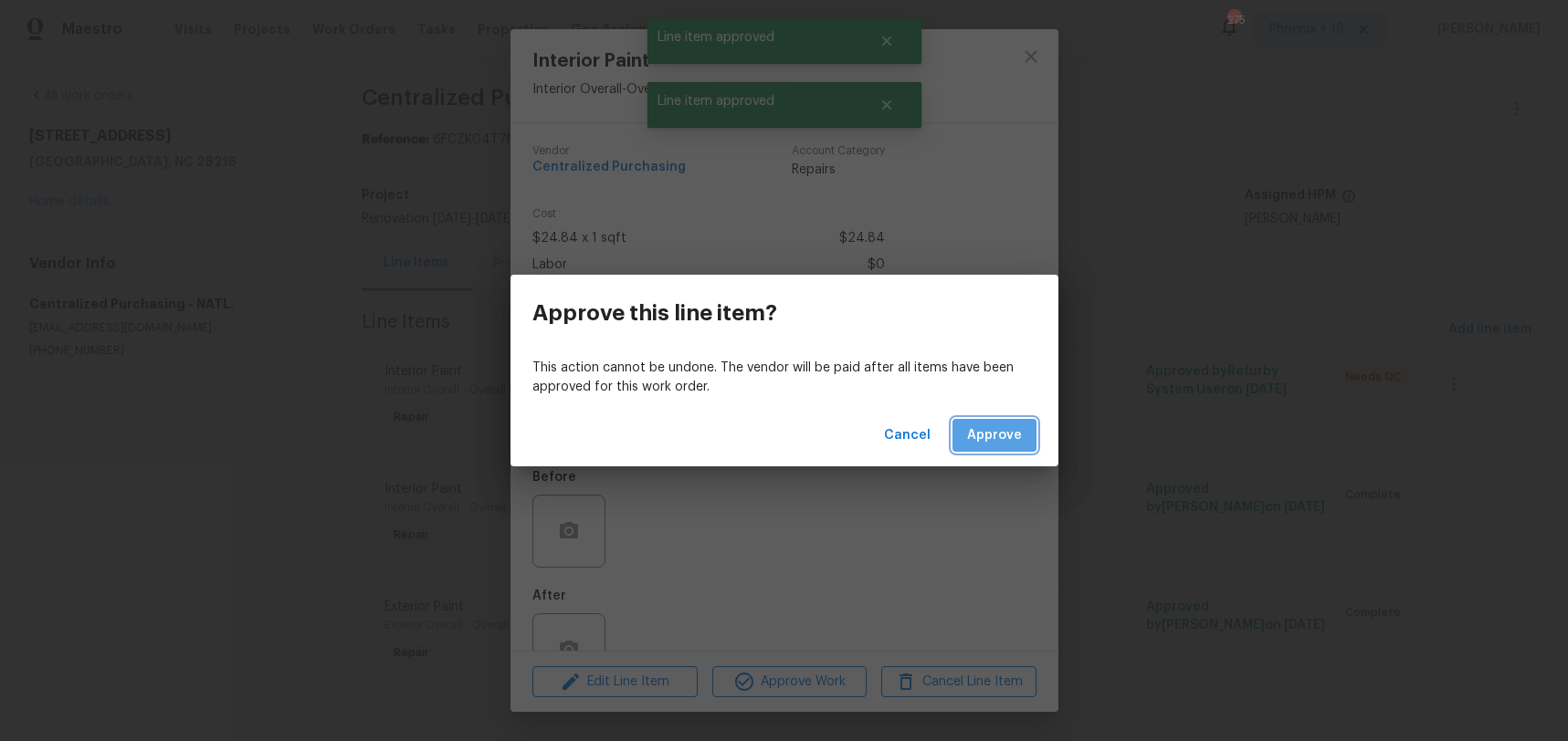
click at [1028, 436] on button "Approve" at bounding box center [994, 436] width 84 height 34
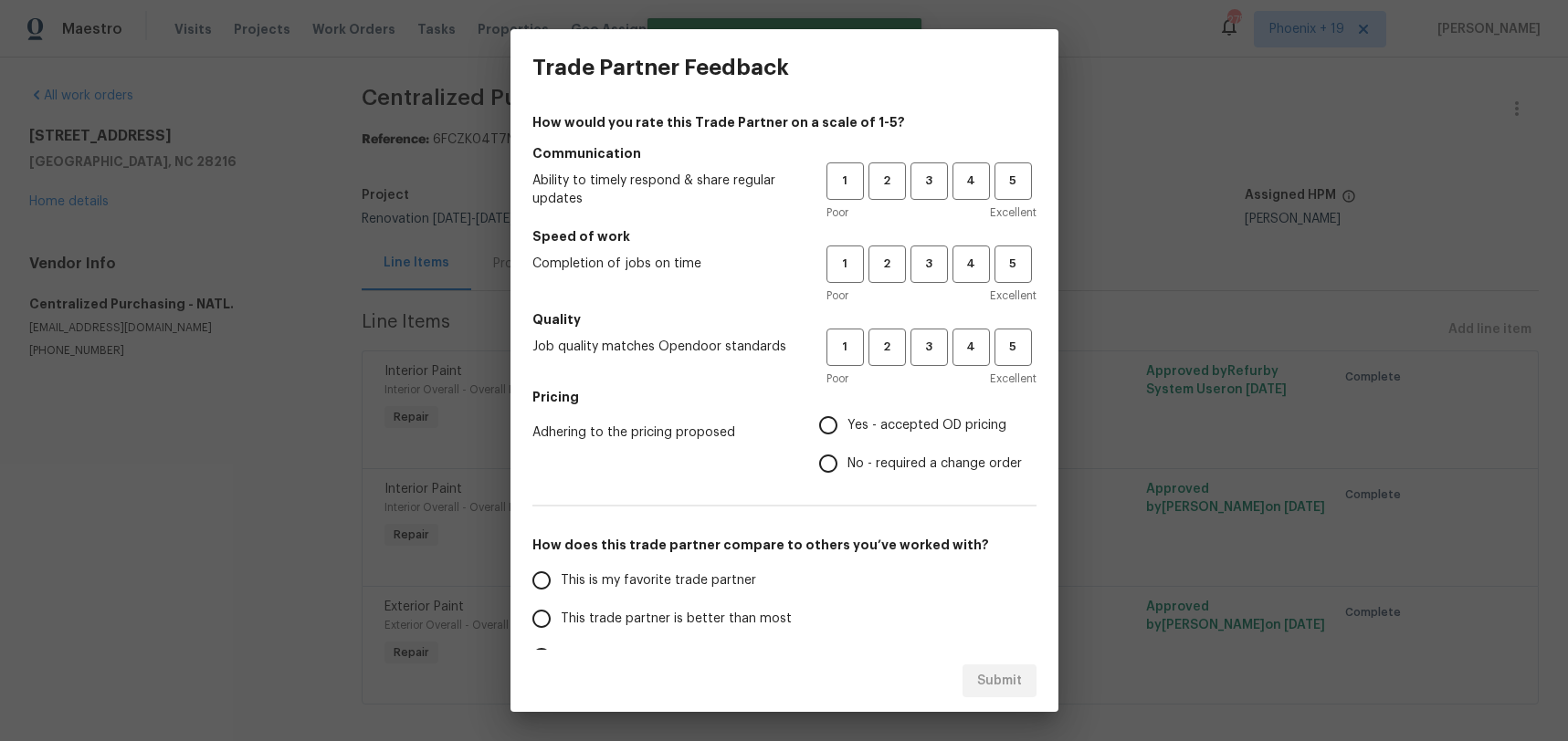
click at [947, 183] on div "1 2 3 4 5" at bounding box center [930, 182] width 210 height 38
click at [928, 188] on span "3" at bounding box center [929, 181] width 34 height 21
click at [928, 259] on span "3" at bounding box center [929, 265] width 34 height 21
click at [923, 370] on div "Poor Excellent" at bounding box center [930, 379] width 210 height 18
click at [893, 396] on h5 "Pricing" at bounding box center [784, 396] width 504 height 18
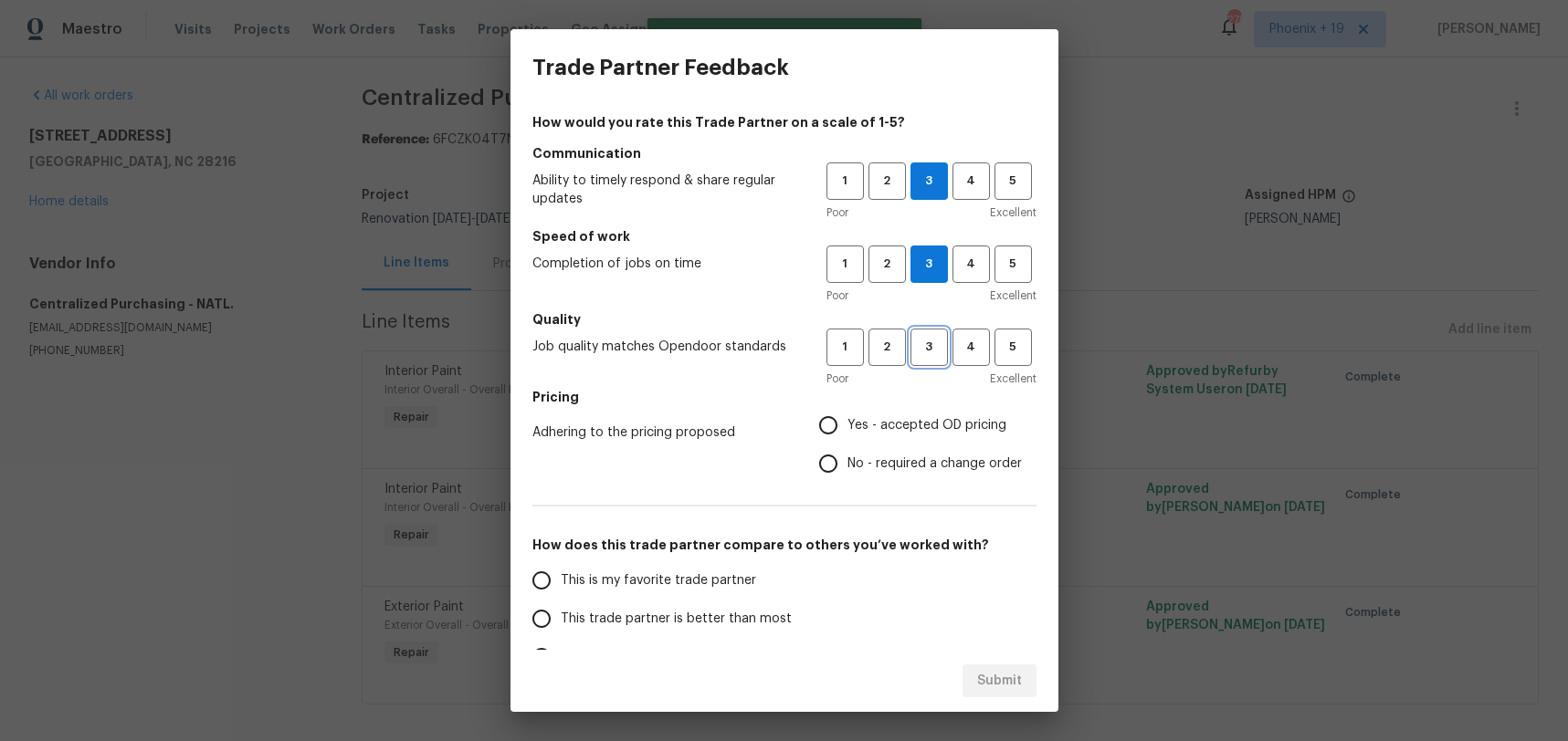
click at [943, 335] on button "3" at bounding box center [929, 347] width 38 height 38
drag, startPoint x: 926, startPoint y: 438, endPoint x: 915, endPoint y: 443, distance: 12.1
click at [926, 438] on label "Yes - accepted OD pricing" at bounding box center [915, 425] width 213 height 39
click at [848, 438] on input "Yes - accepted OD pricing" at bounding box center [828, 425] width 39 height 39
radio input "true"
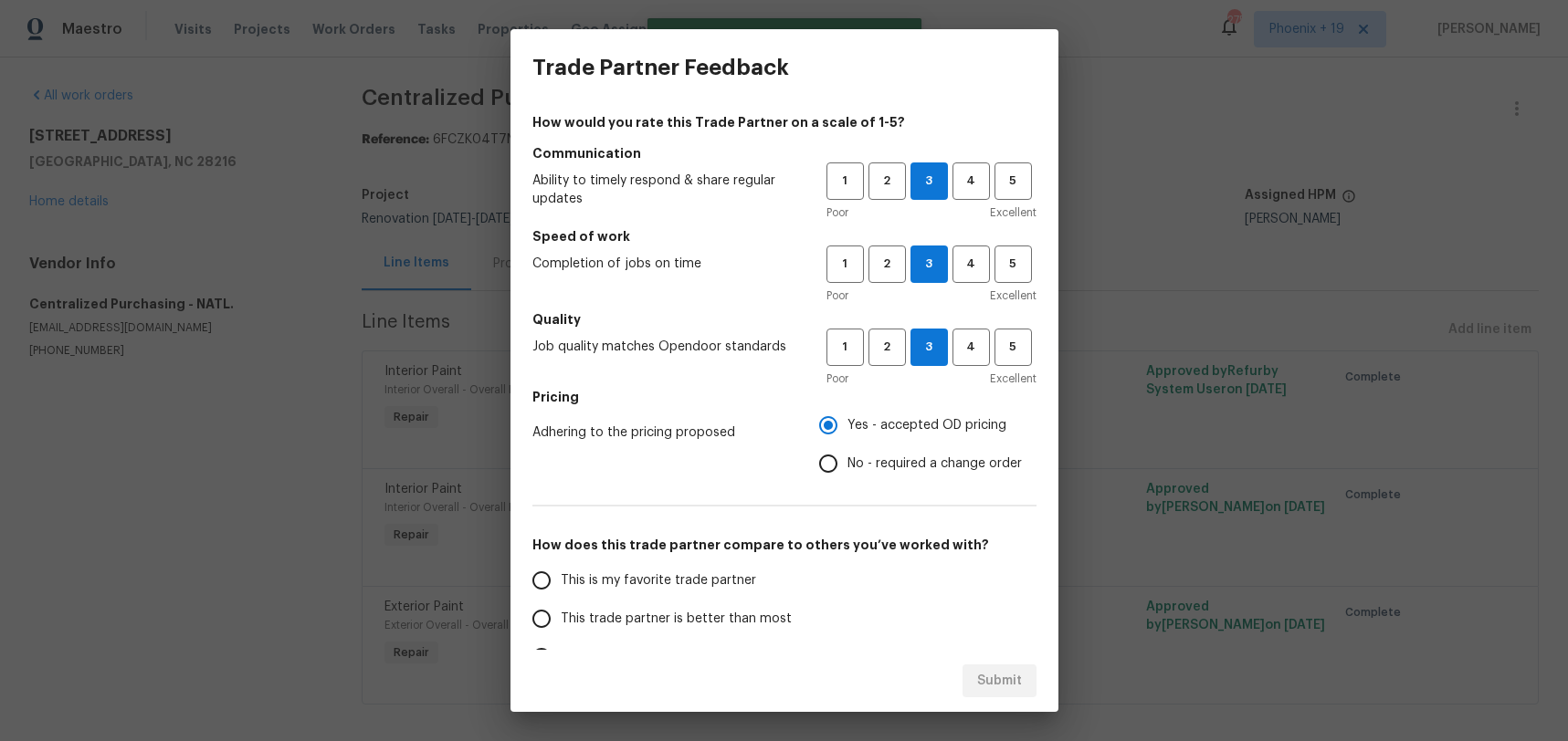
click at [655, 556] on div "How would you rate this Trade Partner on a scale of 1-5? Communication Ability …" at bounding box center [784, 470] width 504 height 715
drag, startPoint x: 719, startPoint y: 579, endPoint x: 1010, endPoint y: 675, distance: 306.4
click at [725, 580] on span "This is my favorite trade partner" at bounding box center [657, 581] width 195 height 19
click at [731, 614] on span "This trade partner is better than most" at bounding box center [675, 620] width 231 height 19
click at [560, 614] on input "This trade partner is better than most" at bounding box center [542, 619] width 39 height 39
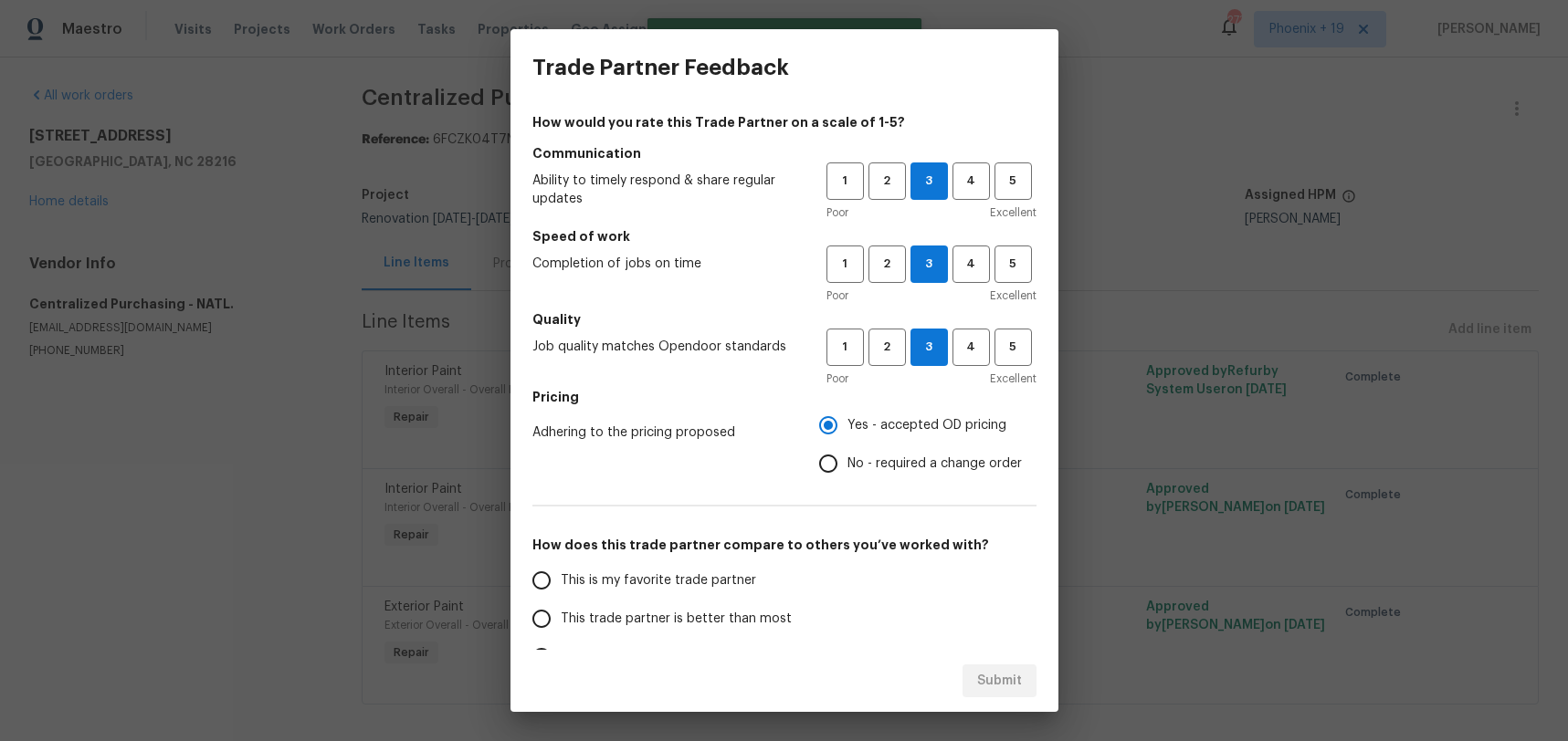
radio input "false"
click at [717, 572] on span "This is my favorite trade partner" at bounding box center [657, 581] width 195 height 19
click at [560, 572] on input "This is my favorite trade partner" at bounding box center [542, 580] width 39 height 39
click at [947, 669] on div "Submit" at bounding box center [784, 681] width 548 height 63
click at [974, 673] on button "Submit" at bounding box center [999, 682] width 74 height 34
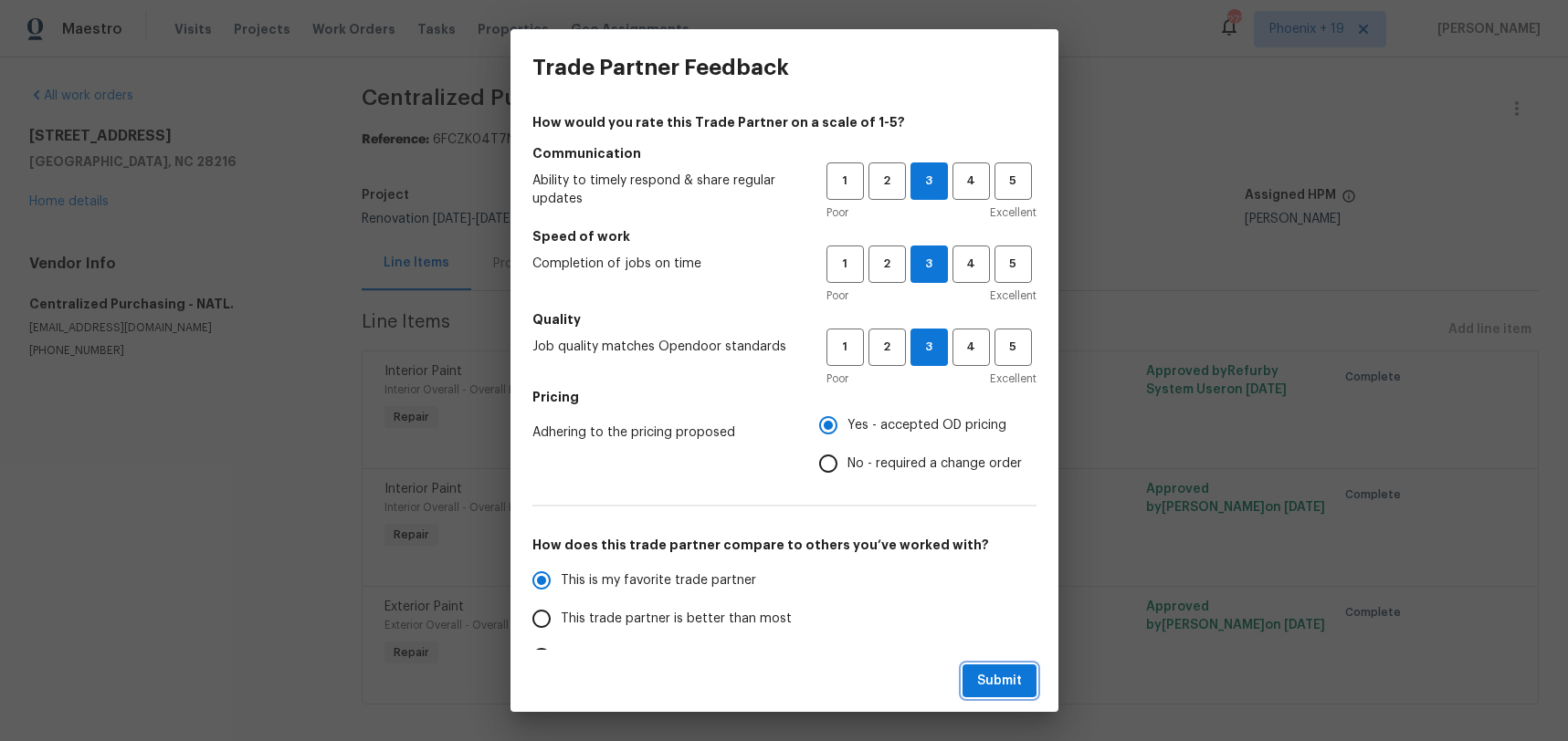
radio input "true"
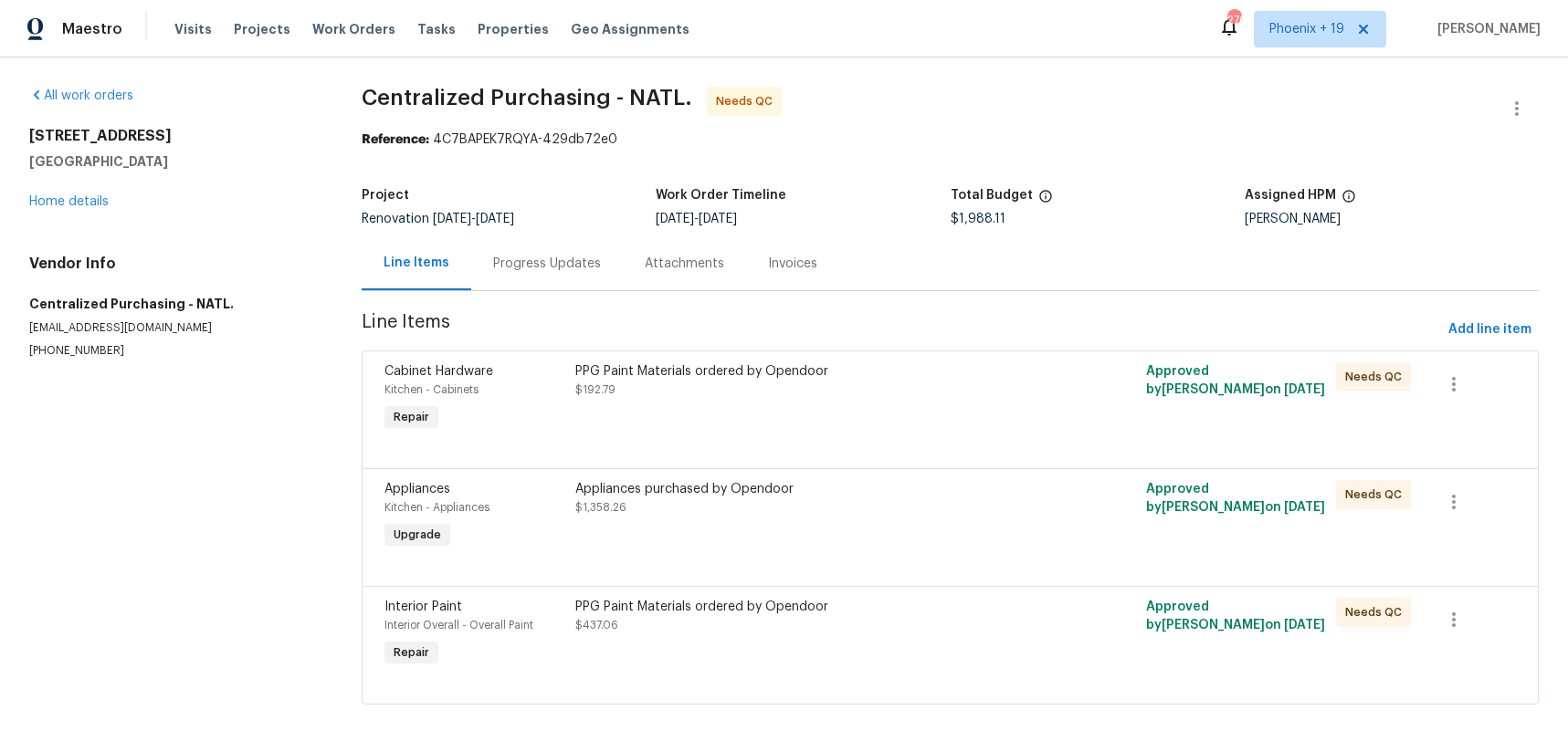
scroll to position [15, 0]
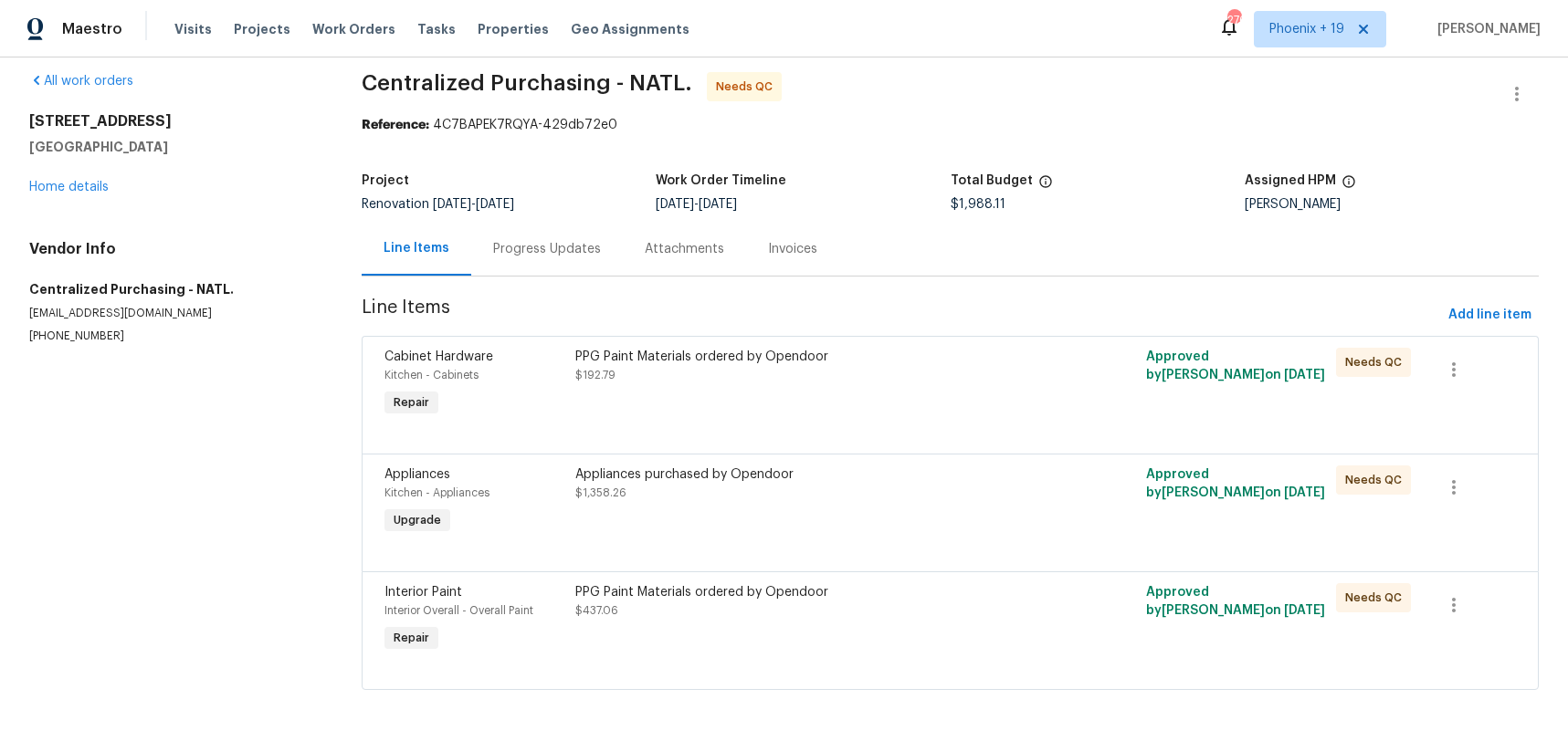
click at [926, 394] on div "PPG Paint Materials ordered by Opendoor $192.79" at bounding box center [807, 384] width 476 height 84
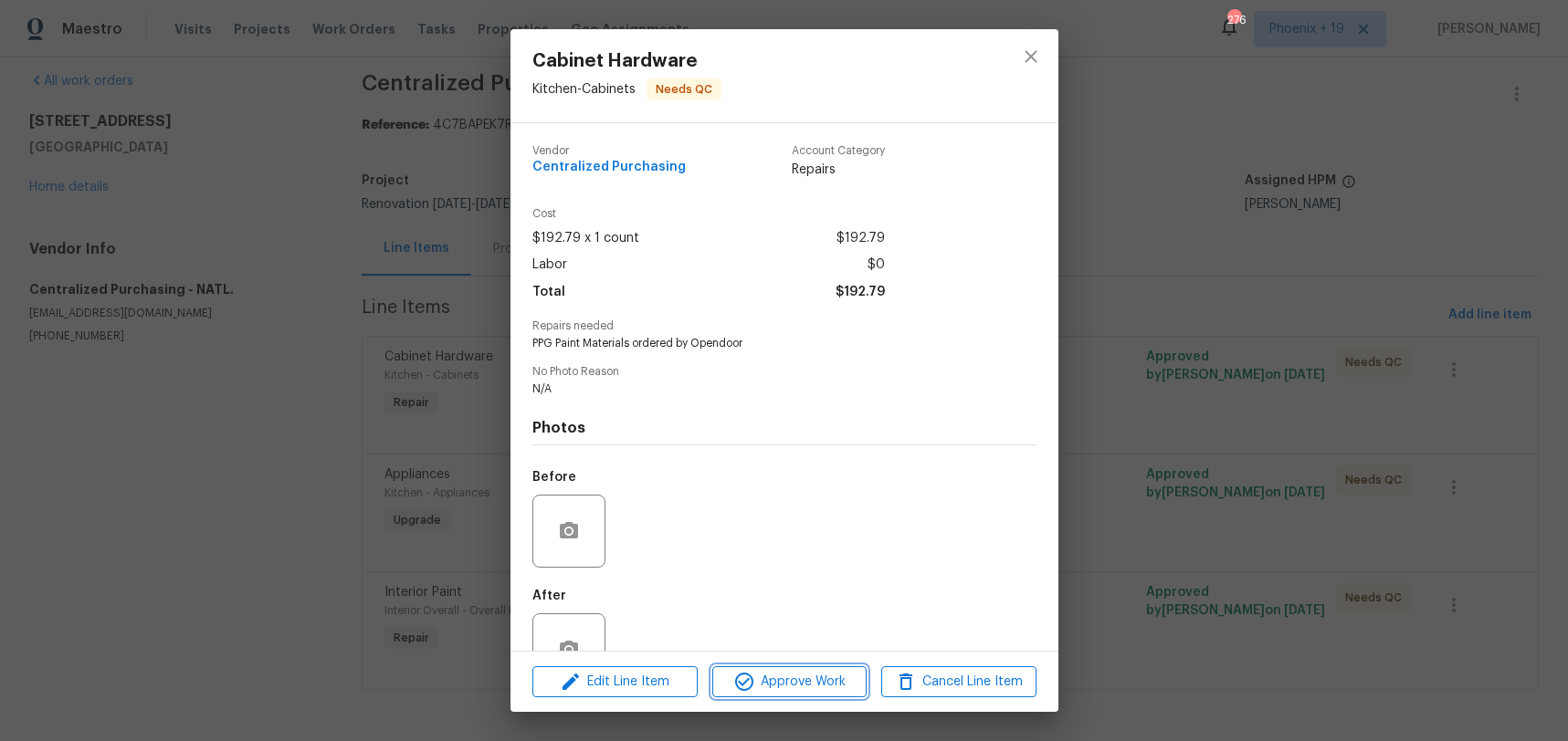
drag, startPoint x: 821, startPoint y: 669, endPoint x: 982, endPoint y: 438, distance: 281.6
click at [824, 665] on div "Edit Line Item Approve Work Cancel Line Item" at bounding box center [784, 682] width 548 height 61
click at [1124, 652] on div "Cabinet Hardware Kitchen - Cabinets Needs QC Vendor Centralized Purchasing Acco…" at bounding box center [784, 370] width 1568 height 741
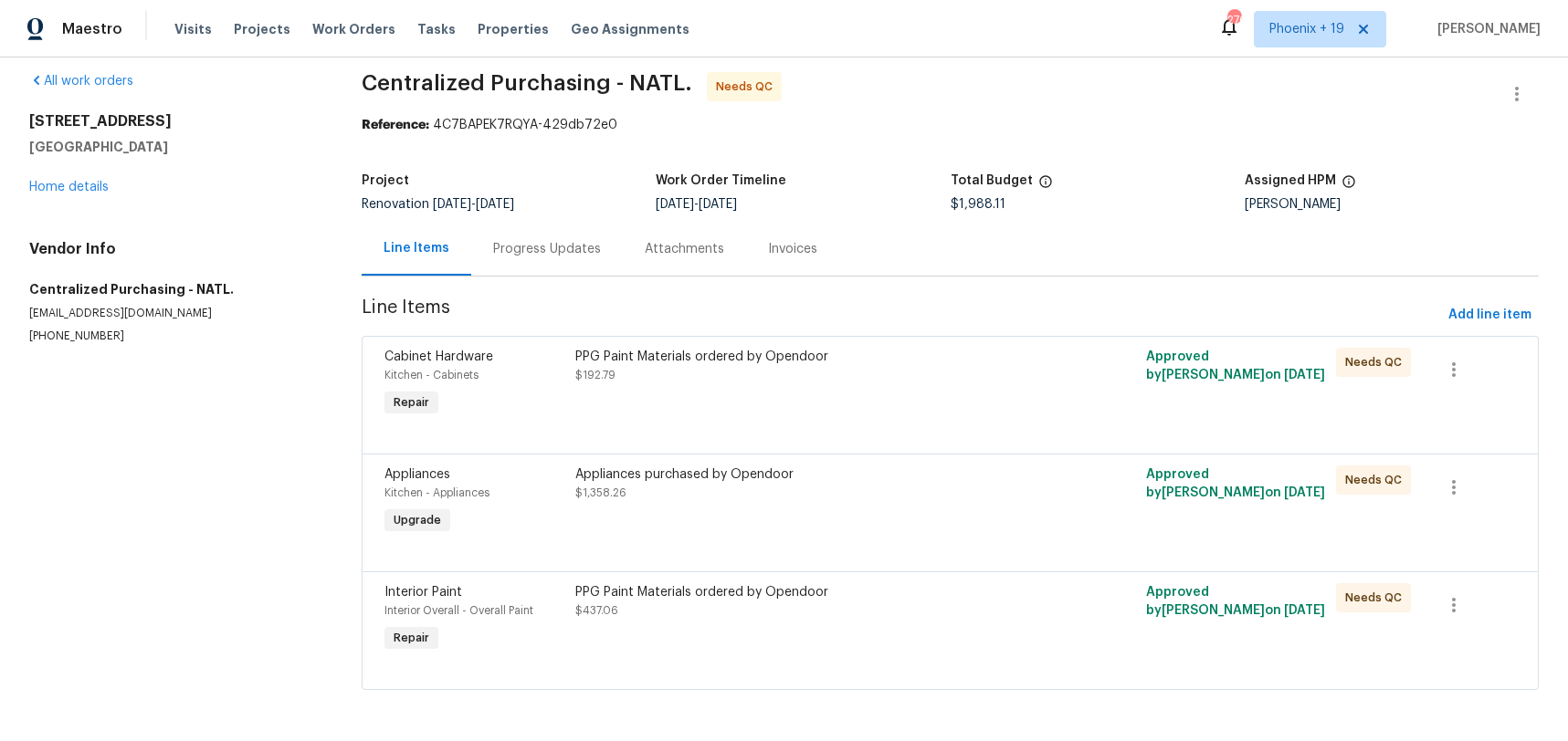
click at [934, 635] on div "PPG Paint Materials ordered by Opendoor $437.06" at bounding box center [807, 620] width 476 height 84
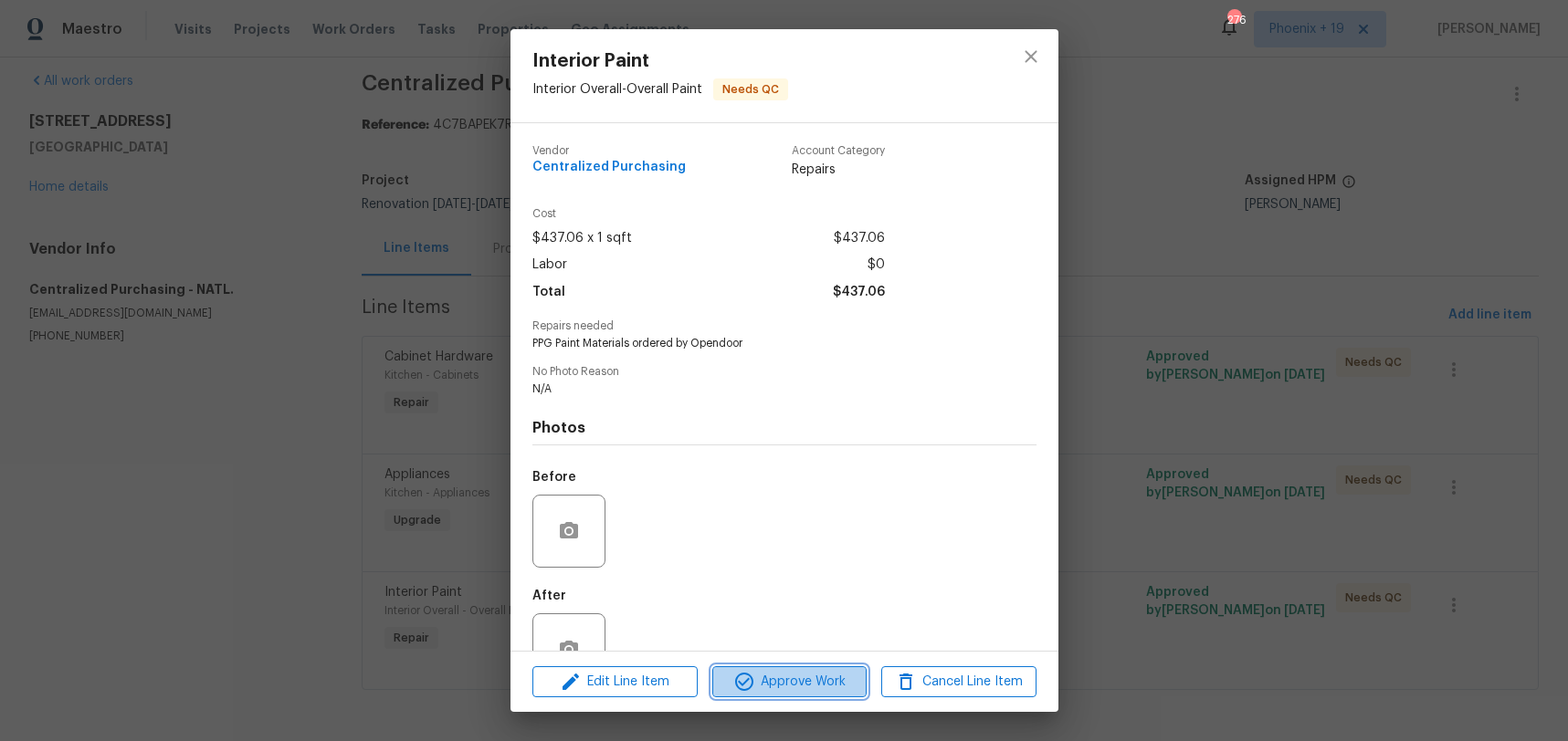
click at [836, 668] on button "Approve Work" at bounding box center [789, 683] width 154 height 32
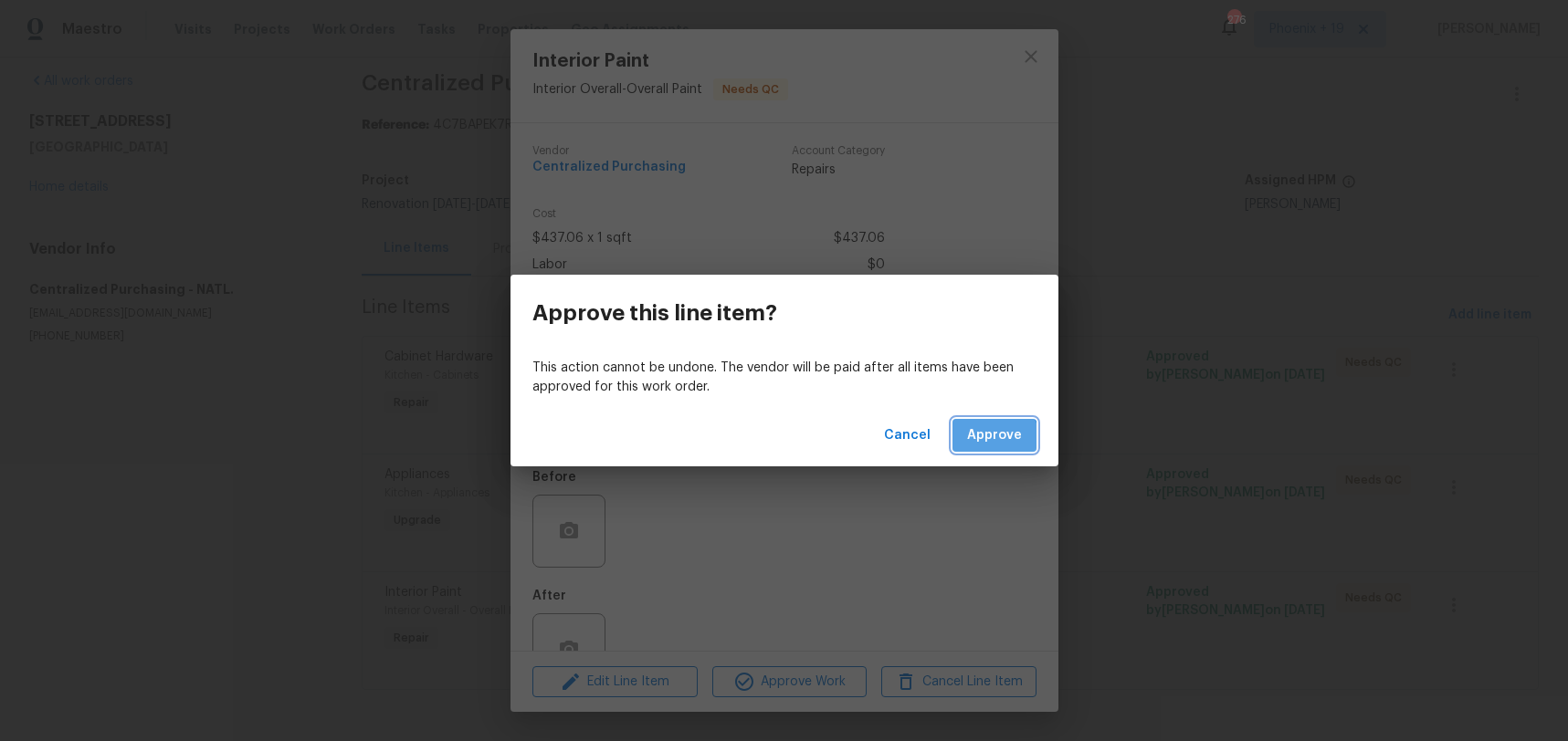
click at [980, 447] on button "Approve" at bounding box center [994, 436] width 84 height 34
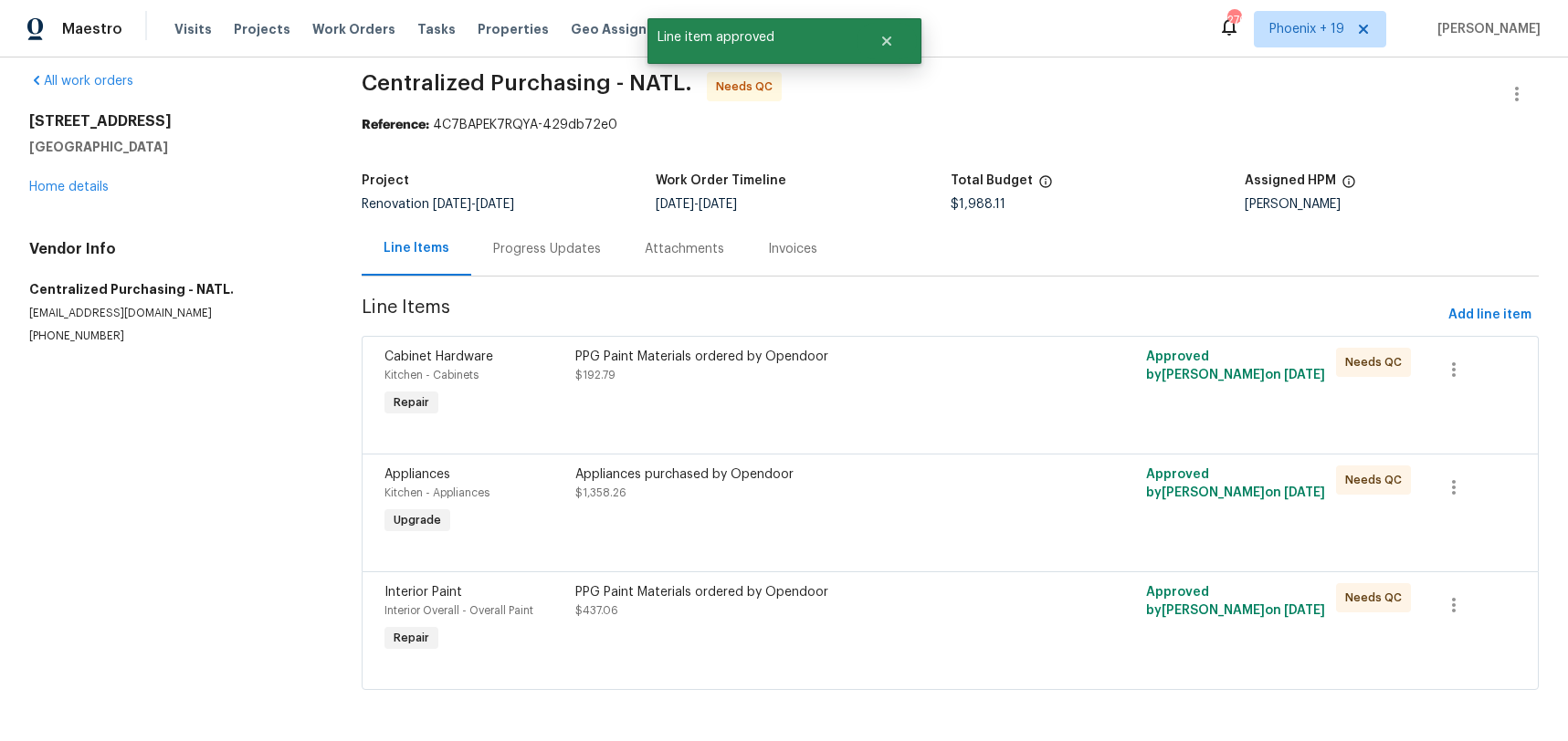
click at [940, 515] on div "Appliances purchased by Opendoor $1,358.26" at bounding box center [807, 502] width 476 height 84
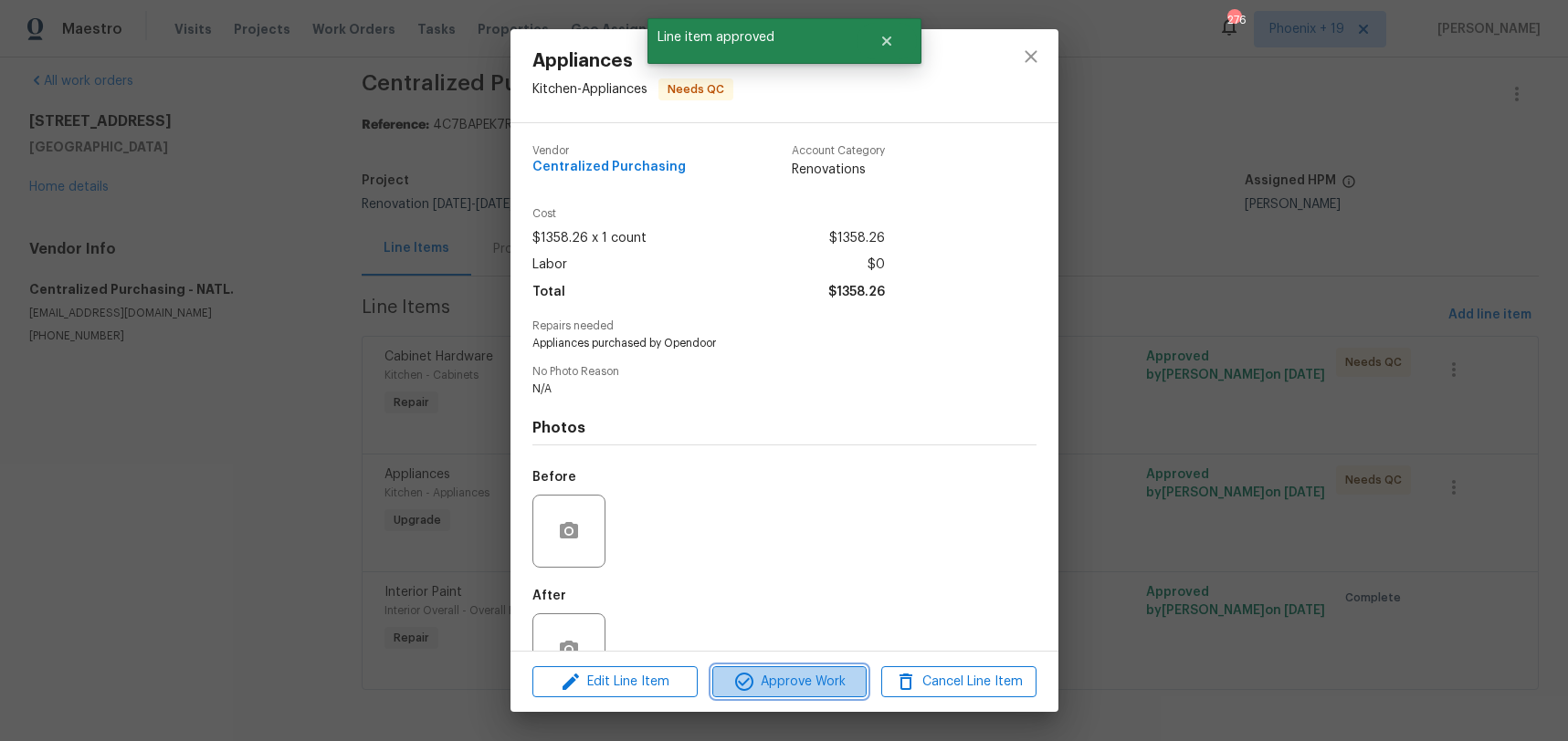
click at [768, 669] on button "Approve Work" at bounding box center [789, 683] width 154 height 32
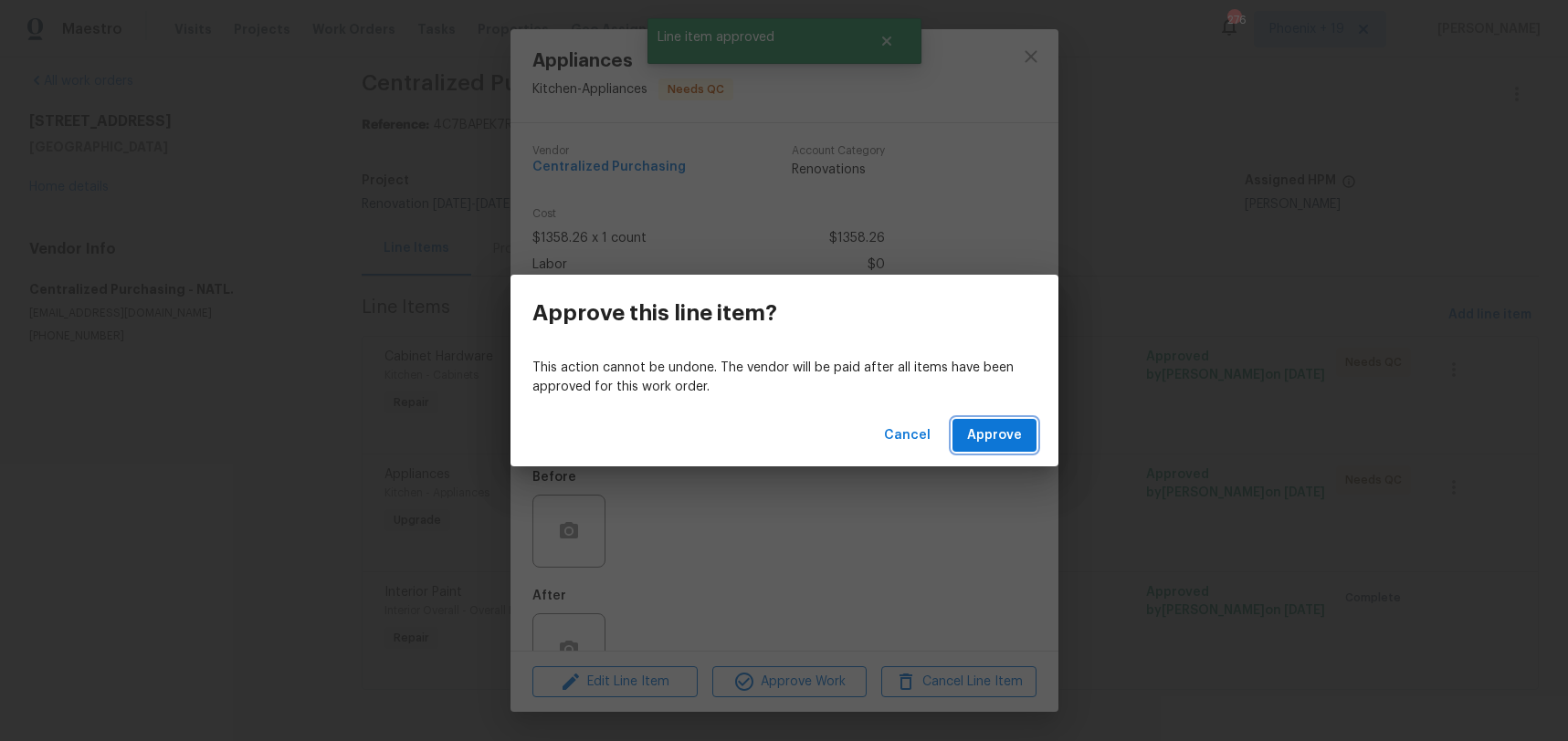
click at [976, 427] on span "Approve" at bounding box center [994, 436] width 55 height 23
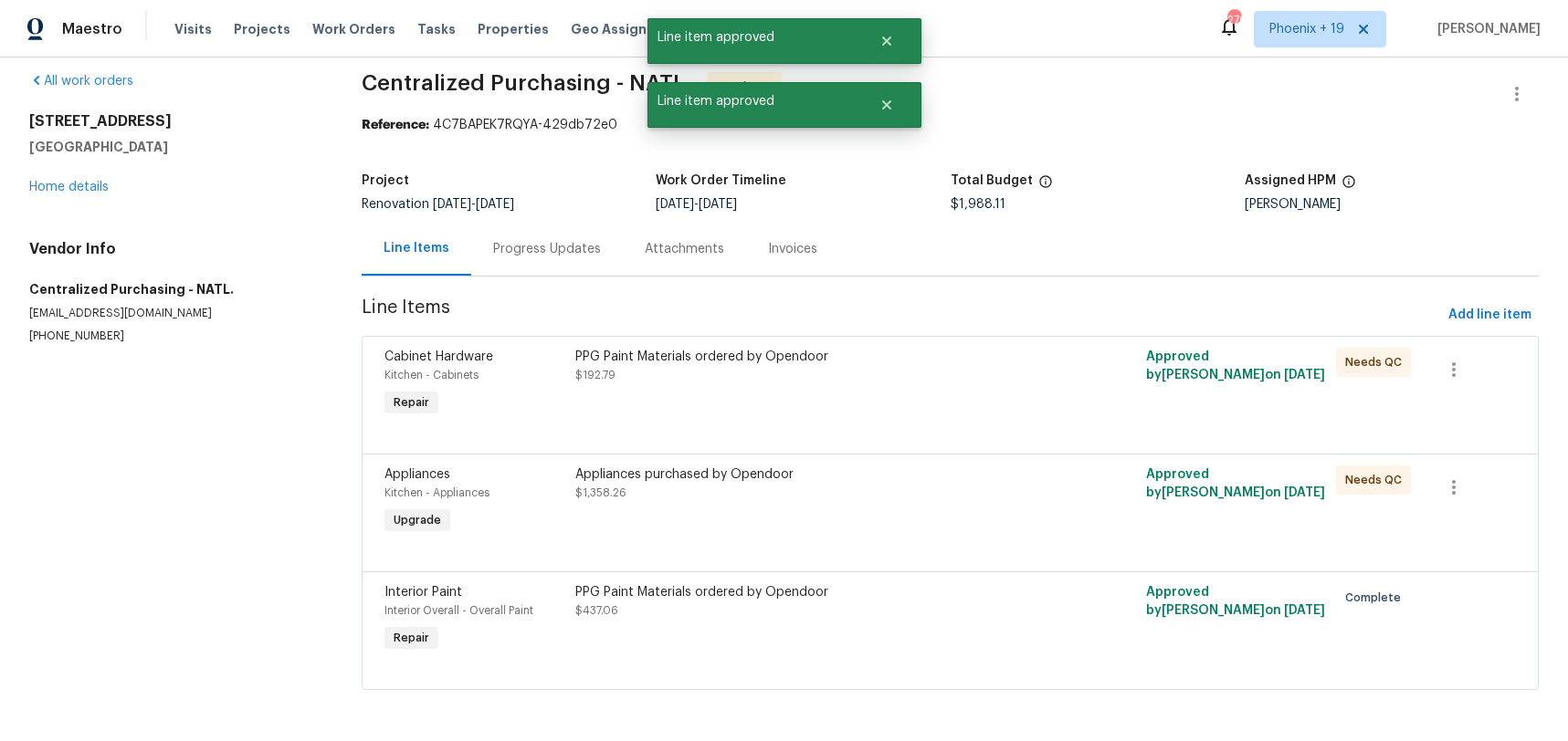
click at [857, 373] on div "PPG Paint Materials ordered by Opendoor $192.79" at bounding box center [807, 365] width 464 height 37
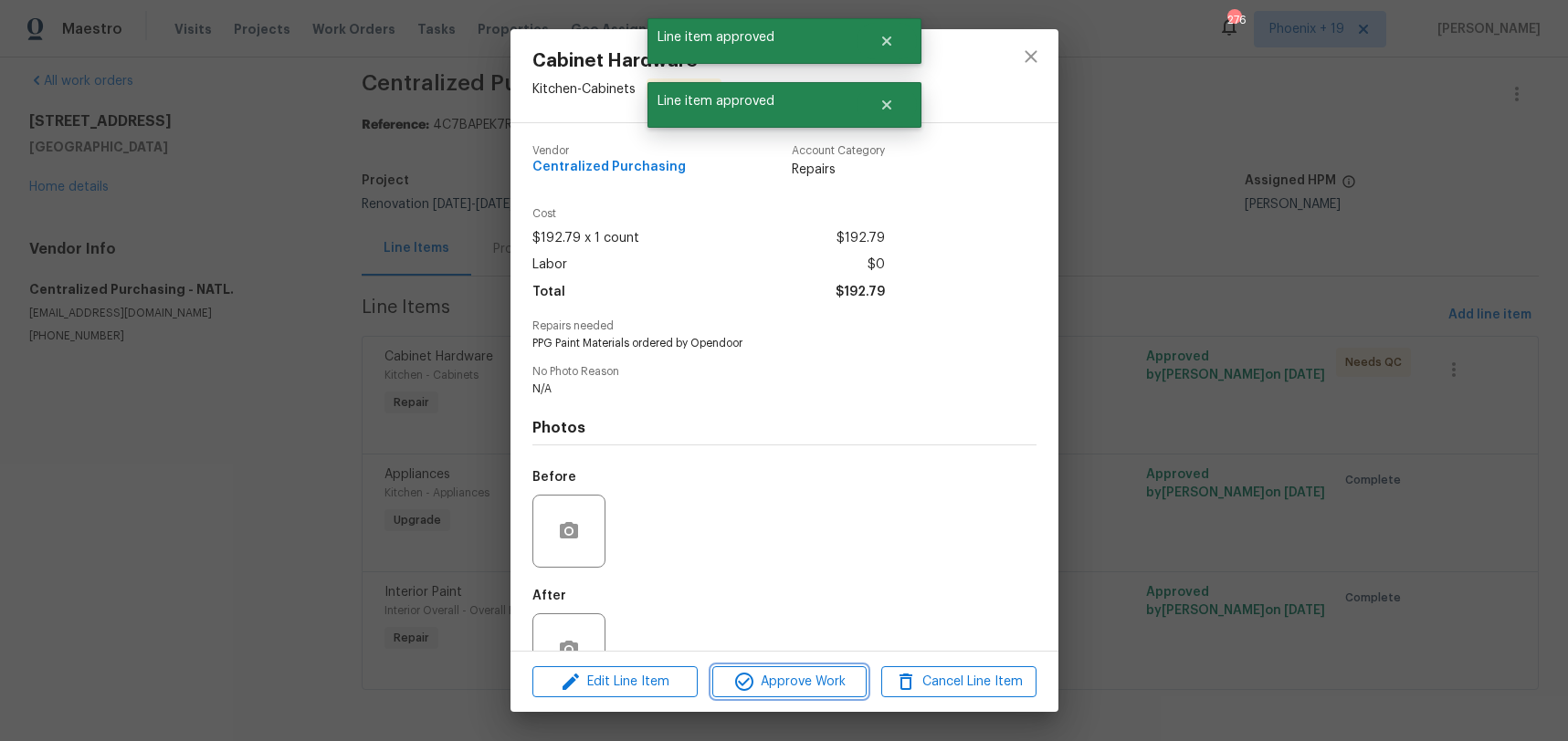
click at [808, 696] on button "Approve Work" at bounding box center [789, 683] width 154 height 32
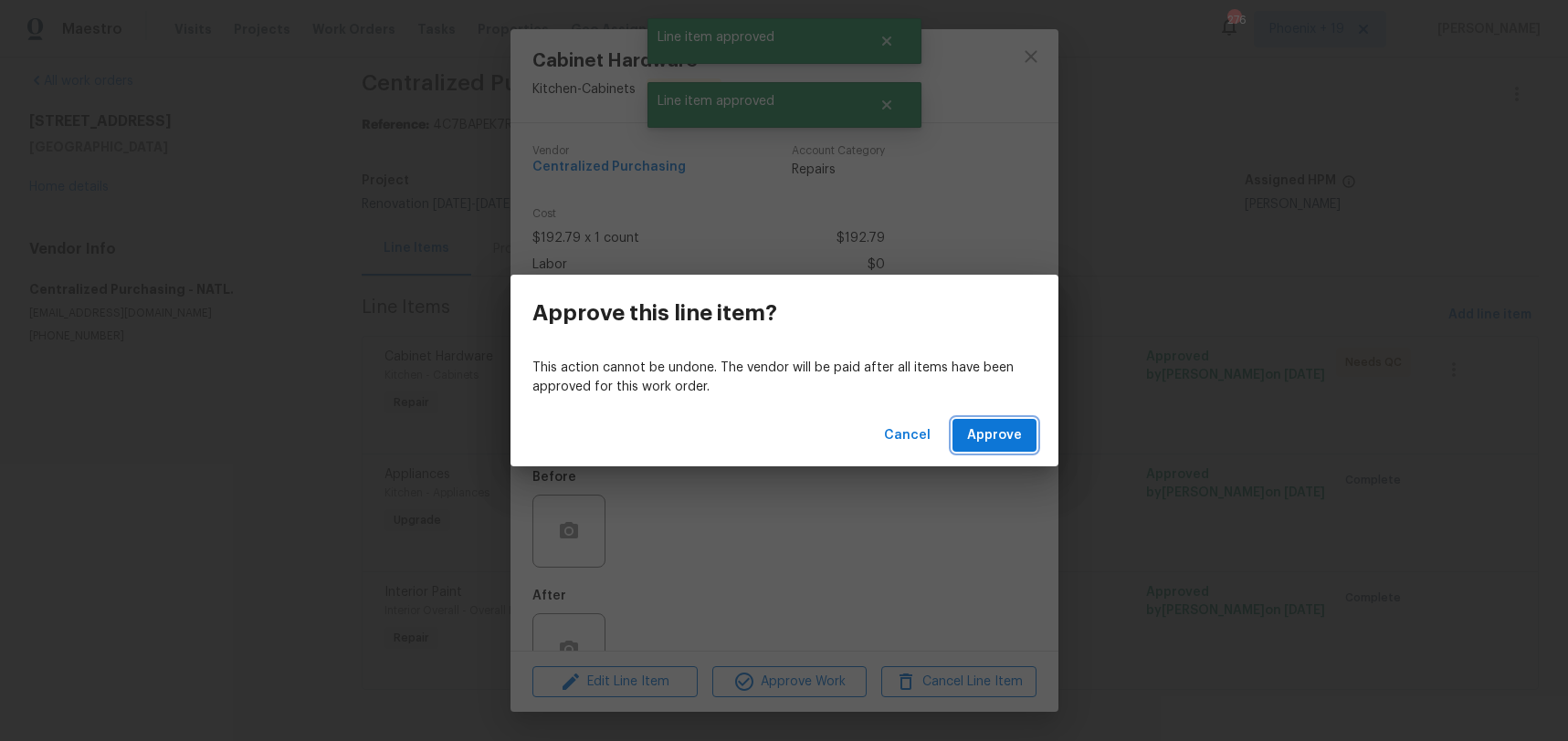
click at [1013, 425] on span "Approve" at bounding box center [994, 436] width 55 height 23
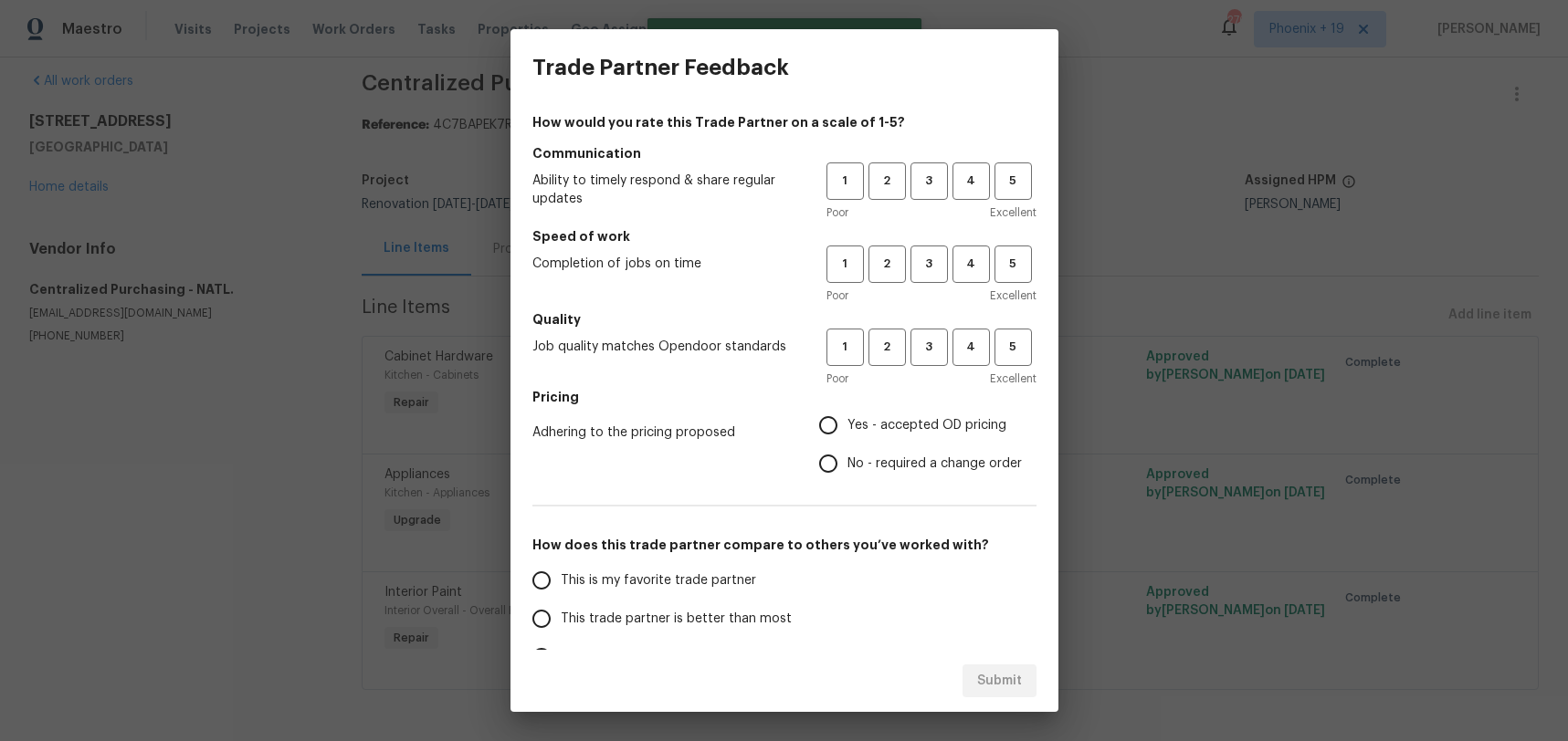
click at [909, 163] on div "1 2 3 4 5" at bounding box center [930, 182] width 210 height 38
drag, startPoint x: 914, startPoint y: 166, endPoint x: 948, endPoint y: 346, distance: 183.2
click at [915, 167] on button "3" at bounding box center [929, 182] width 38 height 38
click at [945, 280] on button "3" at bounding box center [929, 265] width 38 height 38
click at [942, 351] on span "3" at bounding box center [929, 347] width 34 height 21
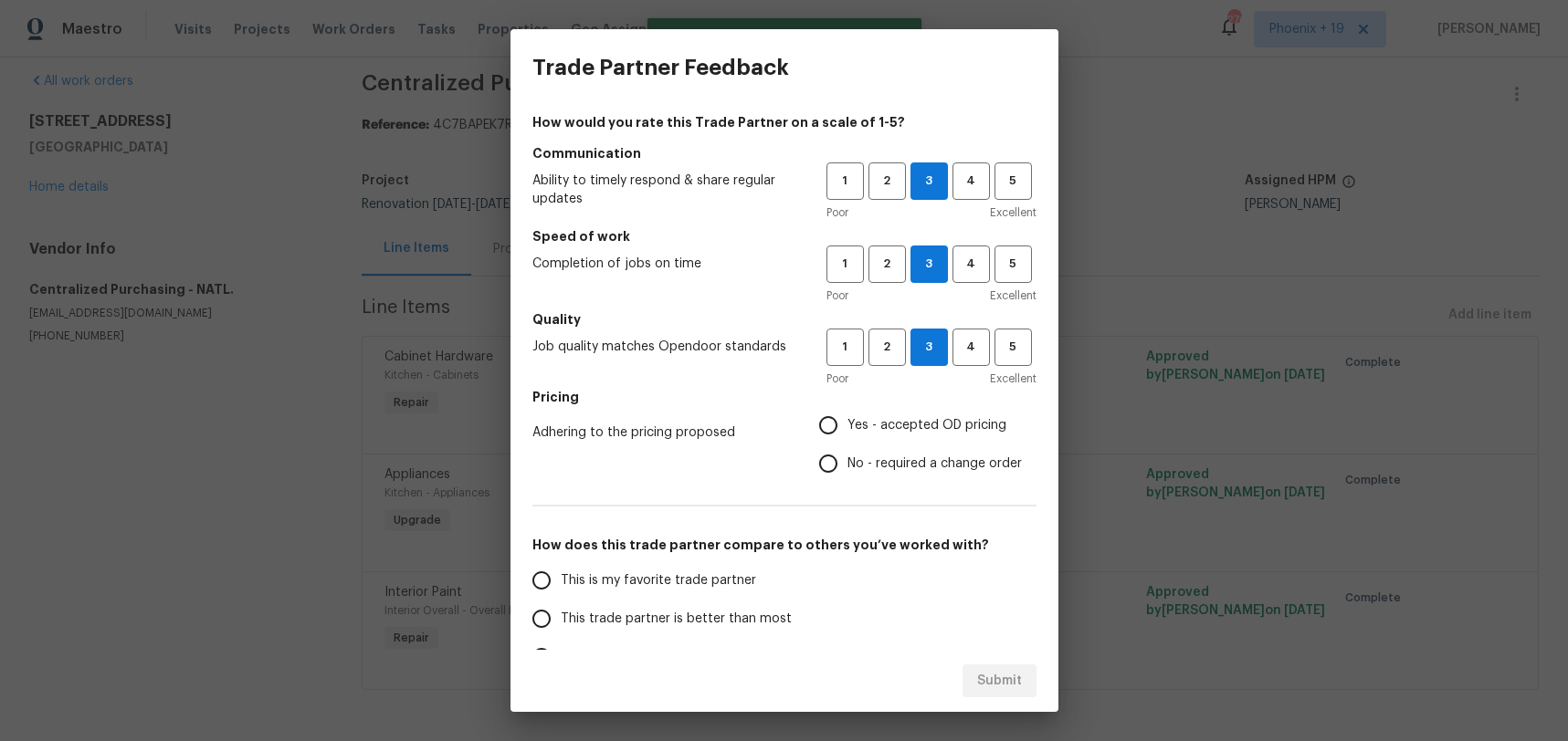
click at [912, 432] on span "Yes - accepted OD pricing" at bounding box center [927, 426] width 159 height 19
click at [848, 432] on input "Yes - accepted OD pricing" at bounding box center [828, 425] width 39 height 39
radio input "true"
click at [719, 581] on span "This is my favorite trade partner" at bounding box center [657, 581] width 195 height 19
click at [560, 581] on input "This is my favorite trade partner" at bounding box center [542, 580] width 39 height 39
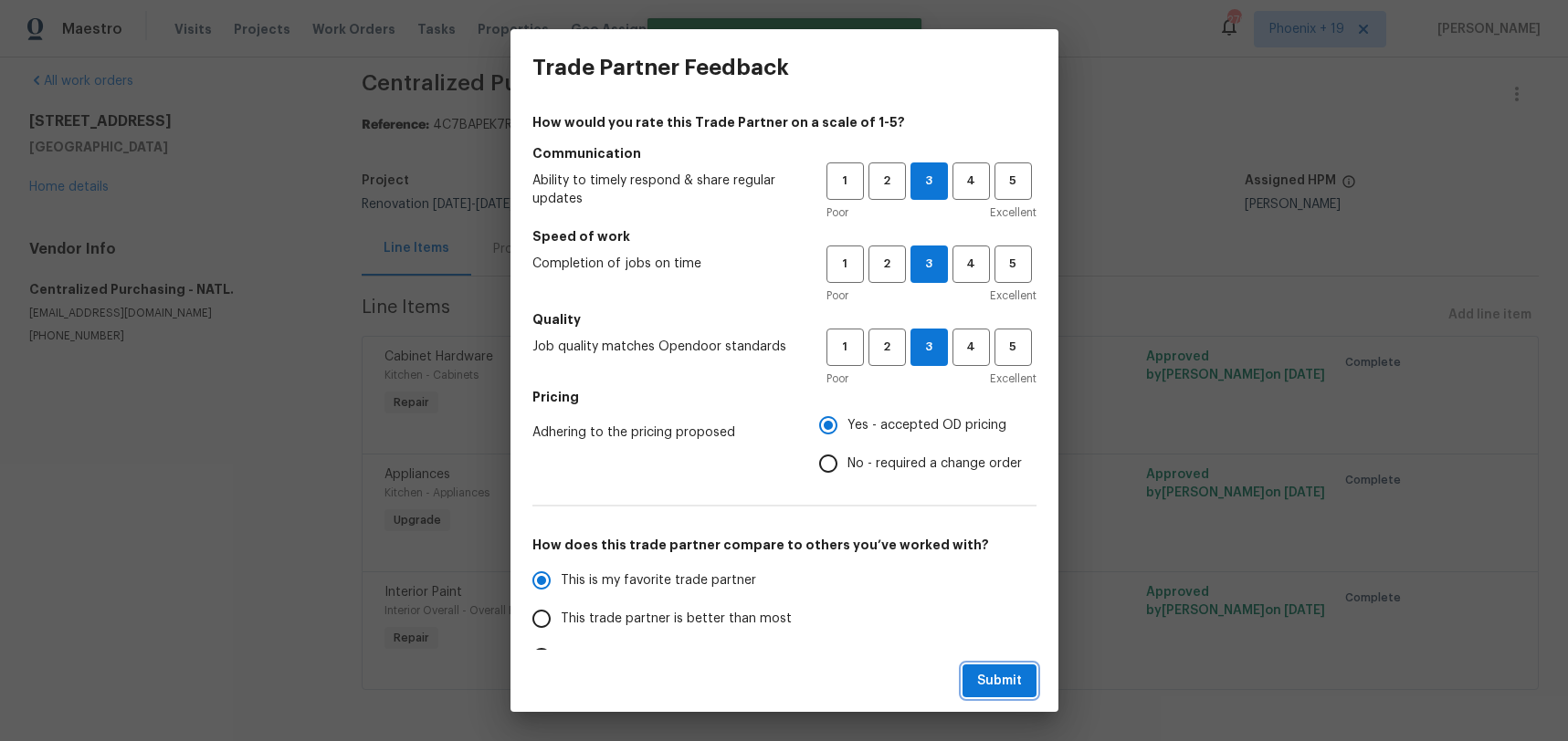
click at [994, 671] on span "Submit" at bounding box center [999, 682] width 45 height 23
radio input "true"
radio input "false"
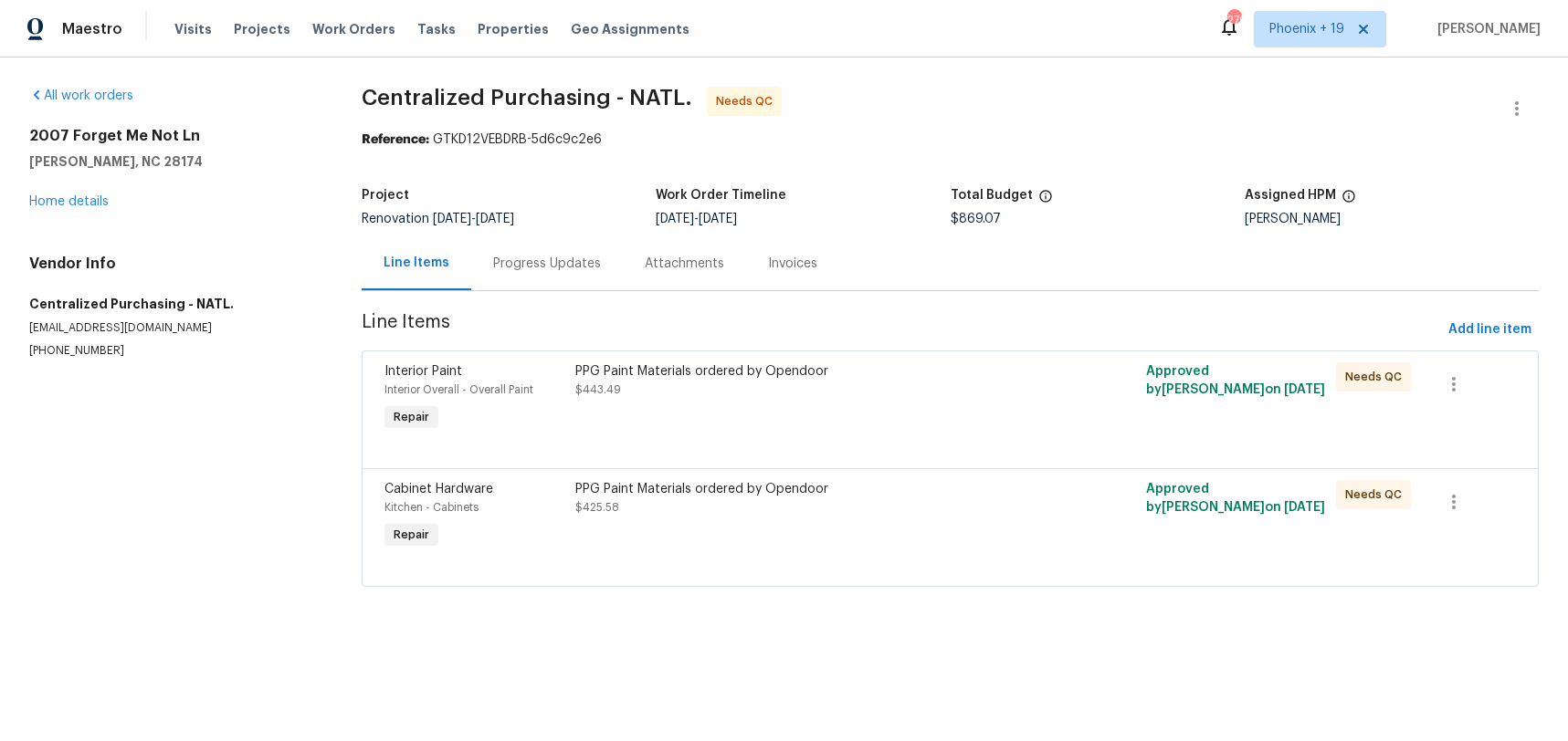
click at [896, 489] on div "PPG Paint Materials ordered by Opendoor" at bounding box center [807, 489] width 464 height 18
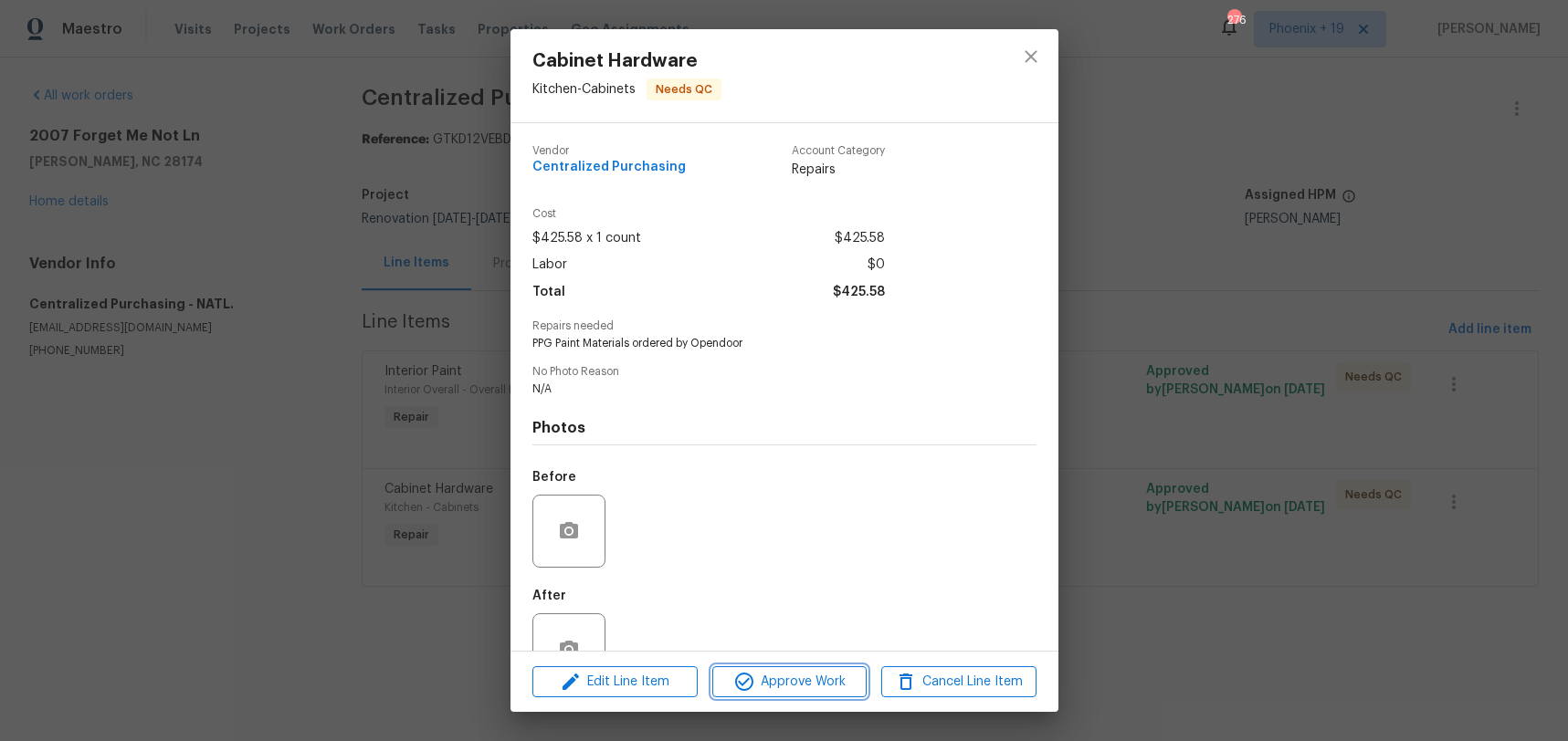
click at [808, 694] on button "Approve Work" at bounding box center [789, 683] width 154 height 32
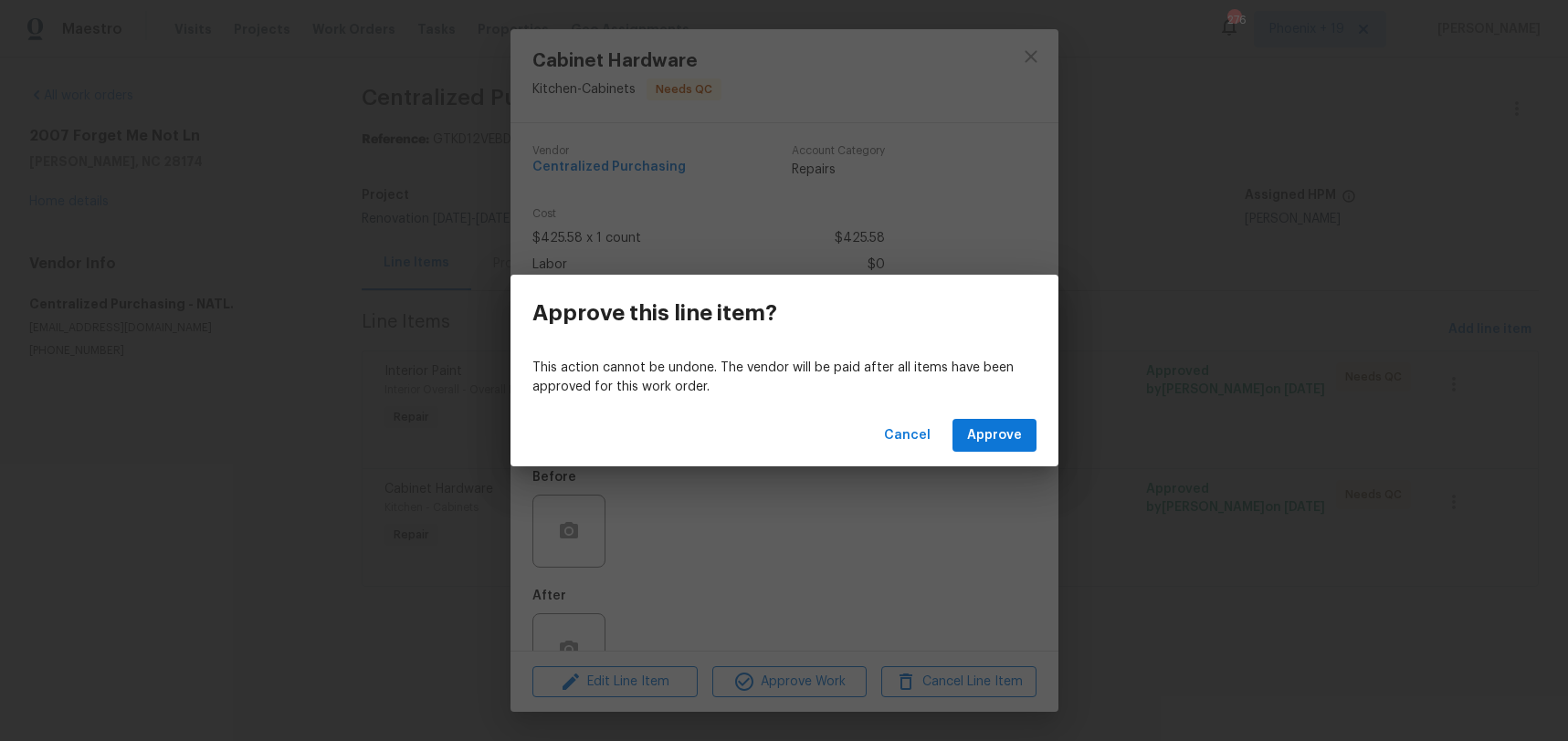
click at [1010, 412] on div "Cancel Approve" at bounding box center [784, 436] width 548 height 63
click at [1011, 419] on button "Approve" at bounding box center [994, 436] width 84 height 34
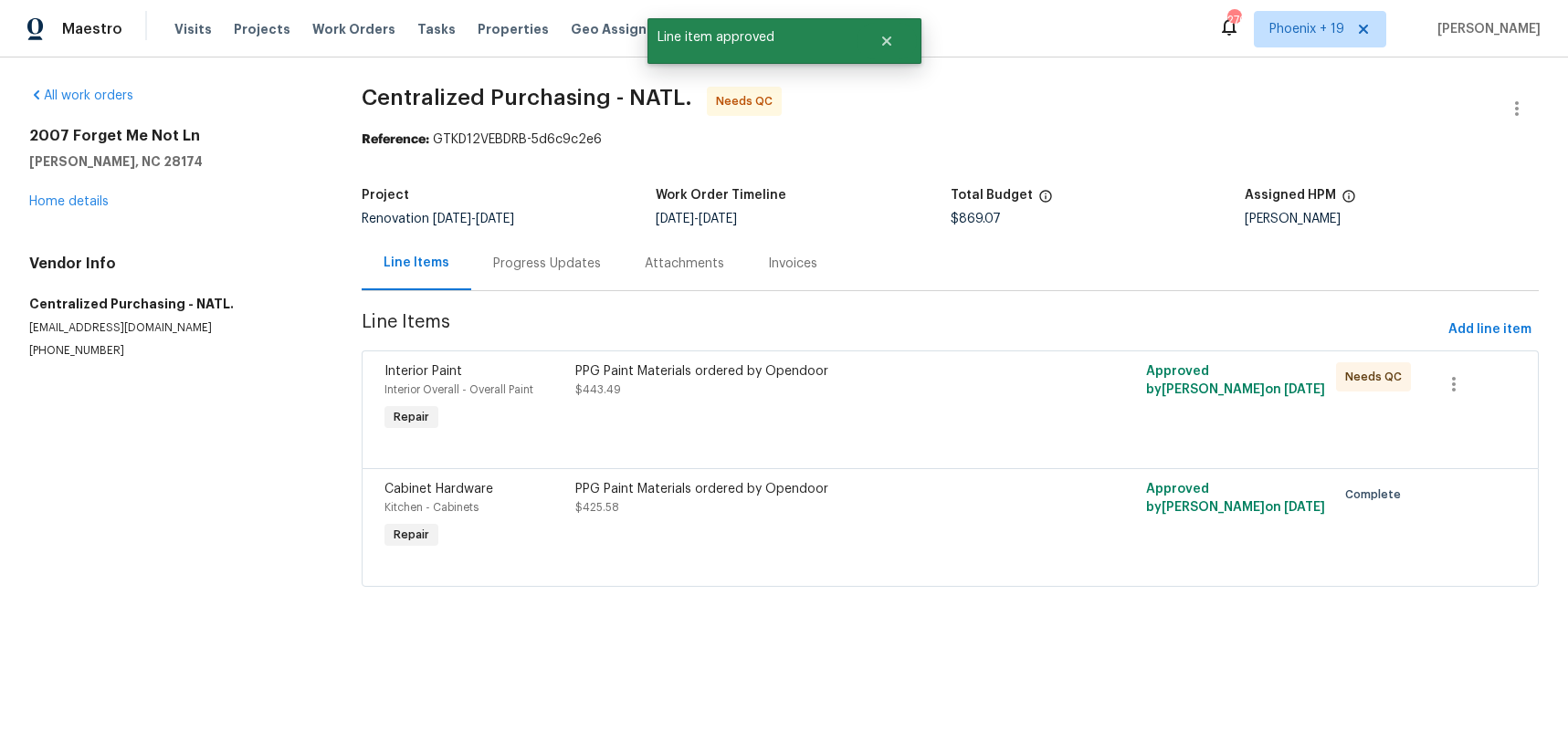
click at [921, 449] on div at bounding box center [949, 445] width 1131 height 22
click at [913, 434] on div "PPG Paint Materials ordered by Opendoor $443.49" at bounding box center [807, 398] width 476 height 84
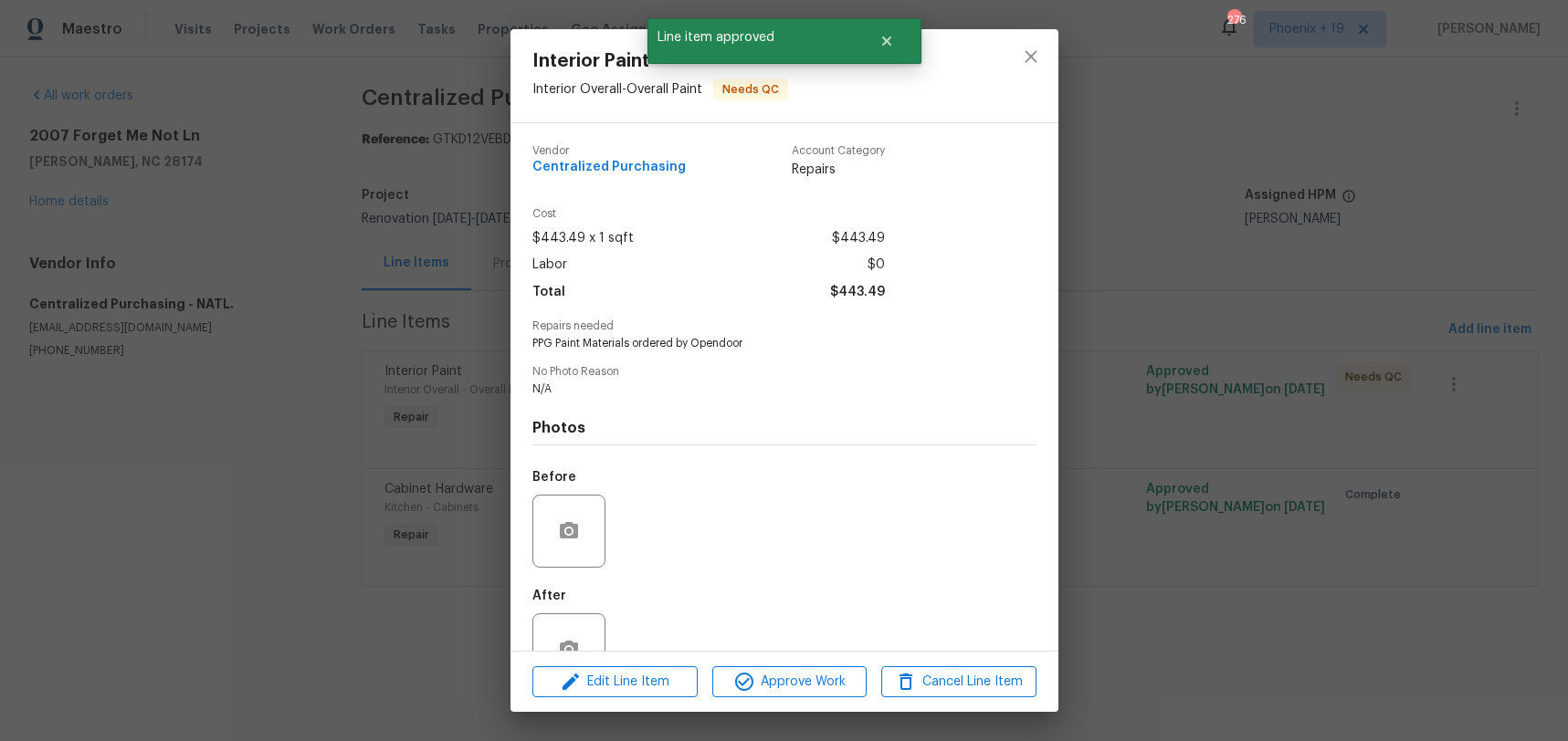
click at [776, 700] on div "Edit Line Item Approve Work Cancel Line Item" at bounding box center [784, 682] width 548 height 61
click at [775, 693] on button "Approve Work" at bounding box center [789, 683] width 154 height 32
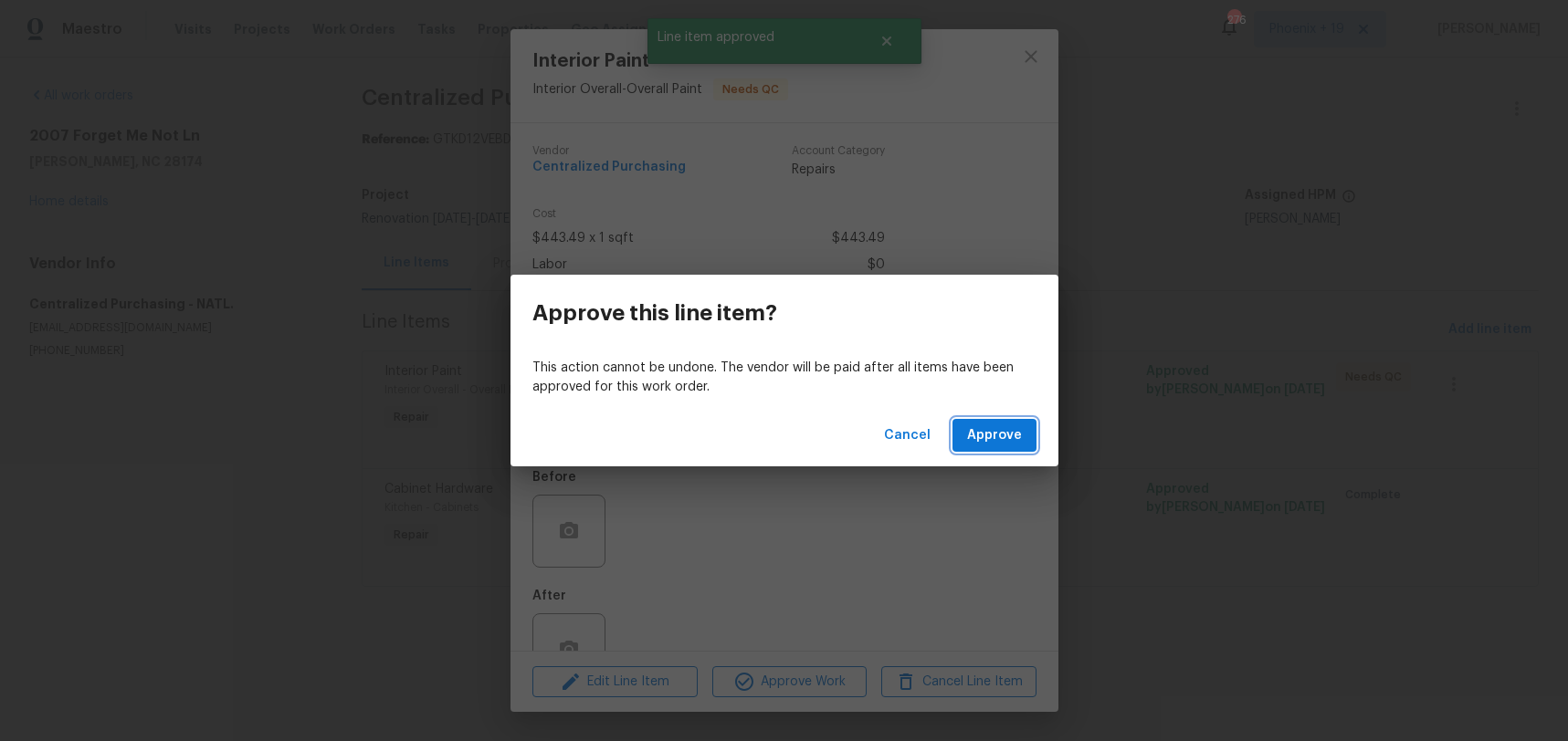
click at [1008, 427] on span "Approve" at bounding box center [994, 436] width 55 height 23
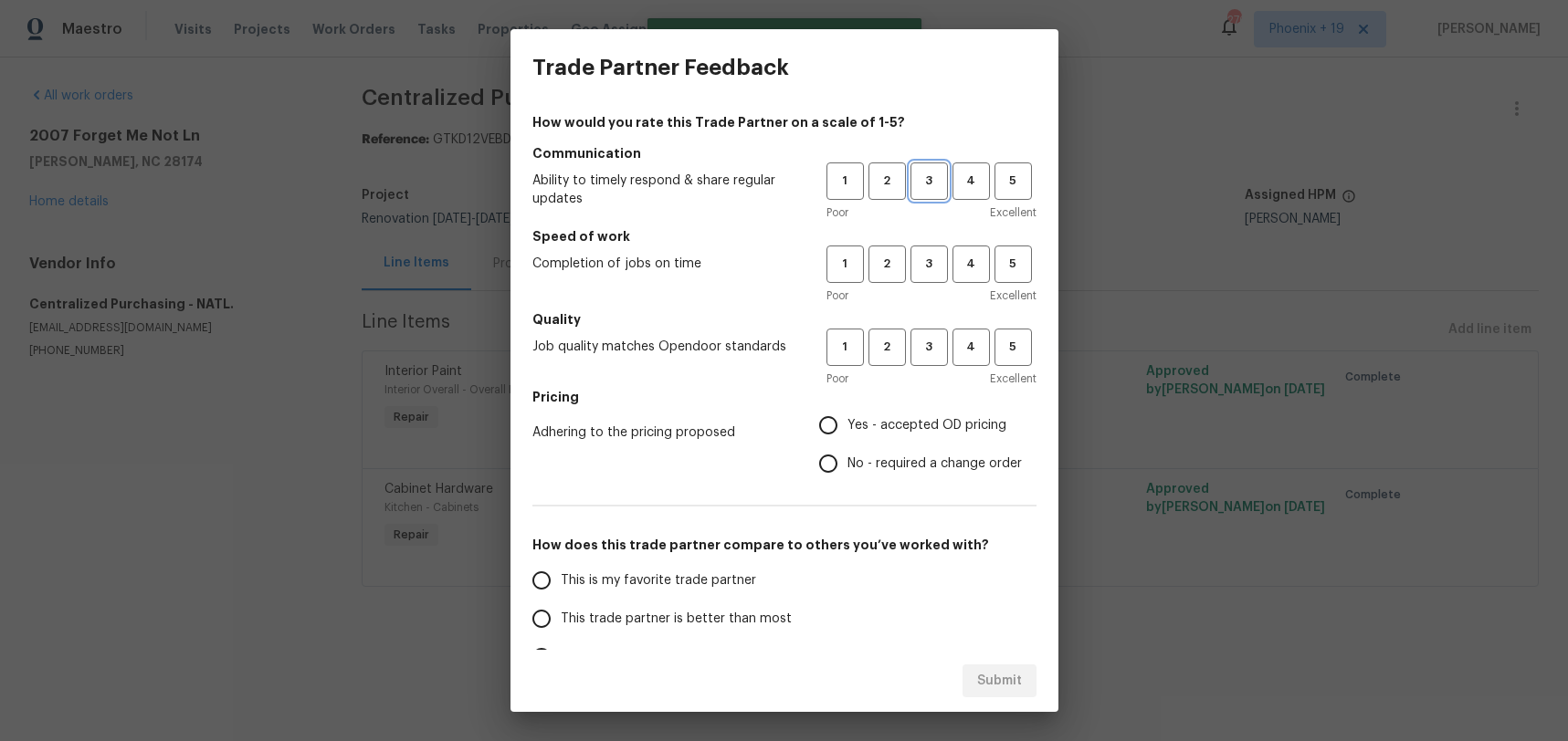
drag, startPoint x: 926, startPoint y: 191, endPoint x: 927, endPoint y: 200, distance: 9.1
click at [927, 193] on button "3" at bounding box center [929, 182] width 38 height 38
drag, startPoint x: 923, startPoint y: 271, endPoint x: 920, endPoint y: 328, distance: 57.1
click at [923, 272] on span "3" at bounding box center [929, 265] width 34 height 21
drag, startPoint x: 922, startPoint y: 345, endPoint x: 909, endPoint y: 418, distance: 74.1
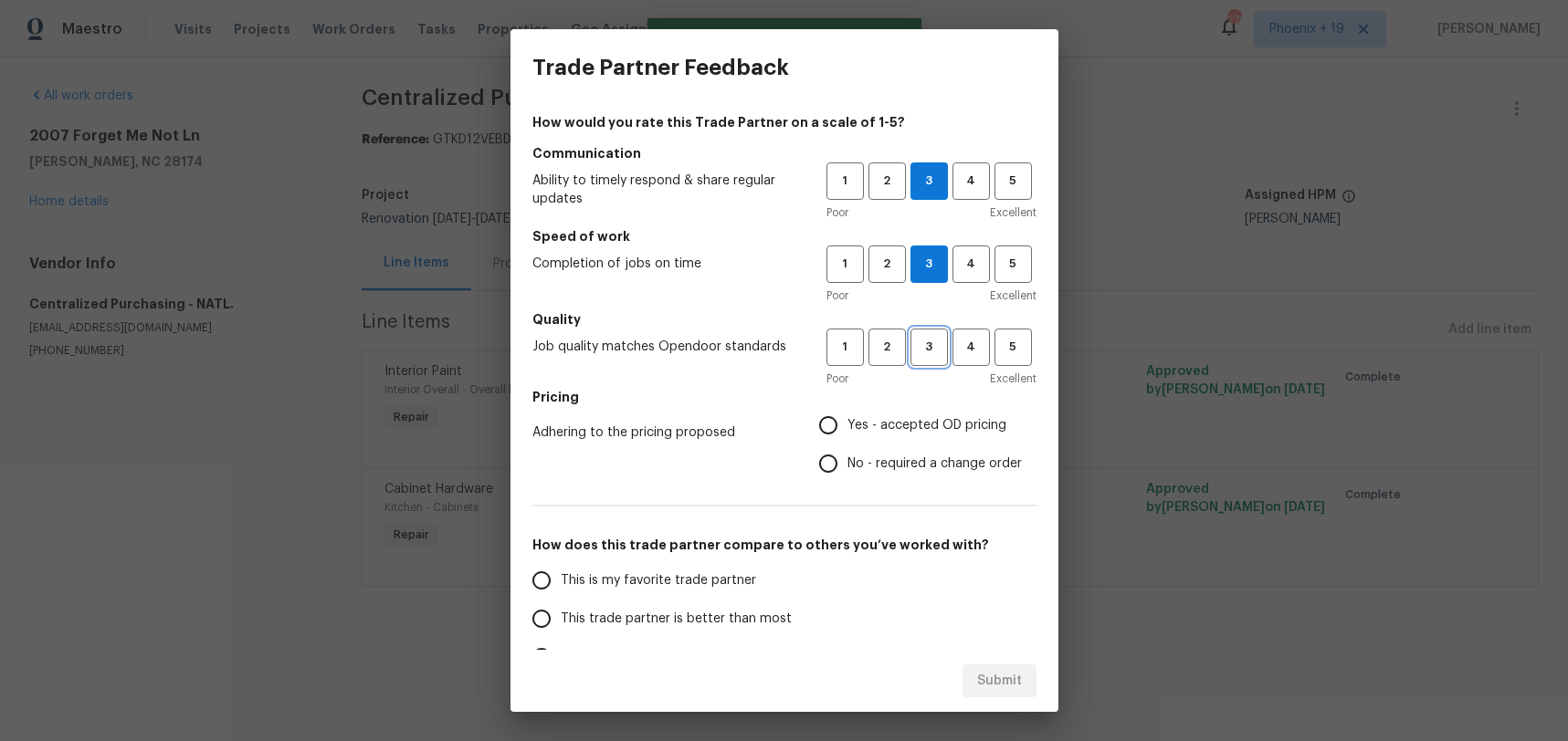
click at [922, 345] on span "3" at bounding box center [929, 347] width 34 height 21
click at [907, 430] on span "Yes - accepted OD pricing" at bounding box center [927, 426] width 159 height 19
click at [848, 430] on input "Yes - accepted OD pricing" at bounding box center [828, 425] width 39 height 39
radio input "true"
drag, startPoint x: 724, startPoint y: 580, endPoint x: 1086, endPoint y: 659, distance: 370.5
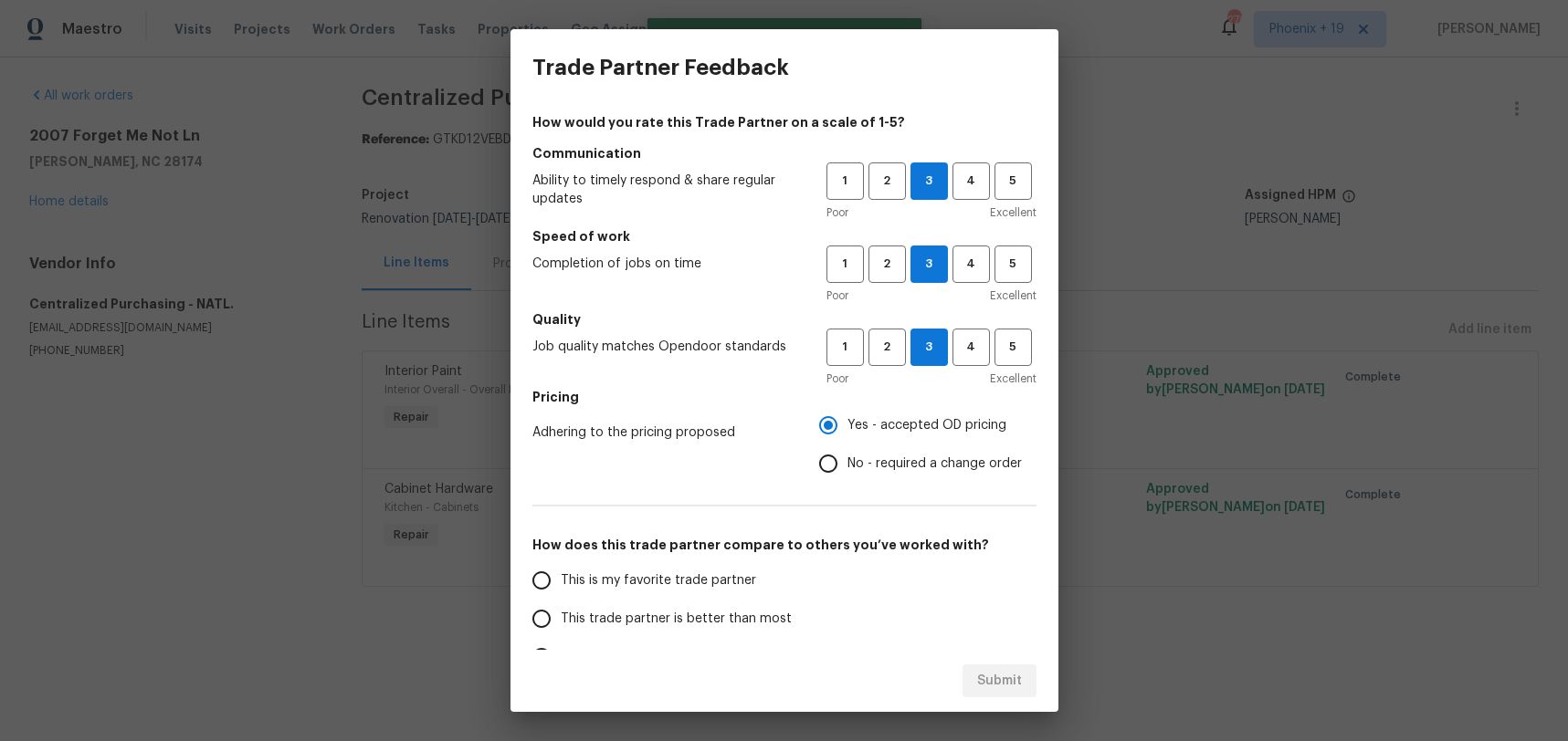
click at [725, 580] on span "This is my favorite trade partner" at bounding box center [657, 581] width 195 height 19
click at [560, 580] on input "This is my favorite trade partner" at bounding box center [542, 580] width 39 height 39
click at [1006, 674] on span "Submit" at bounding box center [999, 682] width 45 height 23
radio input "true"
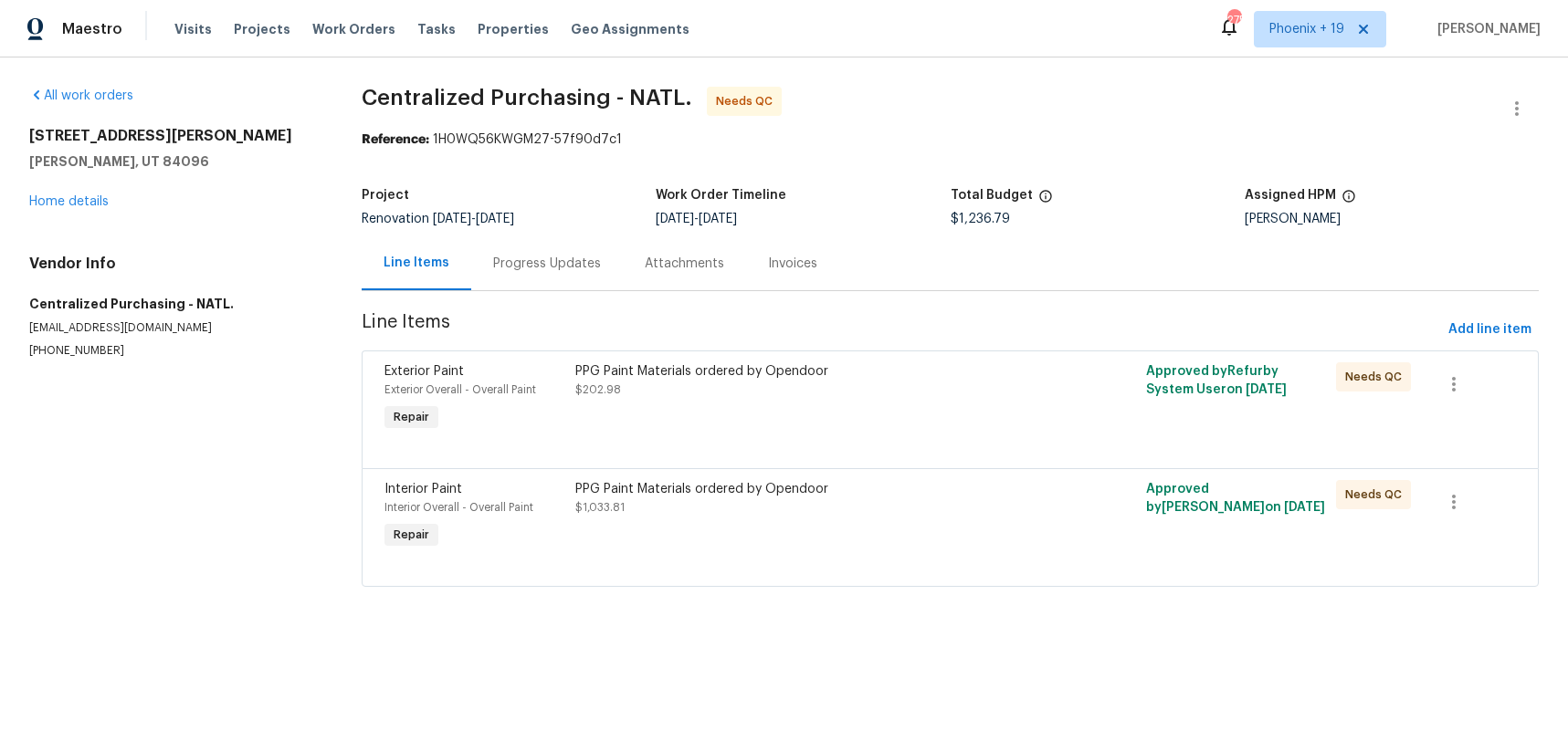
click at [899, 535] on div "PPG Paint Materials ordered by Opendoor $1,033.81" at bounding box center [807, 516] width 476 height 84
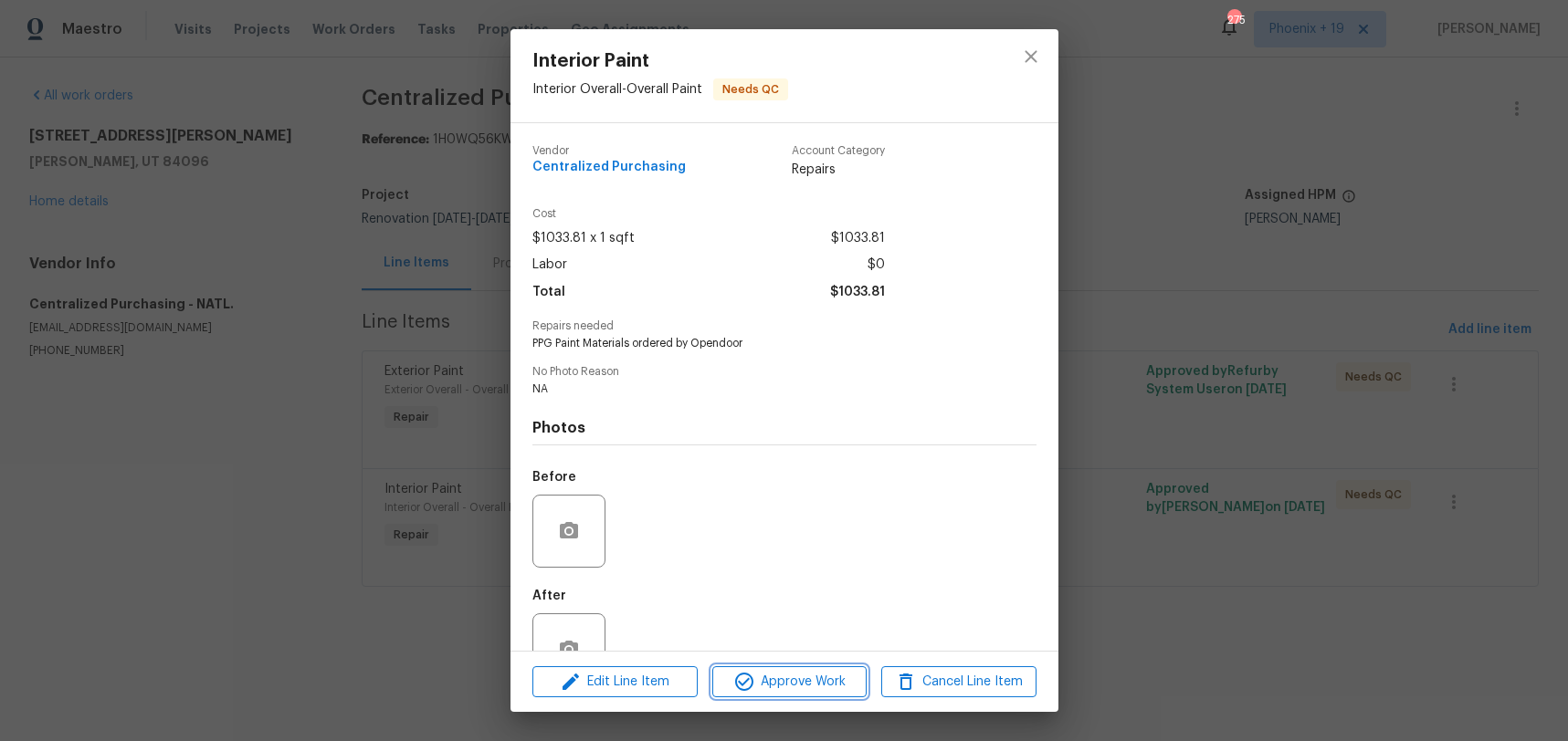
click at [845, 685] on span "Approve Work" at bounding box center [789, 683] width 143 height 23
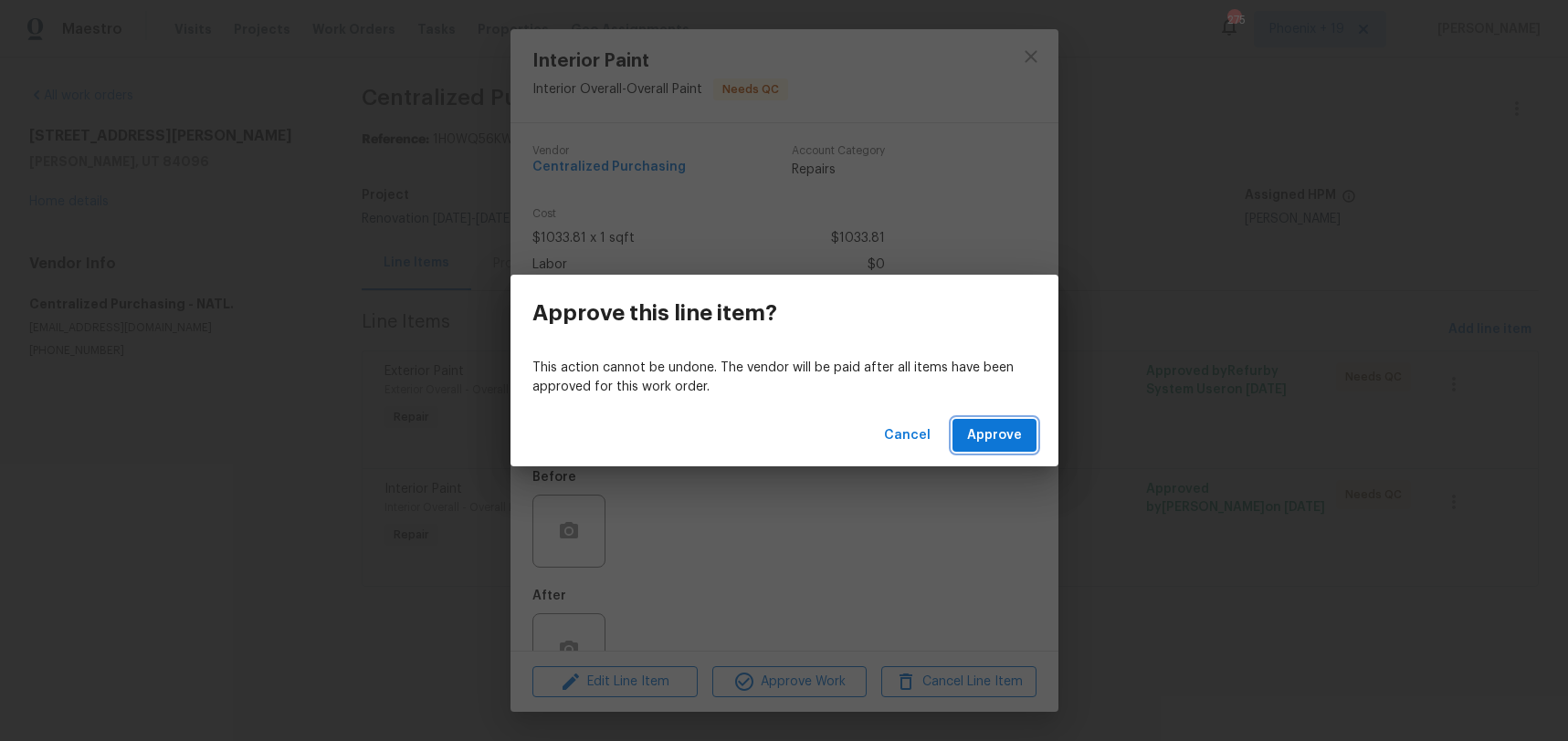
click at [991, 429] on span "Approve" at bounding box center [994, 436] width 55 height 23
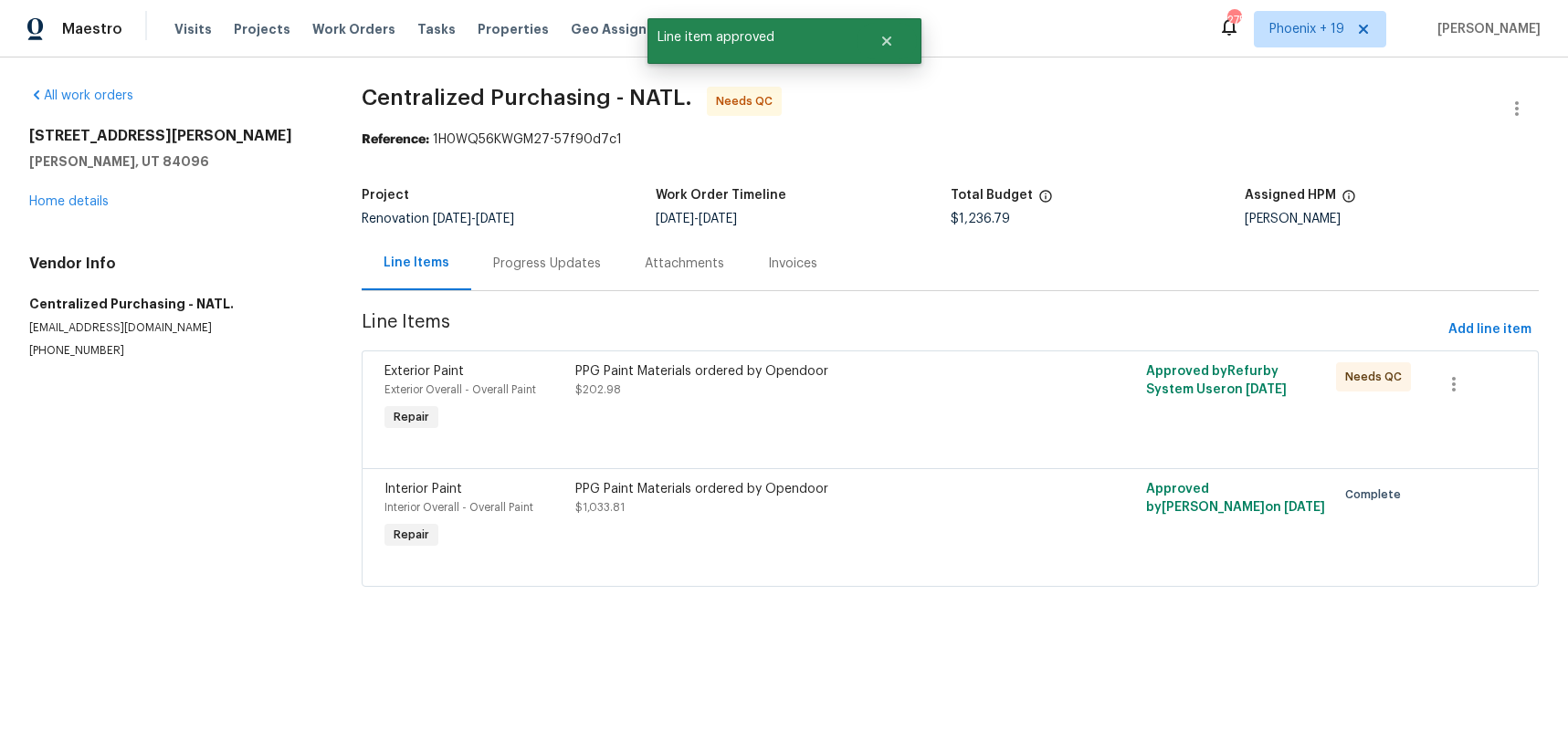
click at [943, 358] on div "PPG Paint Materials ordered by Opendoor $202.98" at bounding box center [807, 398] width 476 height 84
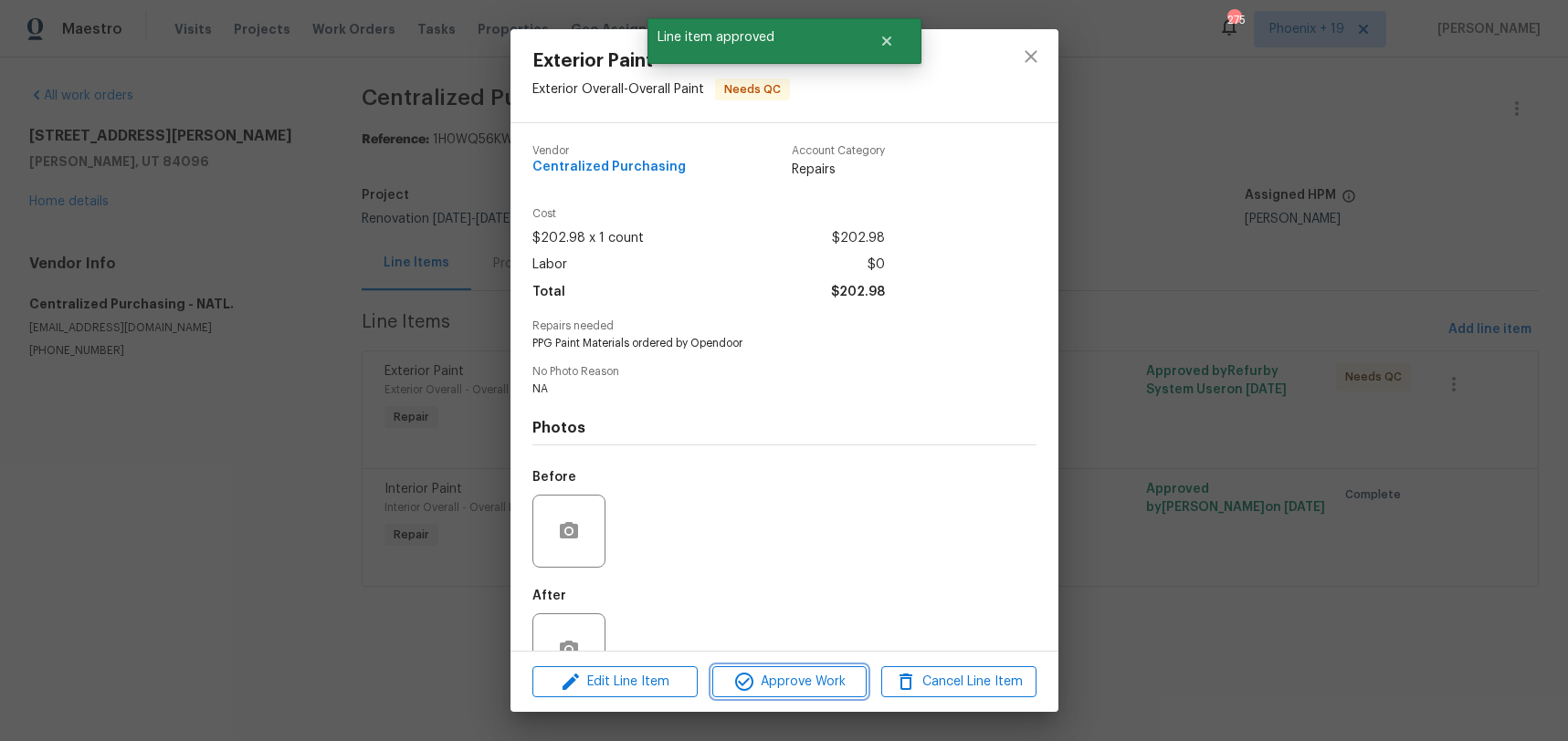
click at [821, 674] on span "Approve Work" at bounding box center [789, 683] width 143 height 23
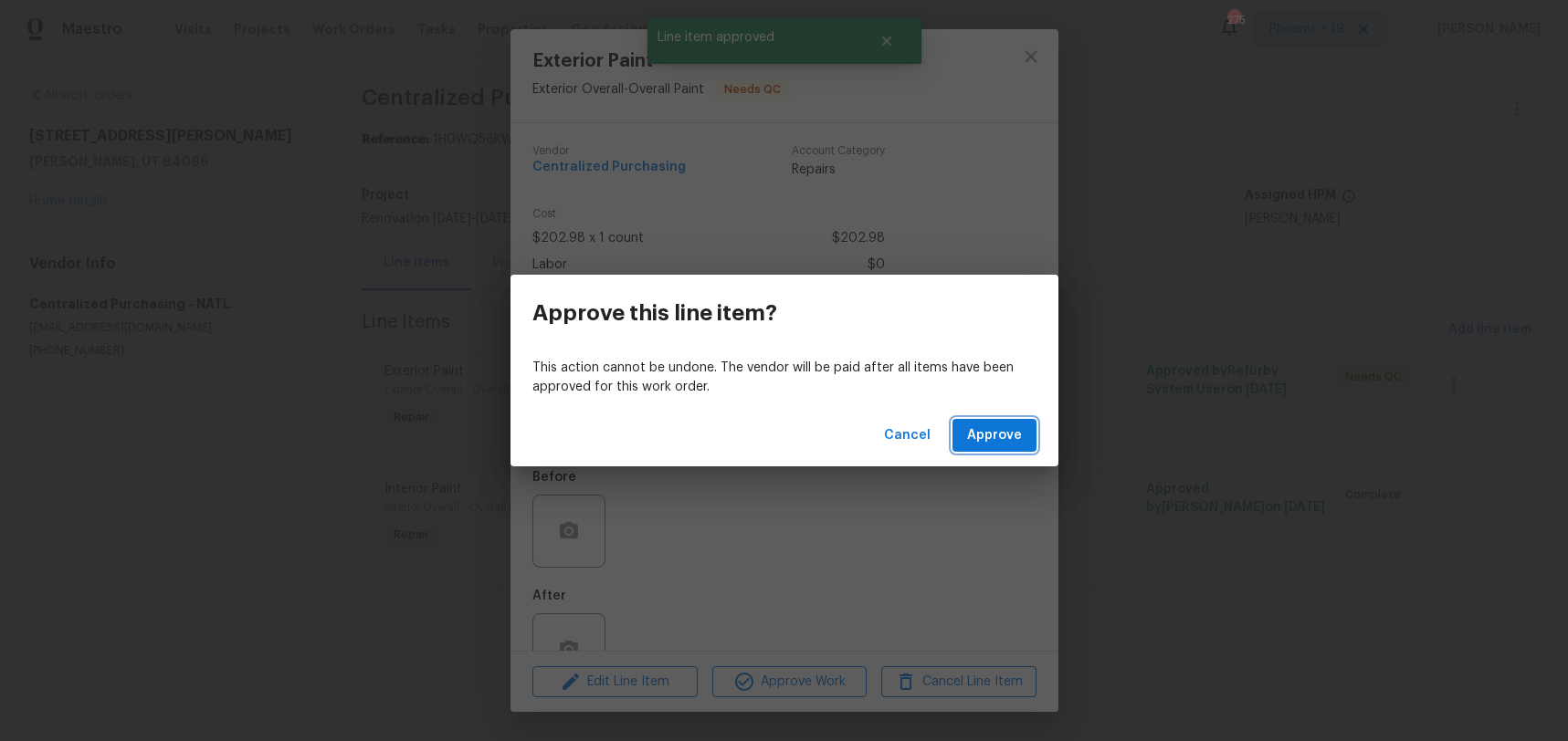
click at [1008, 426] on span "Approve" at bounding box center [994, 436] width 55 height 23
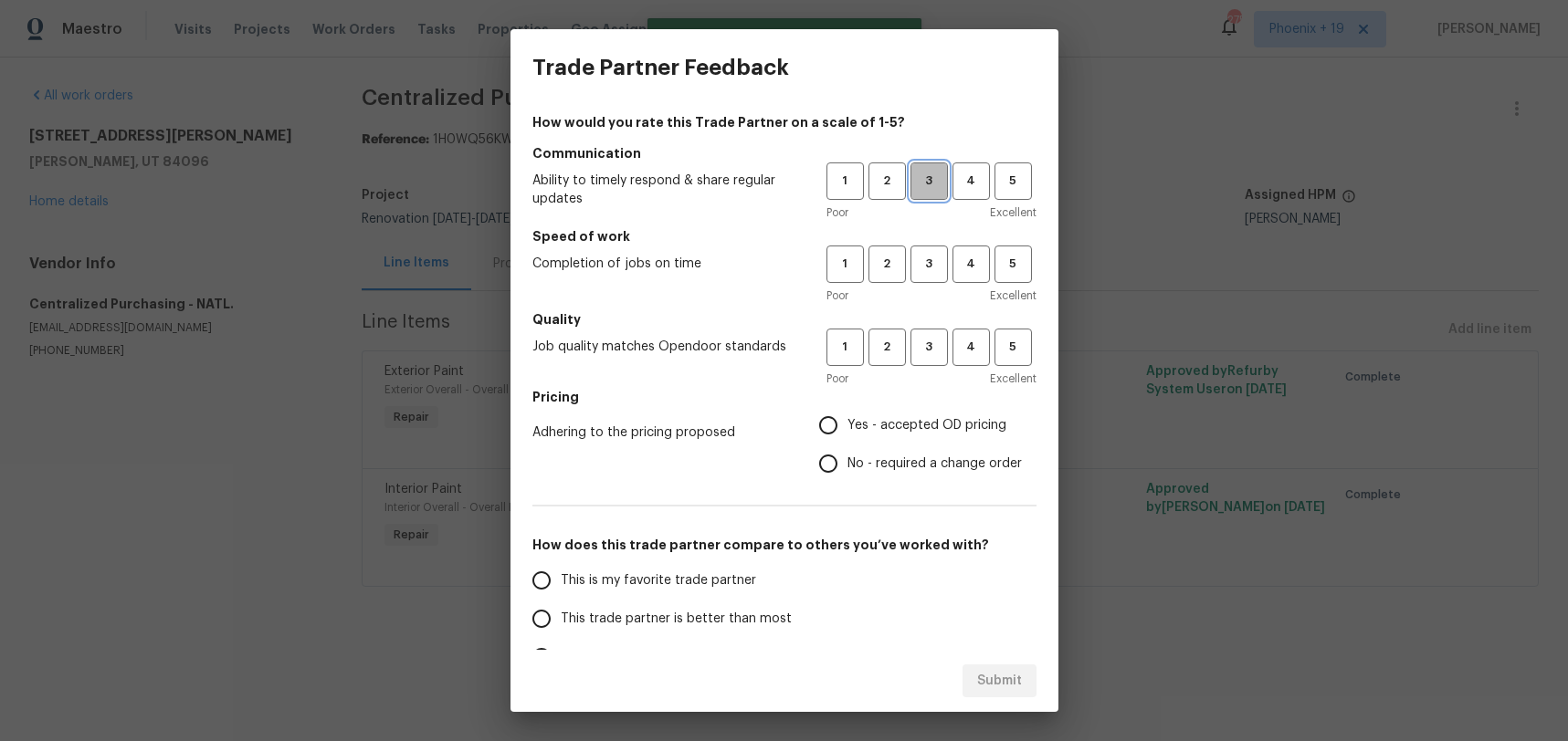
drag, startPoint x: 939, startPoint y: 186, endPoint x: 935, endPoint y: 198, distance: 12.6
click at [938, 186] on span "3" at bounding box center [929, 181] width 34 height 21
drag, startPoint x: 928, startPoint y: 276, endPoint x: 939, endPoint y: 363, distance: 87.7
click at [928, 276] on button "3" at bounding box center [929, 265] width 38 height 38
click at [939, 363] on button "3" at bounding box center [929, 347] width 38 height 38
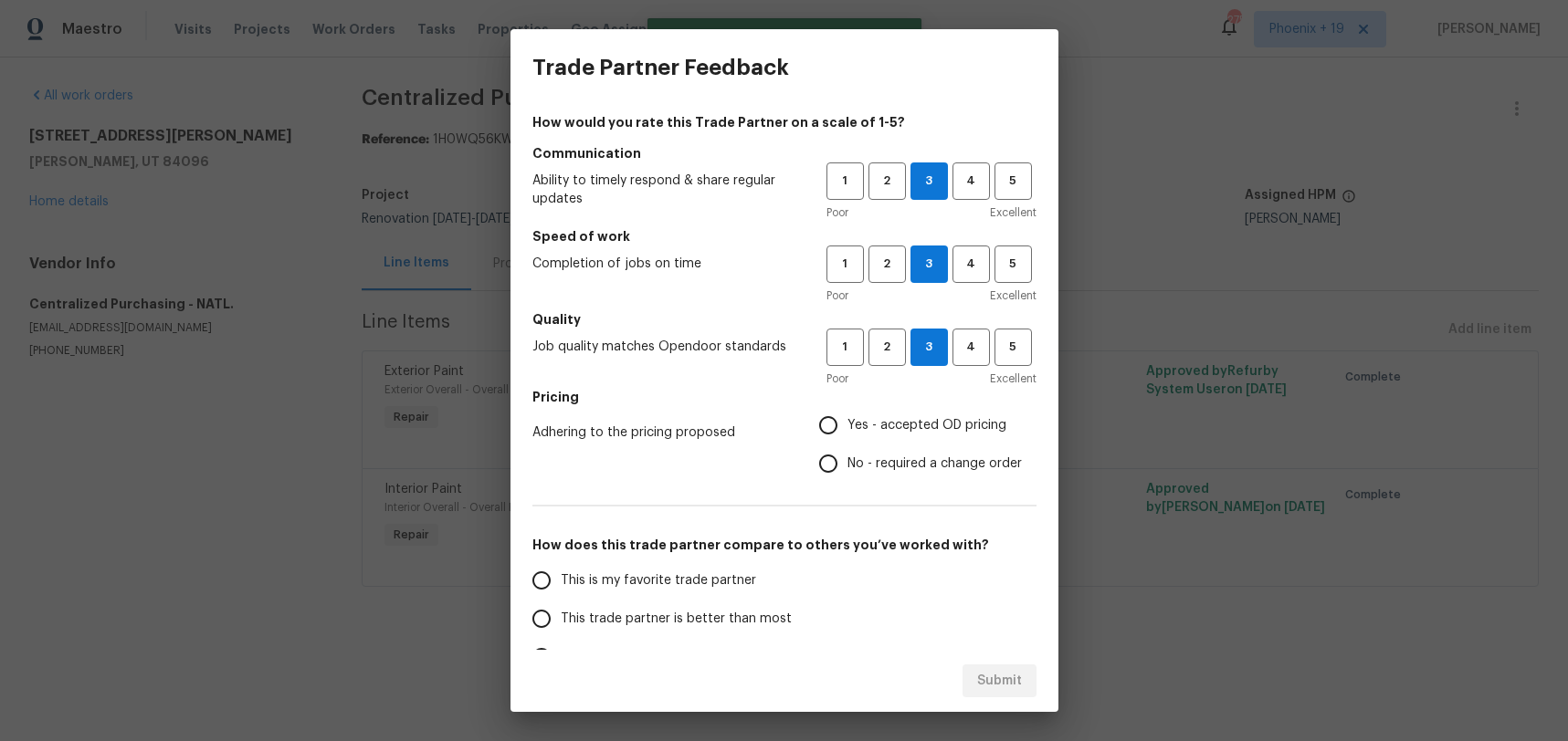
click at [913, 430] on span "Yes - accepted OD pricing" at bounding box center [927, 426] width 159 height 19
click at [848, 430] on input "Yes - accepted OD pricing" at bounding box center [828, 425] width 39 height 39
radio input "true"
click at [748, 572] on span "This is my favorite trade partner" at bounding box center [657, 581] width 195 height 19
click at [560, 571] on input "This is my favorite trade partner" at bounding box center [542, 580] width 39 height 39
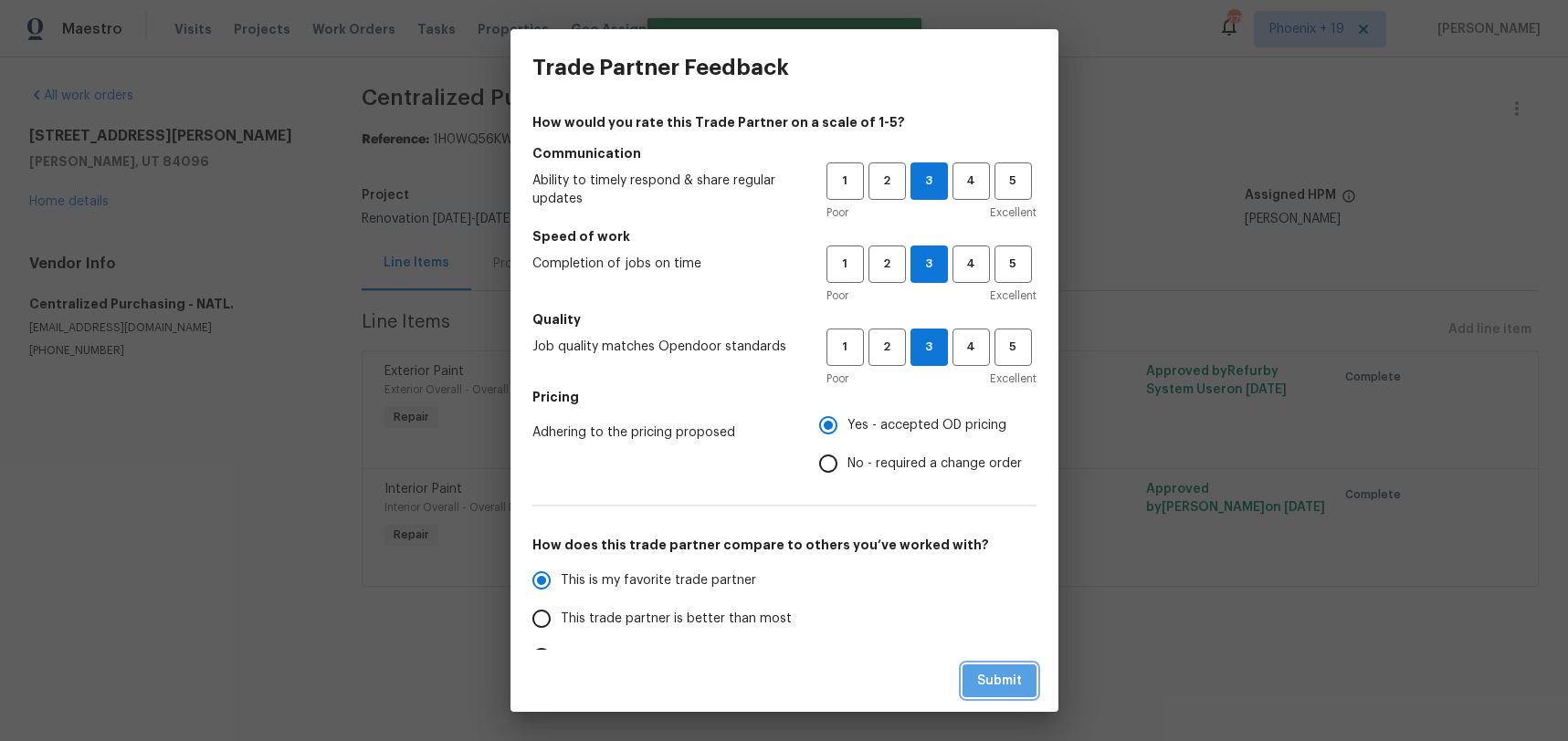
click at [1023, 693] on button "Submit" at bounding box center [999, 682] width 74 height 34
radio input "true"
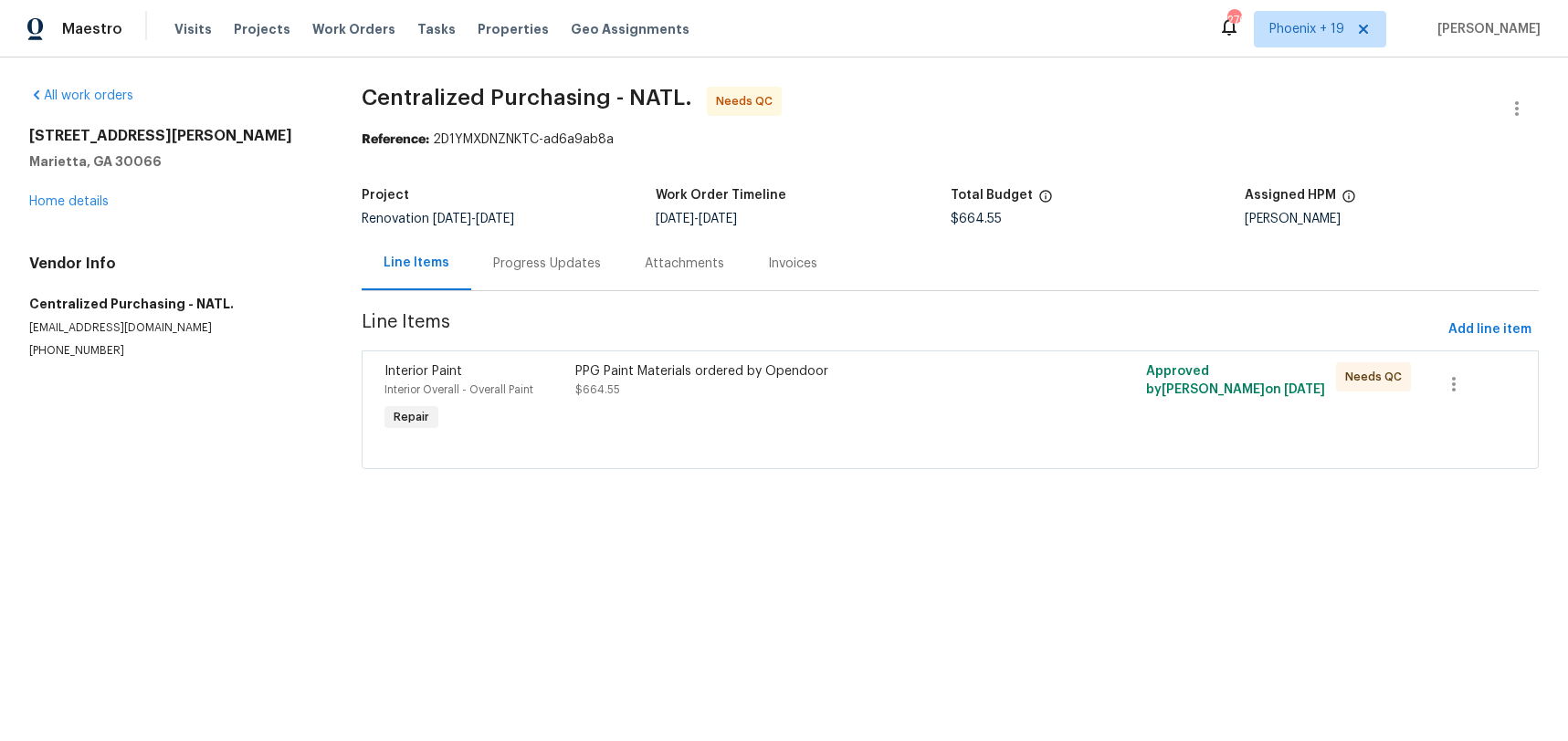
click at [901, 400] on div "PPG Paint Materials ordered by Opendoor $664.55" at bounding box center [807, 398] width 476 height 84
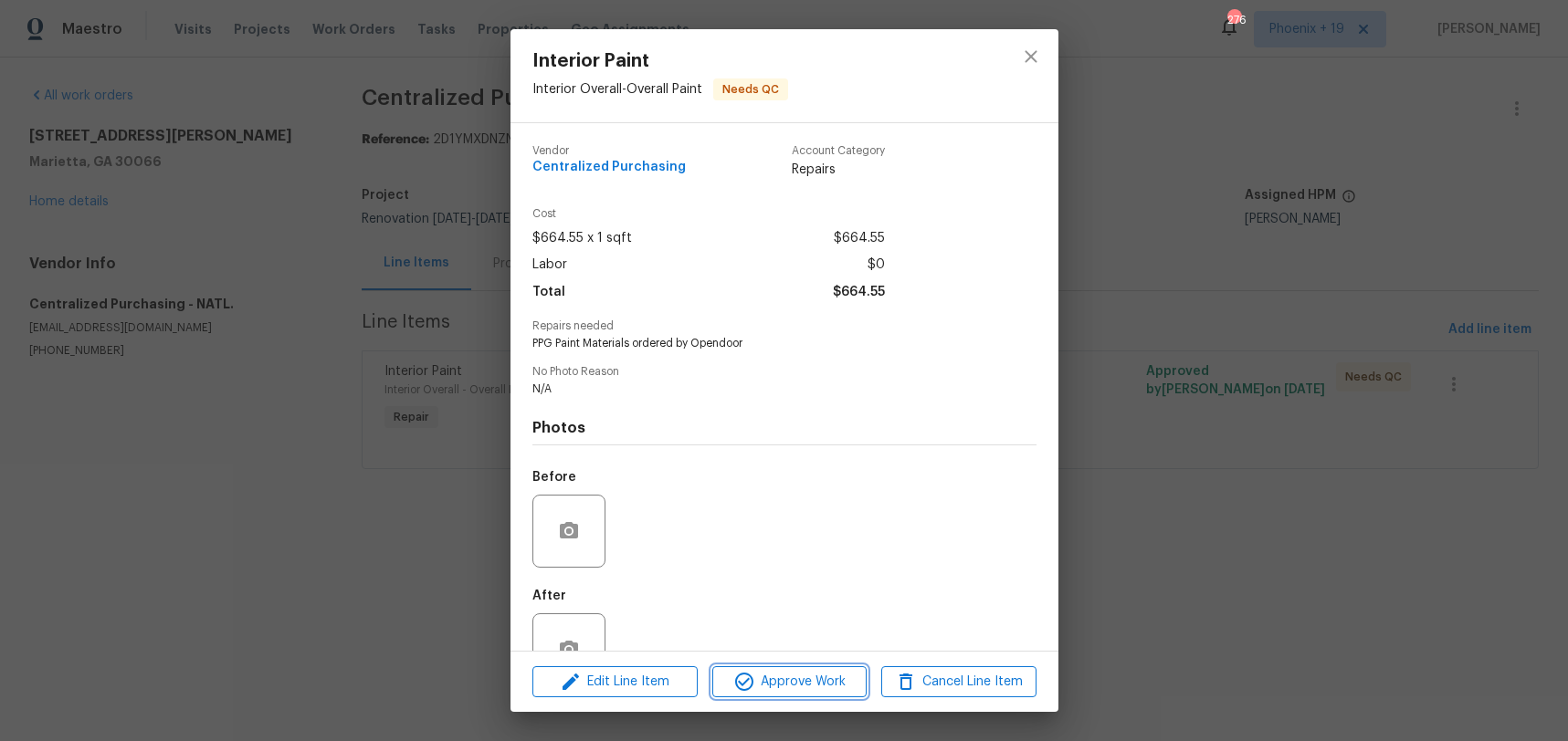
click at [783, 676] on span "Approve Work" at bounding box center [789, 683] width 143 height 23
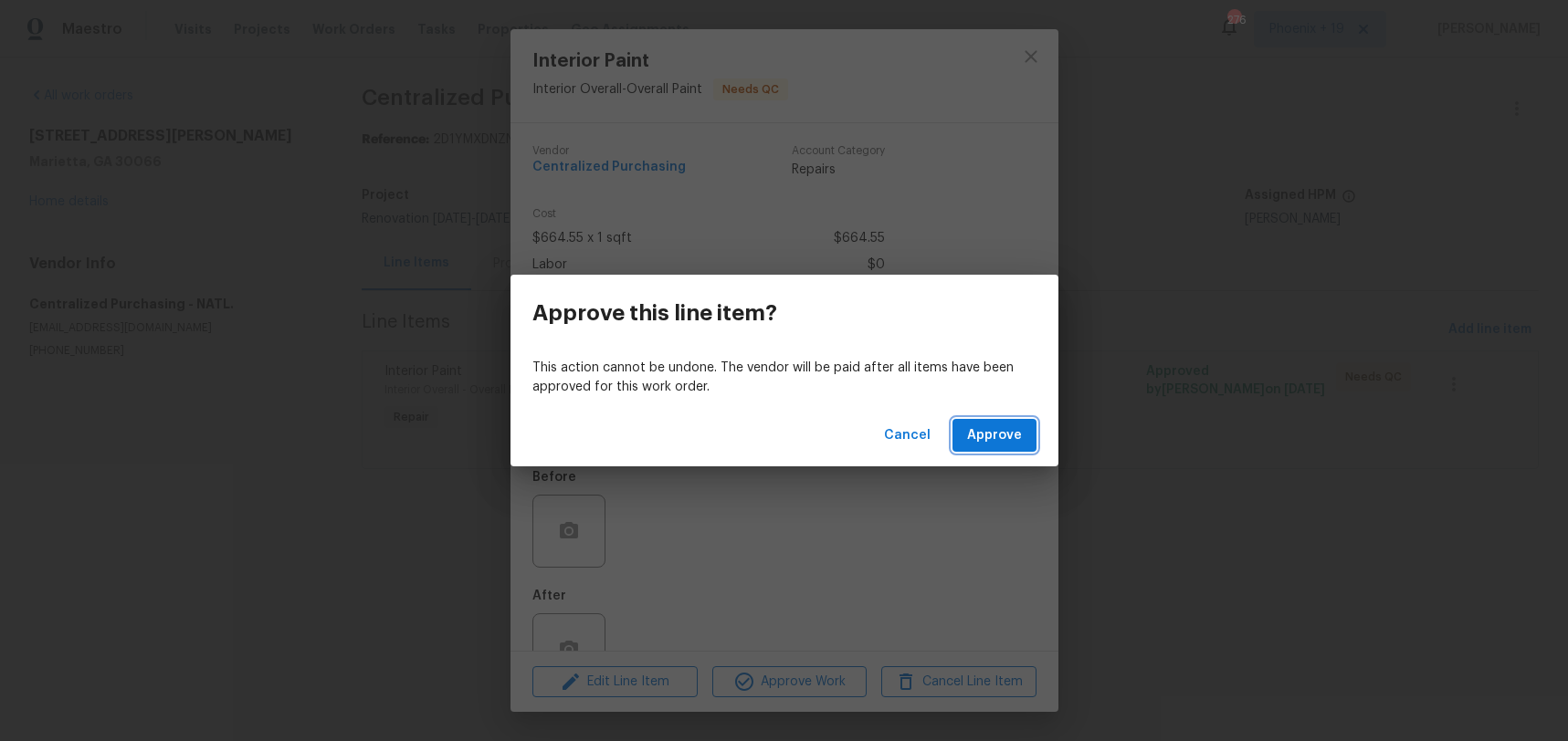
click at [982, 439] on span "Approve" at bounding box center [994, 436] width 55 height 23
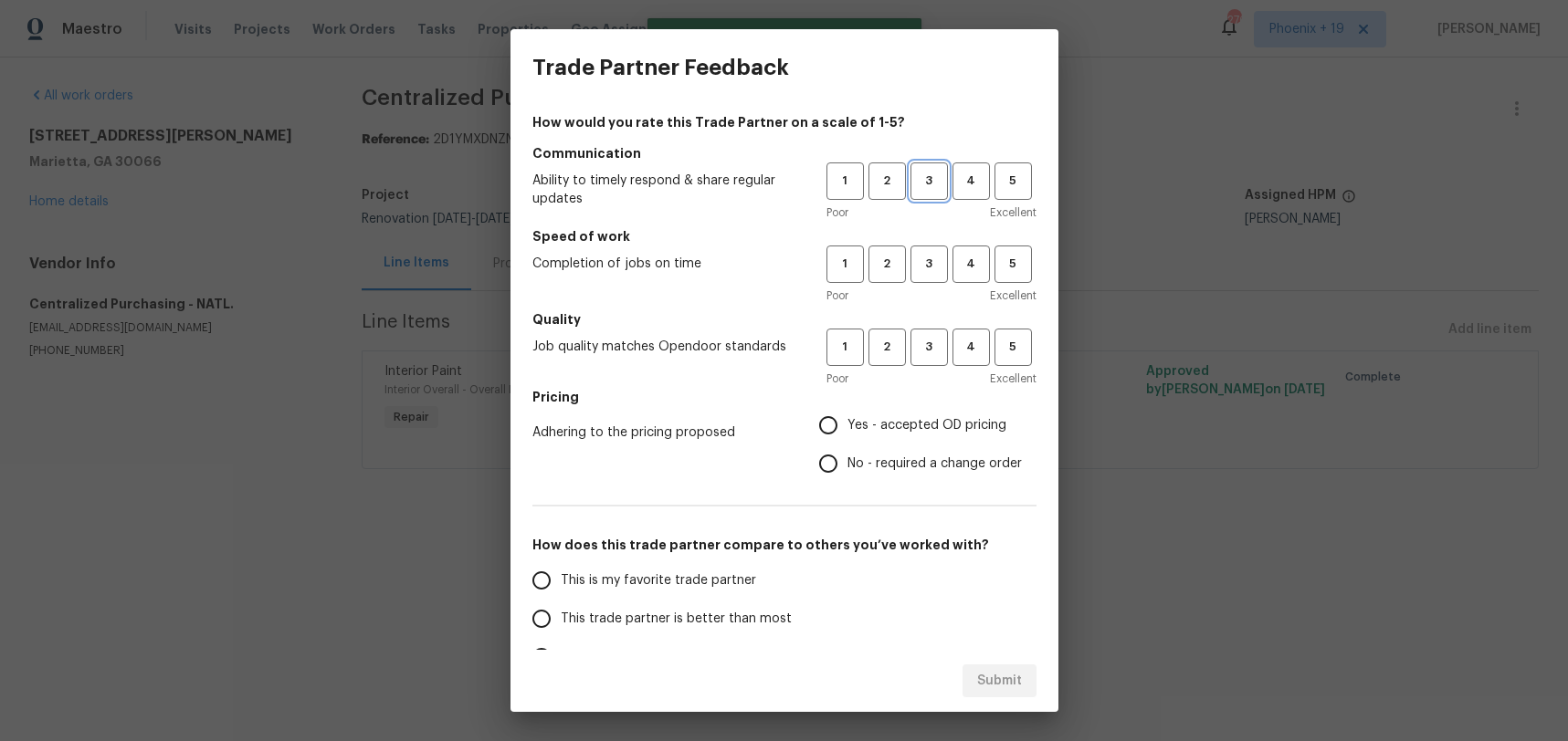
drag, startPoint x: 937, startPoint y: 182, endPoint x: 935, endPoint y: 206, distance: 24.1
click at [937, 185] on span "3" at bounding box center [929, 181] width 34 height 21
click at [926, 267] on span "3" at bounding box center [929, 265] width 34 height 21
click at [917, 341] on span "3" at bounding box center [929, 347] width 34 height 21
click at [913, 412] on label "Yes - accepted OD pricing" at bounding box center [915, 425] width 213 height 39
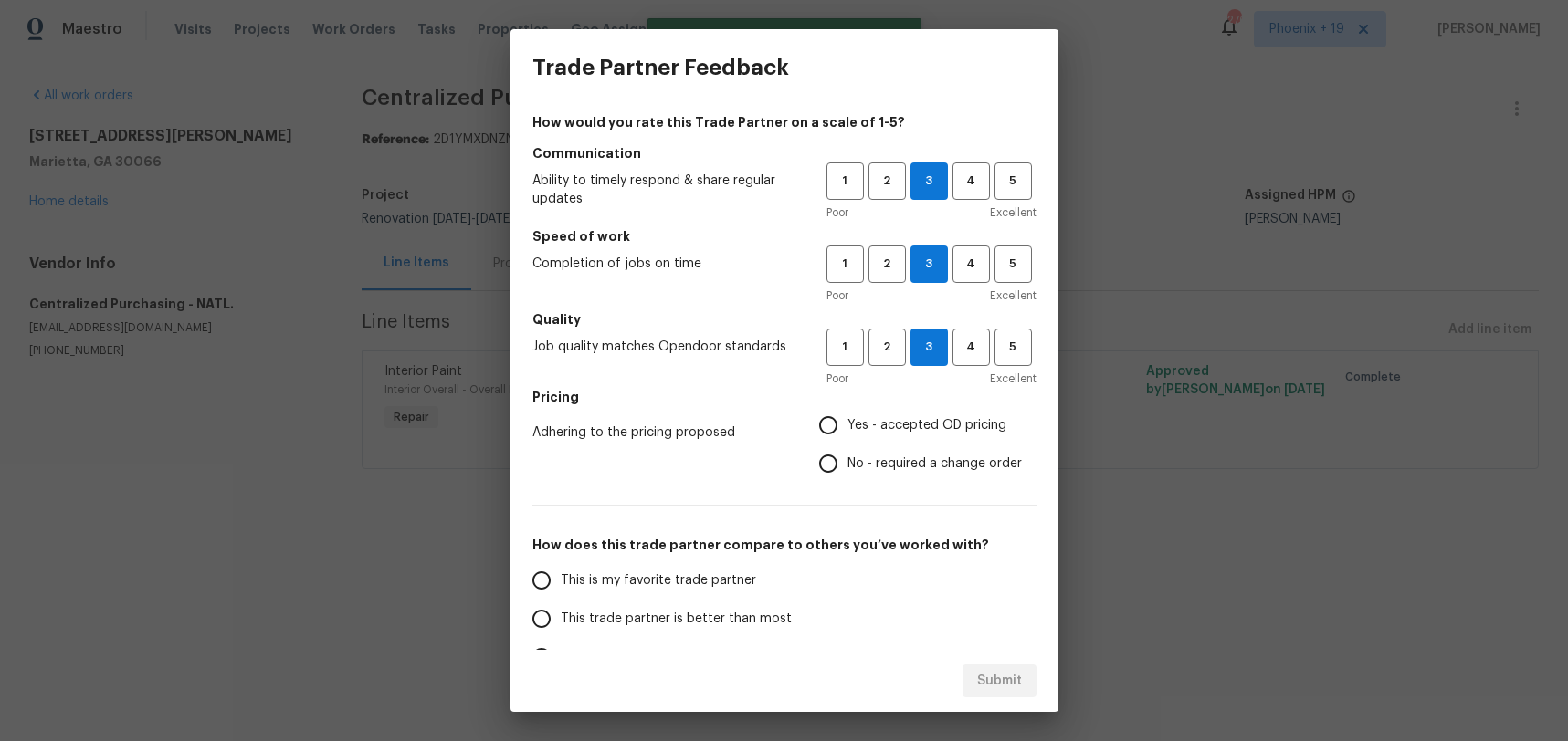
click at [848, 412] on input "Yes - accepted OD pricing" at bounding box center [828, 425] width 39 height 39
radio input "true"
drag, startPoint x: 695, startPoint y: 585, endPoint x: 764, endPoint y: 636, distance: 85.8
click at [695, 585] on span "This is my favorite trade partner" at bounding box center [657, 581] width 195 height 19
click at [560, 585] on input "This is my favorite trade partner" at bounding box center [542, 580] width 39 height 39
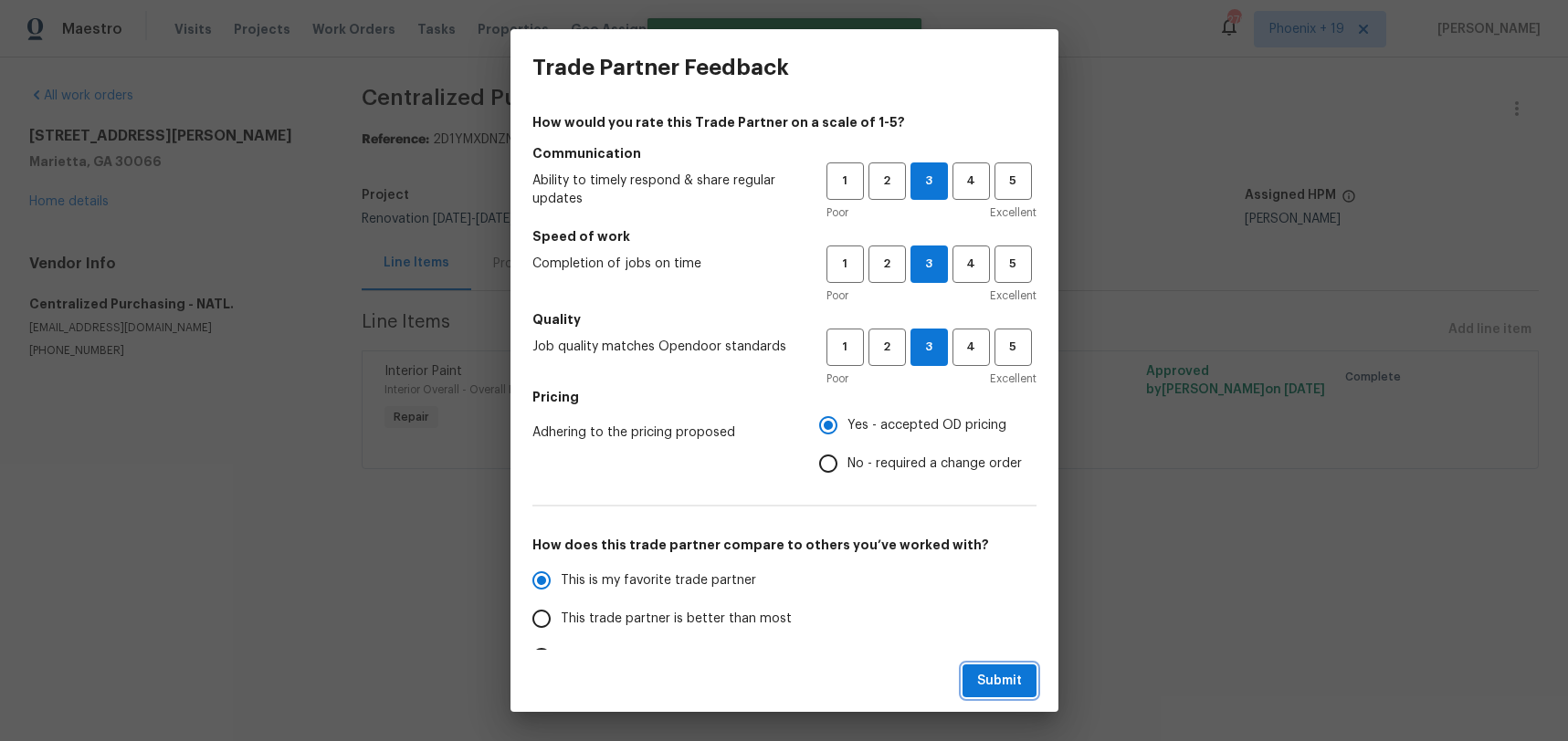
click at [993, 685] on span "Submit" at bounding box center [999, 682] width 45 height 23
radio input "true"
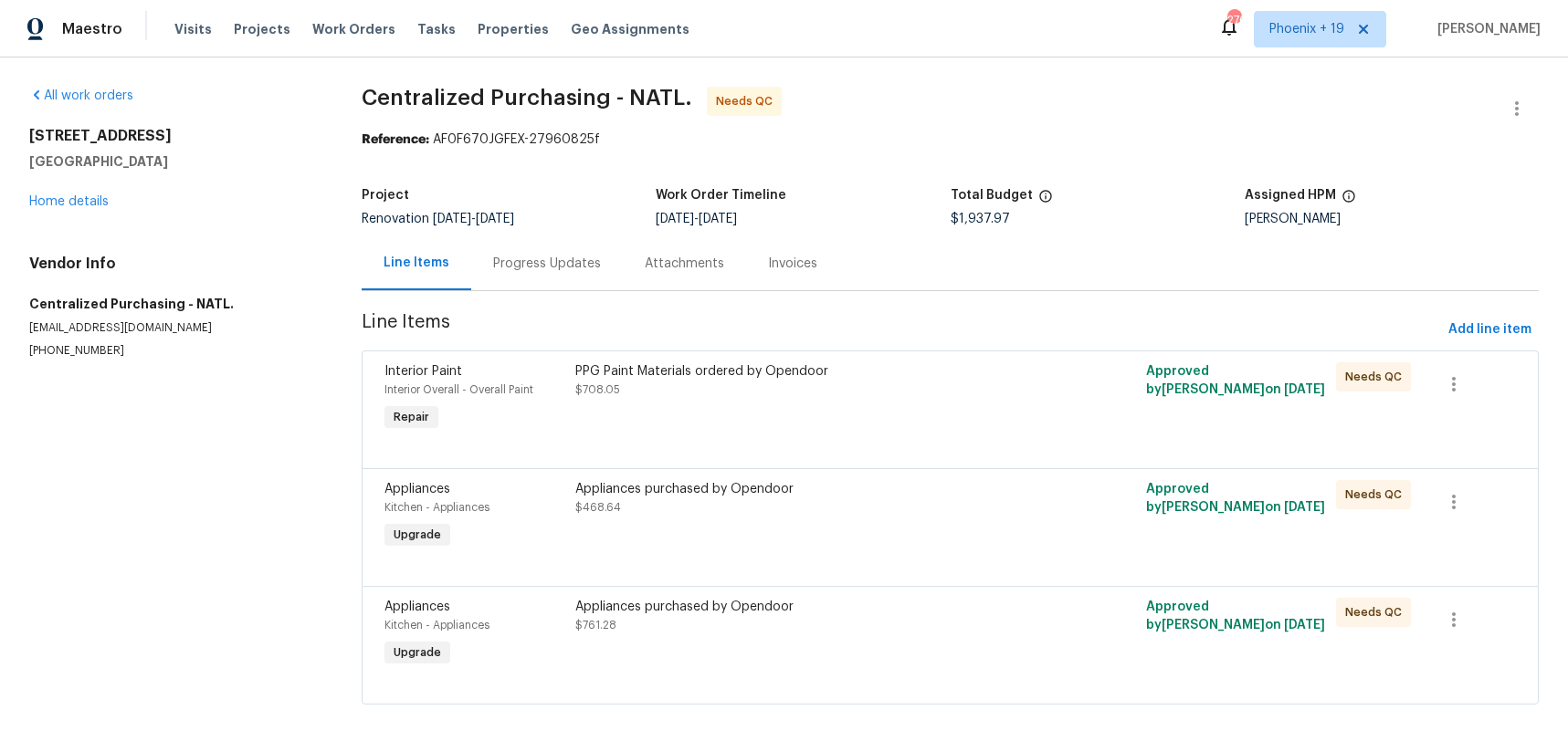
scroll to position [15, 0]
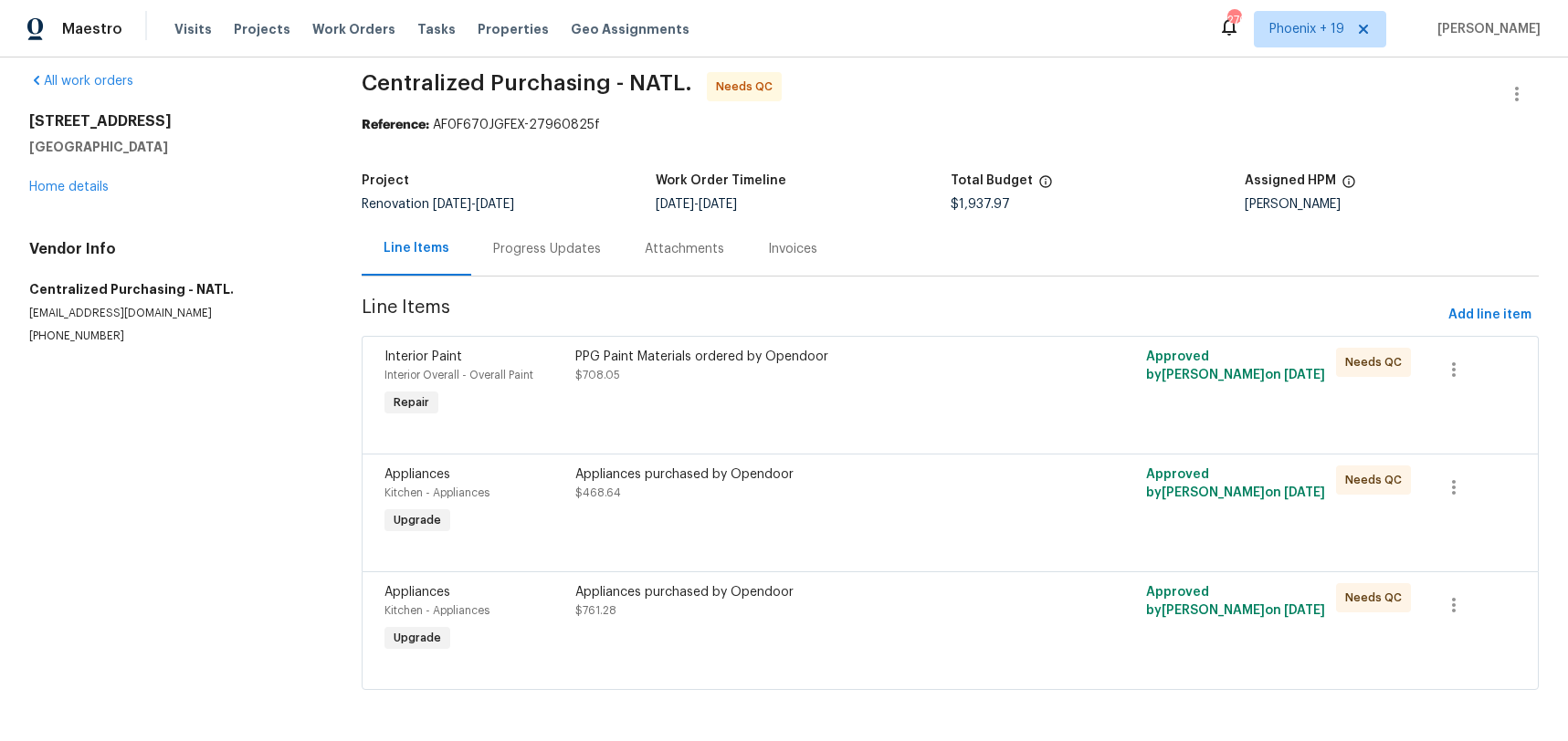
click at [894, 361] on div "PPG Paint Materials ordered by Opendoor" at bounding box center [807, 356] width 464 height 18
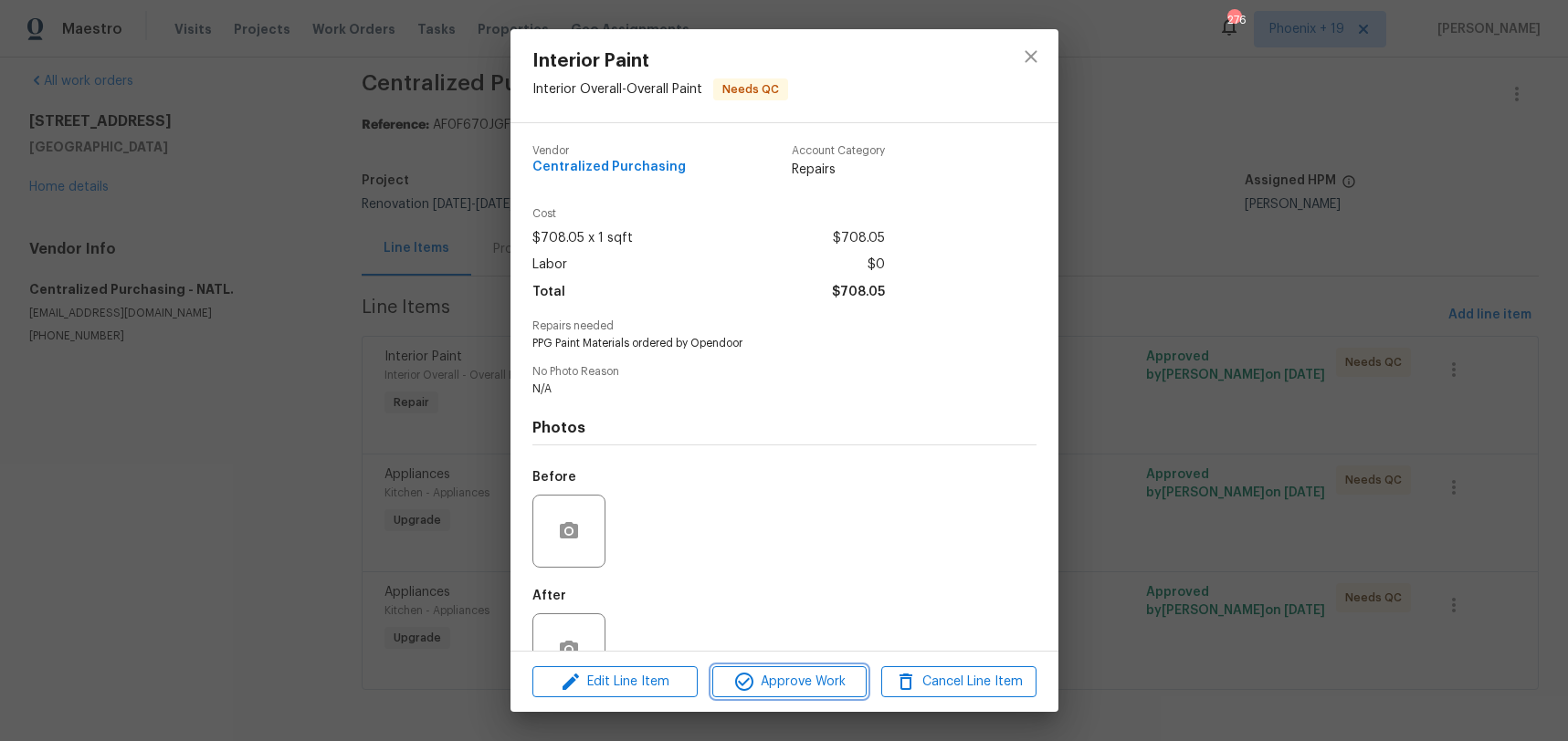
click at [799, 674] on span "Approve Work" at bounding box center [789, 683] width 143 height 23
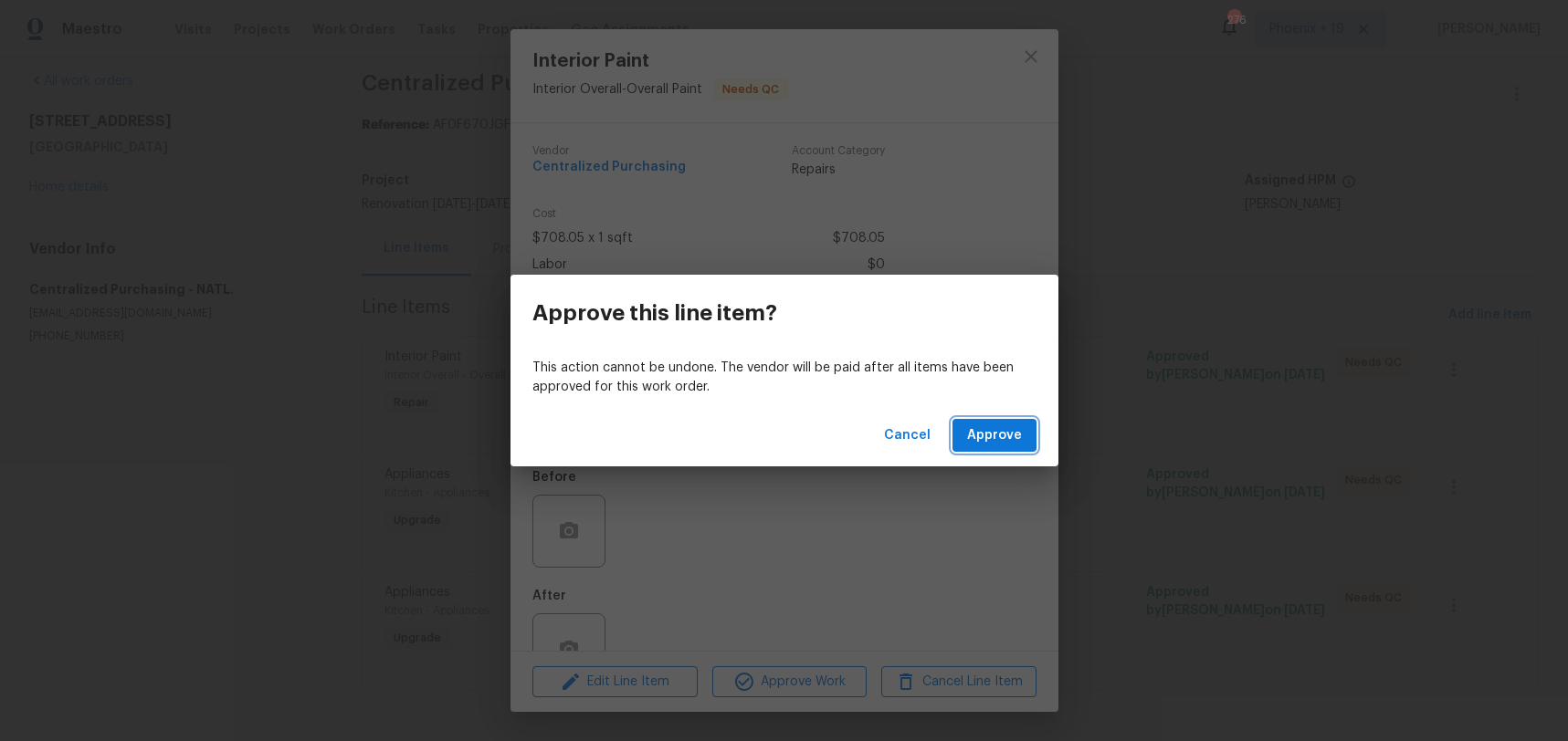
click at [979, 433] on span "Approve" at bounding box center [994, 436] width 55 height 23
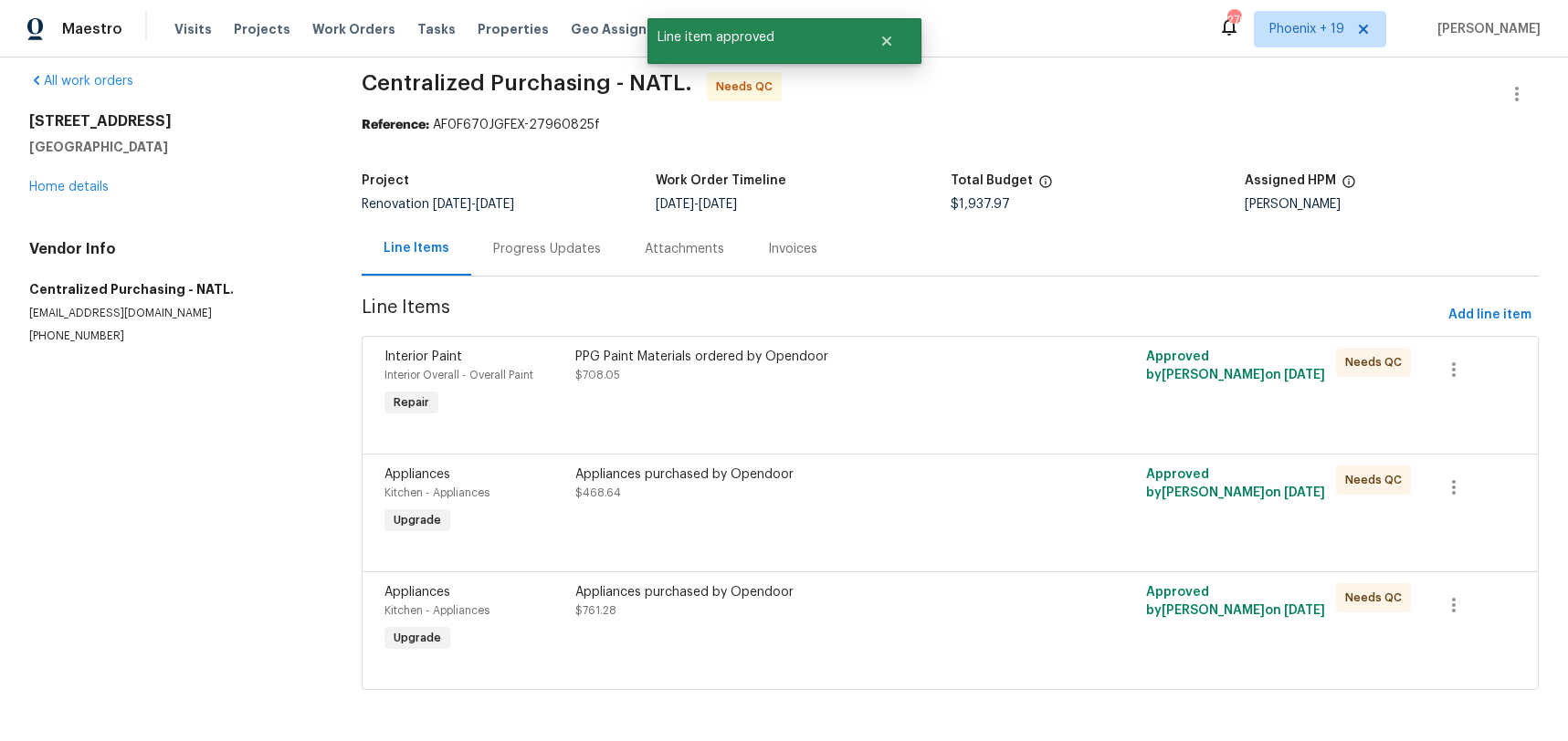
scroll to position [0, 0]
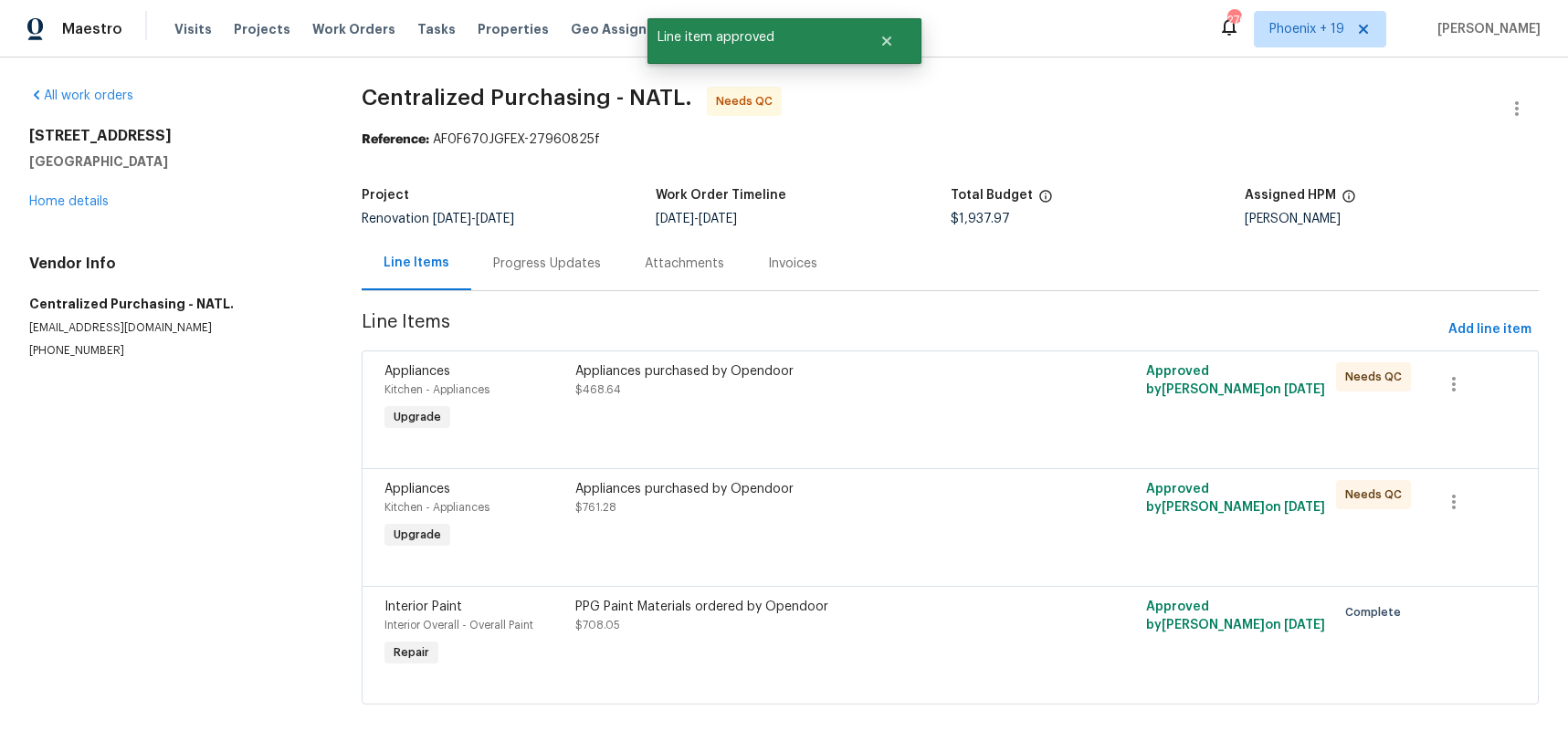
click at [926, 410] on div "Appliances purchased by Opendoor $468.64" at bounding box center [807, 398] width 476 height 84
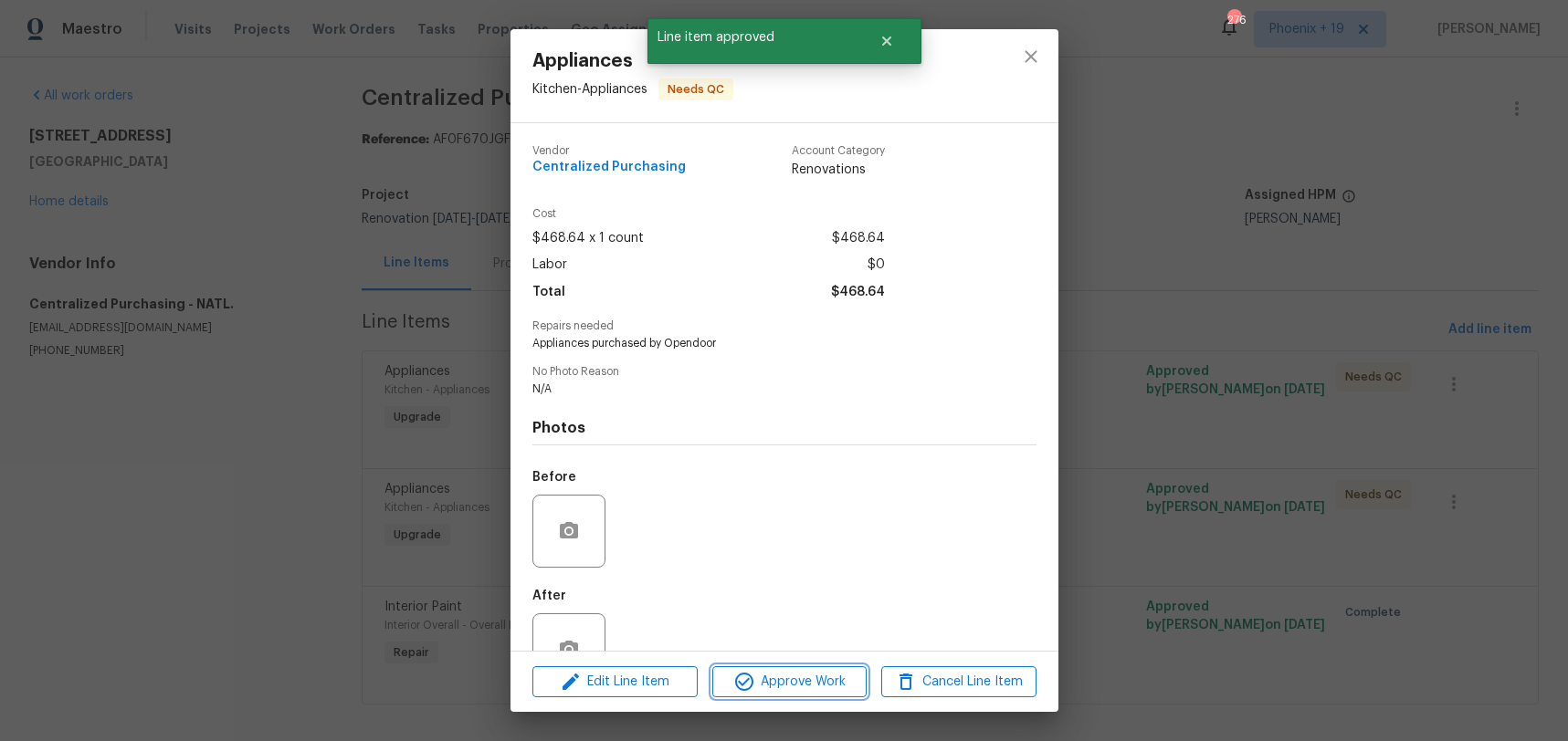
click at [816, 669] on button "Approve Work" at bounding box center [789, 683] width 154 height 32
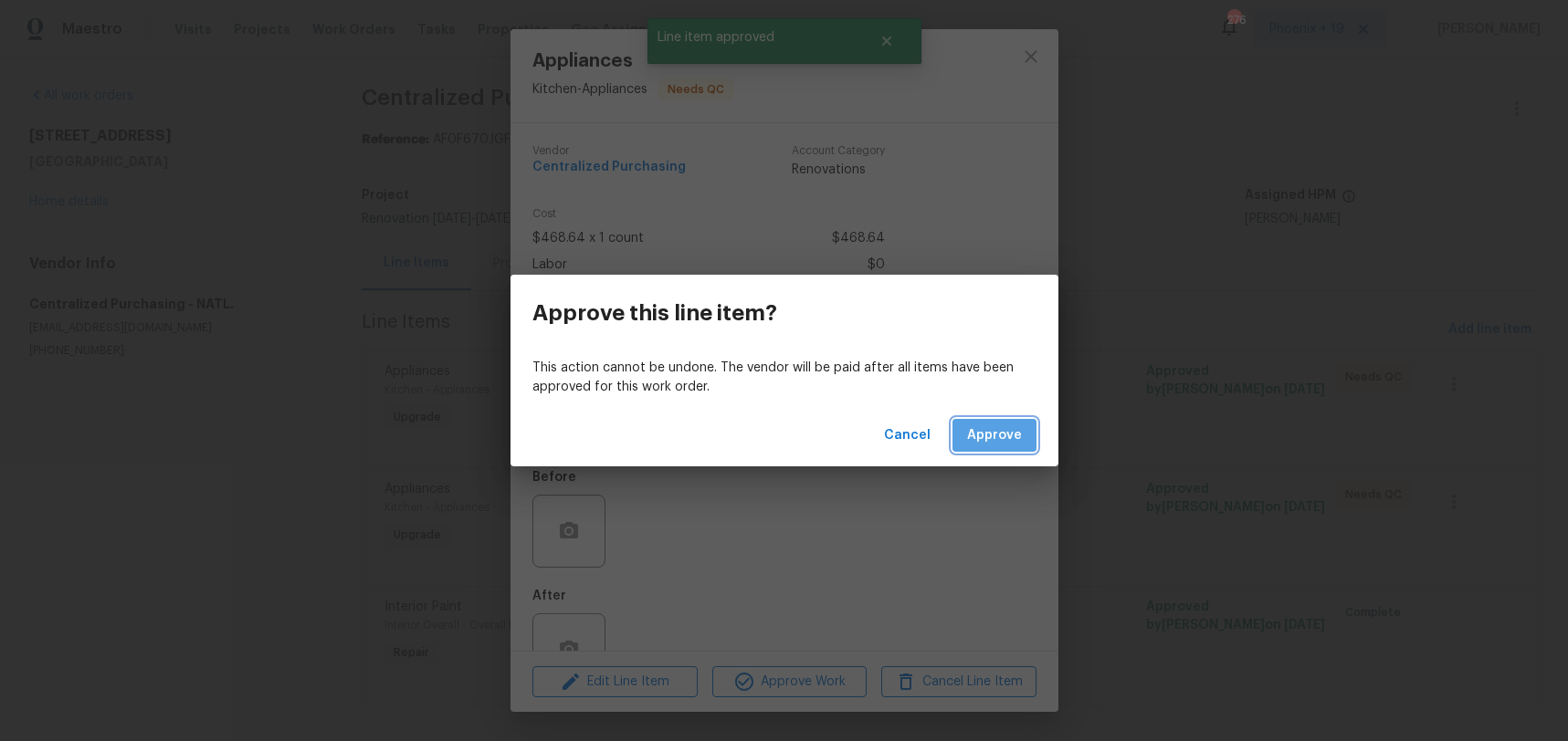
click at [1008, 445] on span "Approve" at bounding box center [994, 436] width 55 height 23
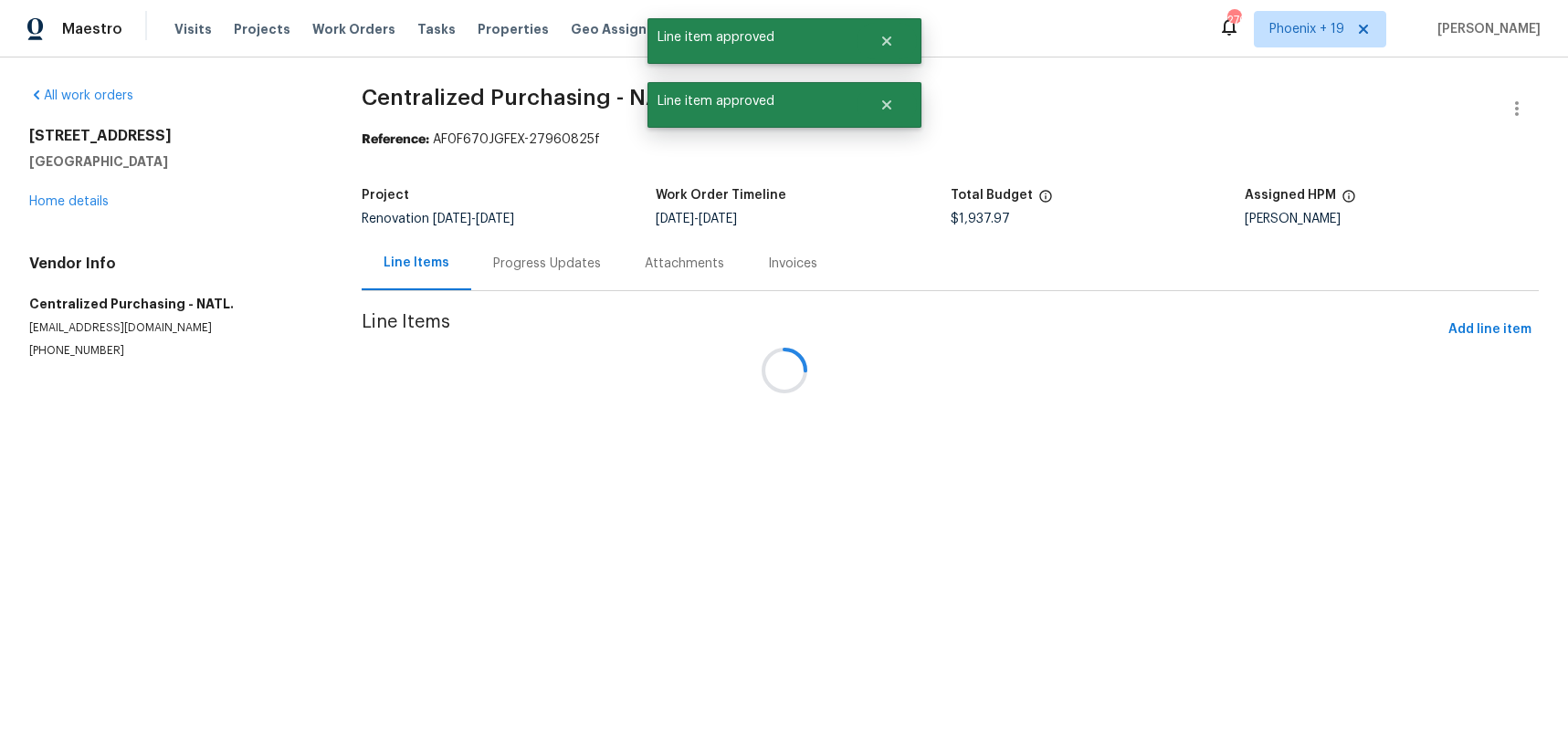
click at [983, 419] on div at bounding box center [784, 370] width 1568 height 741
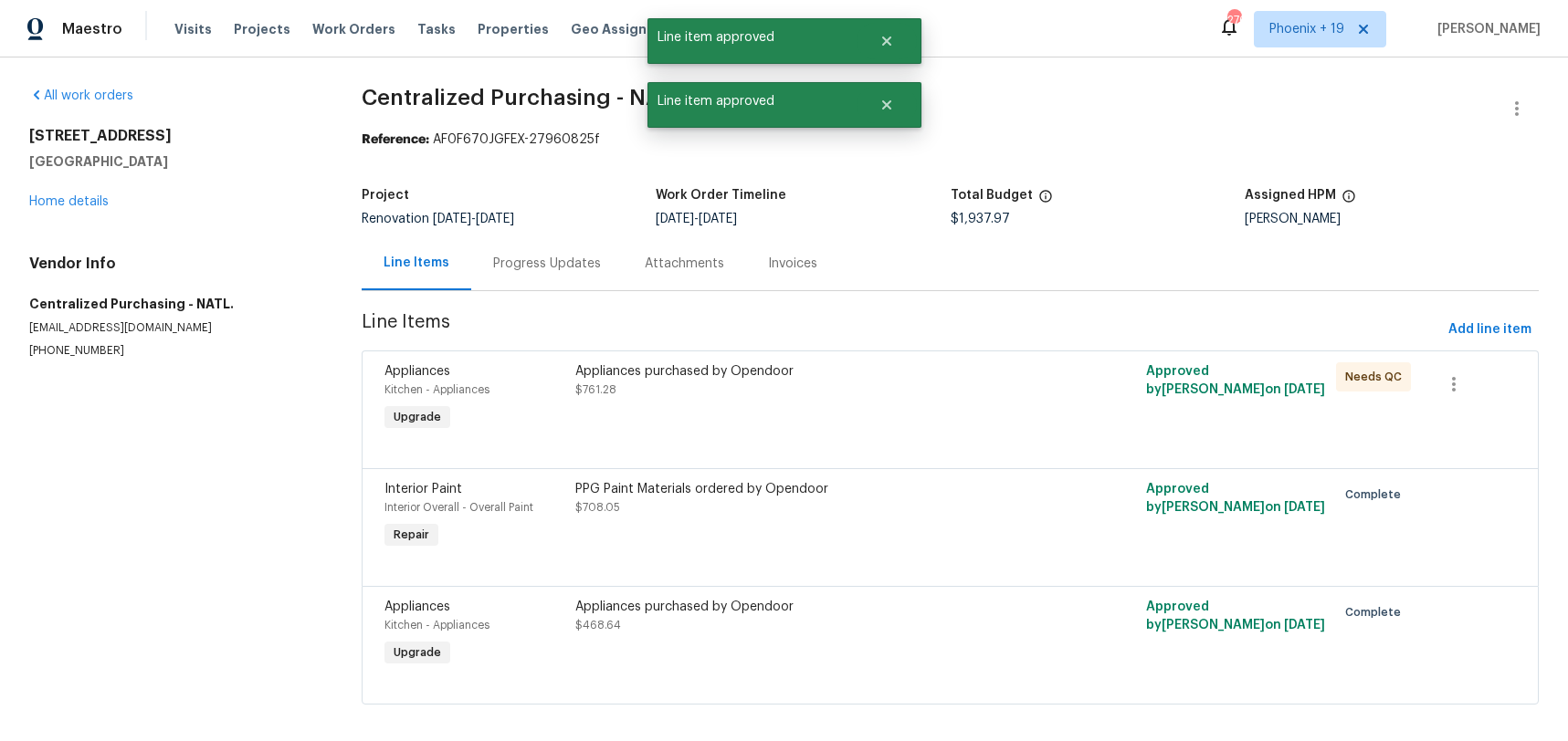
click at [915, 435] on div "Appliances purchased by Opendoor $761.28" at bounding box center [807, 398] width 476 height 84
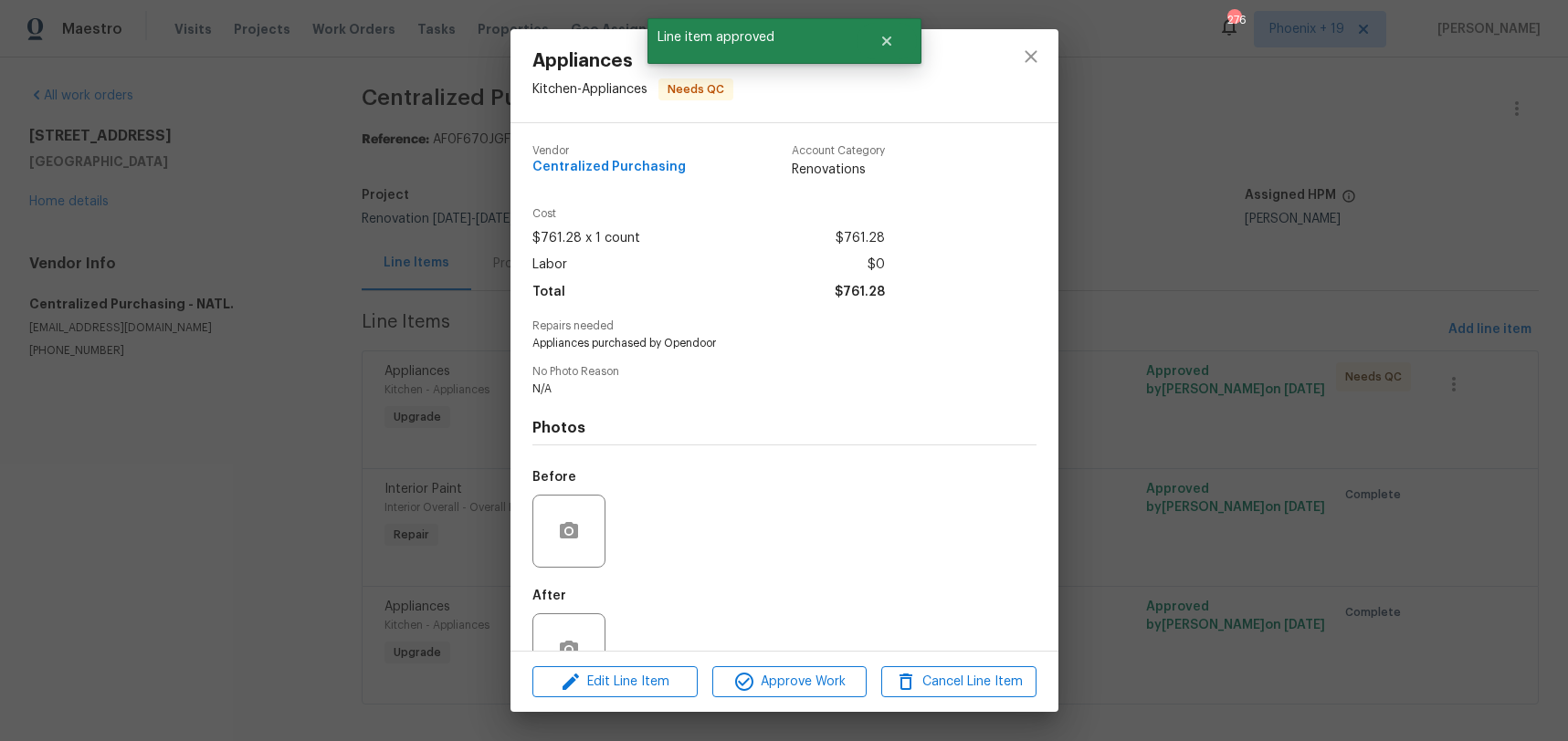
click at [808, 699] on div "Edit Line Item Approve Work Cancel Line Item" at bounding box center [784, 682] width 548 height 61
click at [808, 691] on span "Approve Work" at bounding box center [789, 683] width 143 height 23
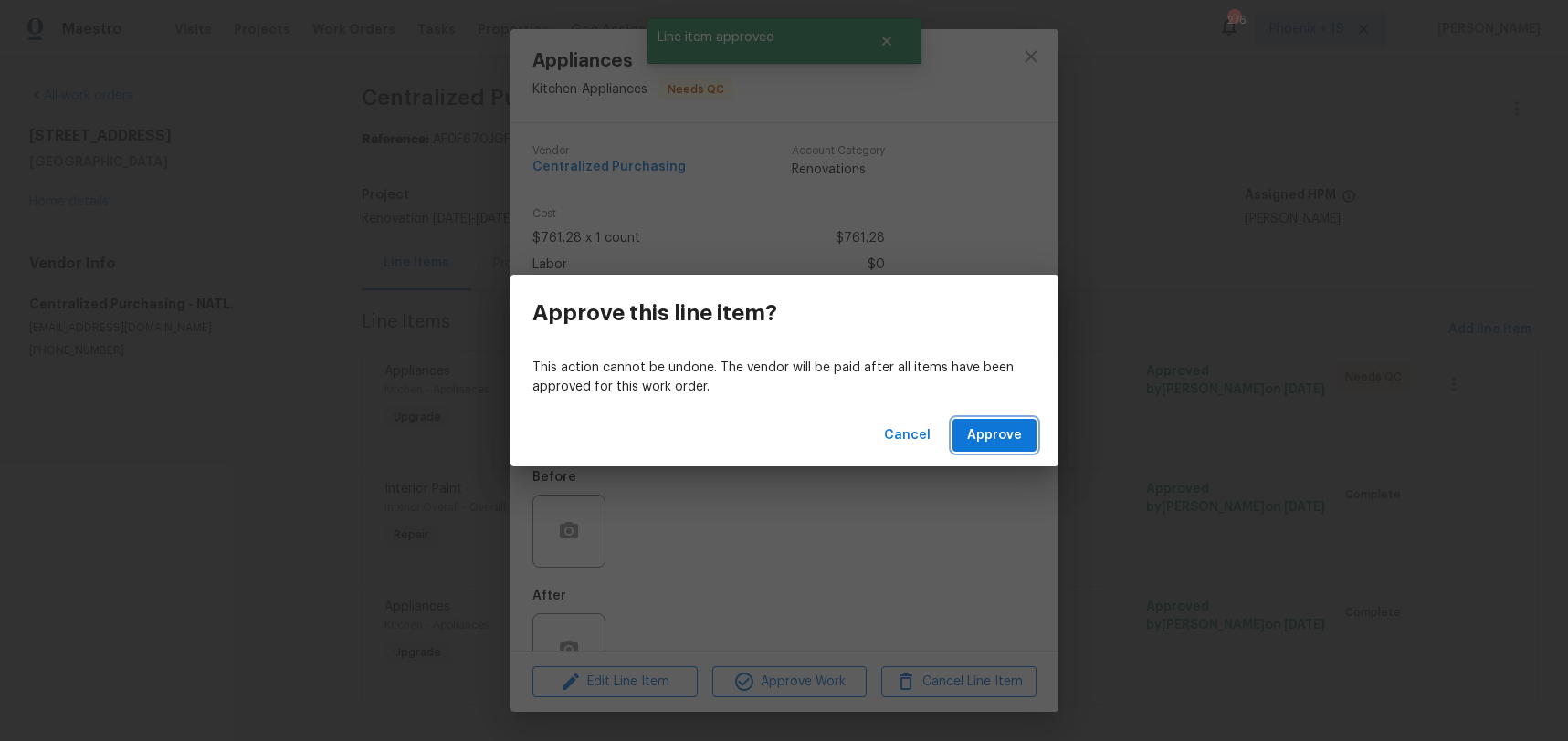
click at [1007, 419] on button "Approve" at bounding box center [994, 436] width 84 height 34
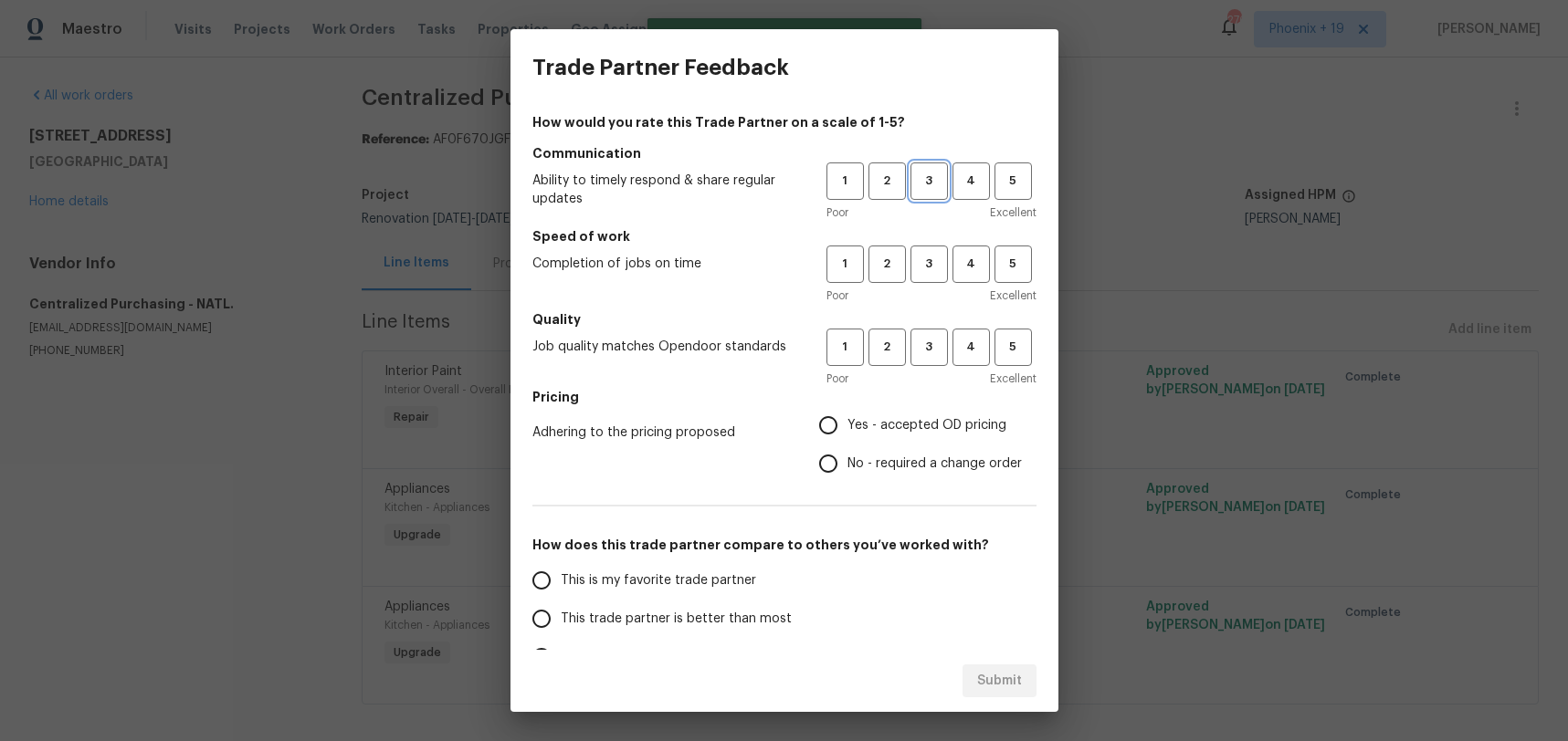
drag, startPoint x: 922, startPoint y: 177, endPoint x: 921, endPoint y: 256, distance: 79.0
click at [921, 185] on span "3" at bounding box center [929, 181] width 34 height 21
click at [921, 257] on span "3" at bounding box center [929, 265] width 34 height 21
click at [921, 329] on button "3" at bounding box center [929, 347] width 38 height 38
click at [898, 395] on h5 "Pricing" at bounding box center [784, 396] width 504 height 18
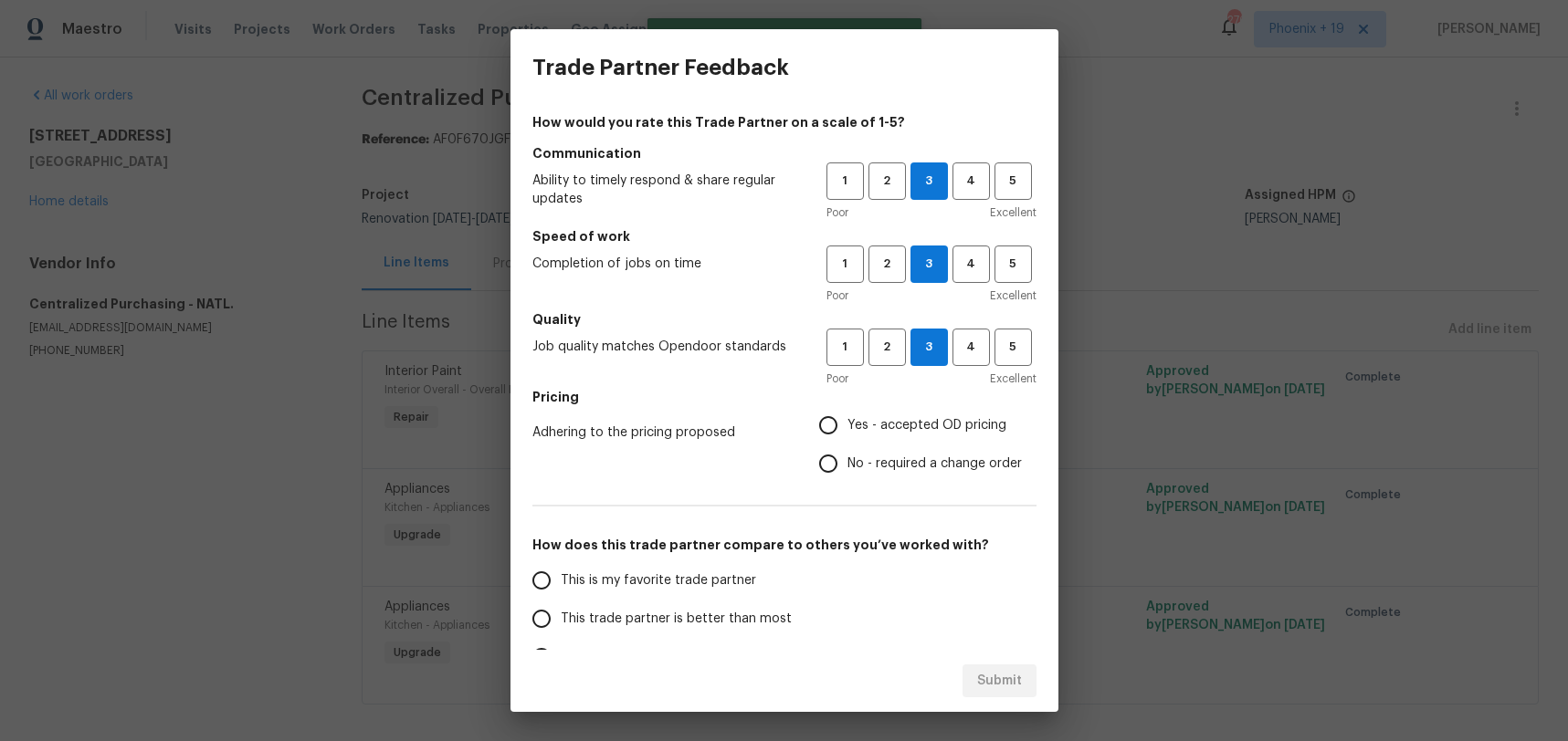
click at [898, 413] on label "Yes - accepted OD pricing" at bounding box center [915, 425] width 213 height 39
click at [848, 413] on input "Yes - accepted OD pricing" at bounding box center [828, 425] width 39 height 39
radio input "true"
click at [581, 593] on label "This is my favorite trade partner" at bounding box center [667, 580] width 288 height 39
click at [560, 593] on input "This is my favorite trade partner" at bounding box center [542, 580] width 39 height 39
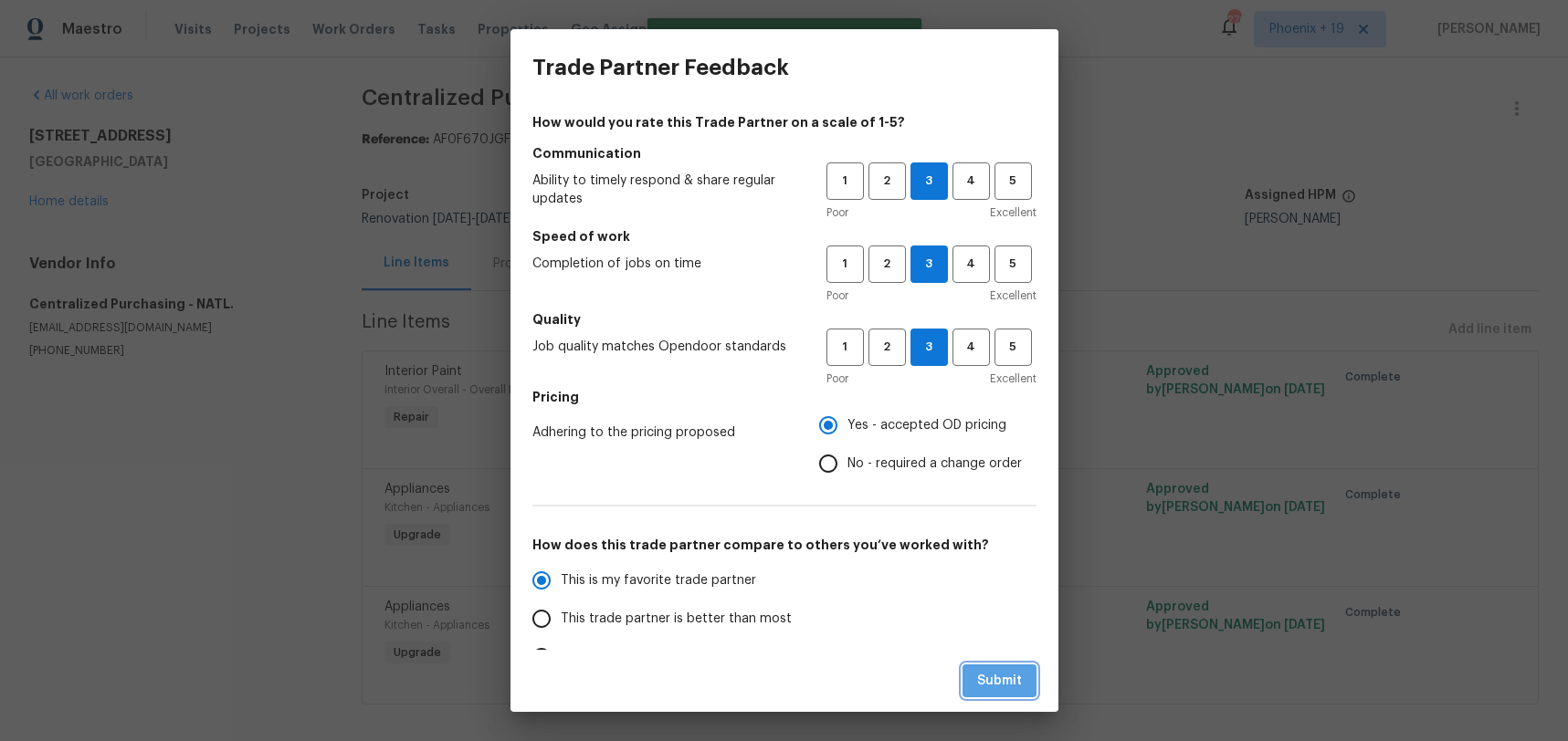
click at [997, 668] on button "Submit" at bounding box center [999, 682] width 74 height 34
radio input "true"
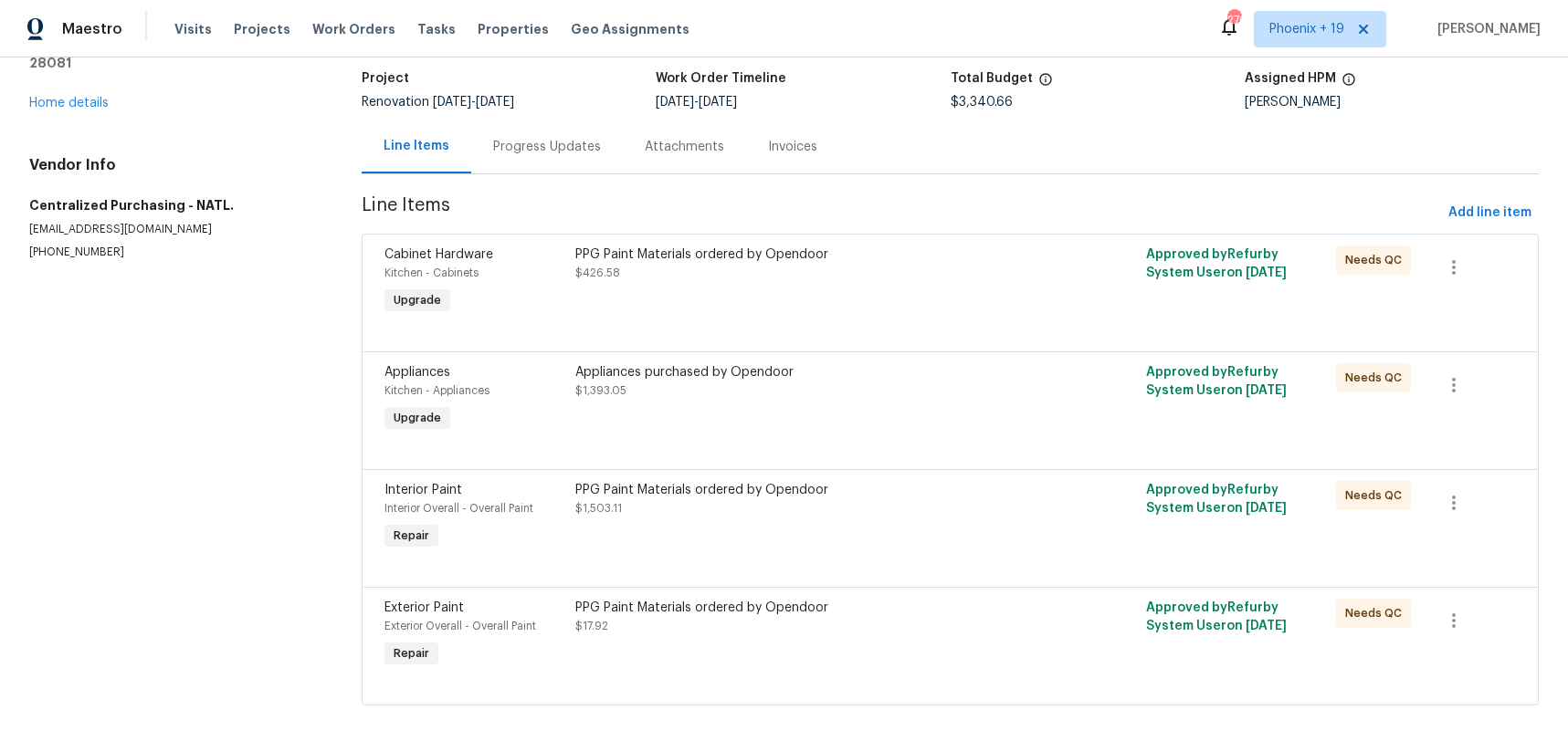
scroll to position [134, 0]
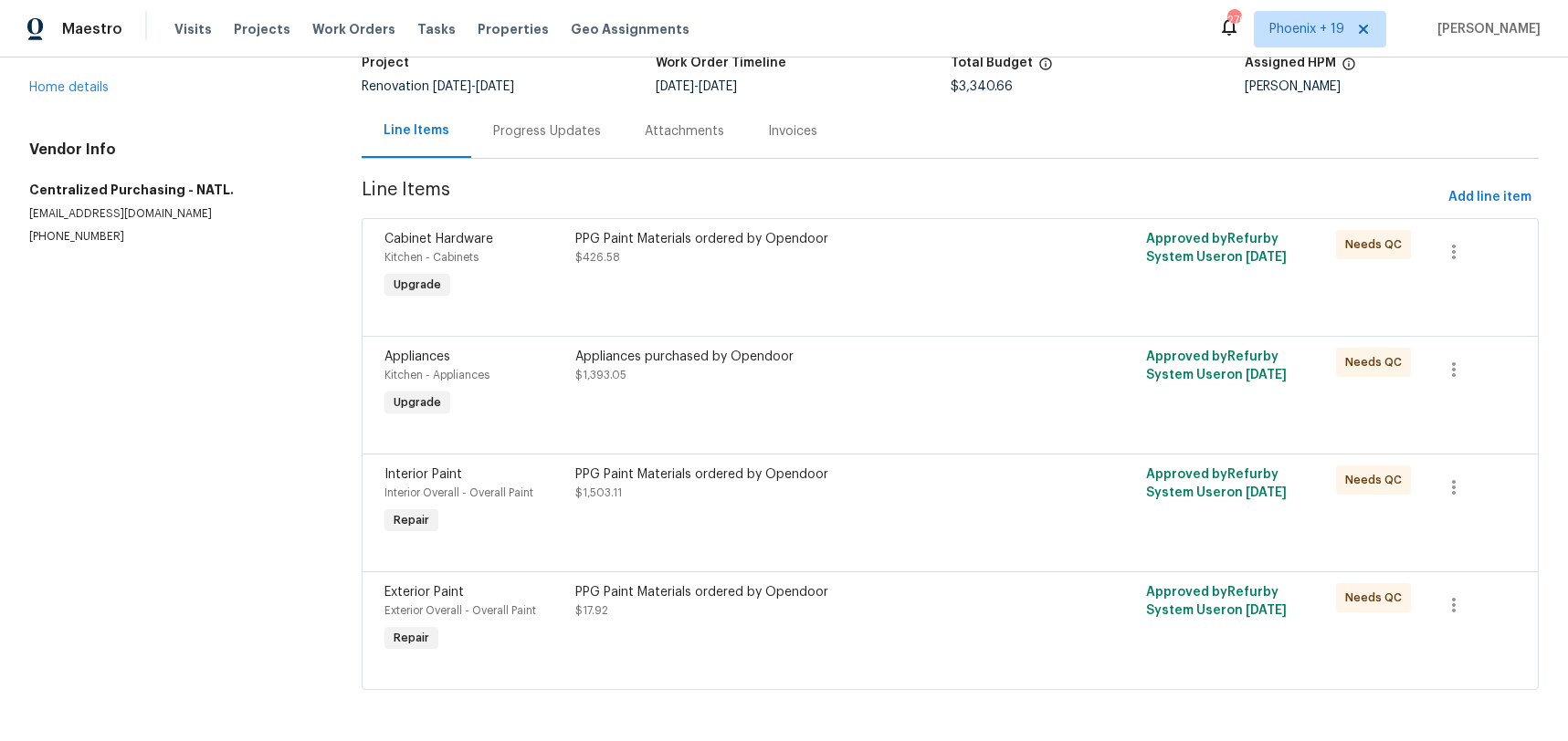
click at [960, 280] on div "PPG Paint Materials ordered by Opendoor $426.58" at bounding box center [807, 266] width 476 height 84
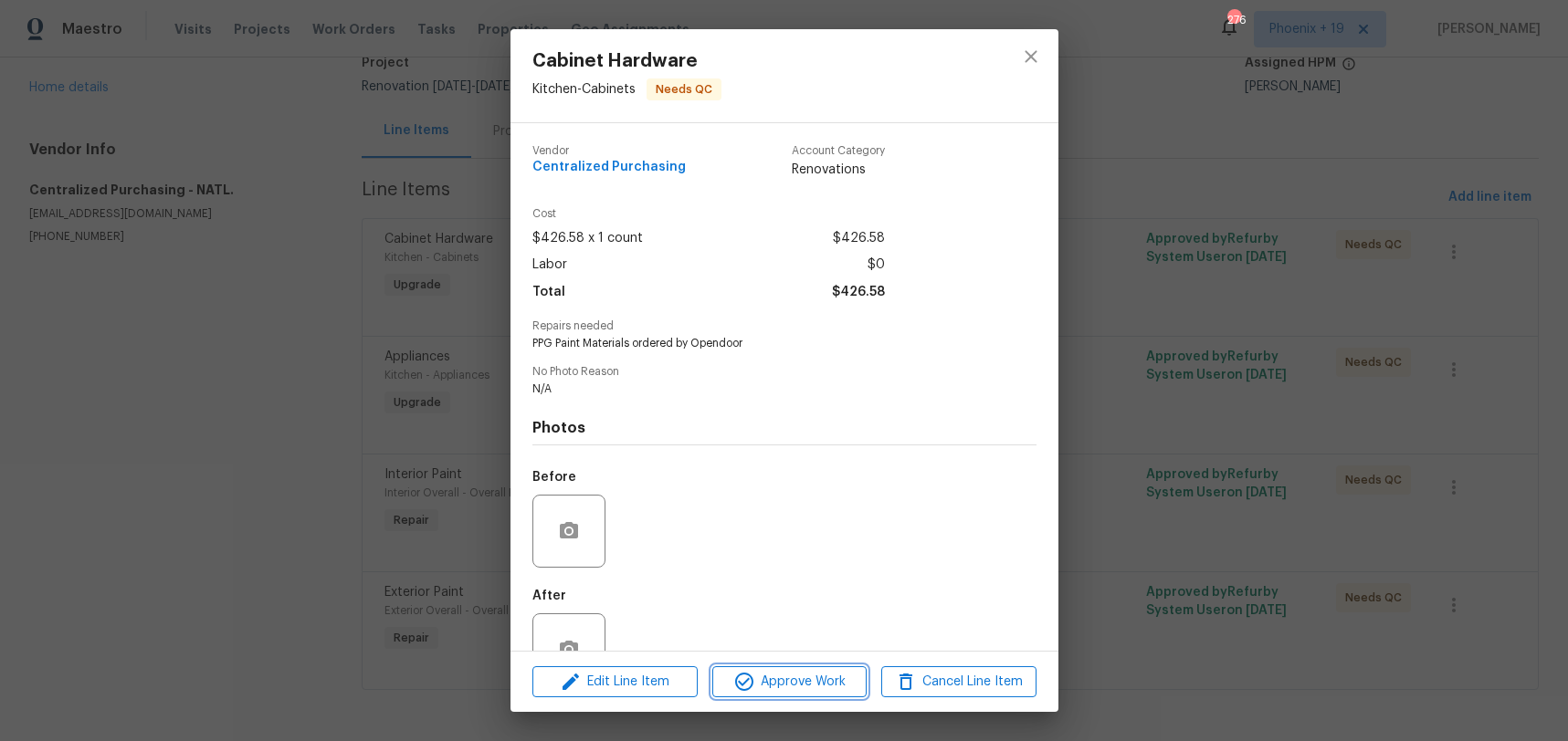
click at [791, 672] on span "Approve Work" at bounding box center [789, 683] width 143 height 23
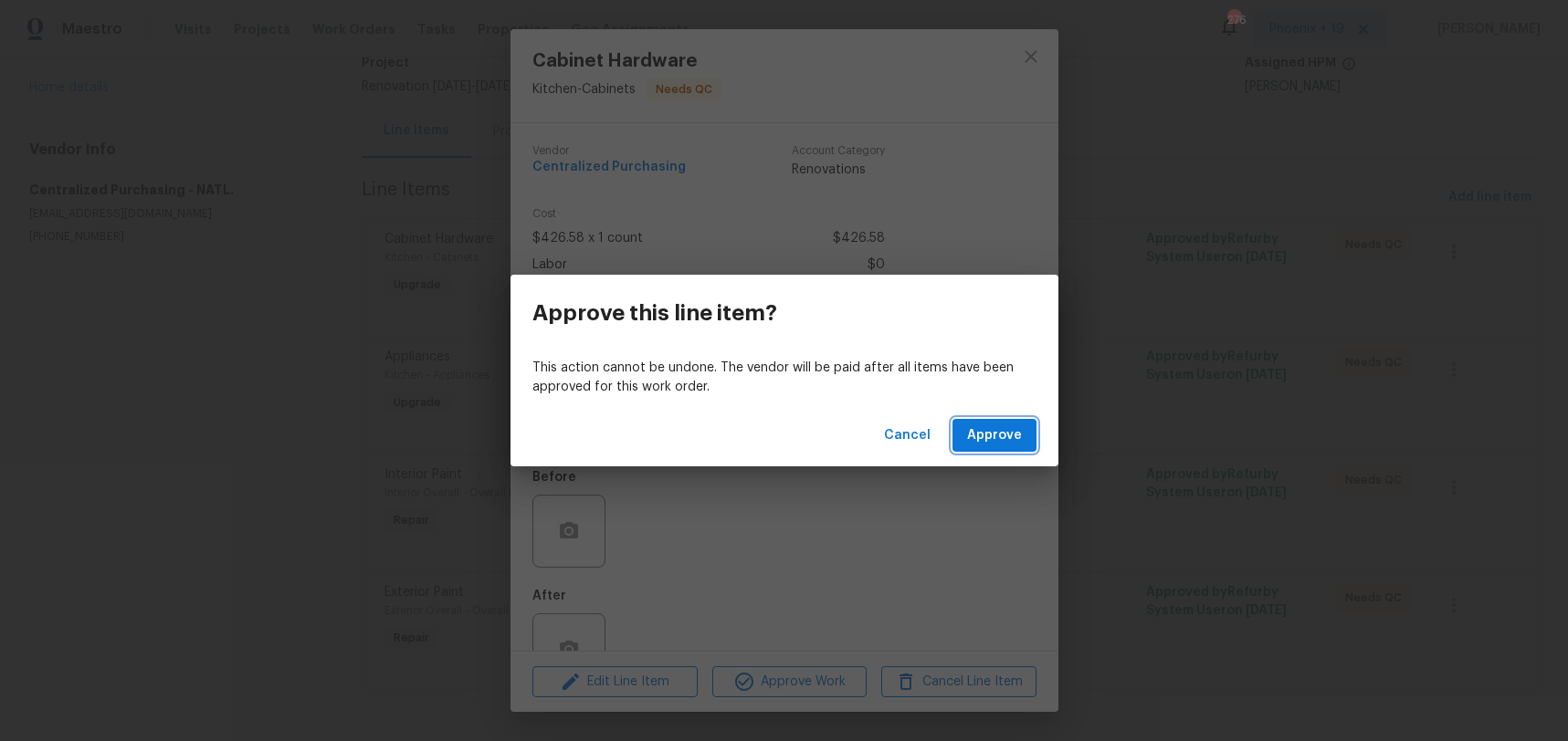
click at [975, 425] on span "Approve" at bounding box center [994, 436] width 55 height 23
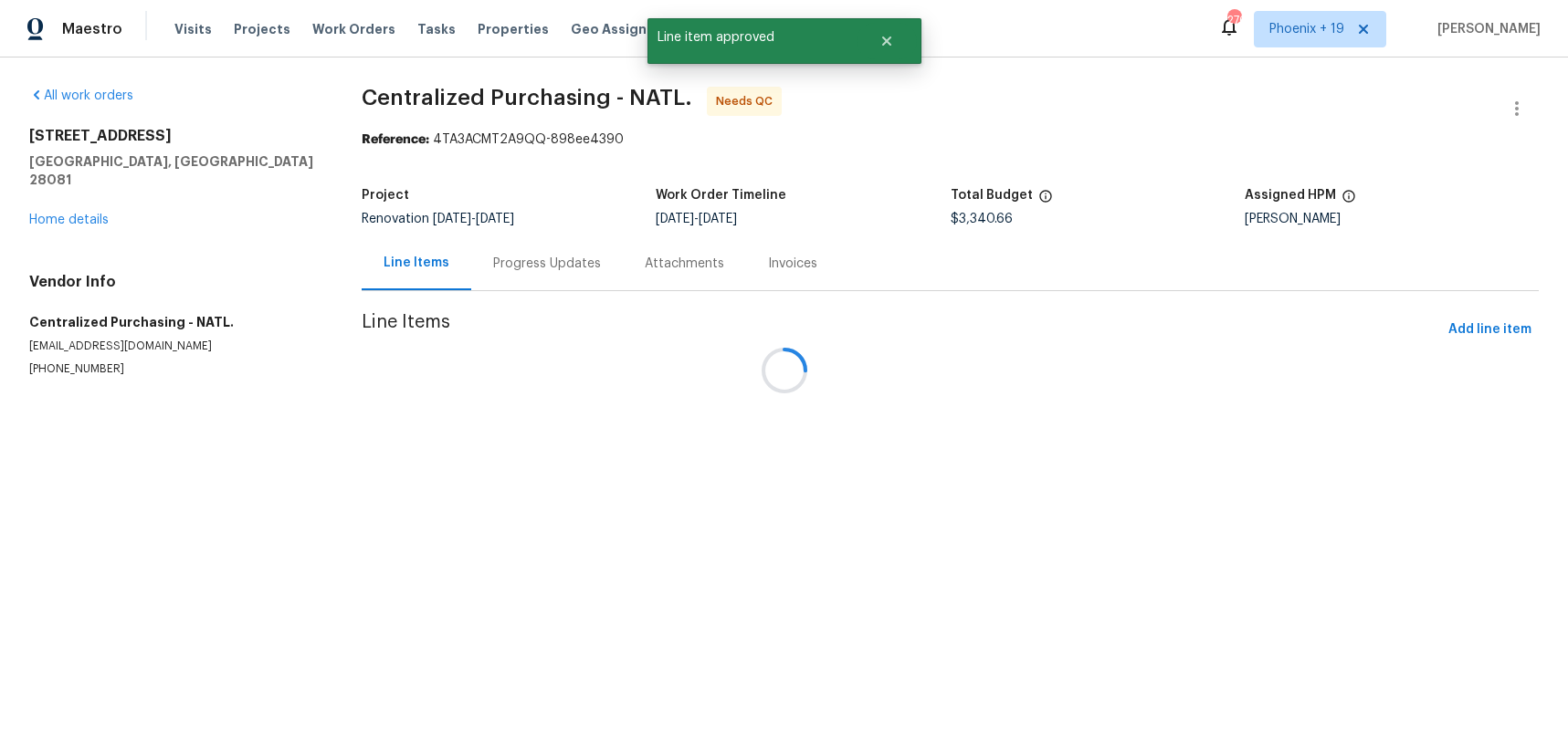
scroll to position [0, 0]
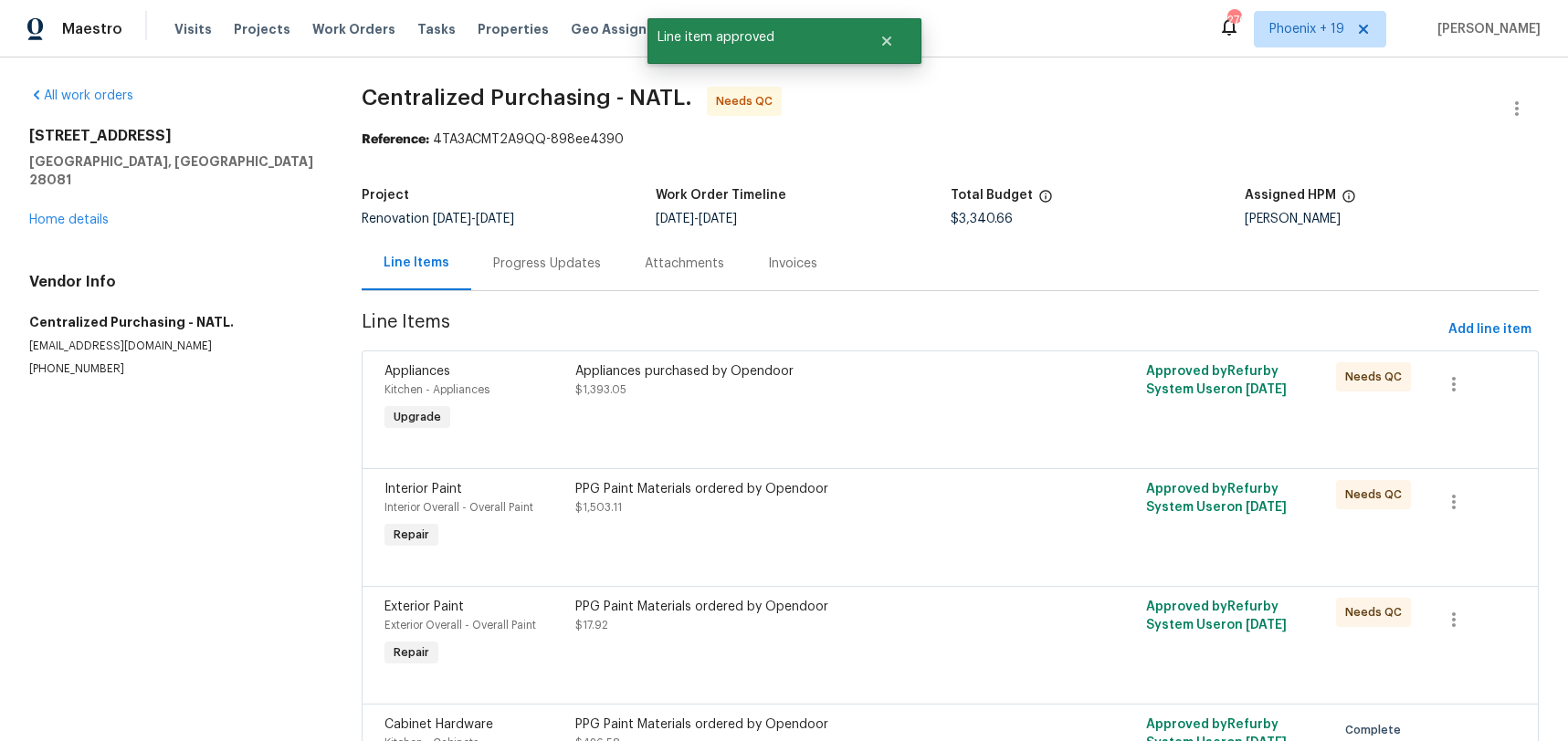
click at [944, 352] on div "Appliances Kitchen - Appliances Upgrade Appliances purchased by Opendoor $1,393…" at bounding box center [950, 409] width 1177 height 118
click at [903, 404] on div "Appliances purchased by Opendoor $1,393.05" at bounding box center [807, 398] width 476 height 84
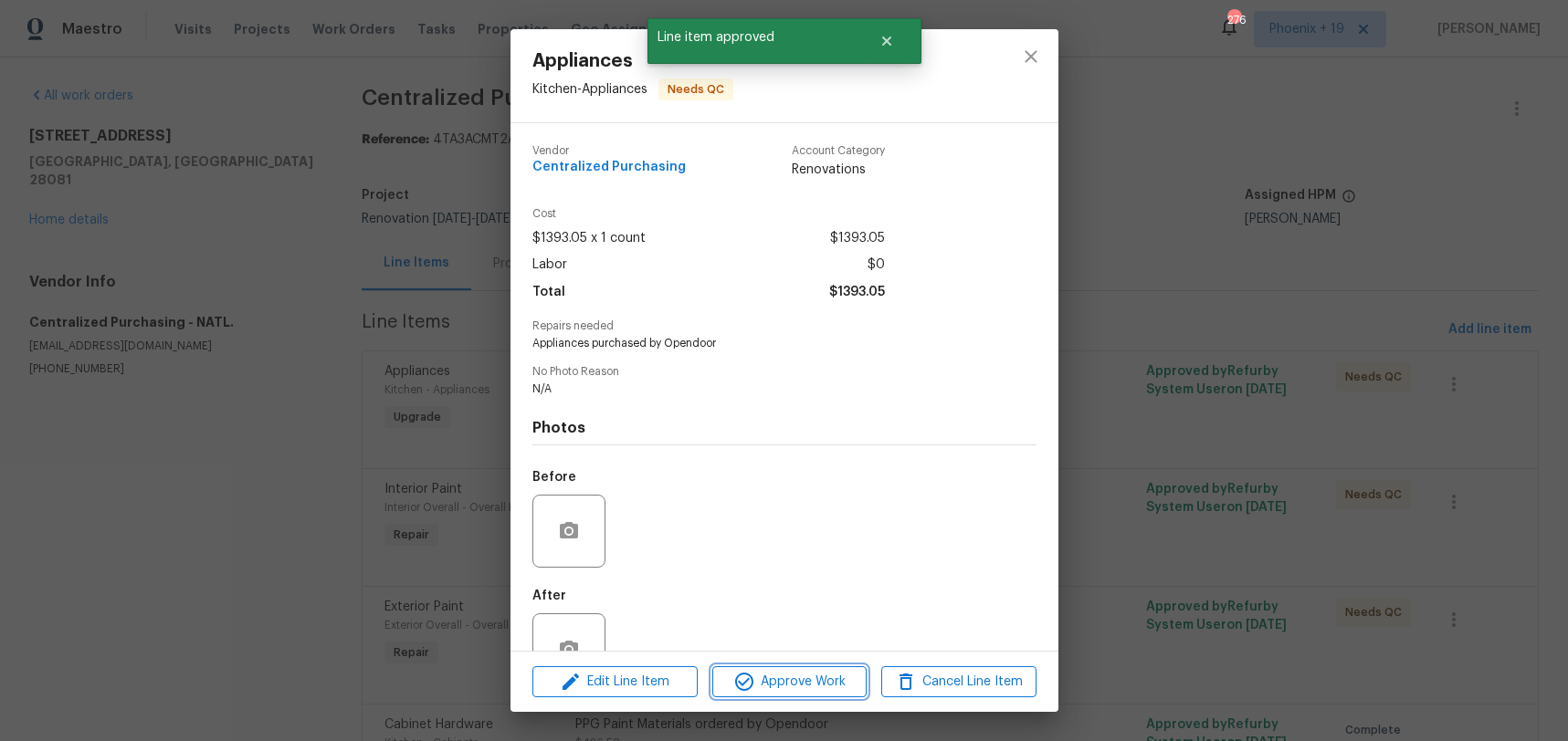
click at [784, 693] on button "Approve Work" at bounding box center [789, 683] width 154 height 32
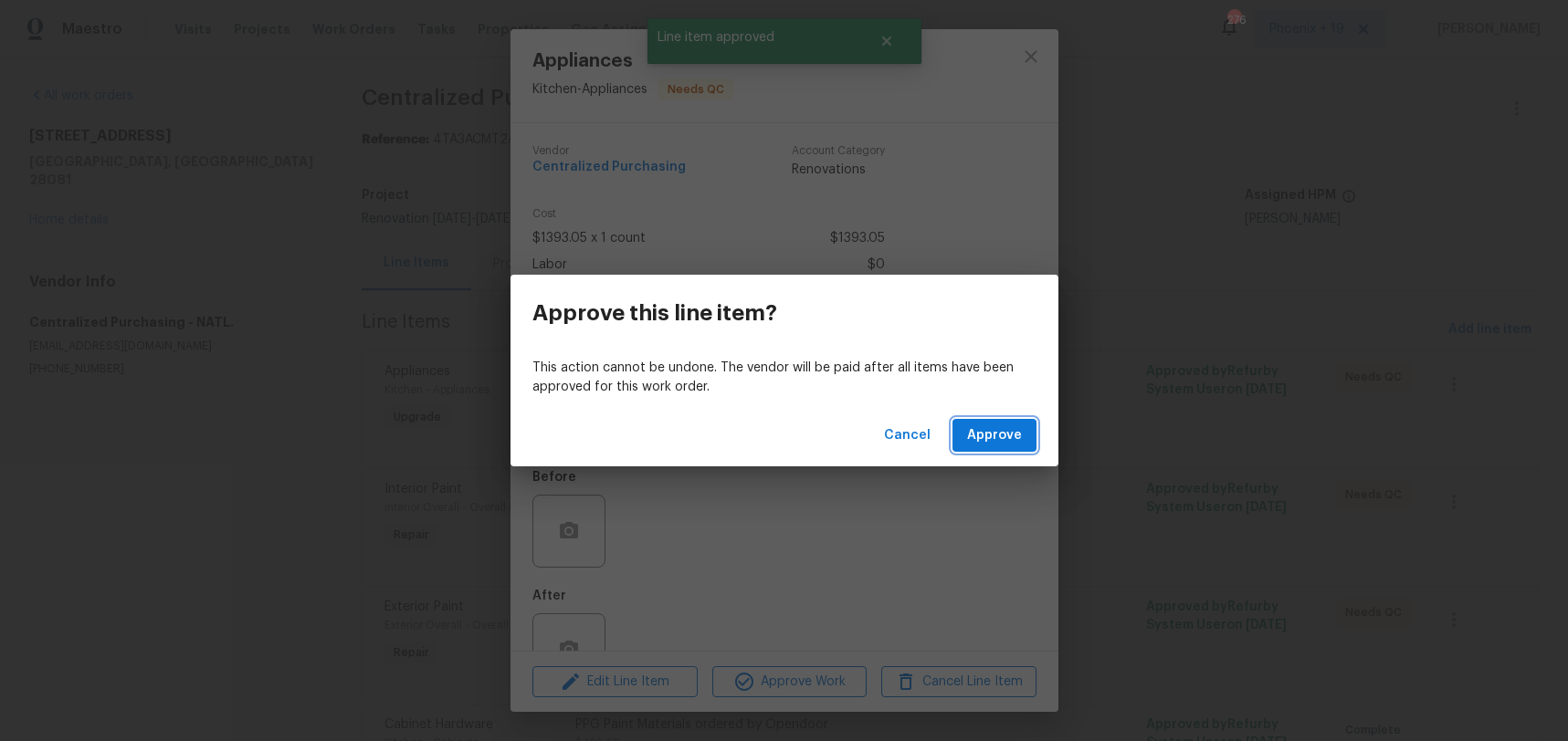
click at [982, 443] on span "Approve" at bounding box center [994, 436] width 55 height 23
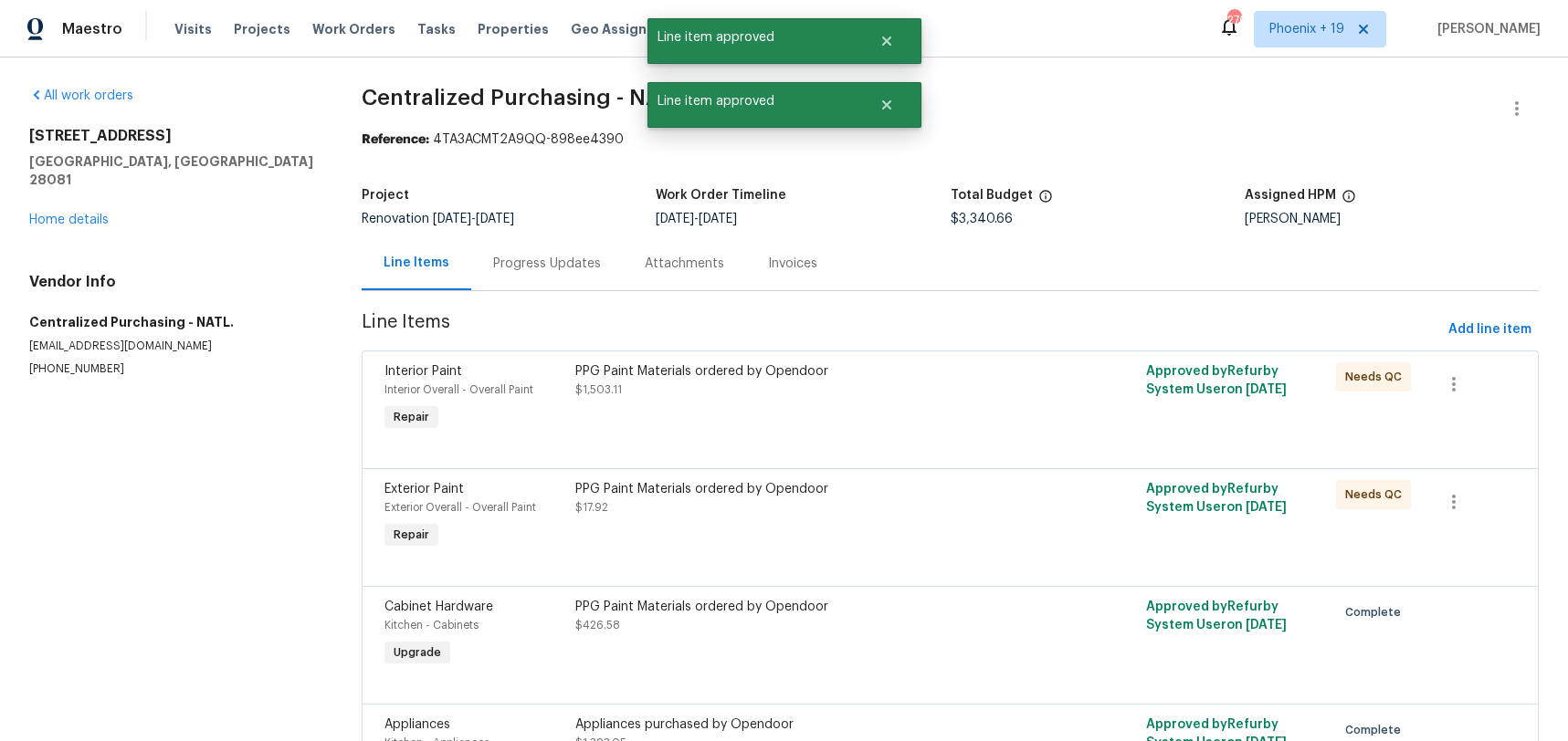
click at [958, 362] on div "PPG Paint Materials ordered by Opendoor" at bounding box center [807, 371] width 464 height 18
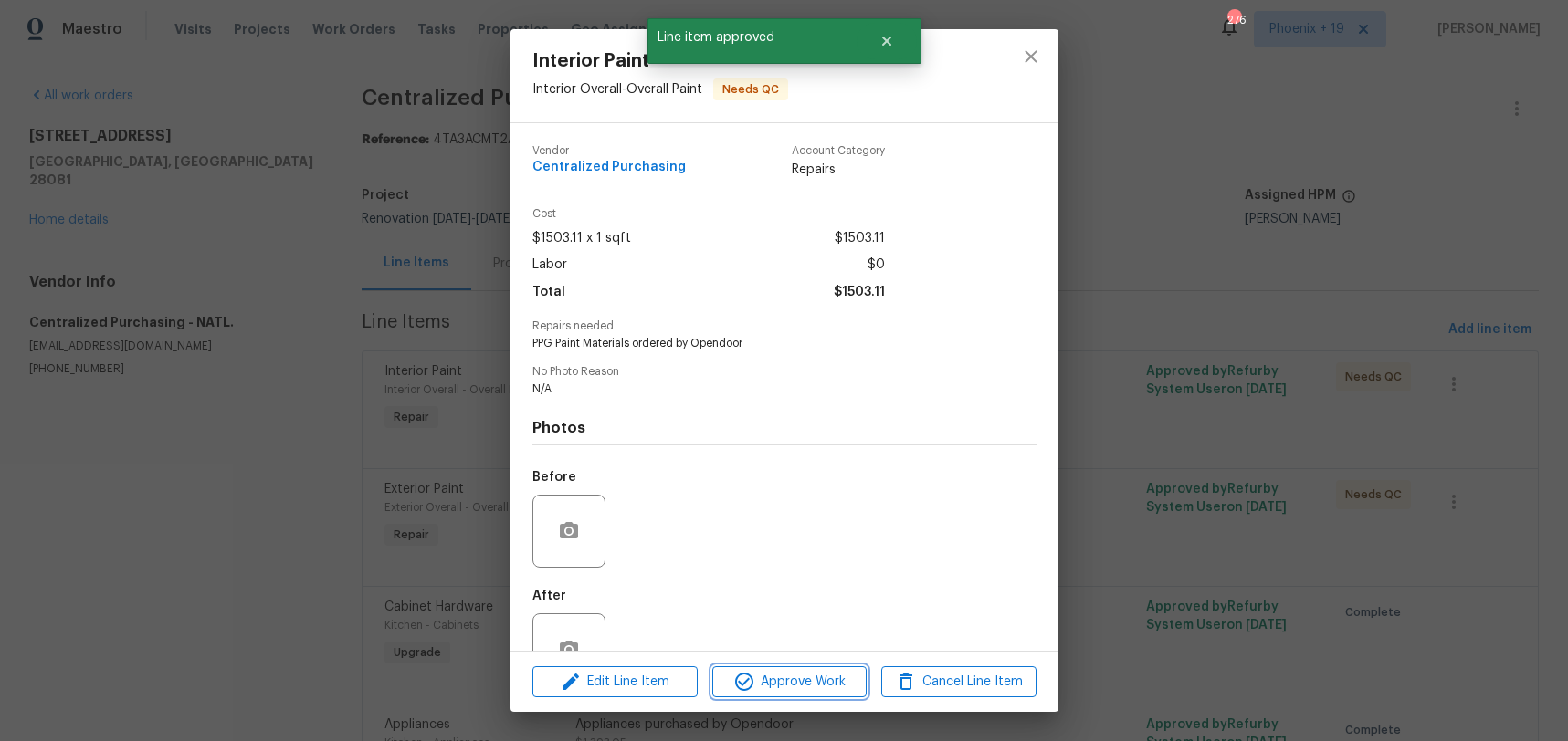
click at [852, 665] on div "Edit Line Item Approve Work Cancel Line Item" at bounding box center [784, 682] width 548 height 61
click at [824, 682] on span "Approve Work" at bounding box center [789, 683] width 143 height 23
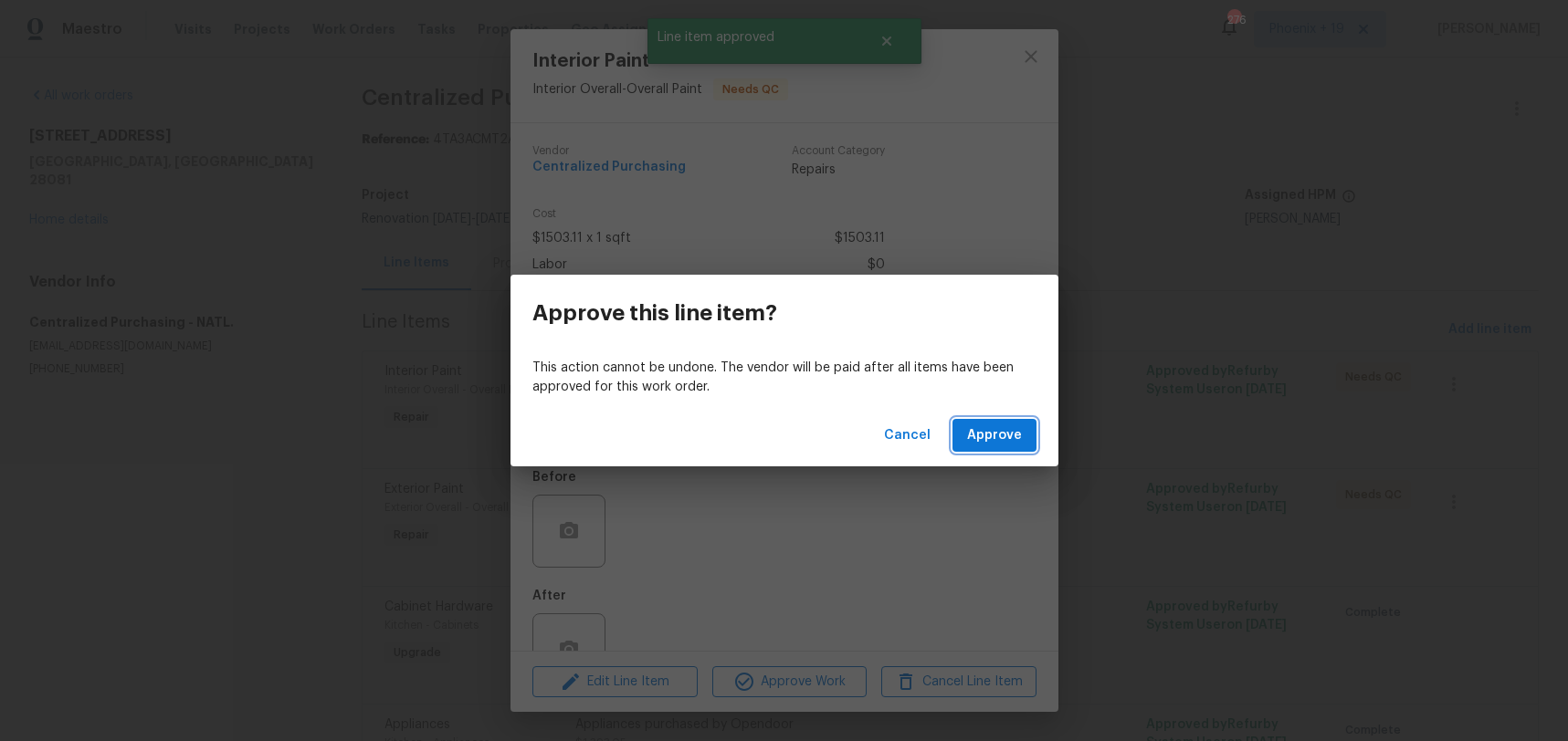
click at [1019, 425] on span "Approve" at bounding box center [994, 436] width 55 height 23
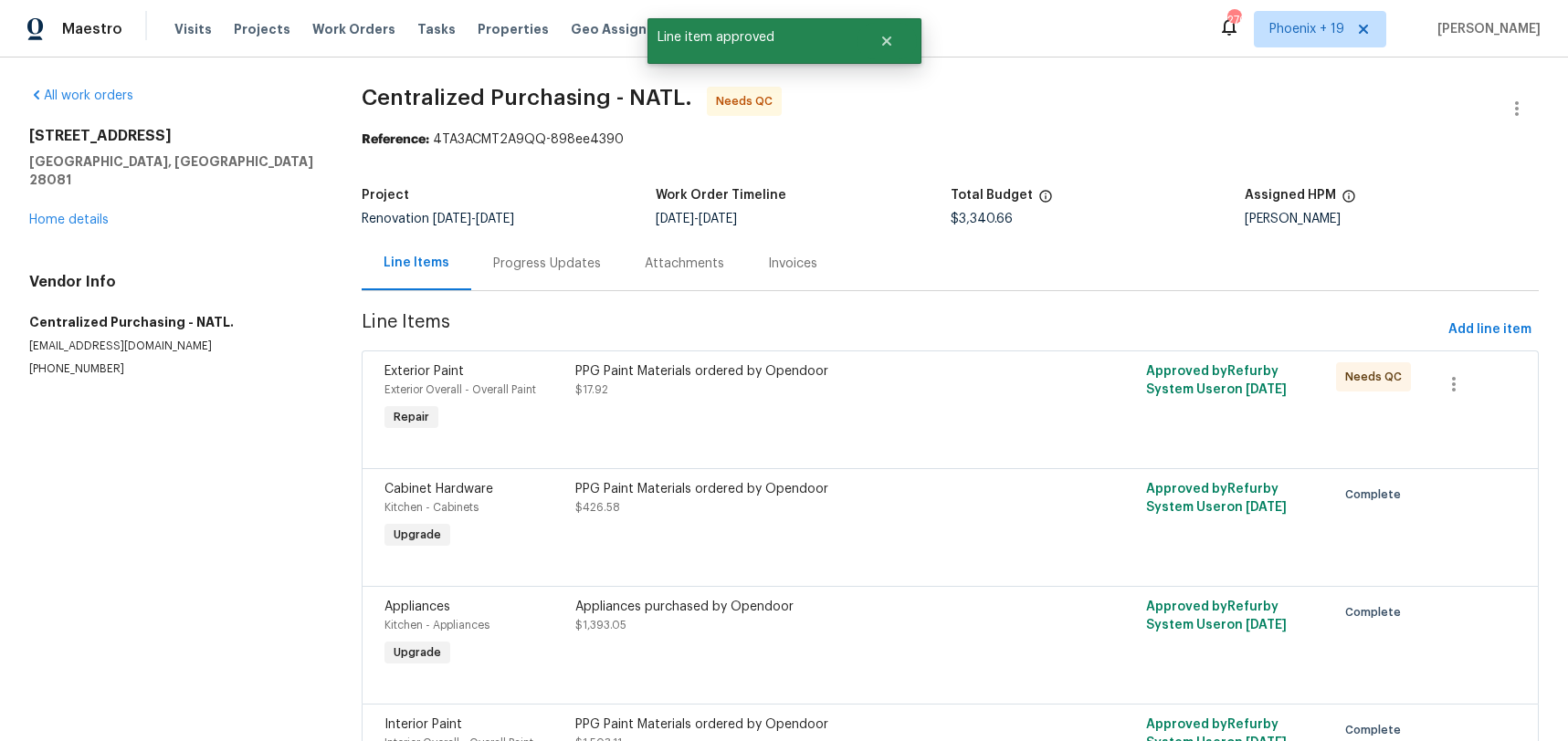
click at [1019, 425] on div "PPG Paint Materials ordered by Opendoor $17.92" at bounding box center [807, 398] width 476 height 84
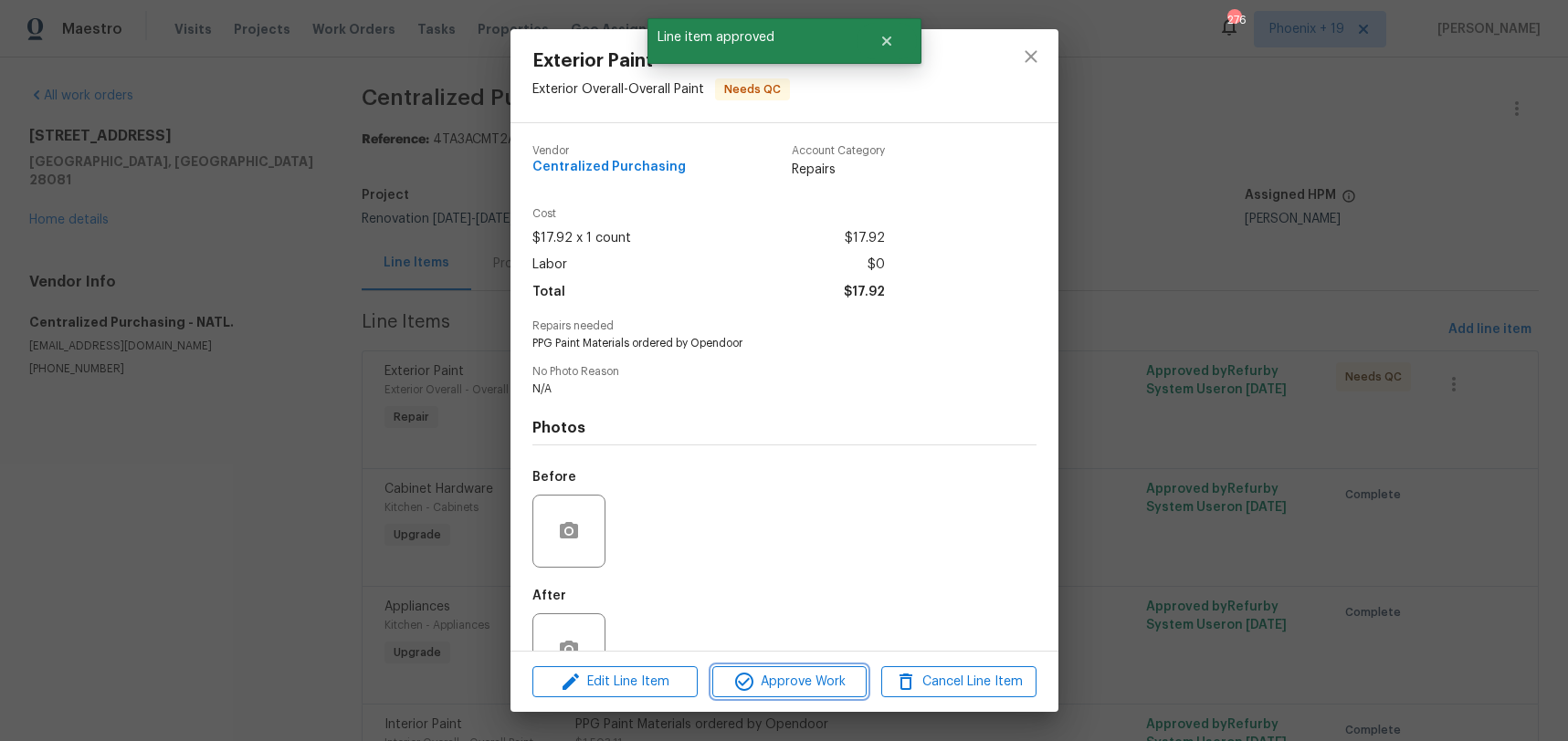
click at [823, 681] on span "Approve Work" at bounding box center [789, 683] width 143 height 23
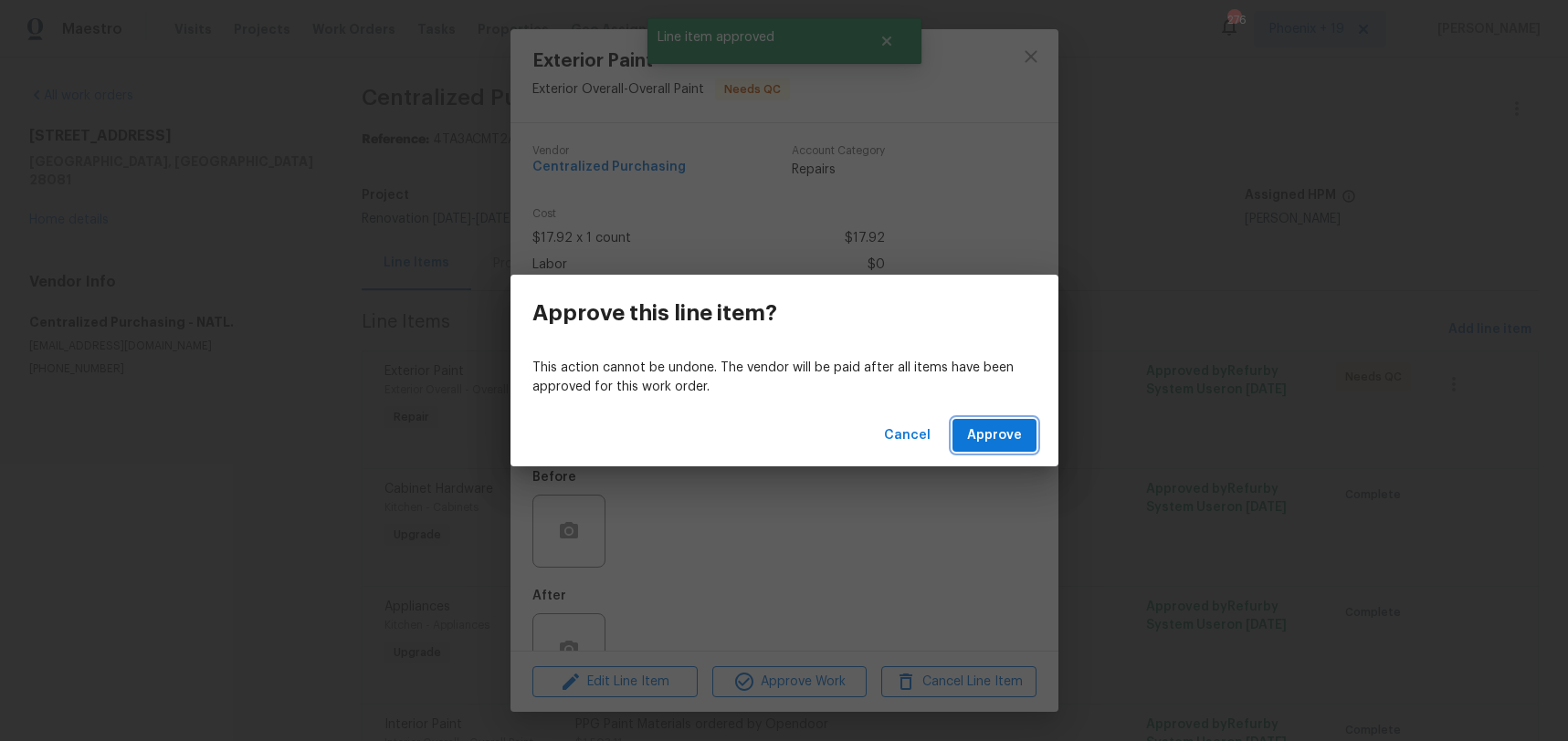
click at [976, 431] on span "Approve" at bounding box center [994, 436] width 55 height 23
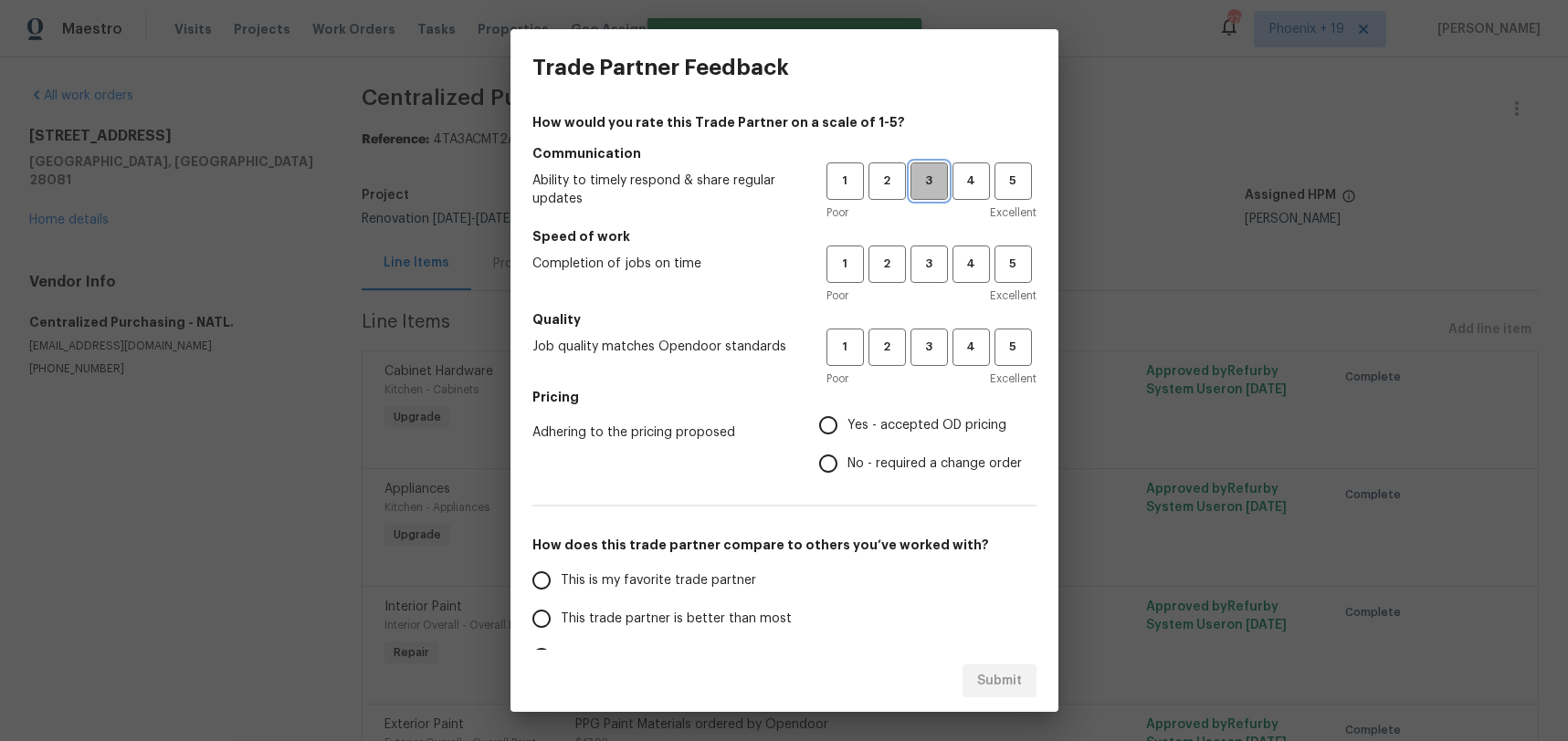
click at [945, 183] on span "3" at bounding box center [929, 181] width 34 height 21
click at [927, 271] on span "3" at bounding box center [929, 265] width 34 height 21
click at [922, 347] on span "3" at bounding box center [929, 347] width 34 height 21
click at [901, 426] on span "Yes - accepted OD pricing" at bounding box center [927, 426] width 159 height 19
click at [848, 426] on input "Yes - accepted OD pricing" at bounding box center [828, 425] width 39 height 39
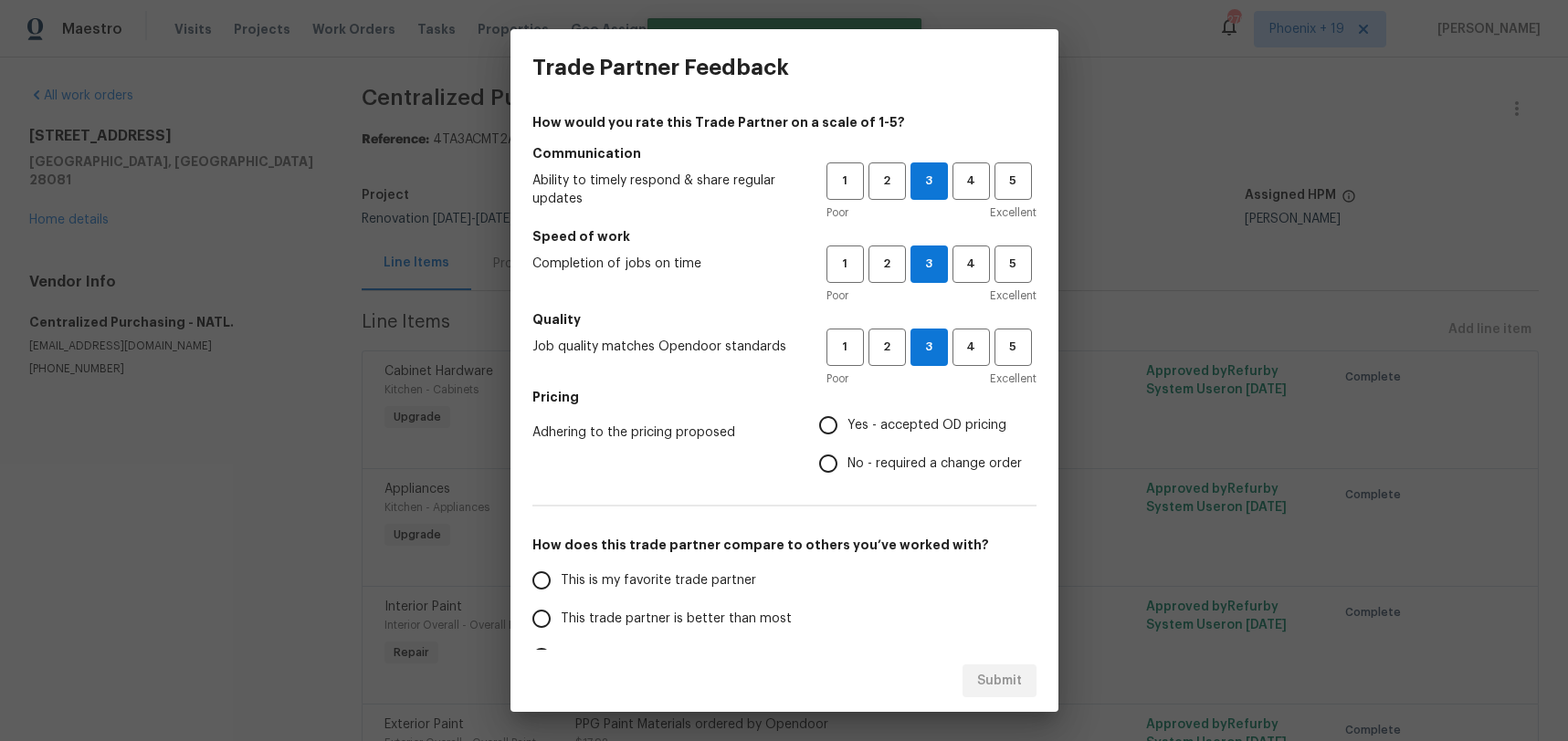
radio input "true"
click at [699, 595] on label "This is my favorite trade partner" at bounding box center [667, 580] width 288 height 39
click at [560, 595] on input "This is my favorite trade partner" at bounding box center [542, 580] width 39 height 39
click at [1014, 665] on button "Submit" at bounding box center [999, 682] width 74 height 34
radio input "true"
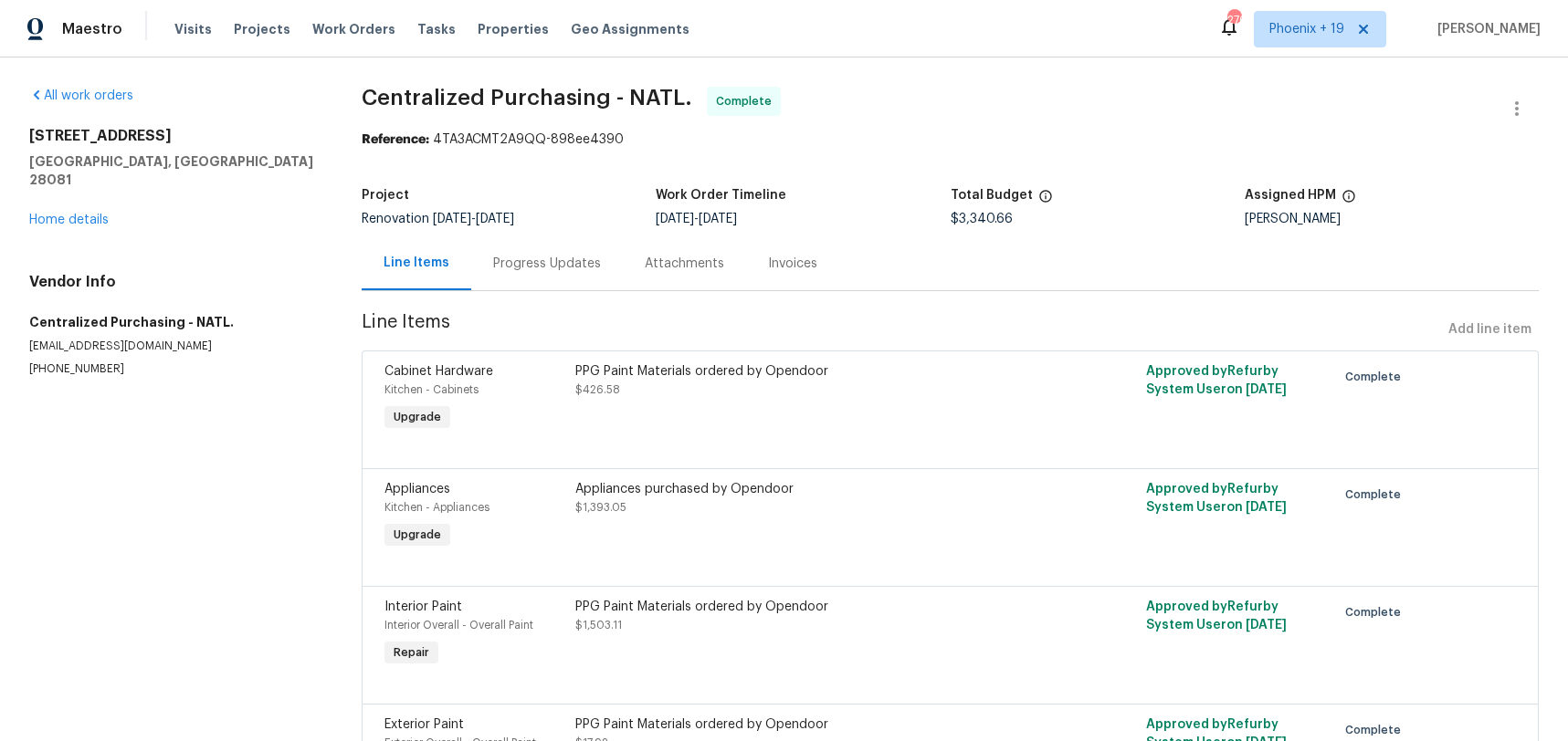
radio input "false"
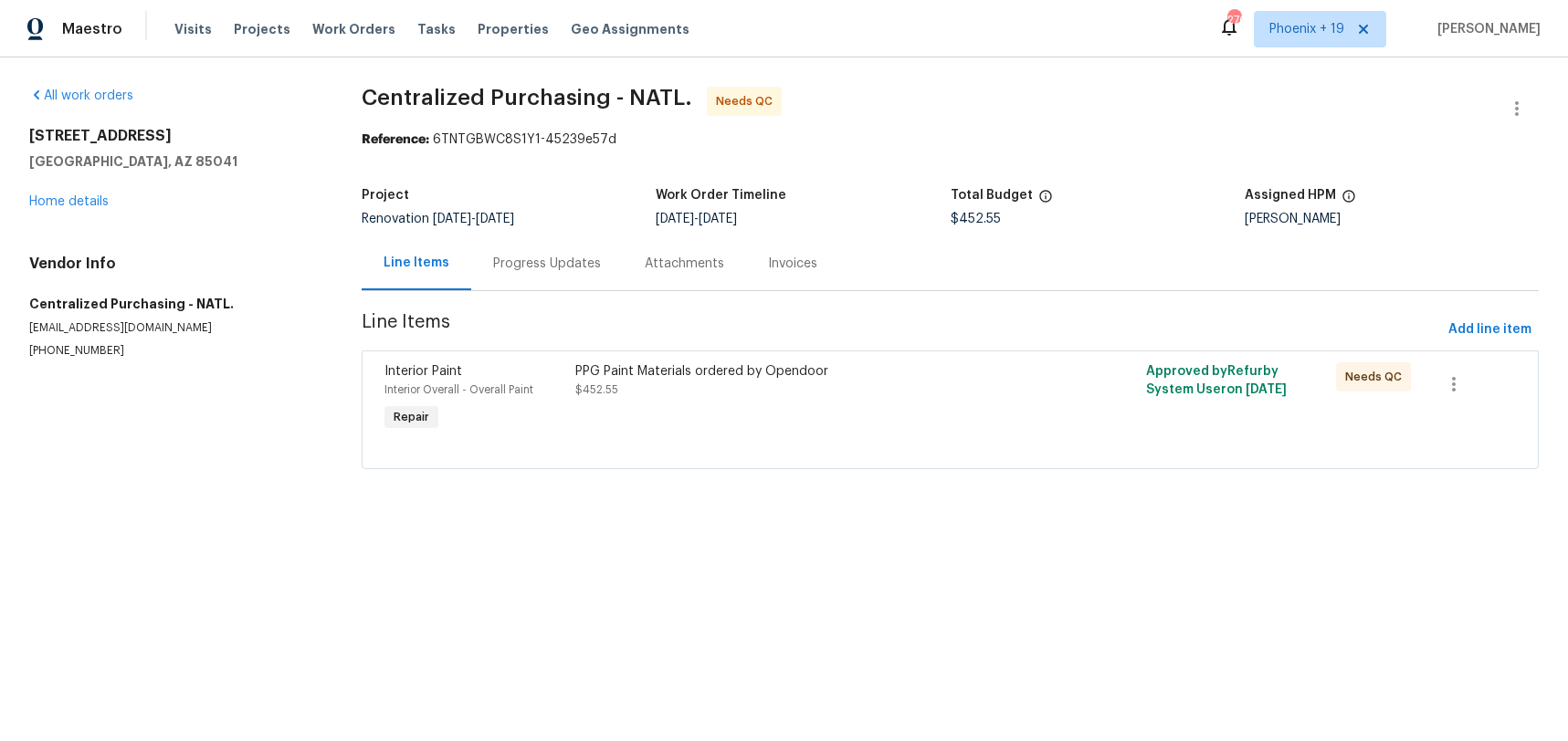
click at [928, 399] on div "PPG Paint Materials ordered by Opendoor $452.55" at bounding box center [807, 398] width 476 height 84
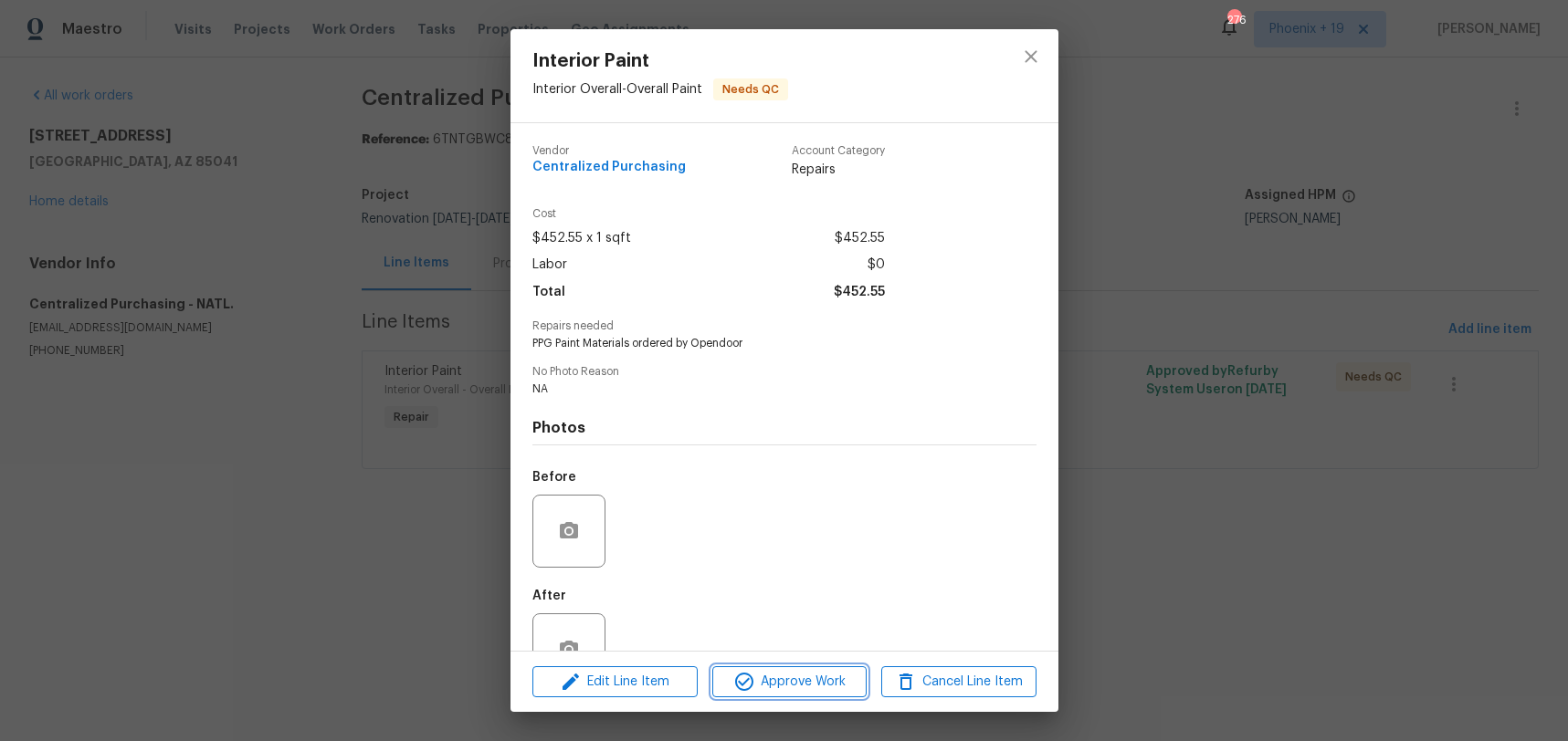
click at [820, 667] on button "Approve Work" at bounding box center [789, 683] width 154 height 32
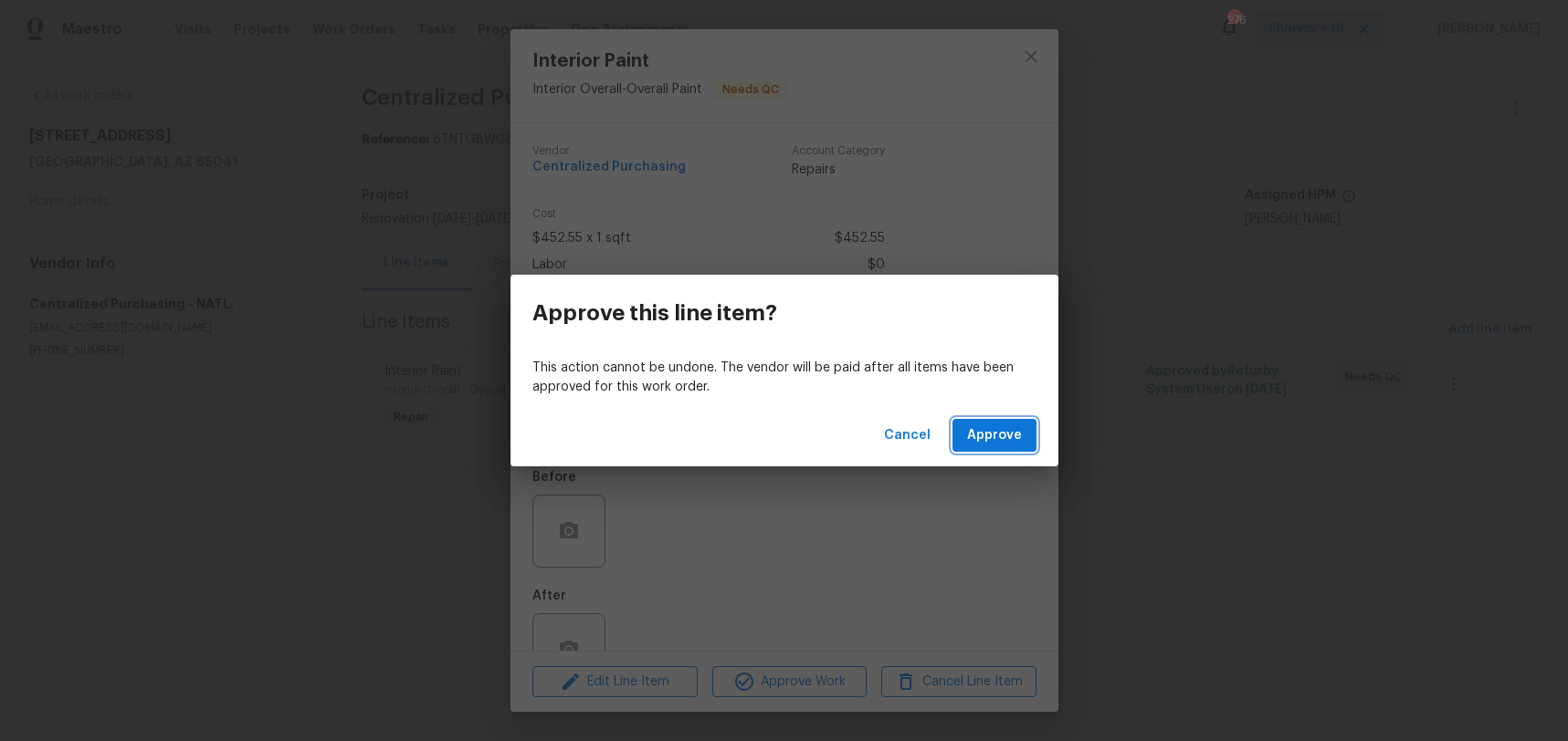
click at [1015, 434] on span "Approve" at bounding box center [994, 436] width 55 height 23
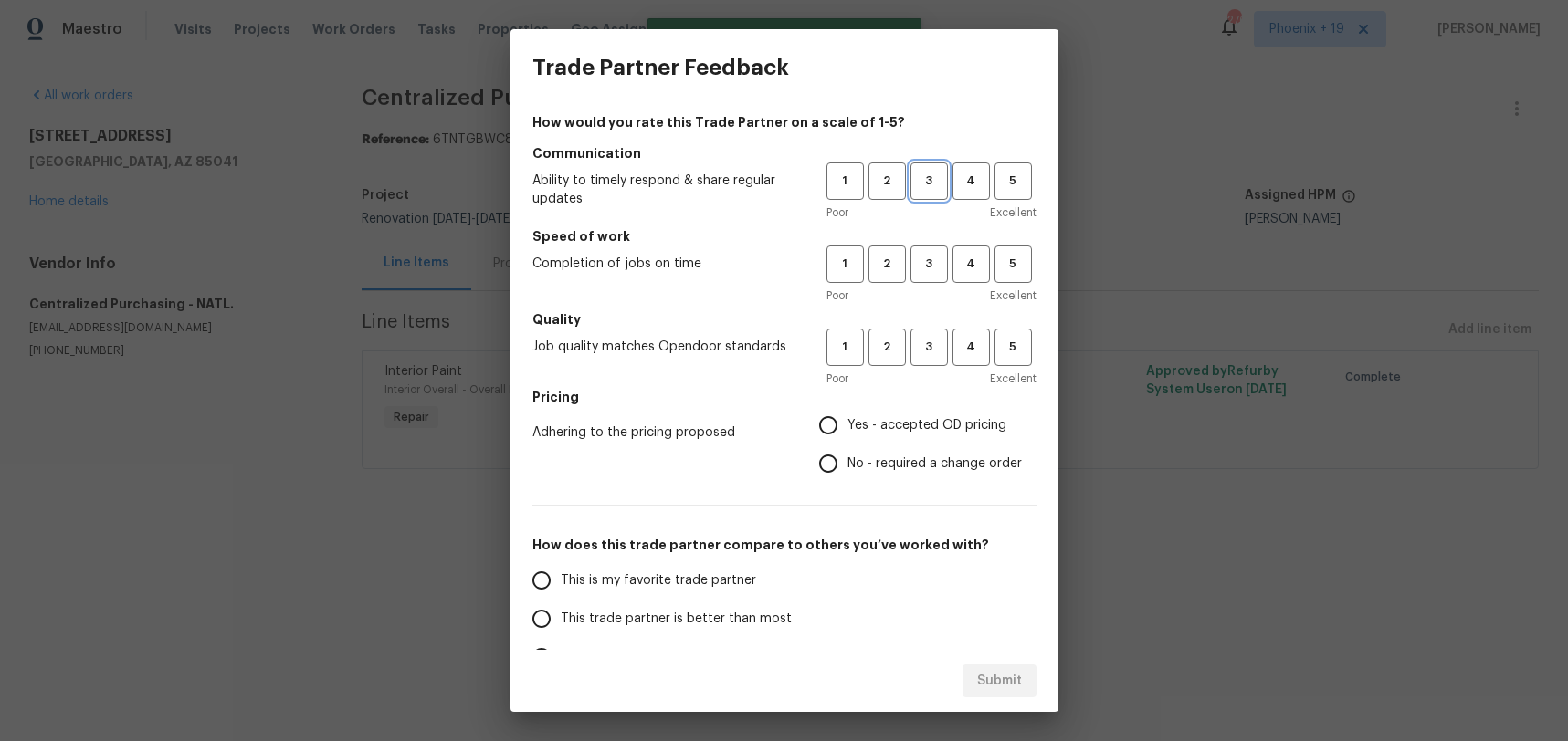
click at [942, 182] on span "3" at bounding box center [929, 181] width 34 height 21
drag, startPoint x: 929, startPoint y: 251, endPoint x: 929, endPoint y: 290, distance: 39.0
click at [929, 253] on button "3" at bounding box center [929, 265] width 38 height 38
click at [929, 345] on span "3" at bounding box center [929, 347] width 34 height 21
click at [898, 417] on span "Yes - accepted OD pricing" at bounding box center [927, 426] width 159 height 19
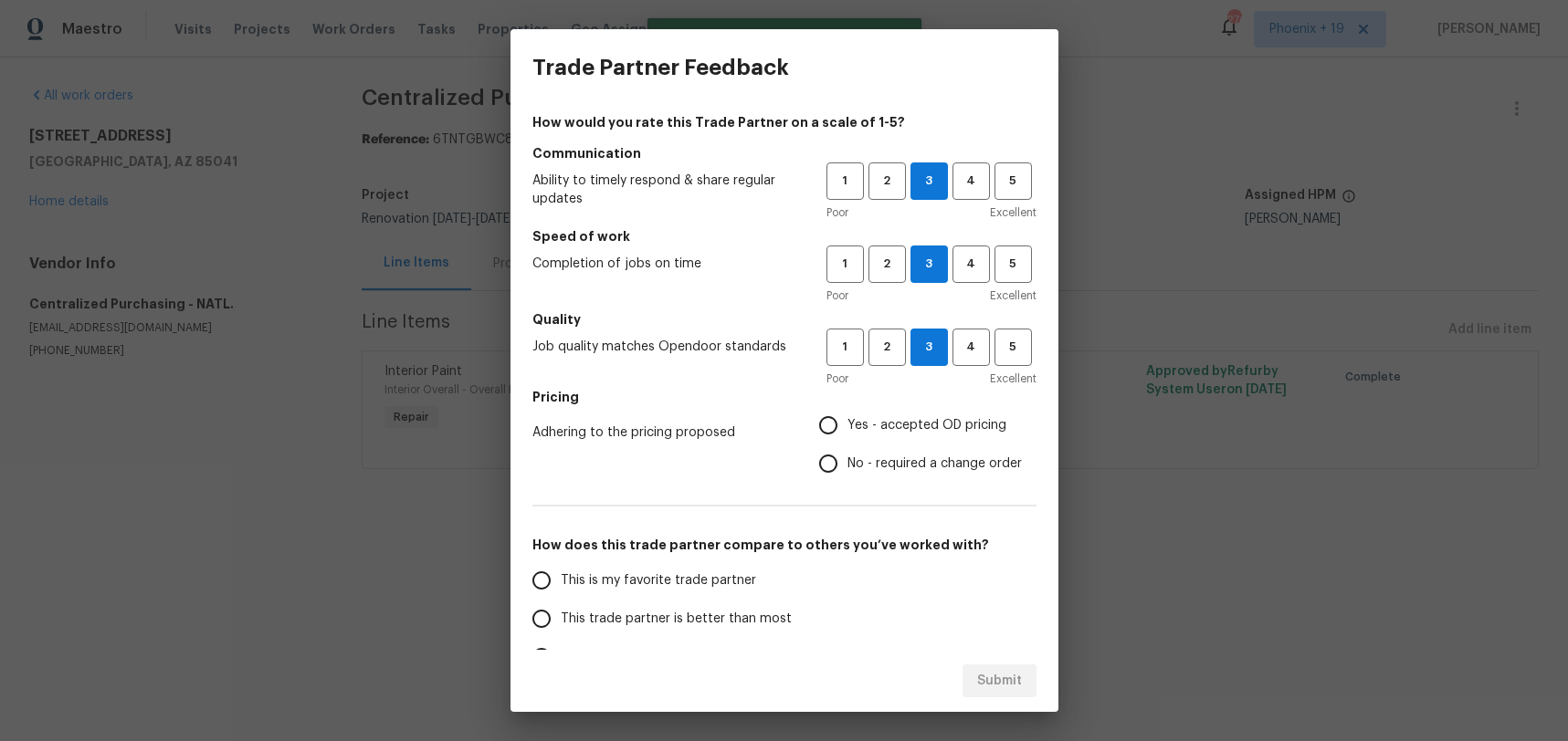
click at [848, 417] on input "Yes - accepted OD pricing" at bounding box center [828, 425] width 39 height 39
radio input "true"
click at [684, 586] on span "This is my favorite trade partner" at bounding box center [657, 581] width 195 height 19
click at [560, 586] on input "This is my favorite trade partner" at bounding box center [542, 580] width 39 height 39
drag, startPoint x: 964, startPoint y: 679, endPoint x: 1048, endPoint y: 670, distance: 84.5
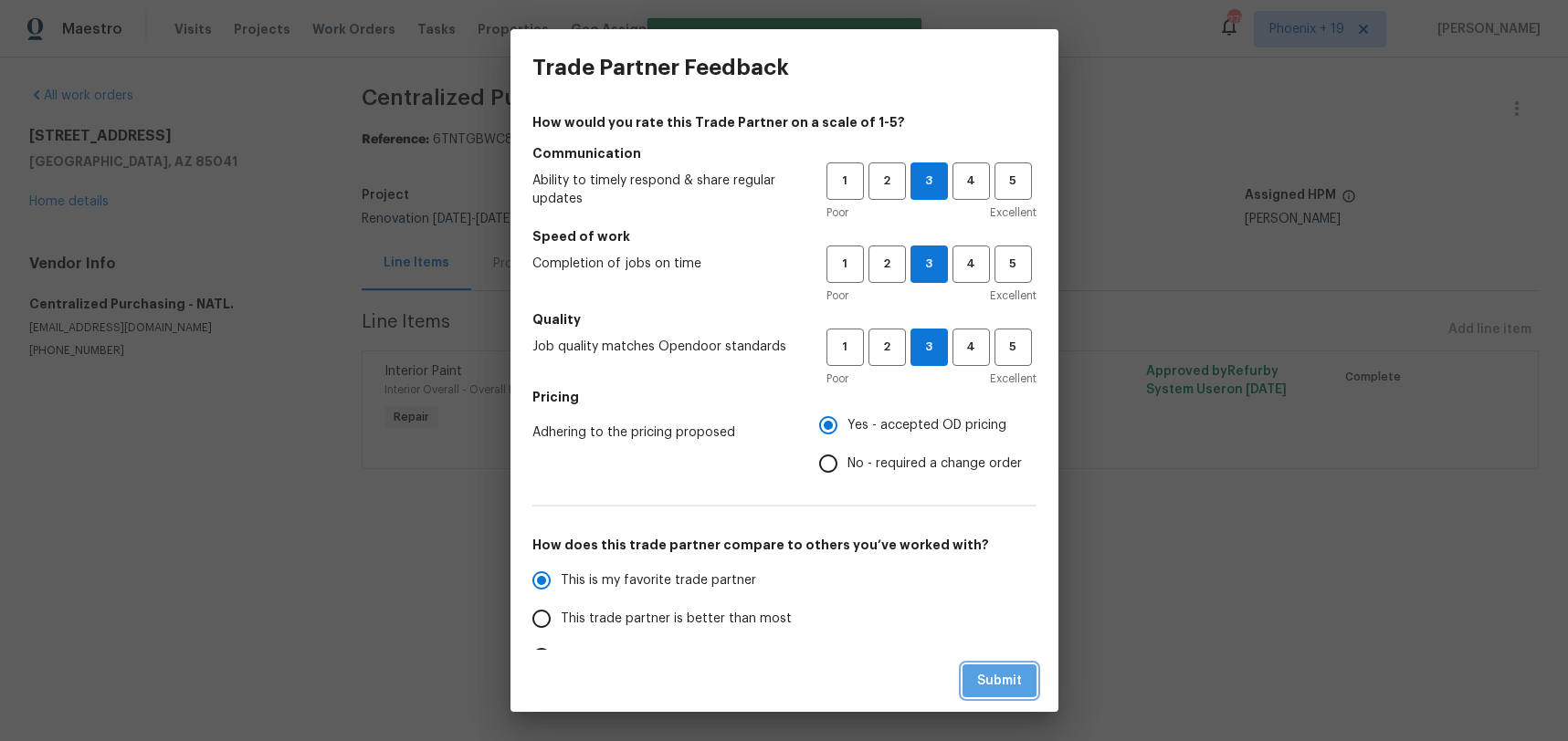
click at [964, 679] on button "Submit" at bounding box center [999, 682] width 74 height 34
radio input "true"
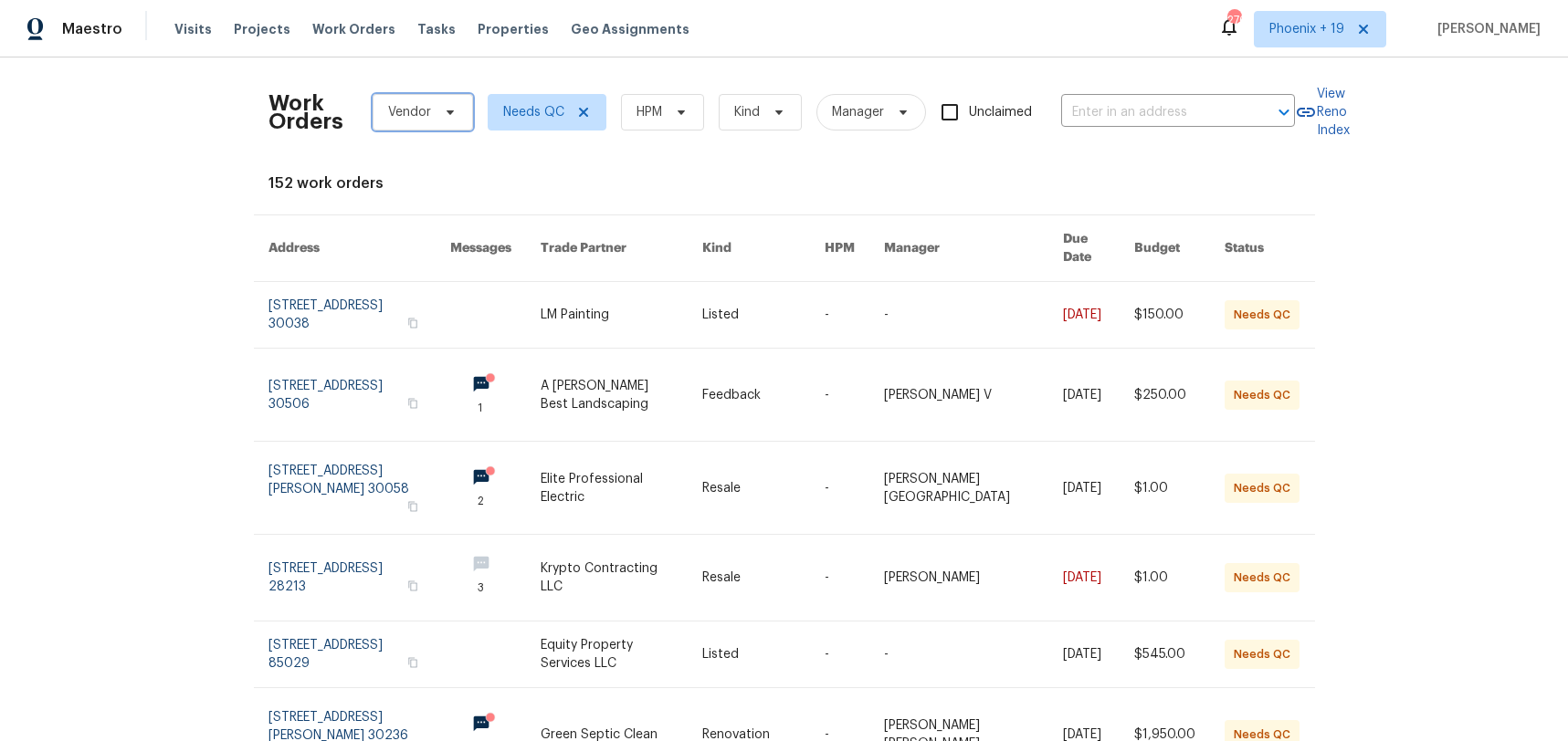
click at [429, 103] on span "Vendor" at bounding box center [423, 112] width 101 height 37
type input "centralized"
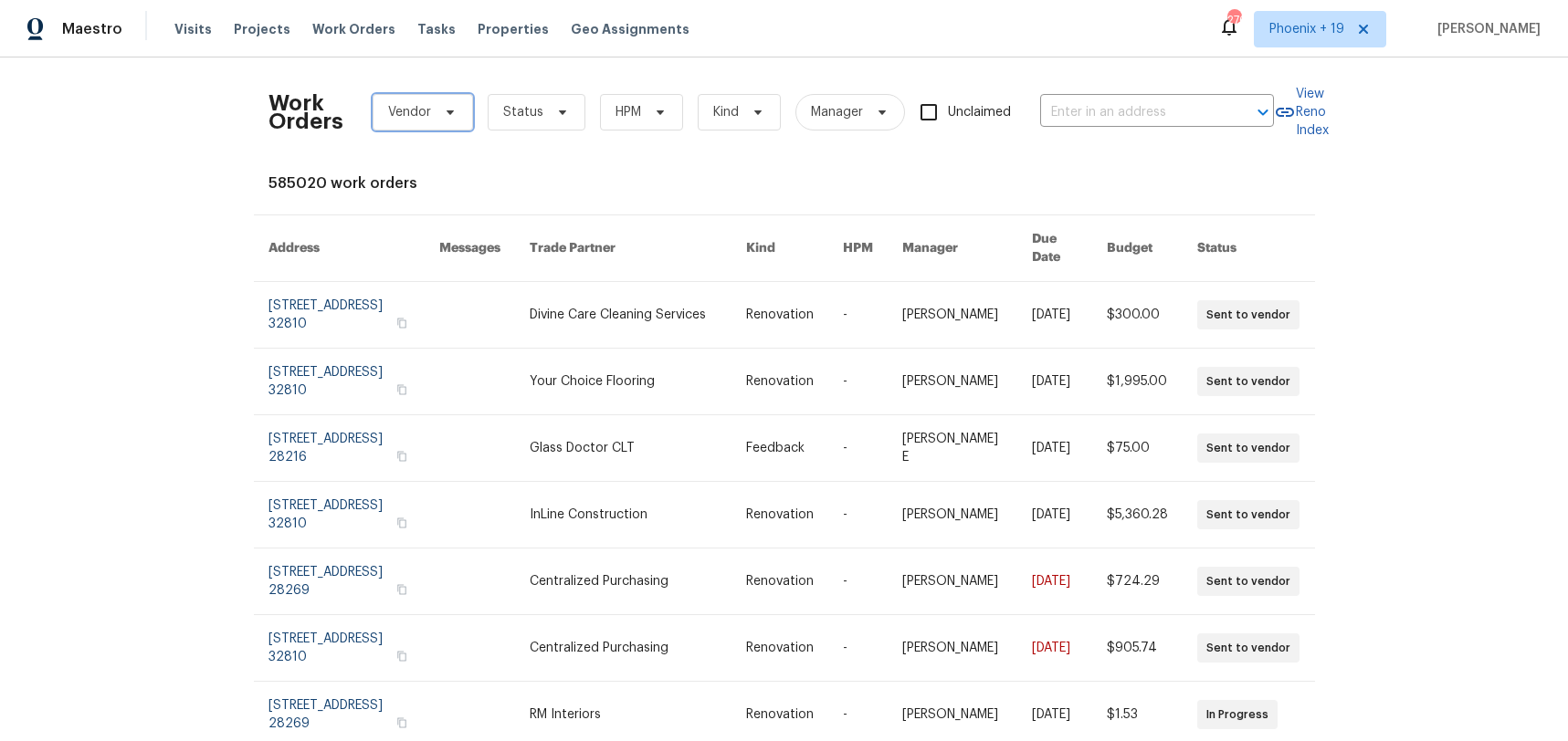
click at [400, 99] on span "Vendor" at bounding box center [423, 112] width 101 height 37
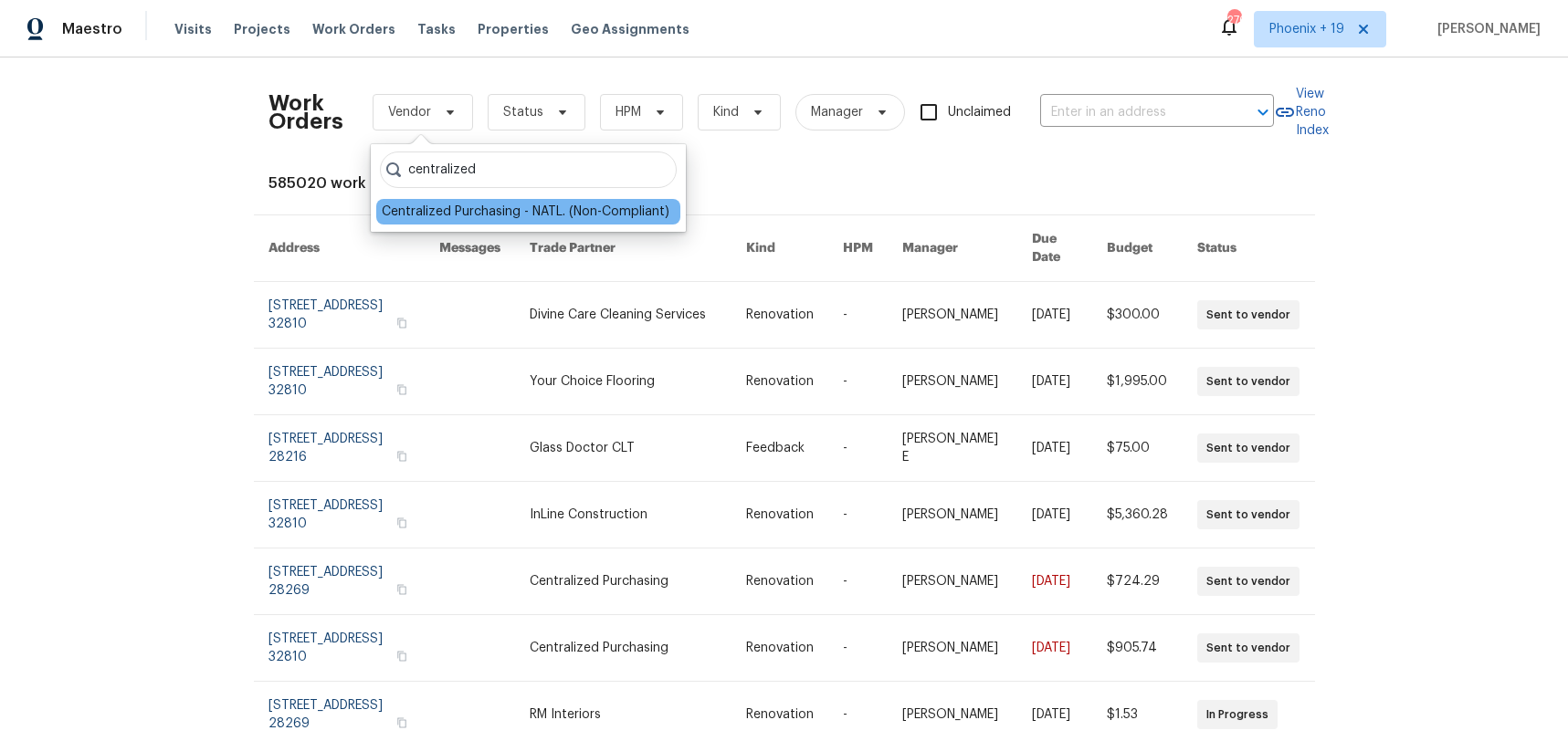
type input "centralized"
click at [456, 217] on div "Centralized Purchasing - NATL. (Non-Compliant)" at bounding box center [525, 211] width 287 height 18
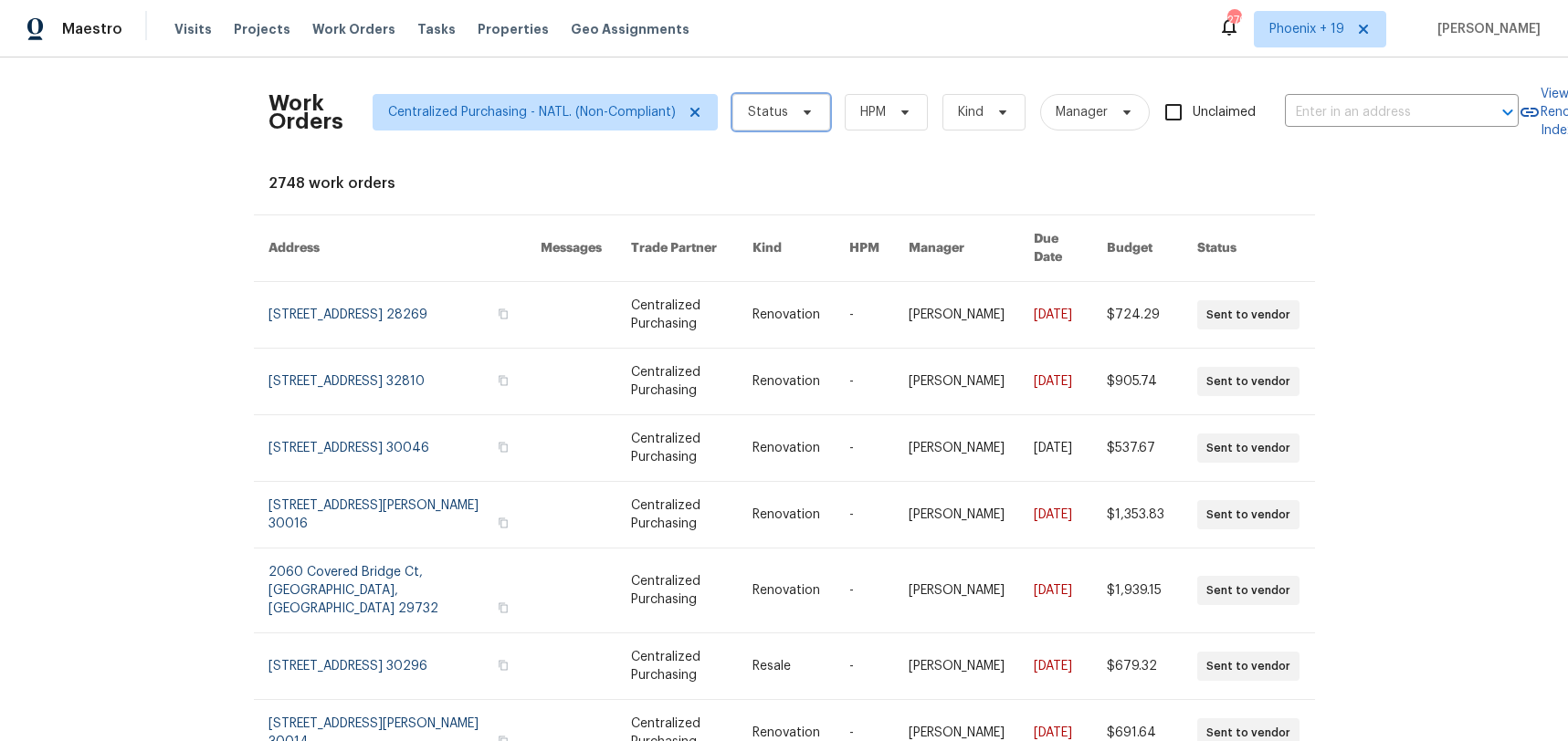
click at [748, 106] on span "Status" at bounding box center [768, 112] width 40 height 18
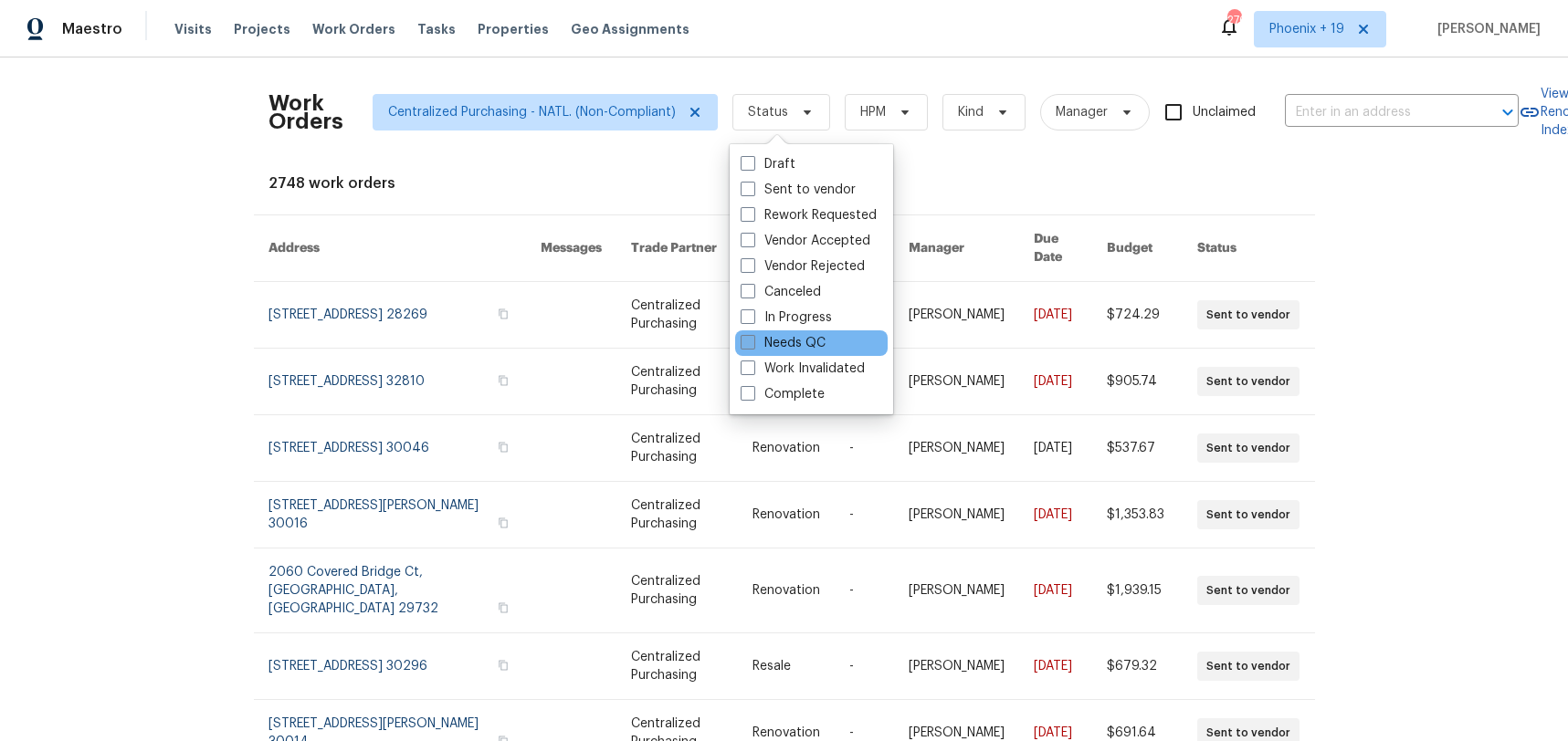
click at [759, 342] on label "Needs QC" at bounding box center [783, 343] width 85 height 18
click at [752, 342] on input "Needs QC" at bounding box center [746, 340] width 12 height 12
checkbox input "true"
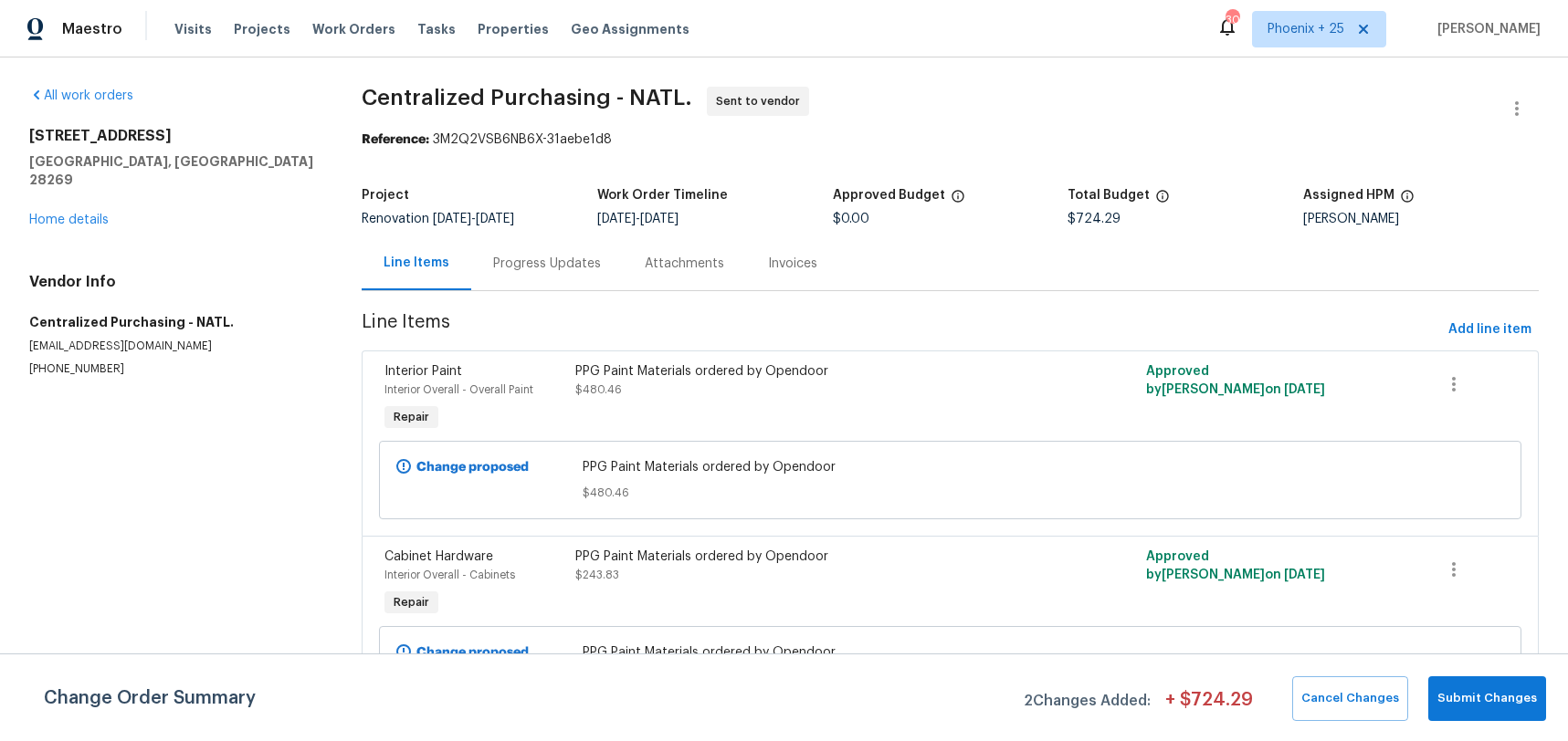
scroll to position [2, 0]
drag, startPoint x: 369, startPoint y: 25, endPoint x: 358, endPoint y: 24, distance: 11.0
click at [368, 24] on span "Work Orders" at bounding box center [354, 28] width 83 height 18
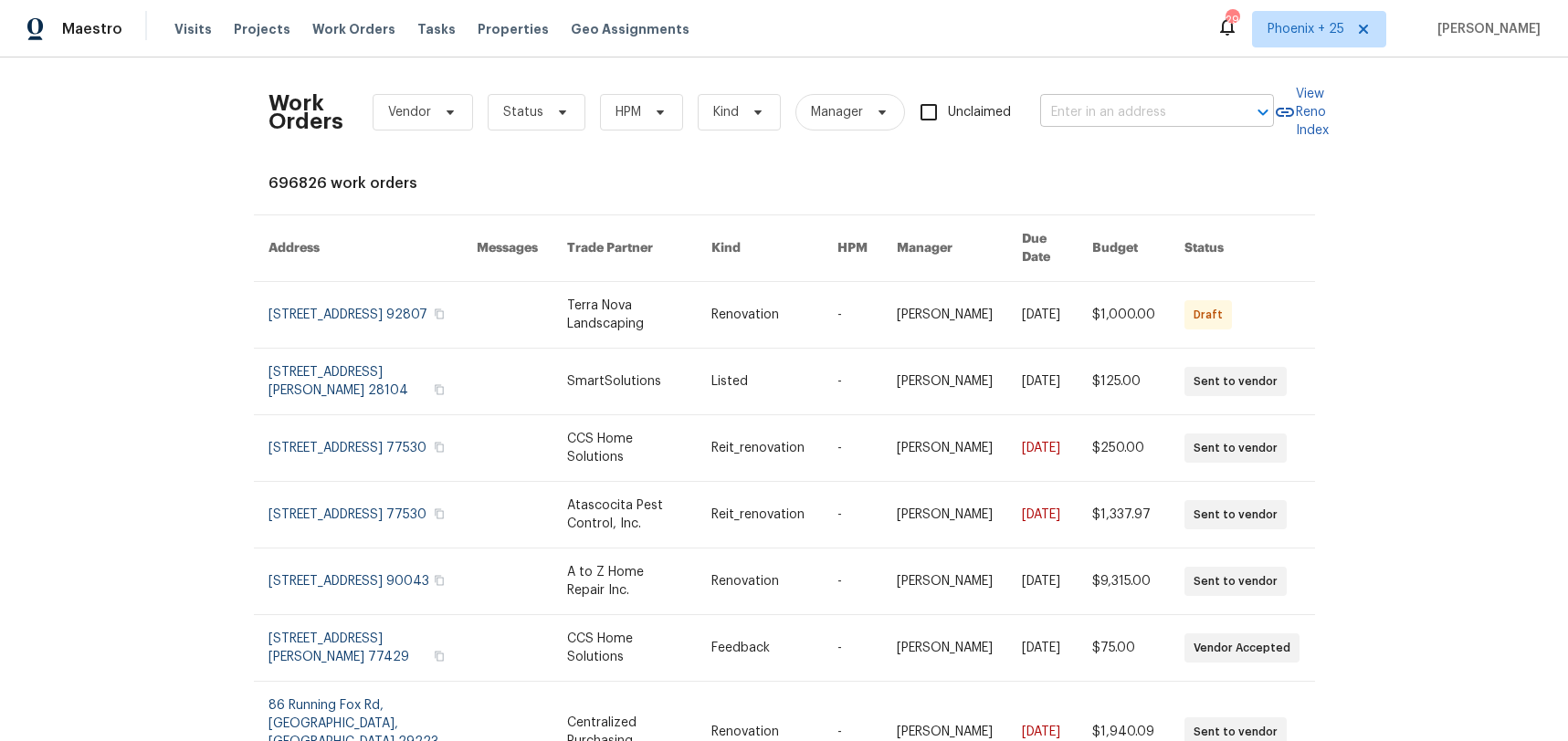
click at [1177, 104] on input "text" at bounding box center [1131, 113] width 183 height 28
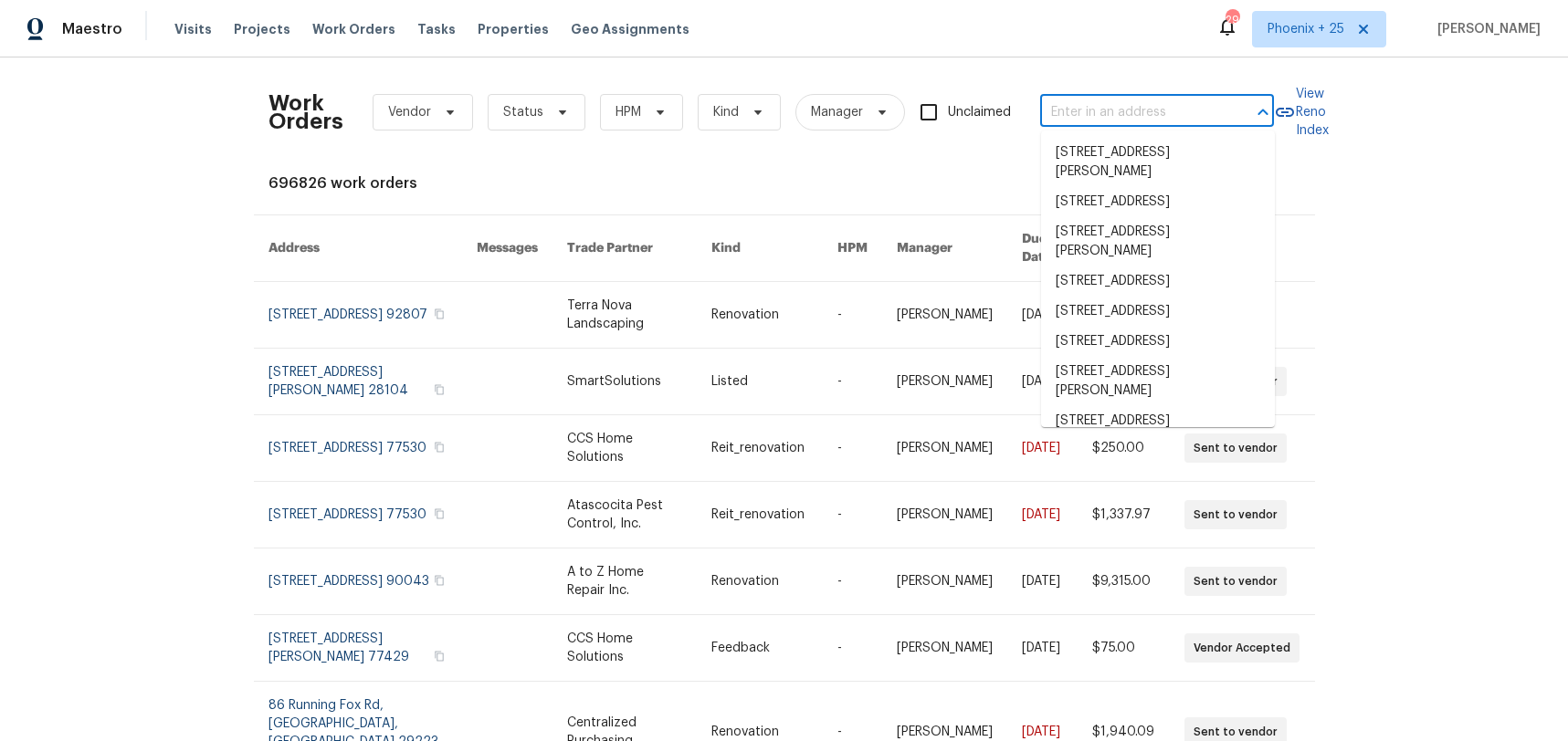
paste input "[STREET_ADDRESS]"
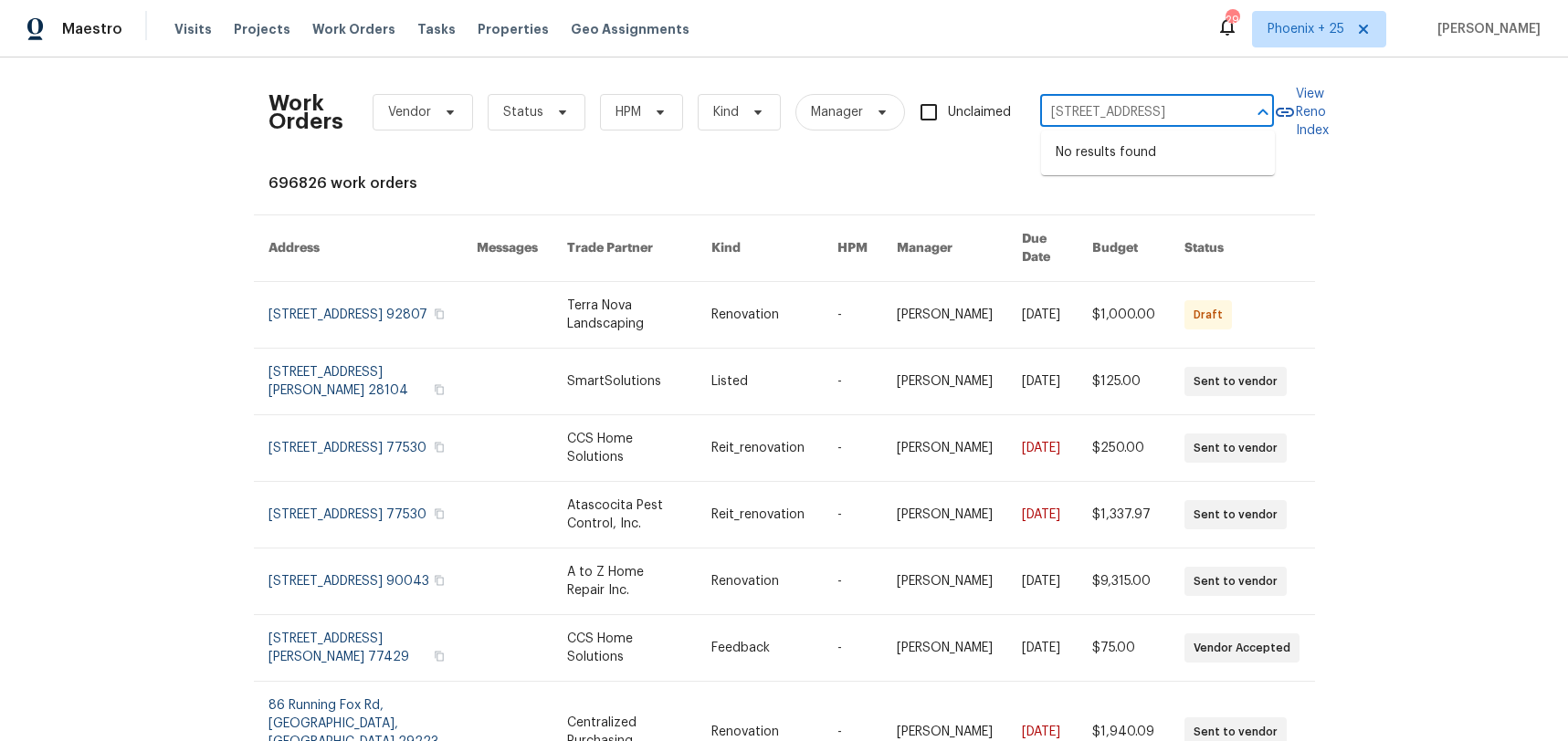
type input "[STREET_ADDRESS]"
click at [1296, 20] on span "Phoenix + 25" at bounding box center [1305, 28] width 76 height 18
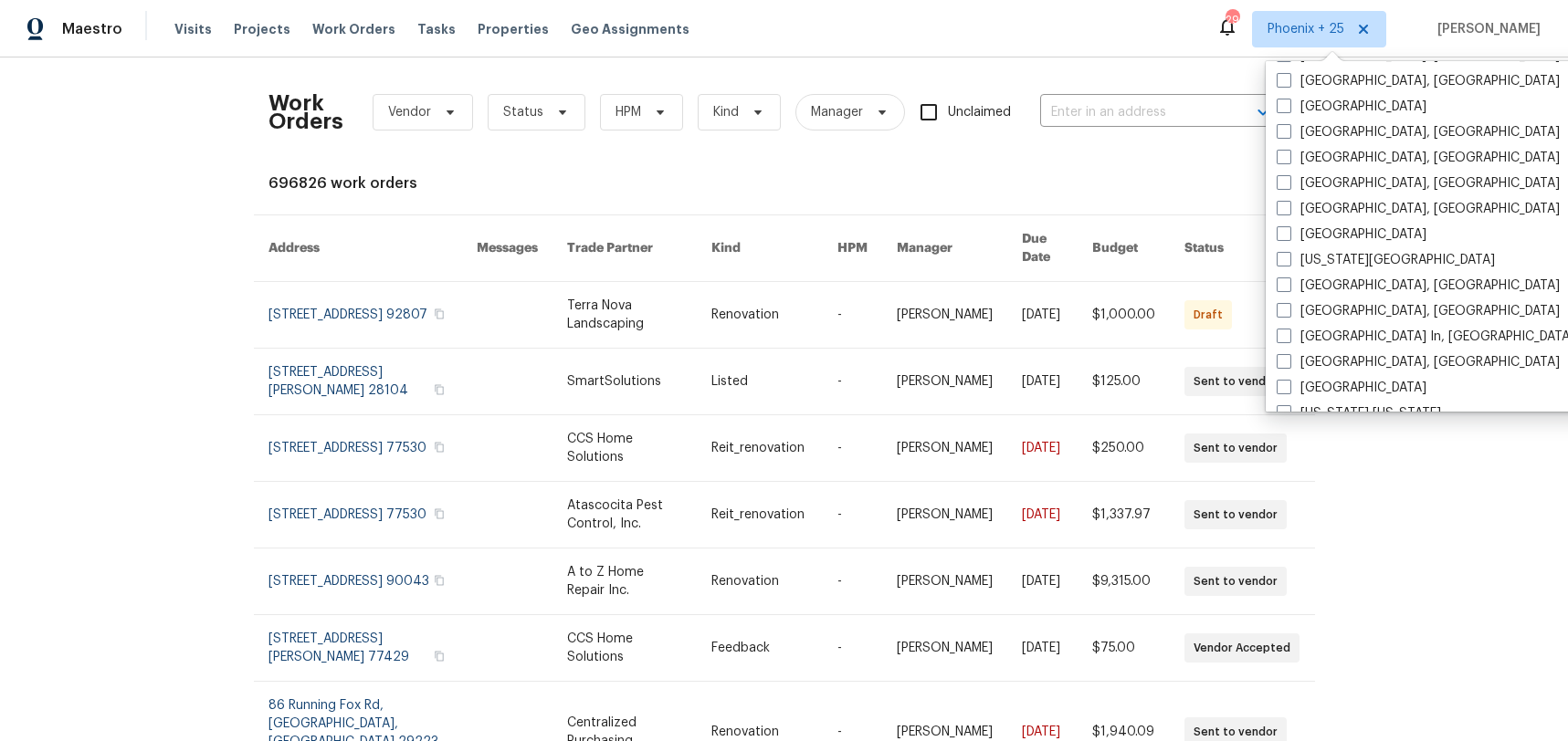
scroll to position [981, 0]
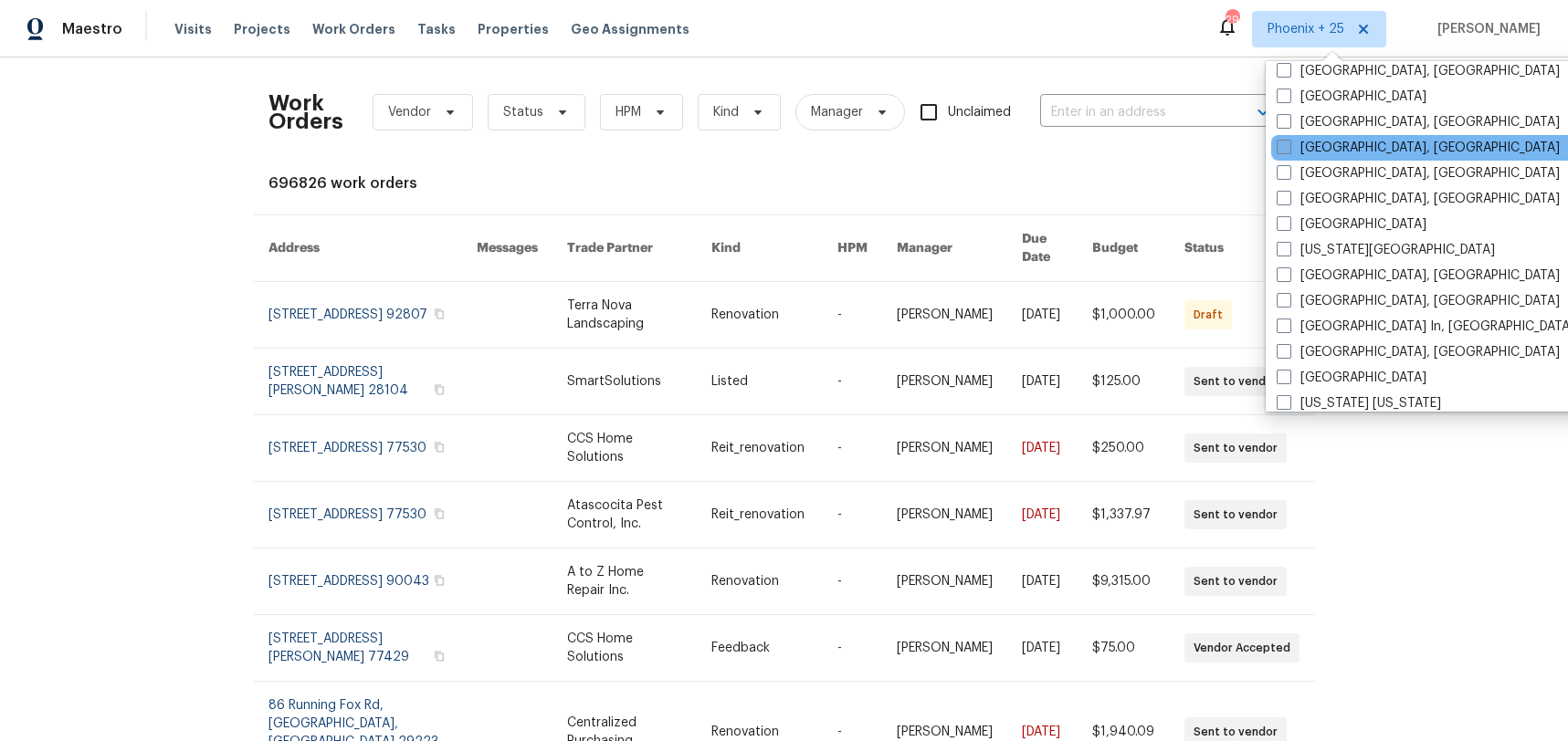
click at [1319, 138] on label "[GEOGRAPHIC_DATA], [GEOGRAPHIC_DATA]" at bounding box center [1417, 147] width 283 height 18
click at [1288, 138] on input "[GEOGRAPHIC_DATA], [GEOGRAPHIC_DATA]" at bounding box center [1282, 144] width 12 height 12
checkbox input "true"
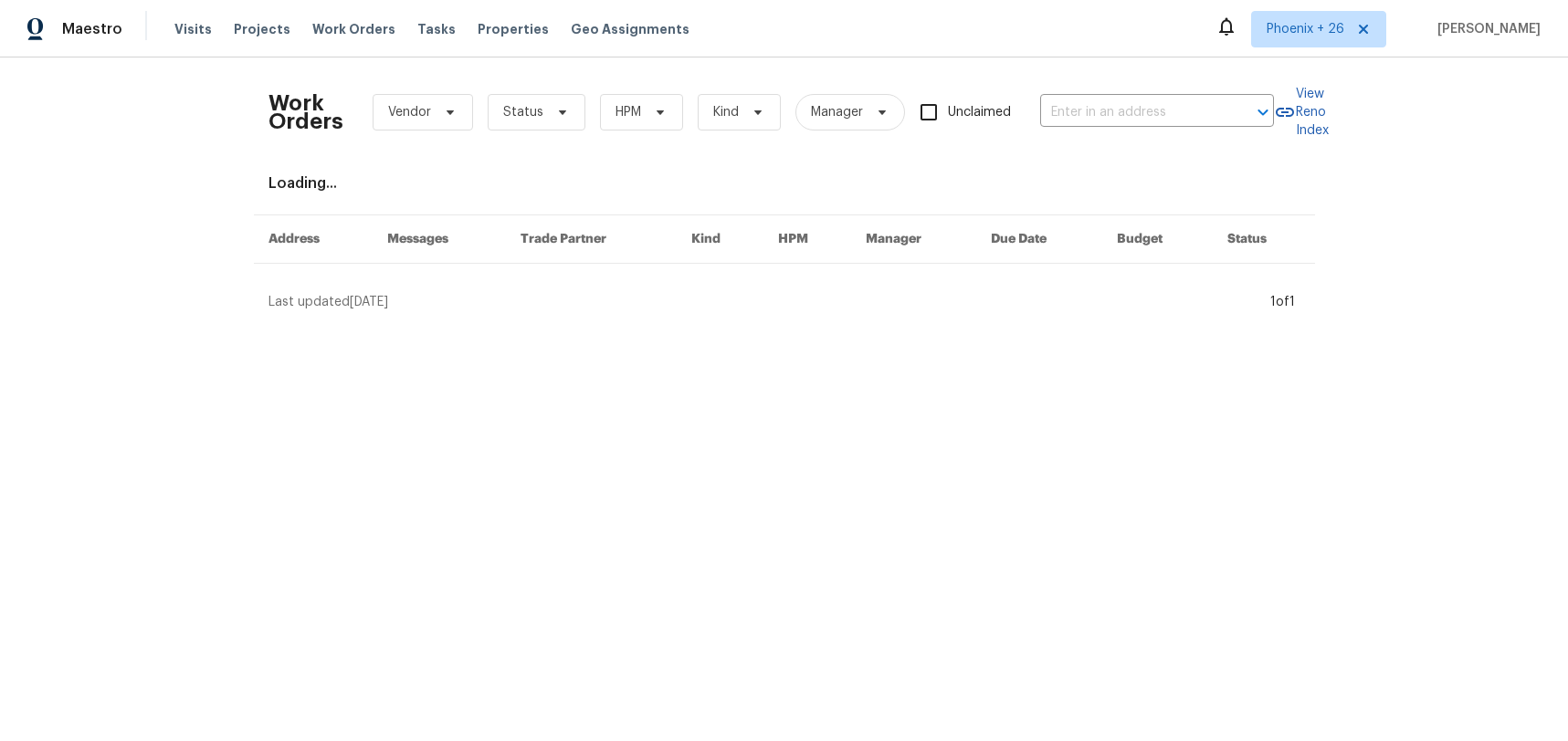
click at [1045, 83] on div "Work Orders Vendor Status HPM Kind Manager Unclaimed ​" at bounding box center [770, 112] width 1005 height 80
click at [1080, 119] on input "text" at bounding box center [1131, 113] width 183 height 28
paste input "[STREET_ADDRESS]"
type input "[STREET_ADDRESS]"
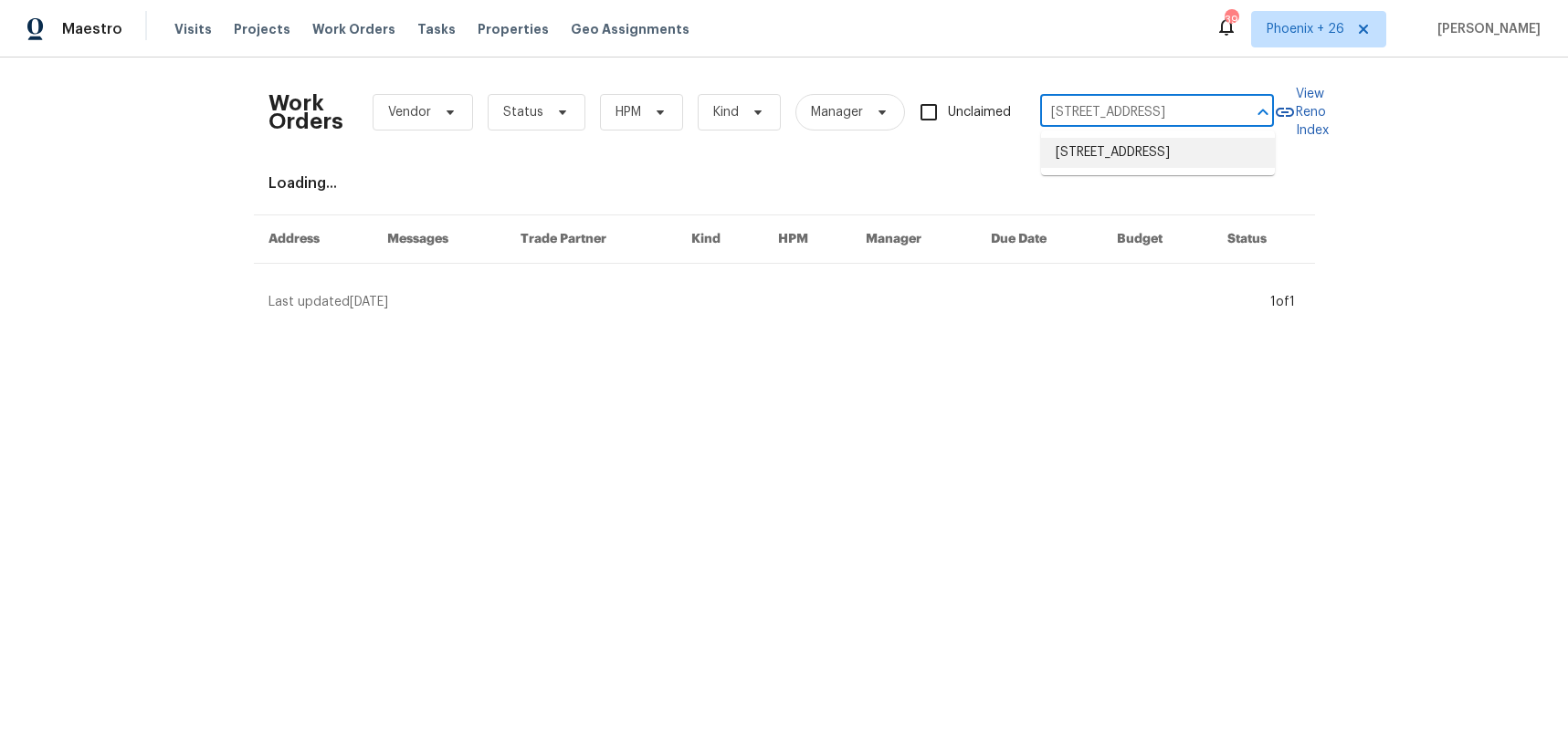
click at [1102, 147] on li "[STREET_ADDRESS]" at bounding box center [1157, 153] width 234 height 30
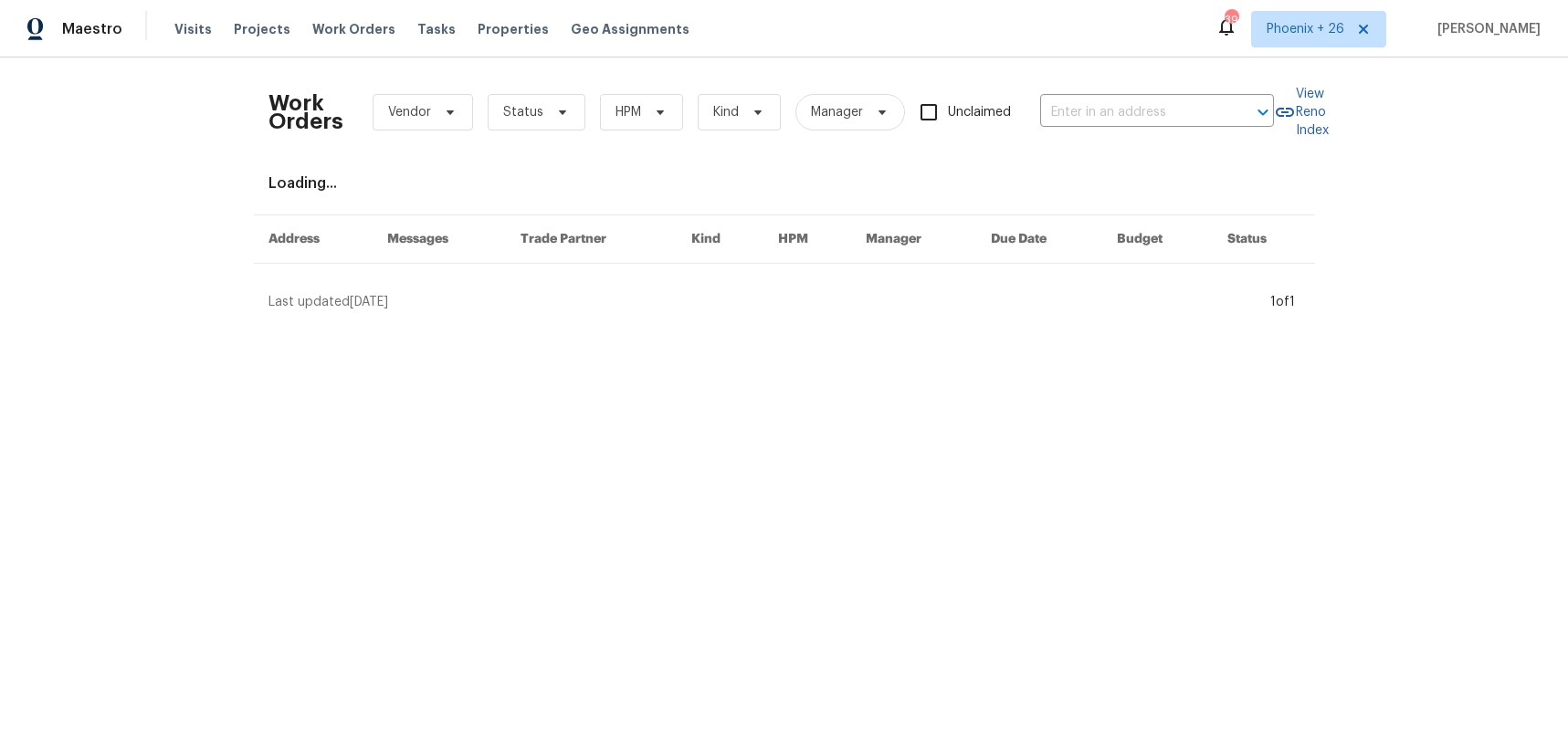
type input "[STREET_ADDRESS]"
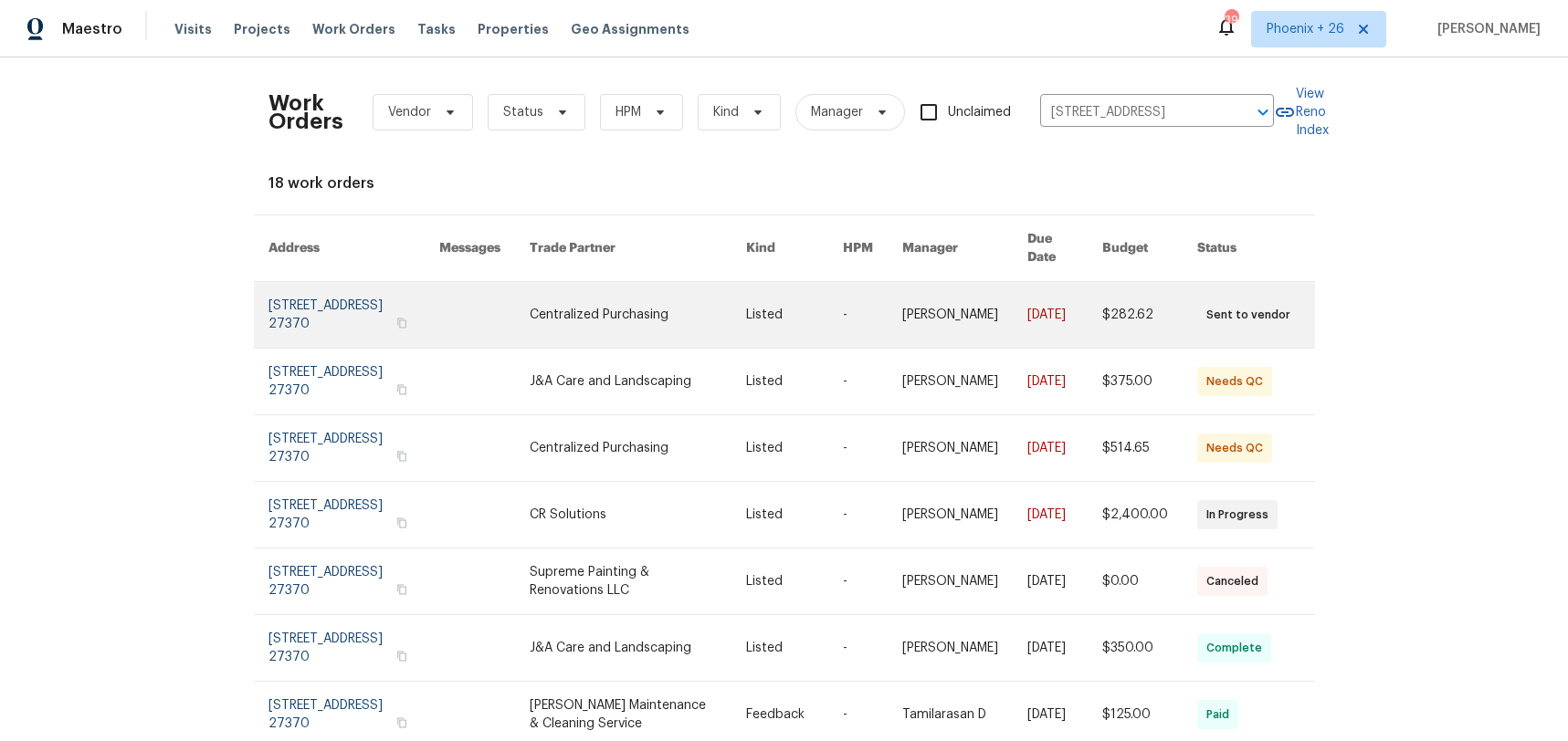
click at [612, 291] on link at bounding box center [637, 315] width 216 height 66
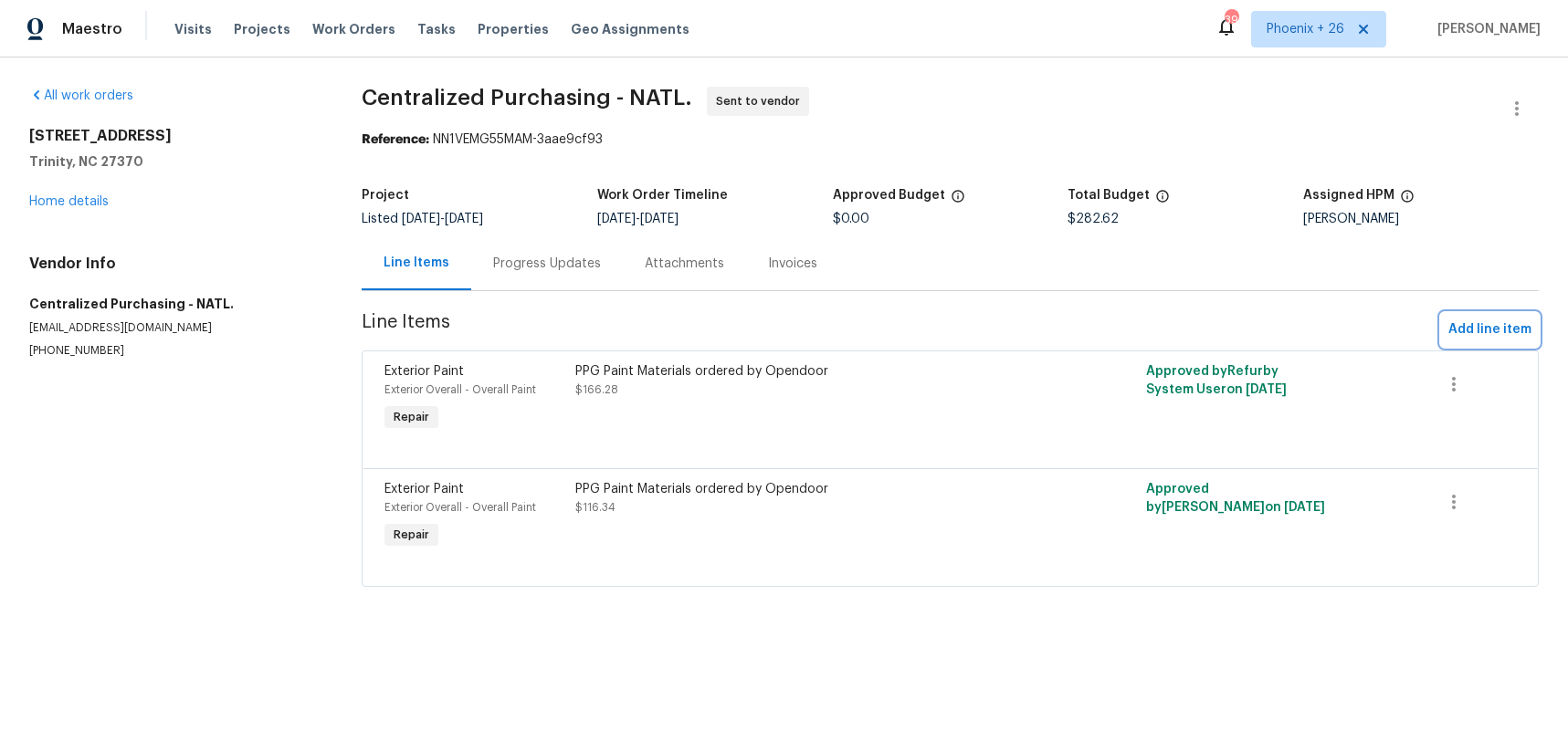
click at [1477, 327] on span "Add line item" at bounding box center [1490, 330] width 83 height 23
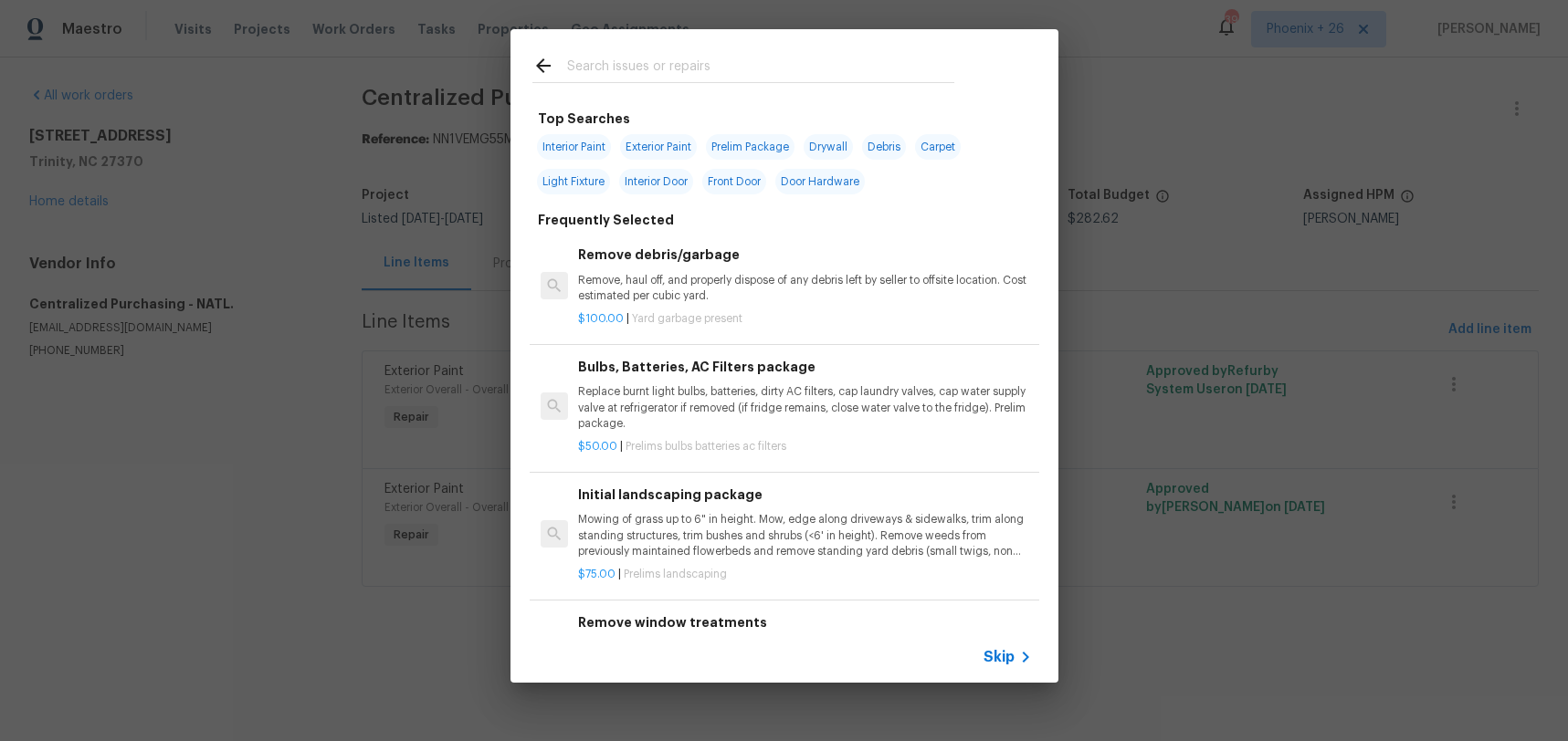
click at [602, 48] on div at bounding box center [743, 65] width 465 height 72
click at [599, 68] on input "text" at bounding box center [760, 68] width 387 height 27
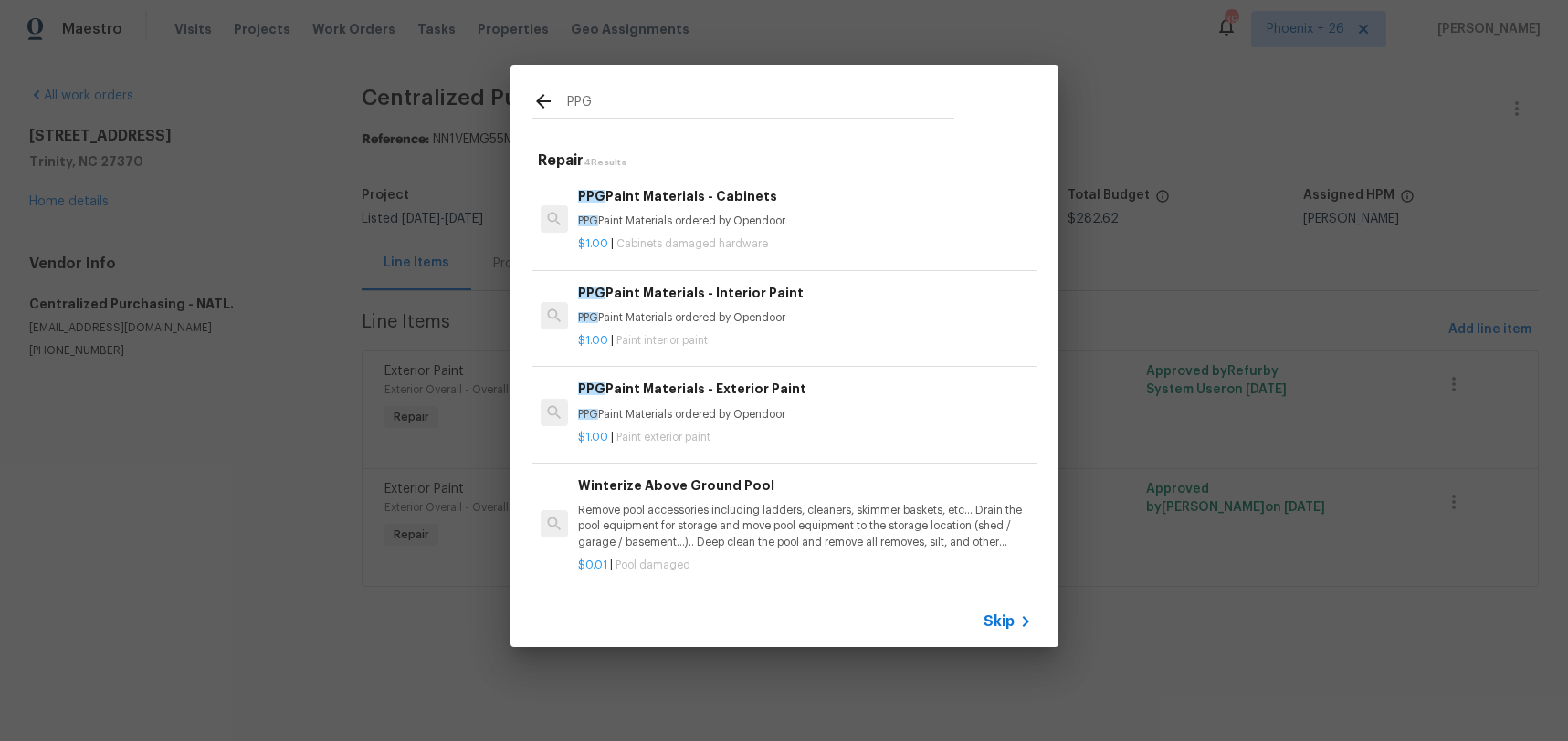
type input "PPG"
click at [820, 405] on div "PPG Paint Materials - Exterior Paint PPG Paint Materials ordered by Opendoor" at bounding box center [804, 400] width 453 height 44
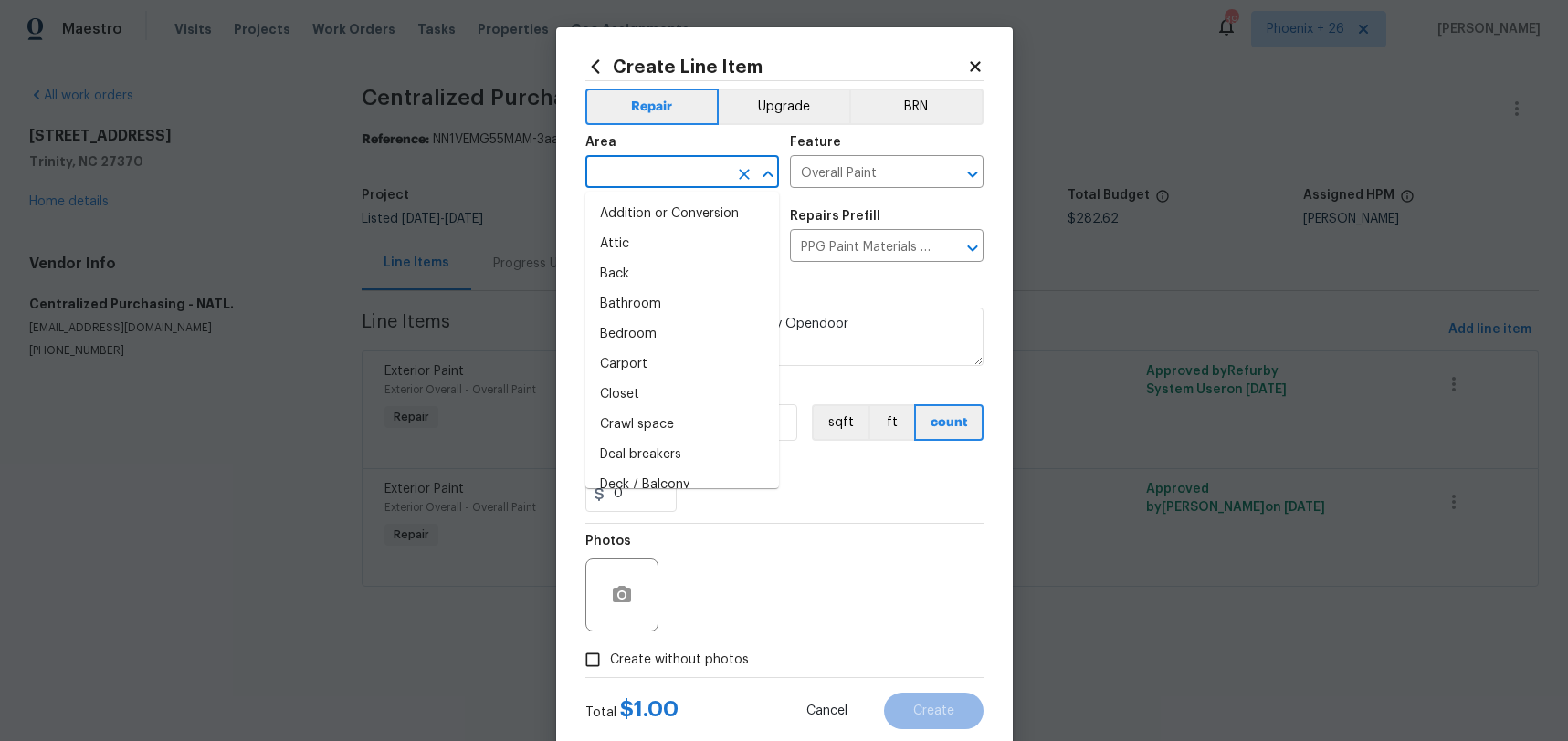
click at [683, 169] on input "text" at bounding box center [655, 174] width 142 height 28
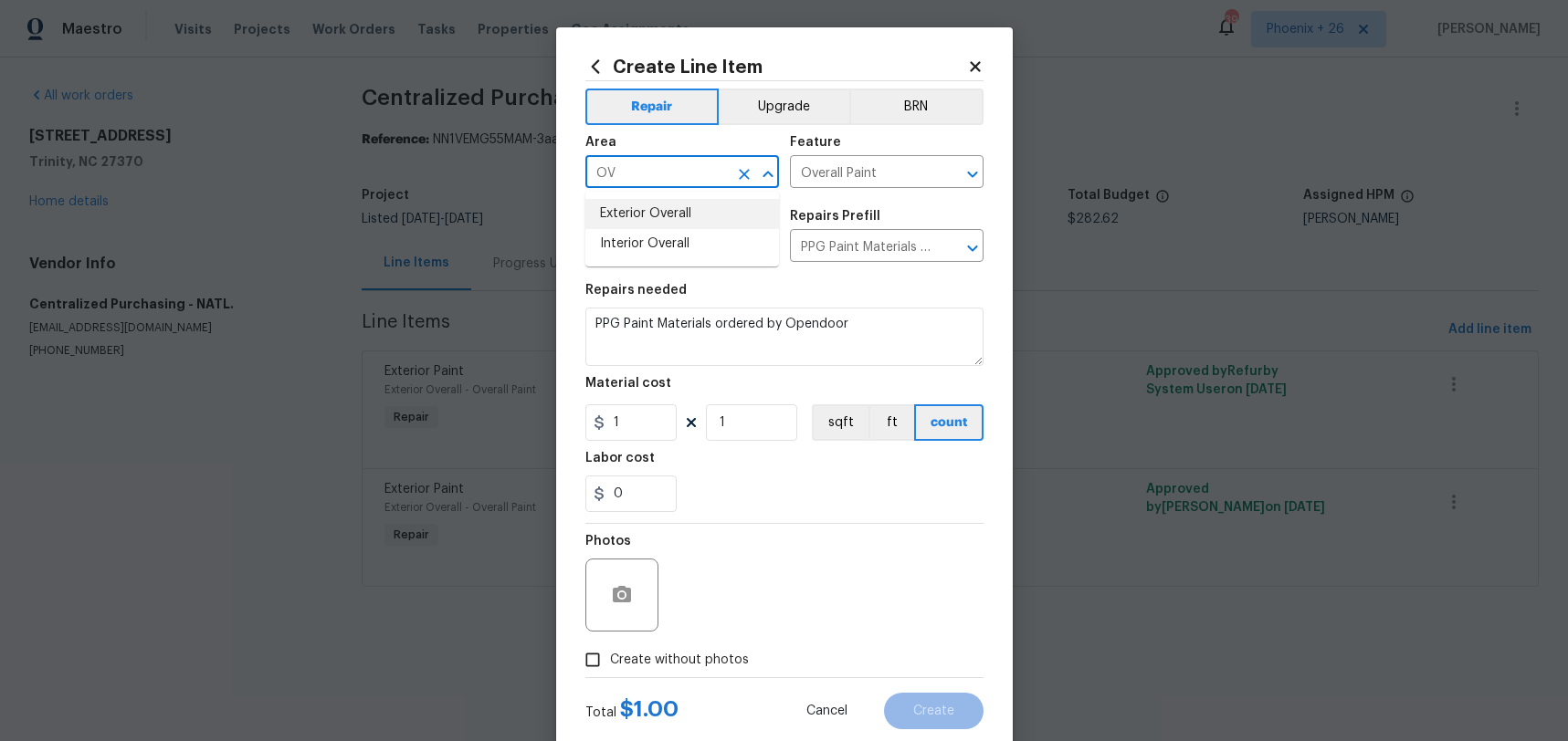
click at [705, 215] on li "Exterior Overall" at bounding box center [682, 214] width 194 height 30
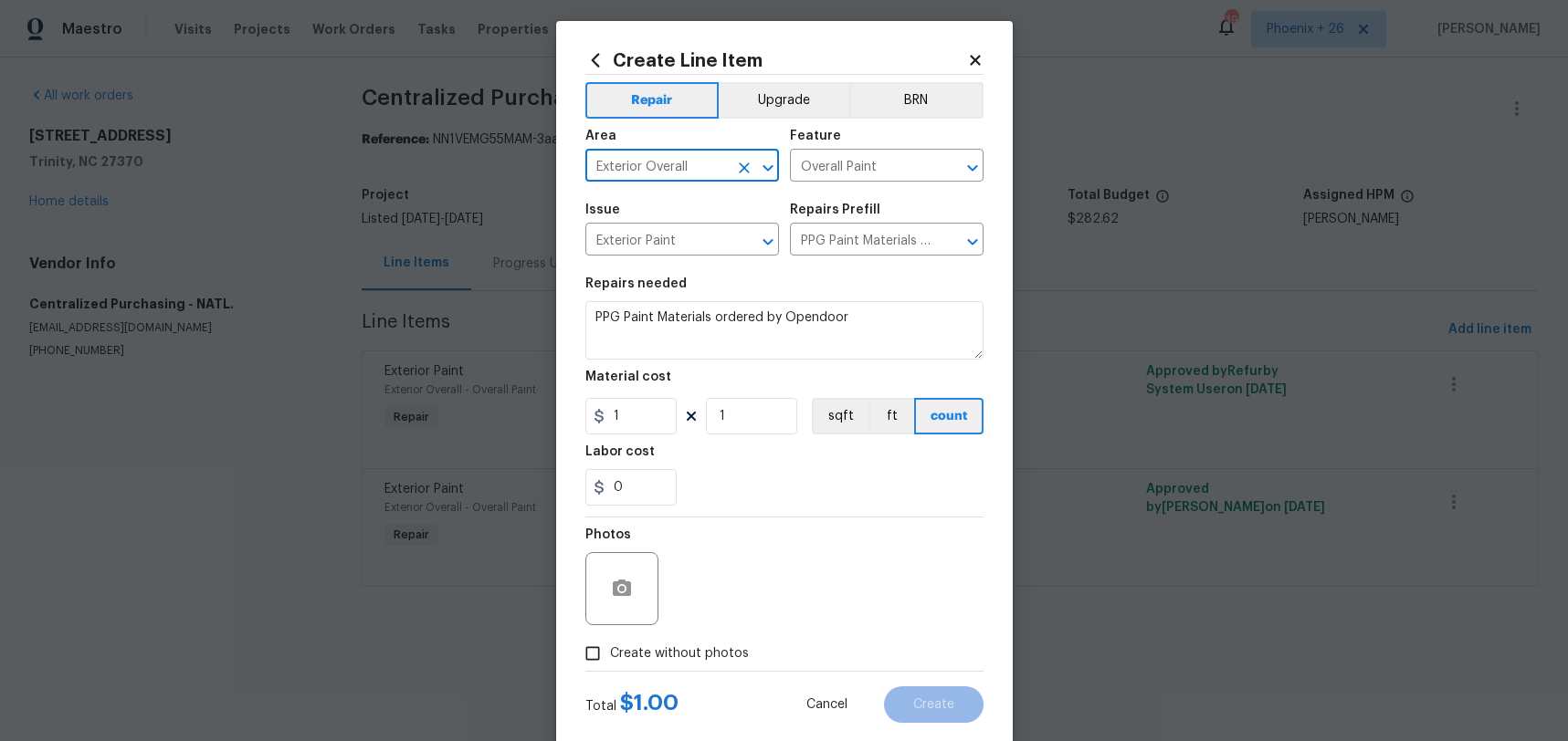
type input "Exterior Overall"
drag, startPoint x: 902, startPoint y: 520, endPoint x: 755, endPoint y: 447, distance: 164.1
click at [893, 518] on div "Photos" at bounding box center [784, 577] width 398 height 119
drag, startPoint x: 636, startPoint y: 412, endPoint x: 582, endPoint y: 411, distance: 54.0
click at [582, 411] on div "Create Line Item Repair Upgrade BRN Area Exterior Overall ​ Feature Overall Pai…" at bounding box center [784, 386] width 457 height 732
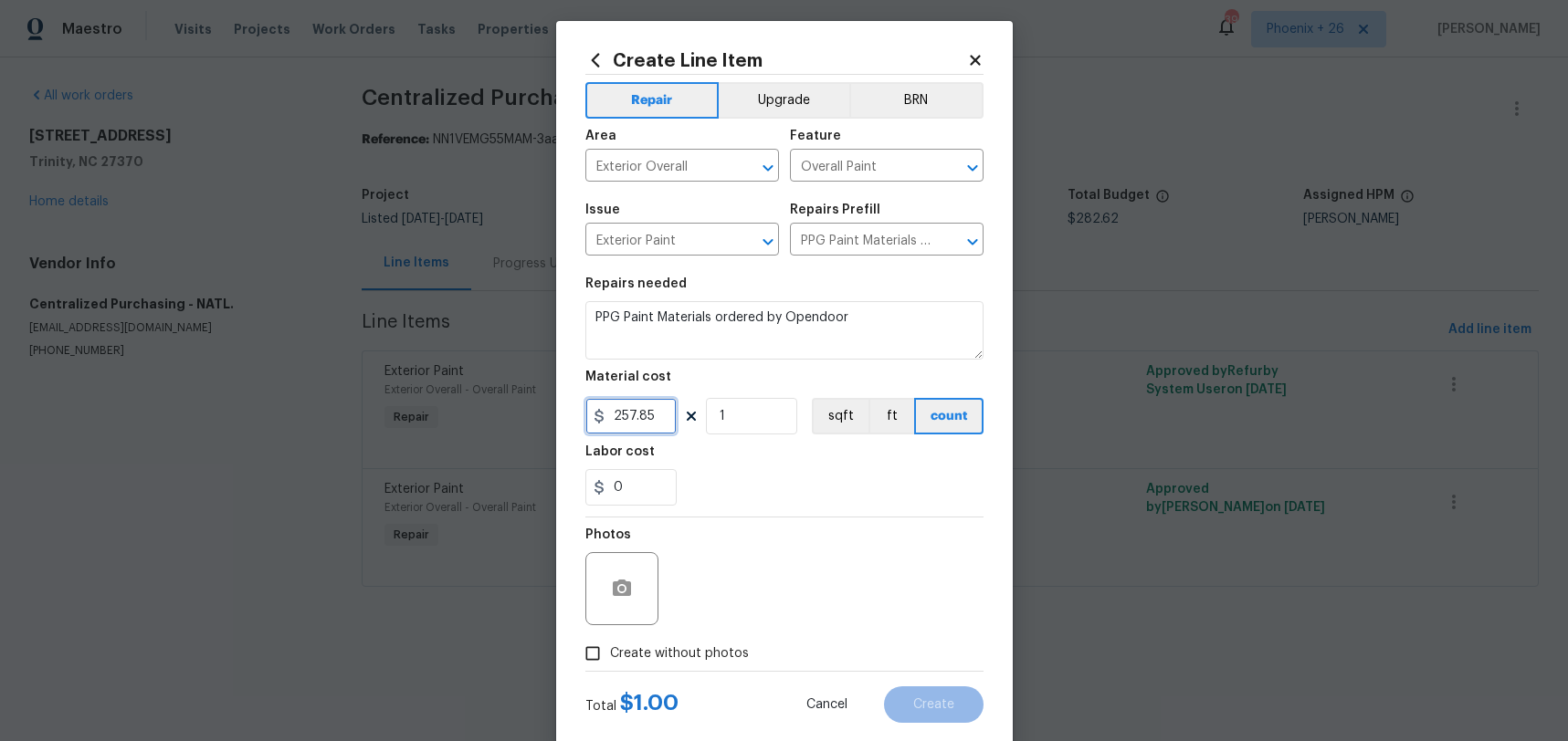
type input "257.85"
click at [710, 634] on div "Photos" at bounding box center [784, 577] width 398 height 119
click at [736, 644] on span "Create without photos" at bounding box center [679, 653] width 138 height 19
click at [610, 644] on input "Create without photos" at bounding box center [592, 653] width 35 height 35
checkbox input "true"
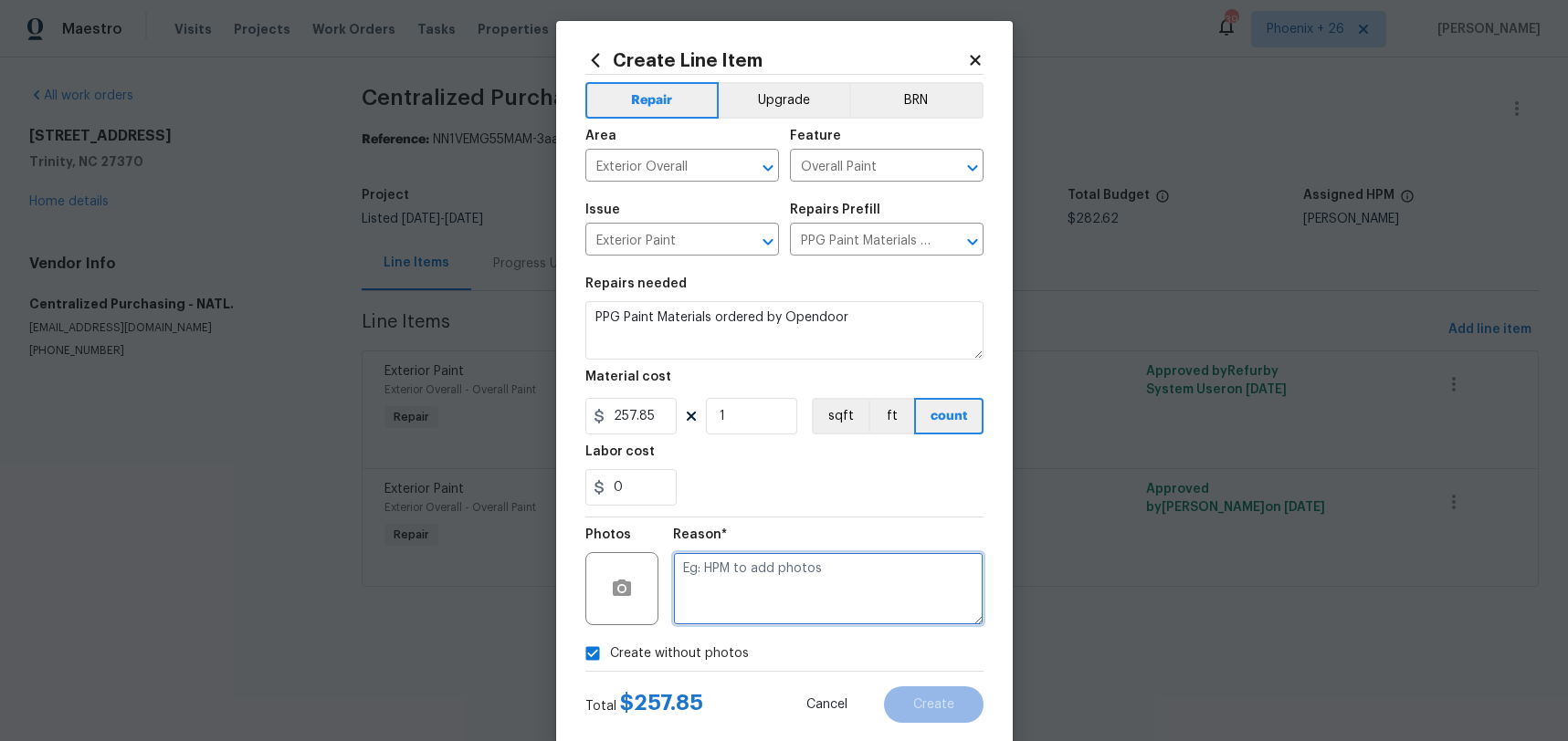
click at [749, 605] on textarea at bounding box center [829, 589] width 311 height 73
type textarea "NA"
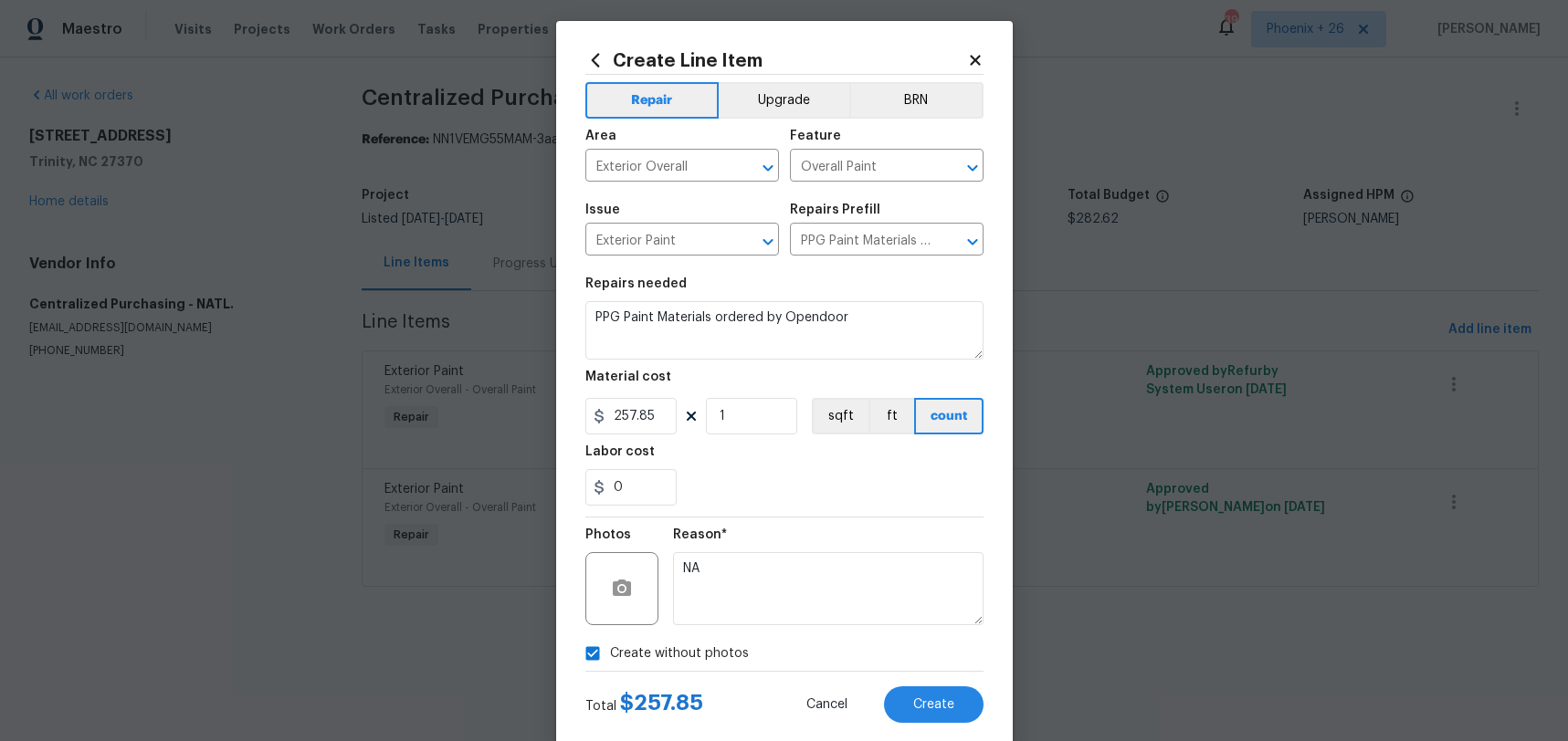
click at [841, 487] on div "0" at bounding box center [784, 487] width 398 height 37
click at [928, 724] on div "Create Line Item Repair Upgrade BRN Area Exterior Overall ​ Feature Overall Pai…" at bounding box center [784, 386] width 457 height 732
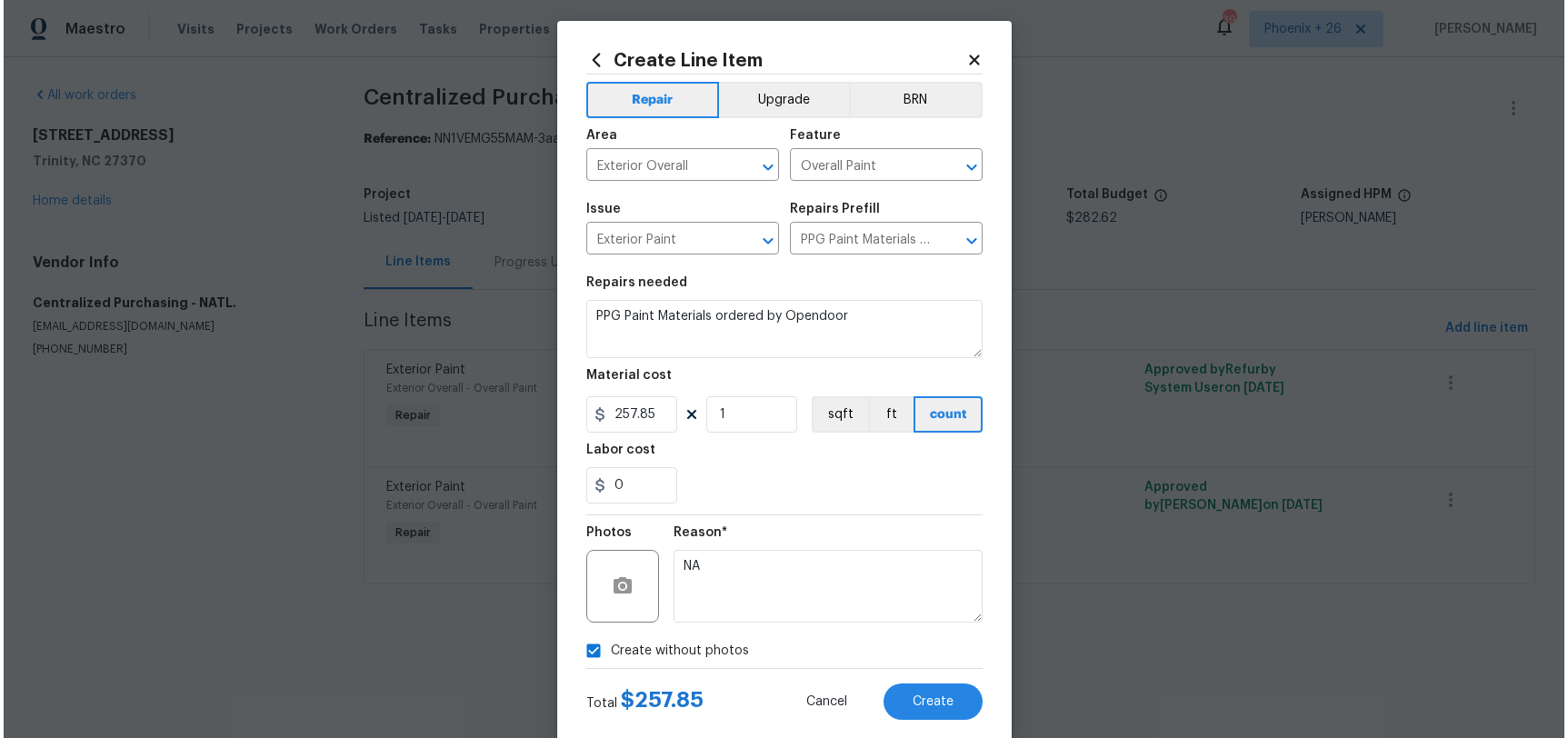
scroll to position [19, 0]
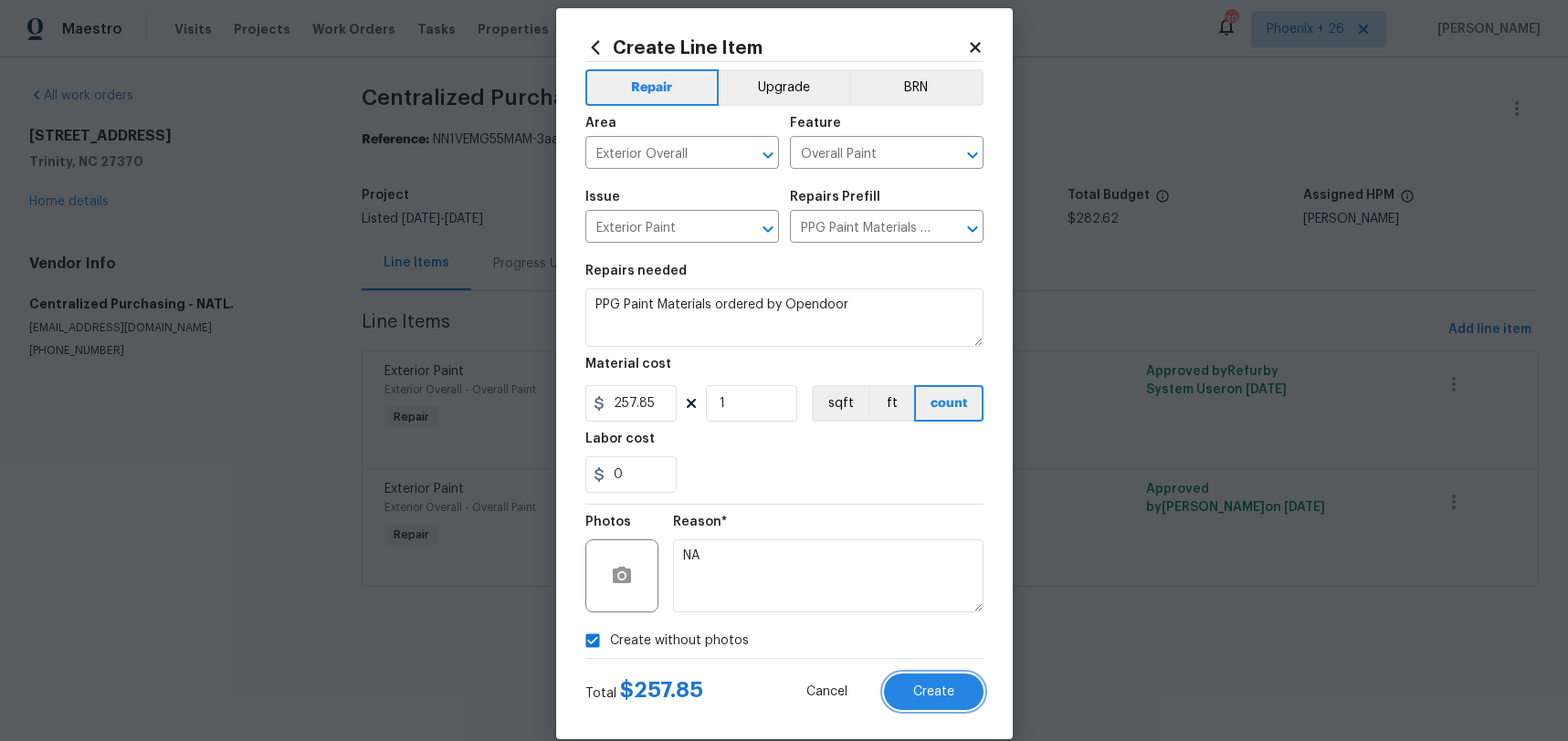
drag, startPoint x: 928, startPoint y: 707, endPoint x: 1117, endPoint y: 682, distance: 190.6
click at [928, 707] on button "Create" at bounding box center [934, 692] width 100 height 37
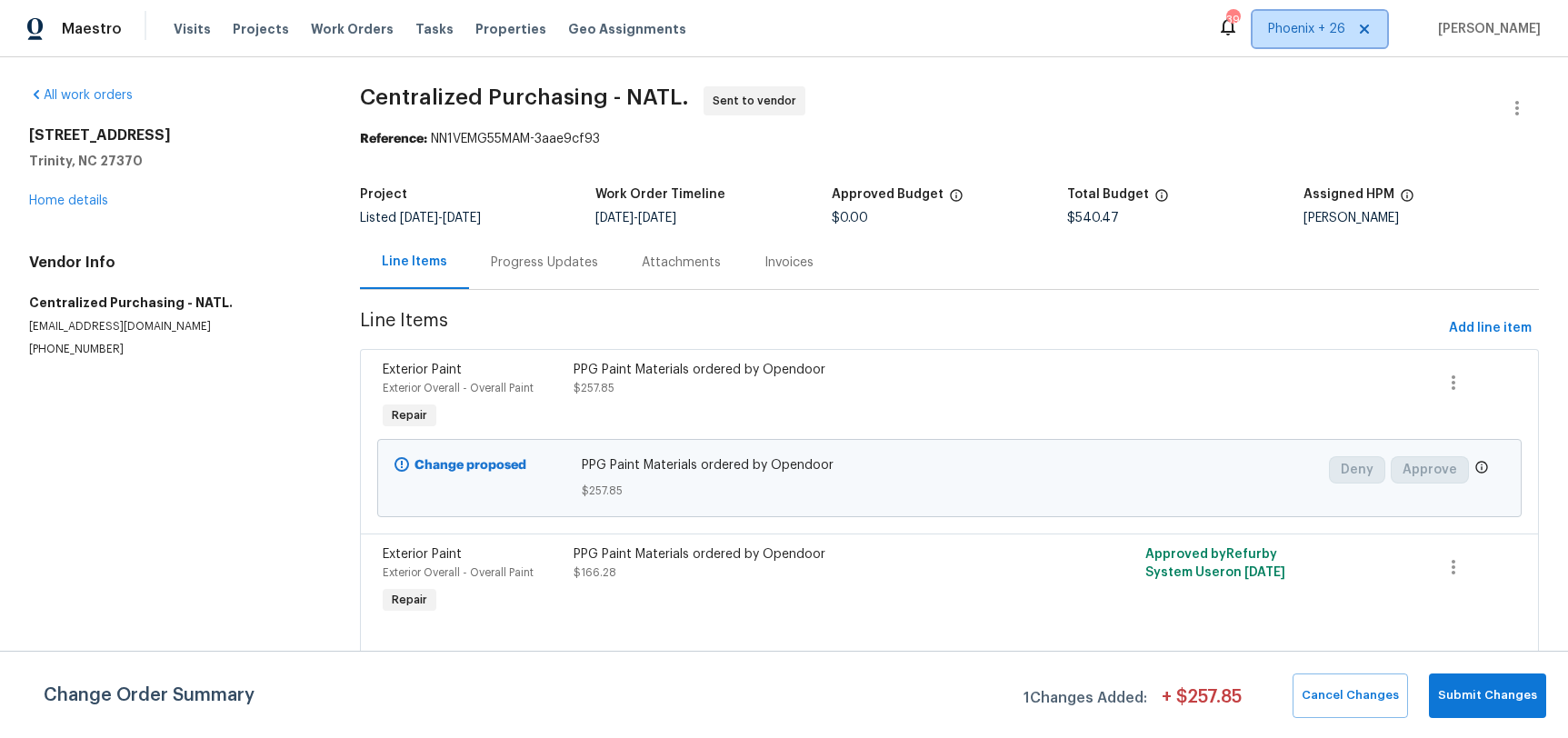
click at [1330, 15] on span "Phoenix + 26" at bounding box center [1319, 29] width 134 height 37
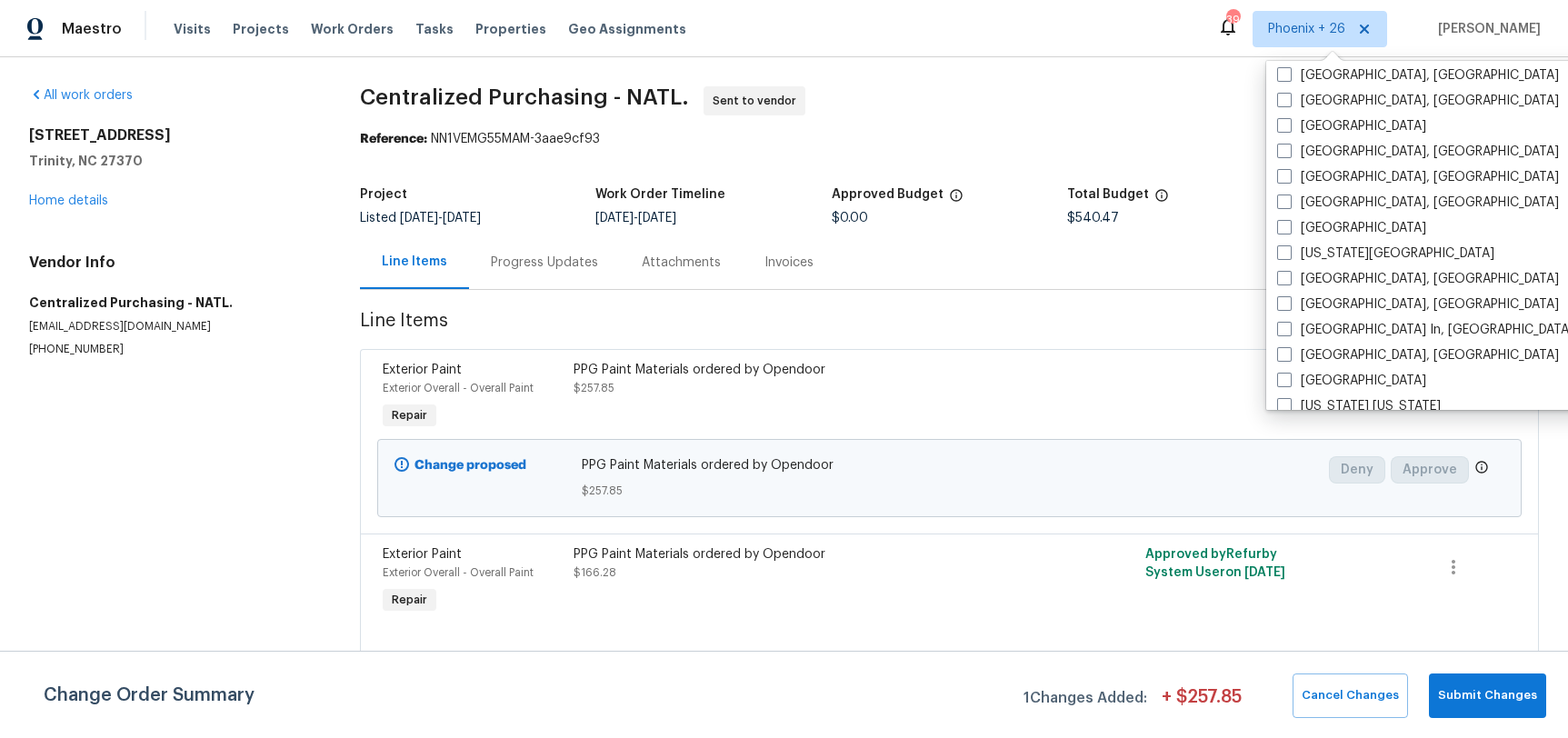
scroll to position [1243, 0]
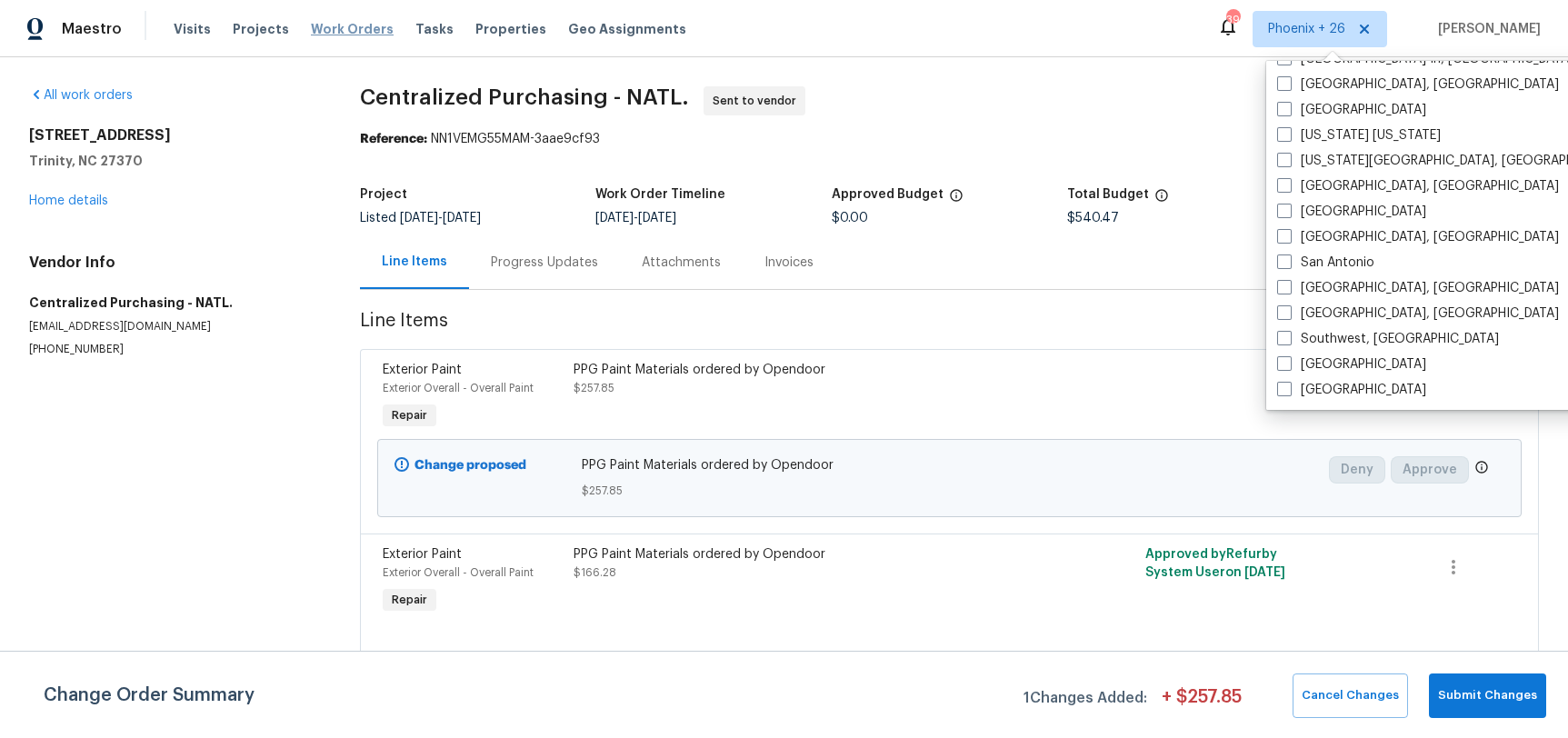
click at [337, 26] on span "Work Orders" at bounding box center [353, 28] width 83 height 18
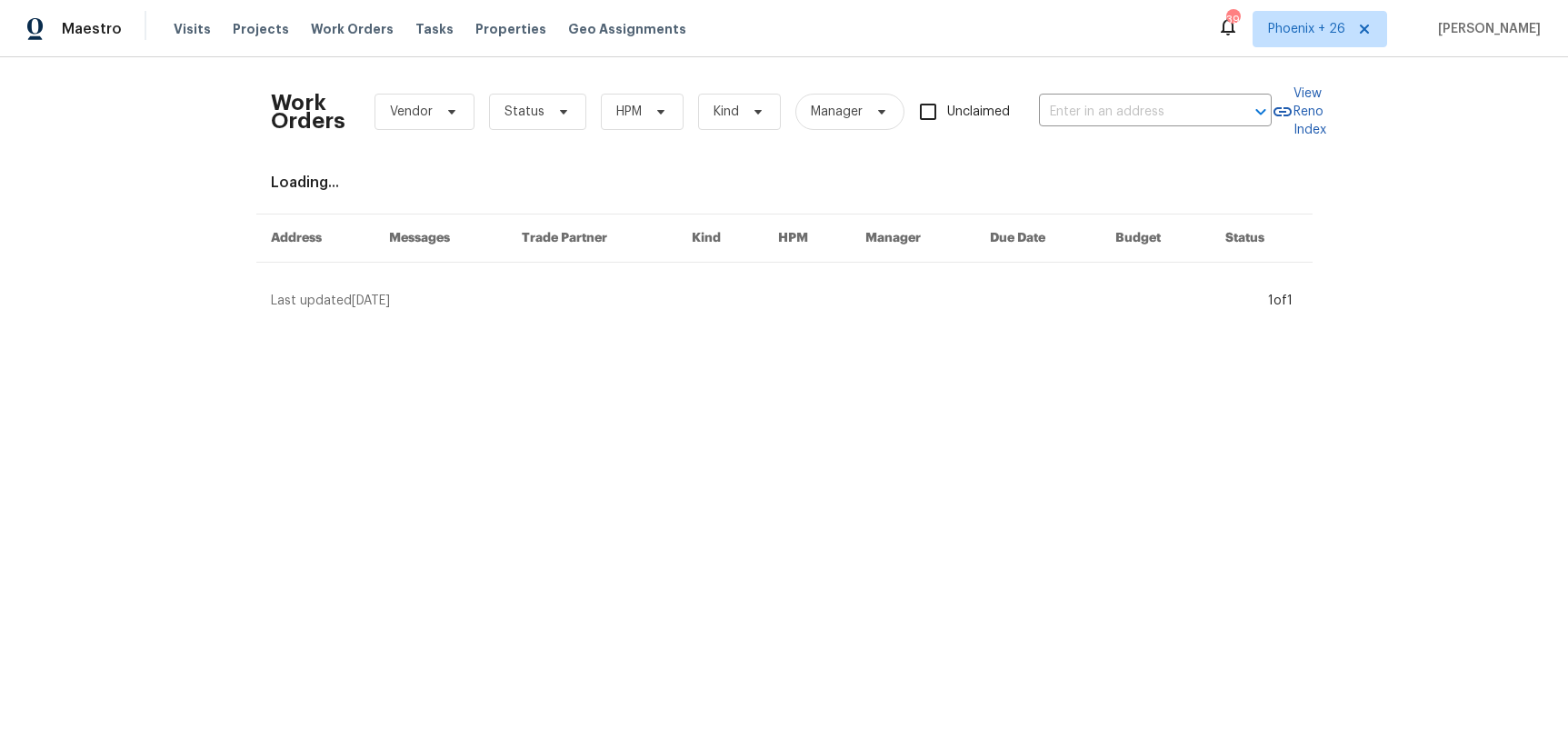
click at [1089, 93] on div "Work Orders Vendor Status HPM Kind Manager Unclaimed ​" at bounding box center [771, 112] width 1001 height 80
click at [1093, 108] on input "text" at bounding box center [1130, 113] width 182 height 28
paste input "[STREET_ADDRESS]"
type input "[STREET_ADDRESS]"
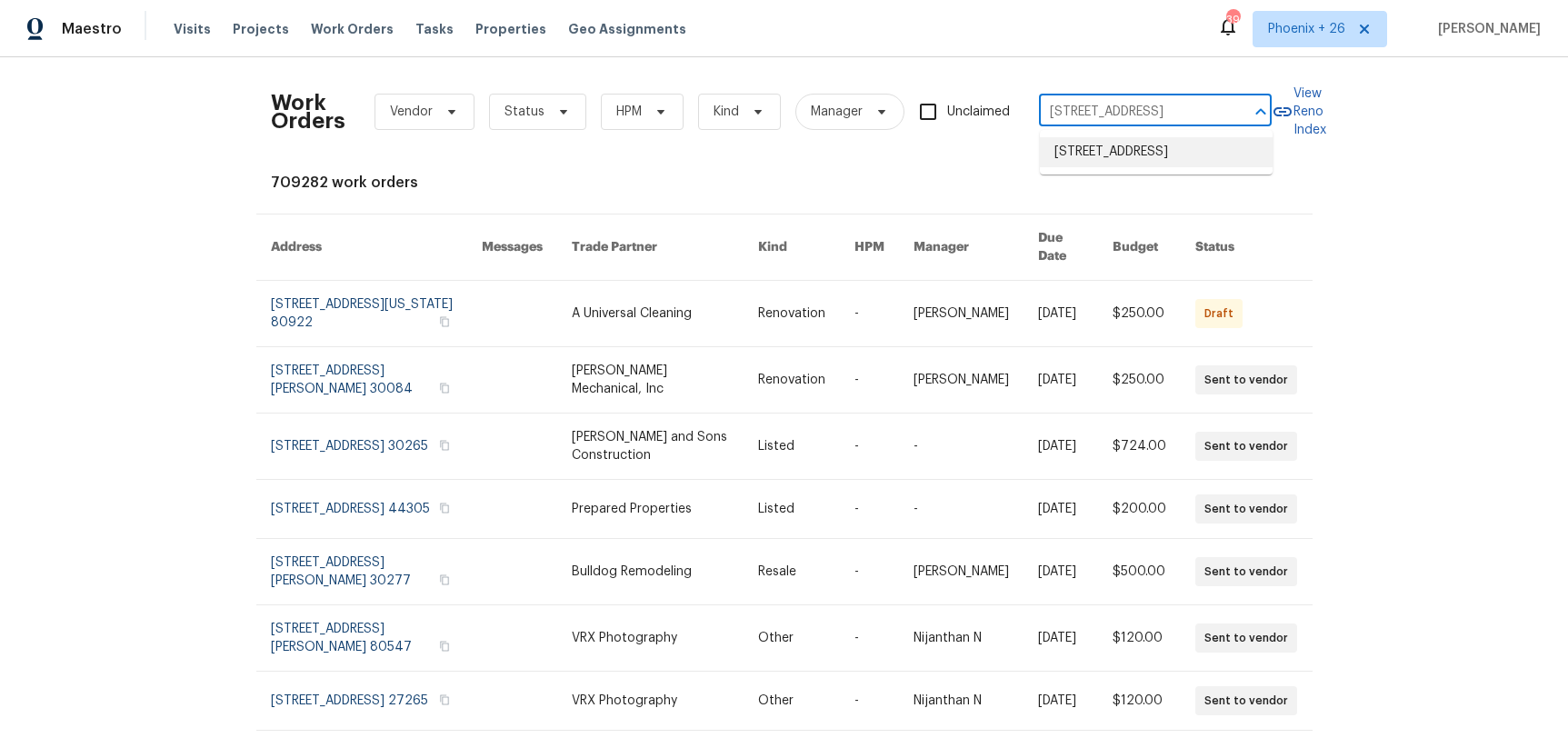
click at [1096, 160] on li "[STREET_ADDRESS]" at bounding box center [1156, 152] width 233 height 30
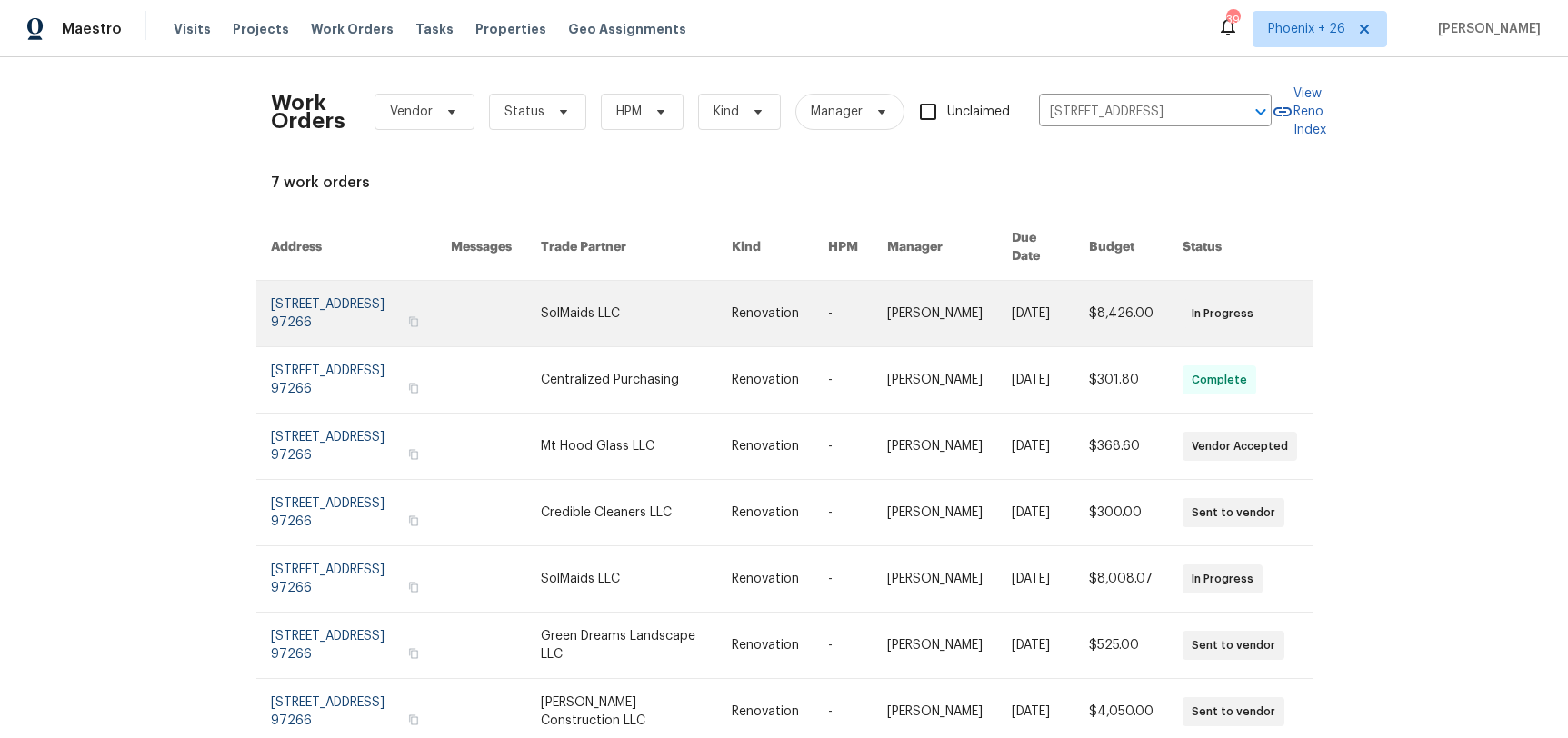
click at [528, 301] on link at bounding box center [496, 314] width 90 height 66
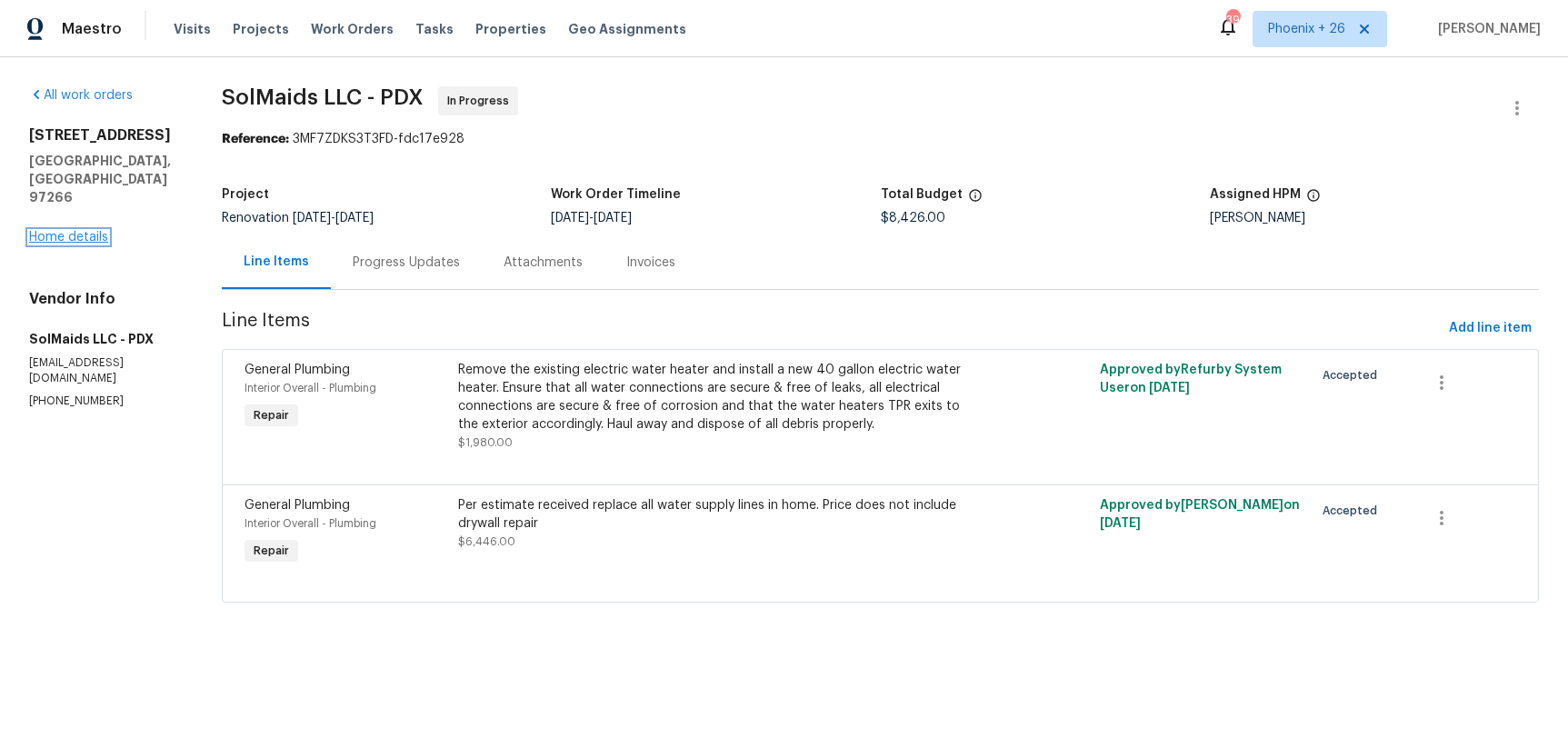
click at [70, 231] on link "Home details" at bounding box center [68, 237] width 79 height 13
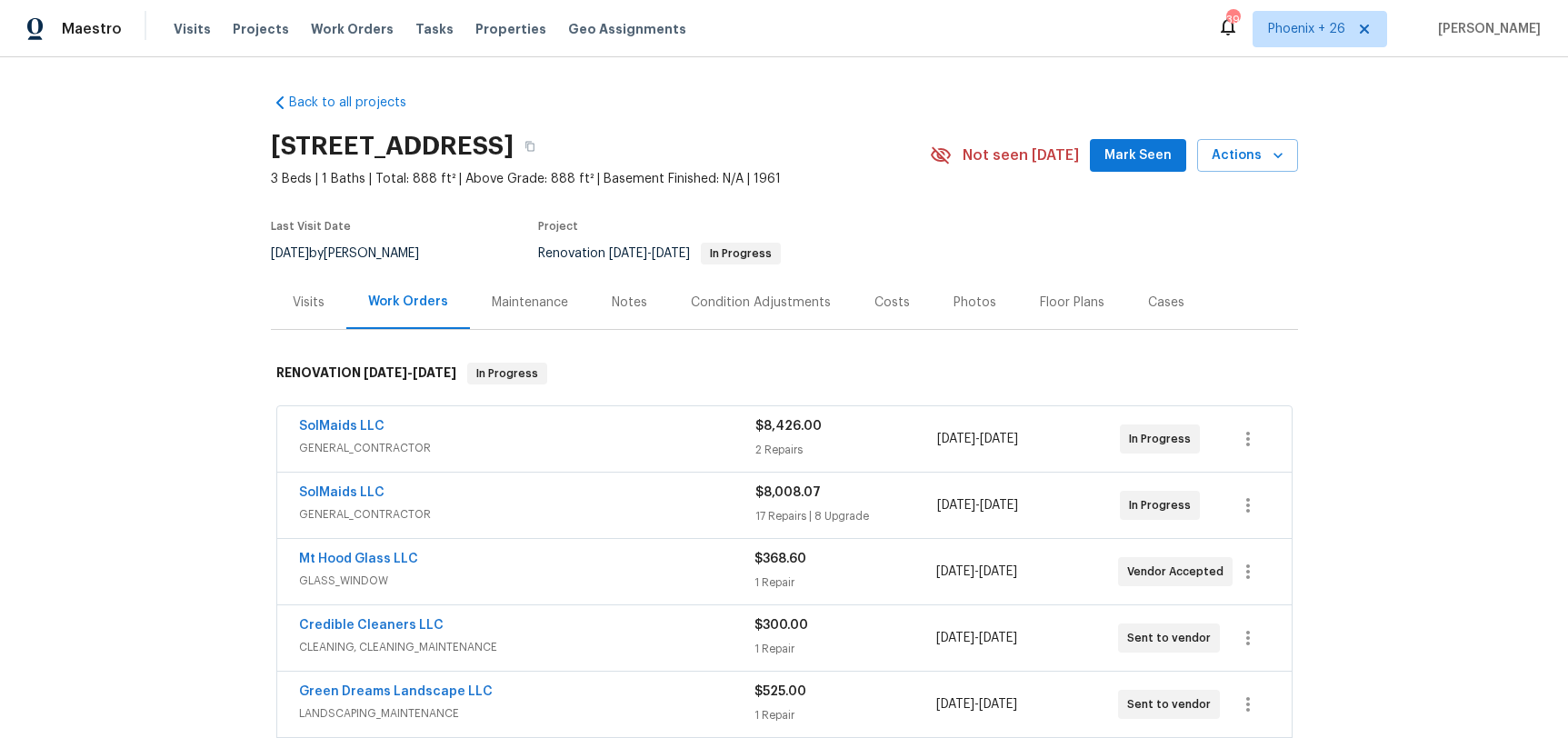
click at [274, 294] on div "Visits" at bounding box center [309, 302] width 75 height 53
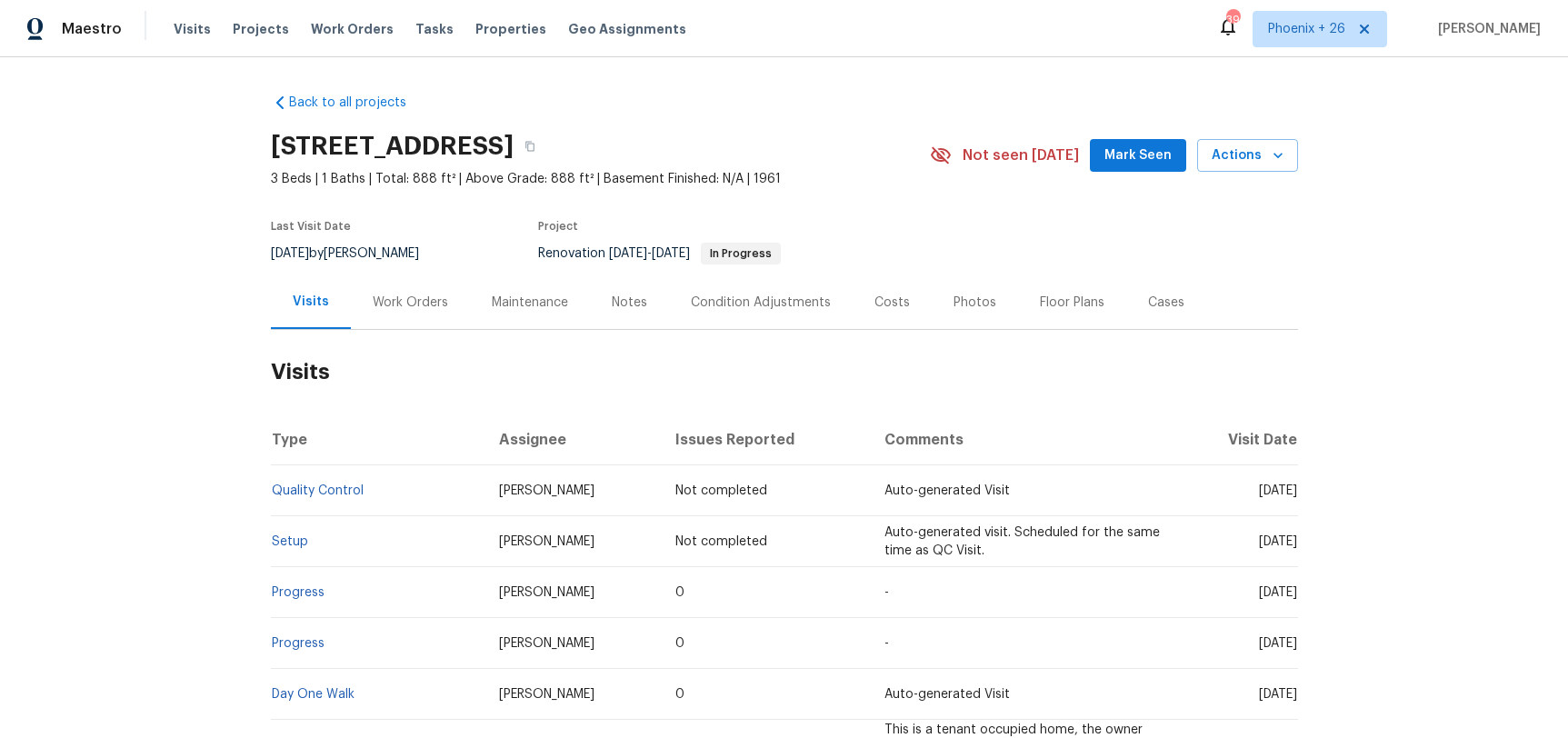
scroll to position [181, 0]
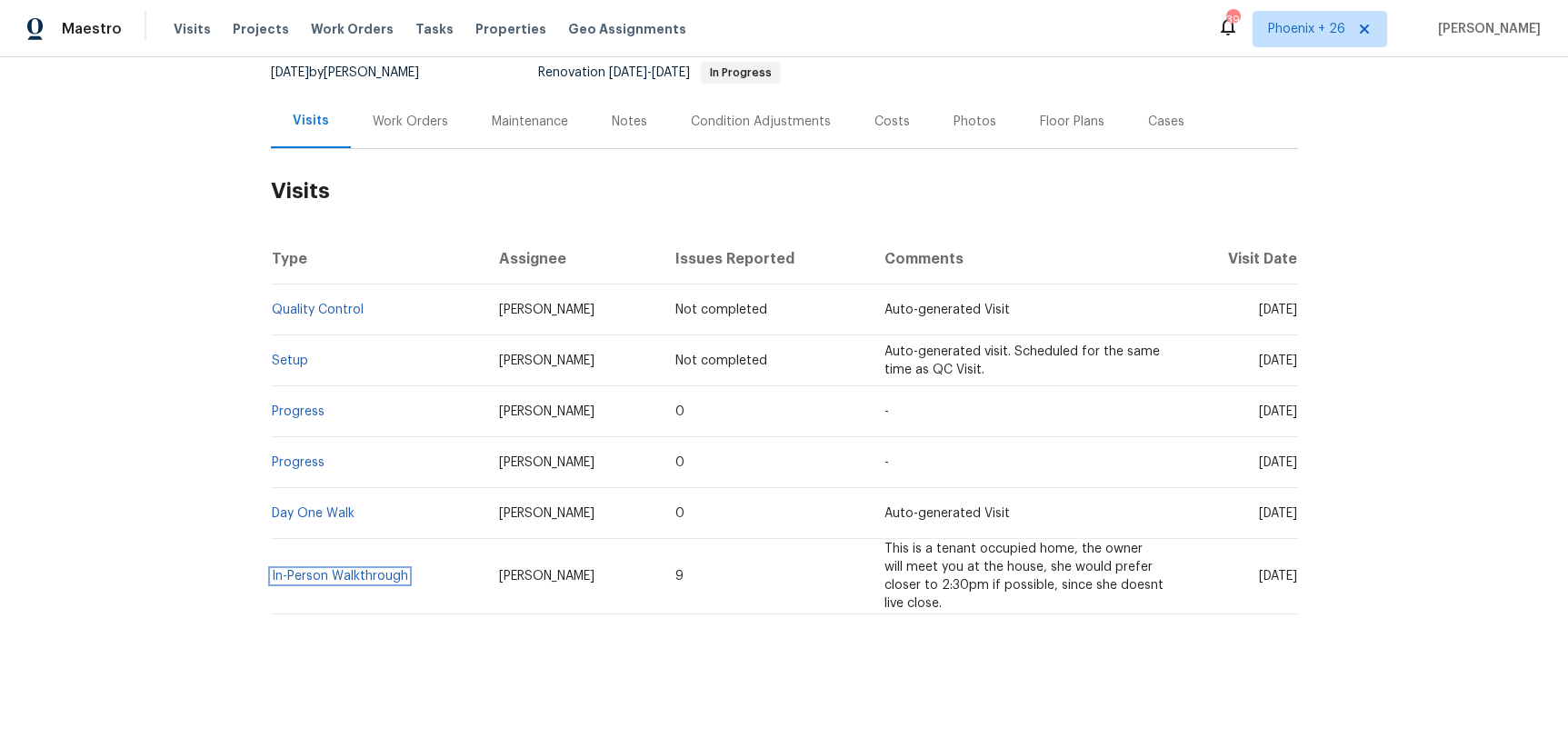
click at [339, 570] on link "In-Person Walkthrough" at bounding box center [339, 577] width 136 height 13
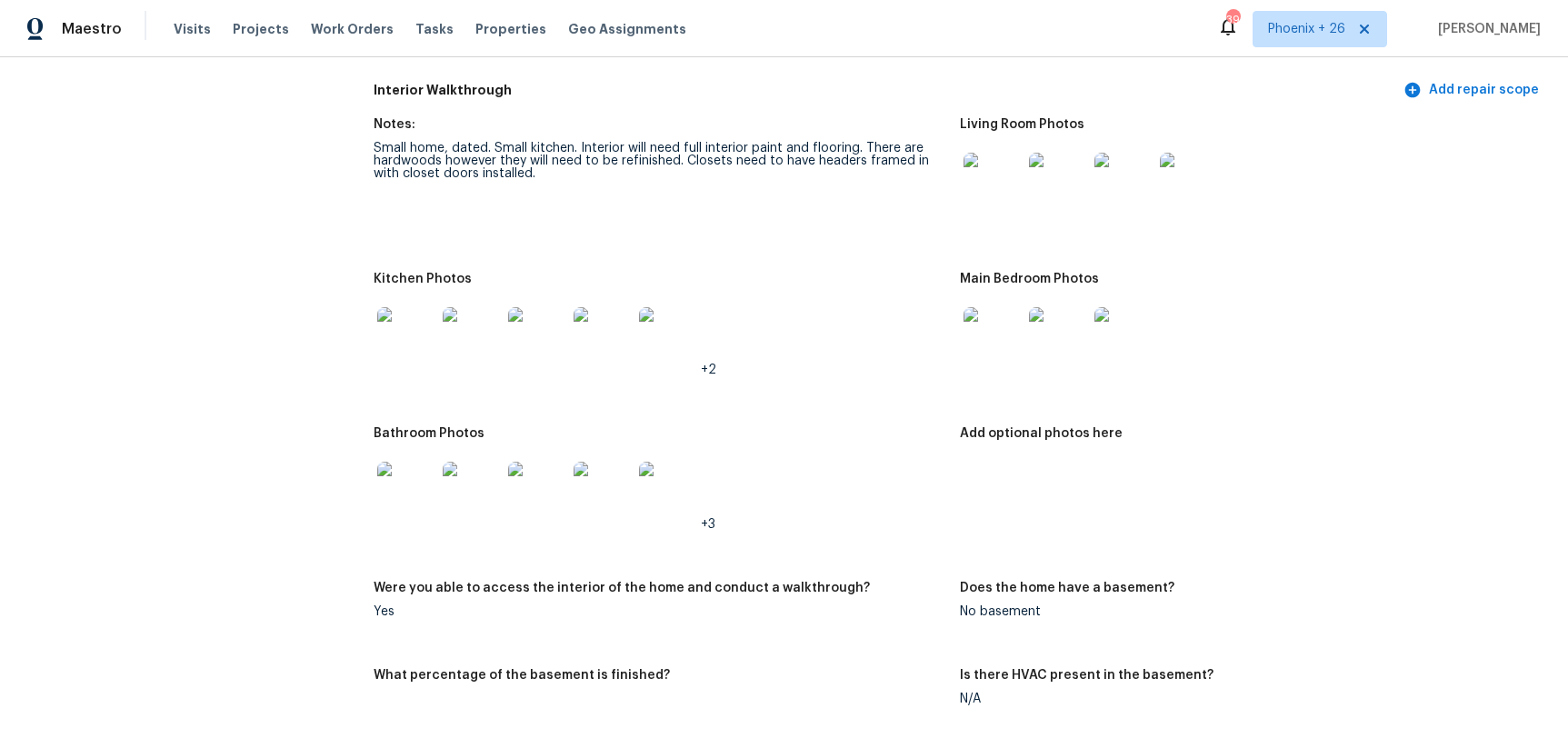
scroll to position [1866, 0]
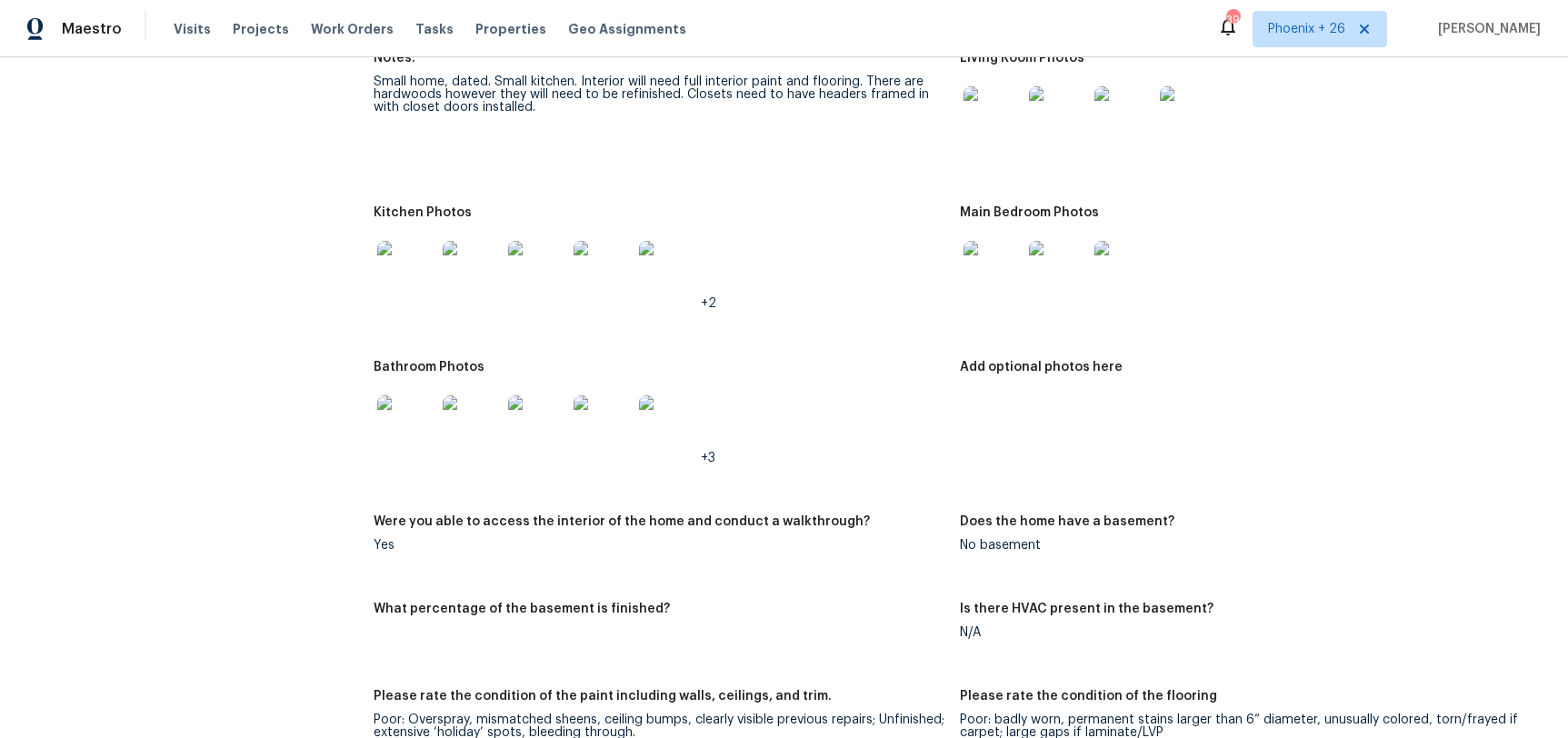
click at [414, 256] on img at bounding box center [406, 270] width 58 height 58
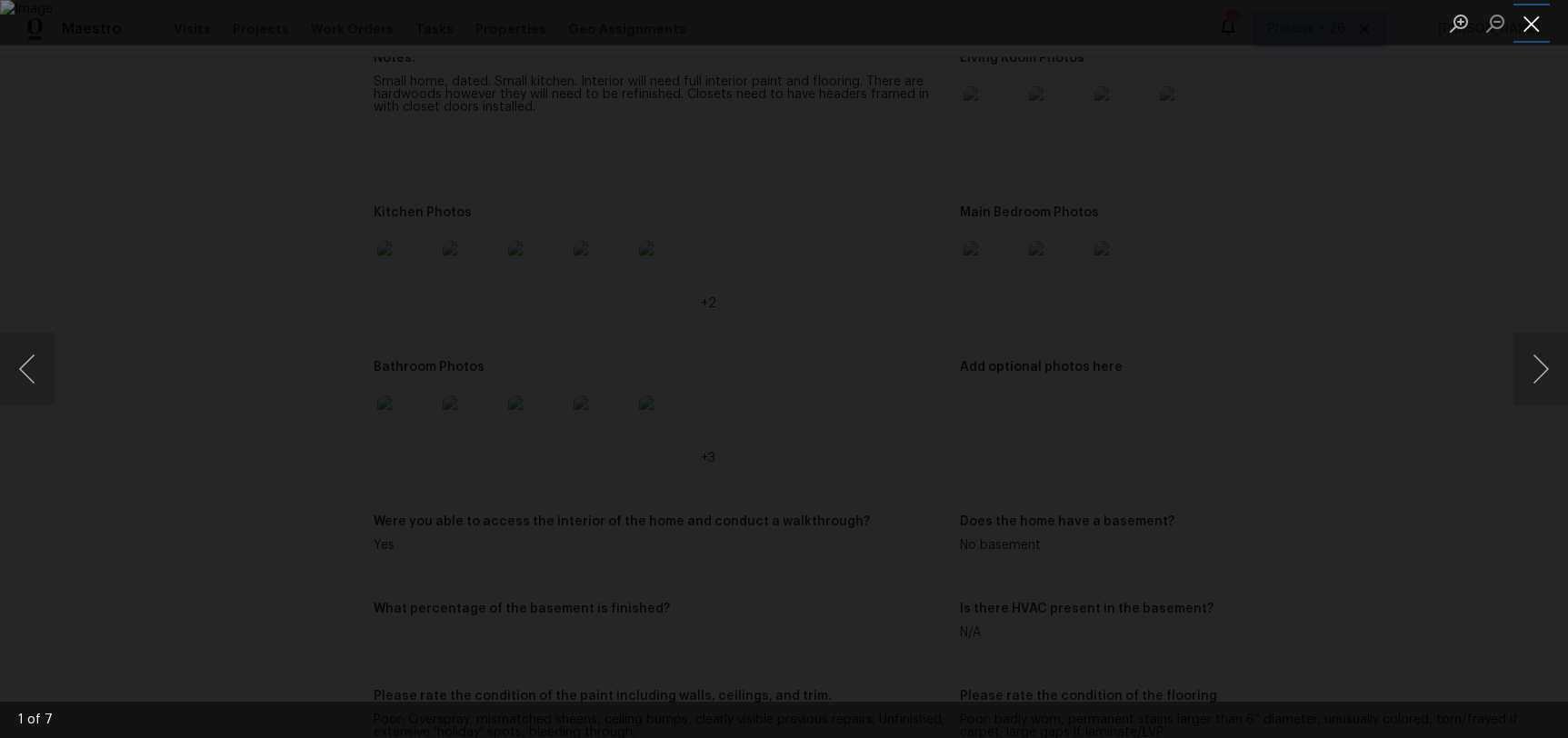
click at [1543, 21] on button "Close lightbox" at bounding box center [1531, 23] width 37 height 32
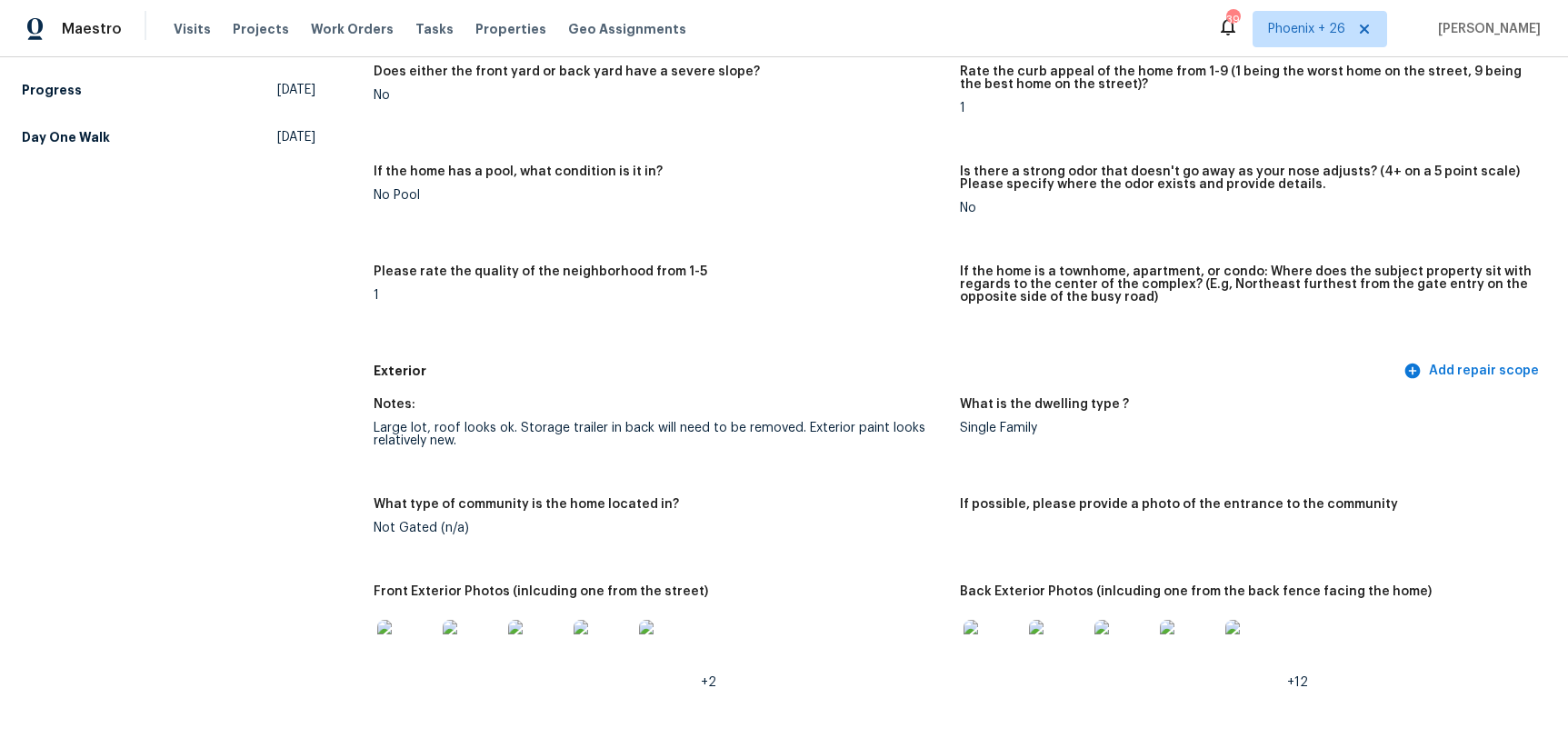
scroll to position [0, 0]
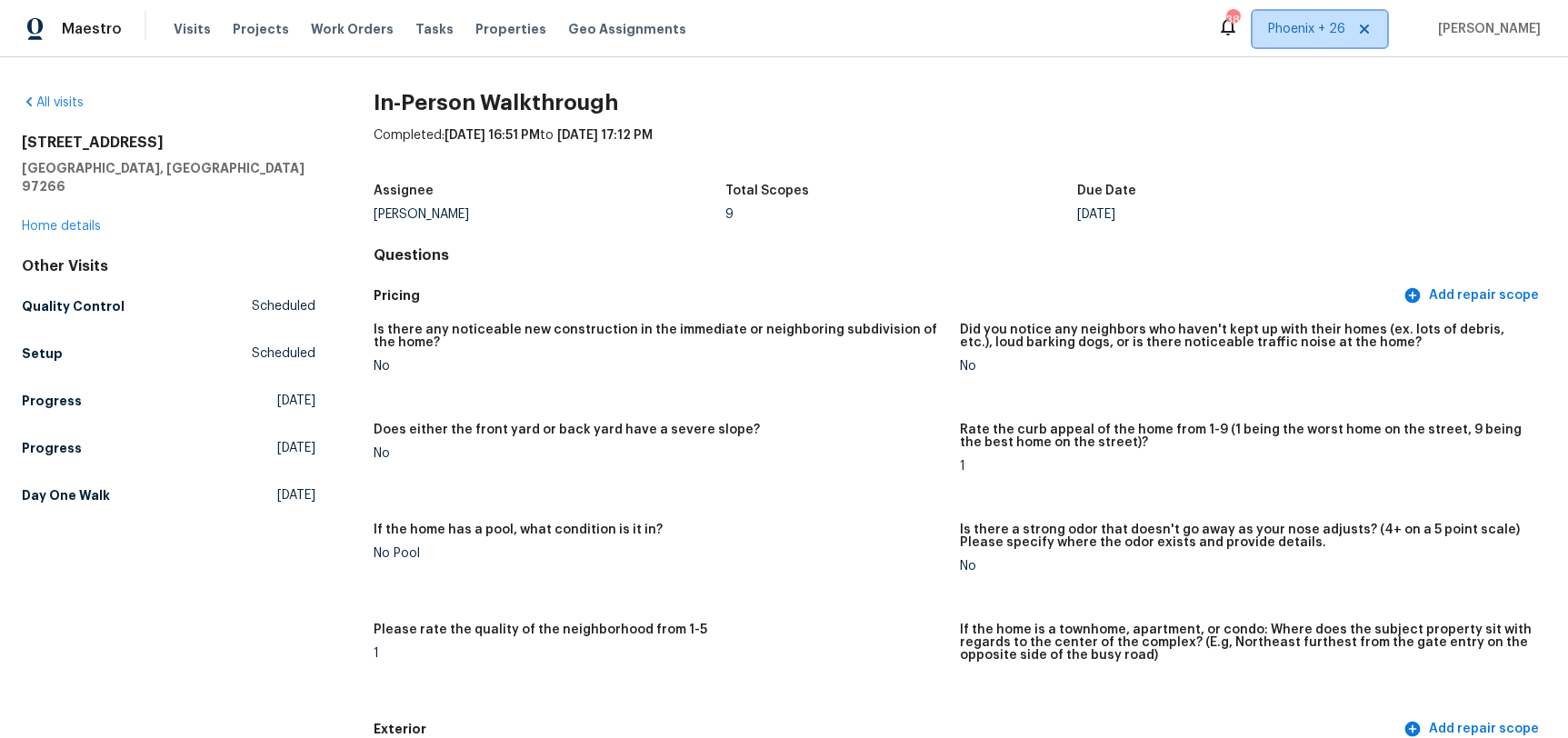
click at [1304, 36] on span "Phoenix + 26" at bounding box center [1307, 28] width 77 height 18
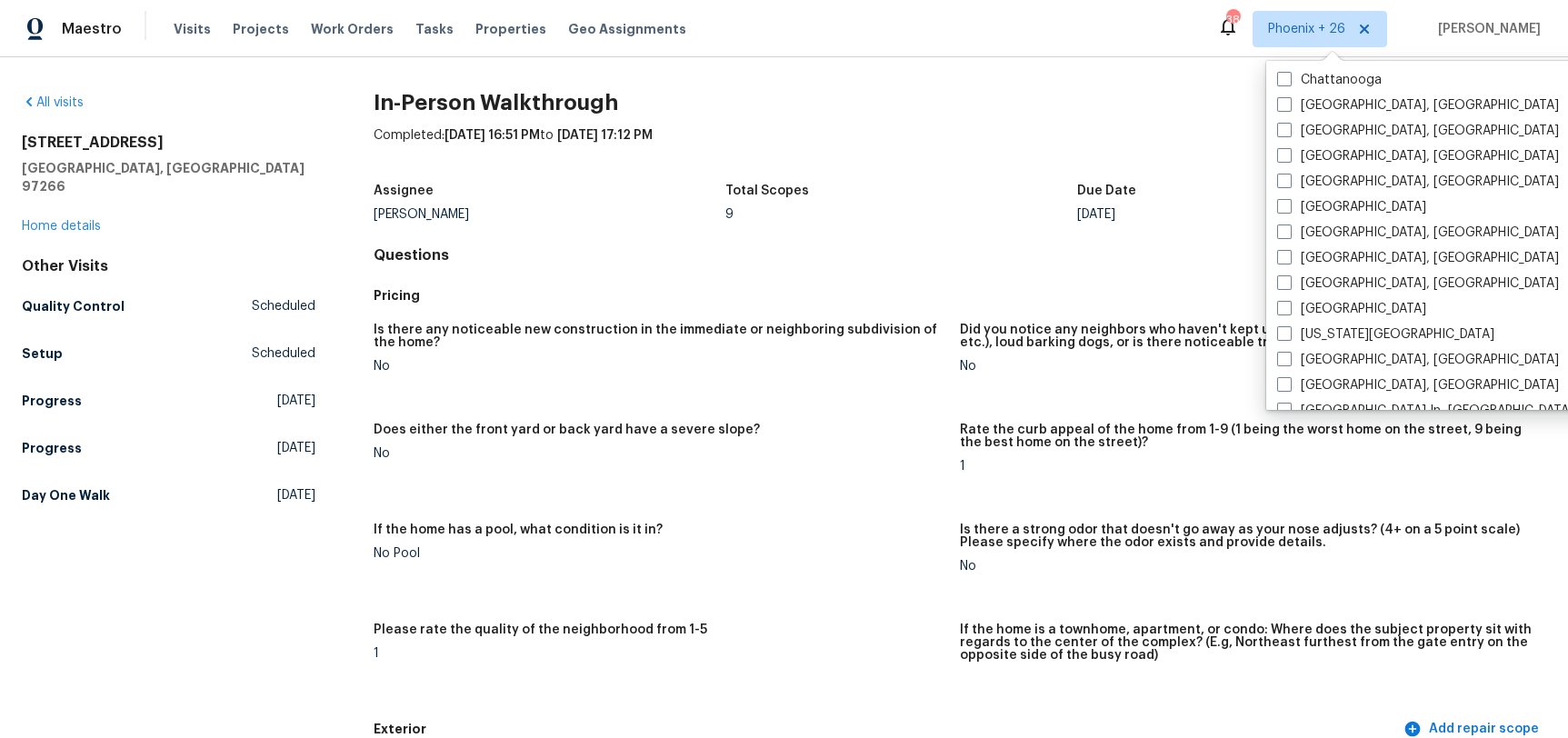
scroll to position [1243, 0]
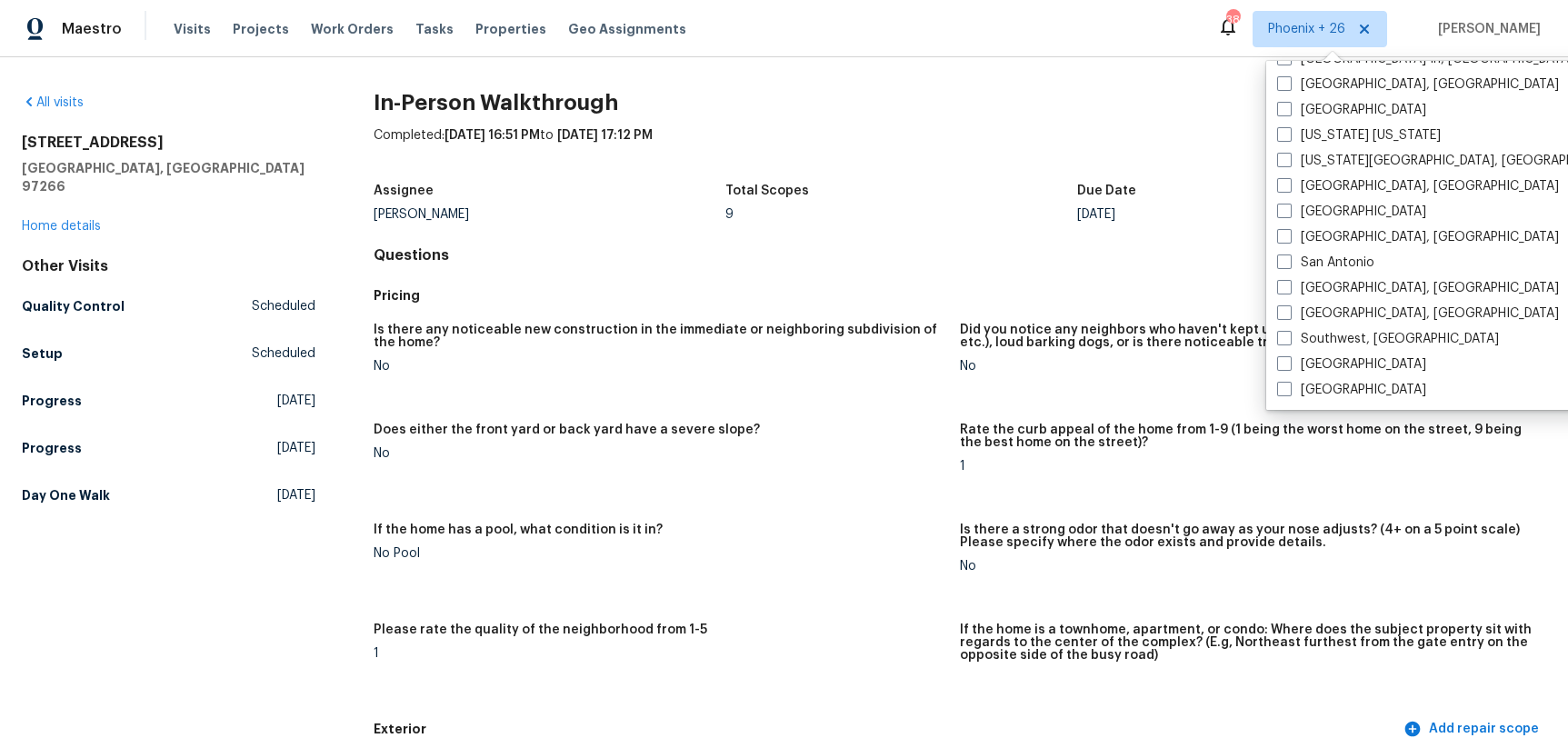
click at [341, 16] on div "Visits Projects Work Orders Tasks Properties Geo Assignments" at bounding box center [441, 29] width 535 height 37
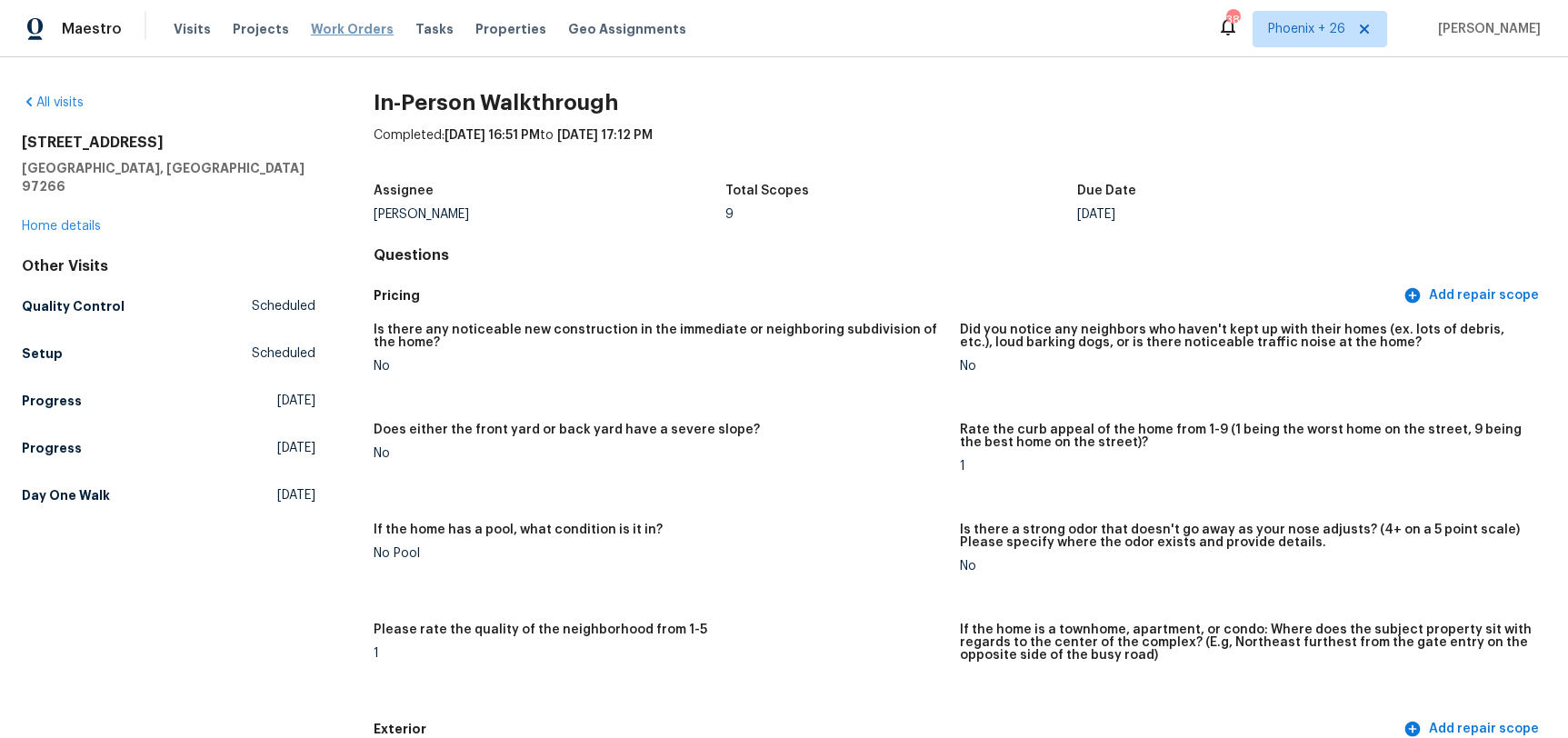
click at [341, 25] on span "Work Orders" at bounding box center [353, 28] width 83 height 18
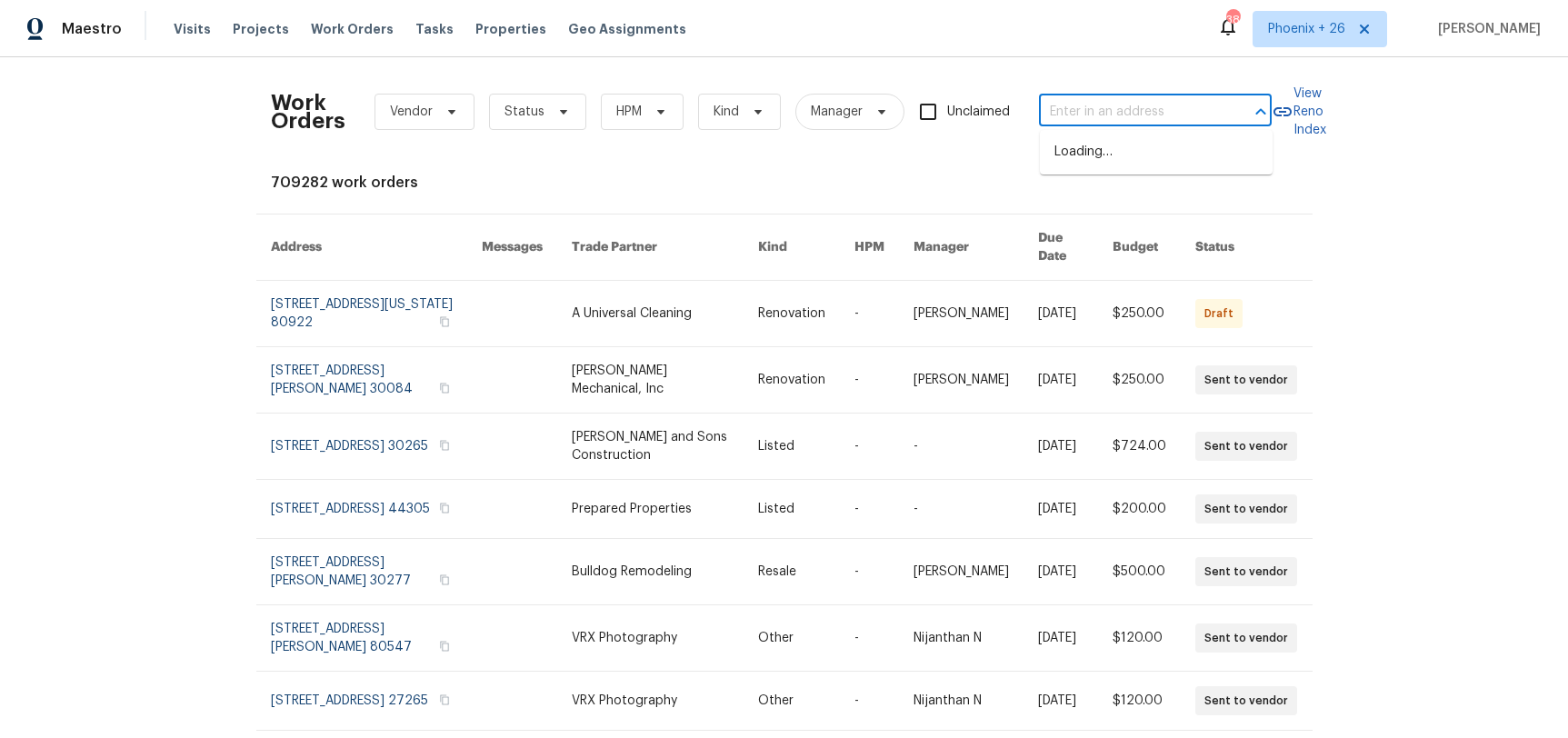
click at [1142, 108] on input "text" at bounding box center [1130, 113] width 182 height 28
paste input "[STREET_ADDRESS]"
type input "[STREET_ADDRESS]"
click at [1140, 153] on li "[STREET_ADDRESS]" at bounding box center [1156, 152] width 233 height 30
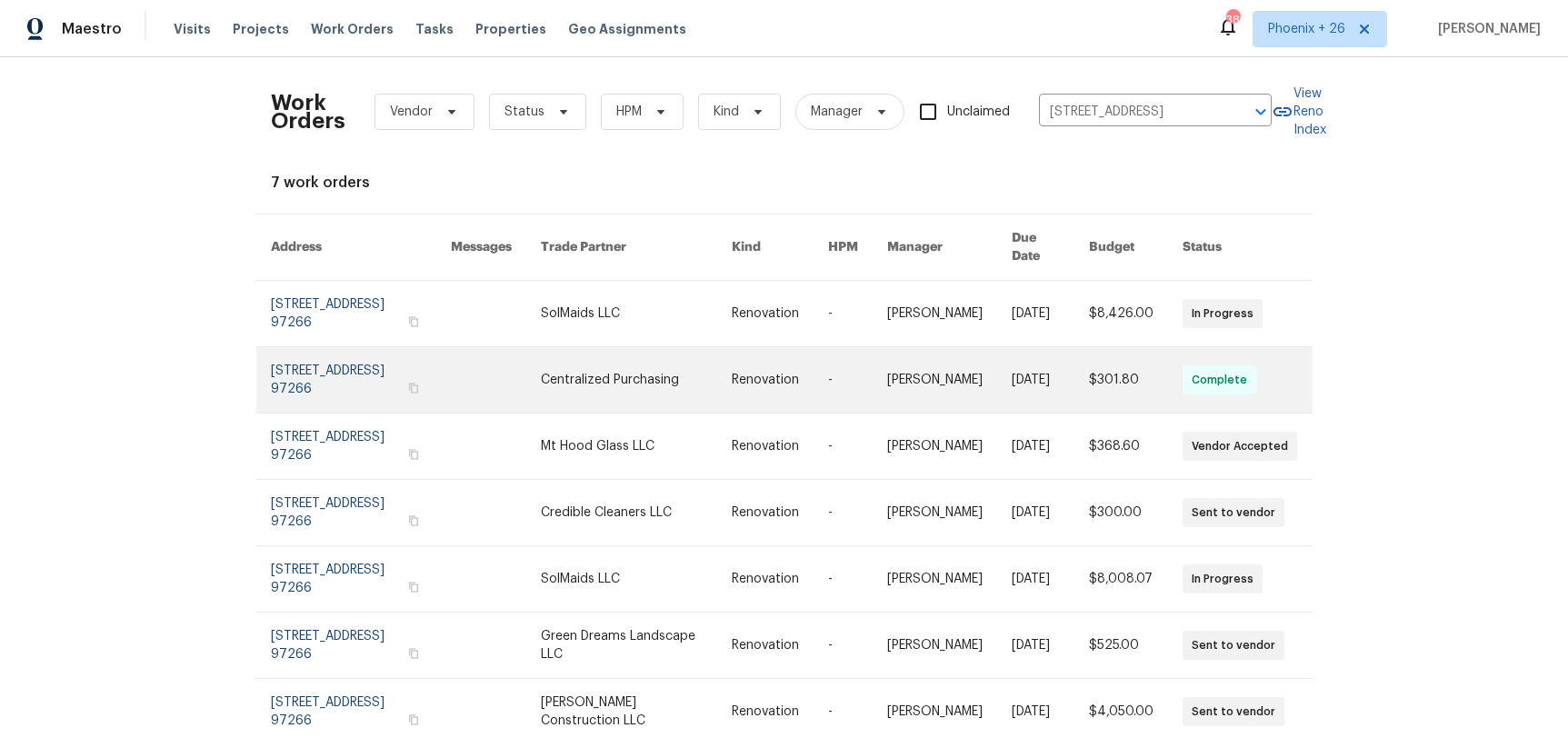
click at [571, 349] on link at bounding box center [637, 380] width 191 height 66
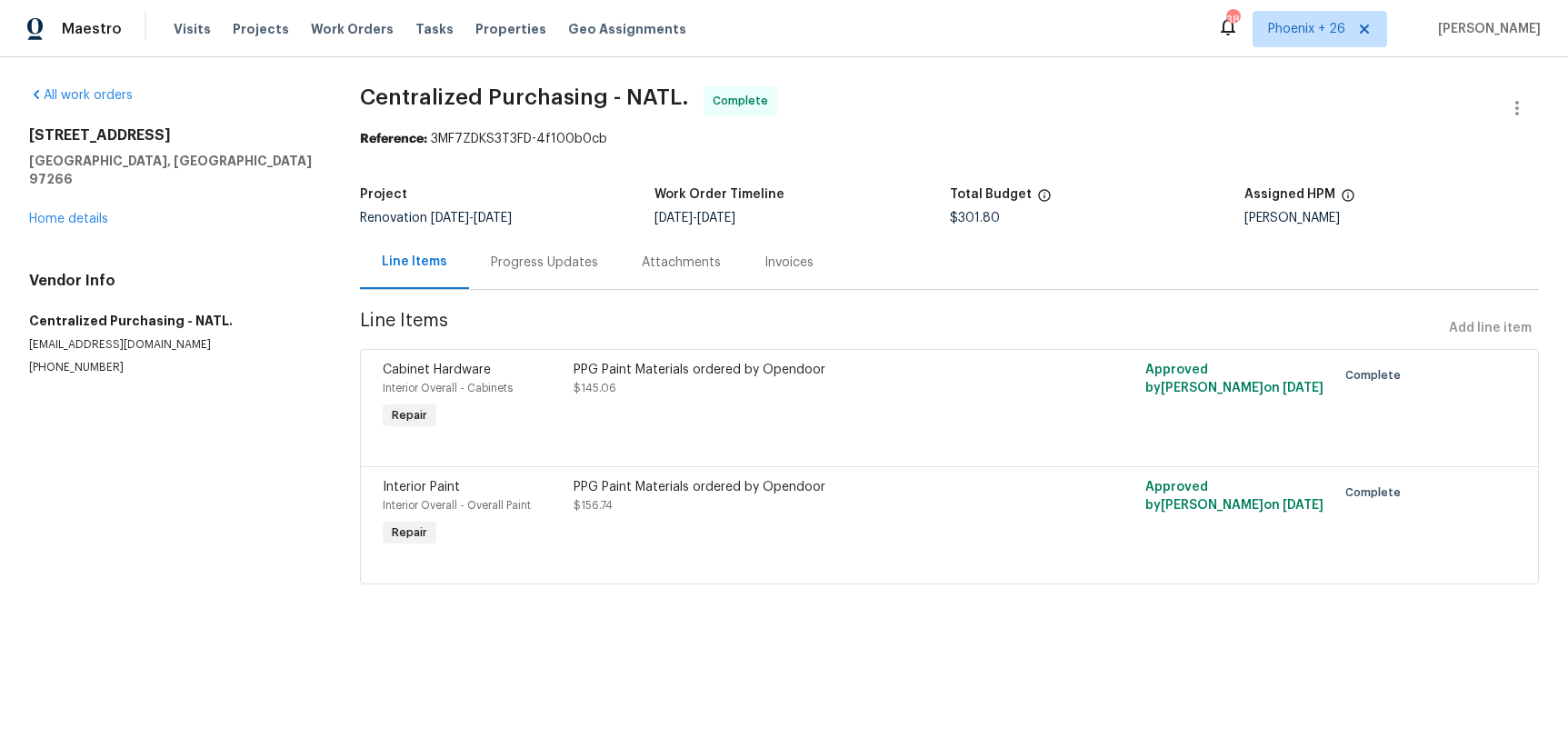
click at [78, 193] on div "[STREET_ADDRESS] Home details" at bounding box center [173, 177] width 287 height 102
click at [66, 208] on div "[STREET_ADDRESS] Home details" at bounding box center [173, 177] width 287 height 102
click at [66, 213] on link "Home details" at bounding box center [68, 219] width 79 height 13
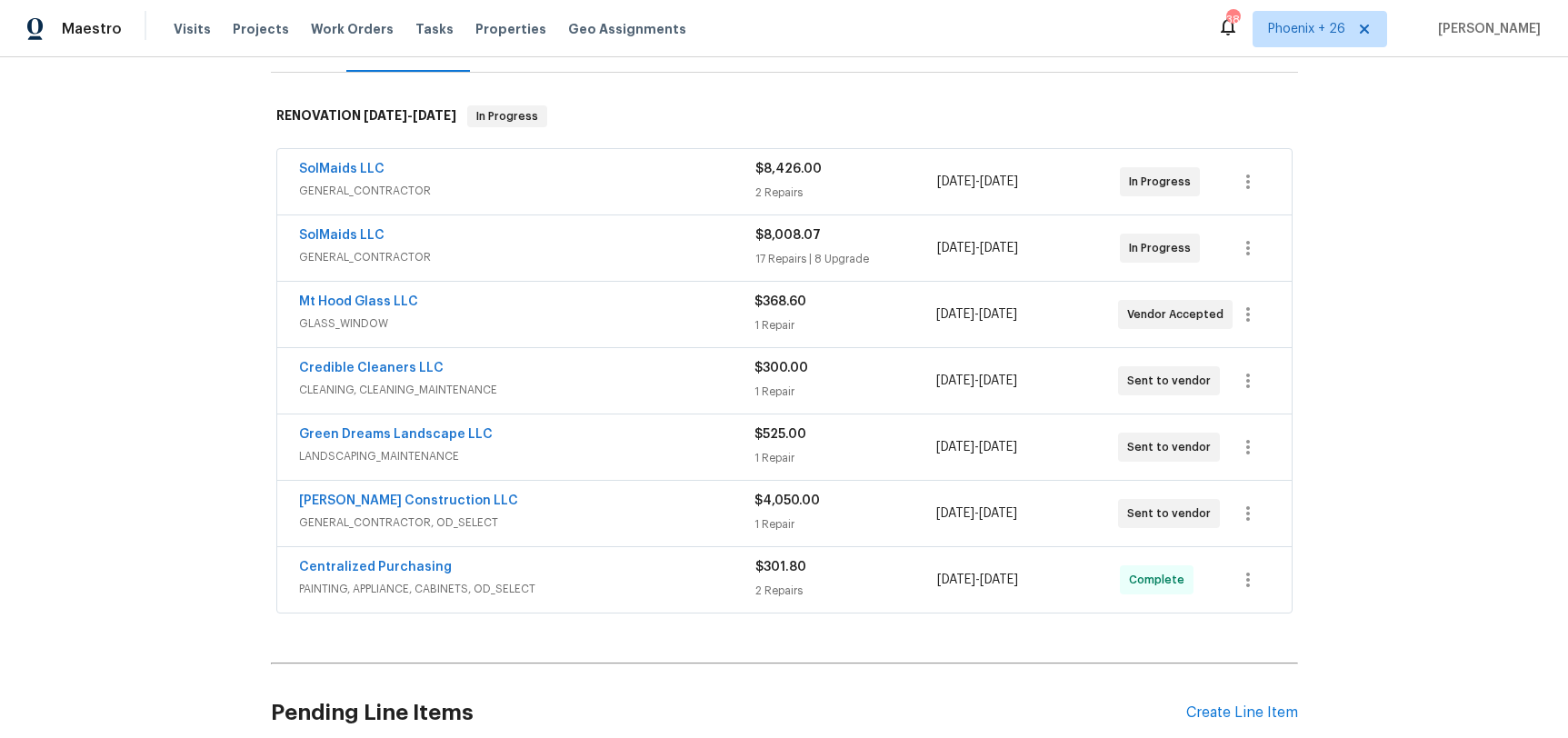
scroll to position [388, 0]
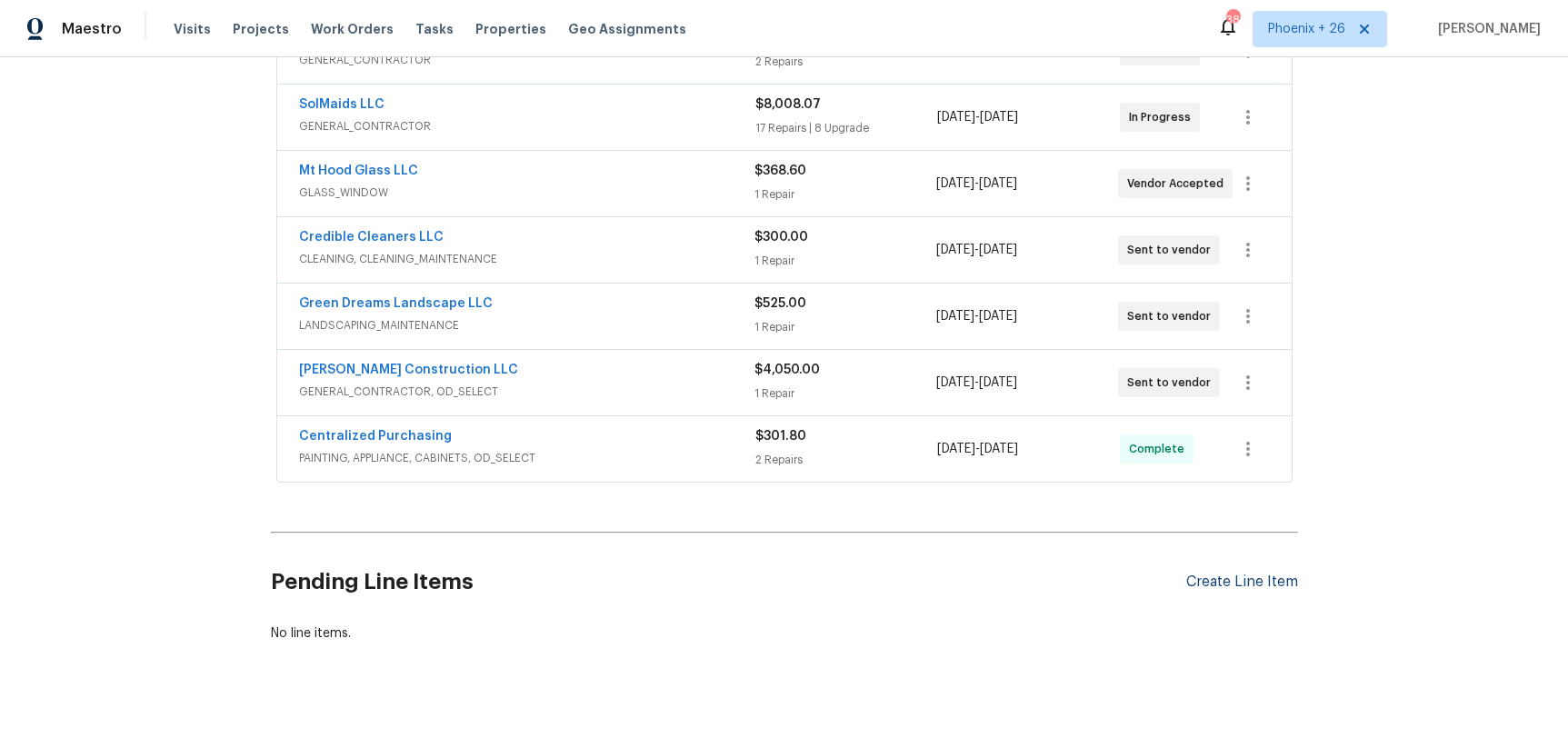
click at [1215, 582] on div "Create Line Item" at bounding box center [1242, 582] width 112 height 17
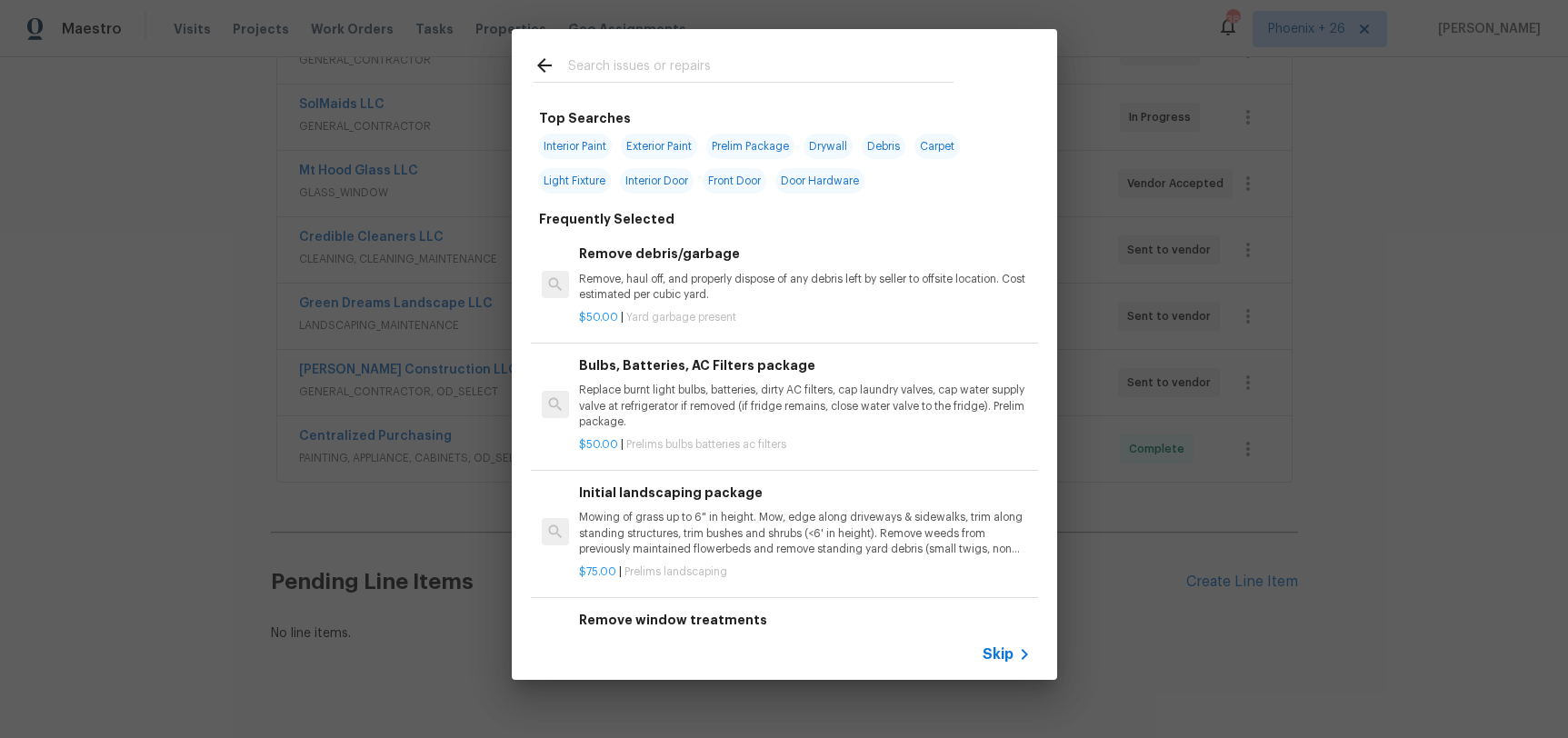
click at [620, 44] on div at bounding box center [744, 65] width 463 height 72
click at [630, 54] on input "text" at bounding box center [761, 68] width 385 height 27
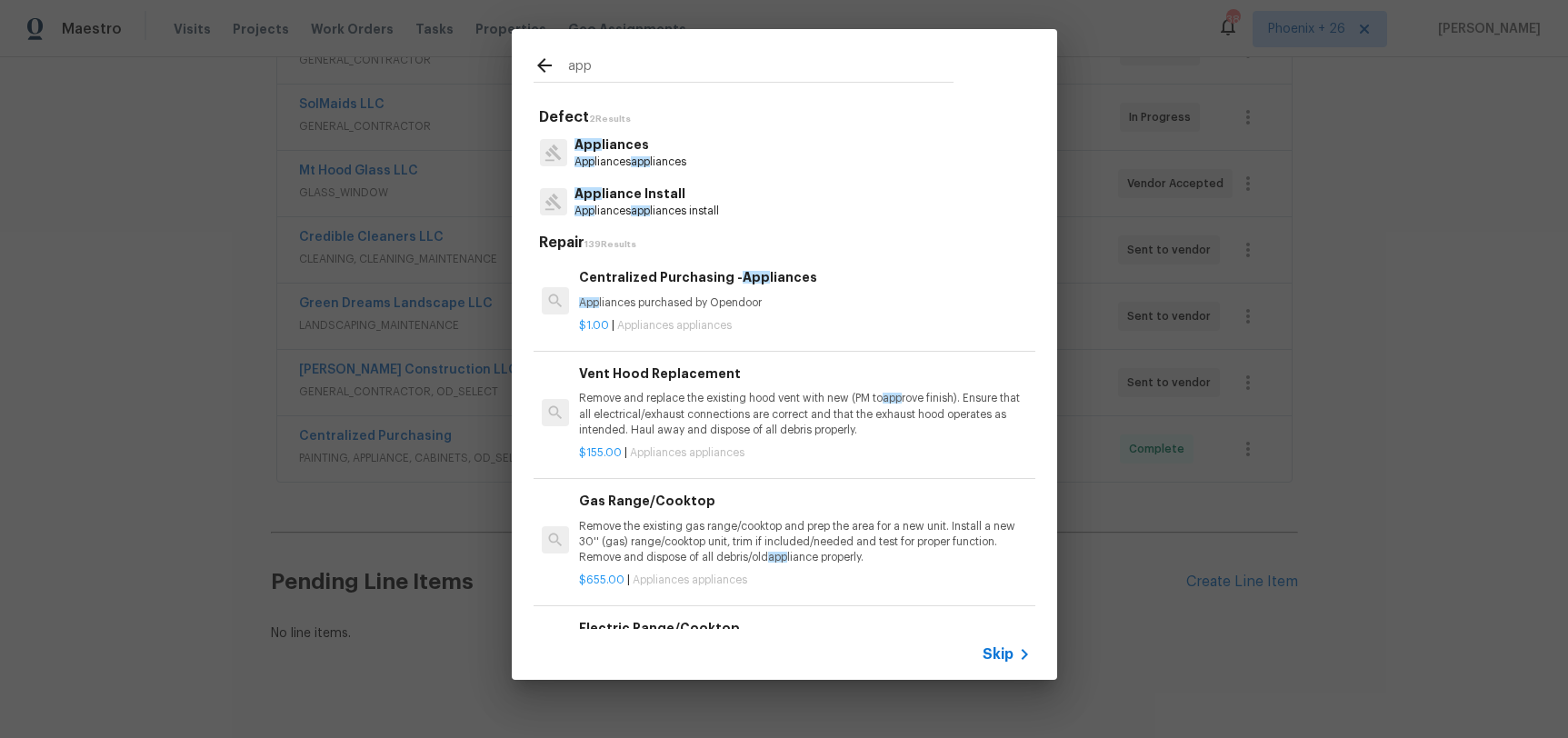
type input "app"
drag, startPoint x: 716, startPoint y: 230, endPoint x: 777, endPoint y: 298, distance: 91.4
click at [777, 298] on p "App liances purchased by Opendoor" at bounding box center [805, 303] width 451 height 15
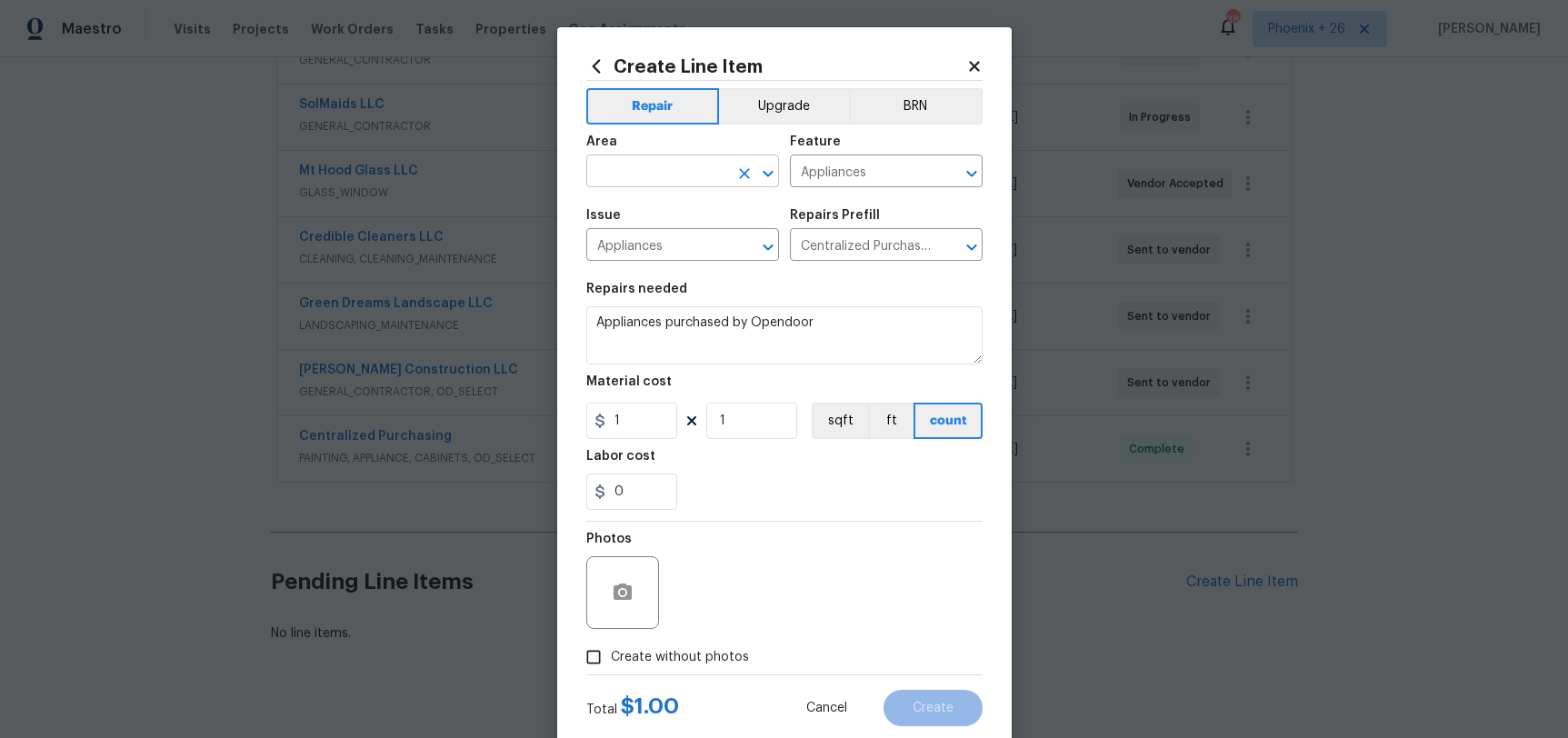
drag, startPoint x: 691, startPoint y: 137, endPoint x: 695, endPoint y: 165, distance: 28.3
click at [691, 139] on div "Area" at bounding box center [683, 146] width 193 height 23
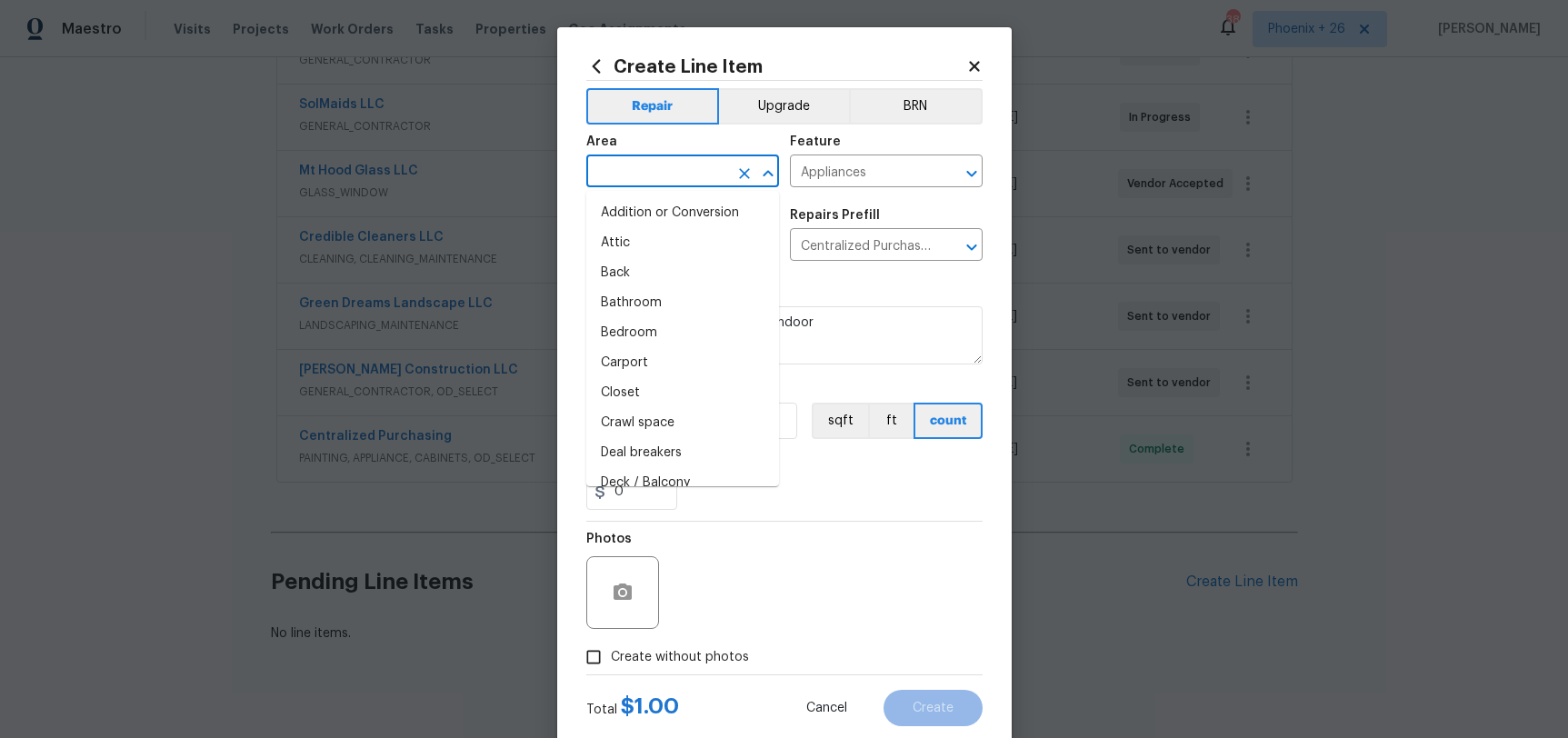
click at [695, 165] on input "text" at bounding box center [656, 173] width 142 height 28
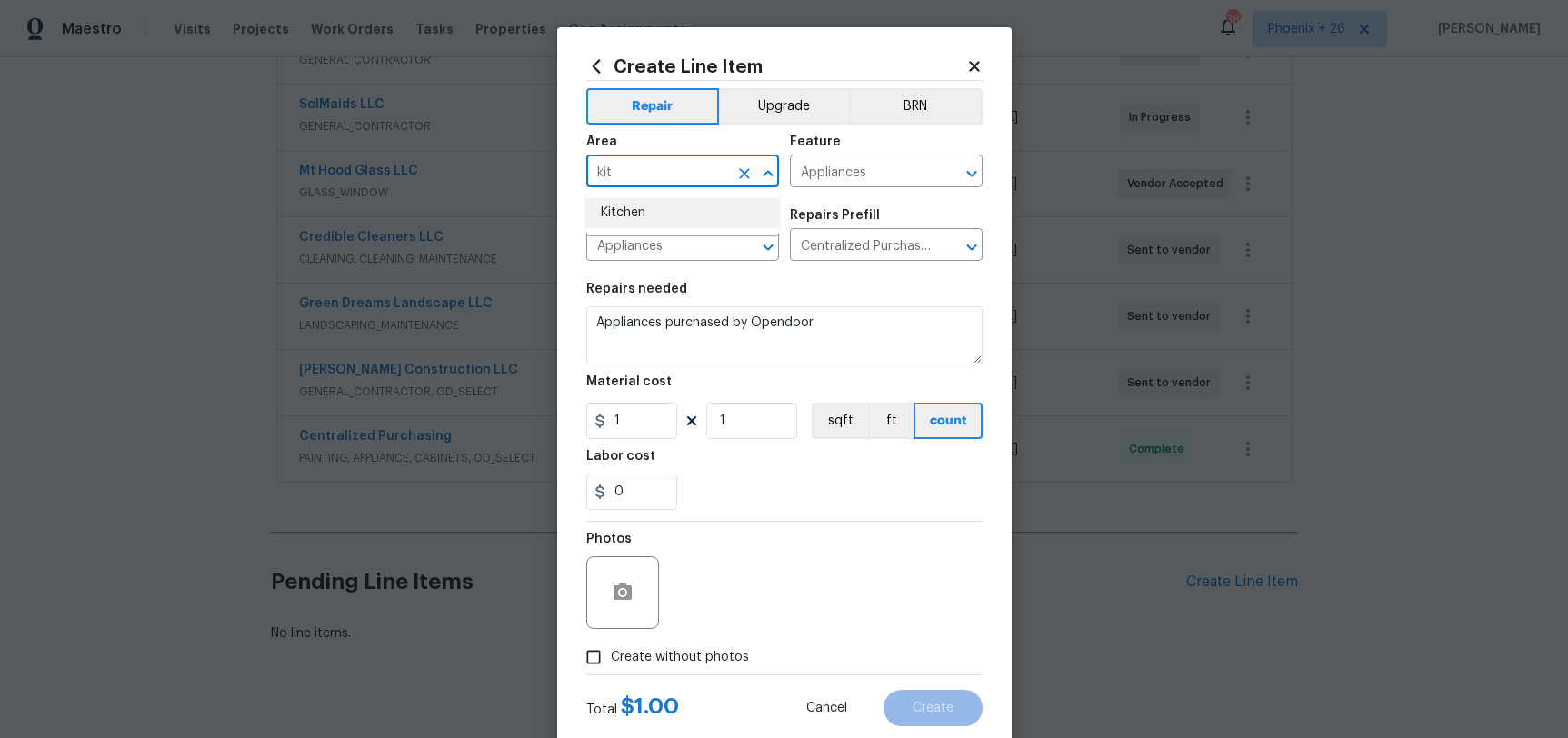
drag, startPoint x: 706, startPoint y: 229, endPoint x: 704, endPoint y: 220, distance: 9.2
click at [706, 227] on ul "Kitchen" at bounding box center [683, 214] width 193 height 45
click at [704, 220] on li "Kitchen" at bounding box center [683, 213] width 193 height 30
type input "Kitchen"
drag, startPoint x: 827, startPoint y: 142, endPoint x: 815, endPoint y: 164, distance: 25.1
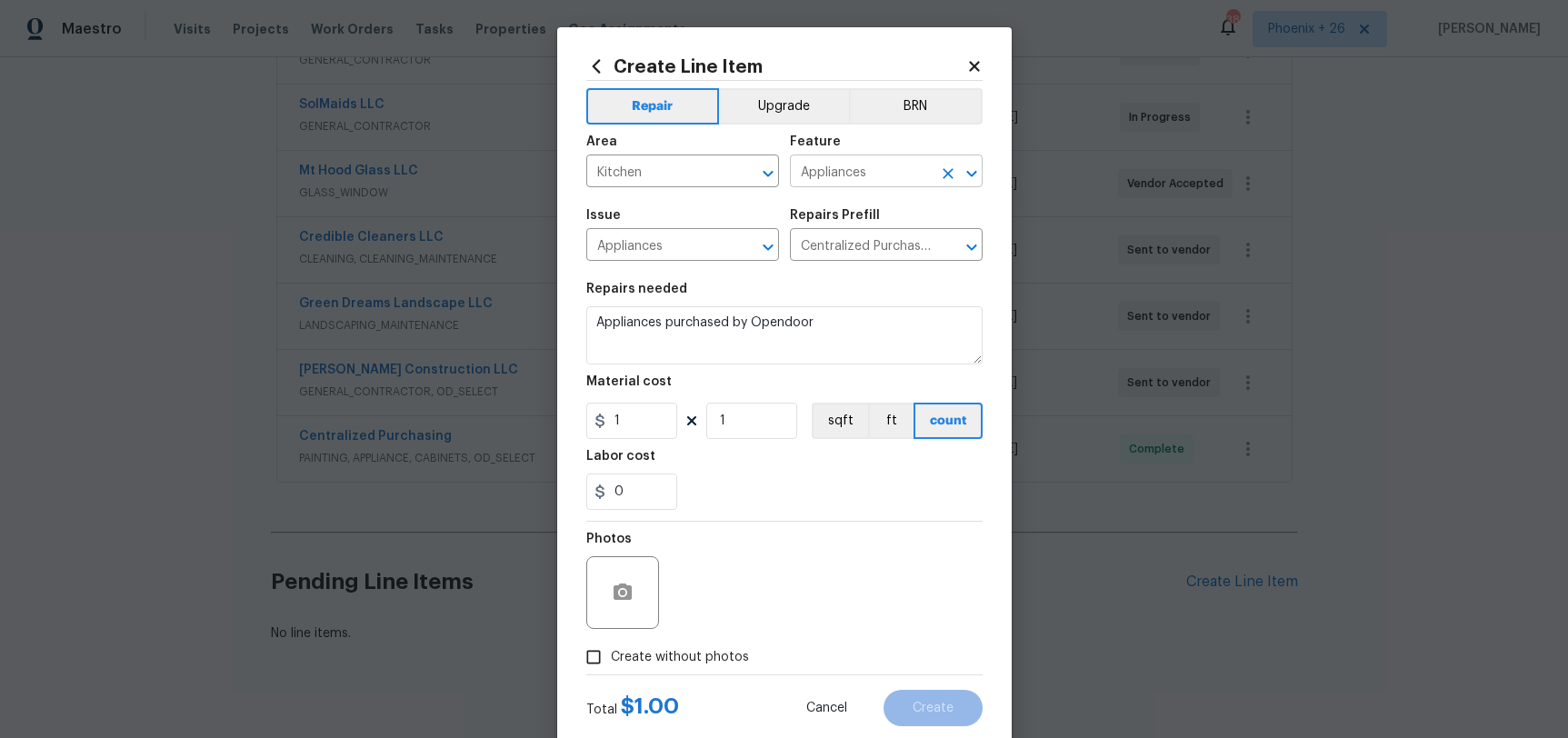
click at [827, 142] on h5 "Feature" at bounding box center [816, 142] width 51 height 13
drag, startPoint x: 645, startPoint y: 420, endPoint x: 579, endPoint y: 419, distance: 66.0
click at [580, 419] on div "Create Line Item Repair Upgrade BRN Area Kitchen ​ Feature Appliances ​ Issue A…" at bounding box center [784, 391] width 455 height 729
type input "827.88"
drag, startPoint x: 675, startPoint y: 656, endPoint x: 685, endPoint y: 640, distance: 18.9
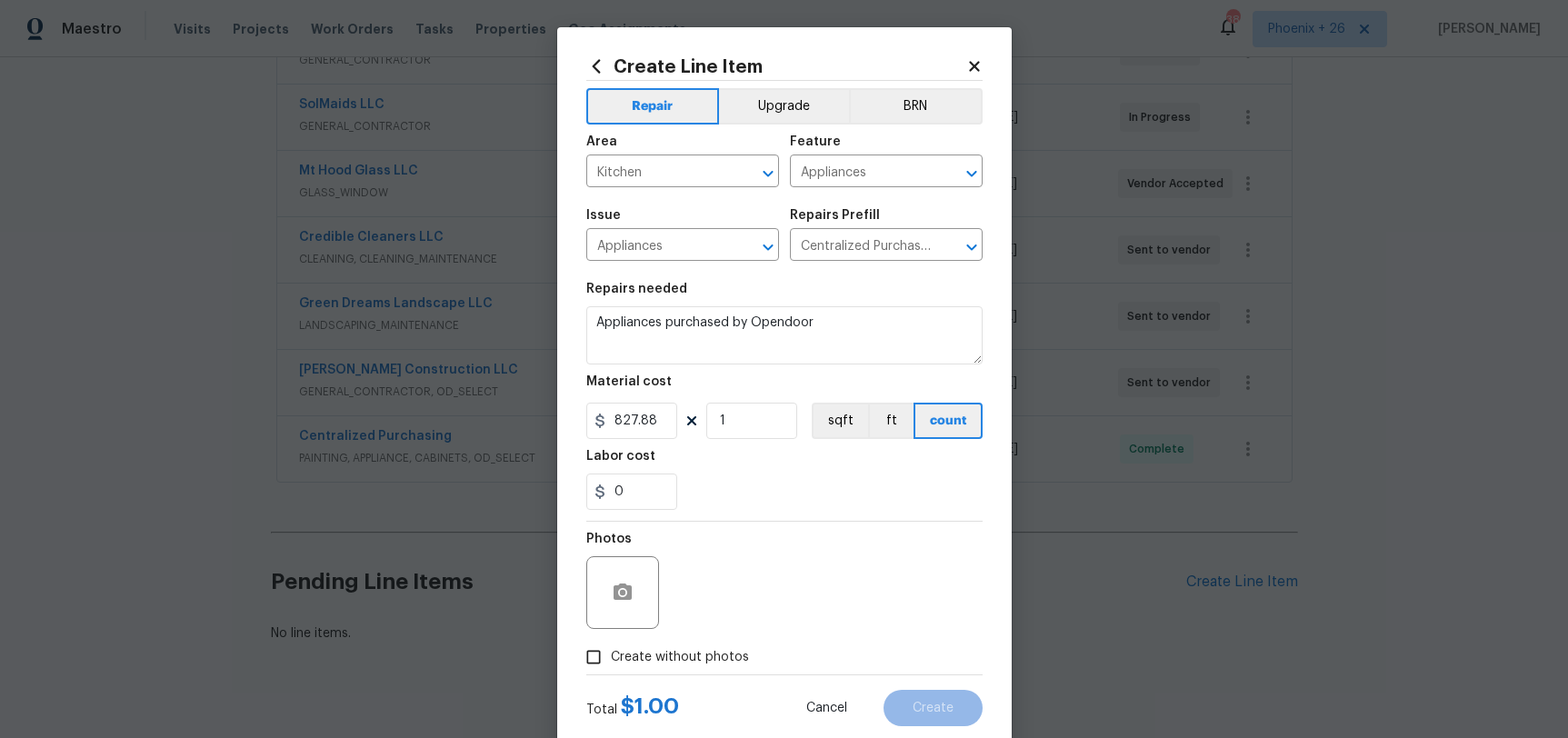
click at [675, 656] on span "Create without photos" at bounding box center [680, 657] width 138 height 19
click at [611, 656] on input "Create without photos" at bounding box center [594, 657] width 35 height 35
checkbox input "true"
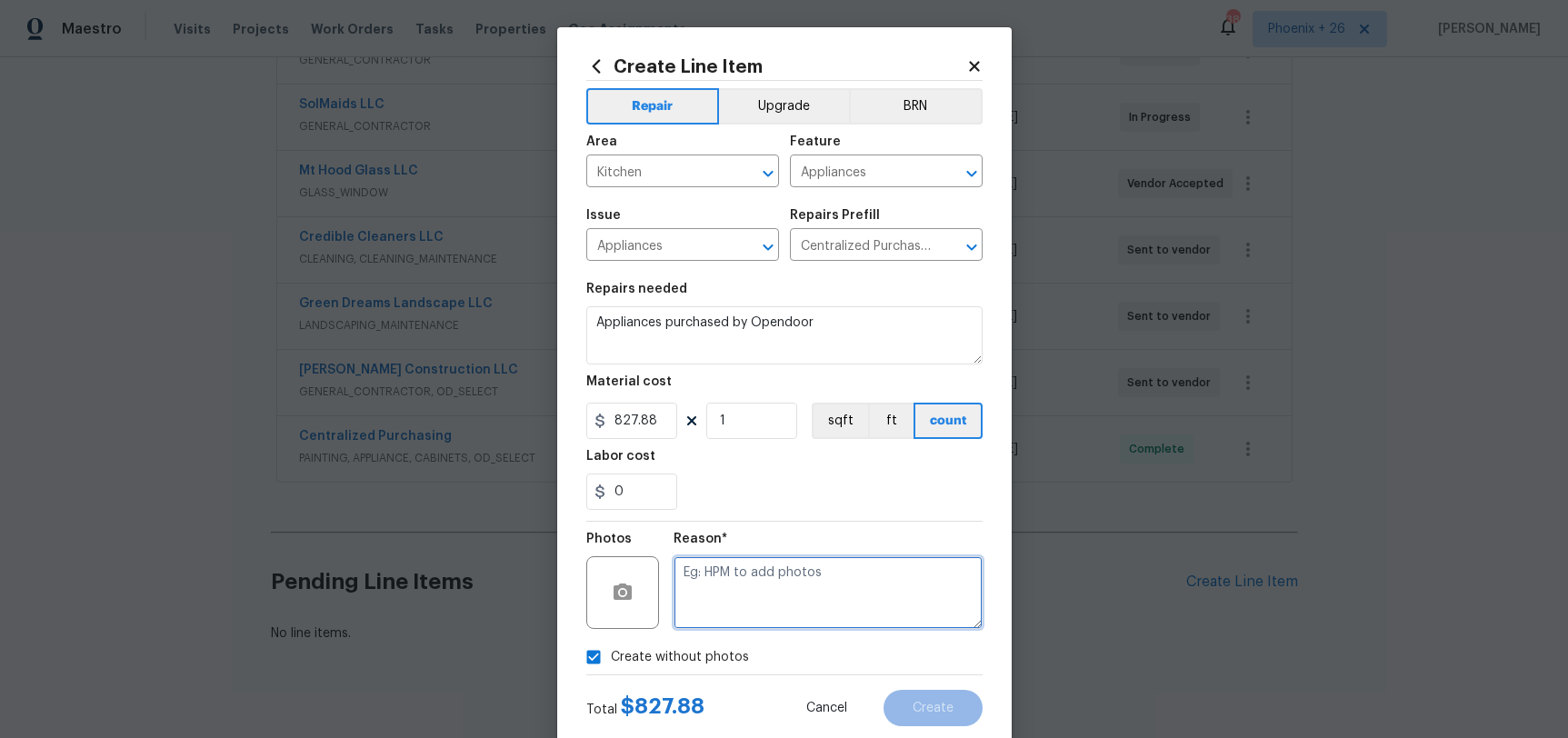
click at [701, 622] on textarea at bounding box center [828, 593] width 309 height 73
type textarea "NA"
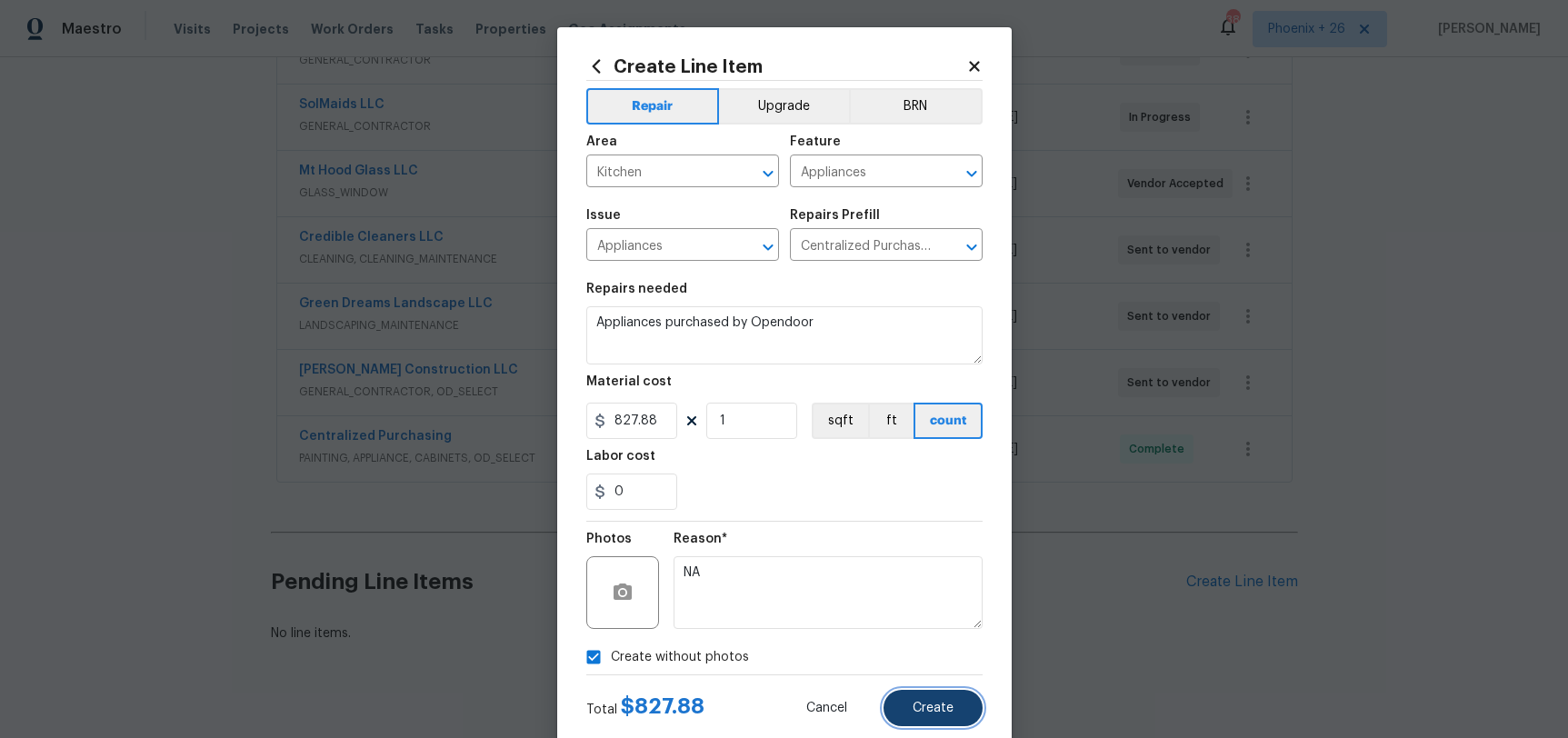
click at [920, 693] on button "Create" at bounding box center [933, 708] width 99 height 37
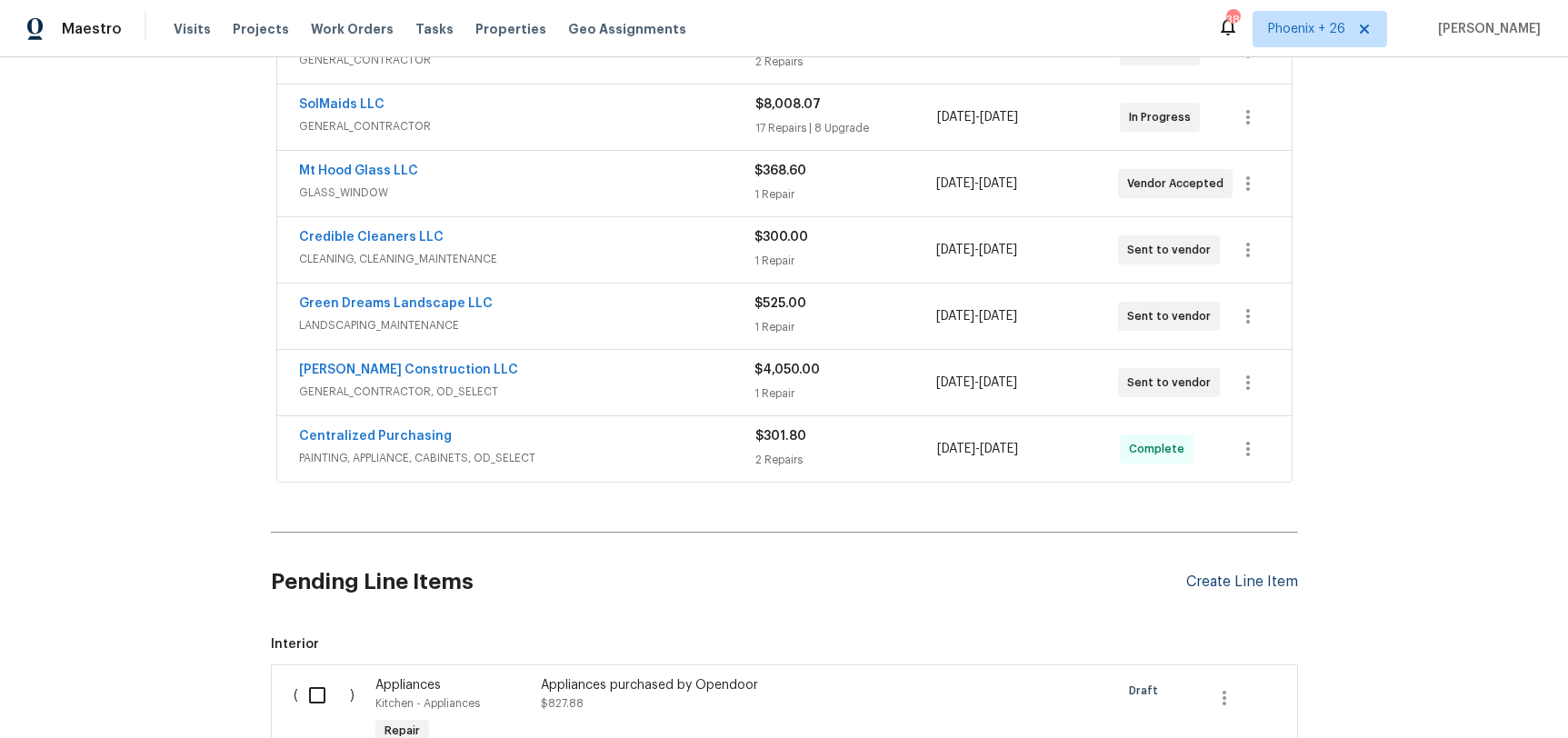
click at [1189, 590] on div "Create Line Item" at bounding box center [1242, 582] width 112 height 17
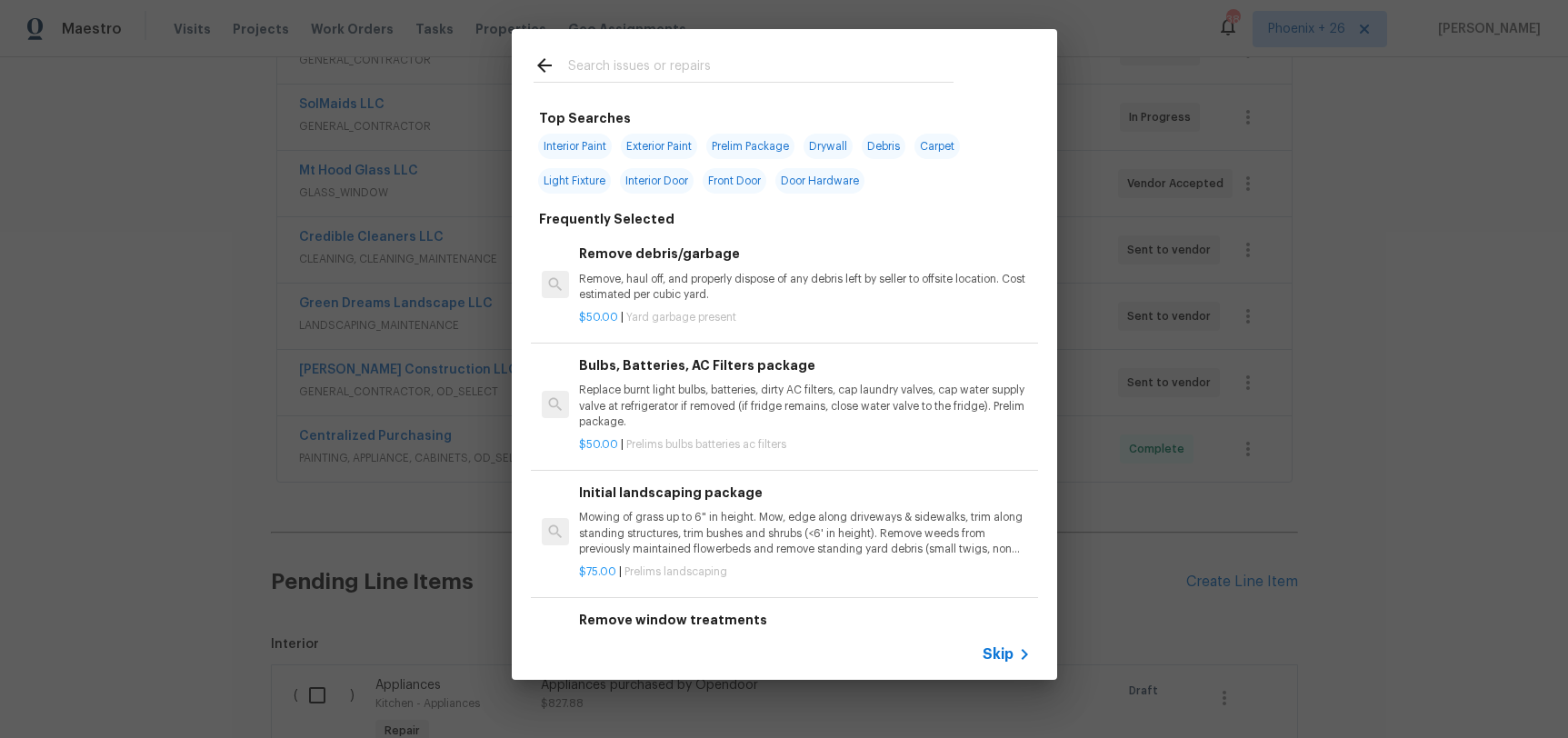
click at [717, 75] on input "text" at bounding box center [761, 68] width 385 height 27
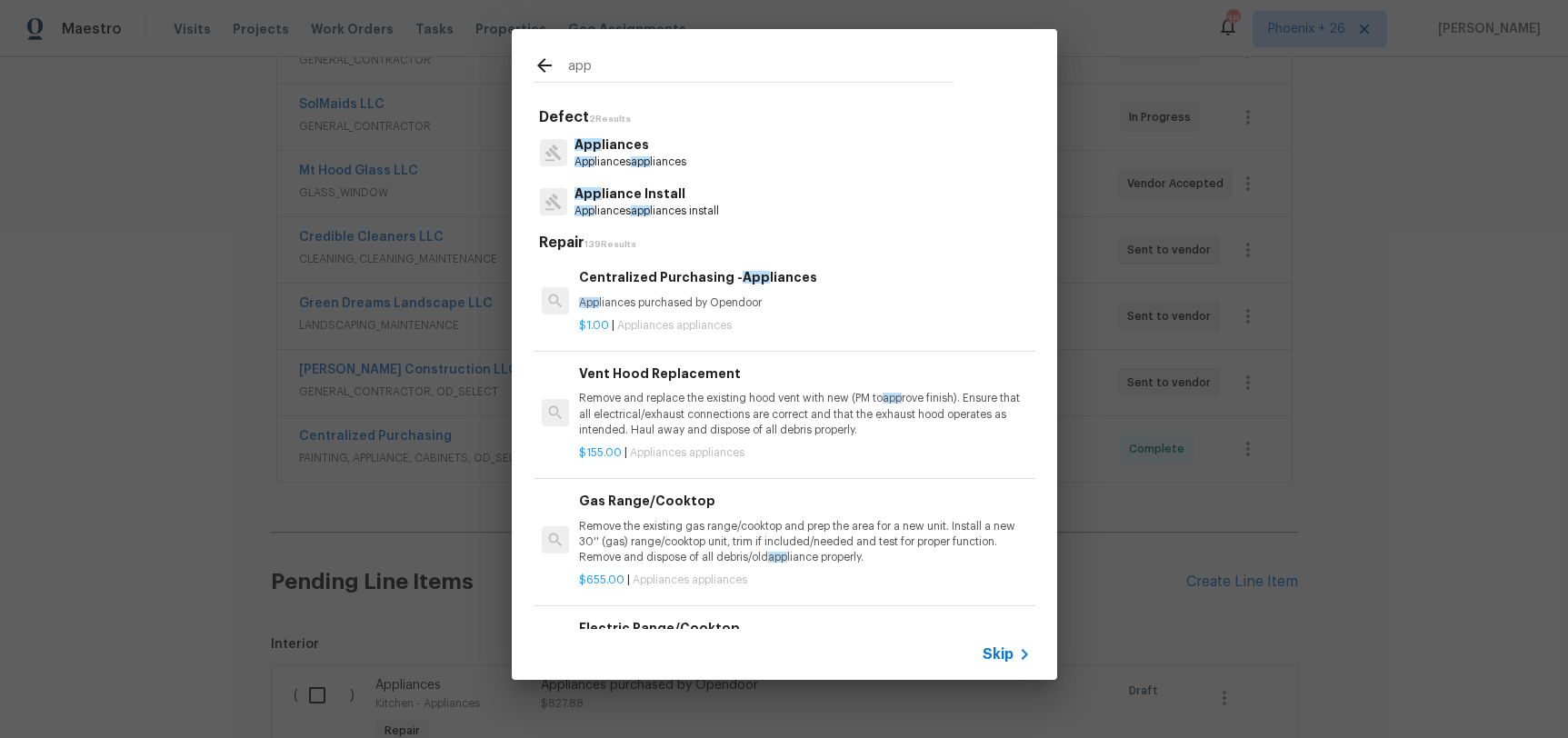
type input "app"
click at [792, 288] on div "Centralized Purchasing - App liances App liances purchased by Opendoor" at bounding box center [805, 289] width 451 height 44
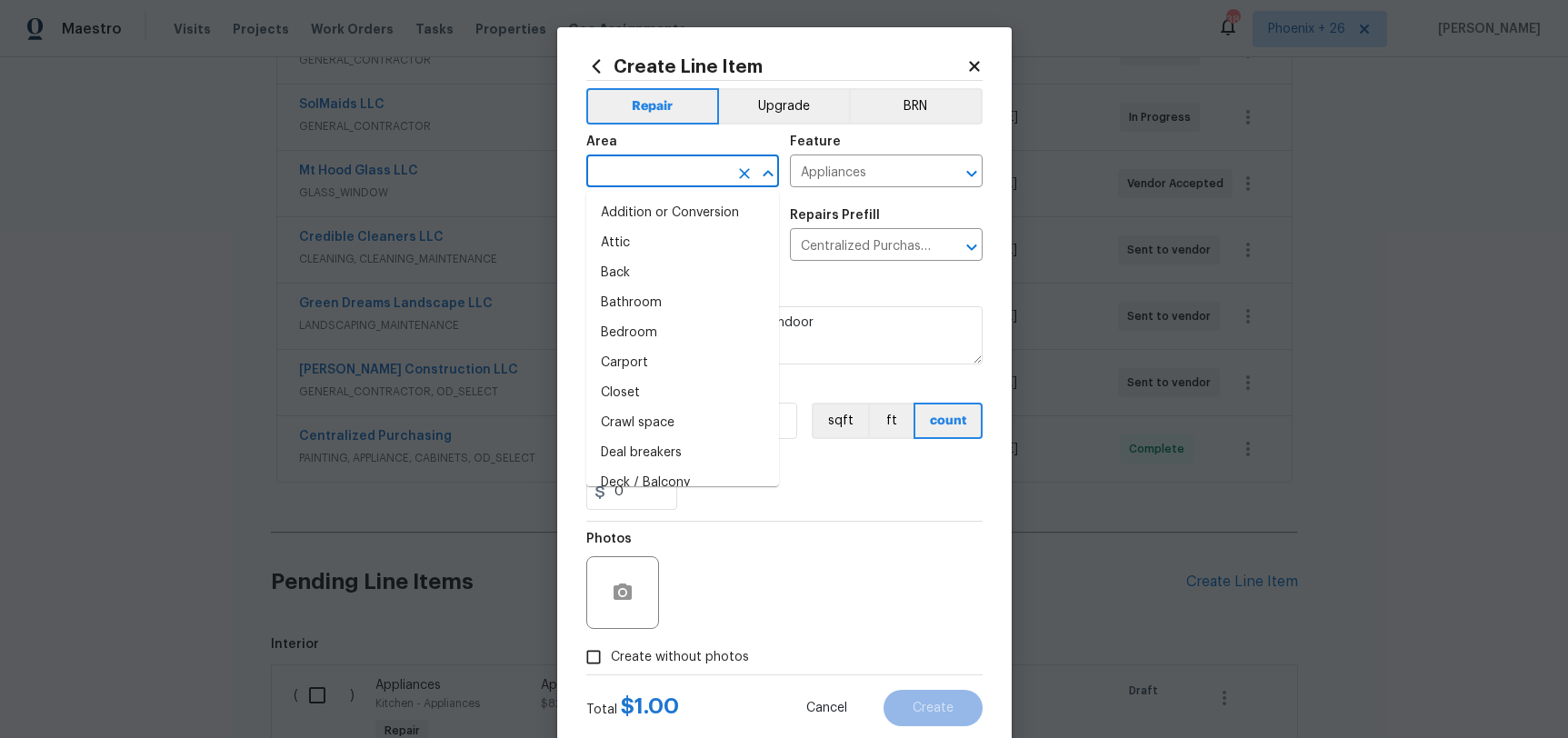
click at [706, 161] on input "text" at bounding box center [656, 173] width 142 height 28
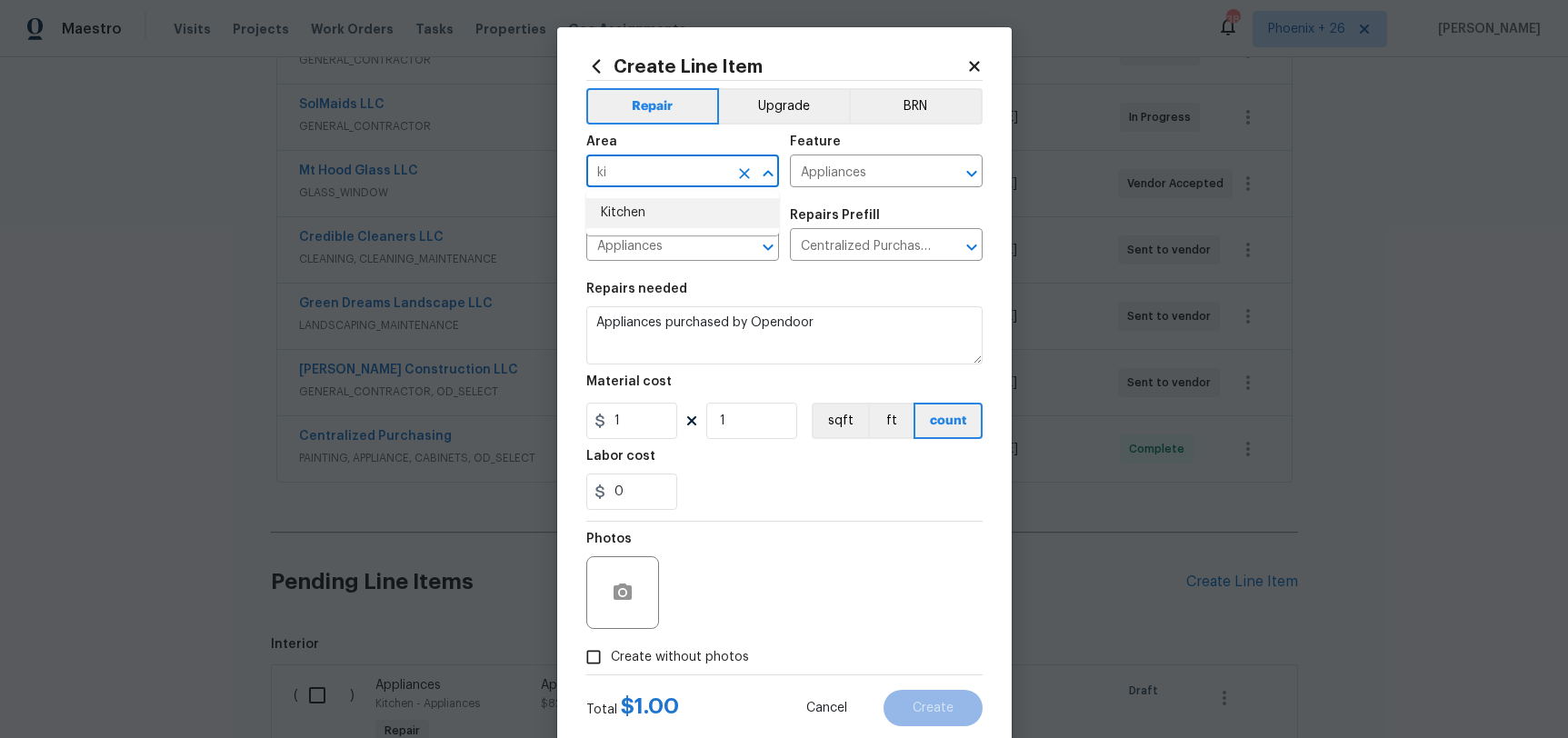
click at [701, 211] on li "Kitchen" at bounding box center [683, 213] width 193 height 30
type input "Kitchen"
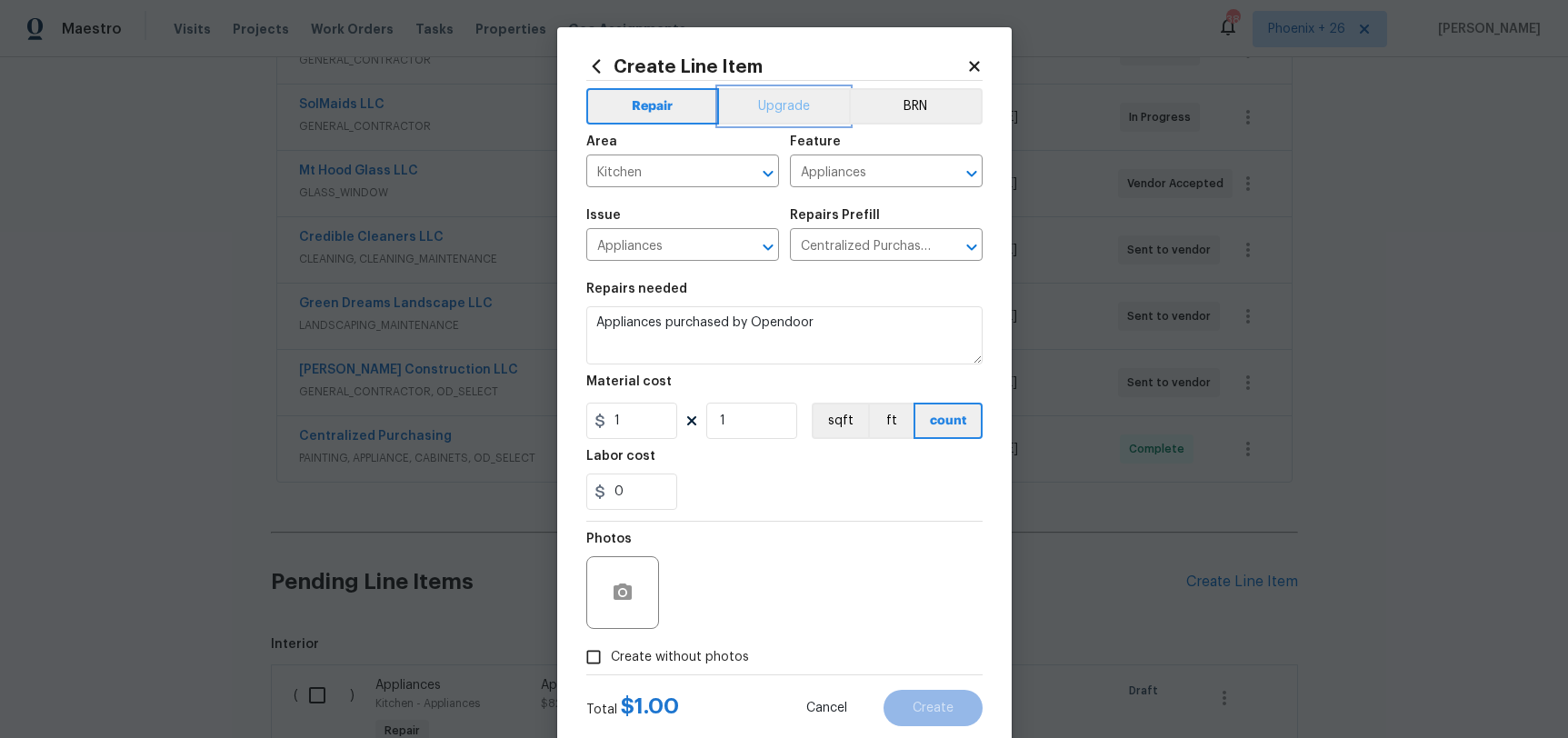
drag, startPoint x: 732, startPoint y: 107, endPoint x: 726, endPoint y: 117, distance: 11.7
click at [731, 109] on button "Upgrade" at bounding box center [784, 106] width 130 height 37
drag, startPoint x: 631, startPoint y: 420, endPoint x: 605, endPoint y: 422, distance: 26.1
click at [605, 422] on div "1" at bounding box center [631, 421] width 91 height 37
type input "88.36"
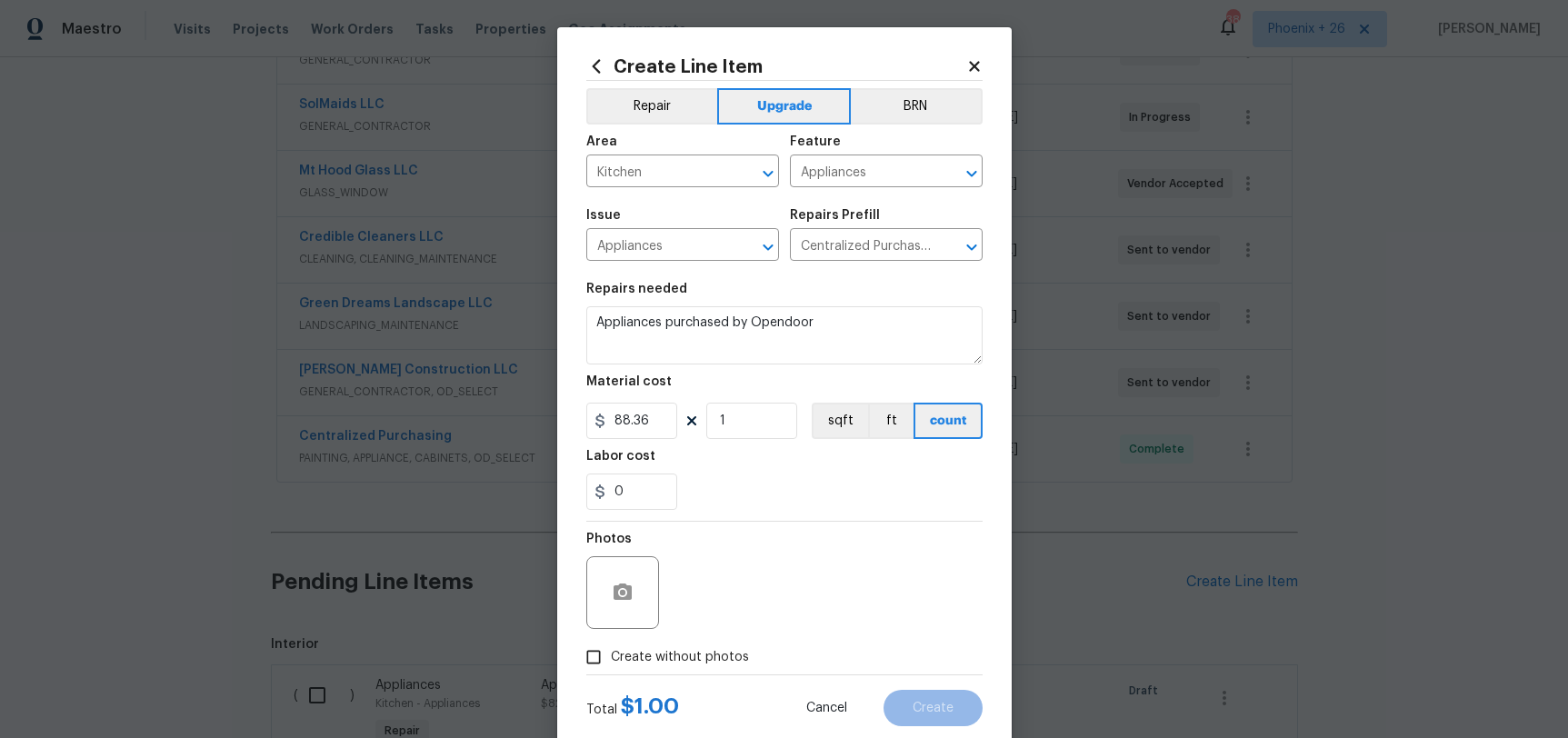
drag, startPoint x: 633, startPoint y: 648, endPoint x: 728, endPoint y: 612, distance: 101.6
click at [634, 648] on span "Create without photos" at bounding box center [680, 657] width 138 height 19
click at [729, 611] on div "Photos" at bounding box center [784, 581] width 397 height 118
drag, startPoint x: 743, startPoint y: 658, endPoint x: 744, endPoint y: 641, distance: 17.0
click at [743, 658] on span "Create without photos" at bounding box center [680, 657] width 138 height 19
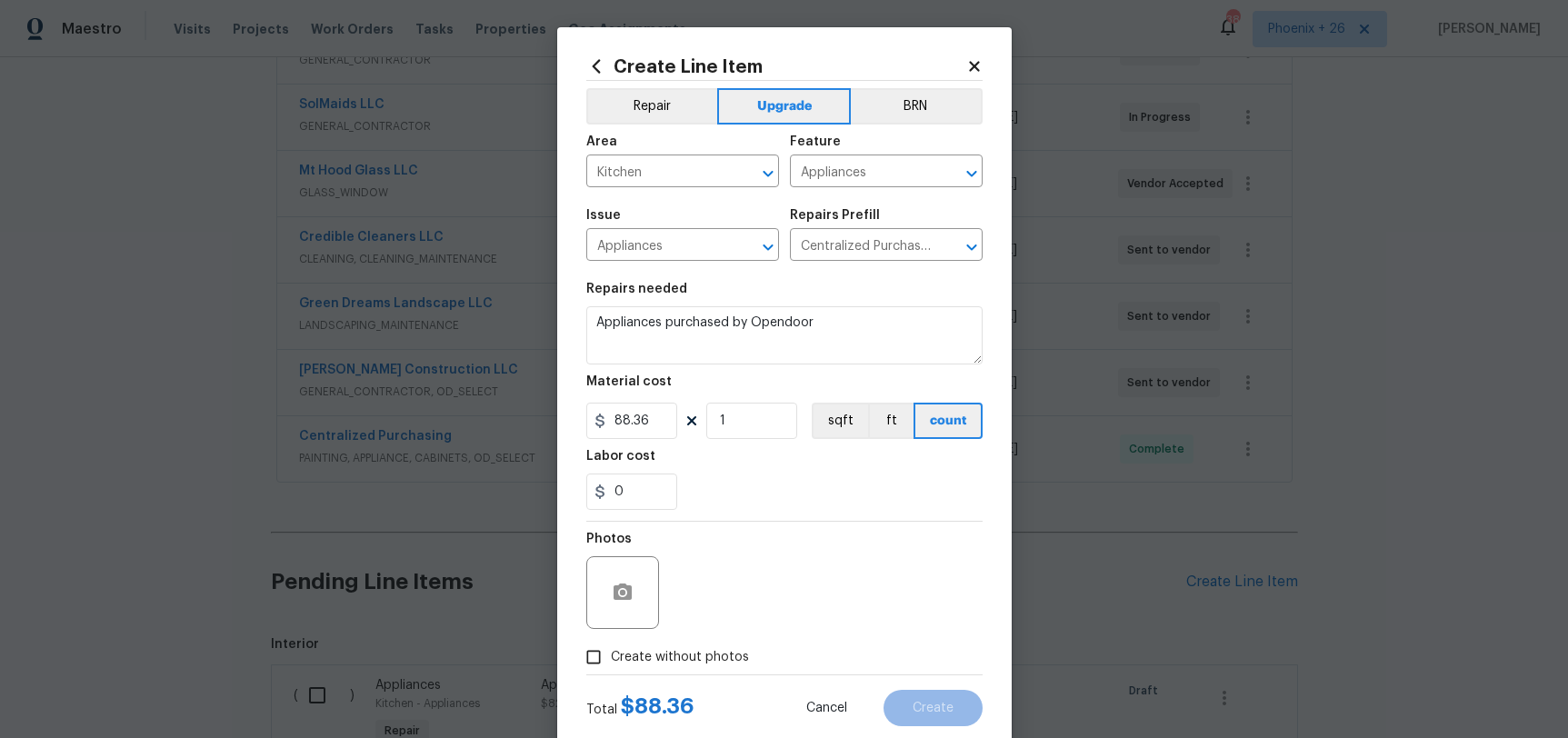
click at [611, 658] on input "Create without photos" at bounding box center [594, 657] width 35 height 35
checkbox input "true"
click at [741, 628] on div "Reason*" at bounding box center [828, 581] width 309 height 118
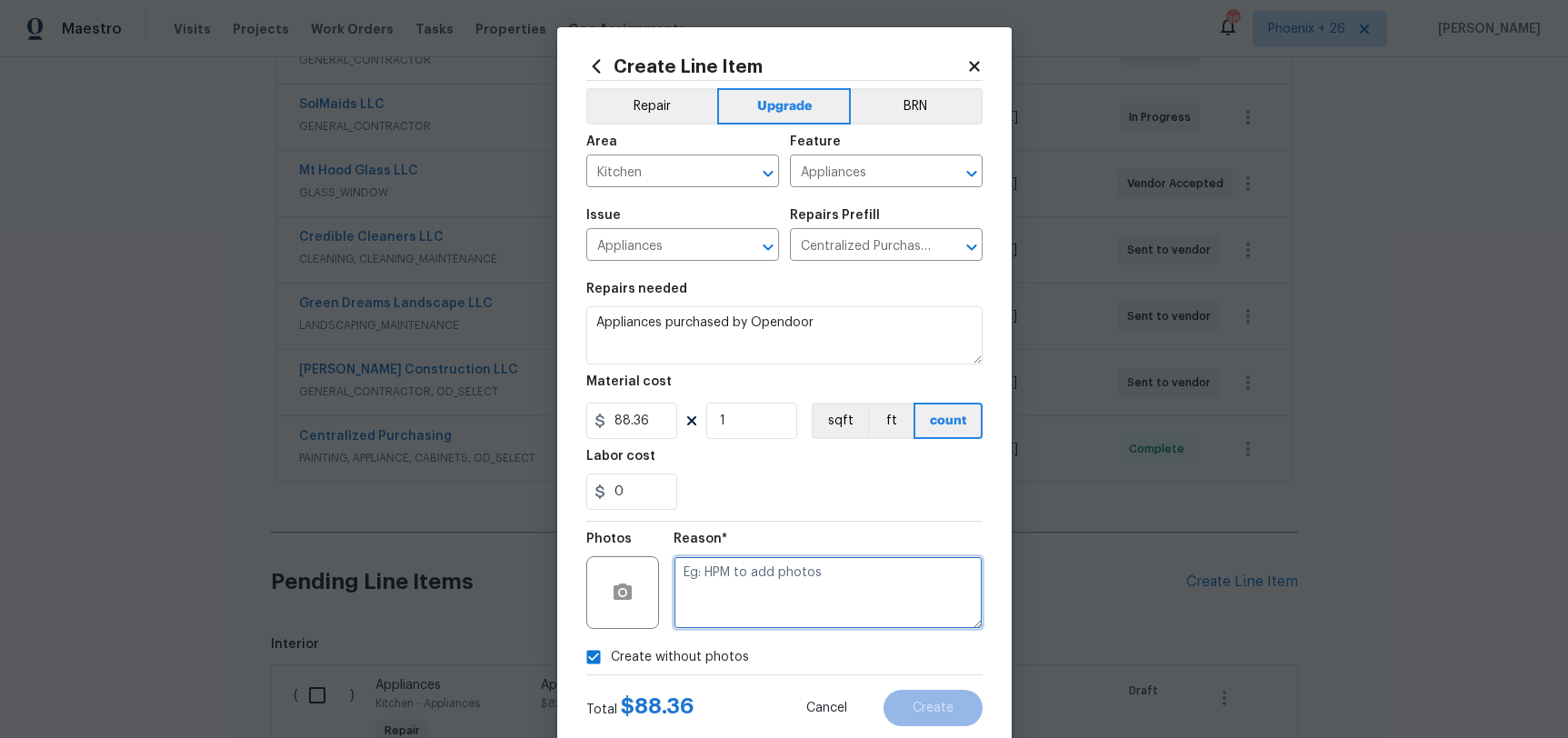
click at [748, 628] on textarea at bounding box center [828, 593] width 309 height 73
type textarea "NA"
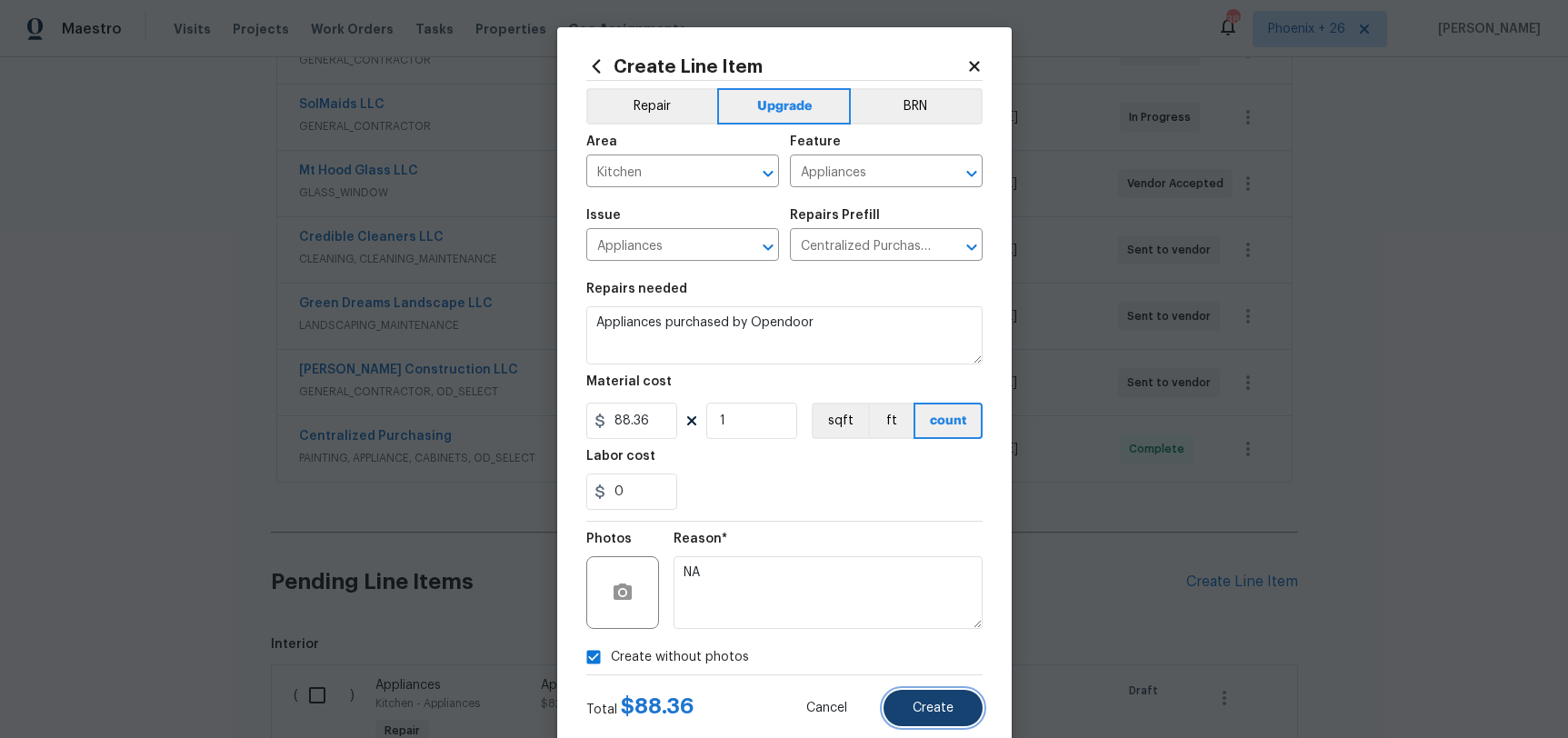
click at [920, 704] on span "Create" at bounding box center [933, 708] width 41 height 14
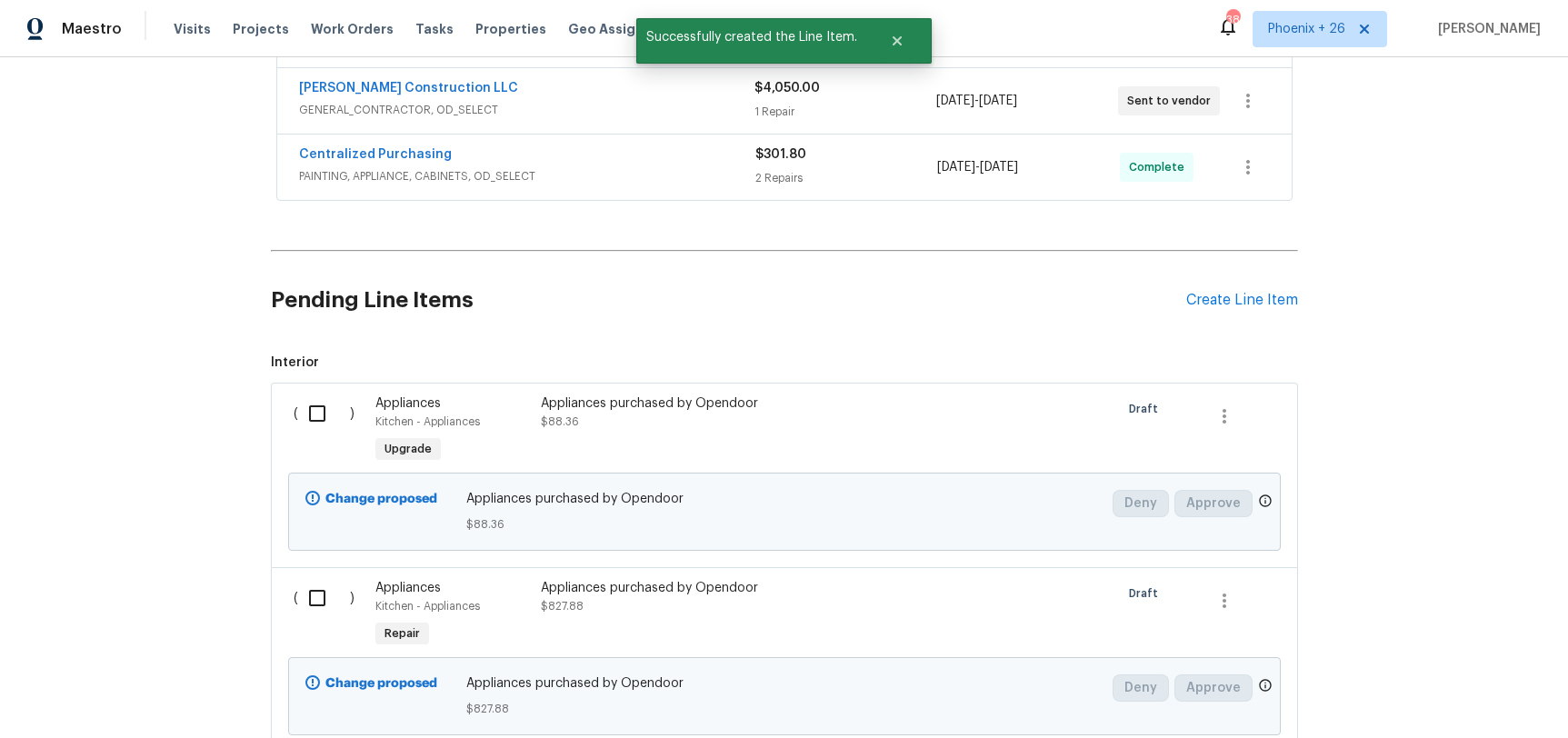
scroll to position [731, 0]
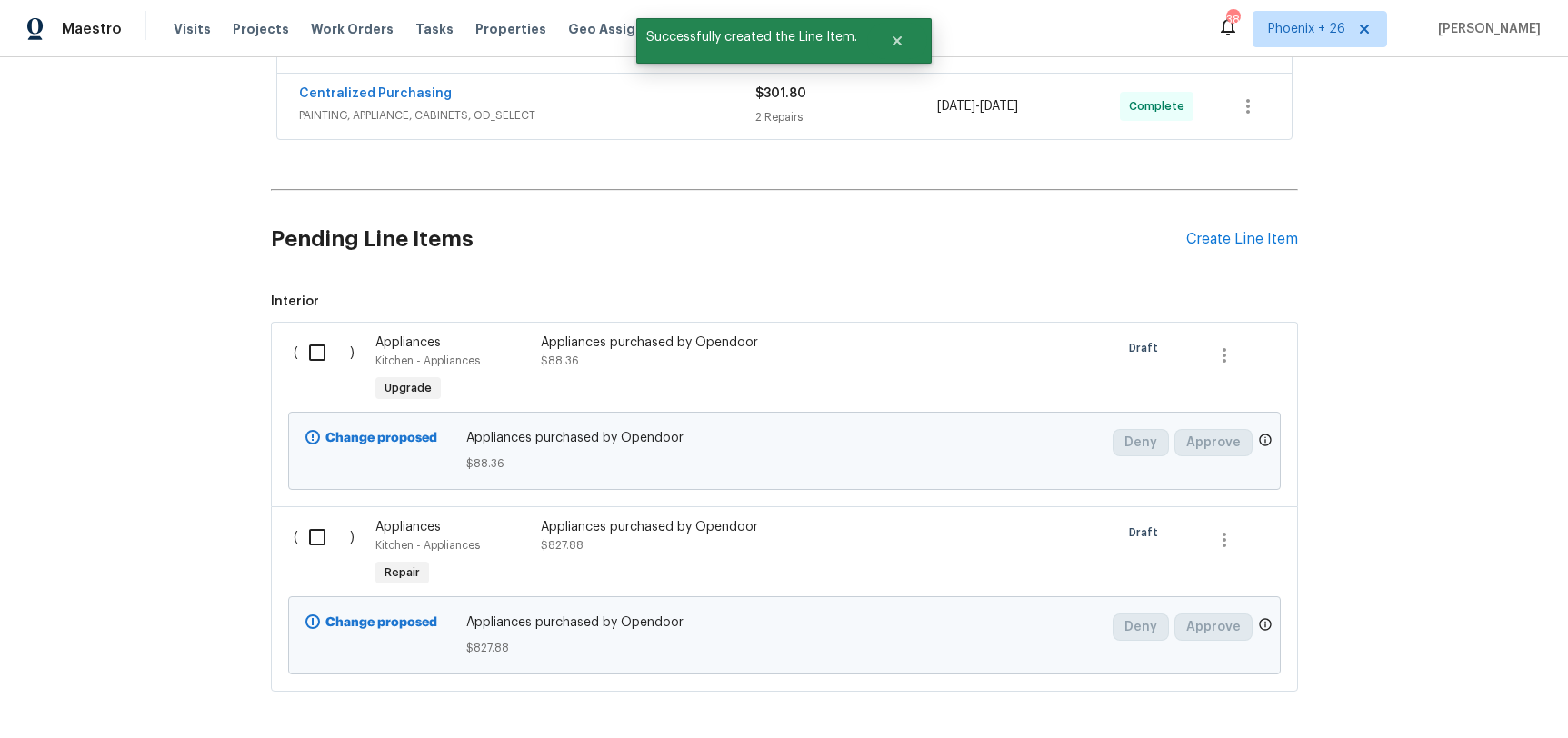
click at [313, 366] on input "checkbox" at bounding box center [324, 353] width 52 height 38
checkbox input "true"
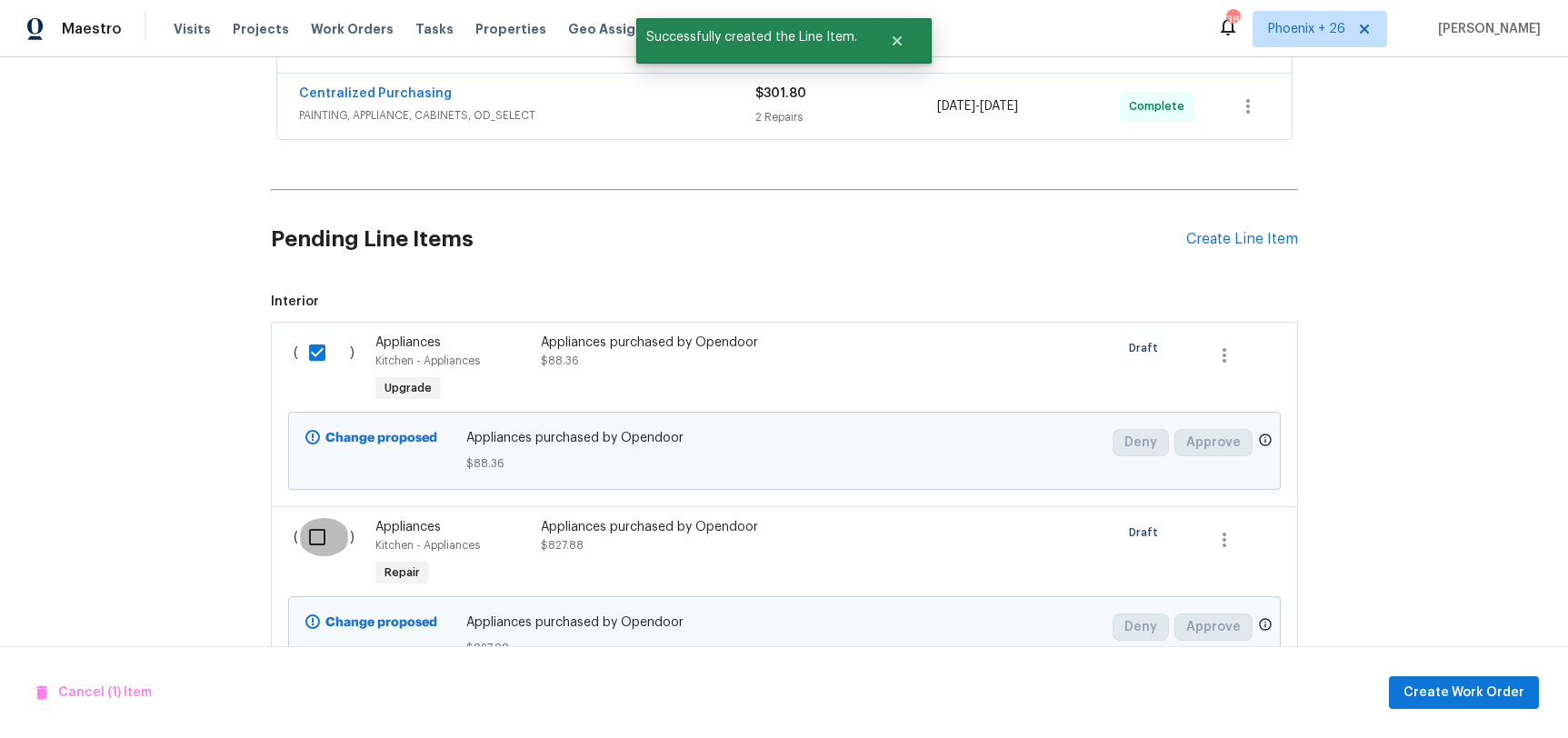
click at [325, 520] on input "checkbox" at bounding box center [324, 537] width 52 height 38
checkbox input "true"
click at [1468, 688] on span "Create Work Order" at bounding box center [1464, 693] width 121 height 23
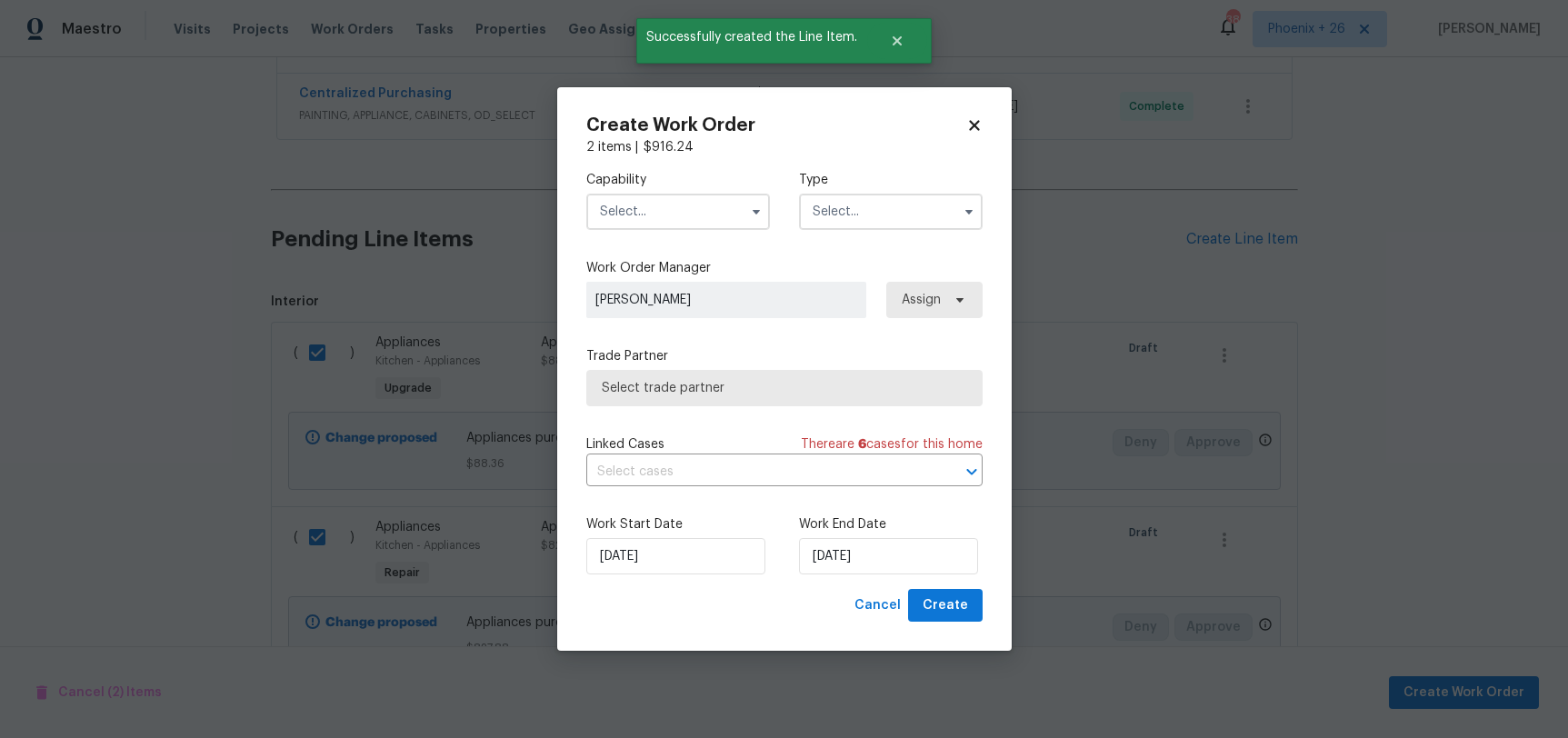
click at [648, 203] on input "text" at bounding box center [678, 212] width 184 height 37
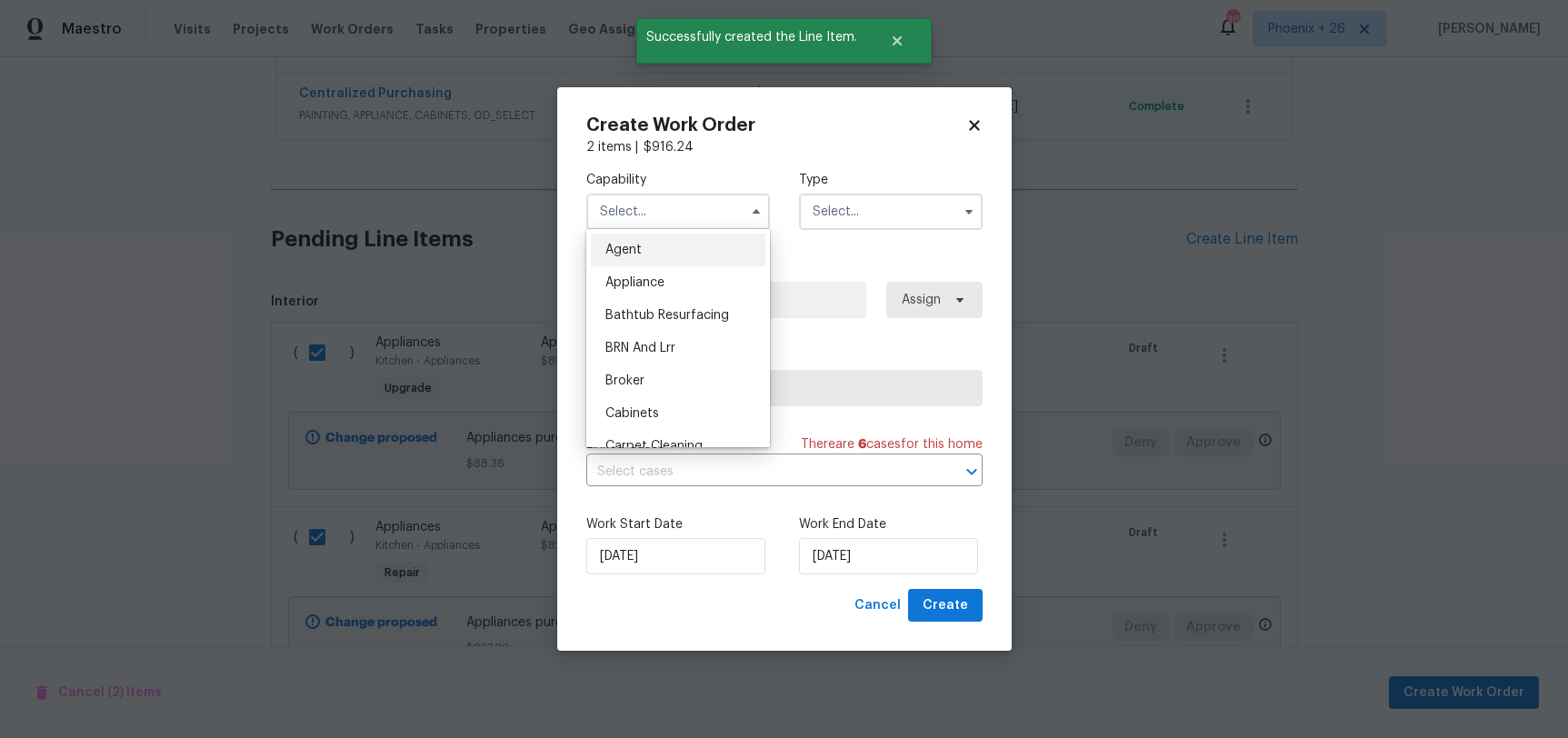
click at [705, 286] on div "Appliance" at bounding box center [678, 282] width 174 height 33
type input "Appliance"
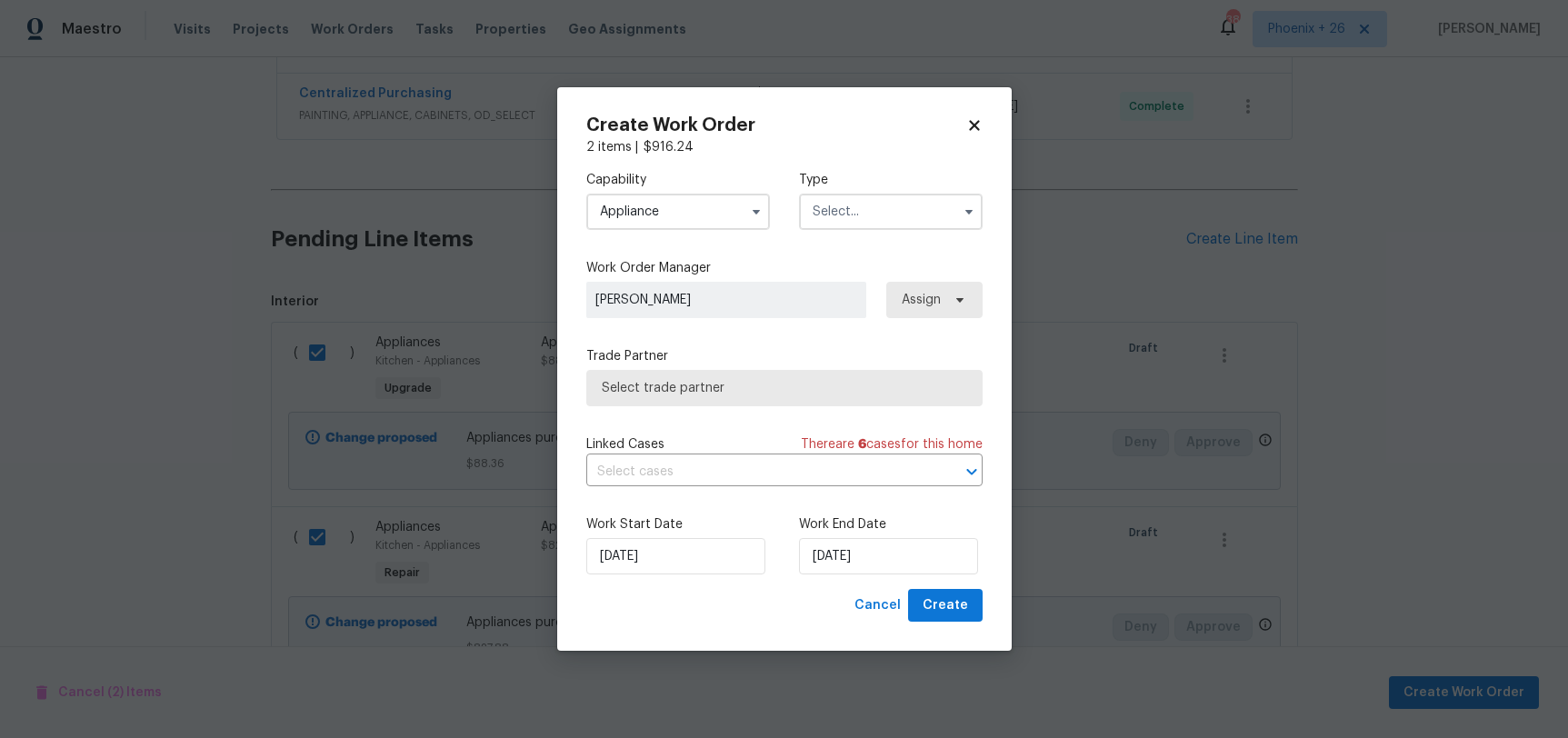
drag, startPoint x: 823, startPoint y: 196, endPoint x: 843, endPoint y: 221, distance: 32.0
click at [824, 197] on input "text" at bounding box center [891, 212] width 184 height 37
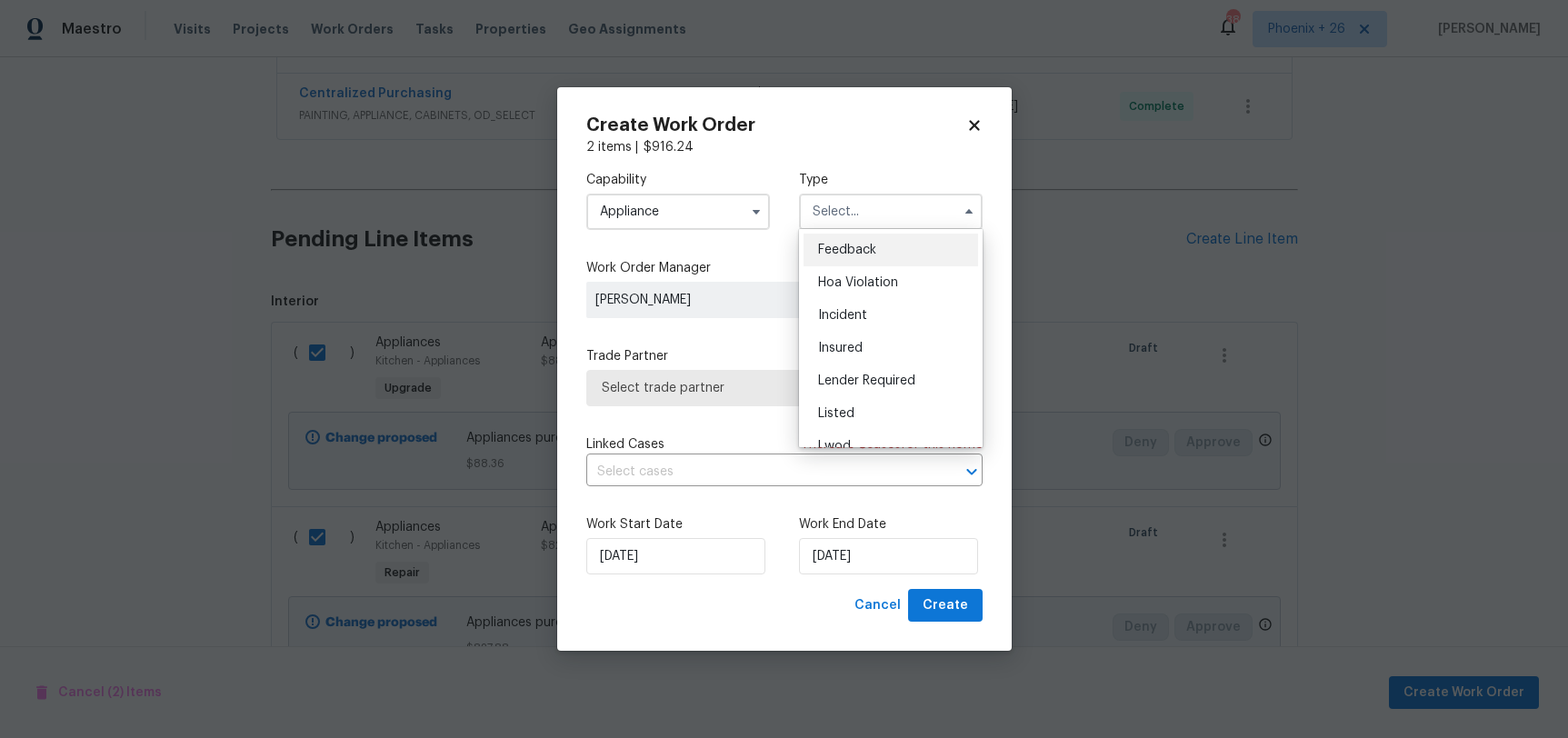
scroll to position [217, 0]
click at [874, 331] on span "Renovation" at bounding box center [852, 328] width 68 height 13
type input "Renovation"
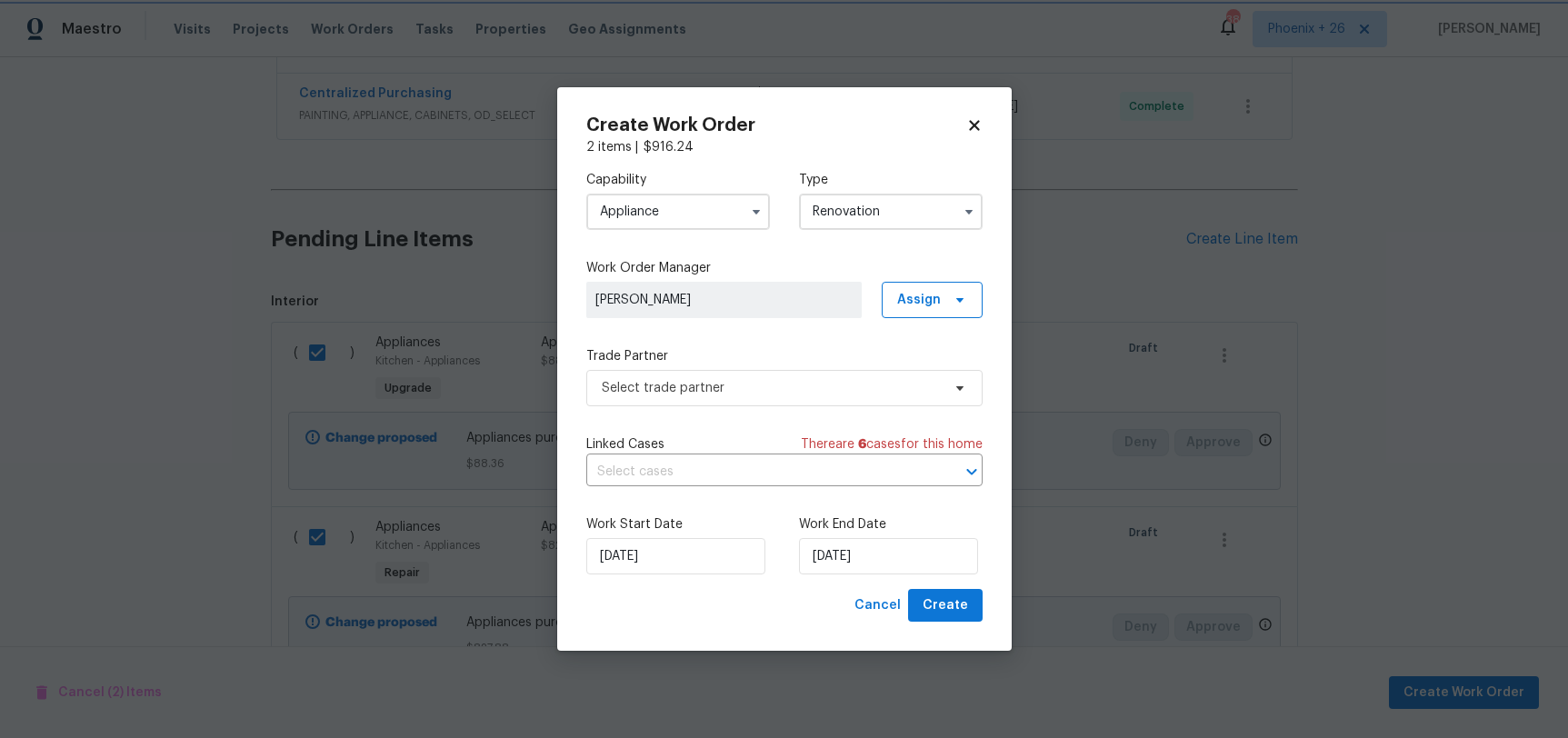
scroll to position [0, 0]
drag, startPoint x: 928, startPoint y: 304, endPoint x: 924, endPoint y: 324, distance: 20.4
click at [928, 304] on span "Assign" at bounding box center [919, 299] width 44 height 18
drag, startPoint x: 925, startPoint y: 369, endPoint x: 808, endPoint y: 388, distance: 118.5
click at [925, 369] on div "Assign to me" at bounding box center [935, 376] width 79 height 18
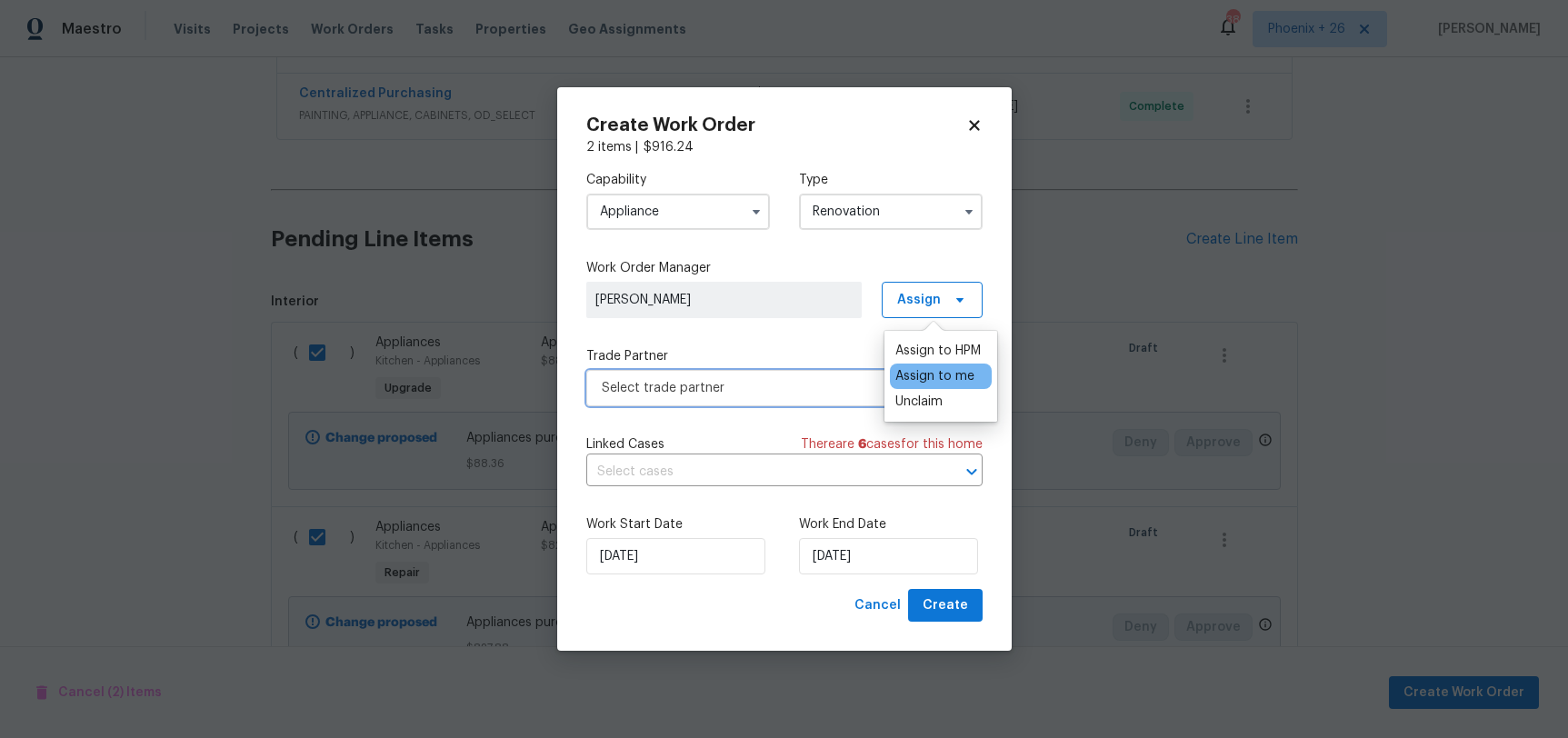
click at [772, 392] on span "Select trade partner" at bounding box center [772, 387] width 339 height 18
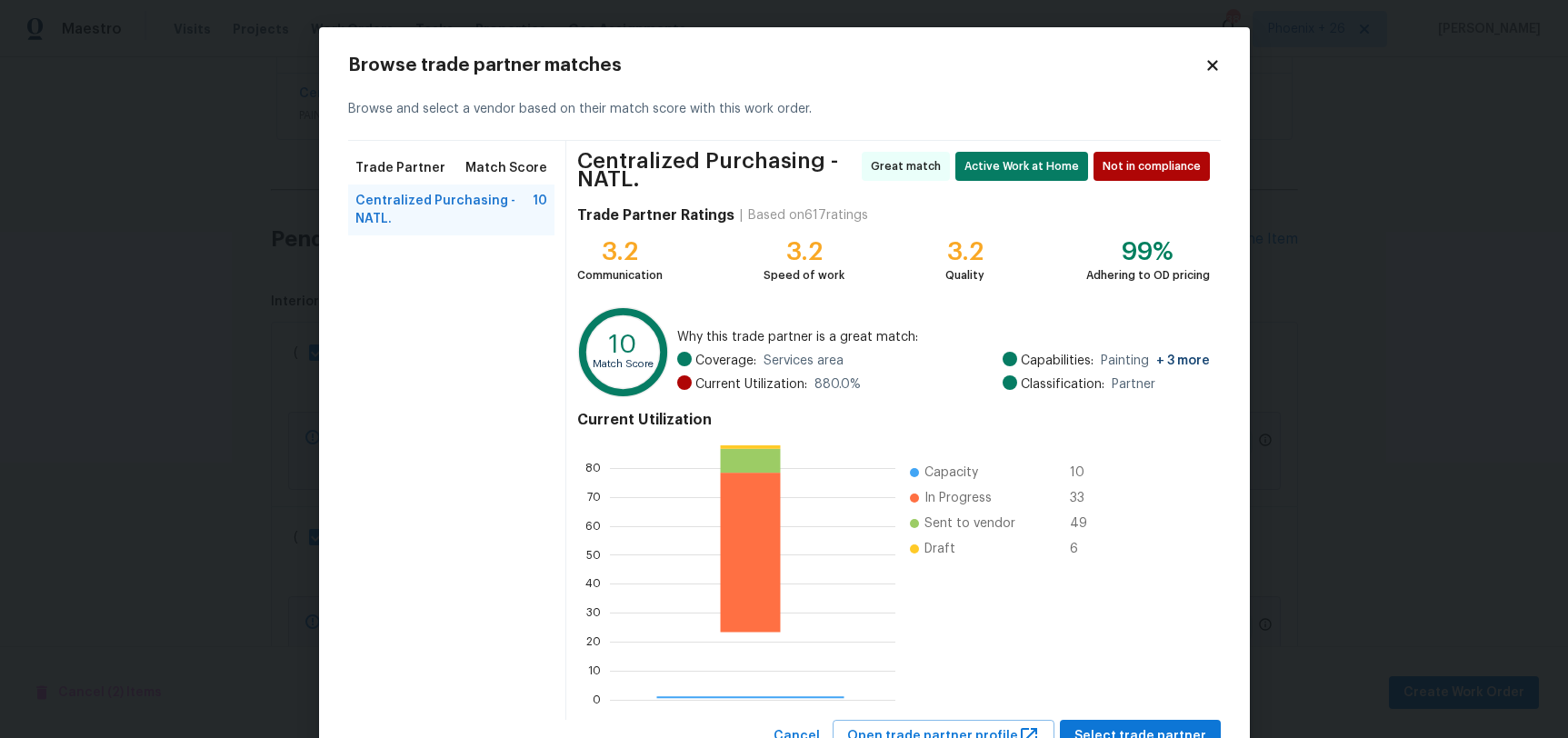
scroll to position [254, 285]
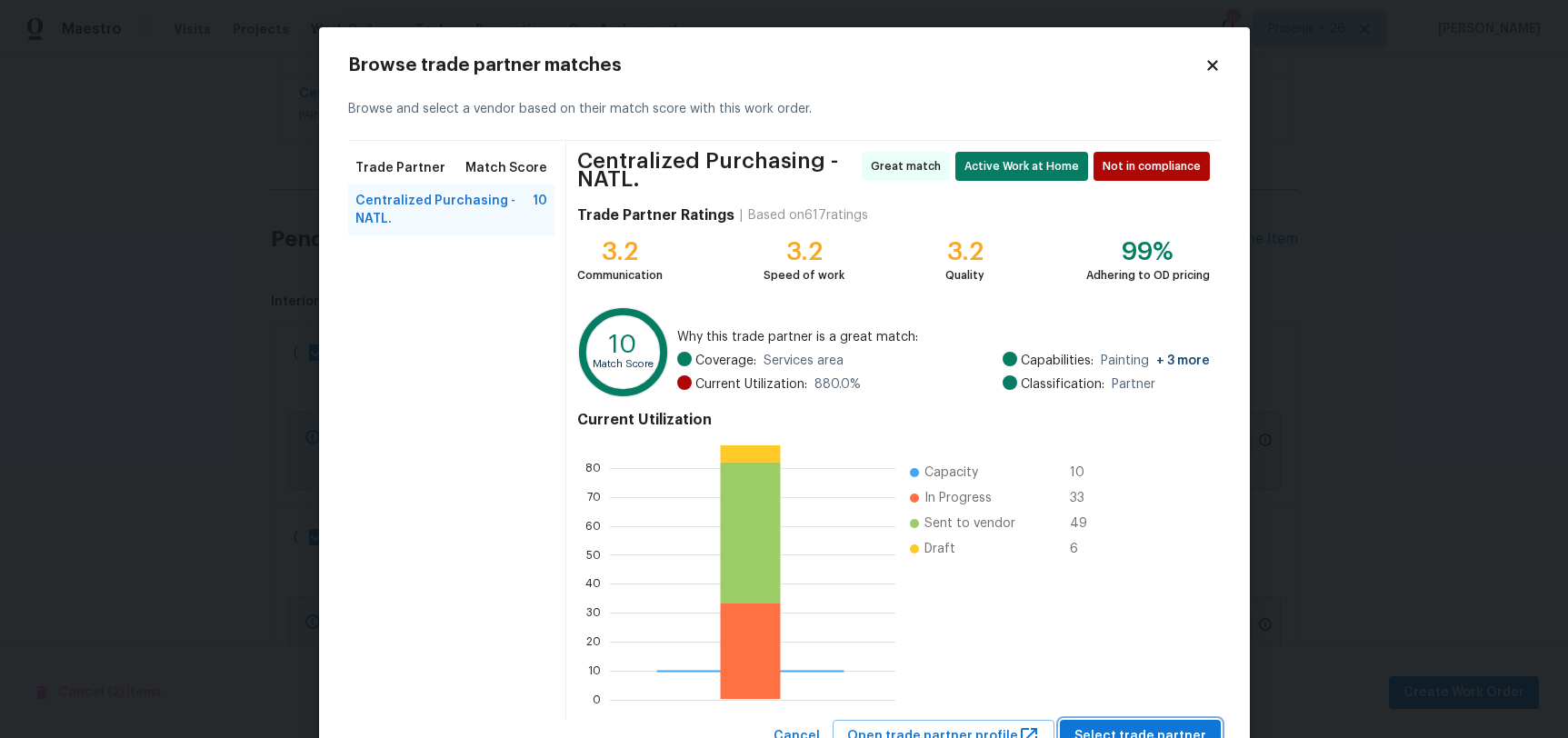
click at [1132, 730] on span "Select trade partner" at bounding box center [1140, 737] width 132 height 23
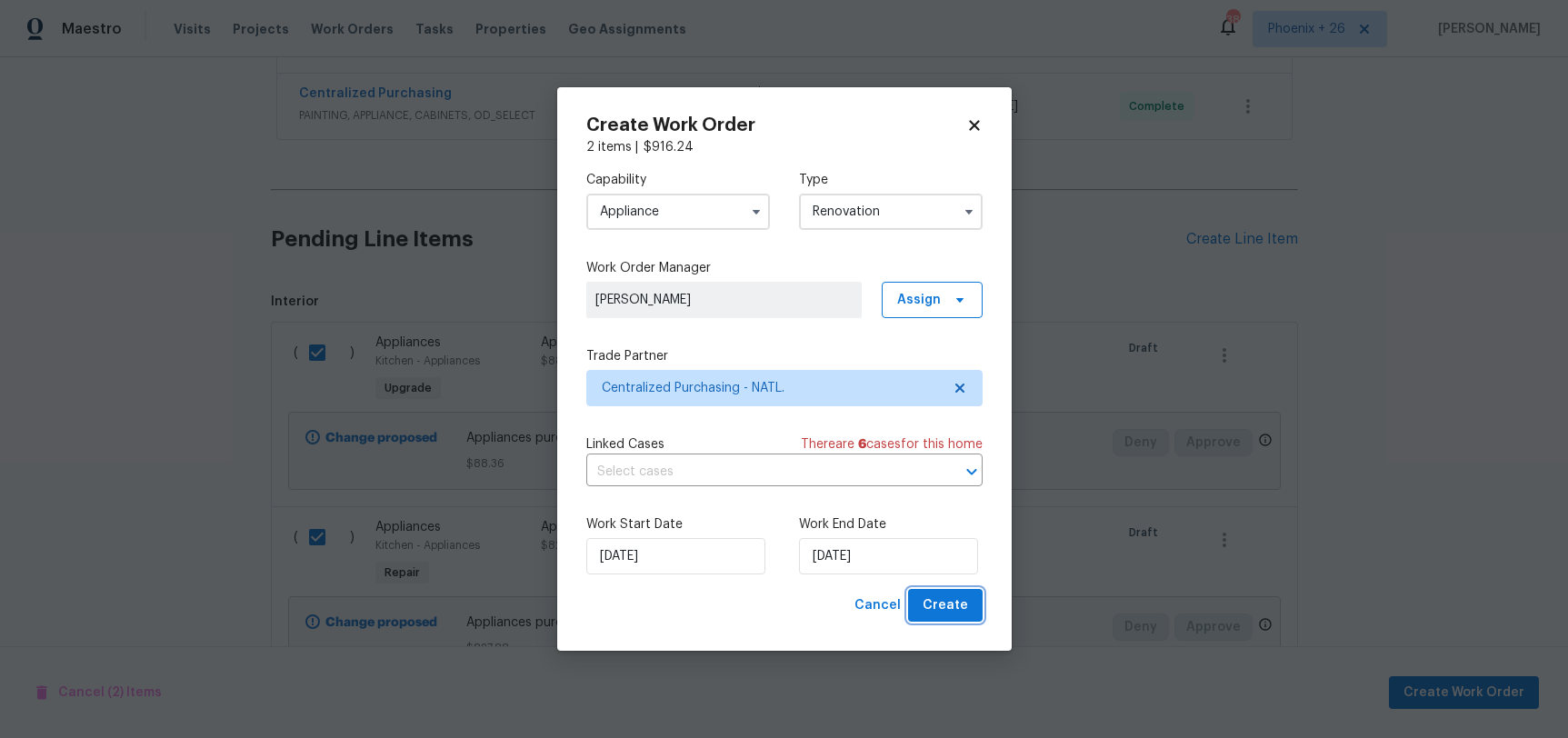
click at [954, 589] on button "Create" at bounding box center [946, 606] width 75 height 34
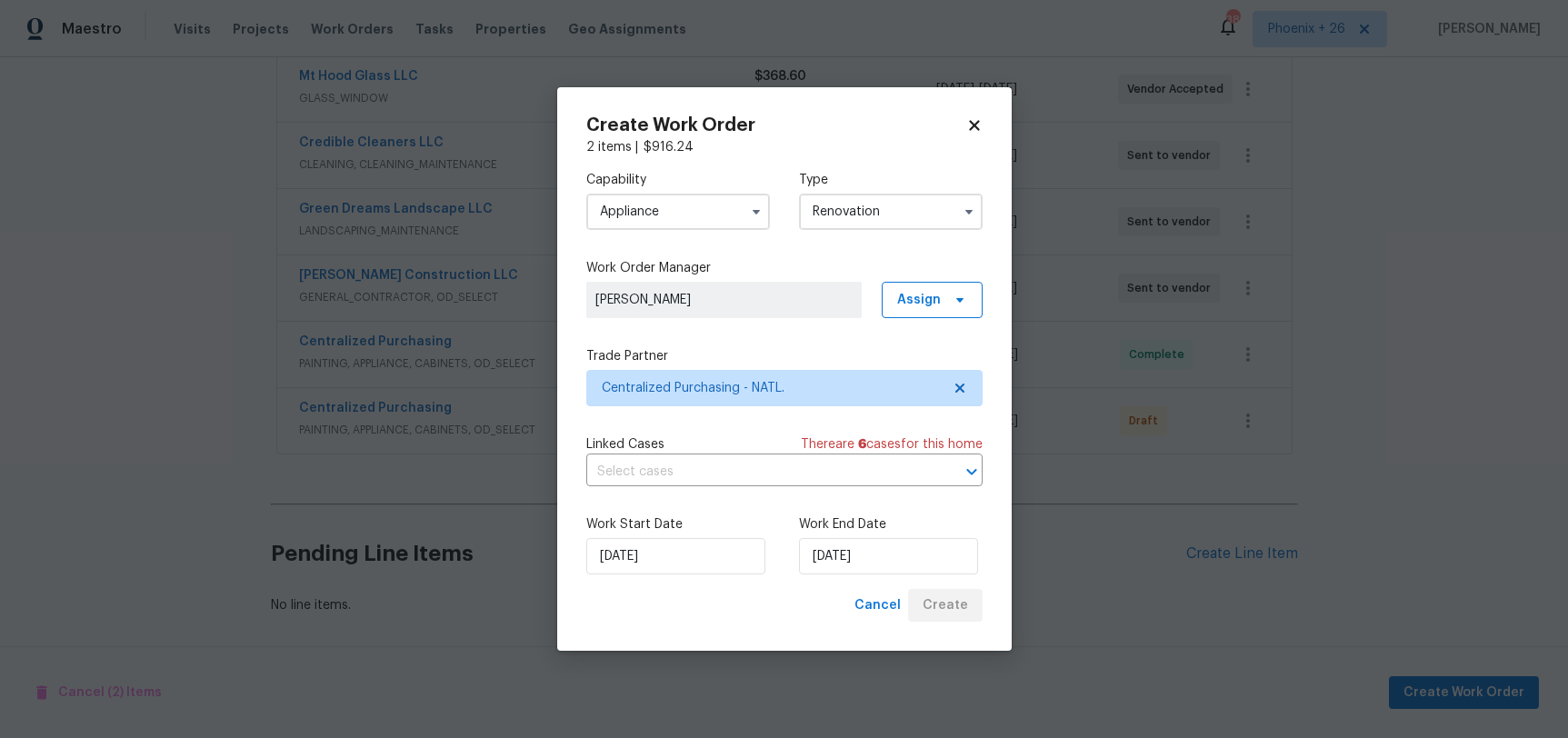
scroll to position [483, 0]
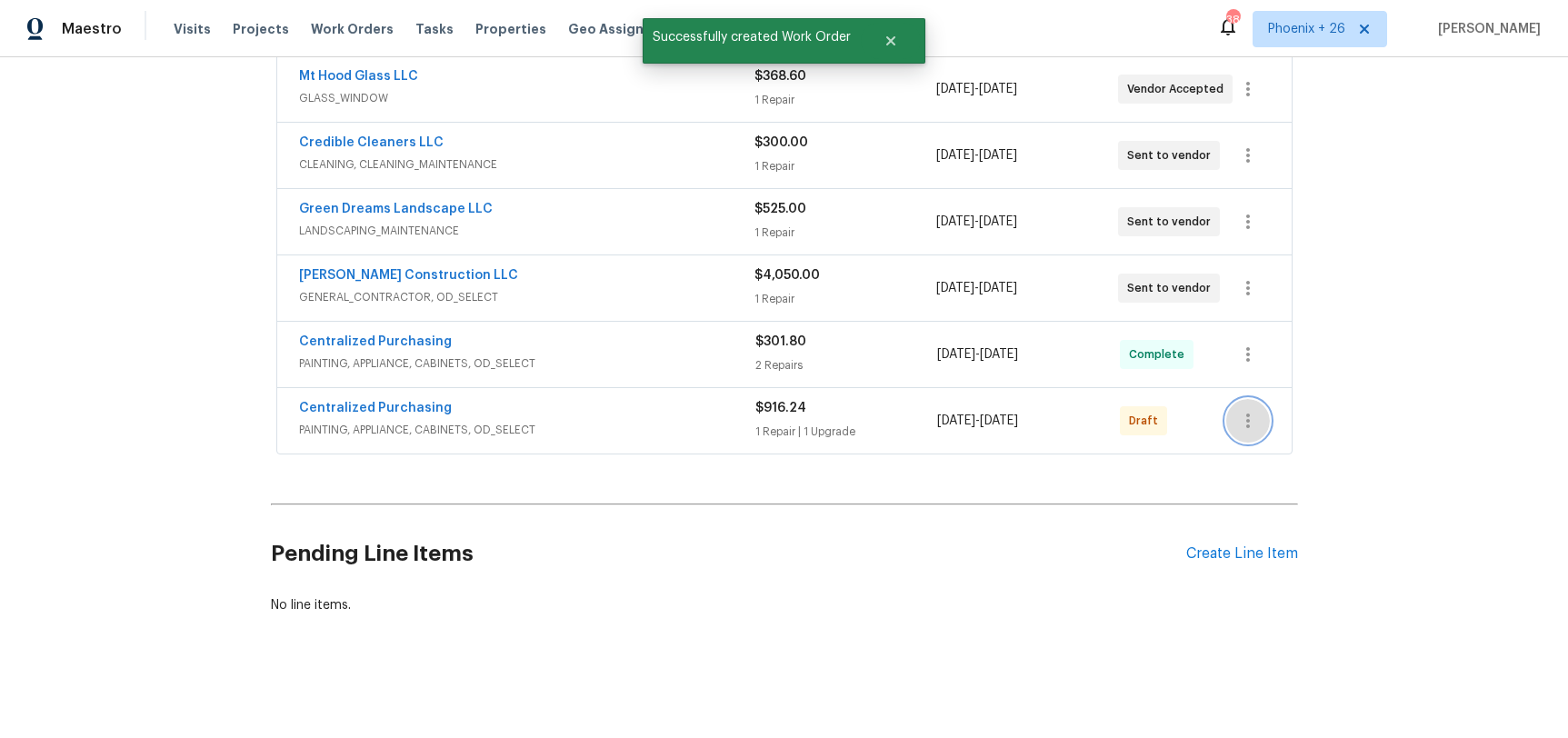
click at [1240, 420] on icon "button" at bounding box center [1248, 420] width 22 height 22
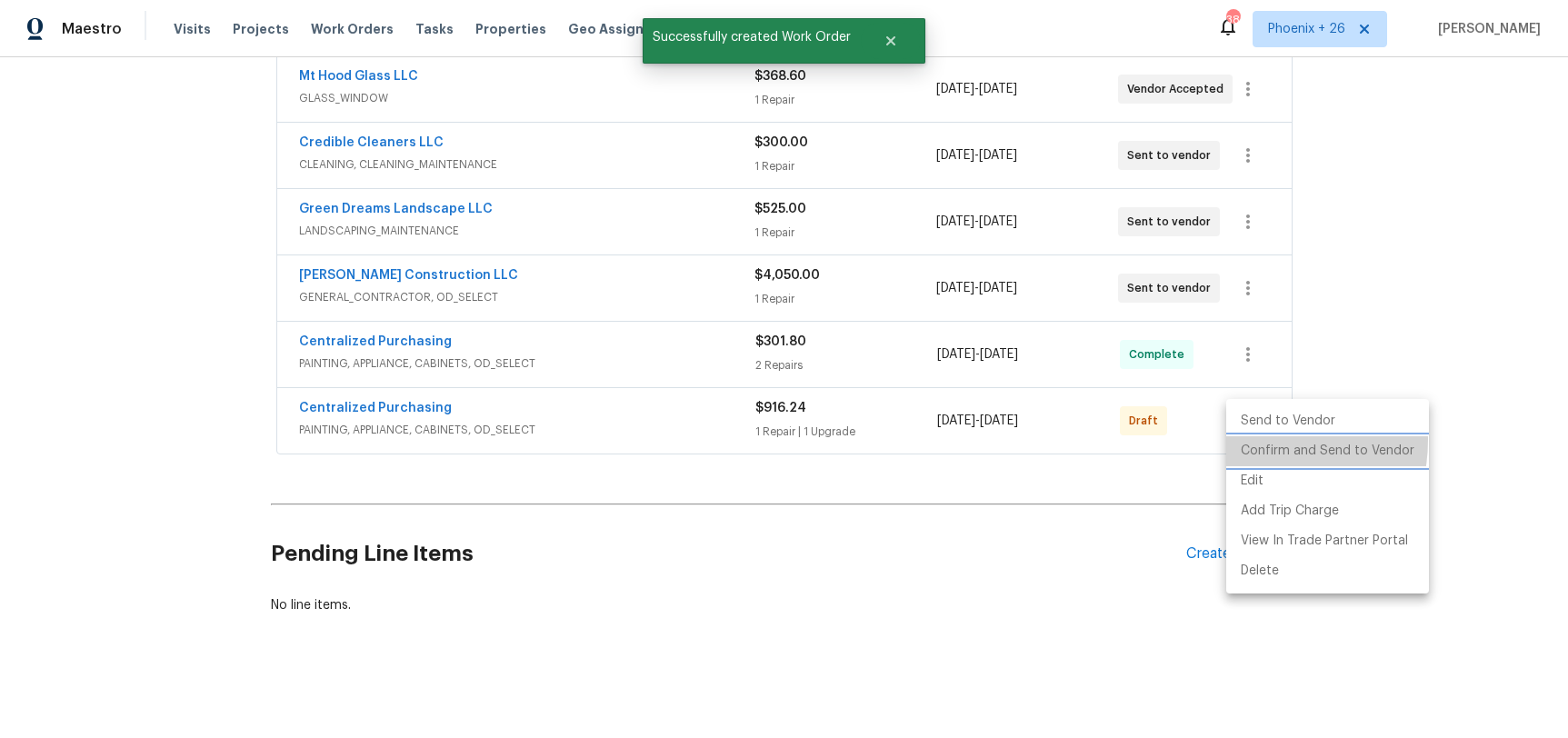
click at [1248, 440] on li "Confirm and Send to Vendor" at bounding box center [1328, 451] width 203 height 30
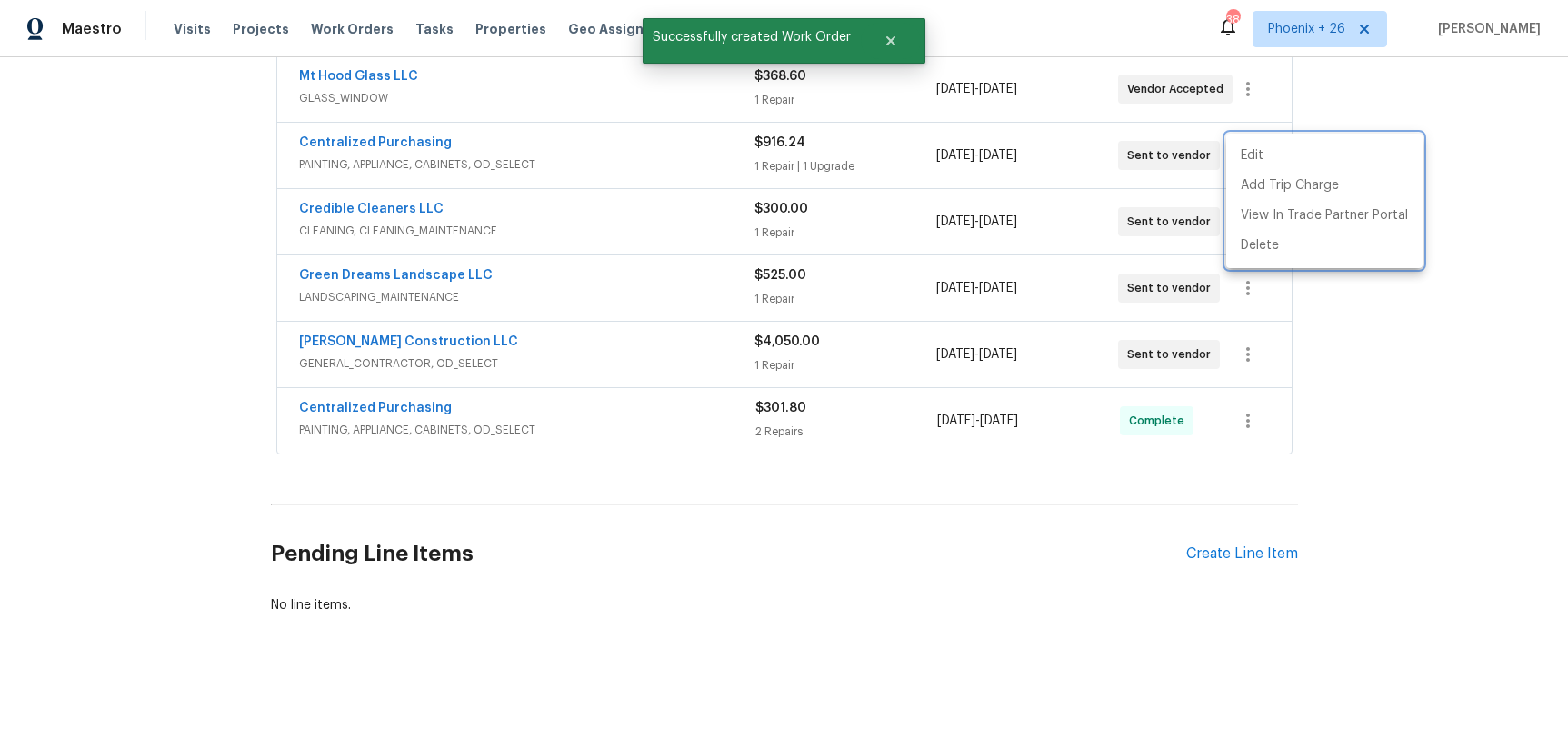
drag, startPoint x: 428, startPoint y: 161, endPoint x: 404, endPoint y: 144, distance: 29.4
click at [424, 159] on div at bounding box center [784, 369] width 1568 height 738
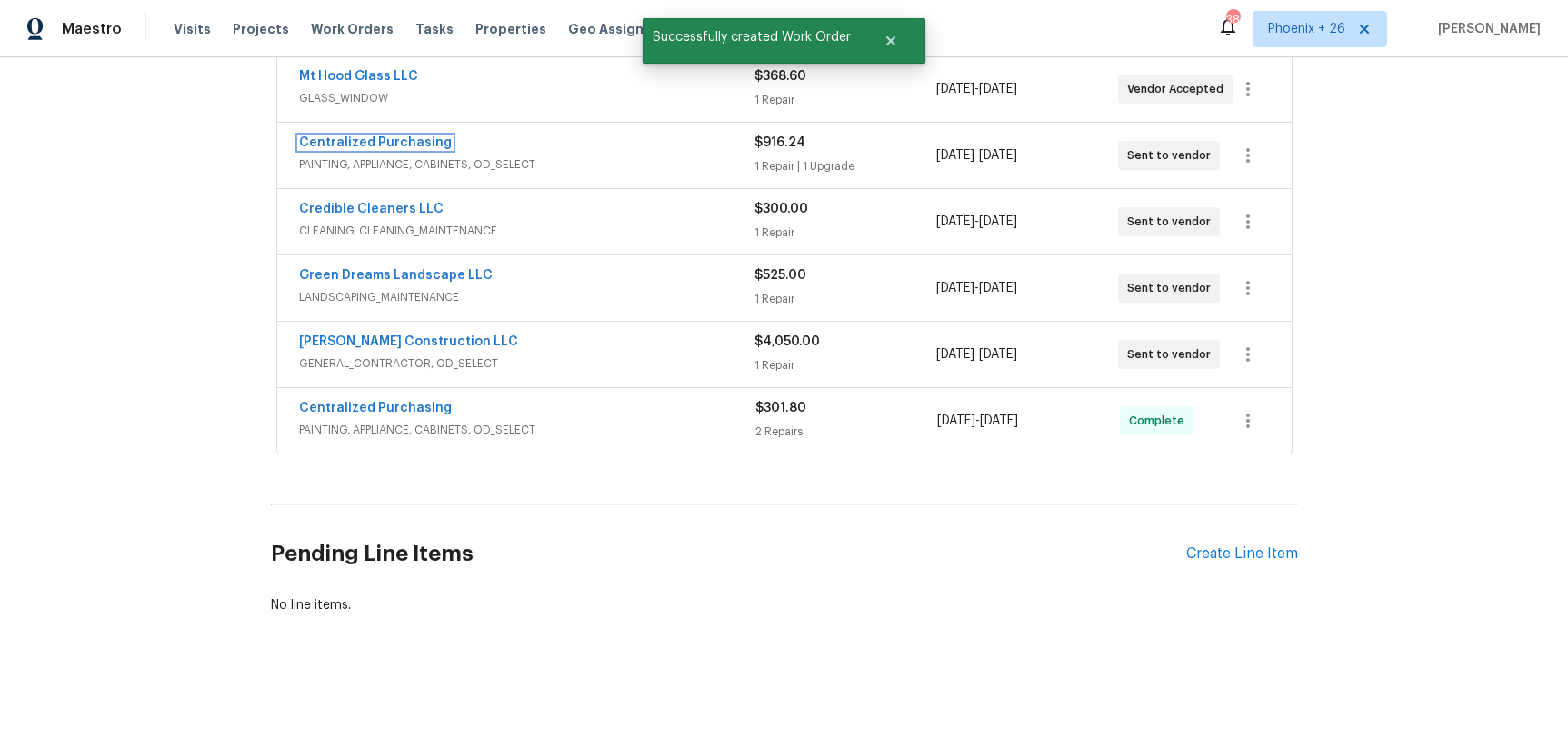
click at [400, 142] on link "Centralized Purchasing" at bounding box center [375, 143] width 153 height 13
